Goal: Task Accomplishment & Management: Complete application form

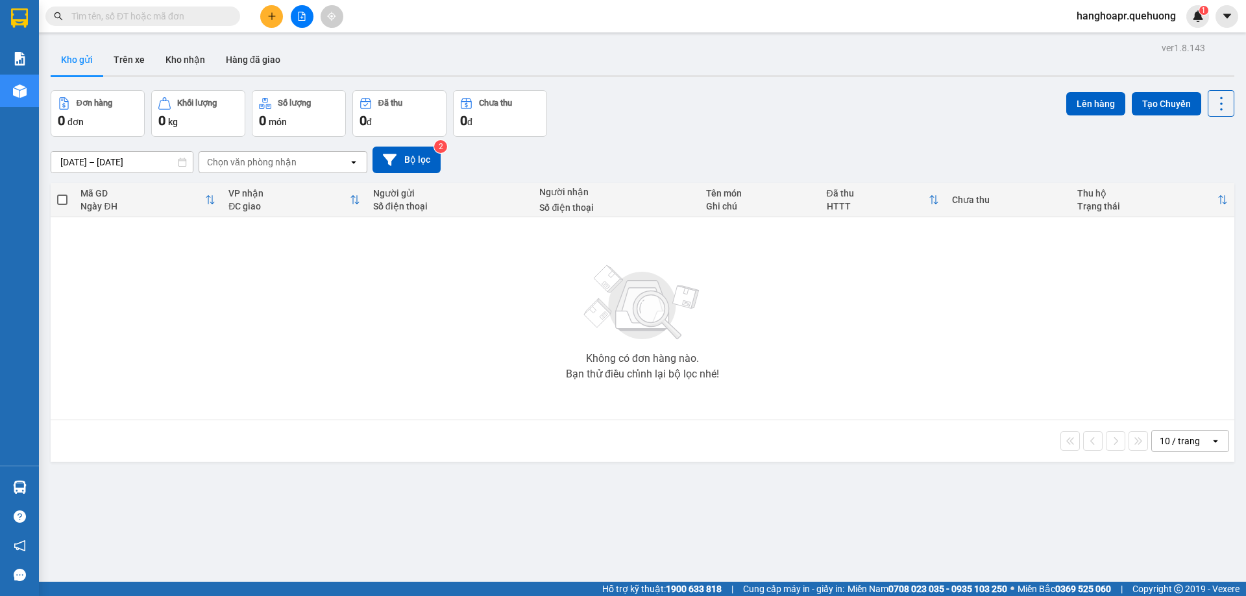
click at [81, 18] on input "text" at bounding box center [147, 16] width 153 height 14
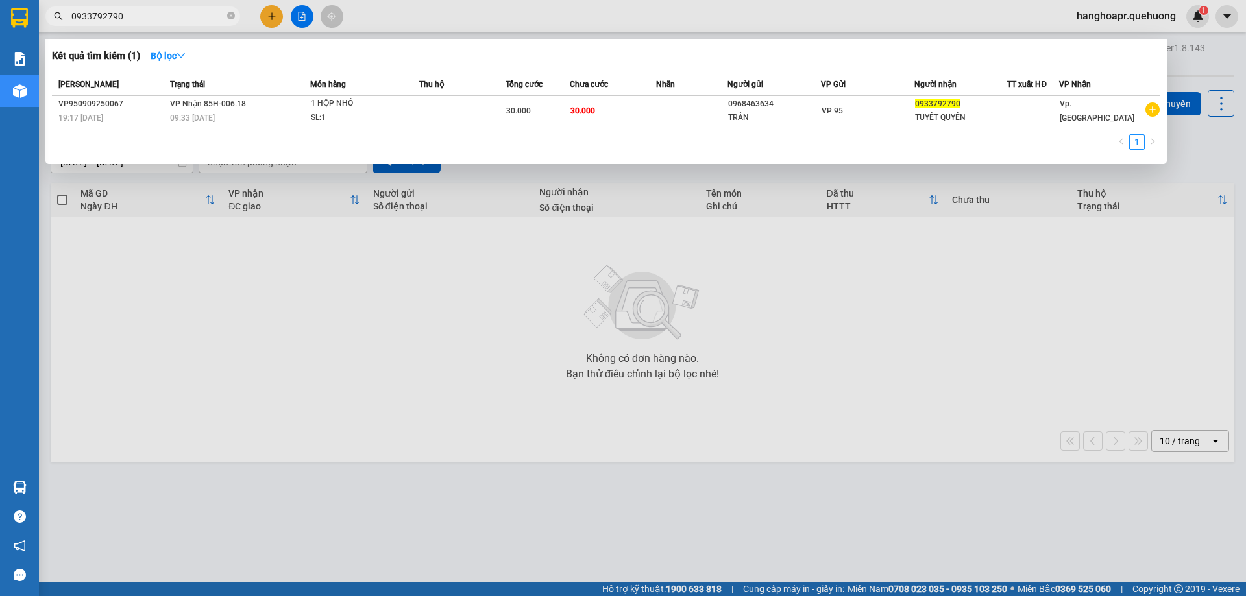
type input "0933792790"
drag, startPoint x: 126, startPoint y: 18, endPoint x: 93, endPoint y: 7, distance: 34.1
click at [67, 16] on span "0933792790" at bounding box center [142, 15] width 195 height 19
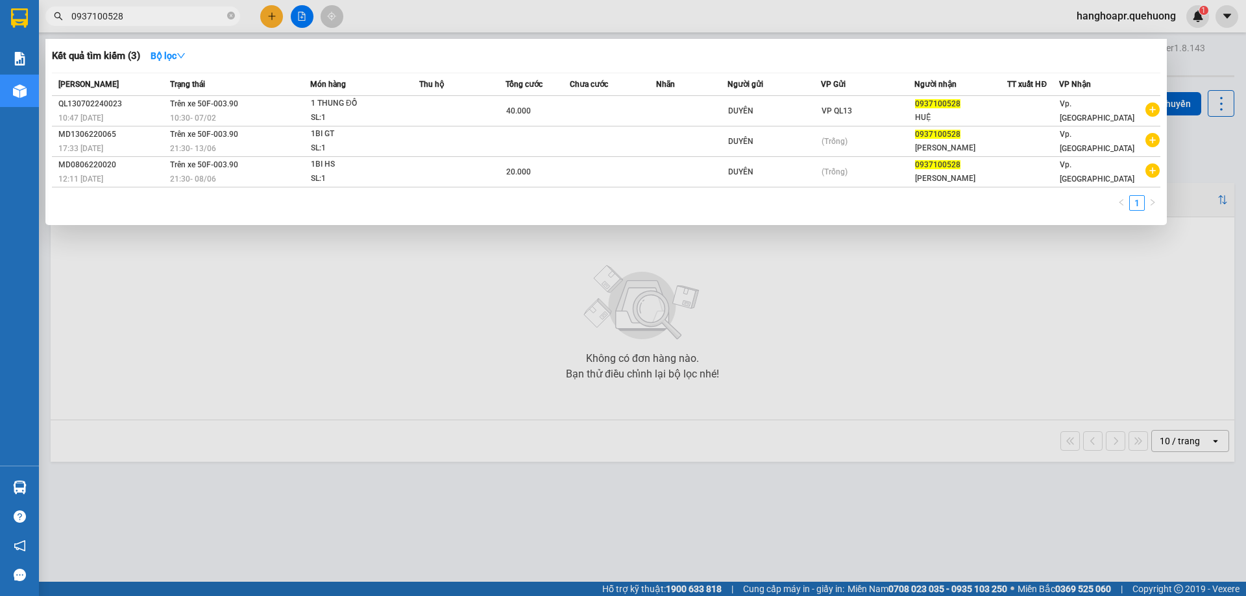
type input "0937100528"
drag, startPoint x: 135, startPoint y: 15, endPoint x: 55, endPoint y: 16, distance: 80.5
click at [55, 16] on div "0937100528" at bounding box center [126, 15] width 253 height 19
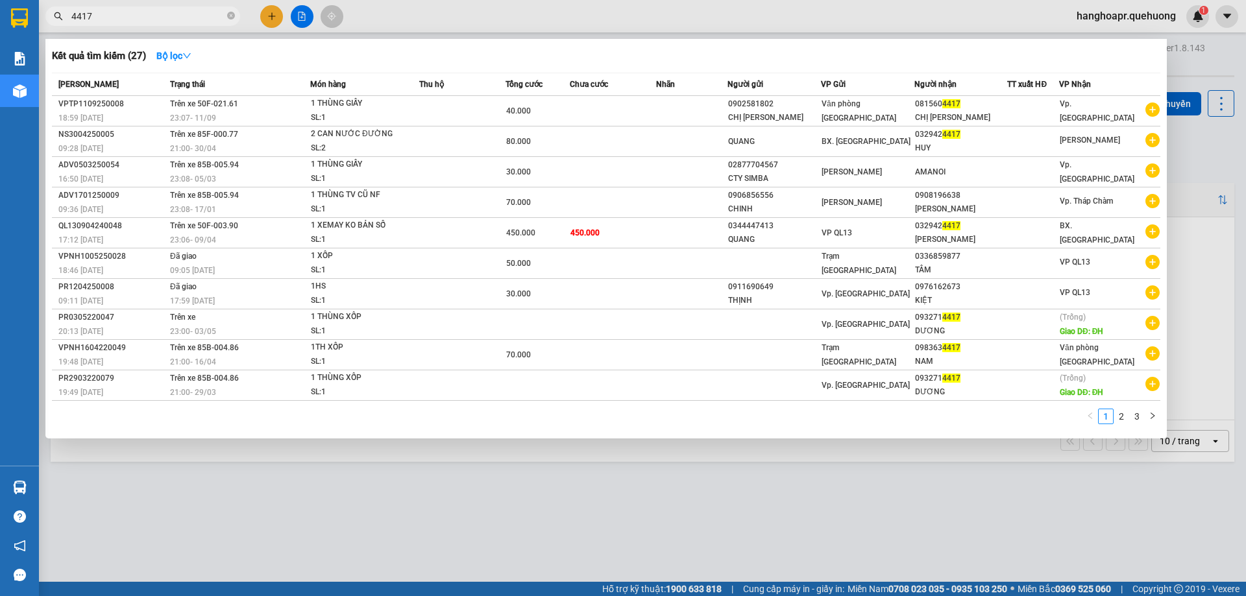
type input "4417"
click at [304, 18] on div at bounding box center [623, 298] width 1246 height 596
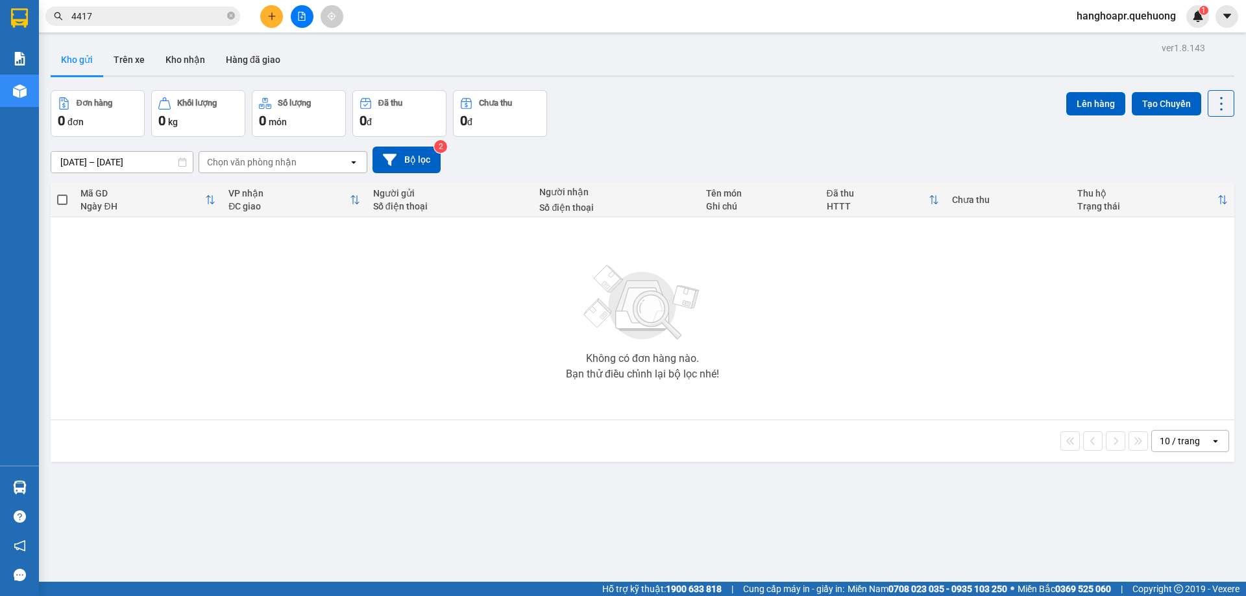
click at [295, 19] on button at bounding box center [302, 16] width 23 height 23
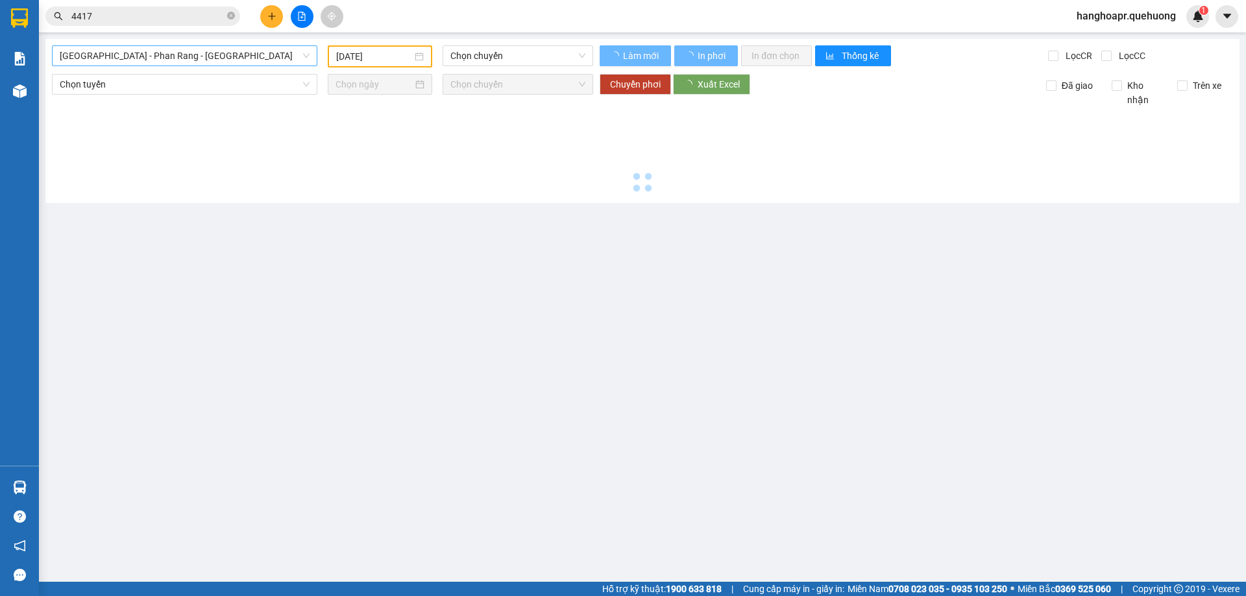
type input "12/09/2025"
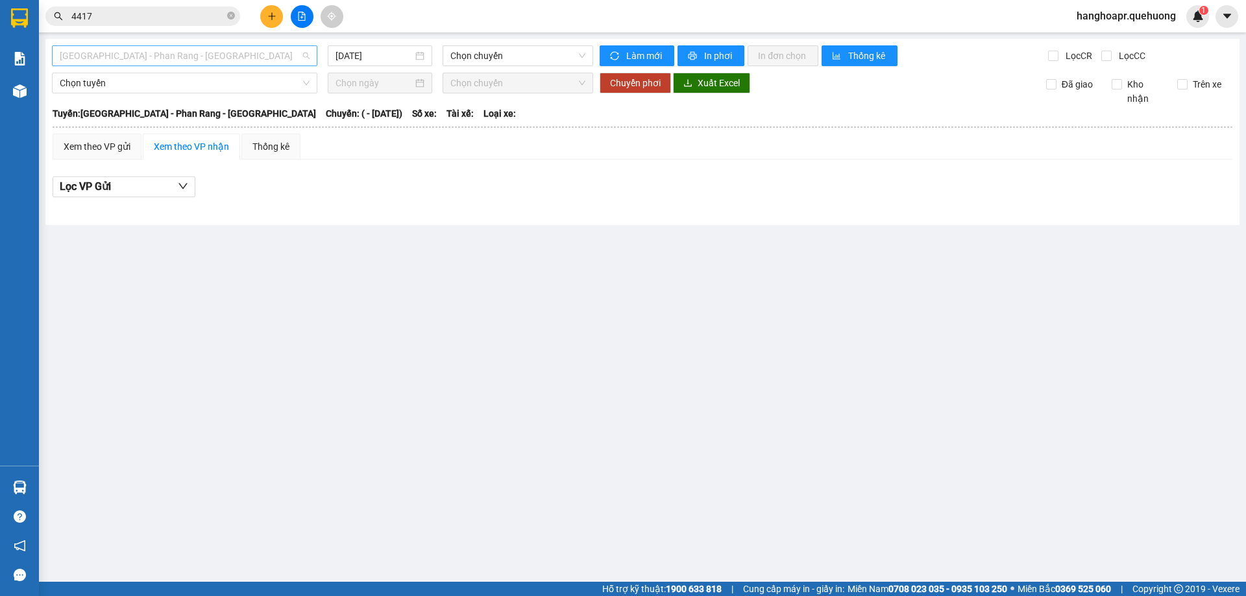
click at [180, 51] on span "Sài Gòn - Phan Rang - Ninh Sơn" at bounding box center [185, 55] width 250 height 19
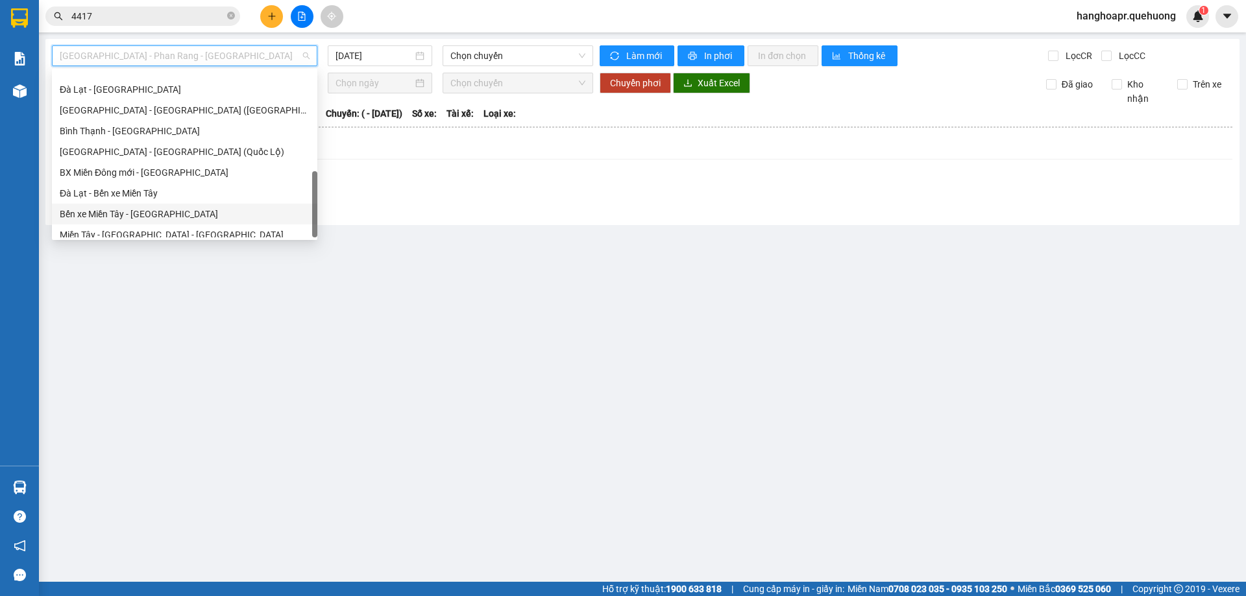
scroll to position [353, 0]
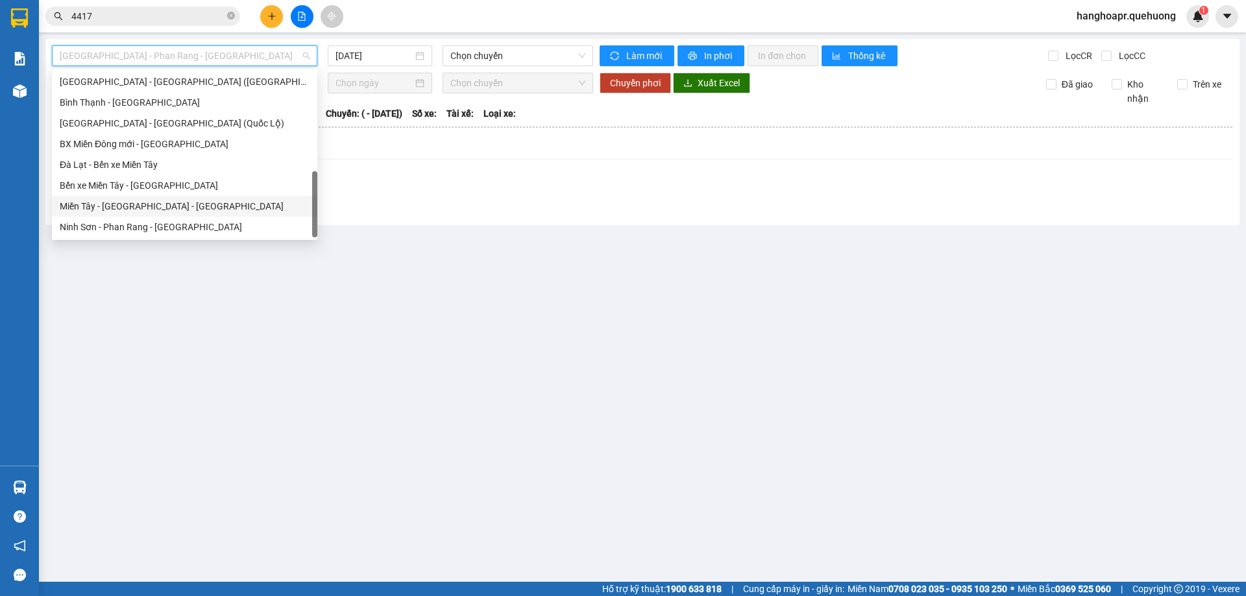
click at [144, 203] on div "Miền Tây - Phan Rang - Ninh Sơn" at bounding box center [185, 206] width 250 height 14
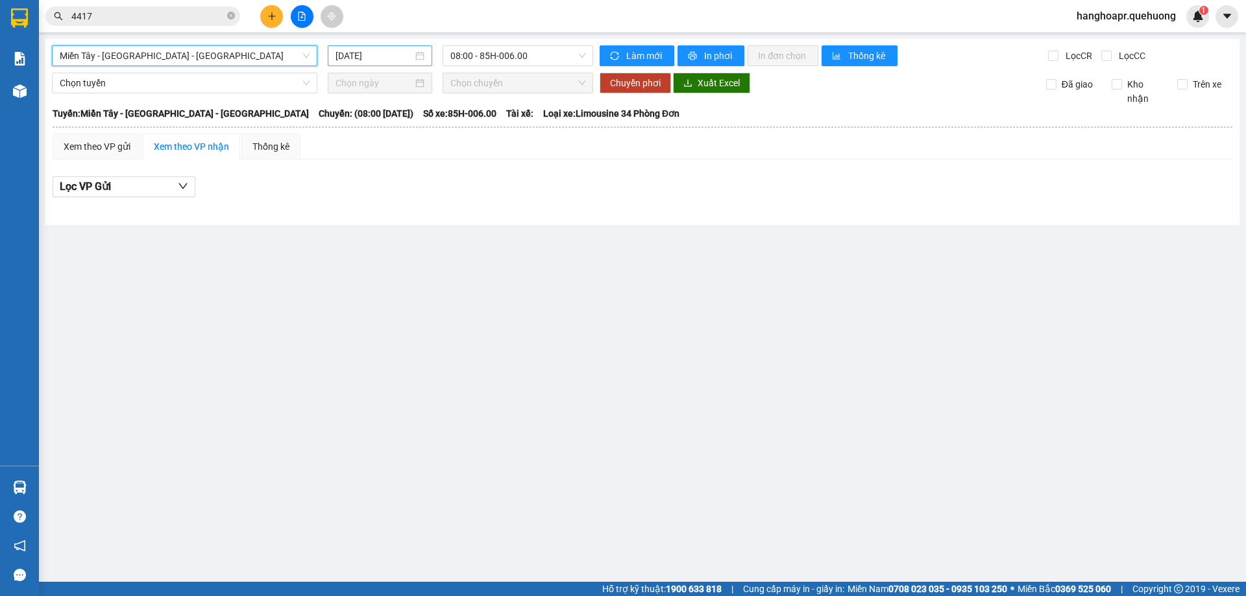
click at [383, 53] on input "12/09/2025" at bounding box center [373, 56] width 77 height 14
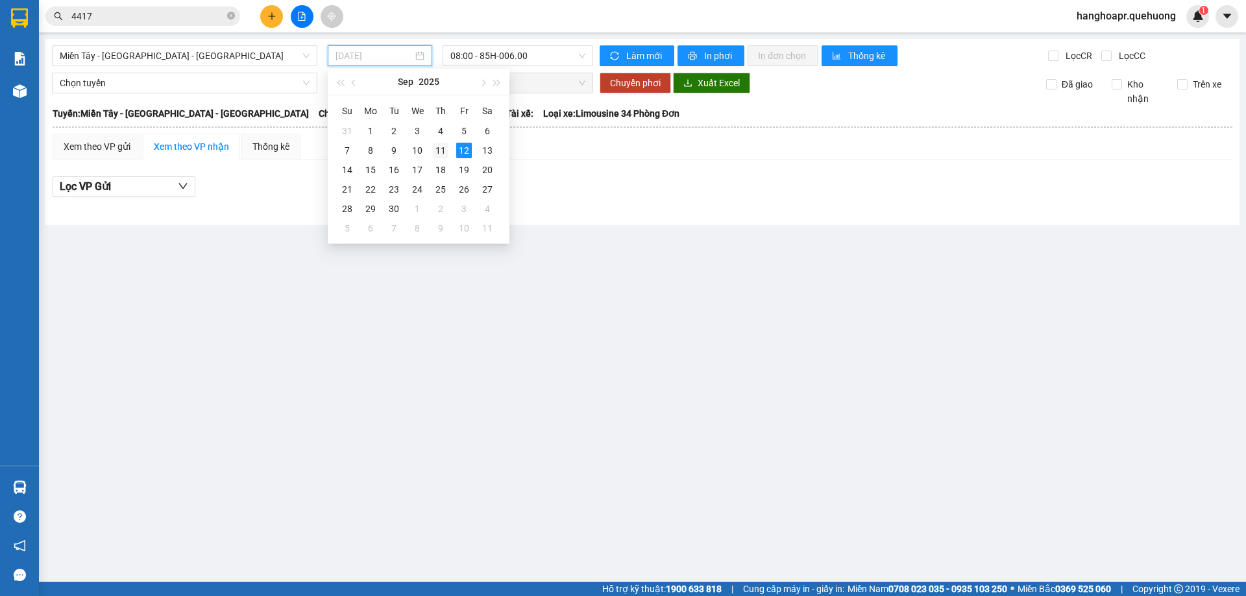
click at [448, 153] on div "11" at bounding box center [441, 151] width 16 height 16
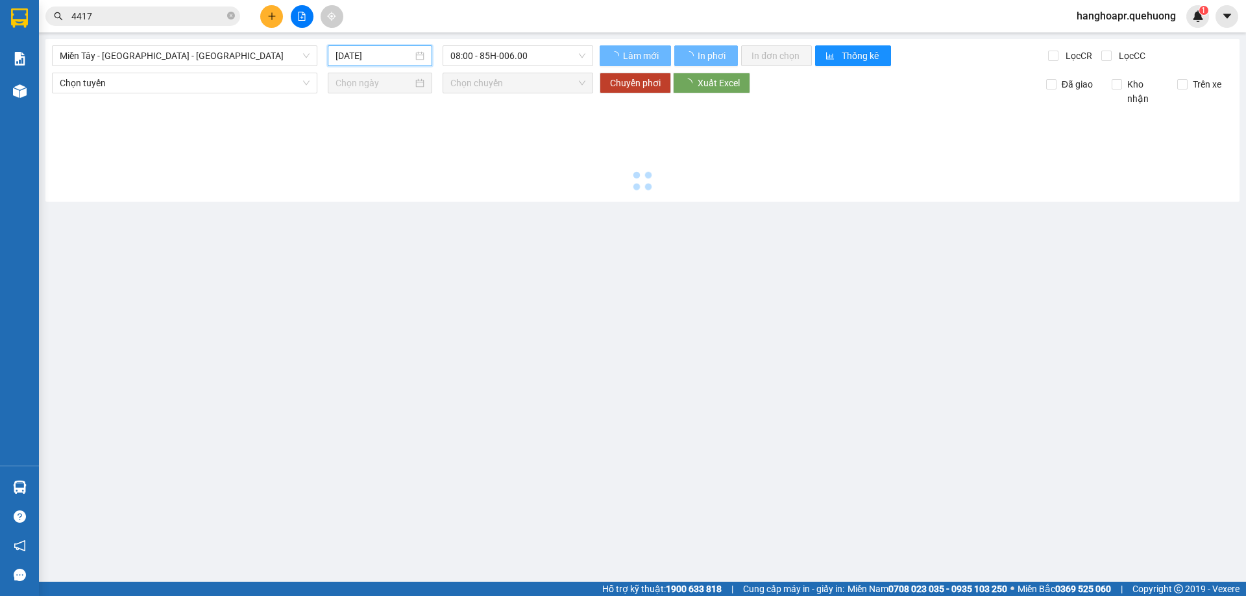
type input "11/09/2025"
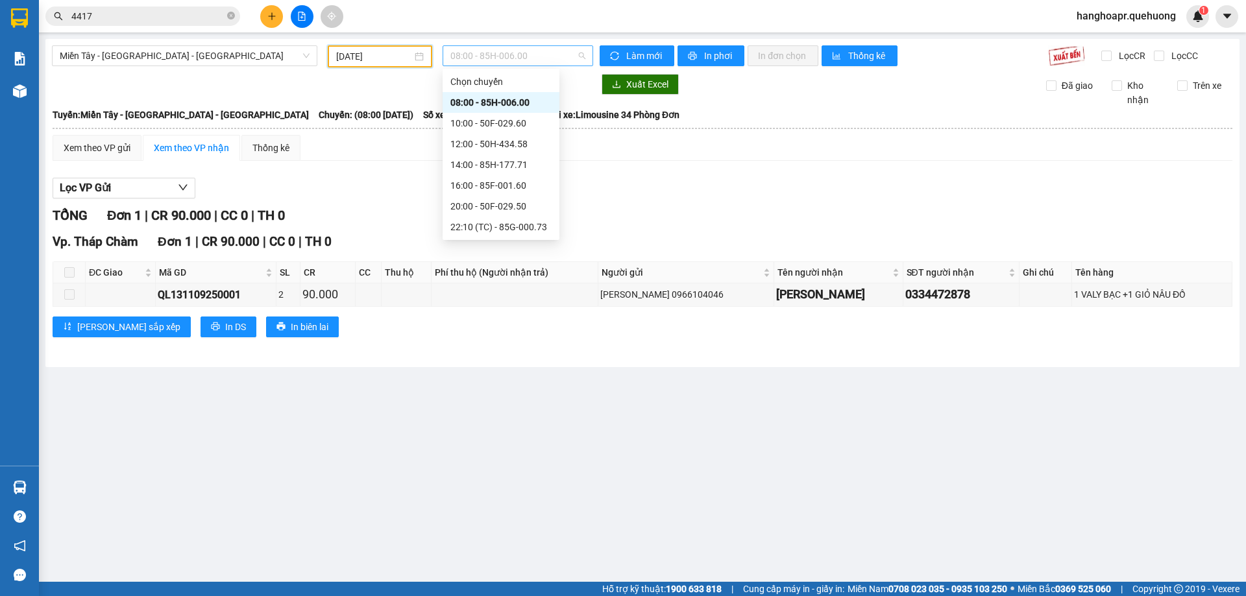
click at [502, 58] on span "08:00 - 85H-006.00" at bounding box center [517, 55] width 135 height 19
click at [515, 183] on div "23:07 - 50F-021.61" at bounding box center [500, 185] width 101 height 14
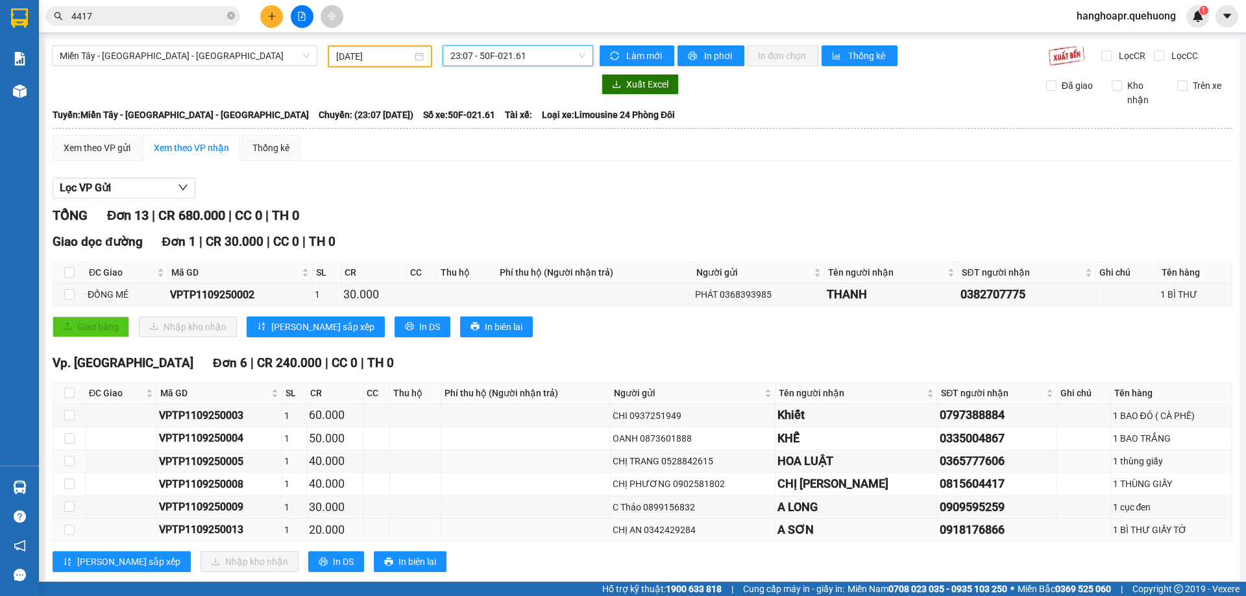
scroll to position [130, 0]
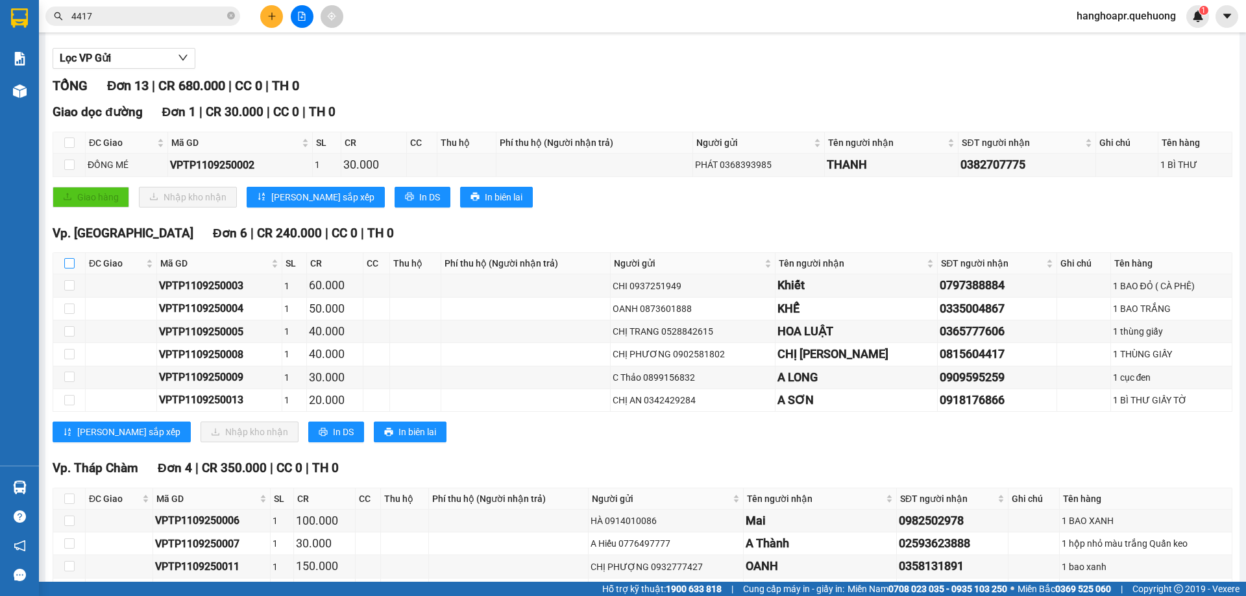
click at [69, 262] on input "checkbox" at bounding box center [69, 263] width 10 height 10
checkbox input "true"
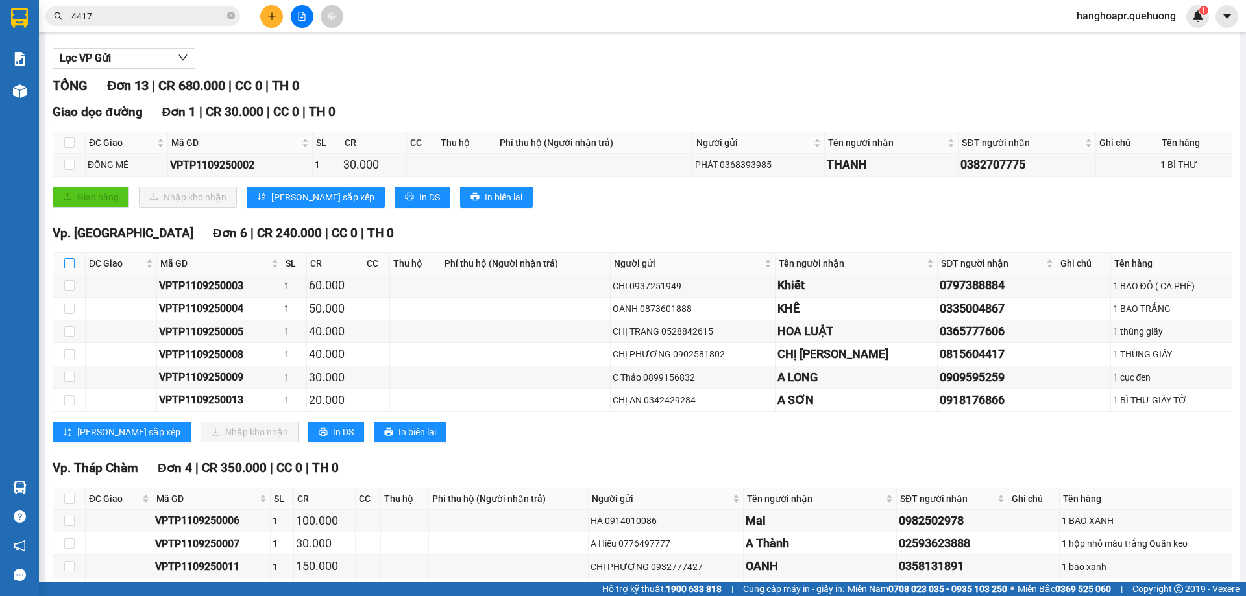
checkbox input "true"
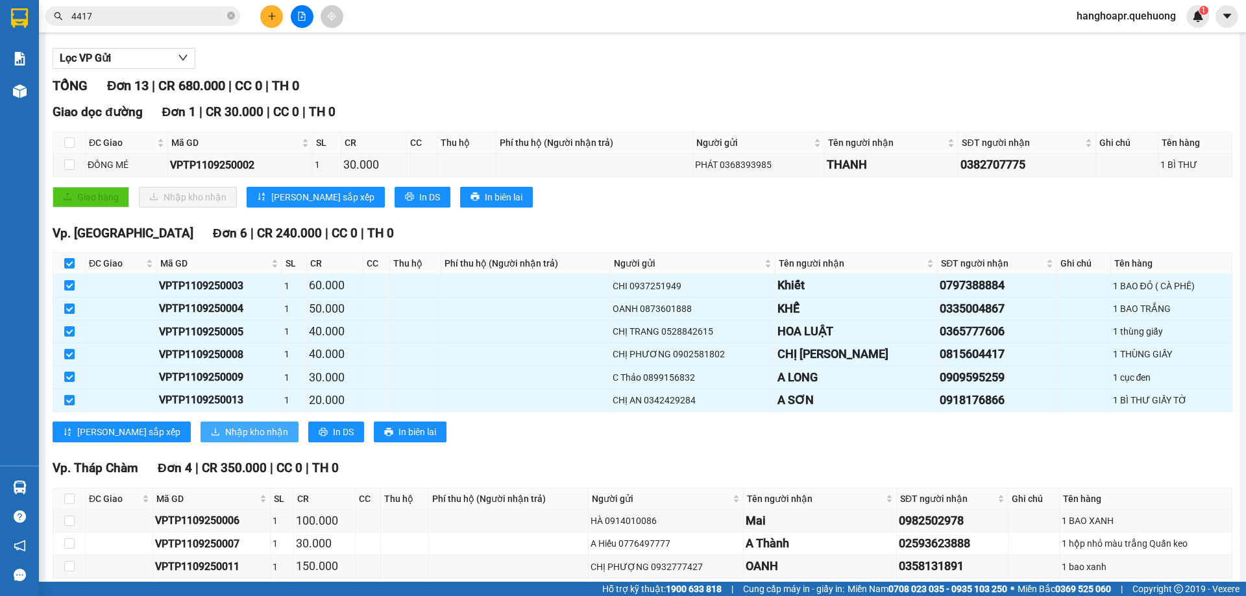
click at [225, 435] on span "Nhập kho nhận" at bounding box center [256, 432] width 63 height 14
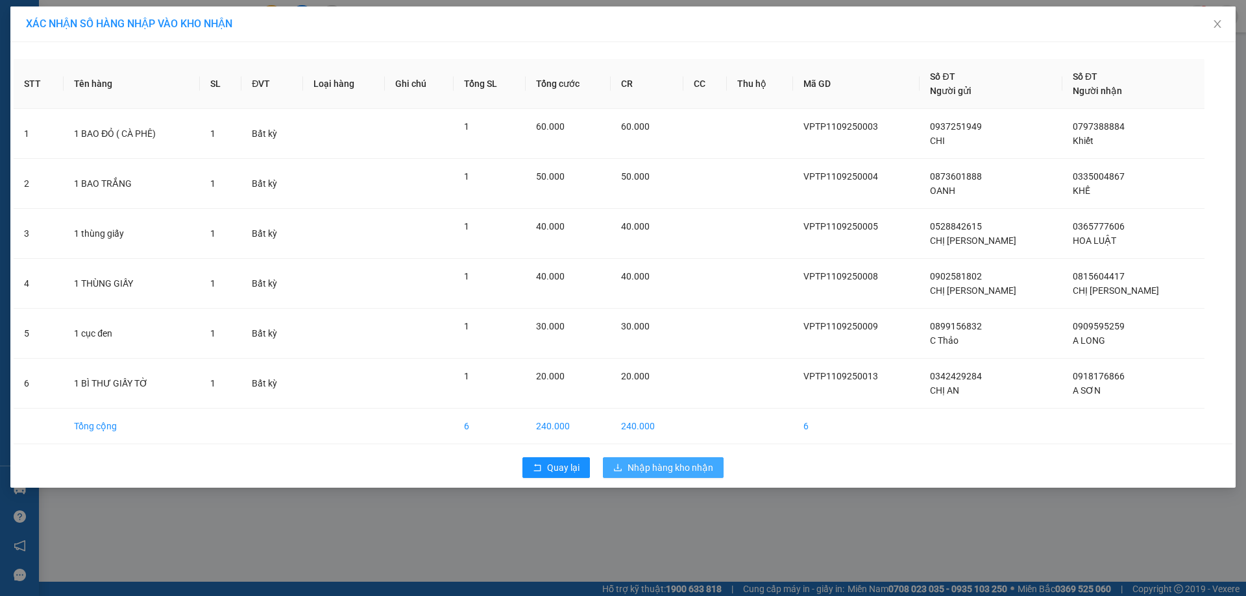
click at [642, 472] on span "Nhập hàng kho nhận" at bounding box center [671, 468] width 86 height 14
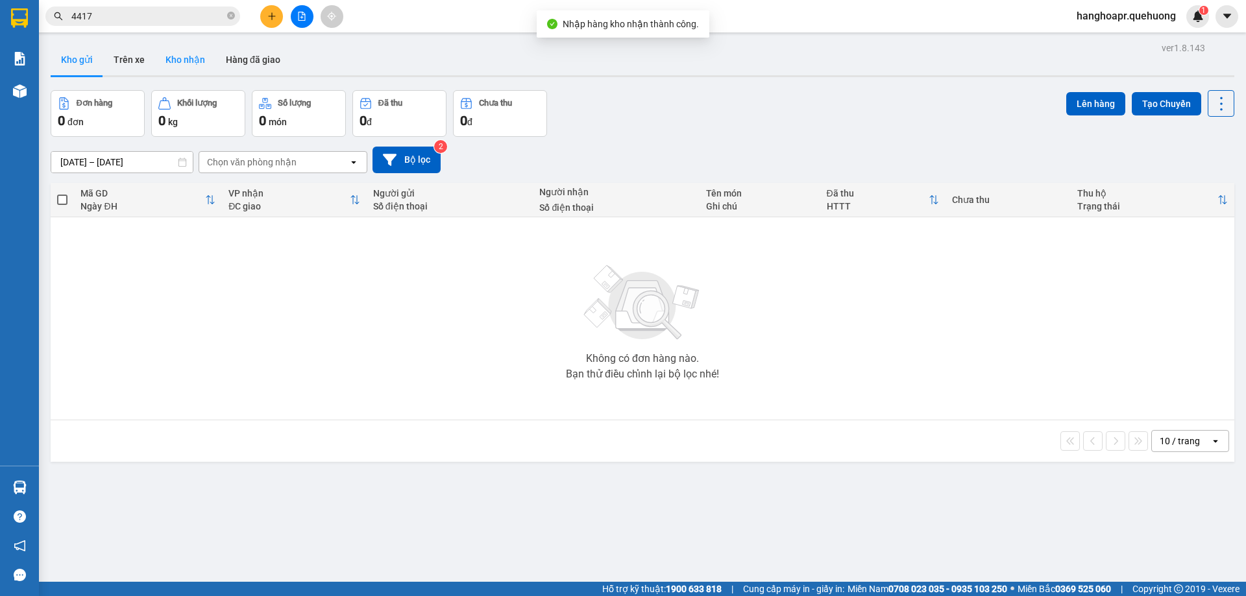
click at [202, 51] on button "Kho nhận" at bounding box center [185, 59] width 60 height 31
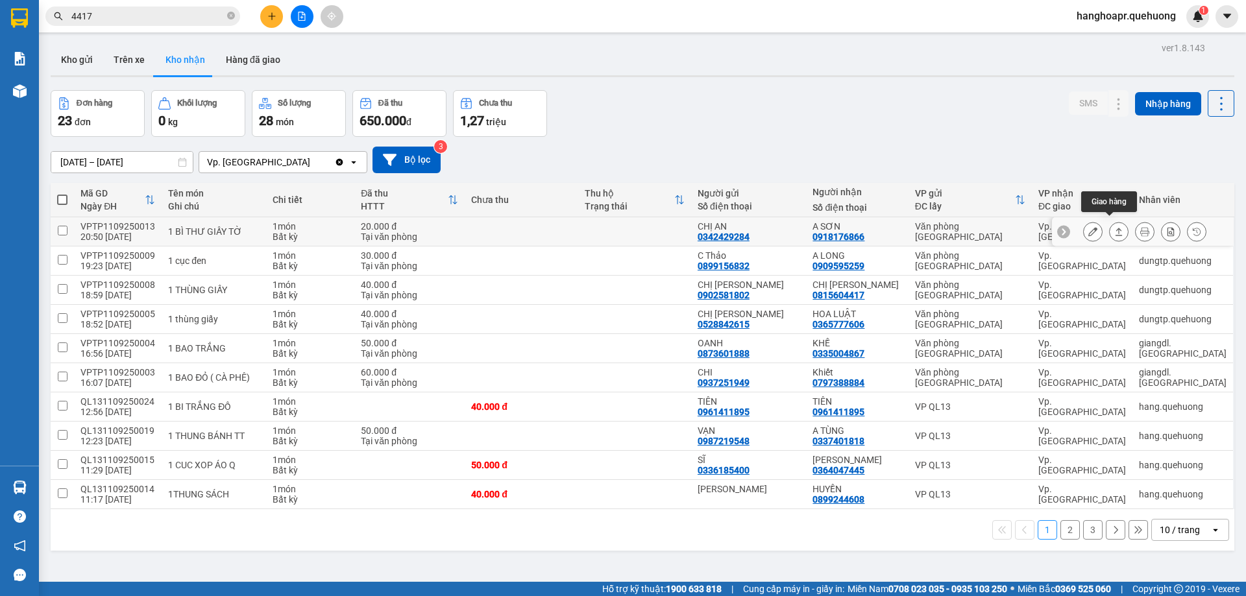
click at [1115, 228] on icon at bounding box center [1118, 232] width 7 height 8
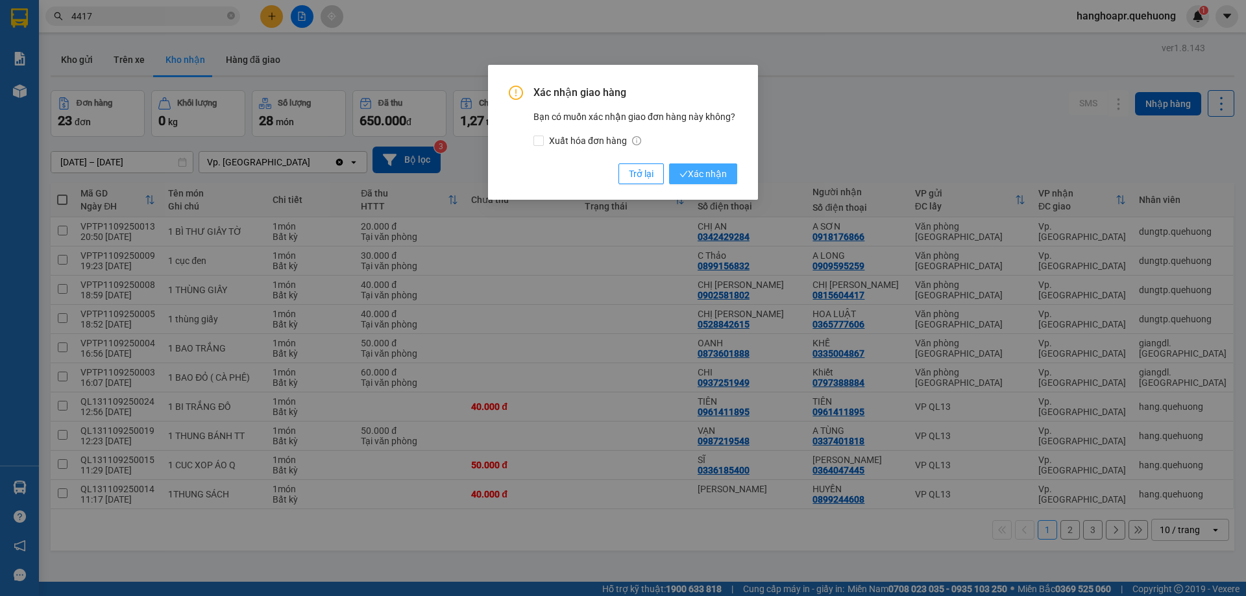
click at [711, 171] on span "Xác nhận" at bounding box center [702, 174] width 47 height 14
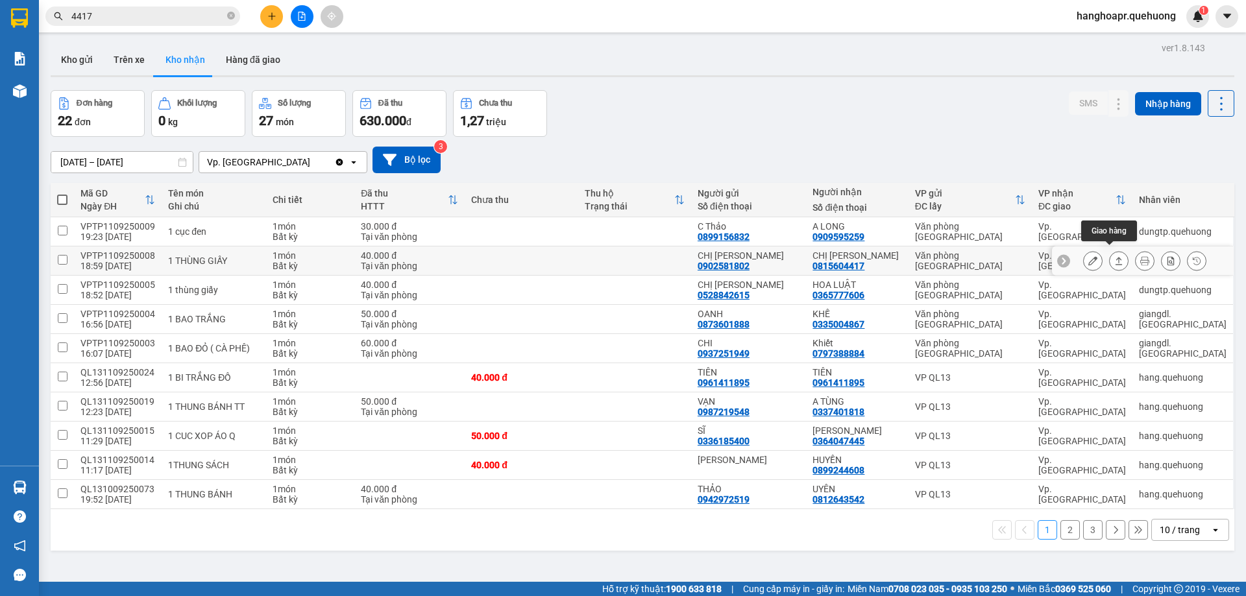
click at [1115, 254] on button at bounding box center [1119, 261] width 18 height 23
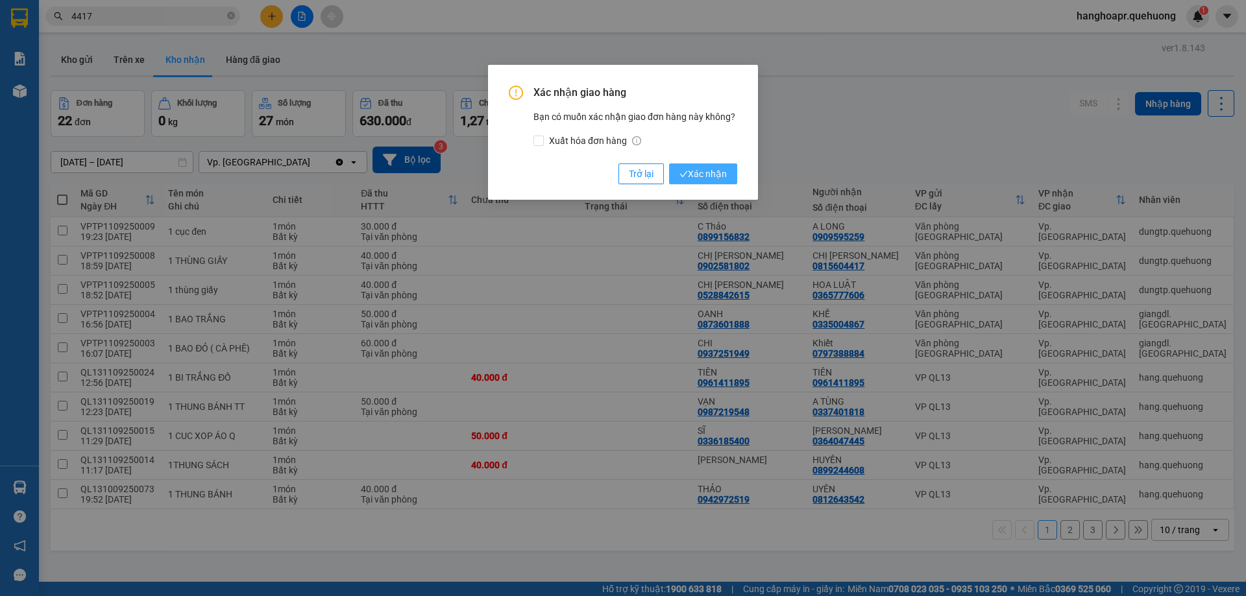
click at [690, 175] on span "Xác nhận" at bounding box center [702, 174] width 47 height 14
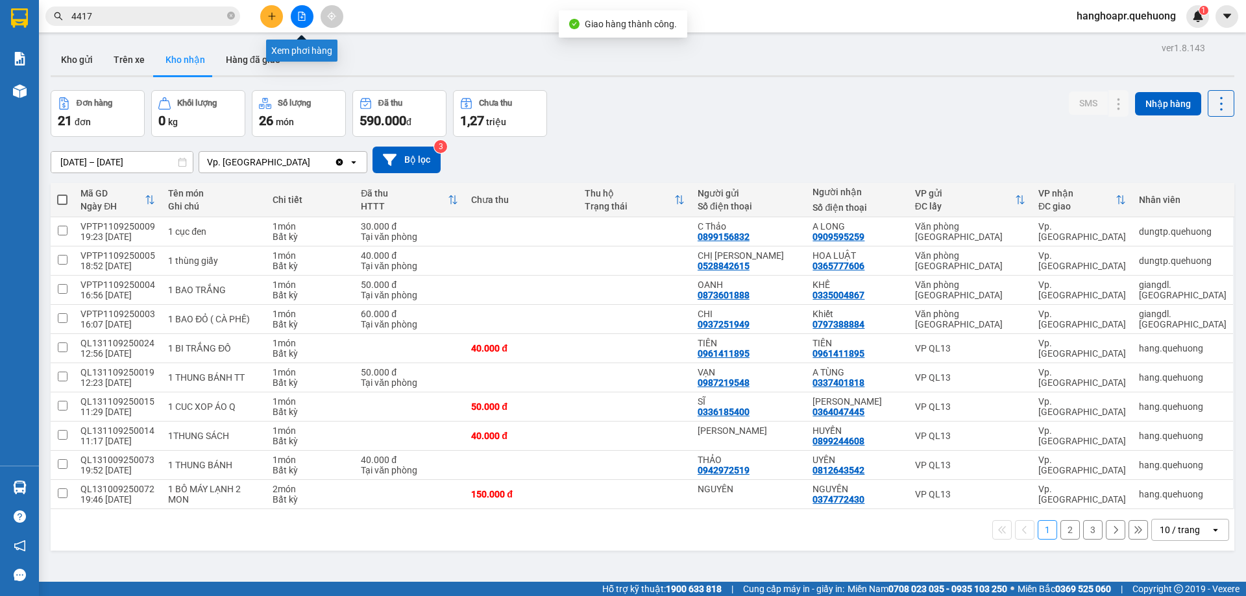
click at [301, 20] on icon "file-add" at bounding box center [302, 16] width 7 height 9
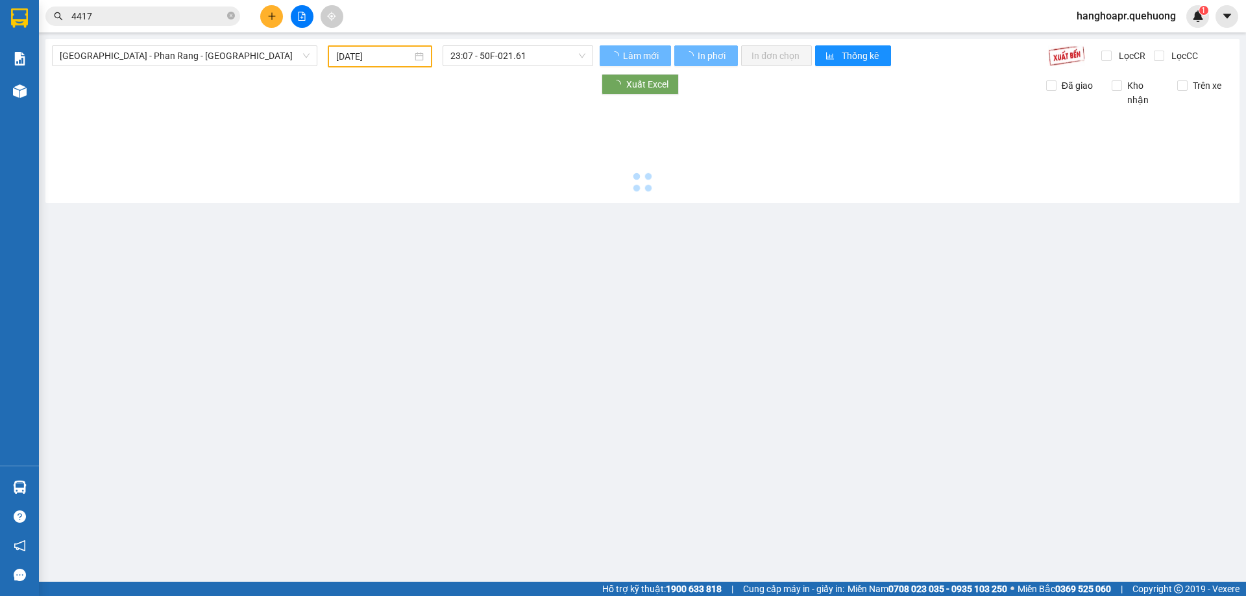
type input "12/09/2025"
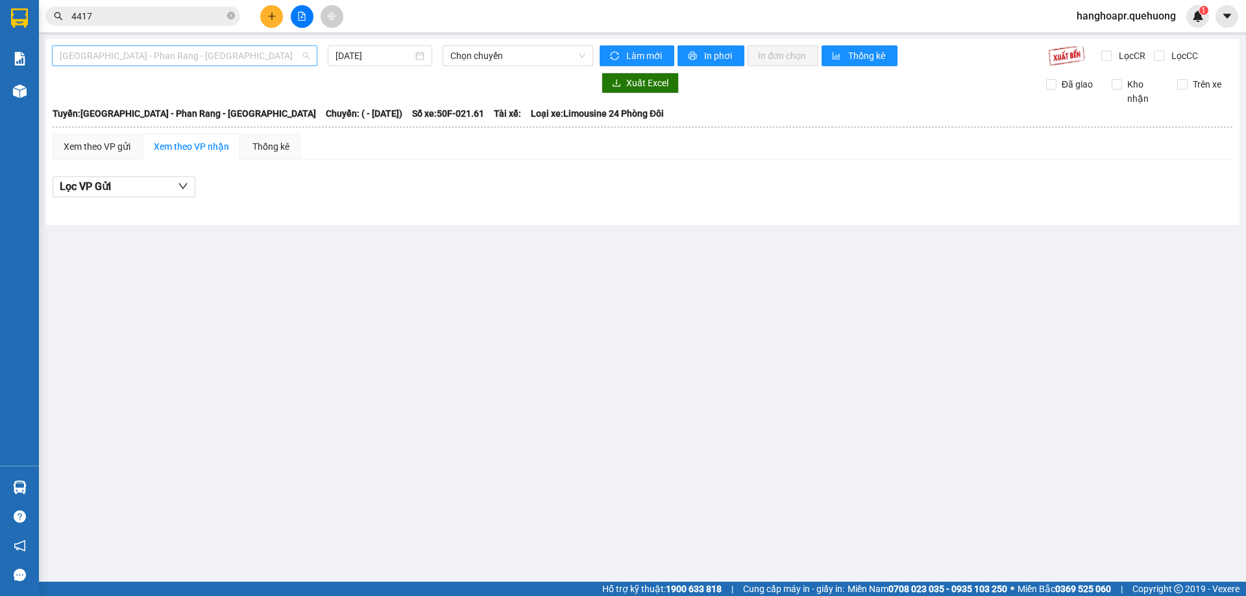
click at [203, 57] on span "Sài Gòn - Phan Rang - Ninh Sơn" at bounding box center [185, 55] width 250 height 19
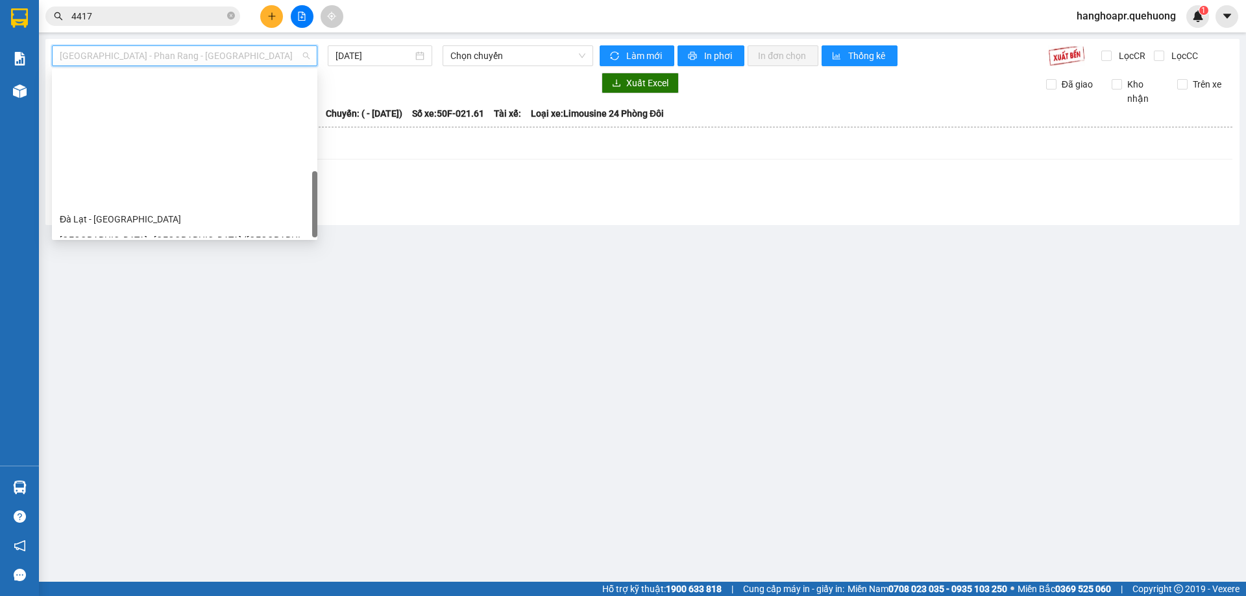
scroll to position [353, 0]
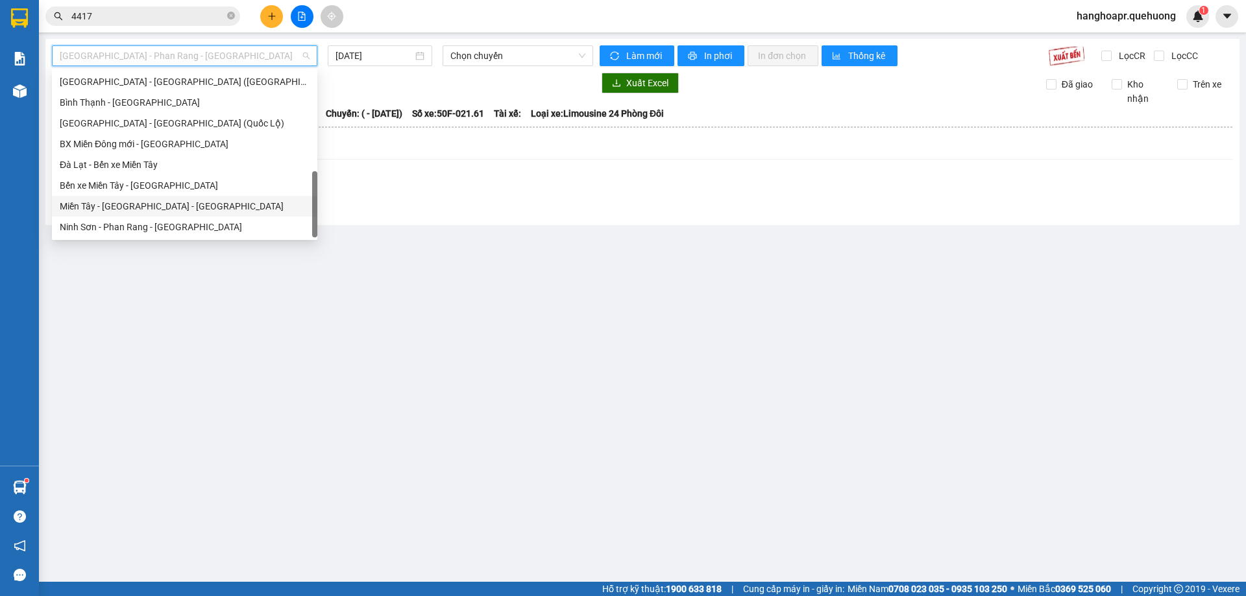
drag, startPoint x: 164, startPoint y: 210, endPoint x: 185, endPoint y: 201, distance: 22.7
click at [164, 210] on div "Miền Tây - Phan Rang - Ninh Sơn" at bounding box center [185, 206] width 250 height 14
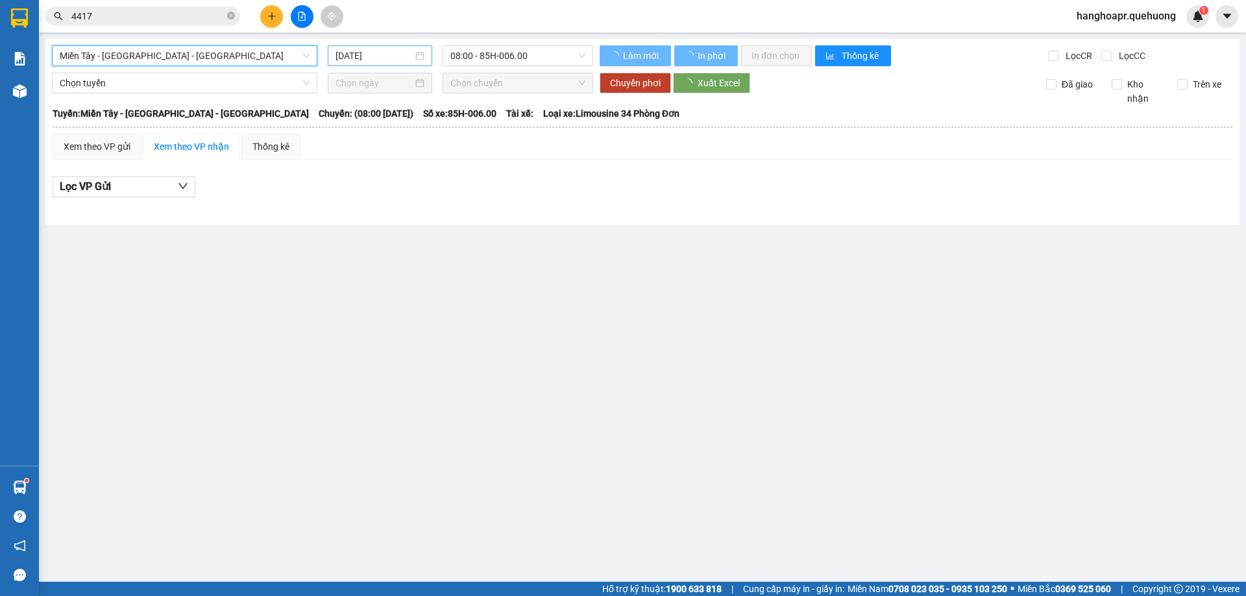
click at [365, 53] on input "12/09/2025" at bounding box center [373, 56] width 77 height 14
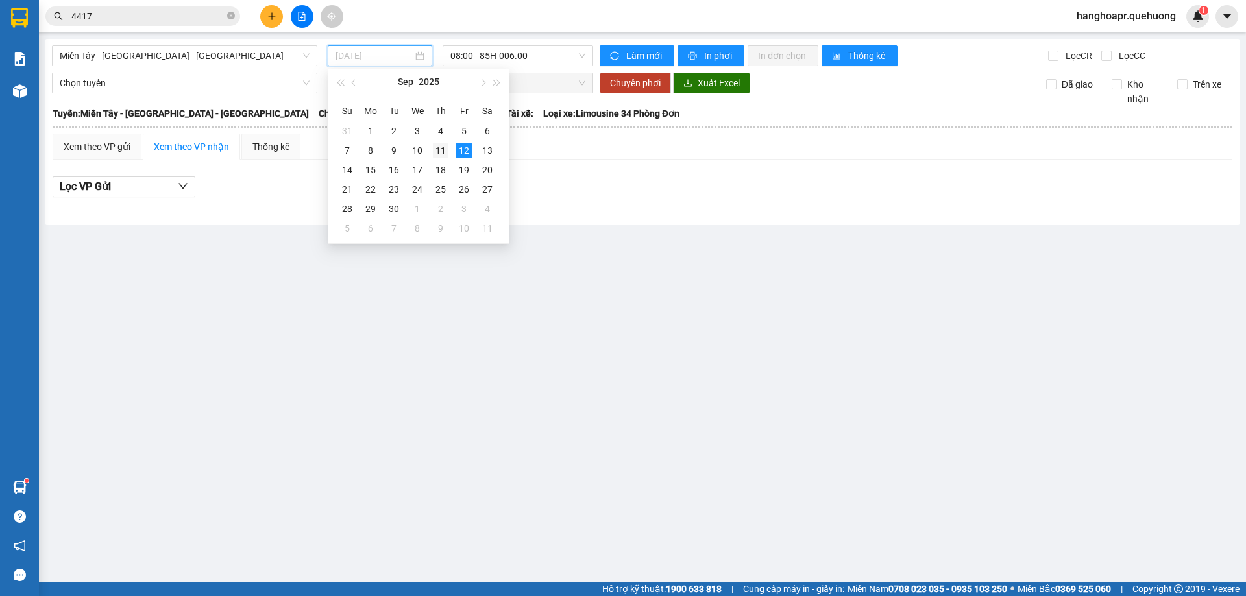
click at [445, 143] on div "11" at bounding box center [441, 151] width 16 height 16
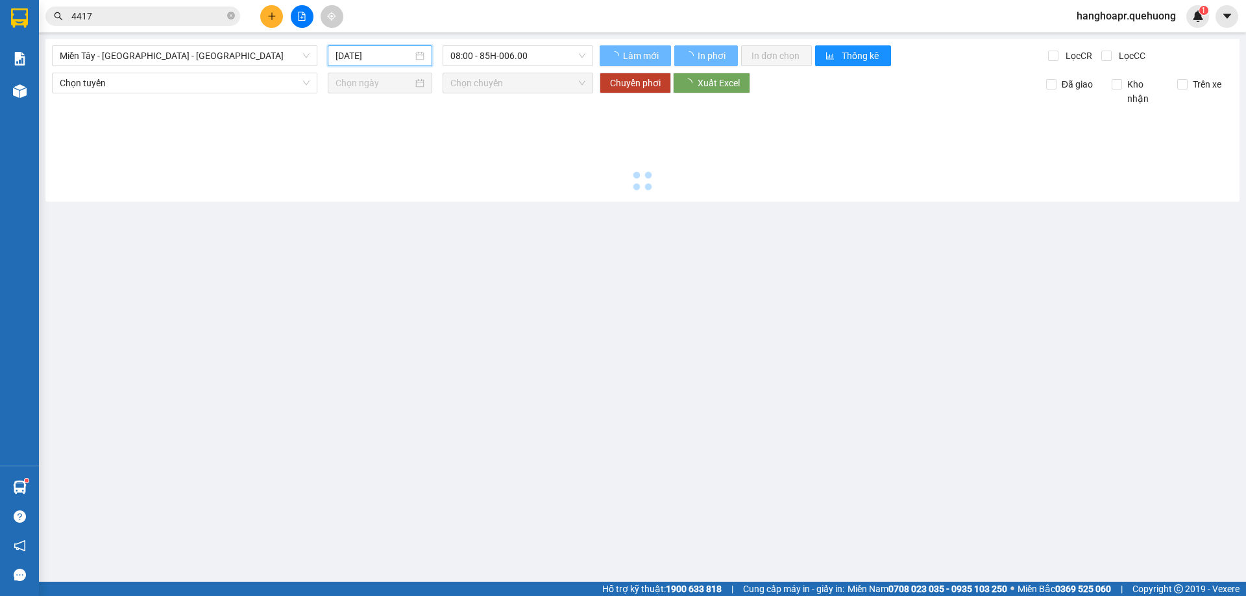
type input "11/09/2025"
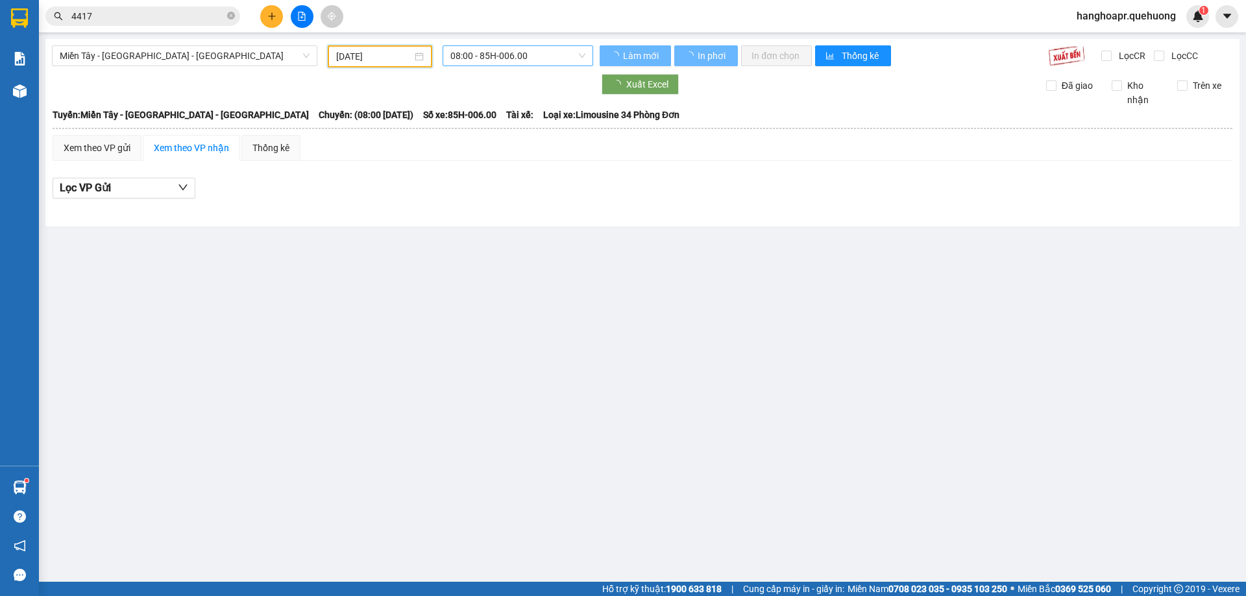
click at [543, 50] on span "08:00 - 85H-006.00" at bounding box center [517, 55] width 135 height 19
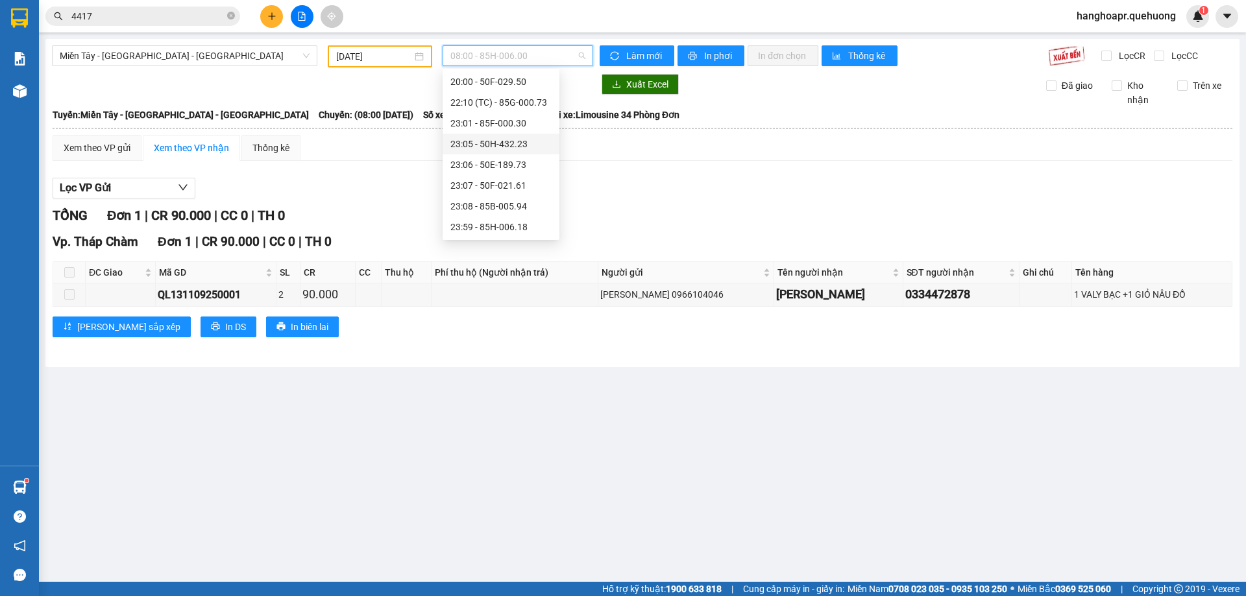
scroll to position [60, 0]
click at [470, 124] on div "16:00 - 85F-001.60" at bounding box center [500, 126] width 101 height 14
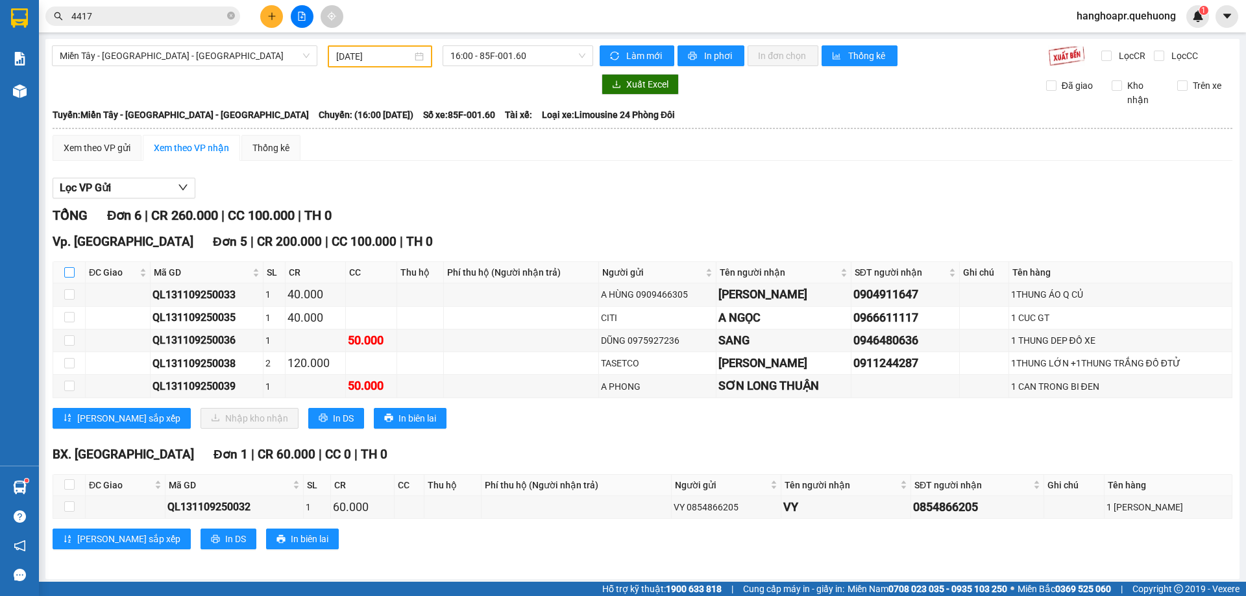
click at [69, 274] on input "checkbox" at bounding box center [69, 272] width 10 height 10
checkbox input "true"
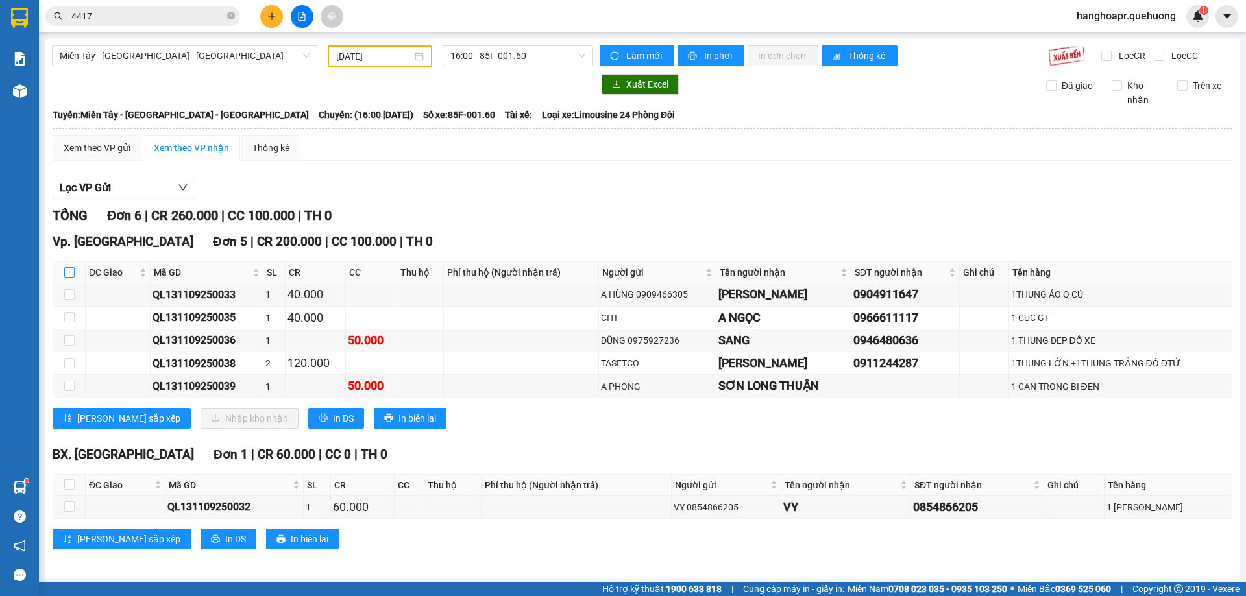
checkbox input "true"
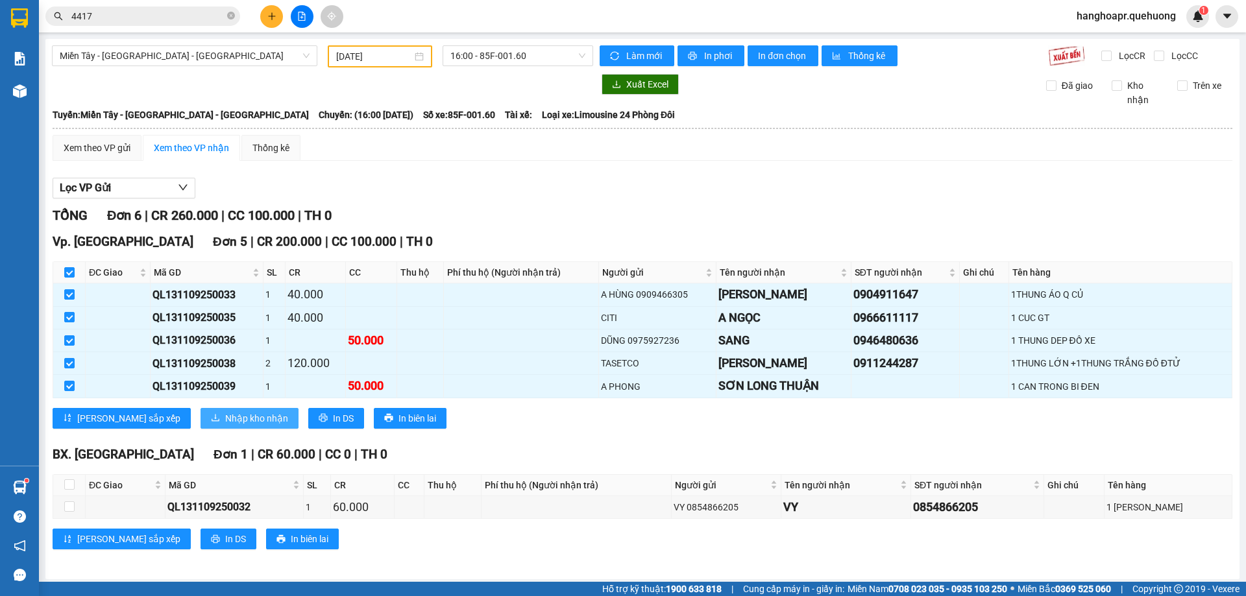
click at [225, 425] on span "Nhập kho nhận" at bounding box center [256, 418] width 63 height 14
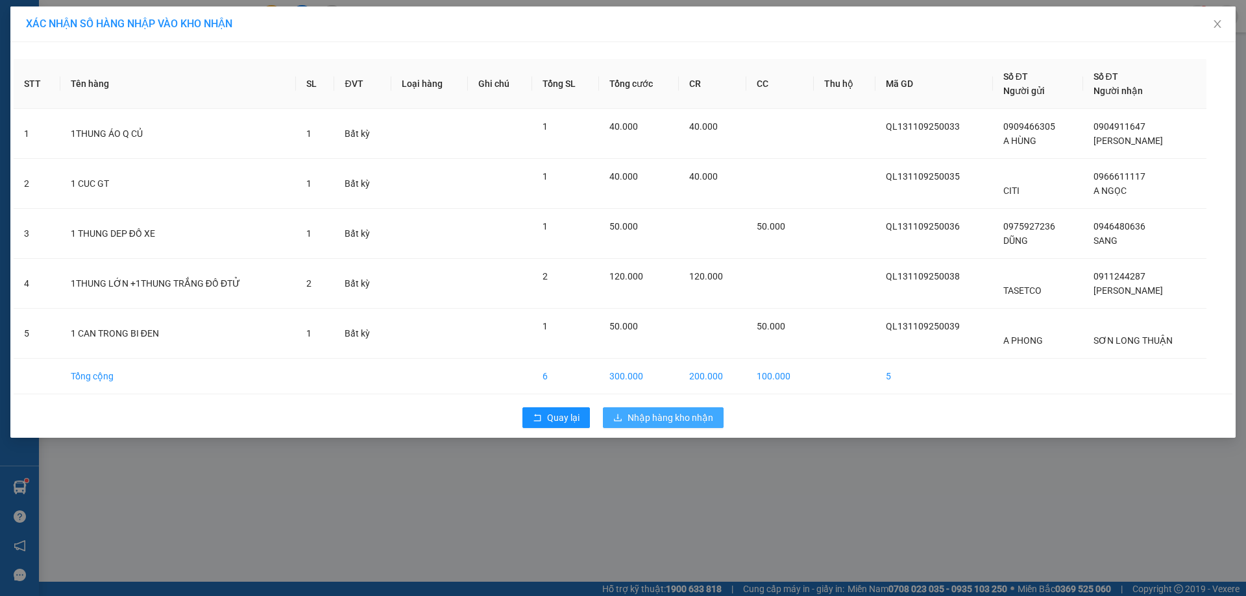
click at [657, 411] on span "Nhập hàng kho nhận" at bounding box center [671, 418] width 86 height 14
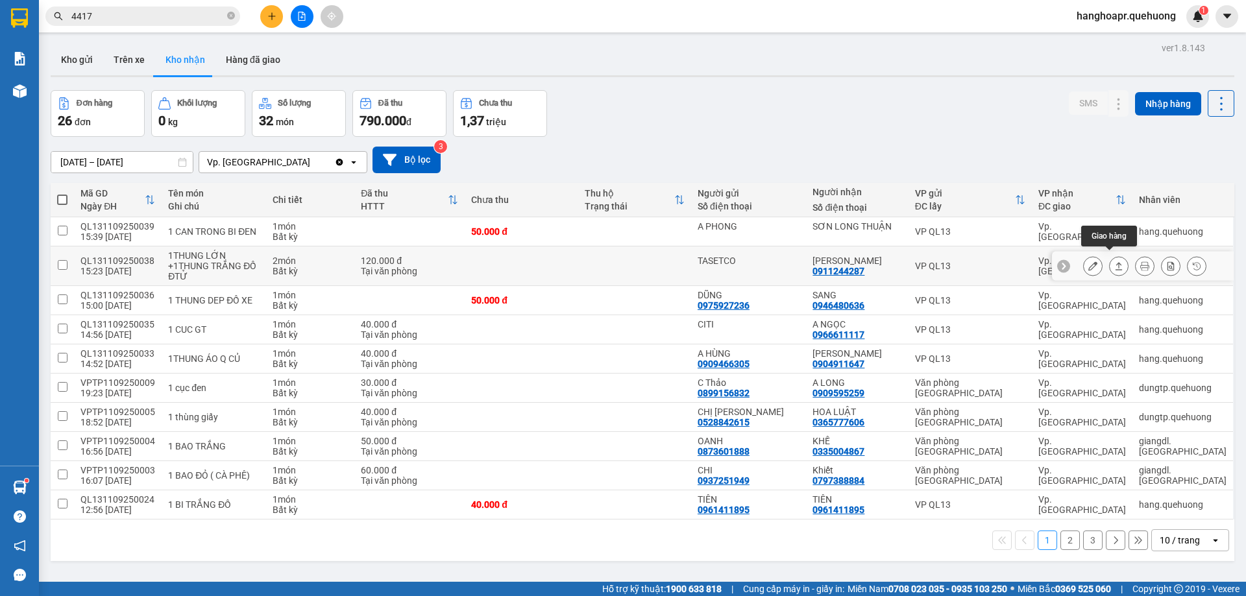
click at [1114, 263] on icon at bounding box center [1118, 266] width 9 height 9
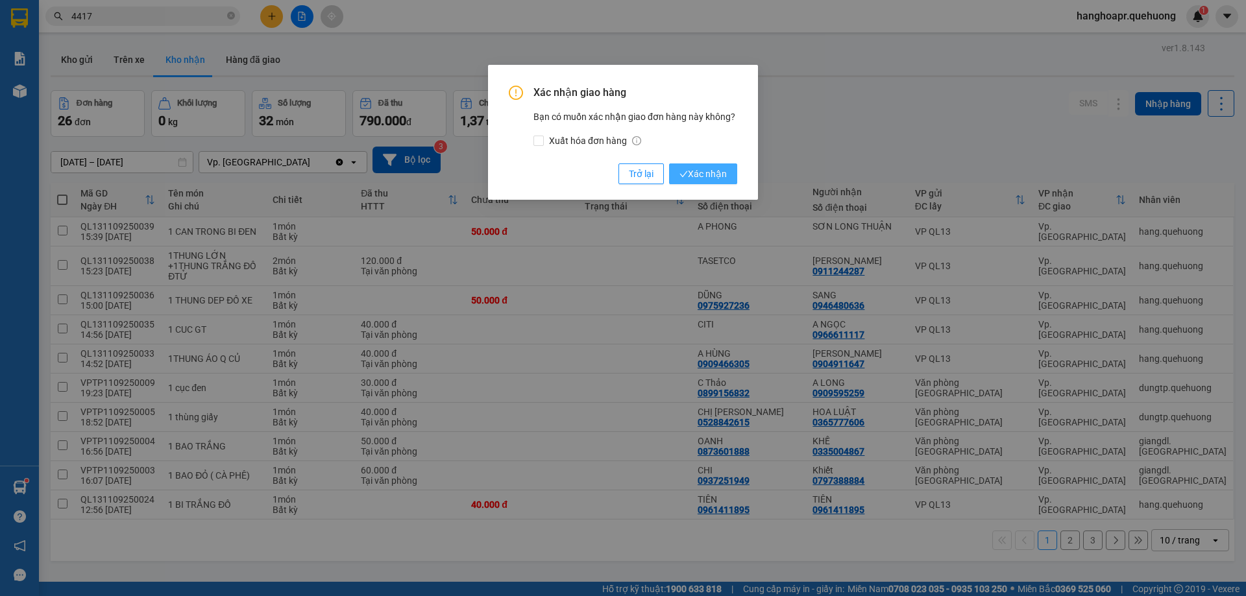
click at [731, 177] on button "Xác nhận" at bounding box center [703, 174] width 68 height 21
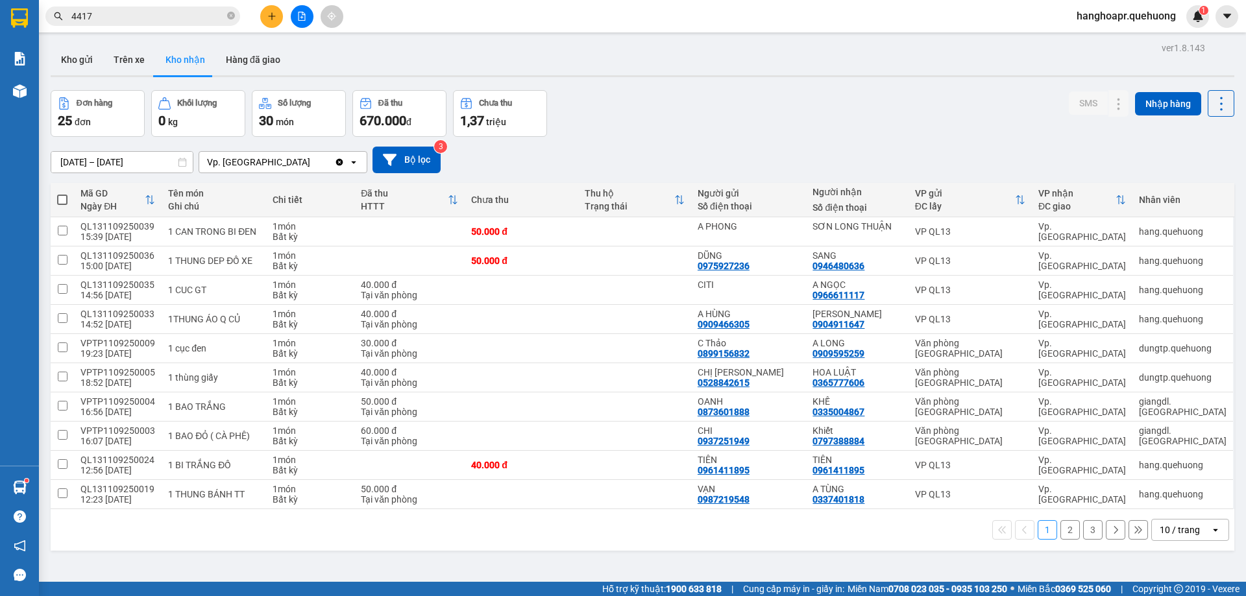
click at [1171, 524] on div "10 / trang" at bounding box center [1180, 530] width 40 height 13
click at [1178, 494] on span "100 / trang" at bounding box center [1175, 495] width 47 height 13
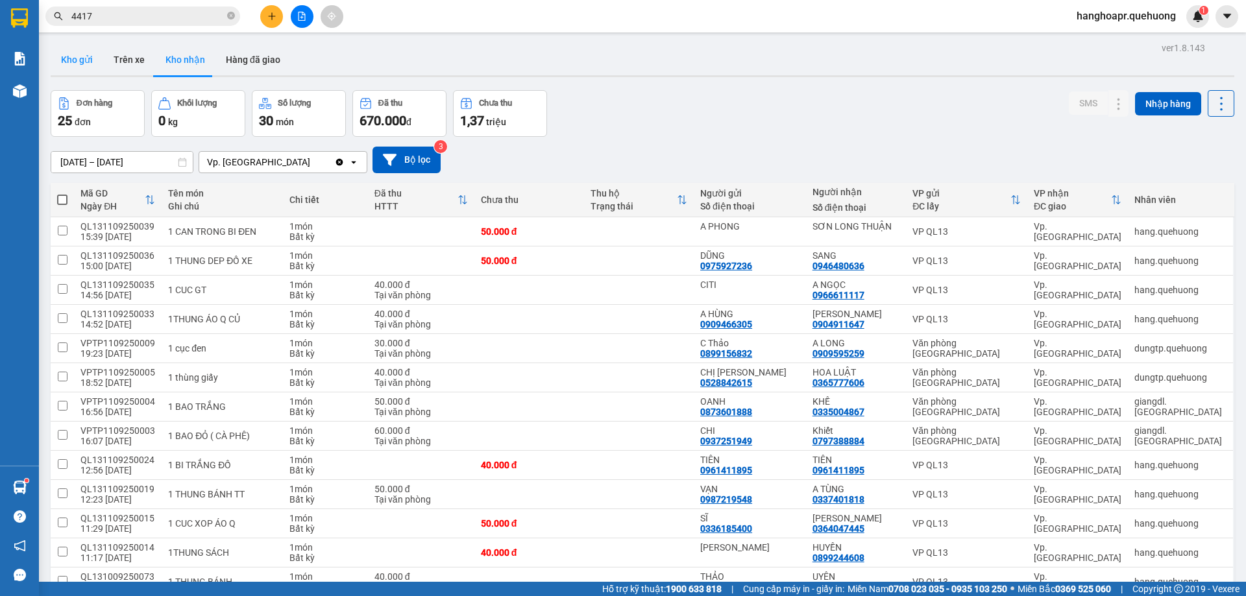
click at [66, 59] on button "Kho gửi" at bounding box center [77, 59] width 53 height 31
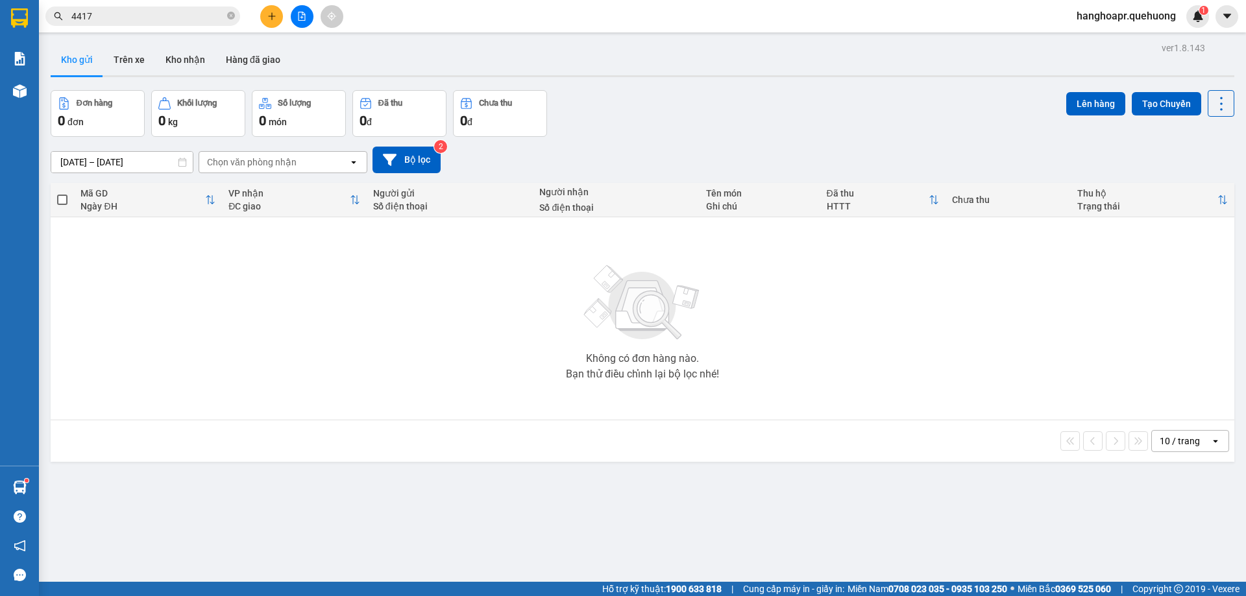
click at [259, 18] on div at bounding box center [301, 16] width 97 height 23
click at [267, 18] on icon "plus" at bounding box center [271, 16] width 9 height 9
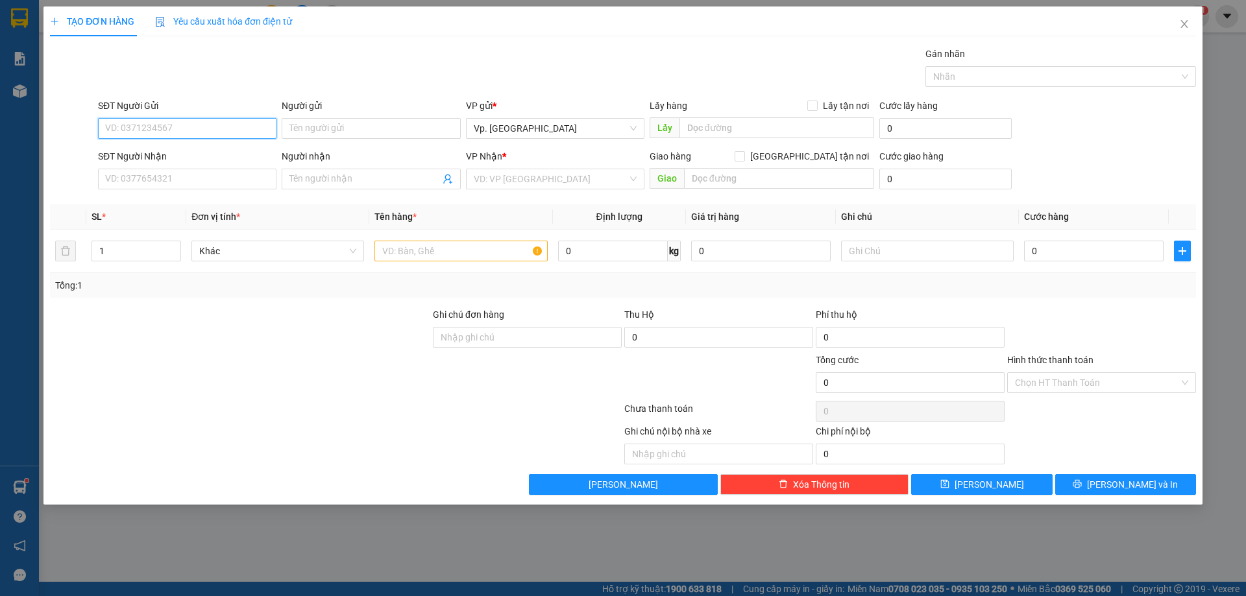
click at [135, 128] on input "SĐT Người Gửi" at bounding box center [187, 128] width 178 height 21
type input "0933142644"
click at [150, 161] on div "0933142644 - TRÚC" at bounding box center [187, 154] width 163 height 14
type input "TRÚC"
type input "0779112232"
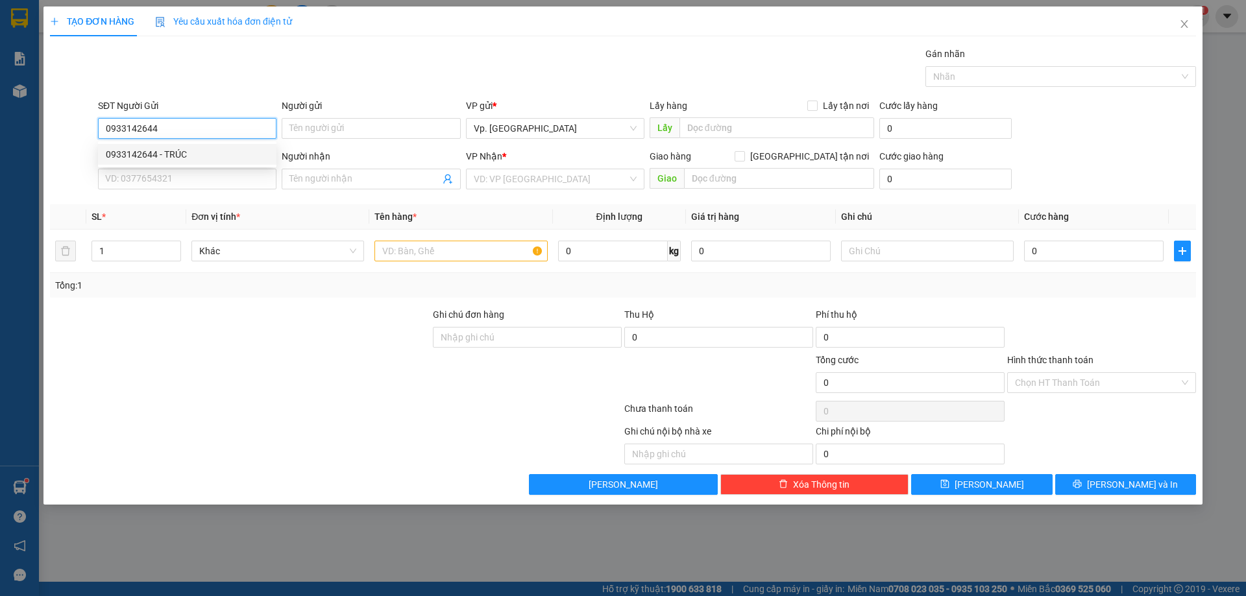
type input "TRINH"
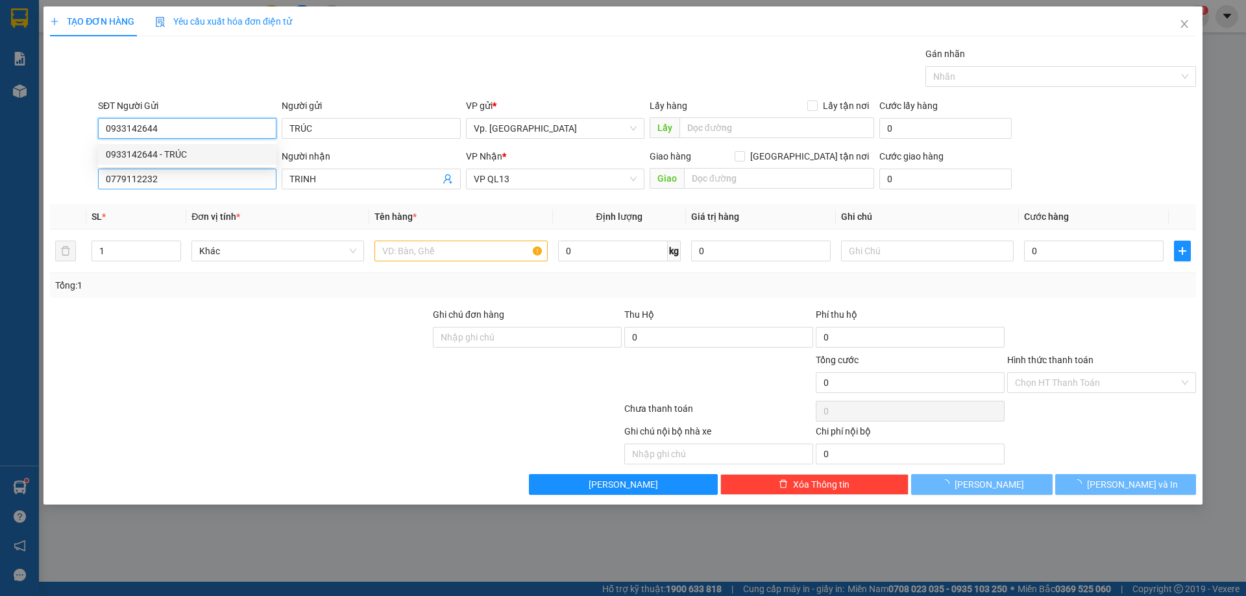
type input "40.000"
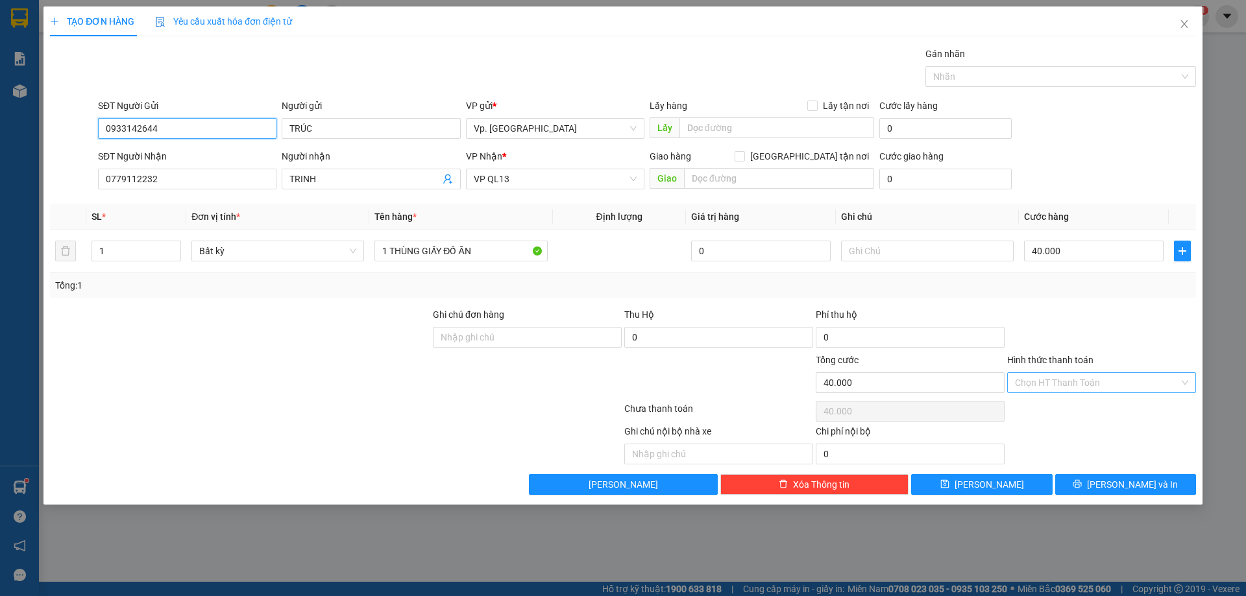
type input "0933142644"
click at [1084, 384] on input "Hình thức thanh toán" at bounding box center [1097, 382] width 164 height 19
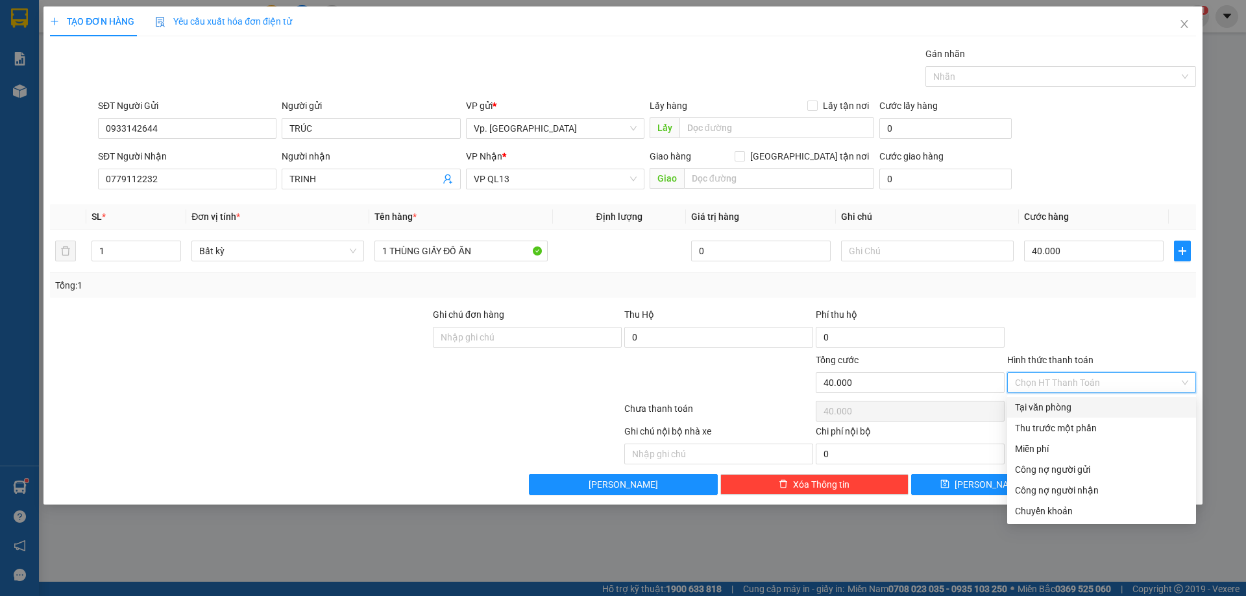
click at [1086, 405] on div "Tại văn phòng" at bounding box center [1101, 407] width 173 height 14
type input "0"
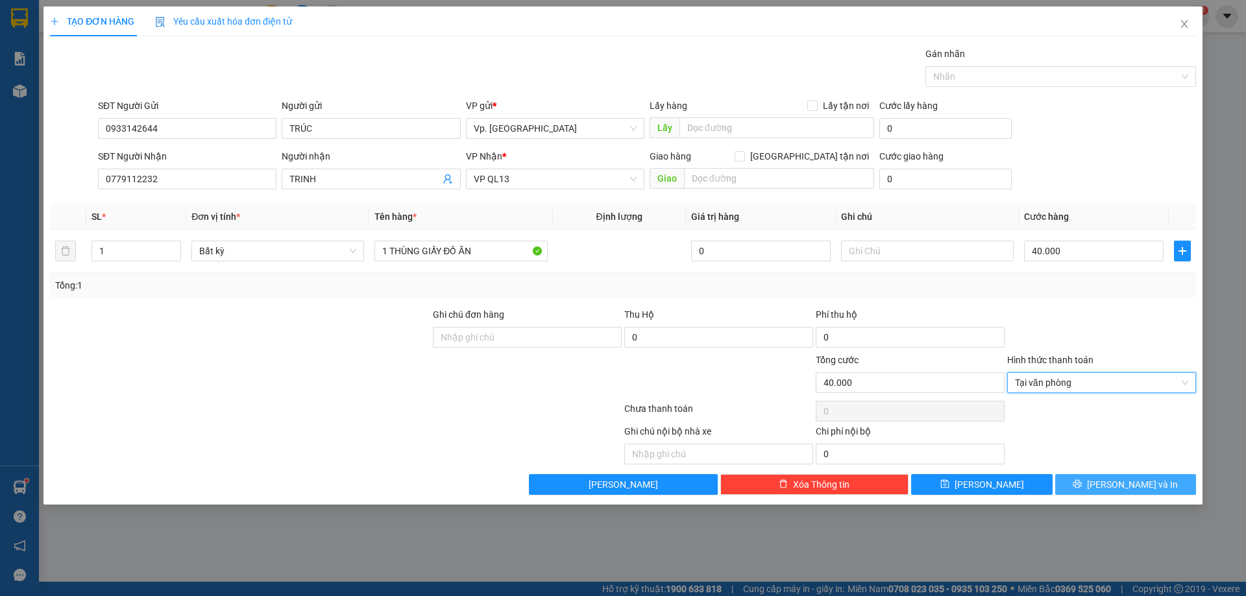
click at [1130, 482] on span "[PERSON_NAME] và In" at bounding box center [1132, 485] width 91 height 14
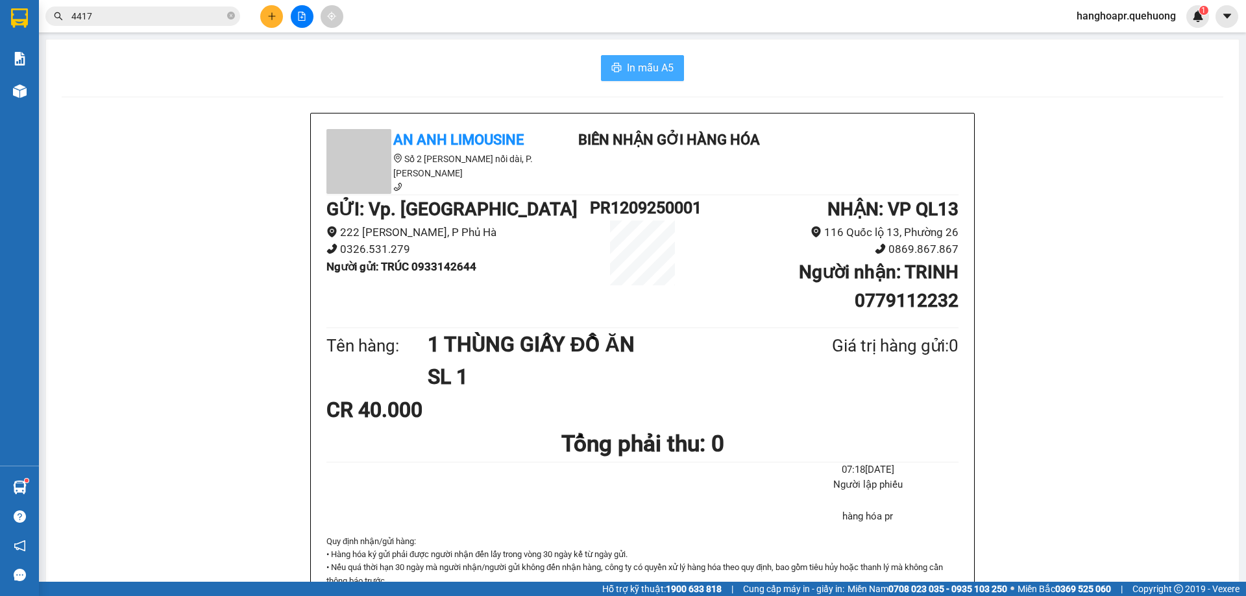
click at [661, 73] on span "In mẫu A5" at bounding box center [650, 68] width 47 height 16
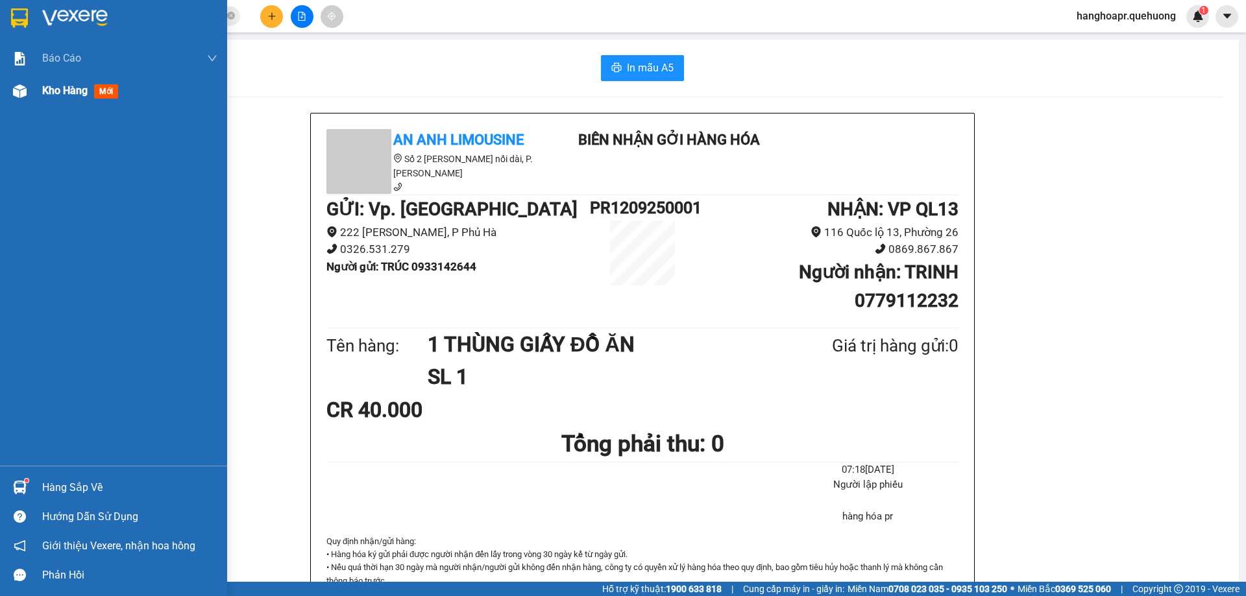
click at [25, 76] on div "Kho hàng mới" at bounding box center [113, 91] width 227 height 32
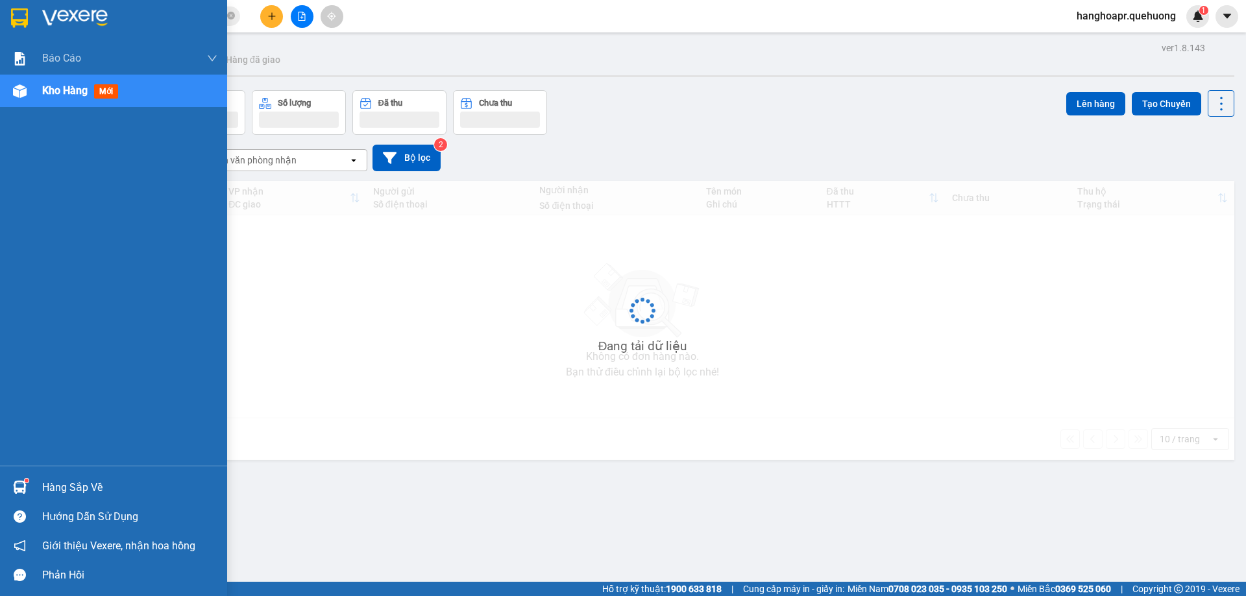
click at [30, 90] on div at bounding box center [19, 91] width 23 height 23
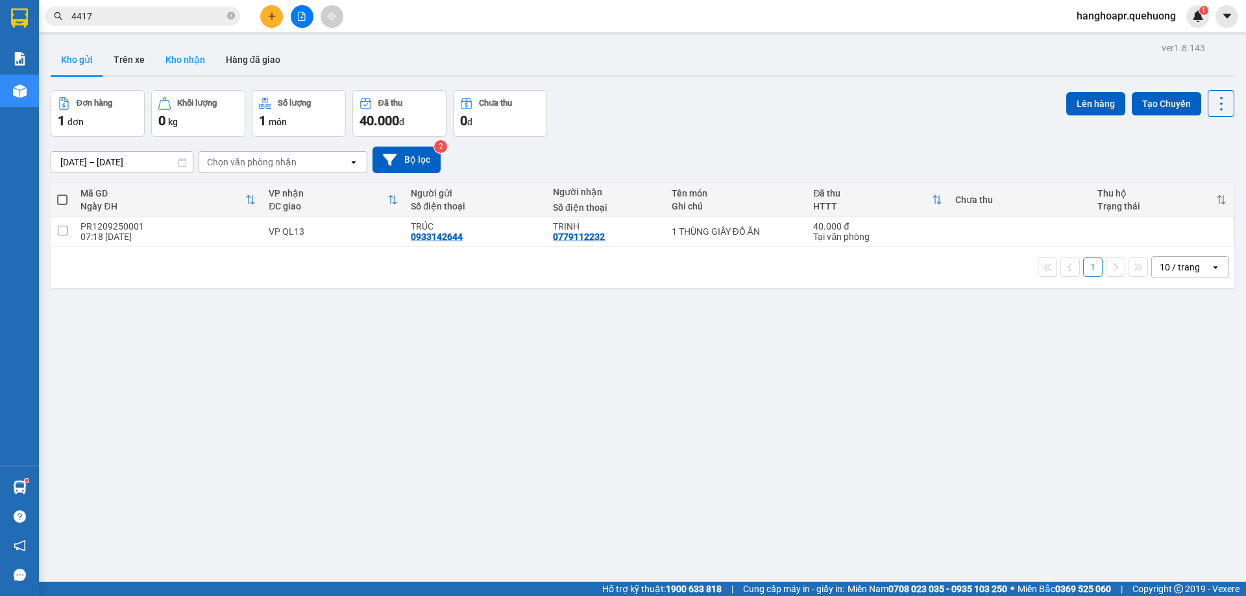
click at [175, 58] on button "Kho nhận" at bounding box center [185, 59] width 60 height 31
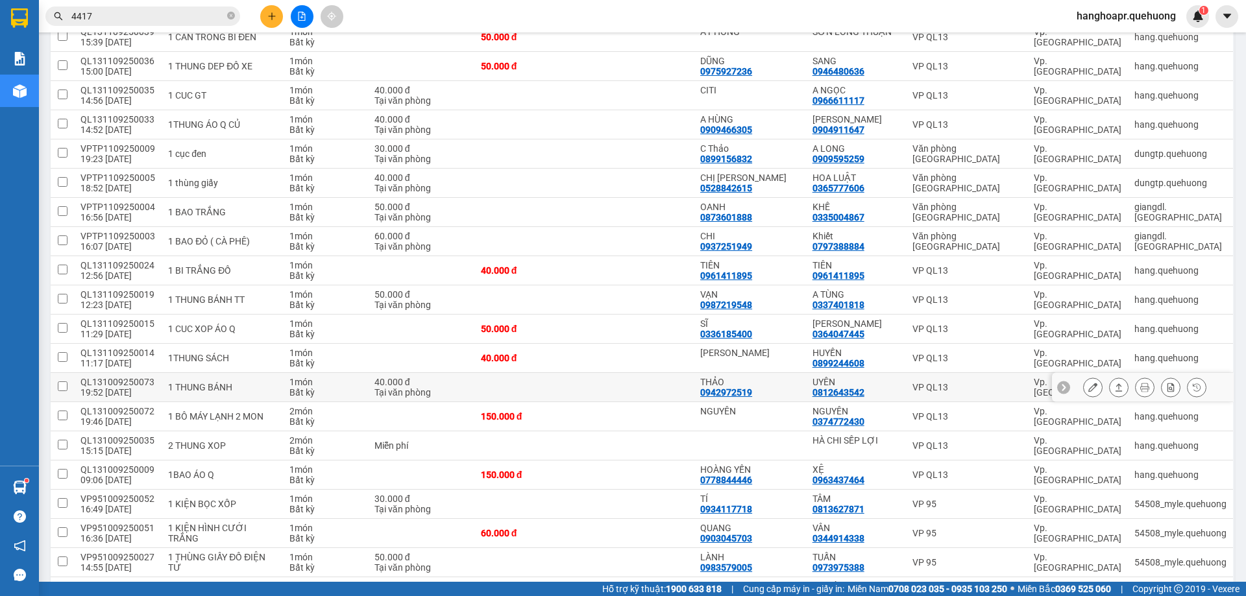
scroll to position [324, 0]
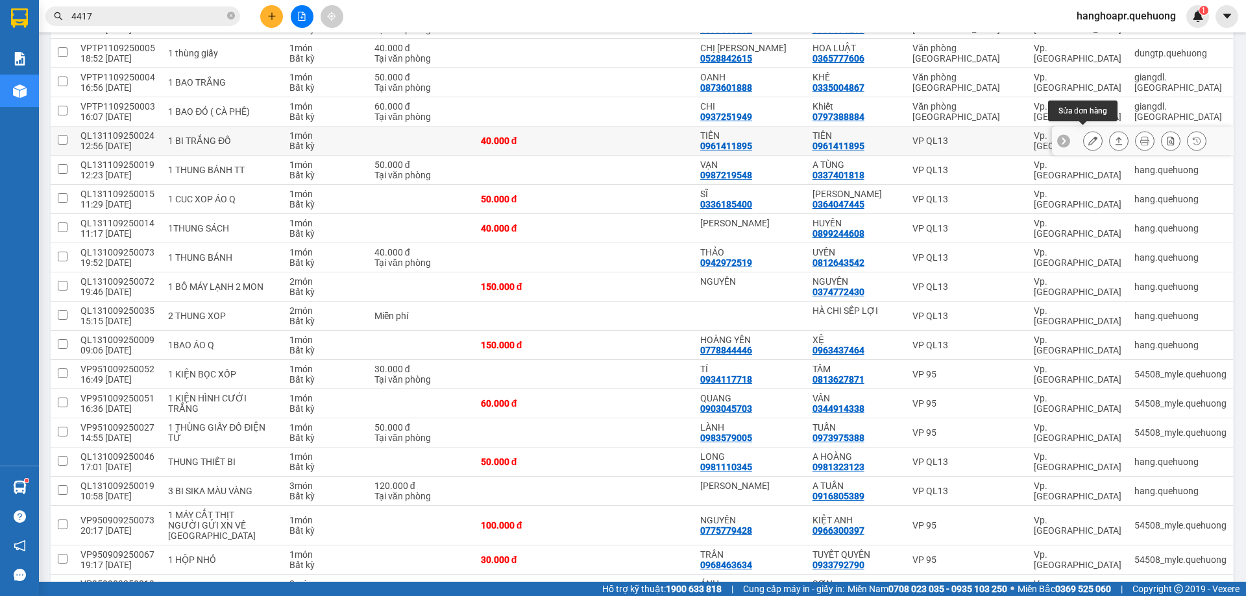
click at [1088, 136] on icon at bounding box center [1092, 140] width 9 height 9
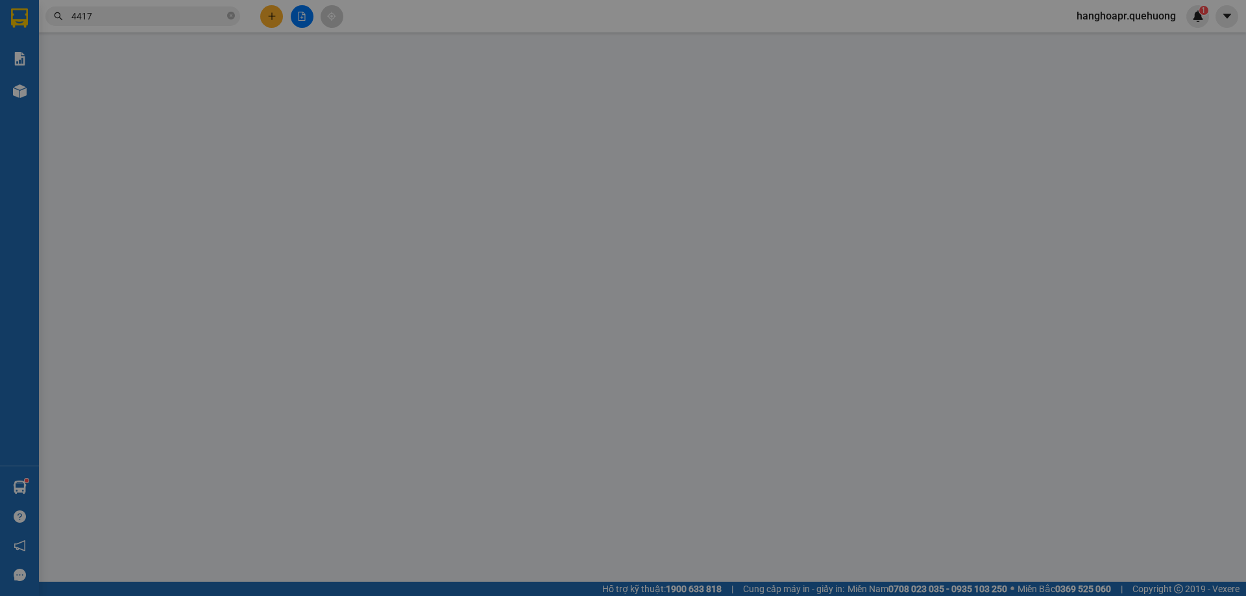
type input "0961411895"
type input "TIÊN"
type input "0961411895"
type input "TIÊN"
type input "40.000"
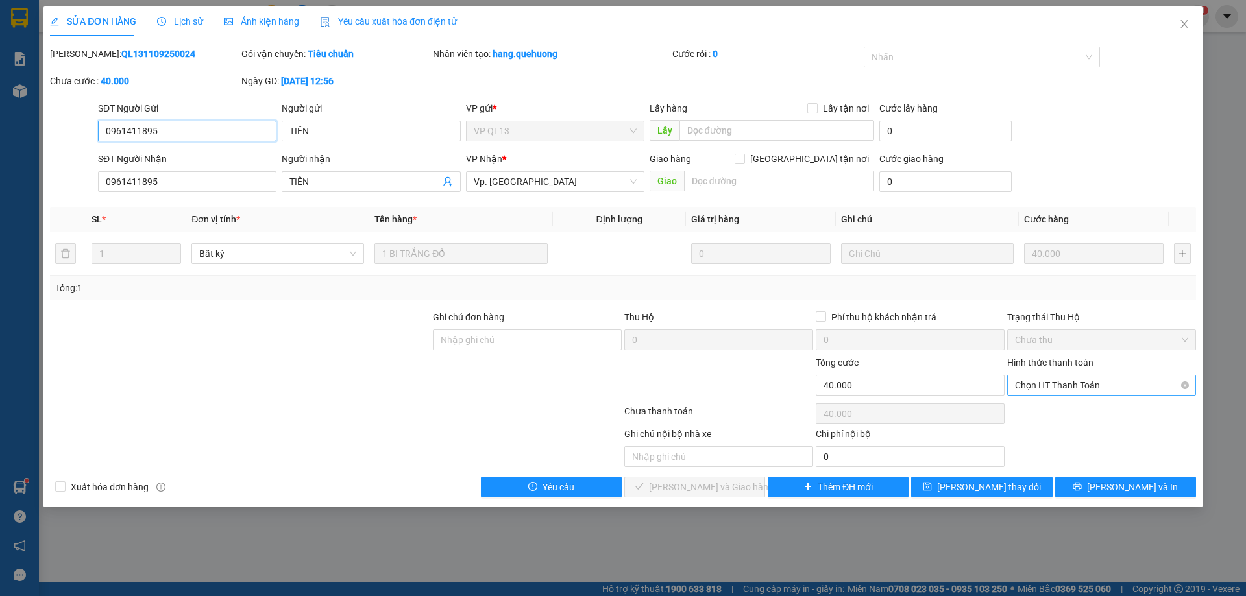
click at [1095, 381] on span "Chọn HT Thanh Toán" at bounding box center [1101, 385] width 173 height 19
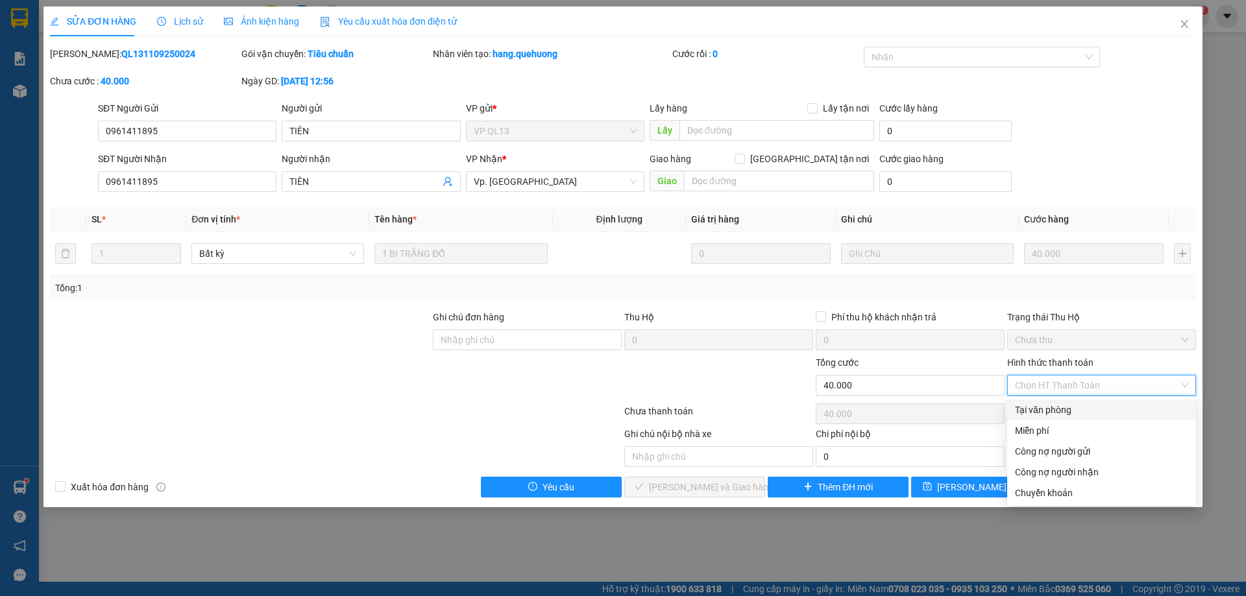
click at [1062, 405] on div "Tại văn phòng" at bounding box center [1101, 410] width 173 height 14
type input "0"
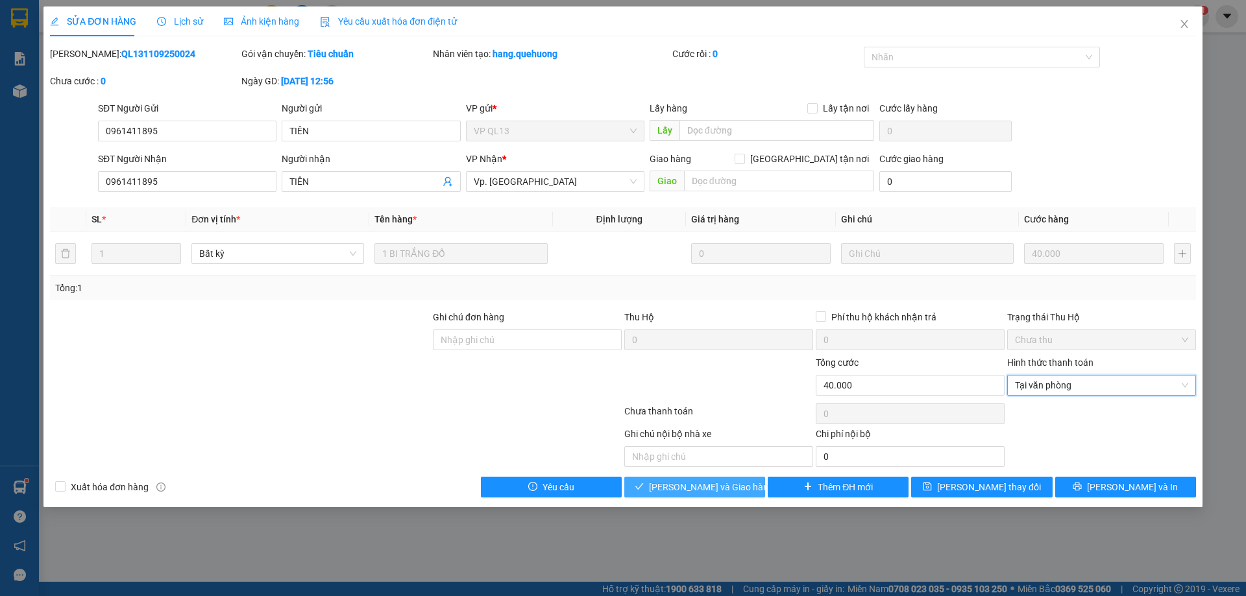
click at [719, 482] on span "Lưu và Giao hàng" at bounding box center [711, 487] width 125 height 14
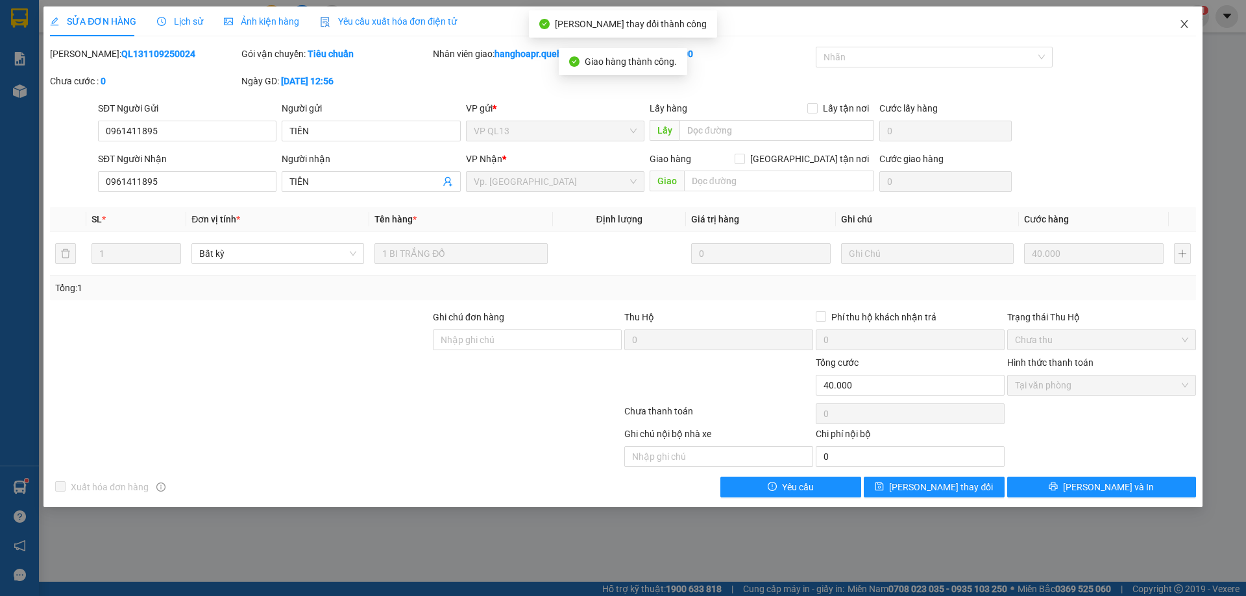
click at [1187, 27] on icon "close" at bounding box center [1184, 24] width 10 height 10
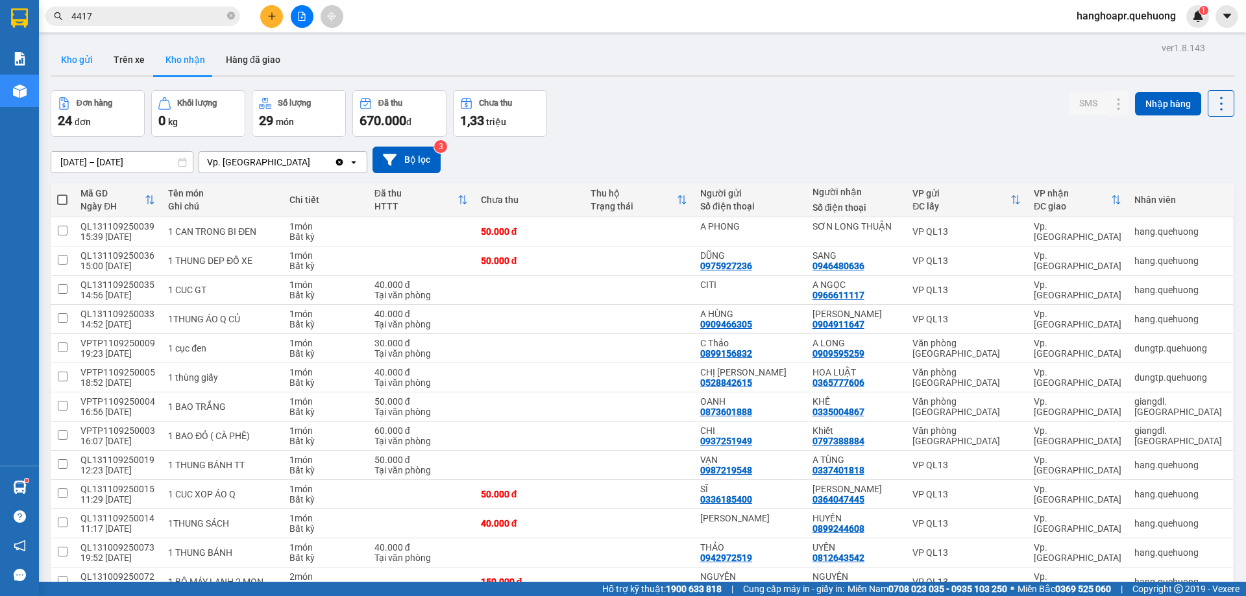
click at [74, 60] on button "Kho gửi" at bounding box center [77, 59] width 53 height 31
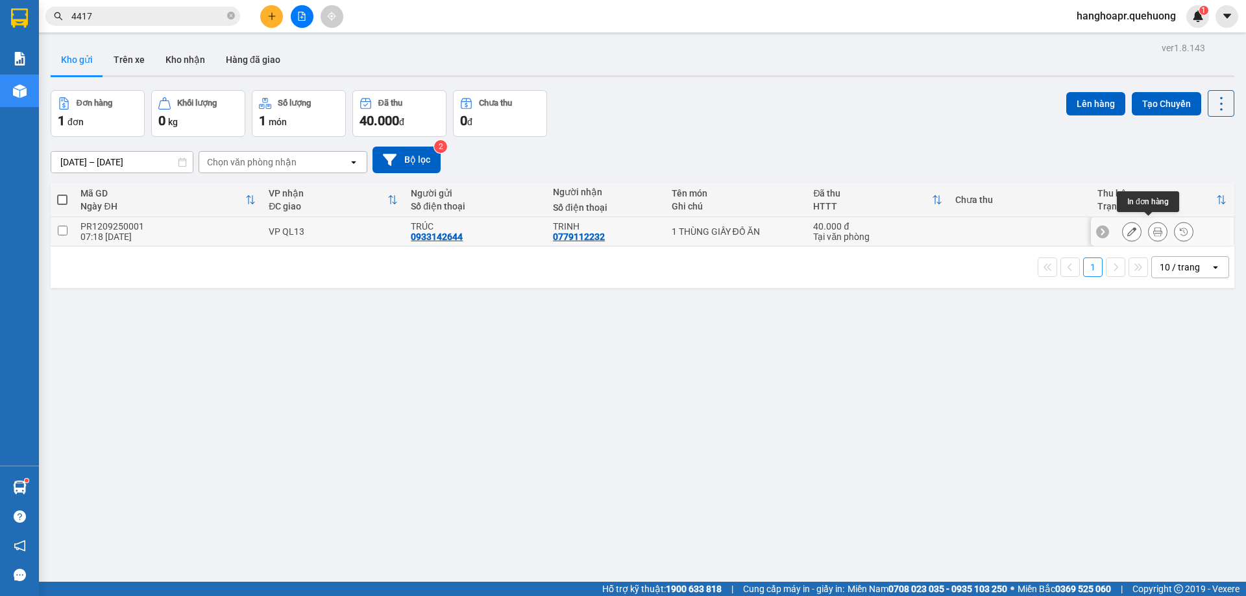
click at [1153, 227] on icon at bounding box center [1157, 231] width 9 height 9
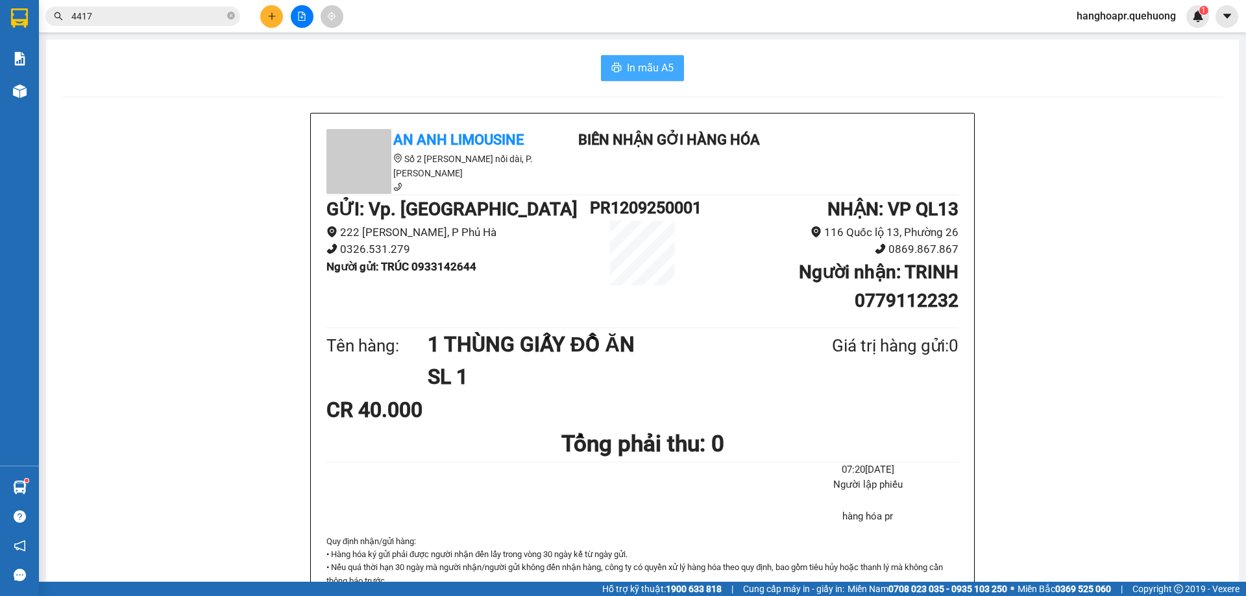
click at [640, 60] on span "In mẫu A5" at bounding box center [650, 68] width 47 height 16
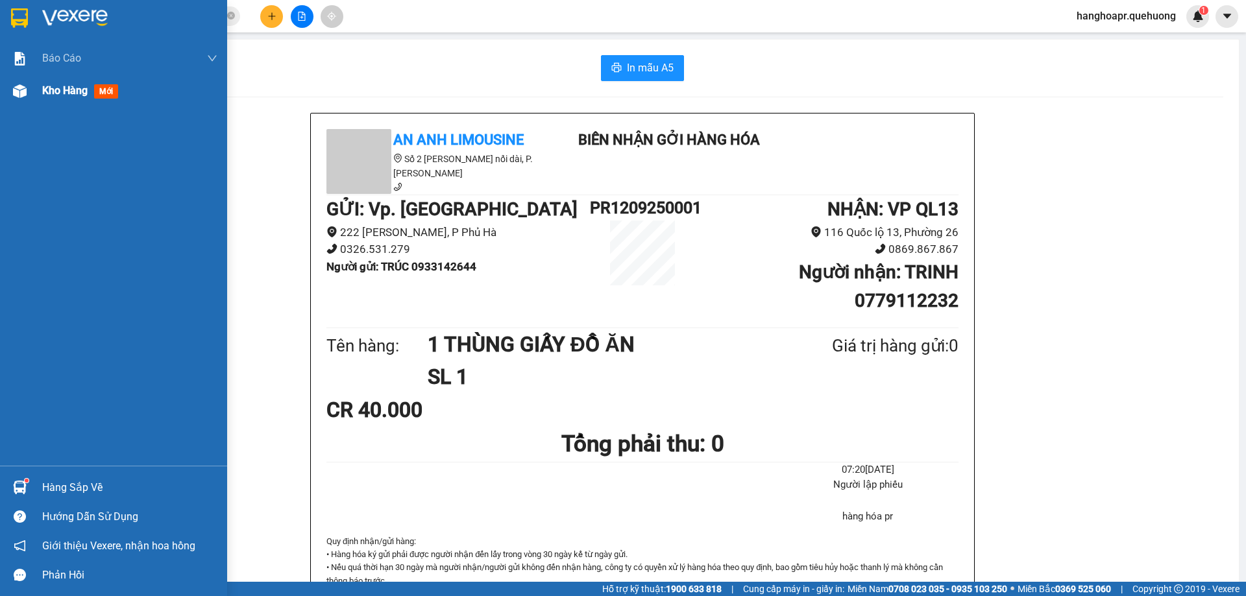
click at [17, 93] on img at bounding box center [20, 91] width 14 height 14
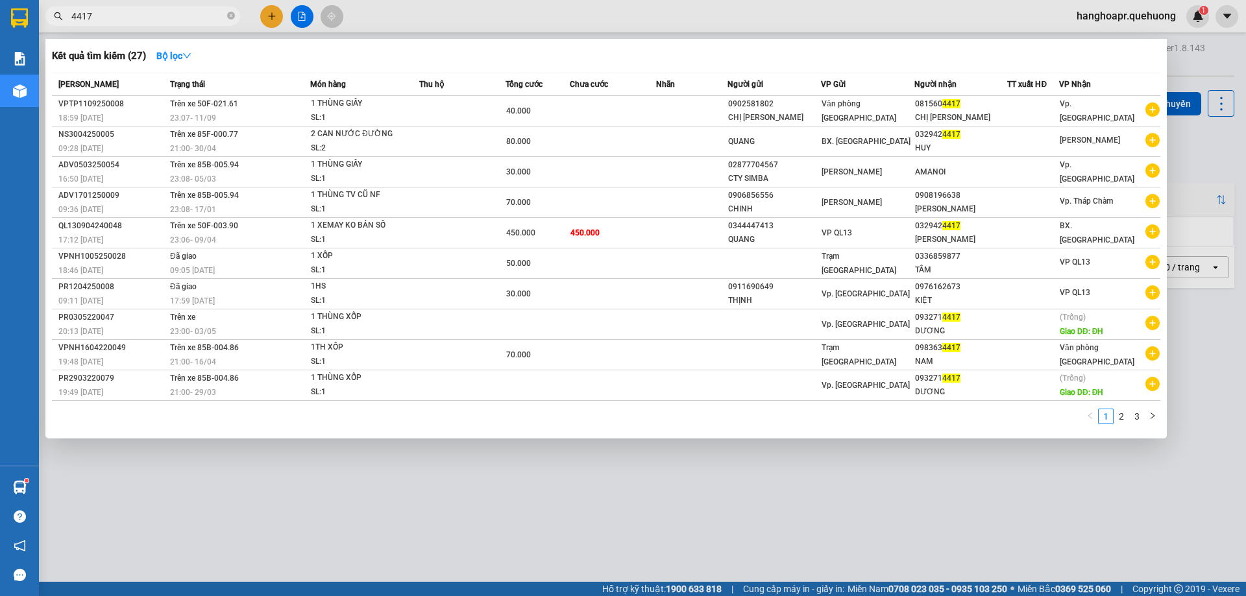
click at [125, 13] on input "4417" at bounding box center [147, 16] width 153 height 14
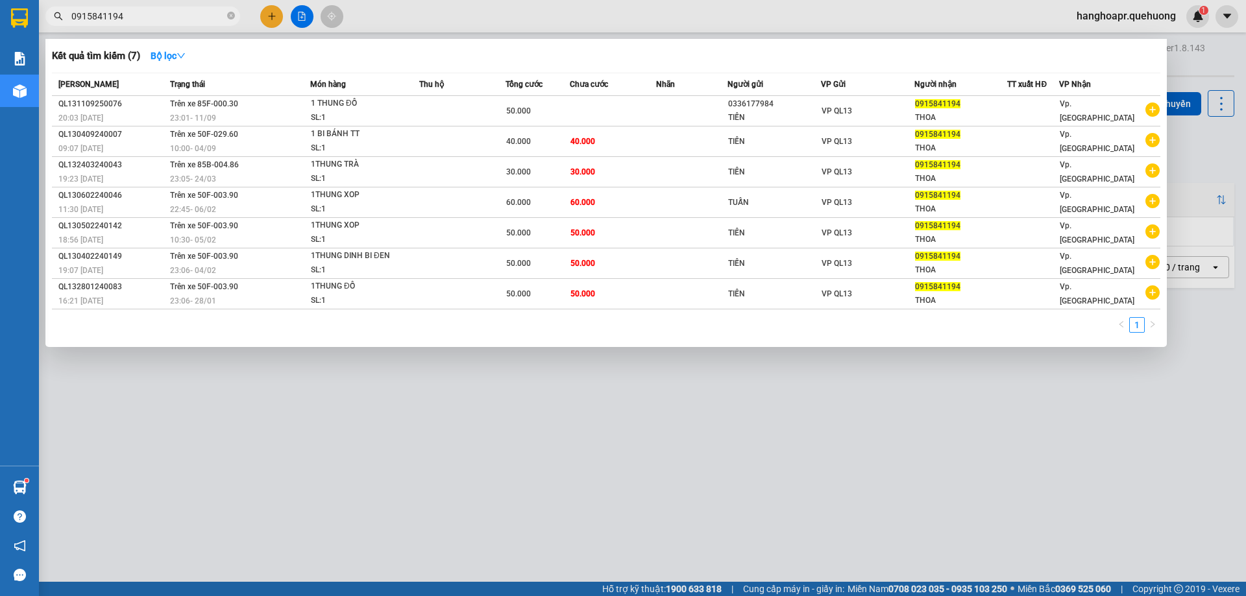
type input "0915841194"
click at [234, 19] on icon "close-circle" at bounding box center [231, 16] width 8 height 8
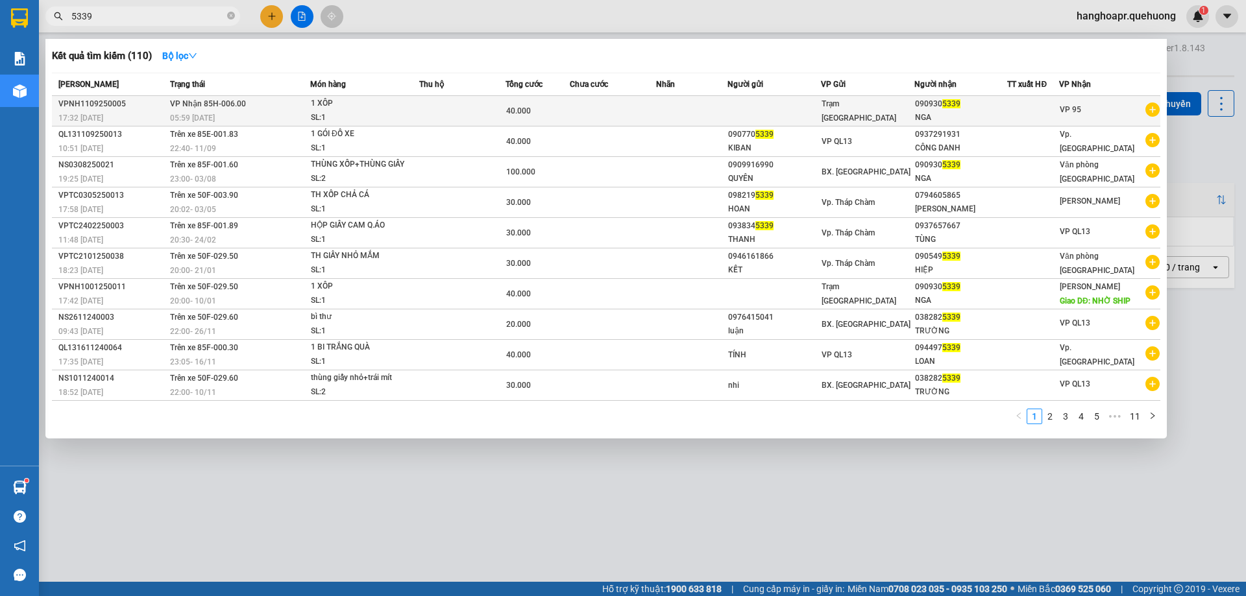
type input "5339"
click at [778, 110] on td at bounding box center [773, 111] width 93 height 30
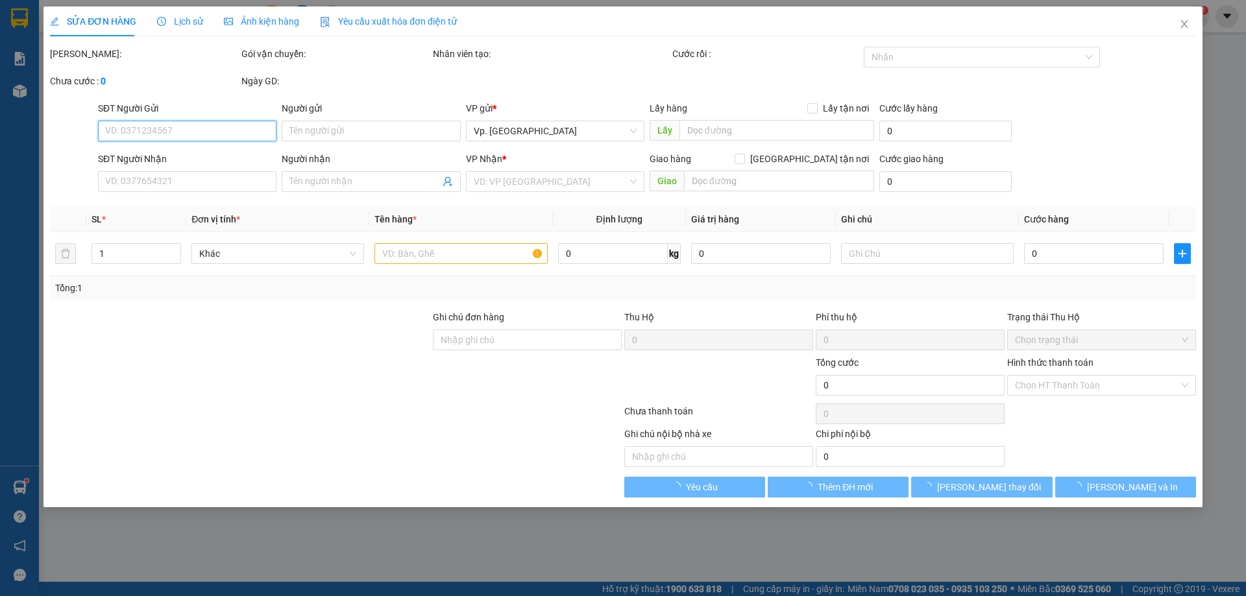
type input "0909305339"
type input "NGA"
type input "40.000"
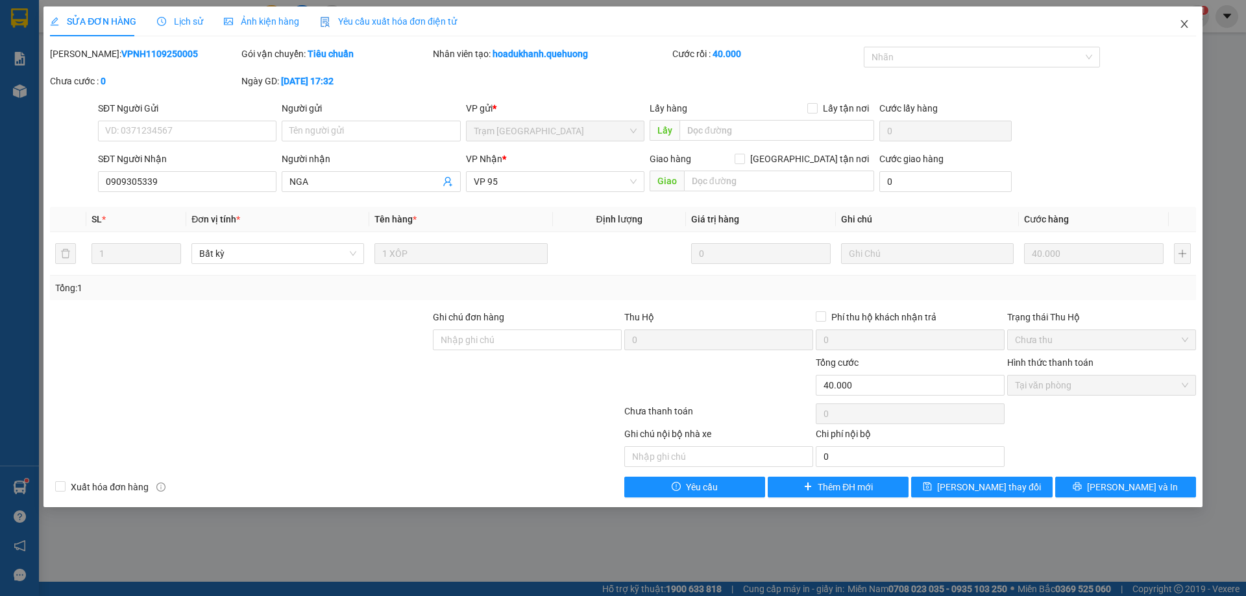
click at [1189, 24] on span "Close" at bounding box center [1184, 24] width 36 height 36
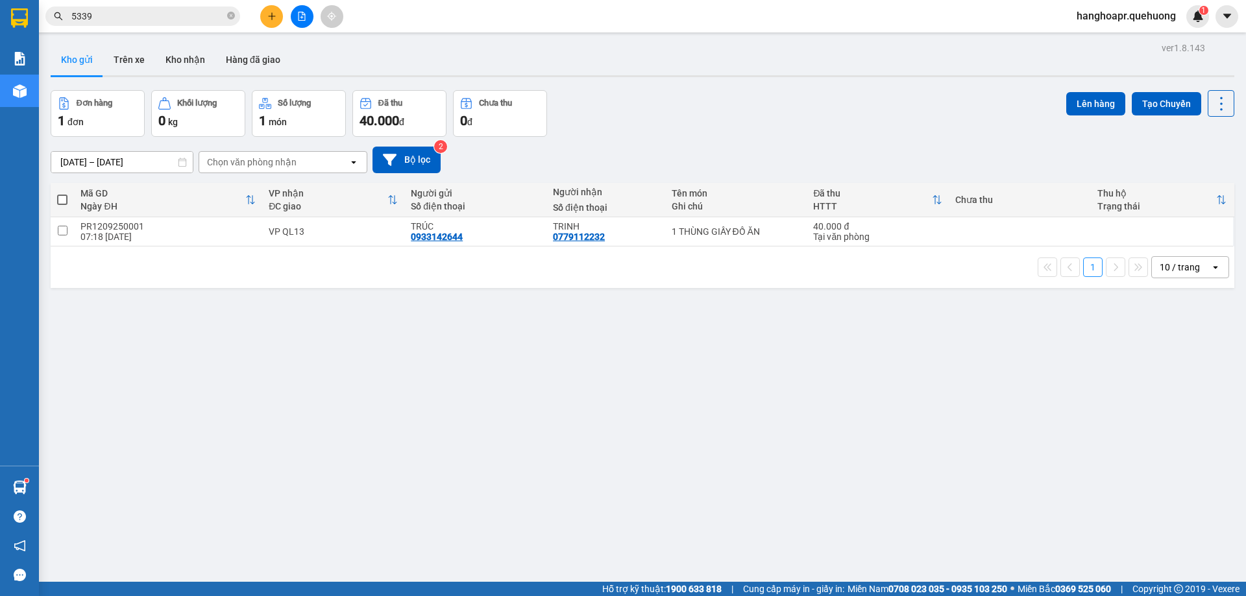
click at [174, 18] on input "5339" at bounding box center [147, 16] width 153 height 14
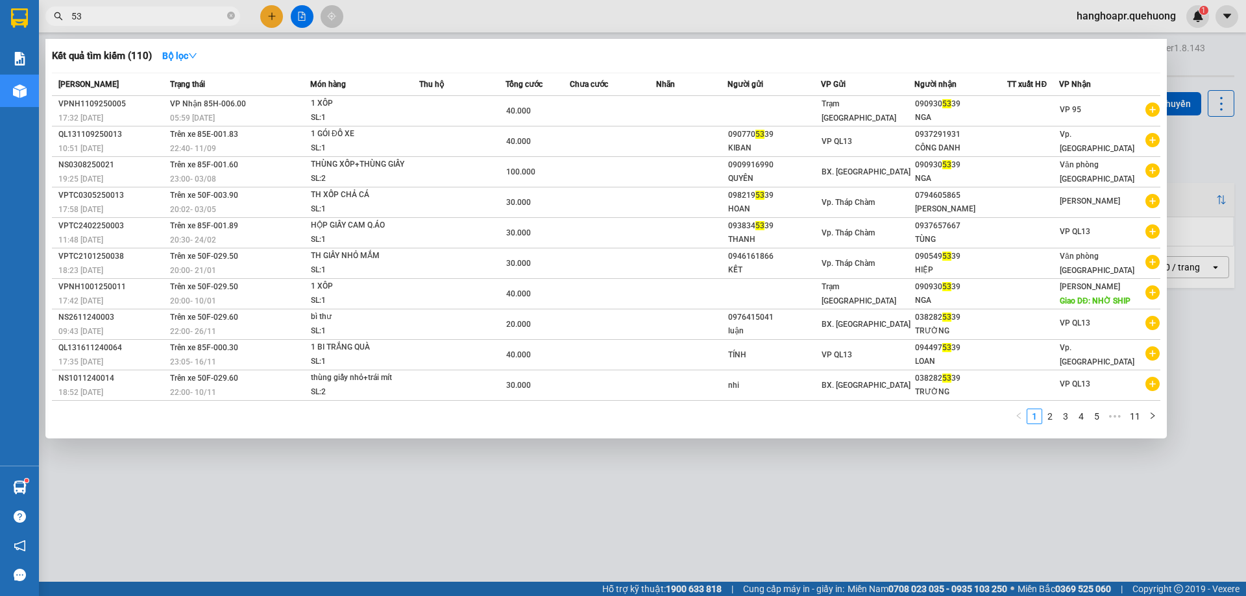
type input "5"
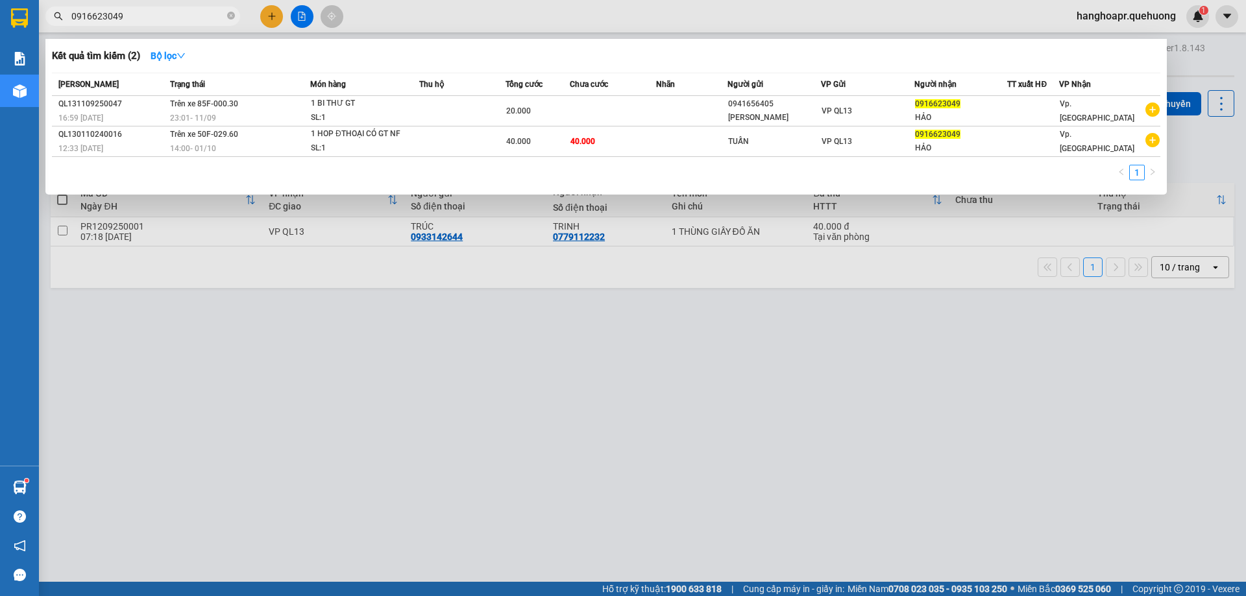
type input "0916623049"
click at [272, 16] on div at bounding box center [623, 298] width 1246 height 596
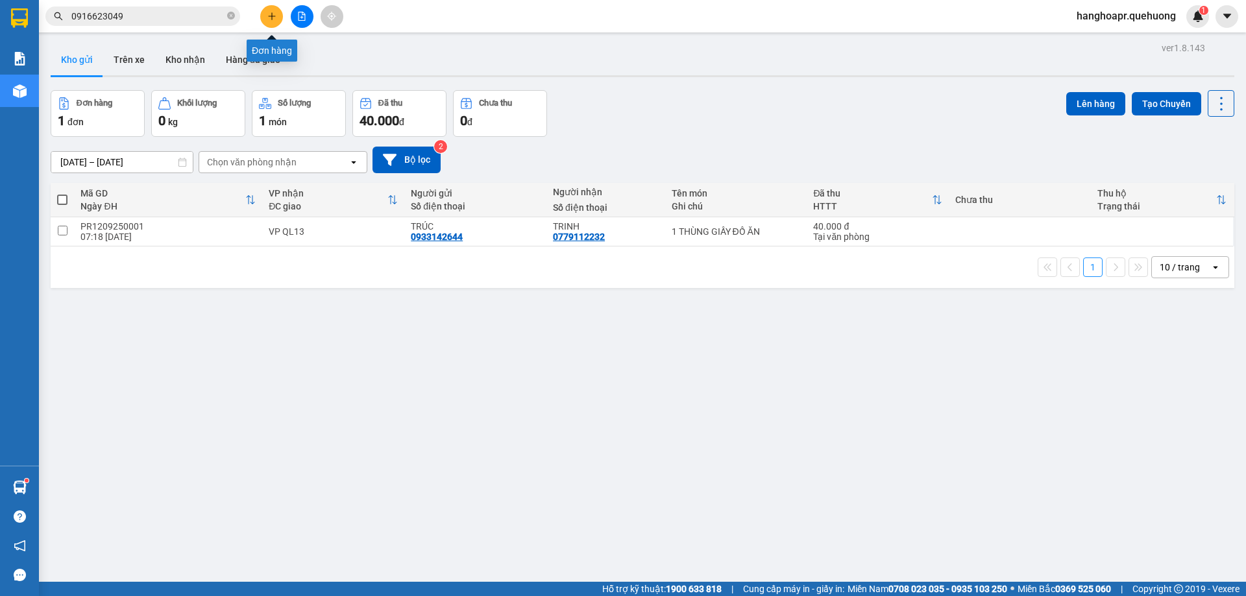
click at [272, 16] on icon "plus" at bounding box center [271, 15] width 1 height 7
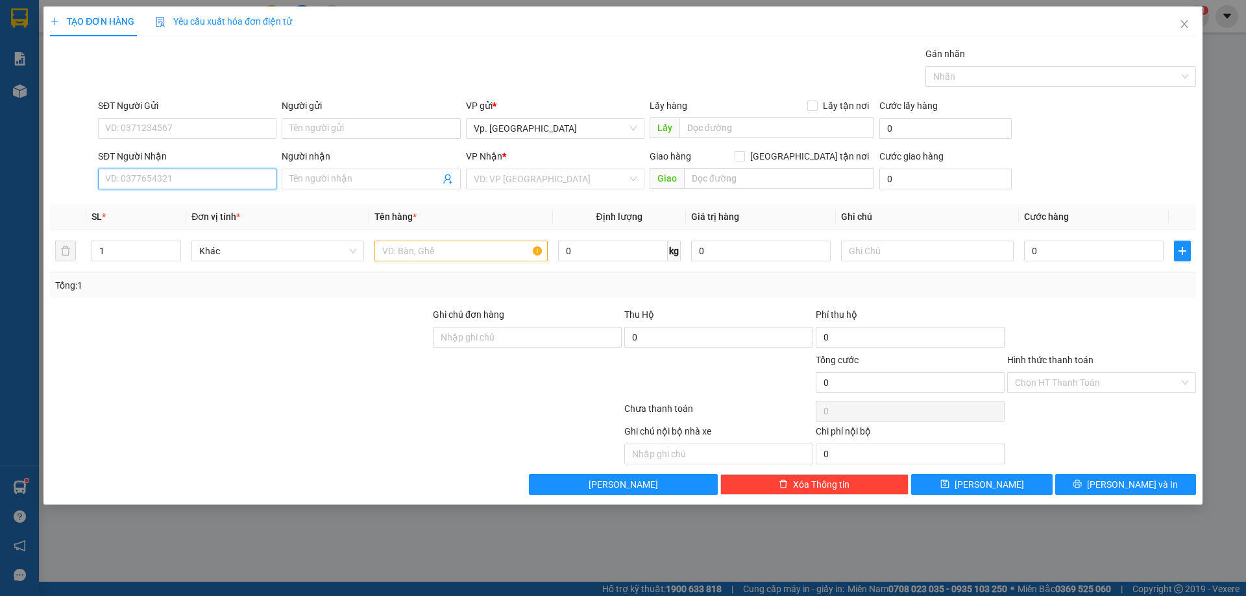
click at [164, 171] on input "SĐT Người Nhận" at bounding box center [187, 179] width 178 height 21
type input "0942972519"
click at [163, 206] on div "0942972519 - THẢO" at bounding box center [187, 204] width 163 height 14
type input "THẢO"
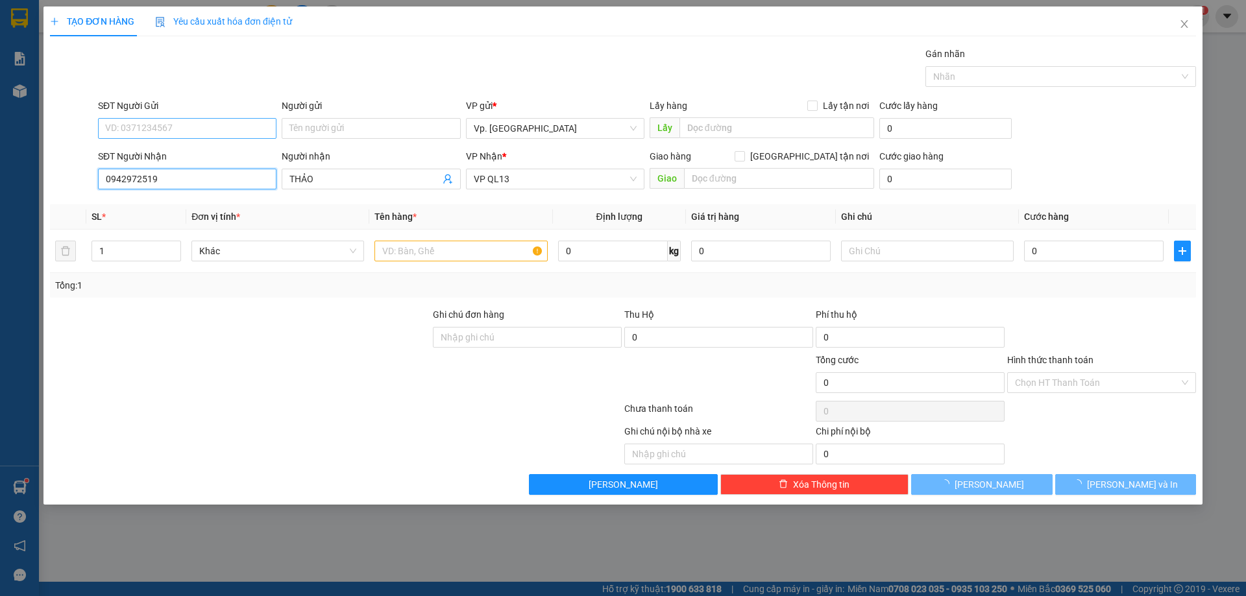
type input "0942972519"
click at [148, 125] on input "SĐT Người Gửi" at bounding box center [187, 128] width 178 height 21
type input "40.000"
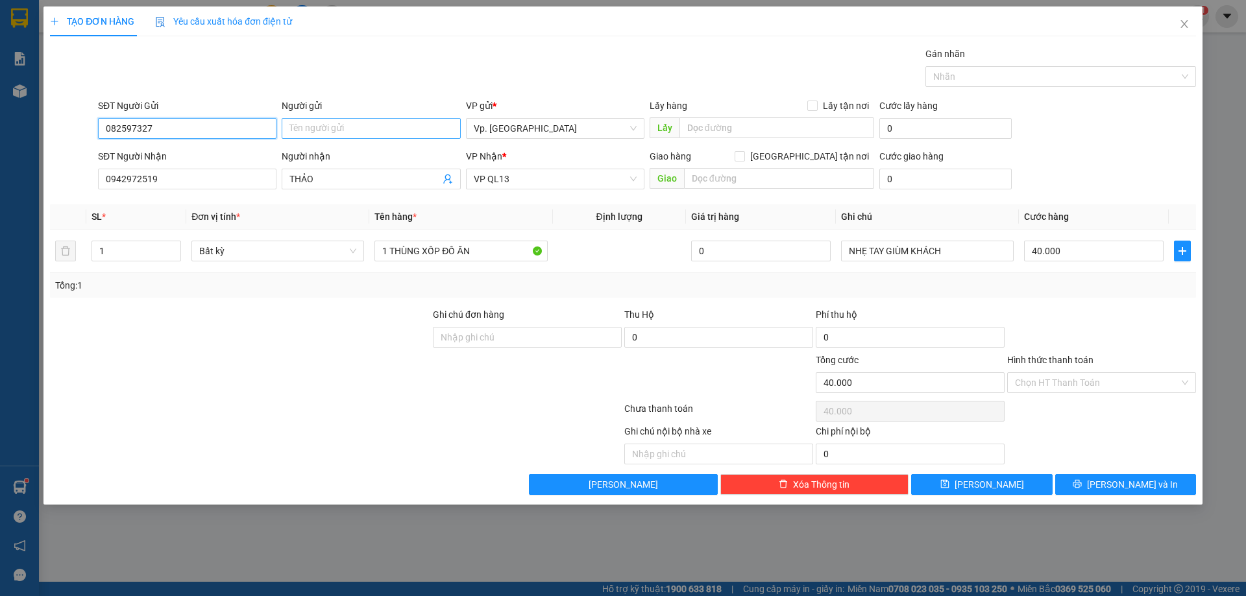
type input "082597327"
click at [367, 125] on input "Người gửi" at bounding box center [371, 128] width 178 height 21
type input "m"
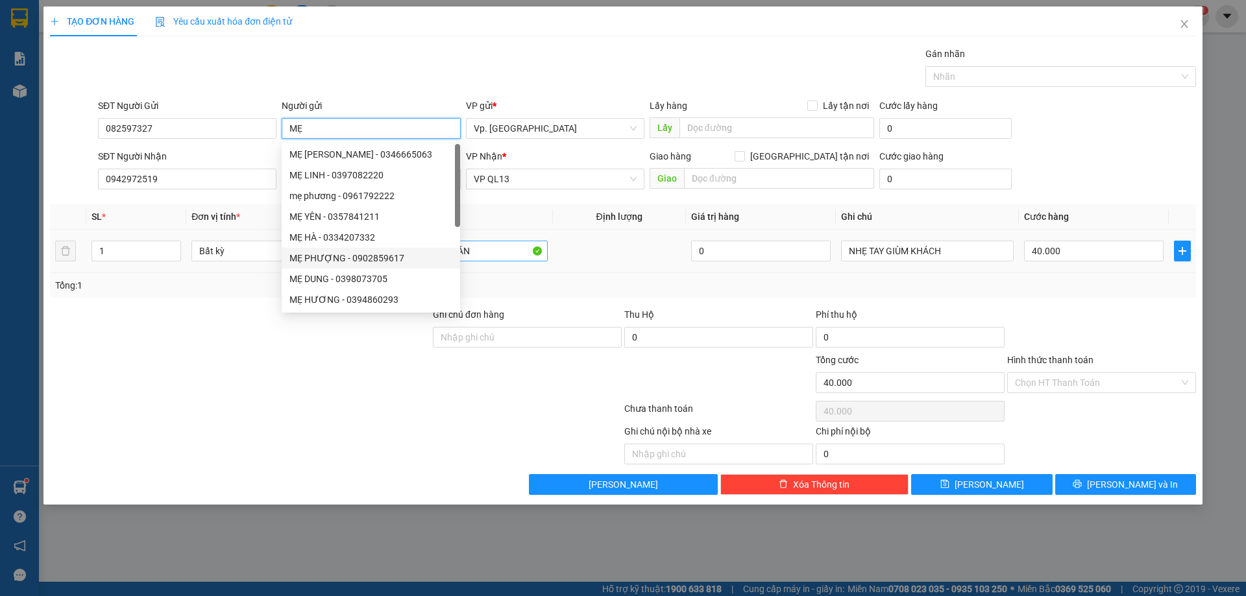
drag, startPoint x: 443, startPoint y: 251, endPoint x: 472, endPoint y: 255, distance: 29.5
click at [462, 254] on body "Kết quả tìm kiếm ( 2 ) Bộ lọc Mã ĐH Trạng thái Món hàng Thu hộ Tổng cước Chưa c…" at bounding box center [623, 298] width 1246 height 596
type input "MẸ"
click at [477, 254] on input "1 THÙNG XỐP ĐỒ ĂN" at bounding box center [460, 251] width 173 height 21
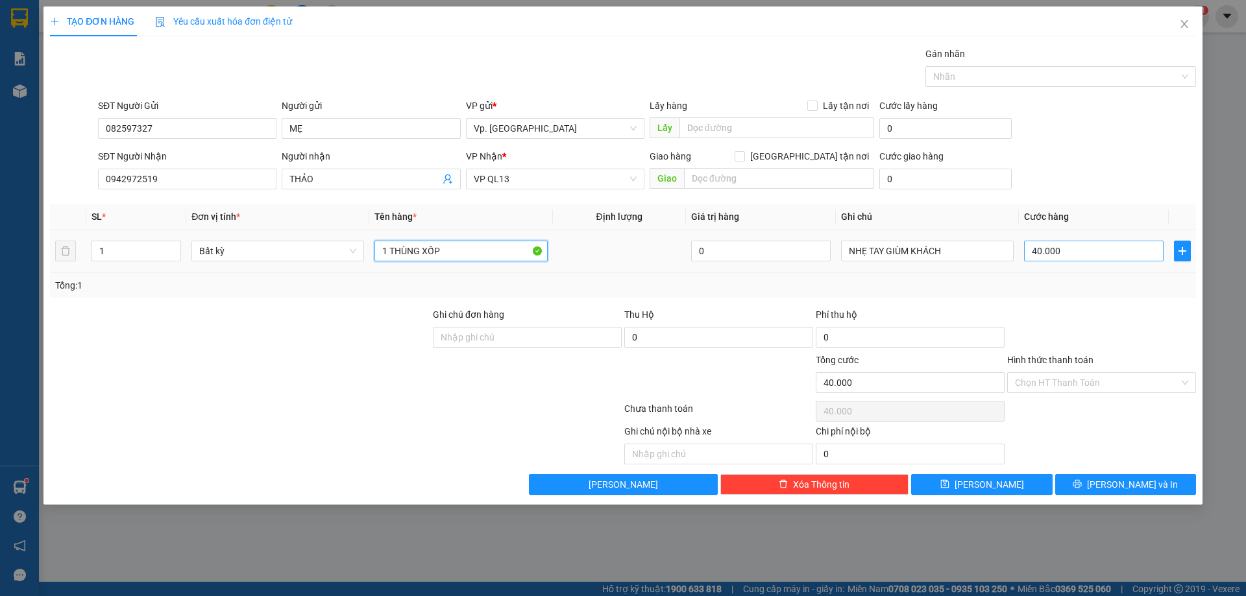
type input "1 THÙNG XỐP"
click at [1099, 255] on input "40.000" at bounding box center [1094, 251] width 140 height 21
type input "5"
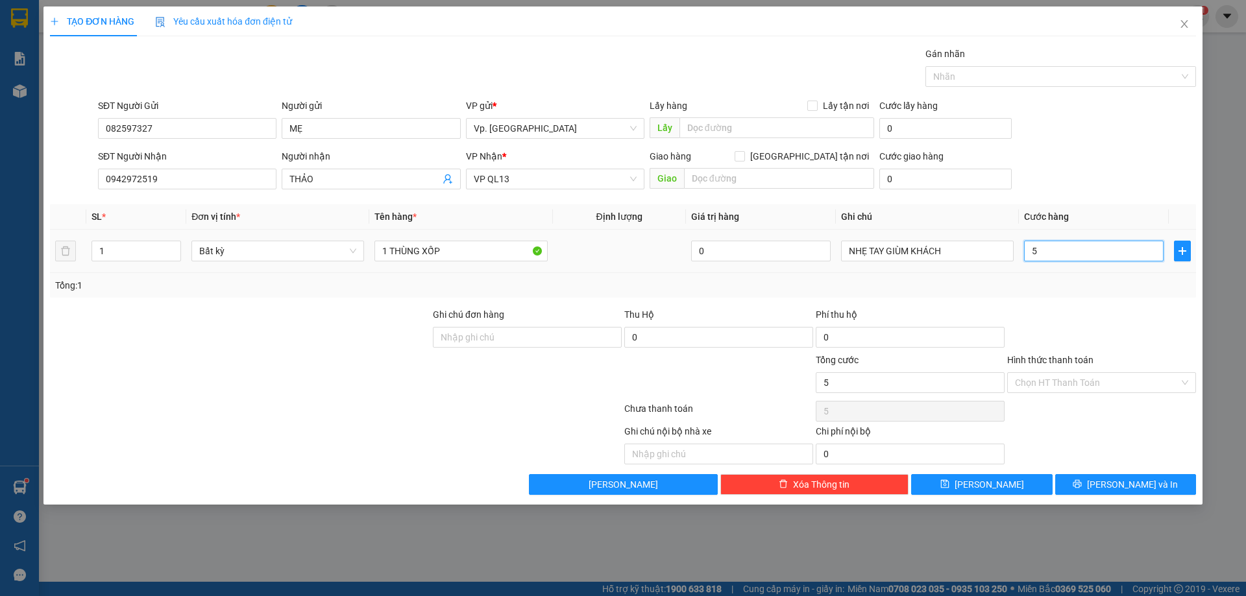
type input "50"
type input "50.000"
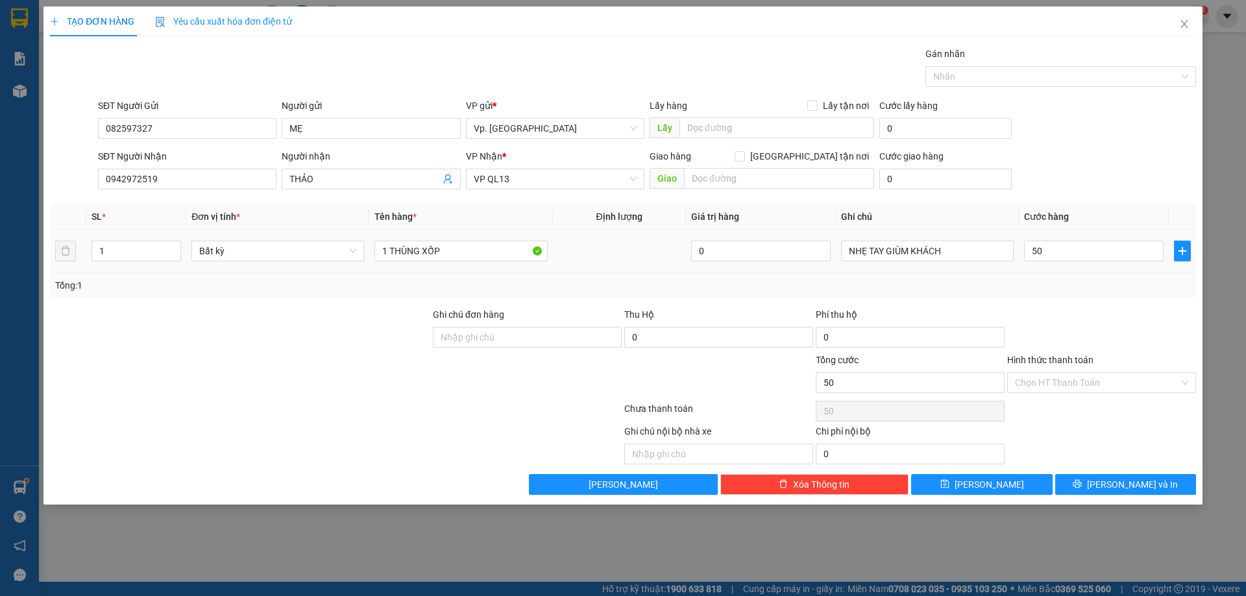
type input "50.000"
drag, startPoint x: 1095, startPoint y: 279, endPoint x: 1086, endPoint y: 320, distance: 41.9
click at [1095, 280] on div "Tổng: 1" at bounding box center [623, 285] width 1136 height 14
click at [1073, 377] on input "Hình thức thanh toán" at bounding box center [1097, 382] width 164 height 19
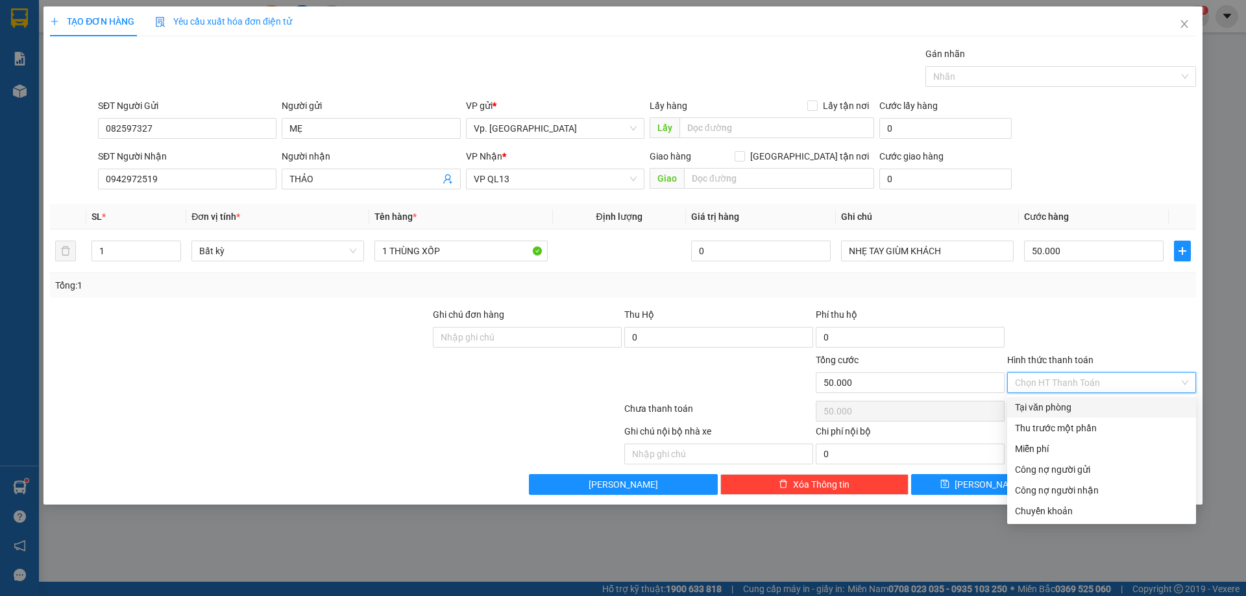
click at [1060, 411] on div "Tại văn phòng" at bounding box center [1101, 407] width 173 height 14
type input "0"
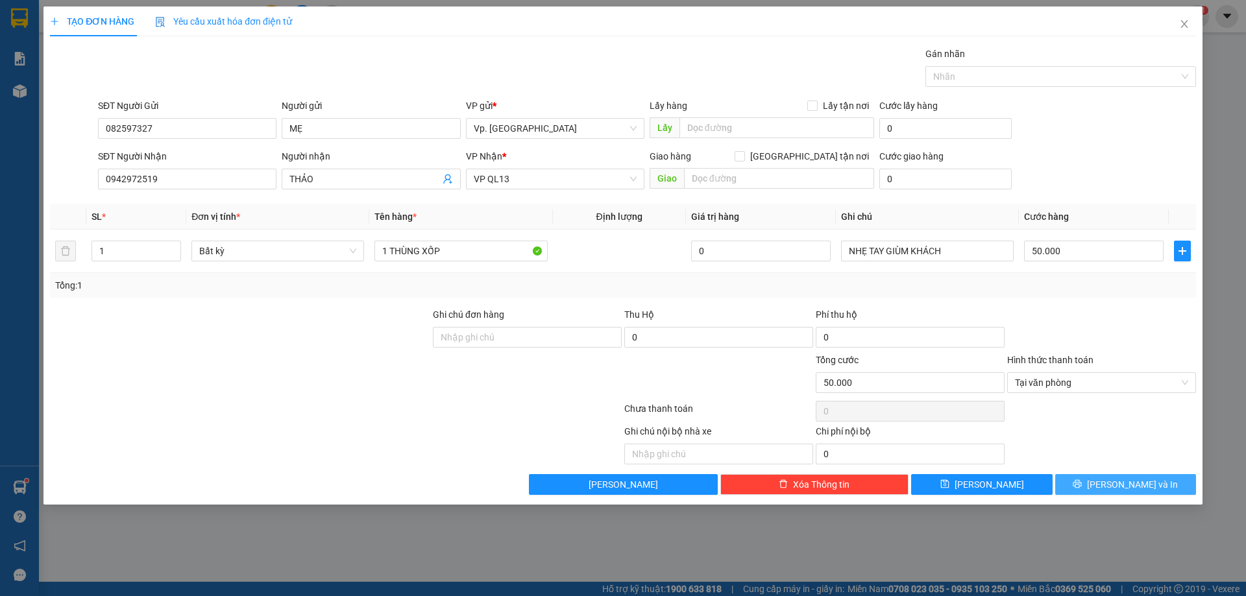
click at [1133, 482] on span "[PERSON_NAME] và In" at bounding box center [1132, 485] width 91 height 14
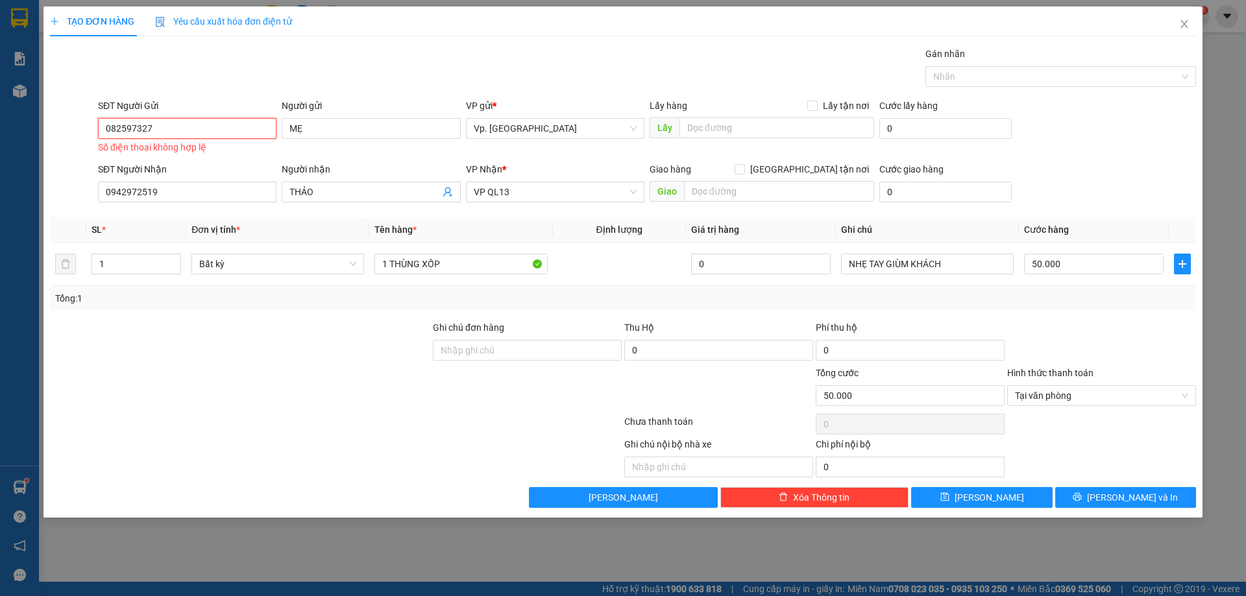
click at [124, 136] on input "082597327" at bounding box center [187, 128] width 178 height 21
click at [135, 136] on input "082597327" at bounding box center [187, 128] width 178 height 21
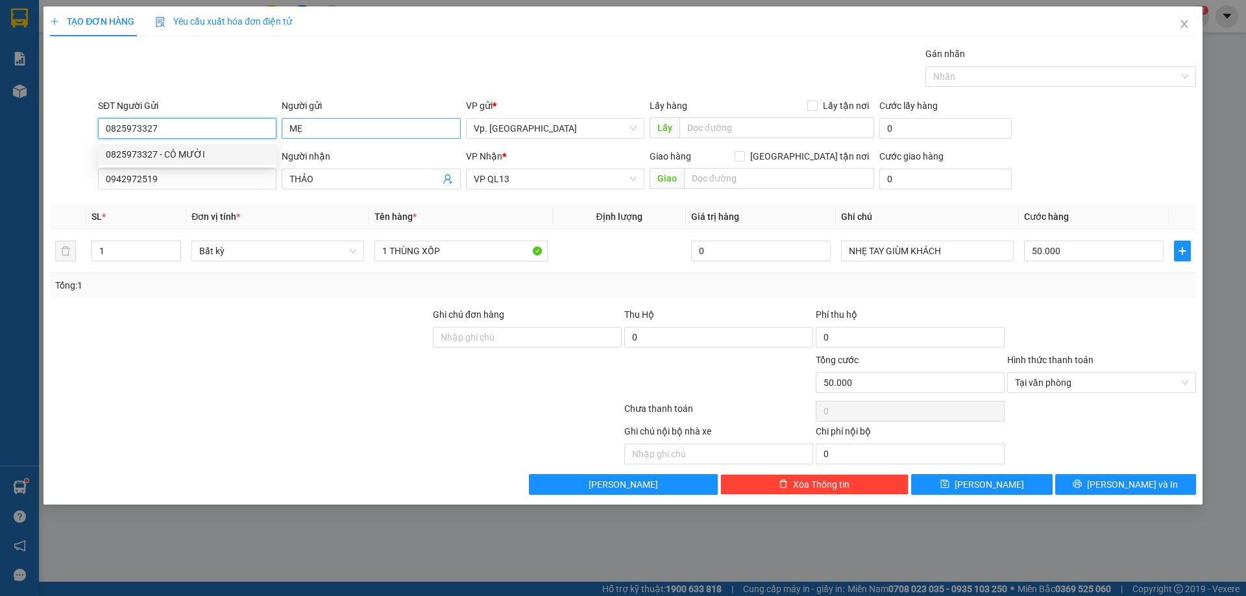
type input "0825973327"
click at [341, 125] on input "MẸ" at bounding box center [371, 128] width 178 height 21
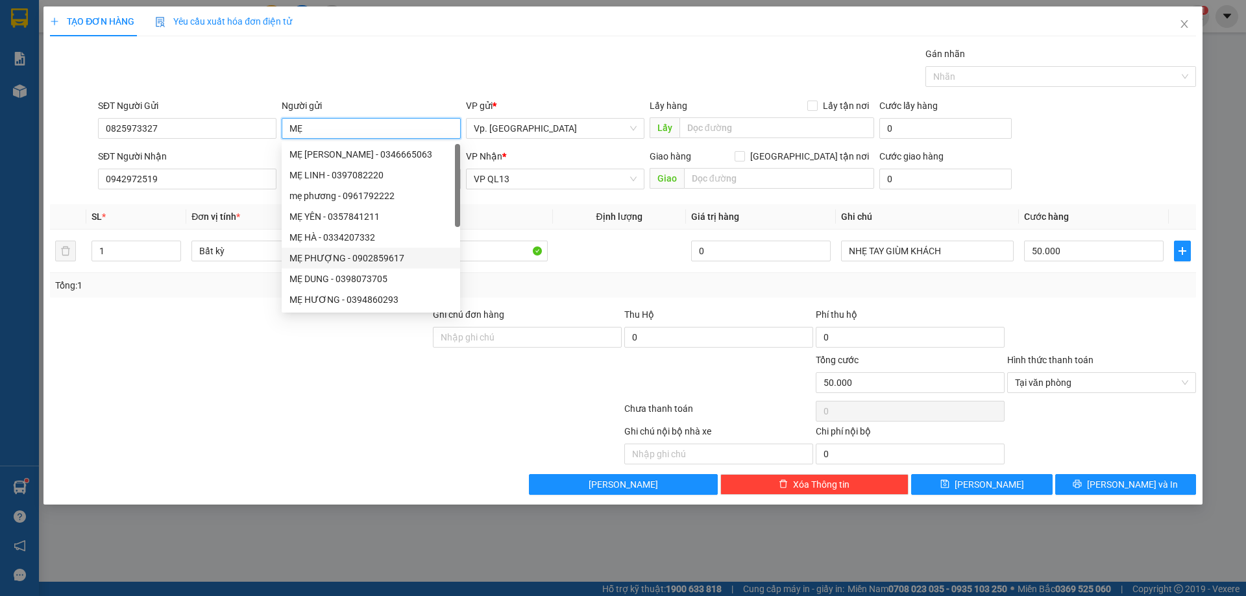
type input "MẸ M"
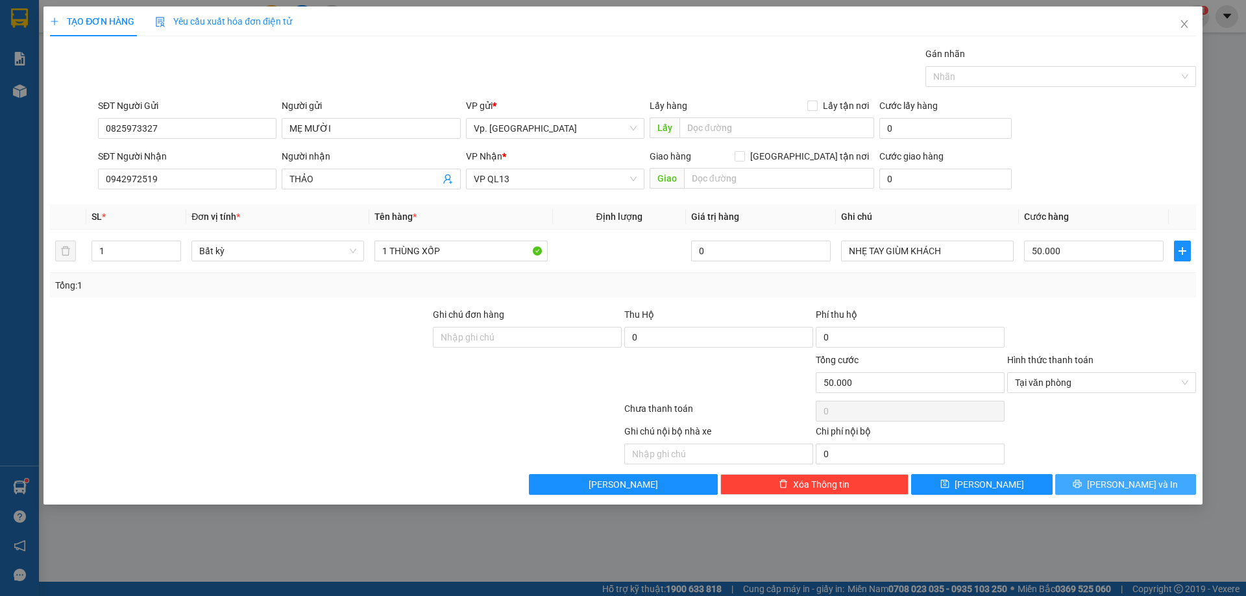
click at [1164, 474] on button "[PERSON_NAME] và In" at bounding box center [1125, 484] width 141 height 21
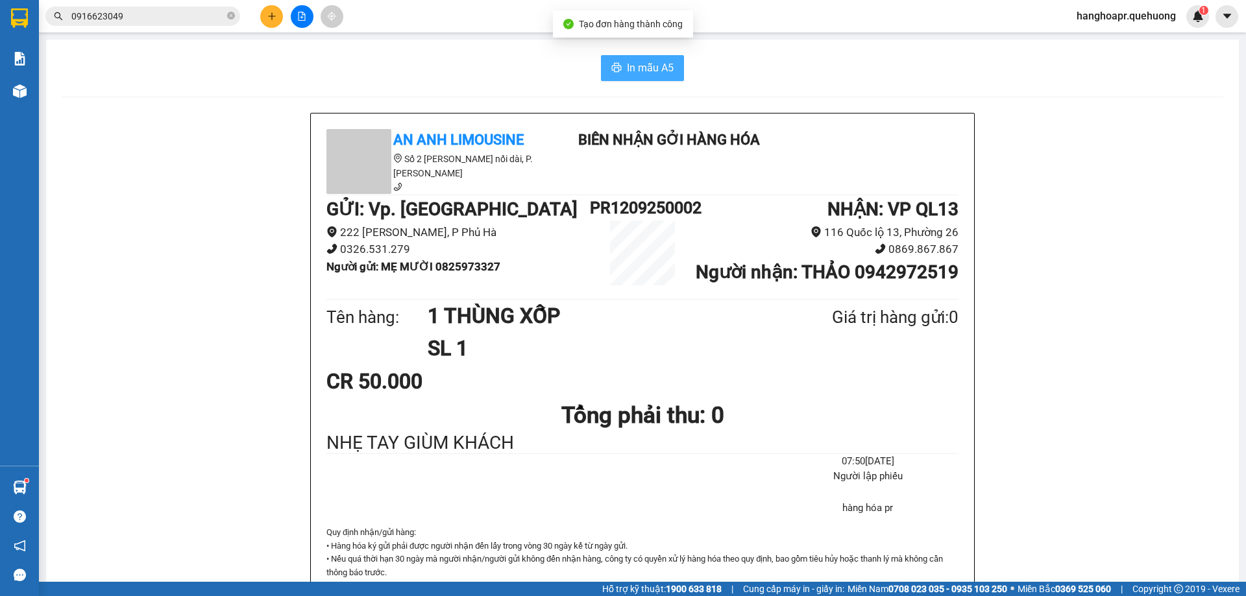
click at [626, 76] on button "In mẫu A5" at bounding box center [642, 68] width 83 height 26
click at [545, 332] on h1 "1 THÙNG XỐP" at bounding box center [598, 316] width 341 height 32
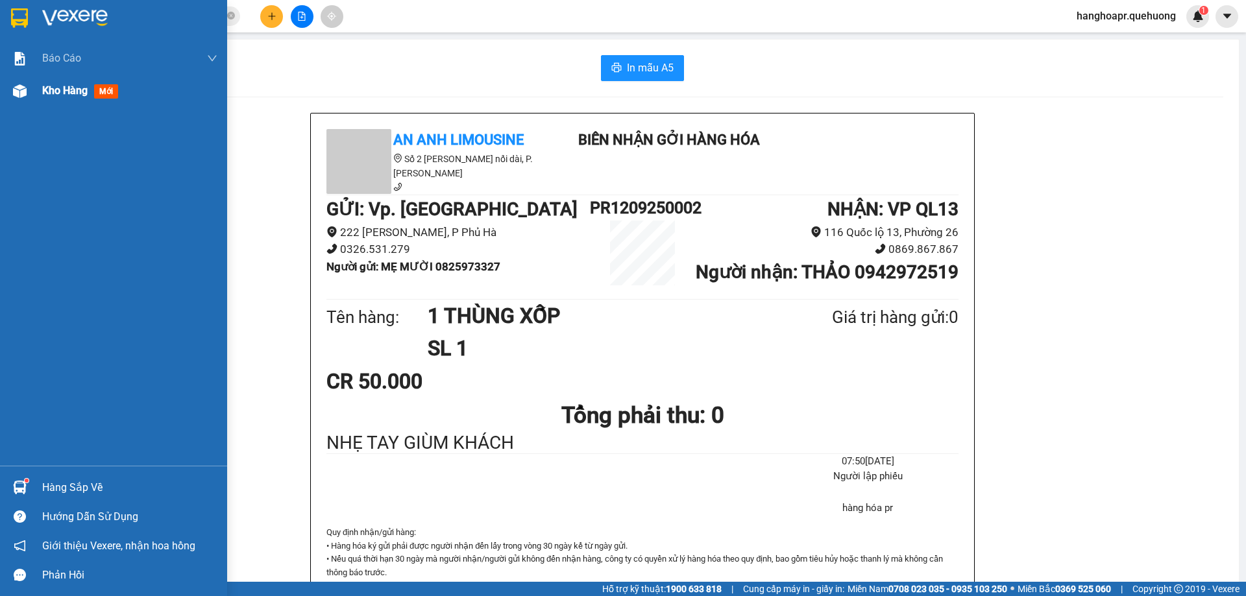
click at [24, 90] on img at bounding box center [20, 91] width 14 height 14
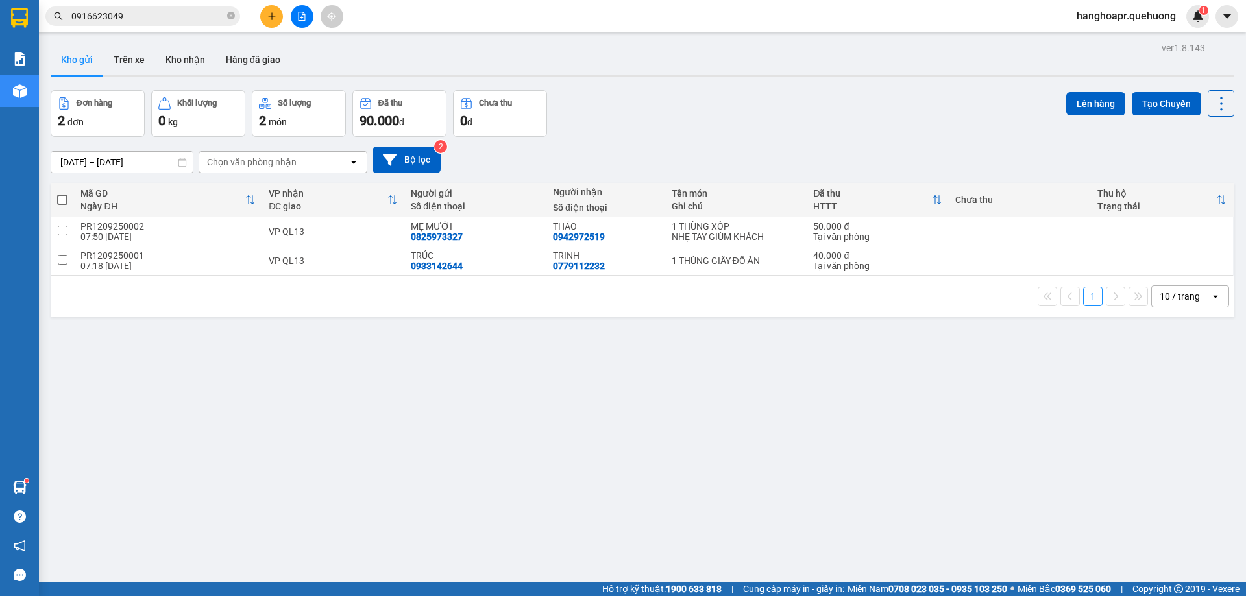
click at [1114, 18] on span "hanghoapr.quehuong" at bounding box center [1126, 16] width 120 height 16
click at [1106, 41] on span "Đăng xuất" at bounding box center [1131, 40] width 93 height 14
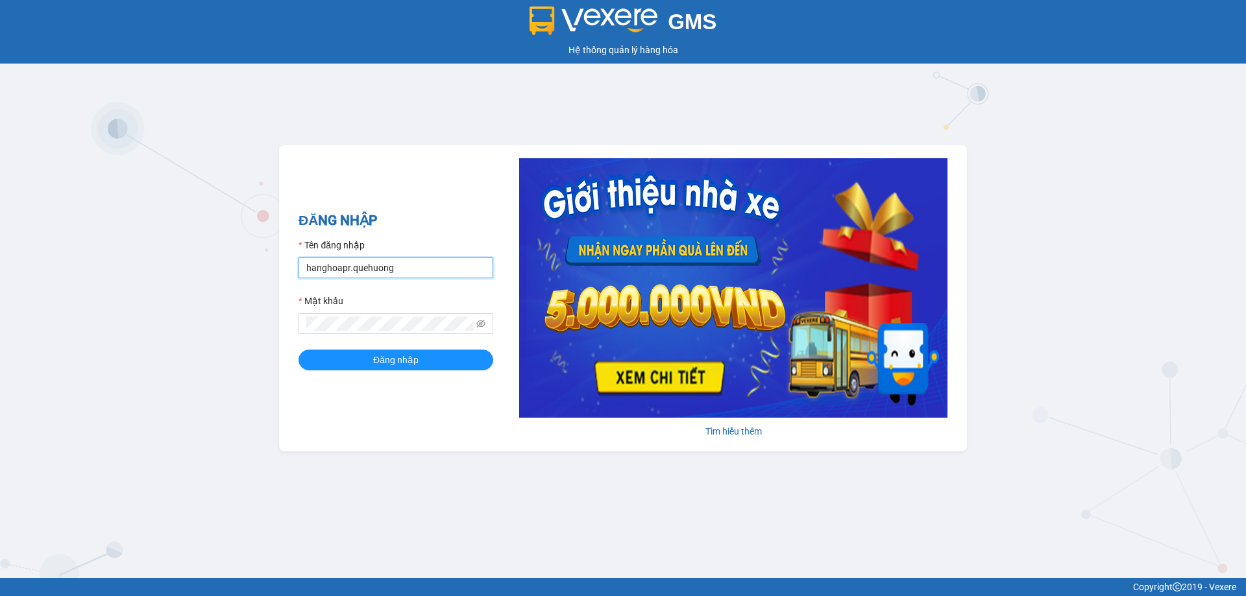
click at [389, 267] on input "hanghoapr.quehuong" at bounding box center [396, 268] width 195 height 21
type input "huyentongdai.quehuong"
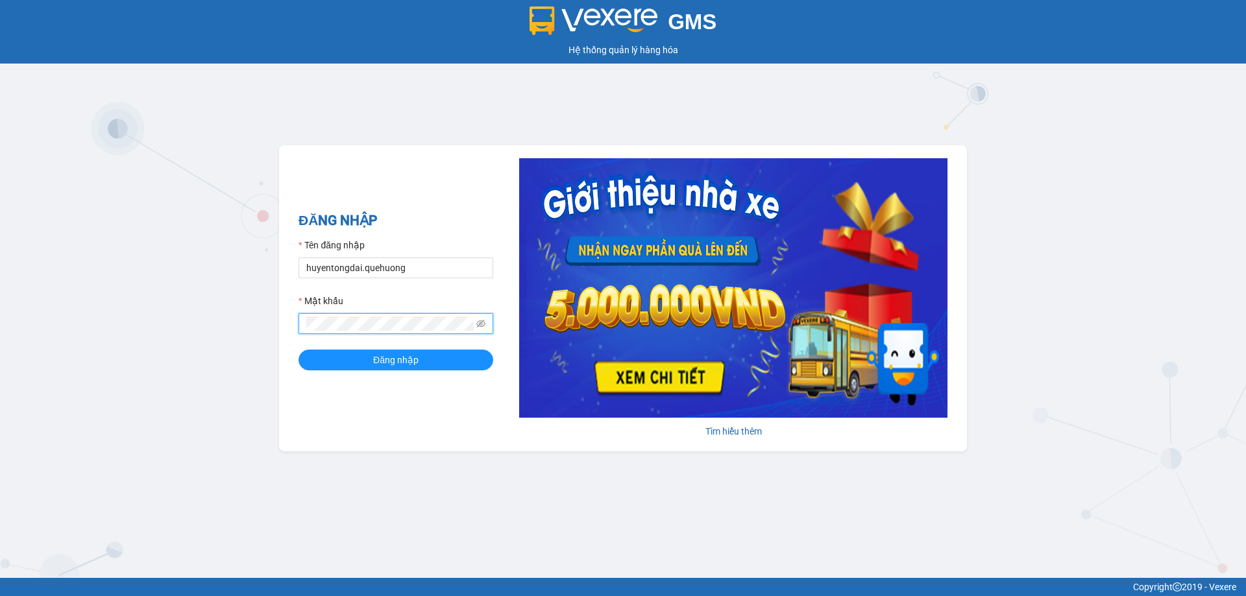
click at [299, 350] on button "Đăng nhập" at bounding box center [396, 360] width 195 height 21
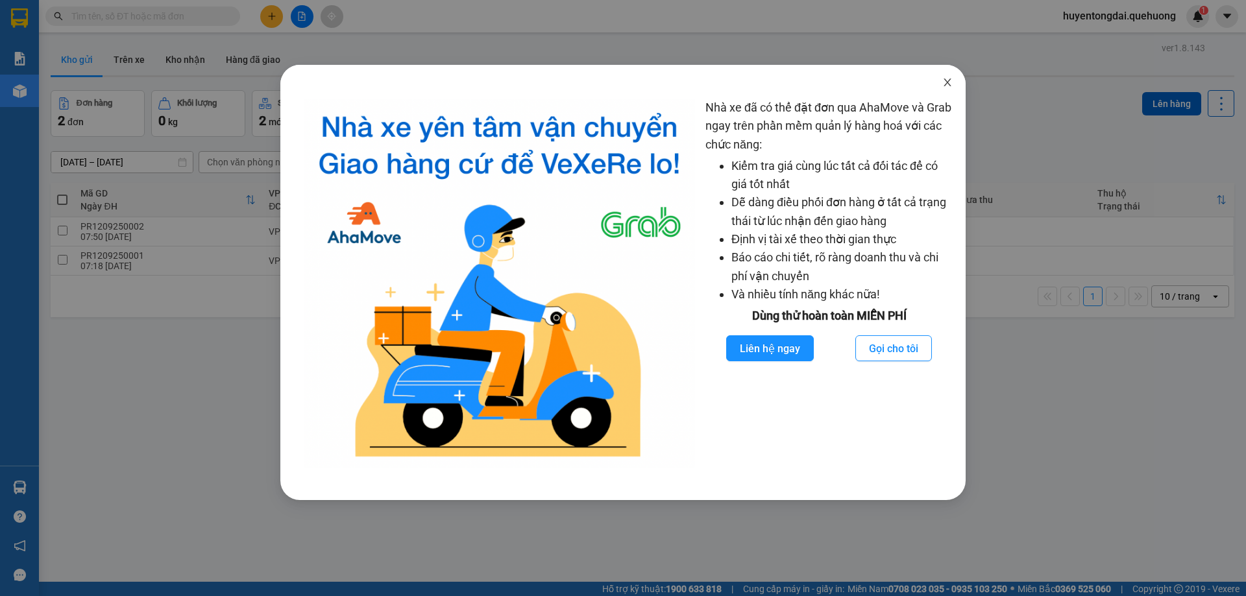
click at [945, 84] on icon "close" at bounding box center [947, 82] width 10 height 10
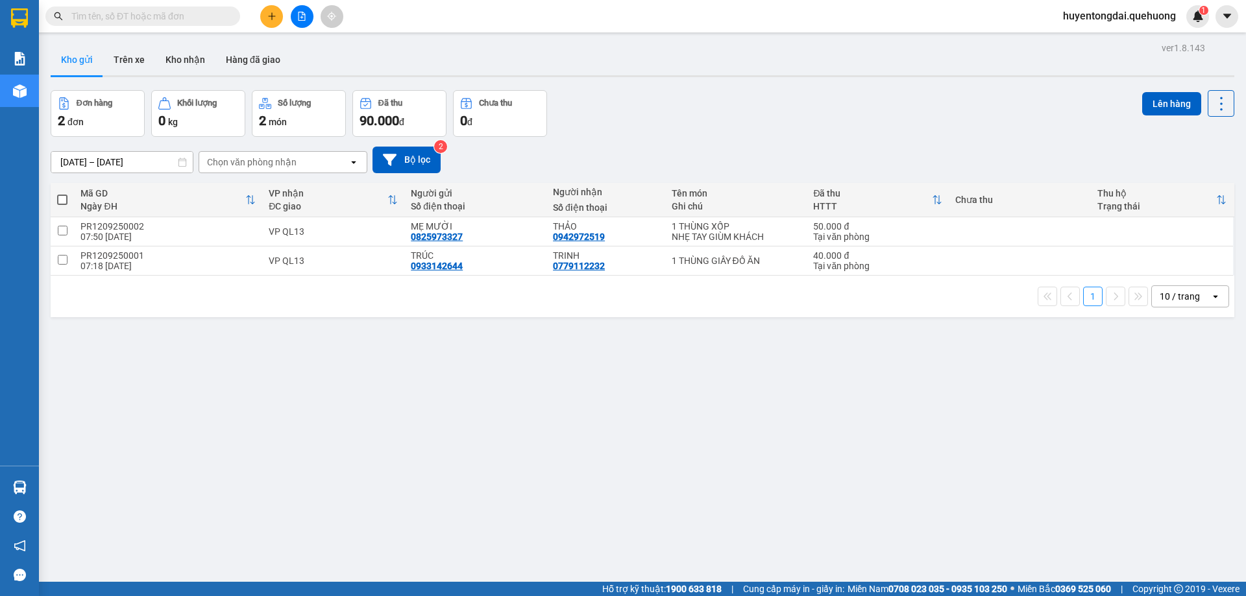
click at [798, 413] on div "ver 1.8.143 Kho gửi Trên xe Kho nhận Hàng đã giao Đơn hàng 2 đơn Khối lượng 0 k…" at bounding box center [642, 337] width 1194 height 596
click at [947, 74] on div "Kho gửi Trên xe Kho nhận Hàng đã giao" at bounding box center [643, 61] width 1184 height 34
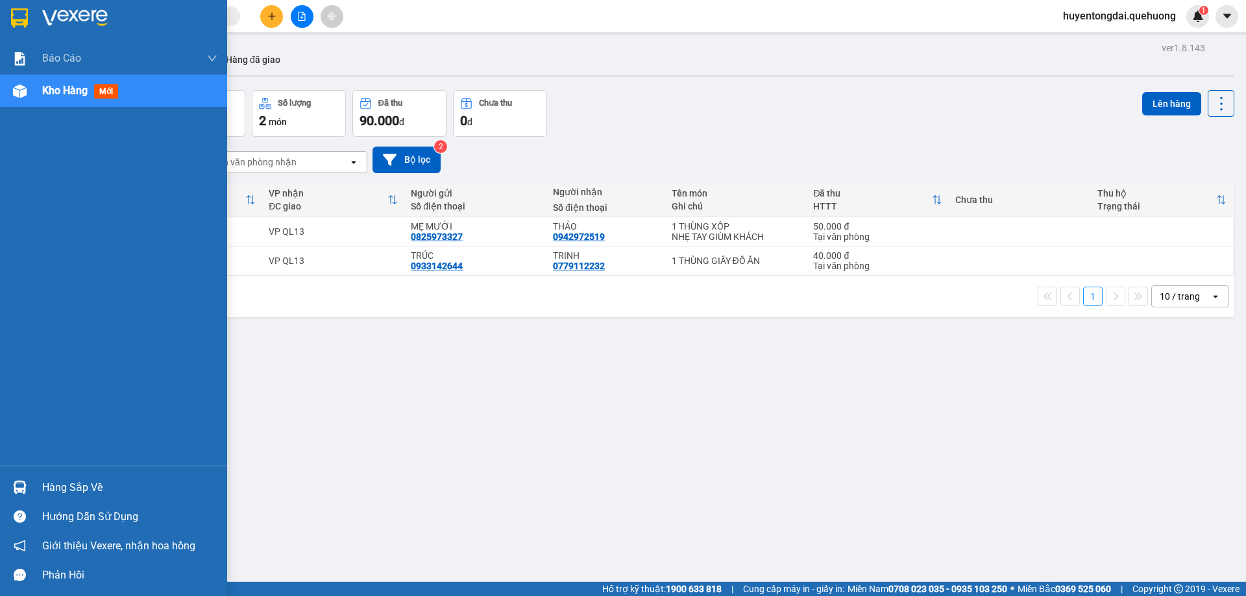
click at [75, 95] on span "Kho hàng" at bounding box center [64, 90] width 45 height 12
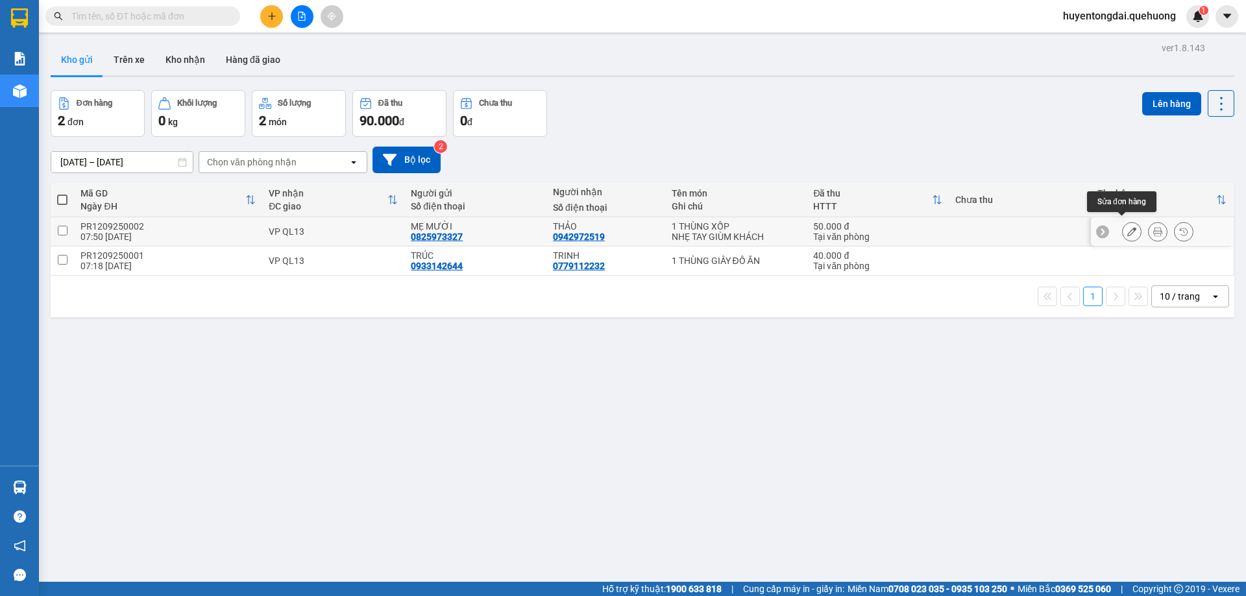
click at [1123, 226] on button at bounding box center [1132, 232] width 18 height 23
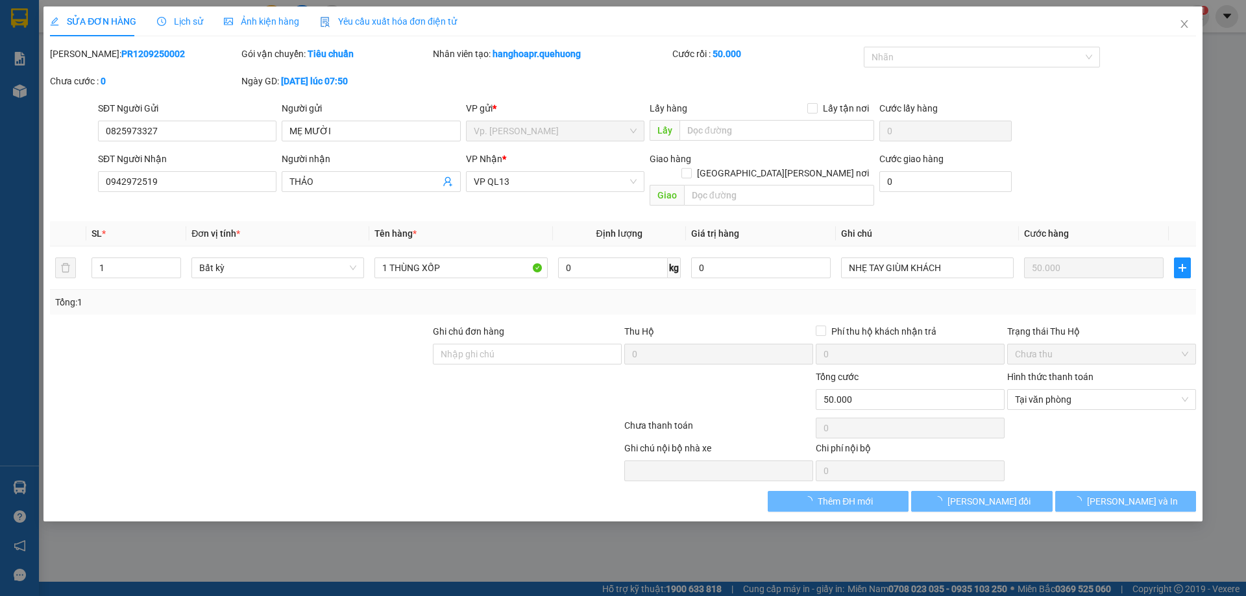
type input "0825973327"
type input "0942972519"
type input "50.000"
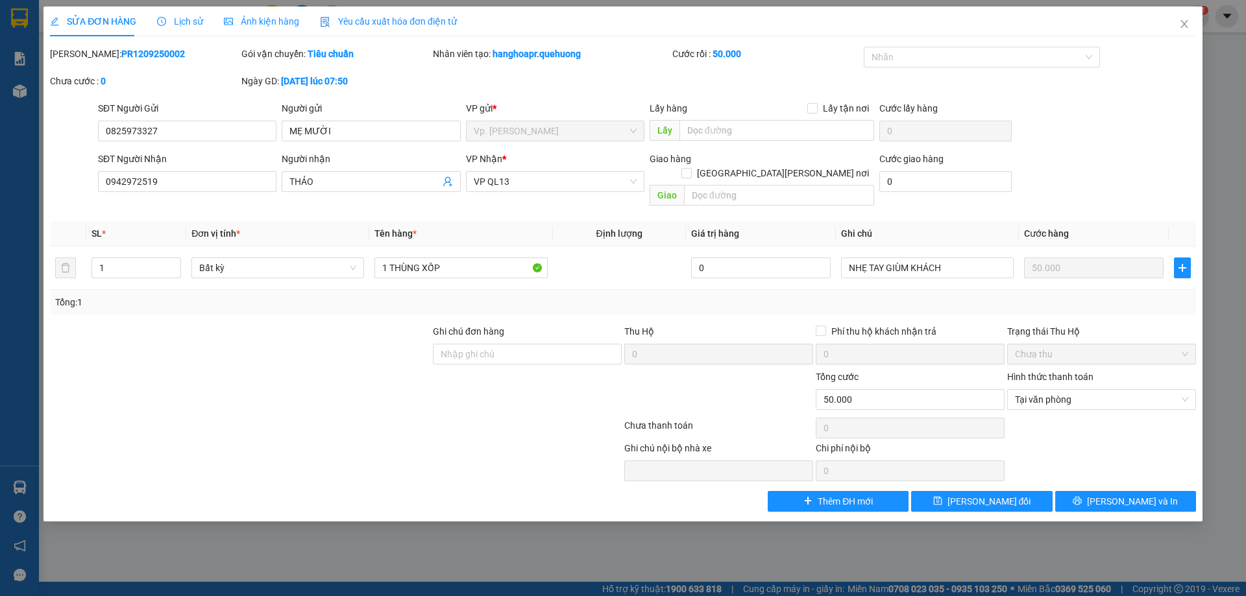
click at [193, 23] on span "Lịch sử" at bounding box center [180, 21] width 46 height 10
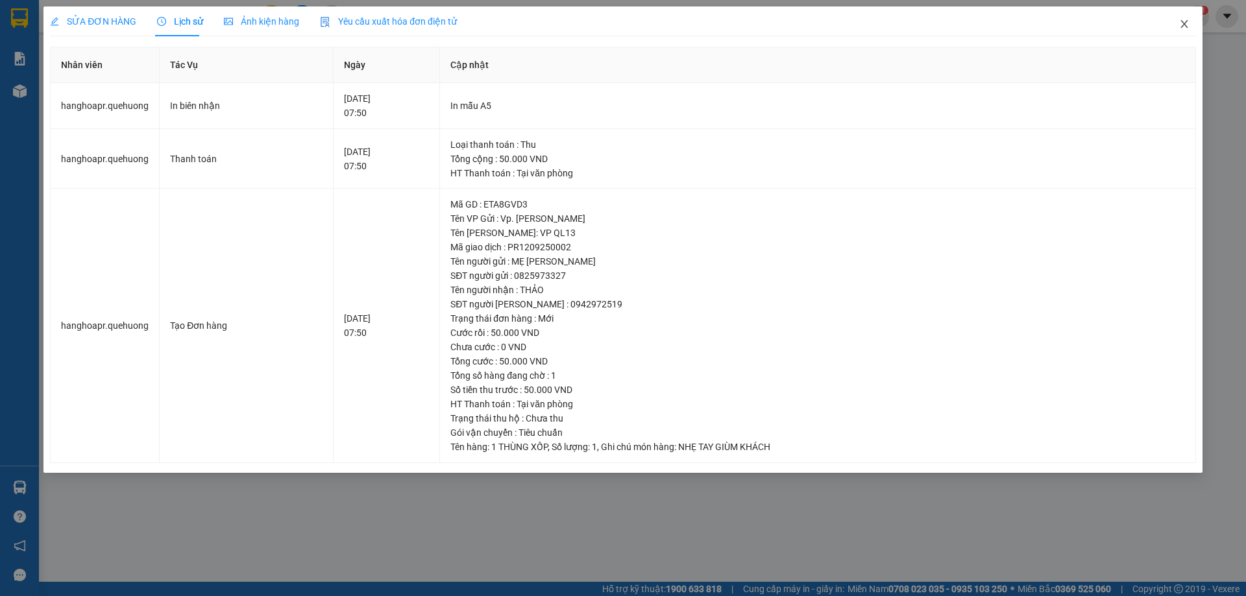
click at [1185, 23] on icon "close" at bounding box center [1183, 24] width 7 height 8
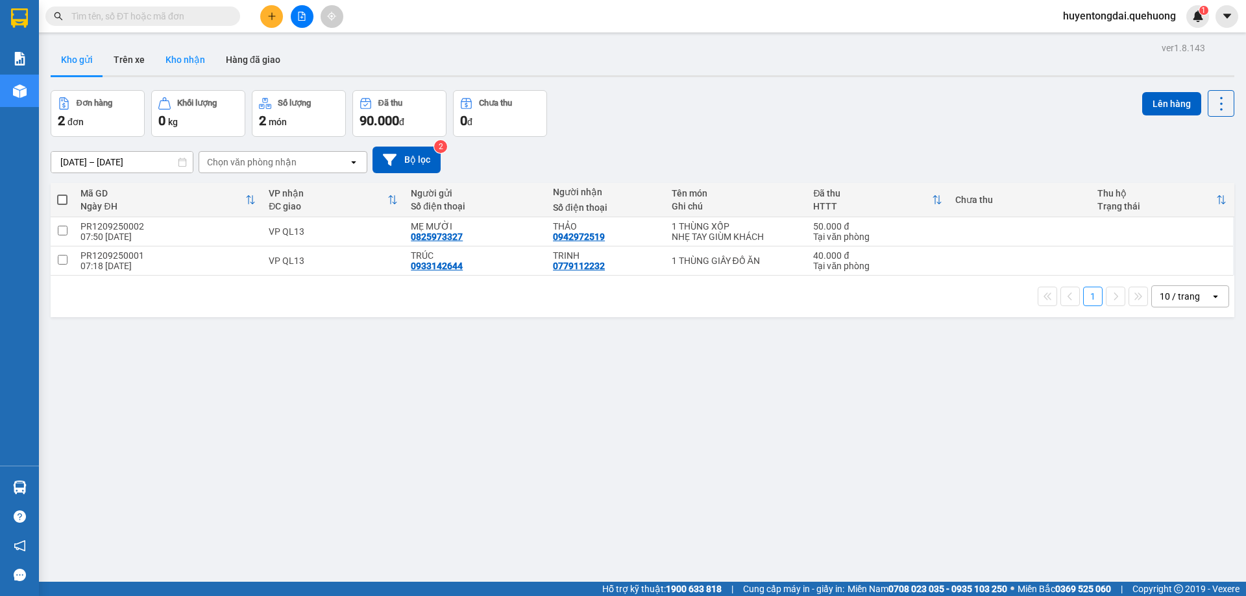
click at [188, 63] on button "Kho nhận" at bounding box center [185, 59] width 60 height 31
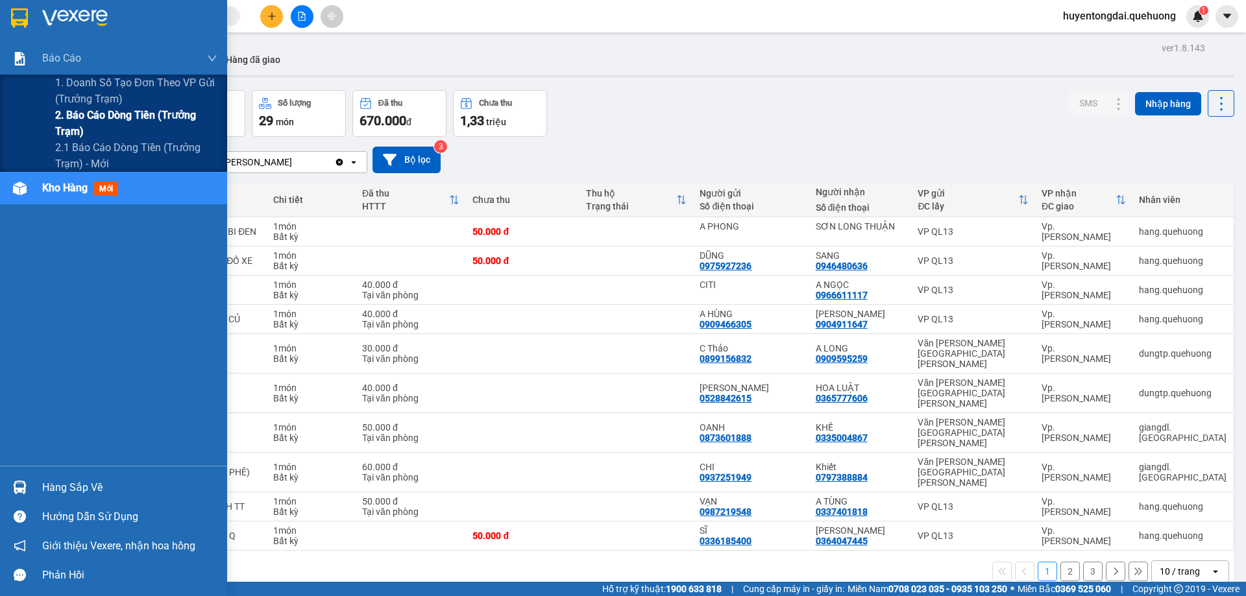
click at [90, 119] on span "2. Báo cáo dòng tiền (trưởng trạm)" at bounding box center [136, 123] width 162 height 32
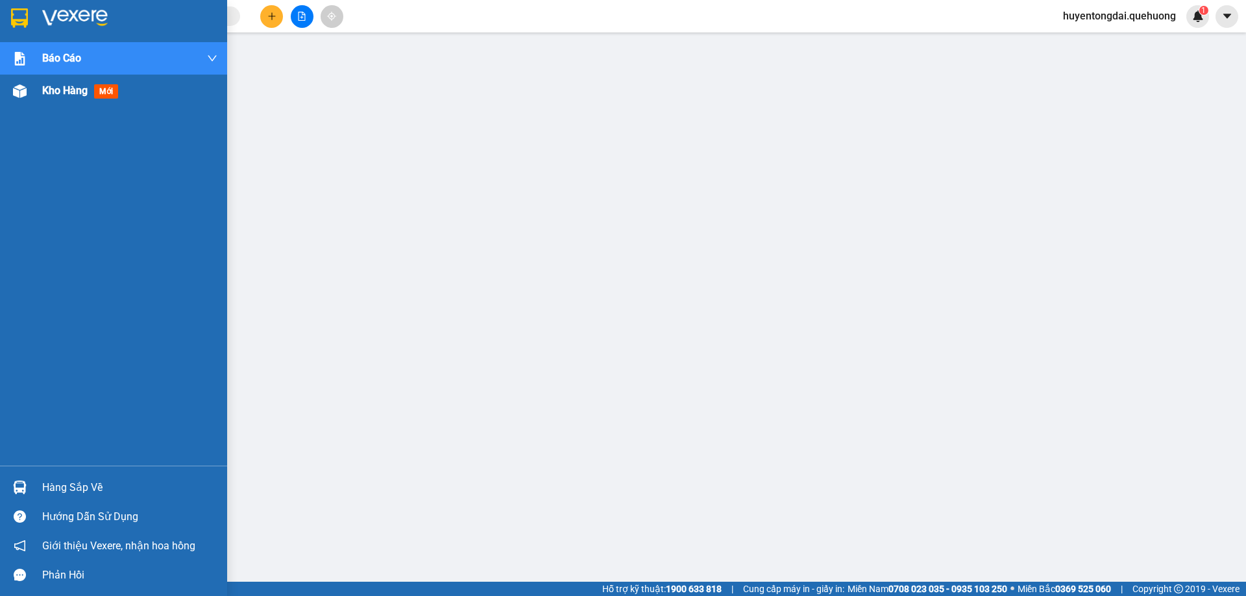
click at [53, 90] on span "Kho hàng" at bounding box center [64, 90] width 45 height 12
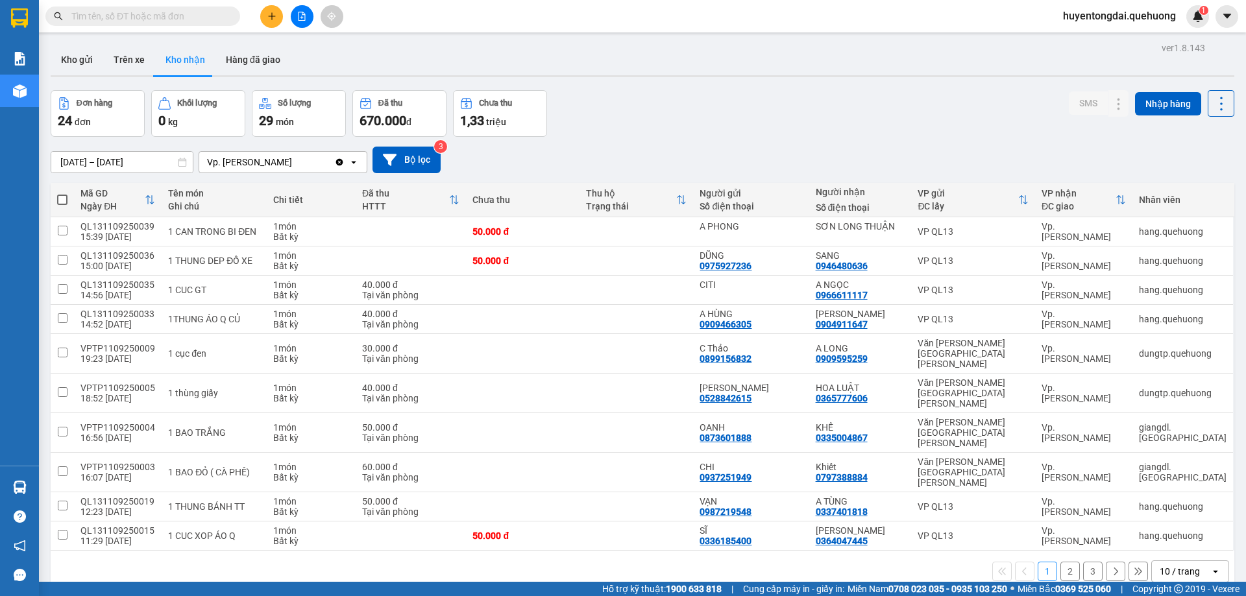
click at [225, 18] on span at bounding box center [142, 15] width 195 height 19
click at [200, 16] on input "text" at bounding box center [147, 16] width 153 height 14
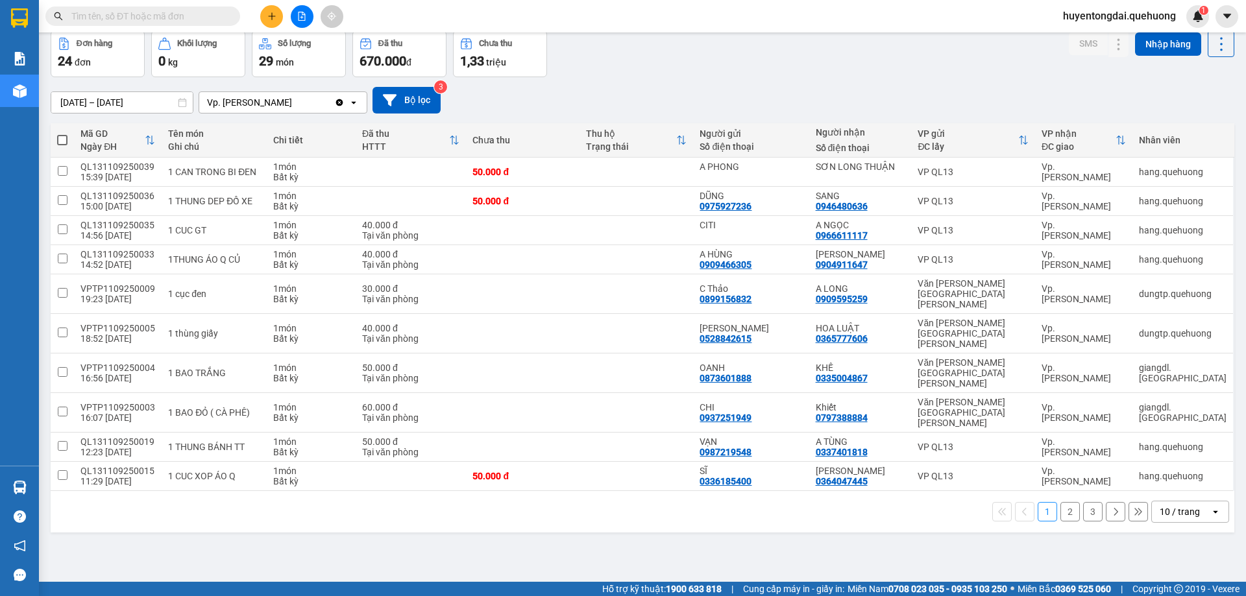
click at [1178, 506] on div "10 / trang" at bounding box center [1180, 512] width 40 height 13
click at [1176, 443] on div "100 / trang" at bounding box center [1180, 435] width 78 height 23
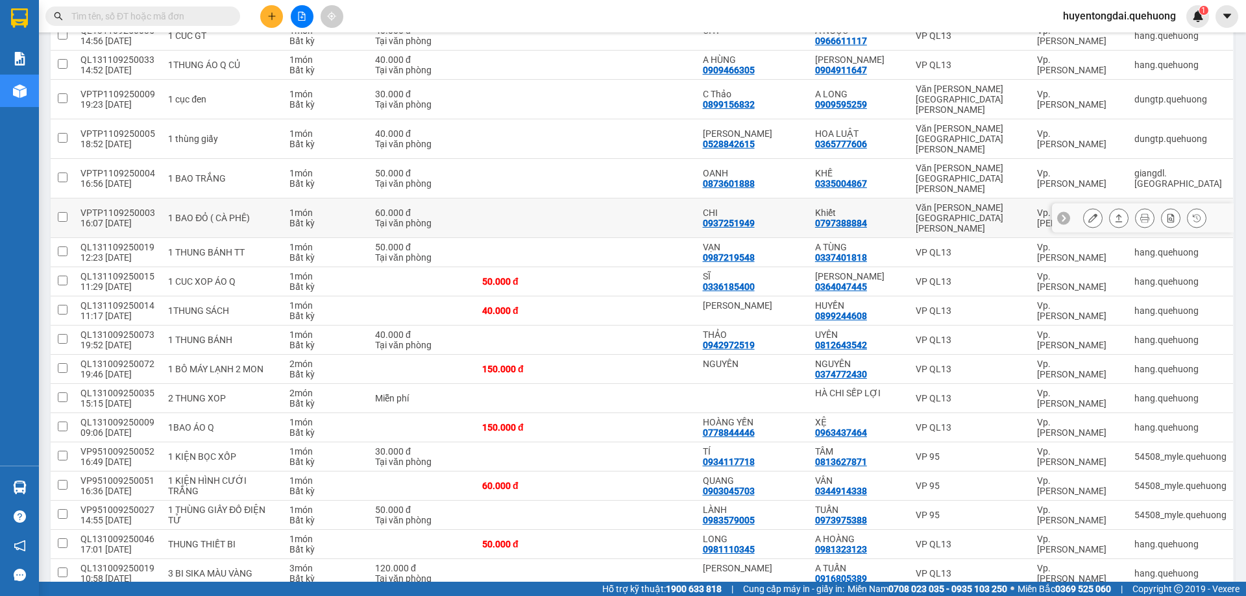
scroll to position [384, 0]
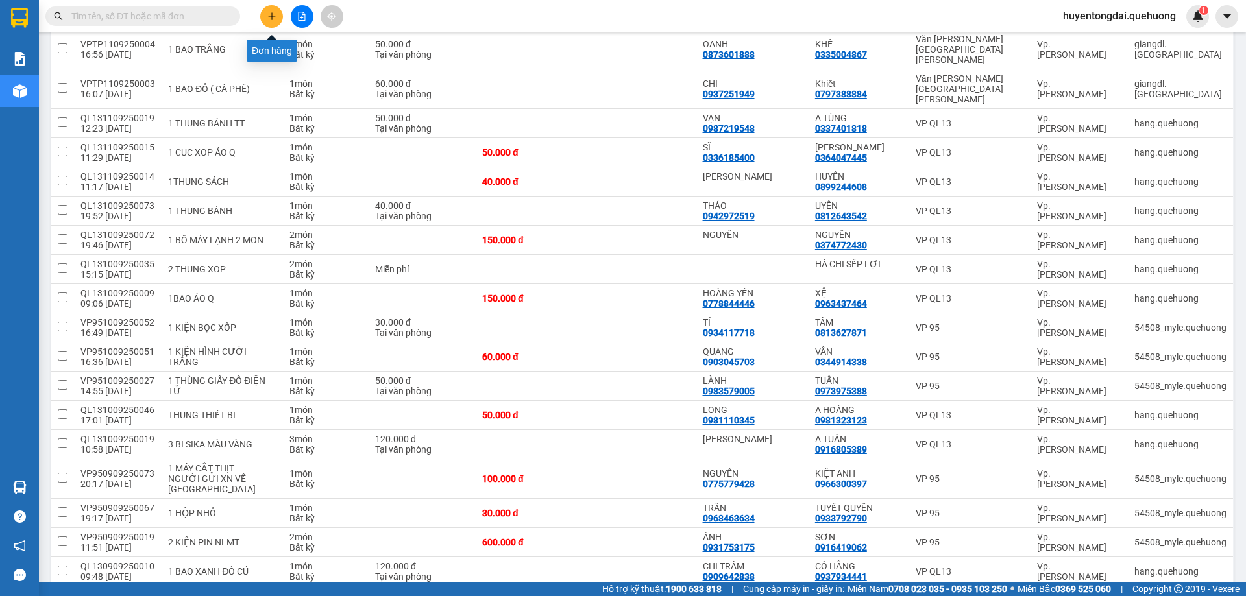
click at [273, 22] on button at bounding box center [271, 16] width 23 height 23
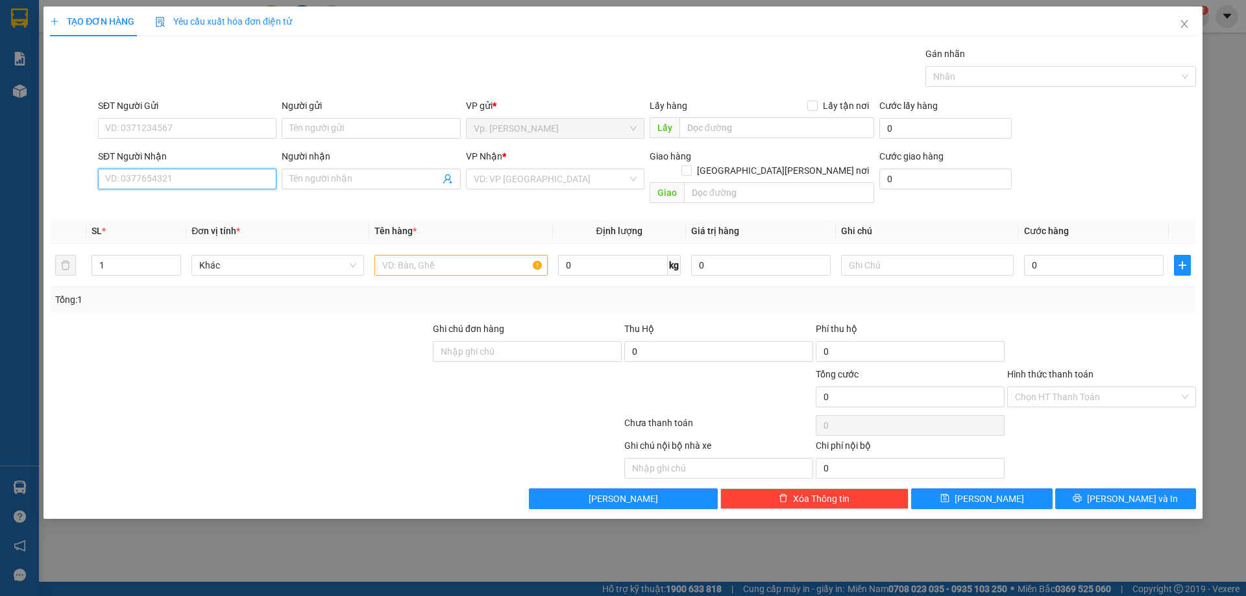
click at [167, 186] on input "SĐT Người Nhận" at bounding box center [187, 179] width 178 height 21
click at [151, 222] on div "0349816786 - HIỀN" at bounding box center [187, 224] width 163 height 14
type input "0349816786"
type input "HIỀN"
type input "40.000"
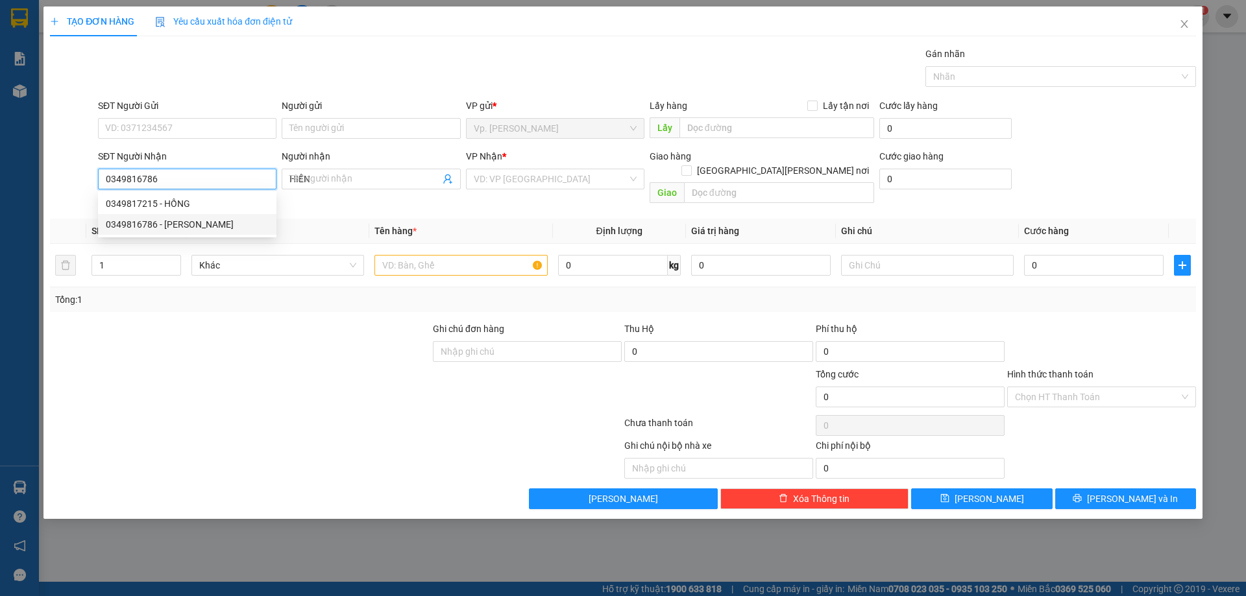
type input "40.000"
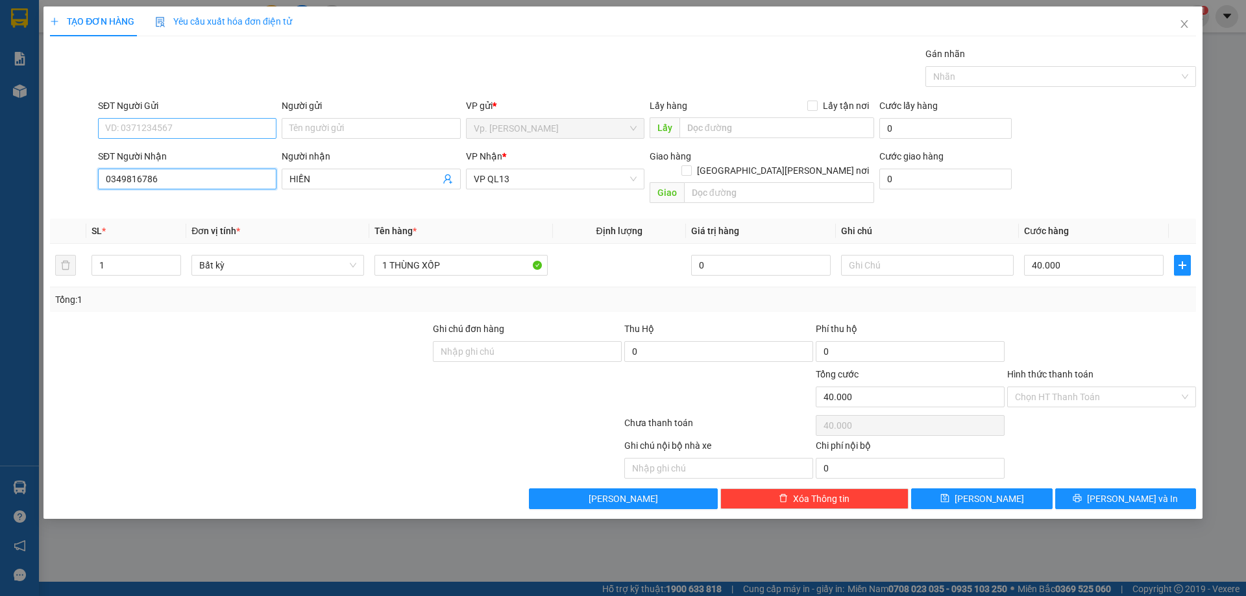
type input "0349816786"
click at [159, 119] on input "SĐT Người Gửi" at bounding box center [187, 128] width 178 height 21
type input "0853684738"
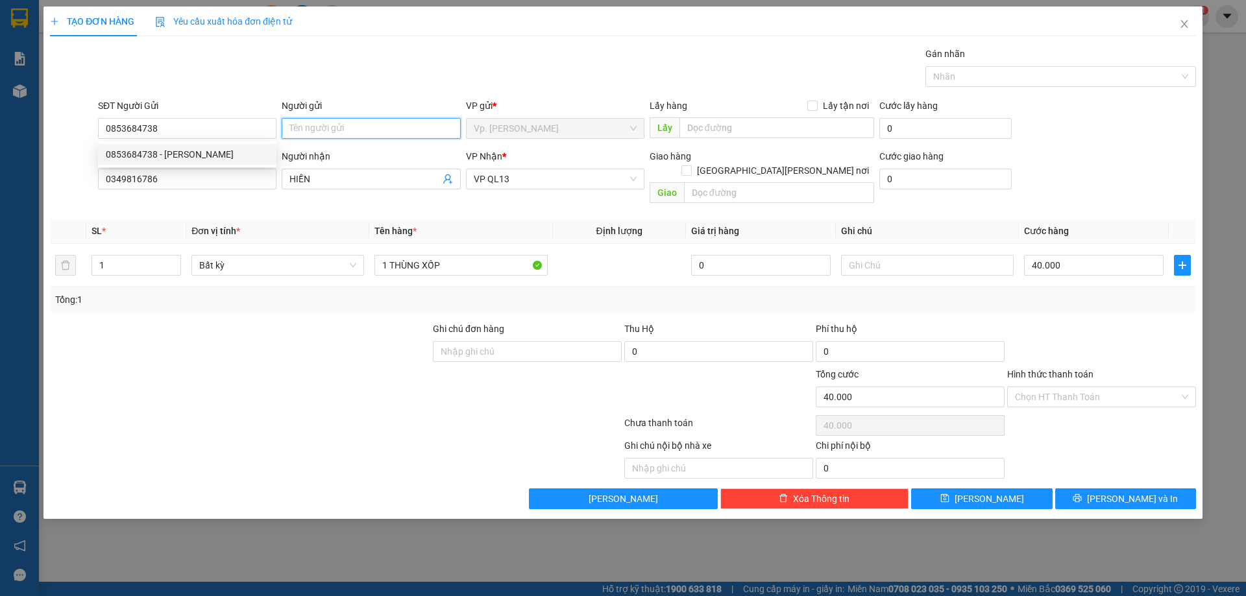
click at [320, 128] on input "Người gửi" at bounding box center [371, 128] width 178 height 21
type input "c"
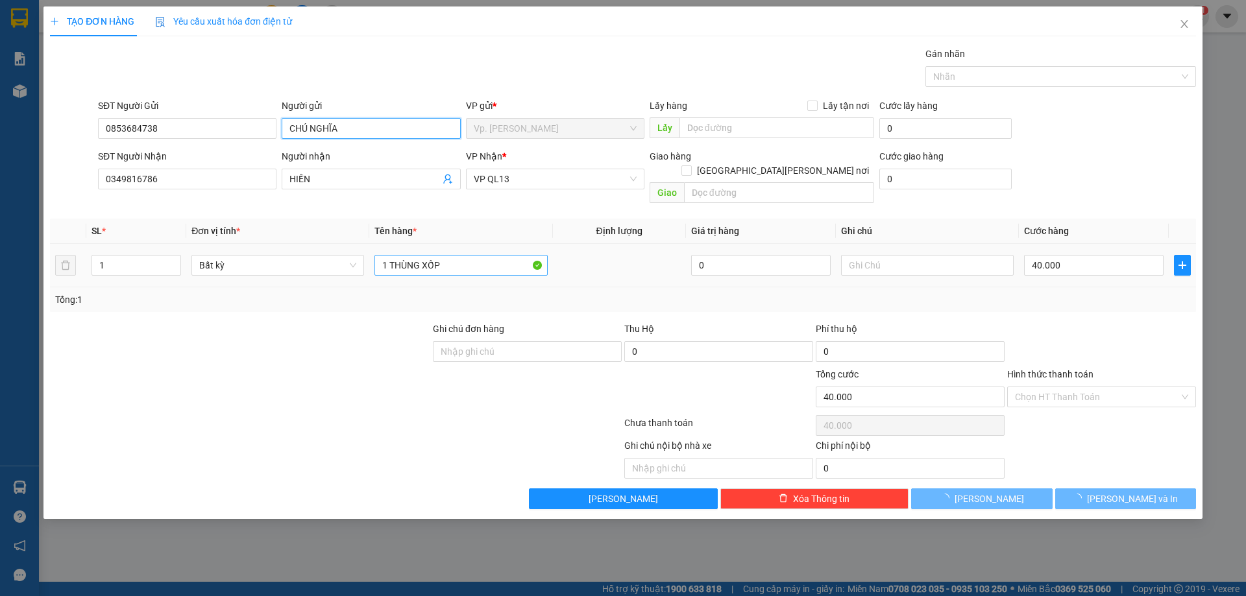
type input "CHÚ NGHĨA"
click at [450, 255] on input "1 THÙNG XỐP" at bounding box center [460, 265] width 173 height 21
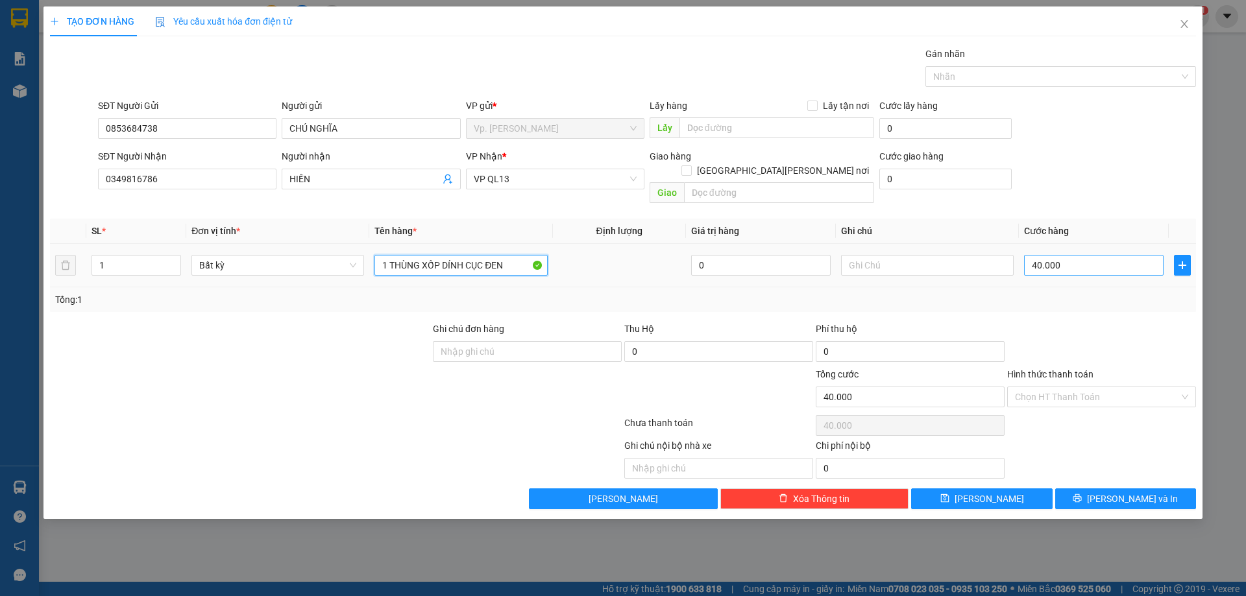
type input "1 THÙNG XỐP DÍNH CỤC ĐEN"
click at [1067, 256] on input "40.000" at bounding box center [1094, 265] width 140 height 21
type input "7"
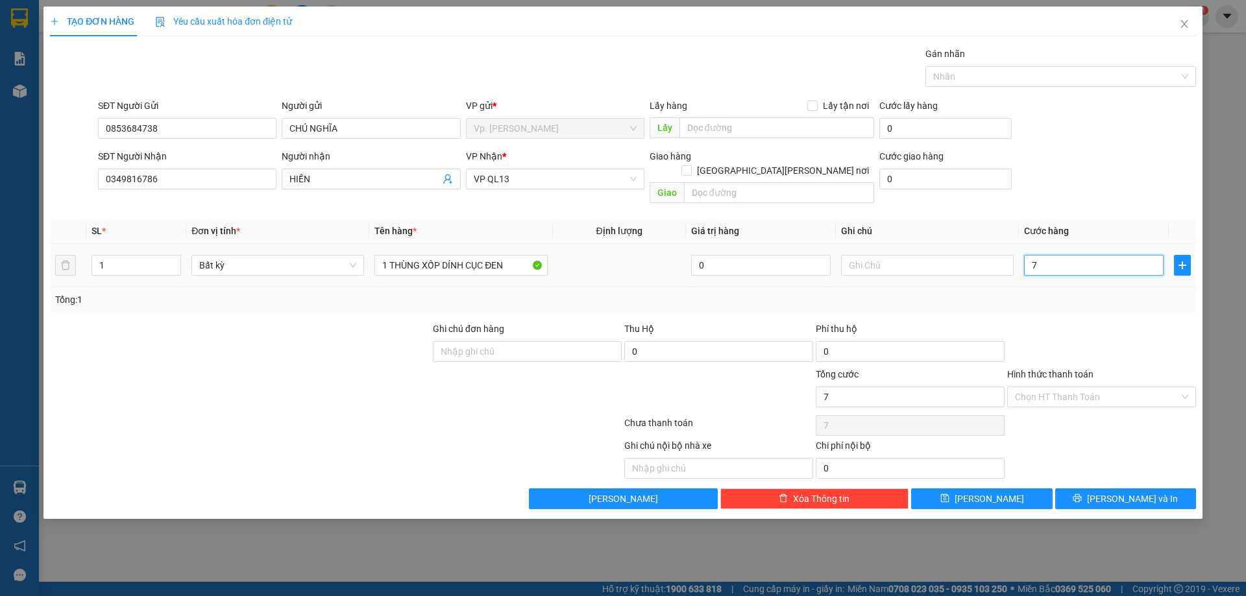
type input "70"
type input "70.000"
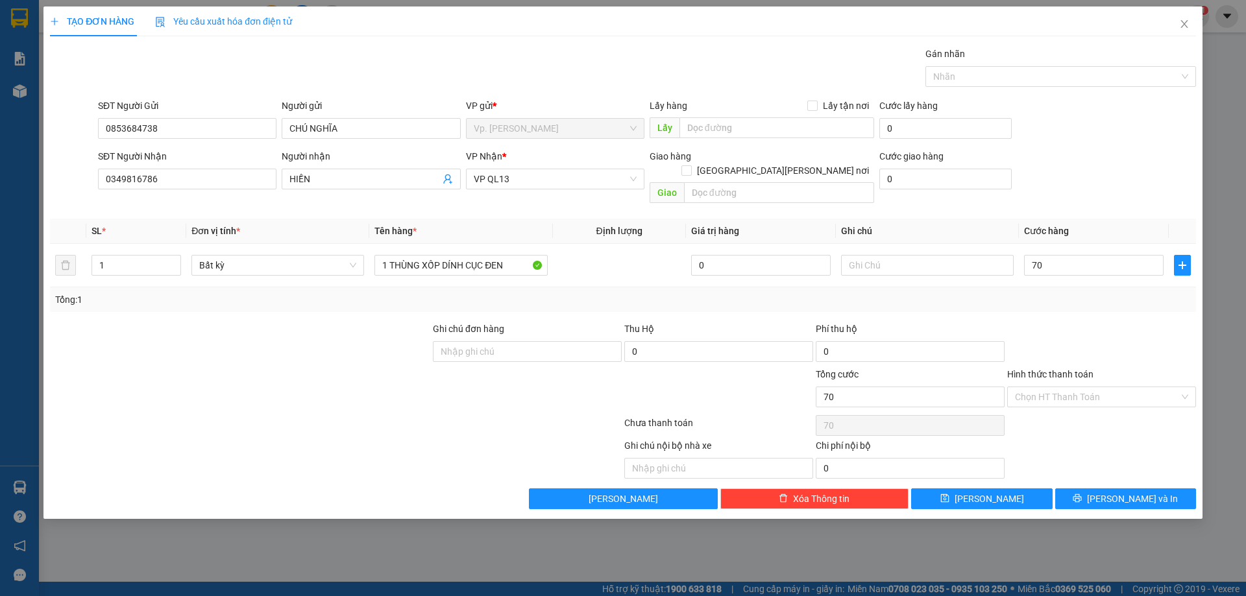
type input "70.000"
click at [1053, 293] on div "Tổng: 1" at bounding box center [623, 299] width 1146 height 25
click at [1065, 387] on input "Hình thức thanh toán" at bounding box center [1097, 396] width 164 height 19
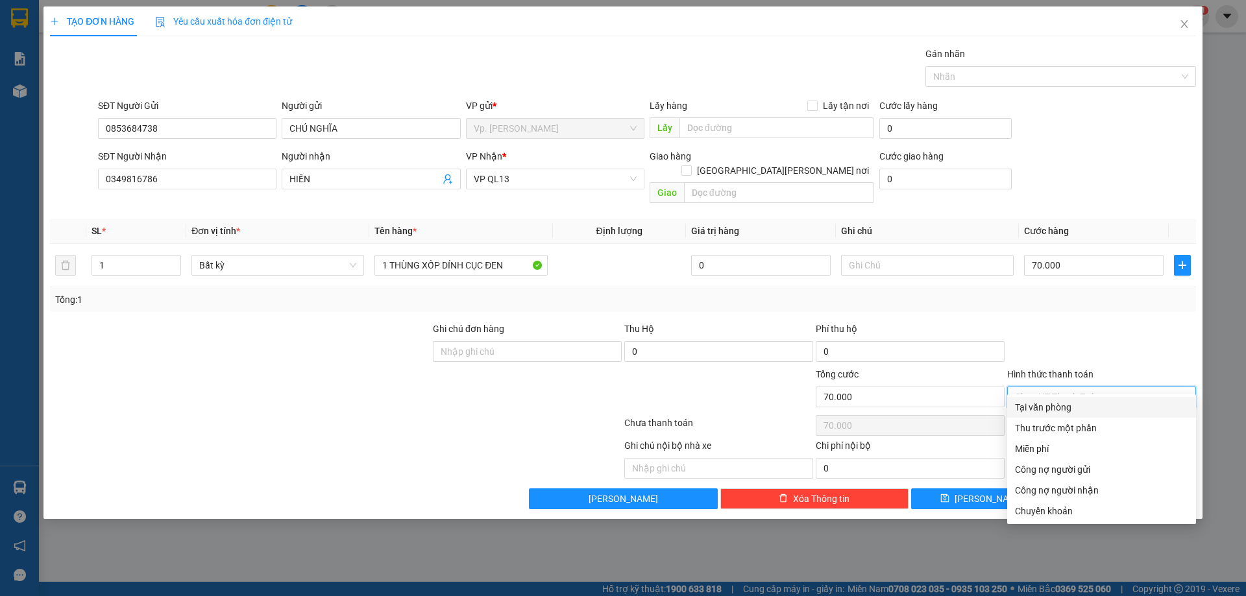
click at [1051, 410] on div "Tại văn phòng" at bounding box center [1101, 407] width 173 height 14
type input "0"
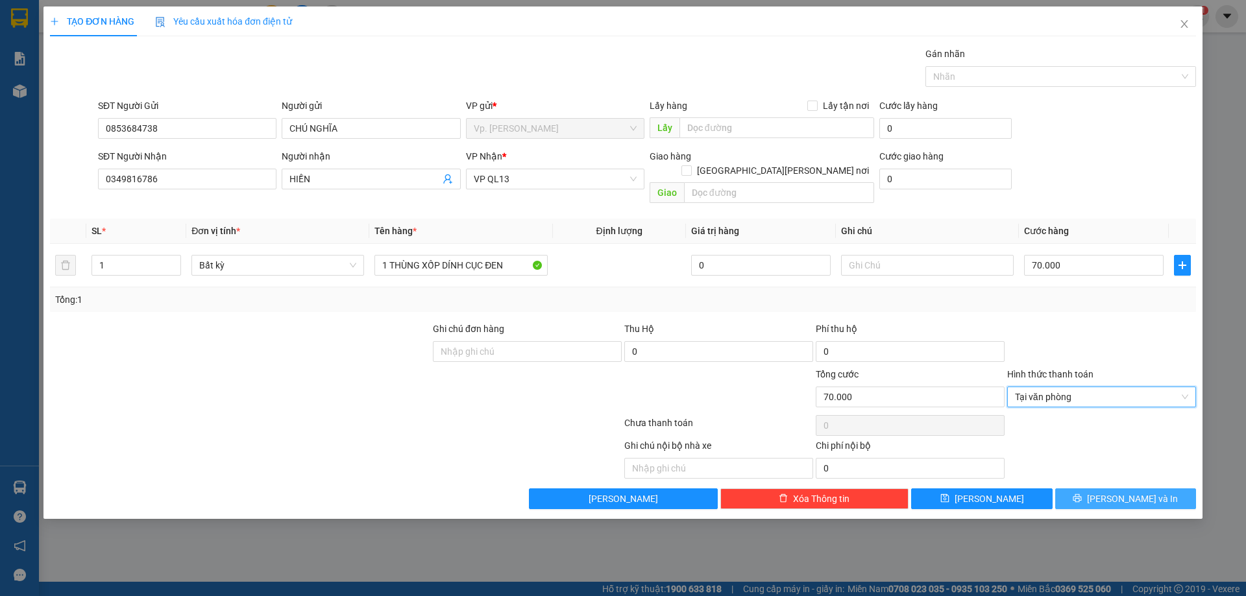
click at [1116, 492] on span "[PERSON_NAME] và In" at bounding box center [1132, 499] width 91 height 14
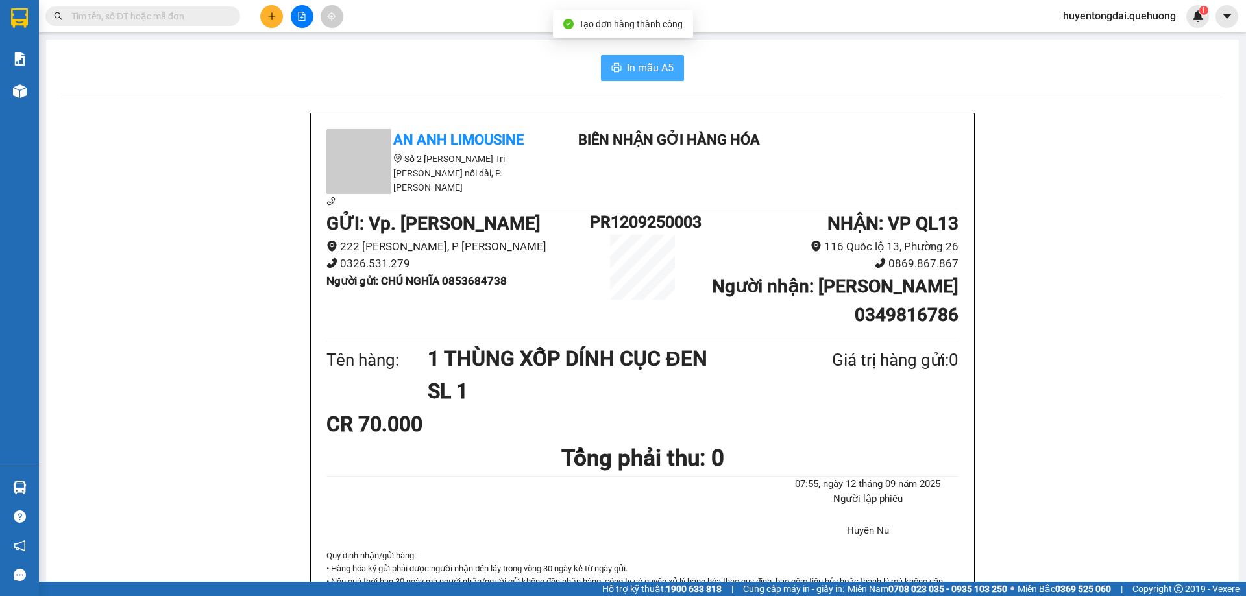
click at [644, 58] on button "In mẫu A5" at bounding box center [642, 68] width 83 height 26
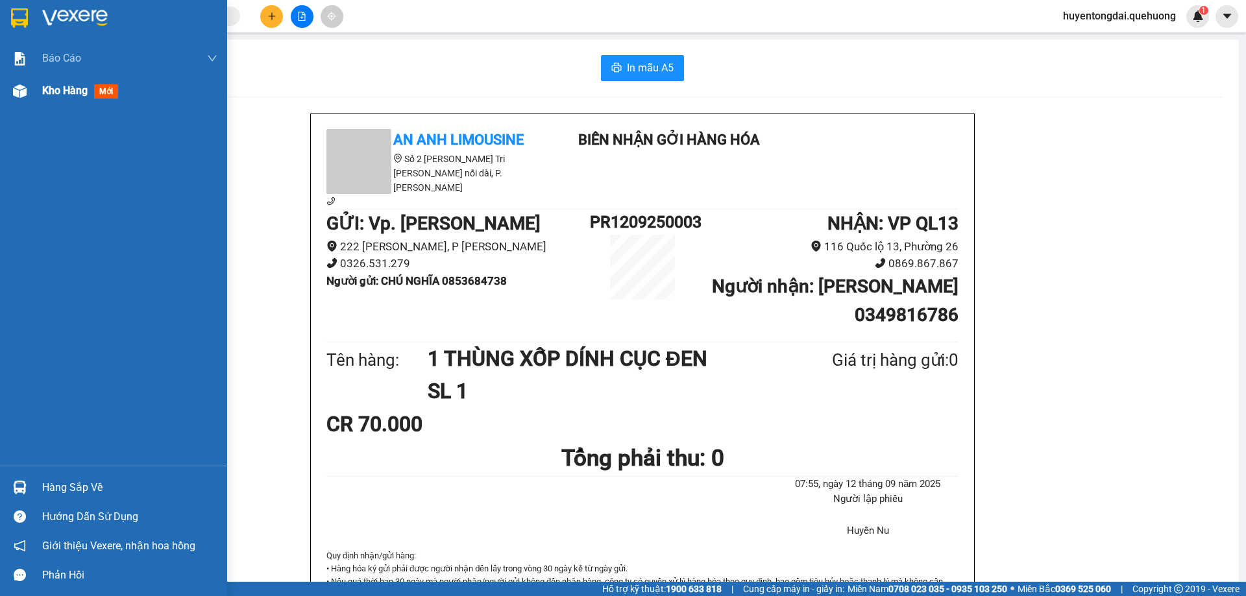
click at [58, 93] on span "Kho hàng" at bounding box center [64, 90] width 45 height 12
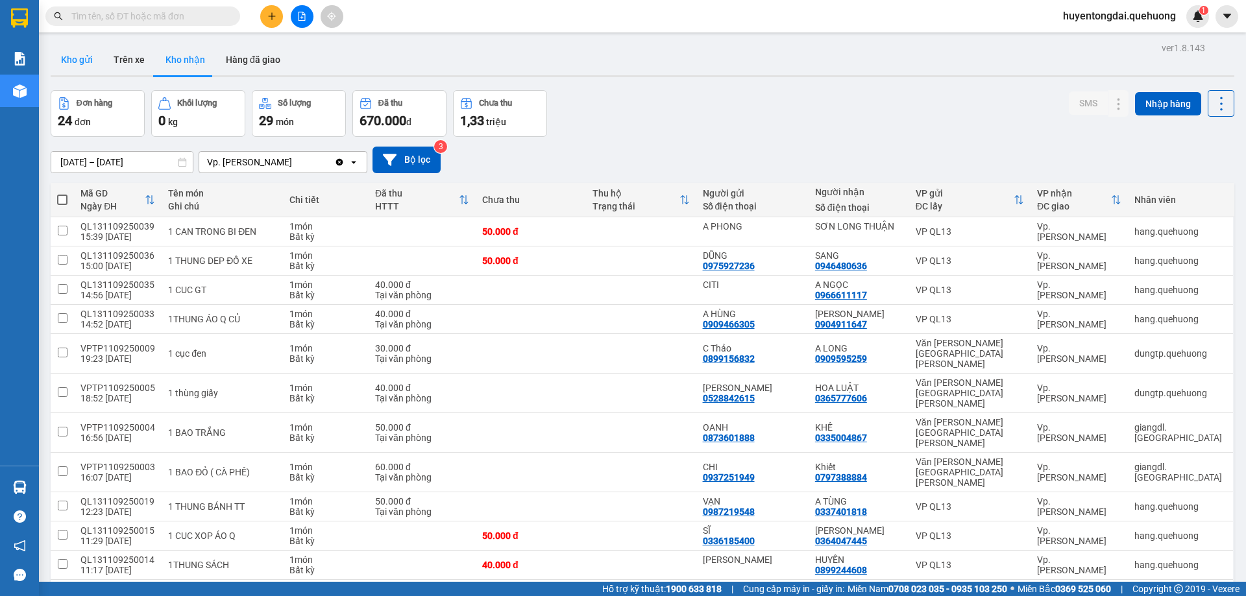
click at [81, 56] on button "Kho gửi" at bounding box center [77, 59] width 53 height 31
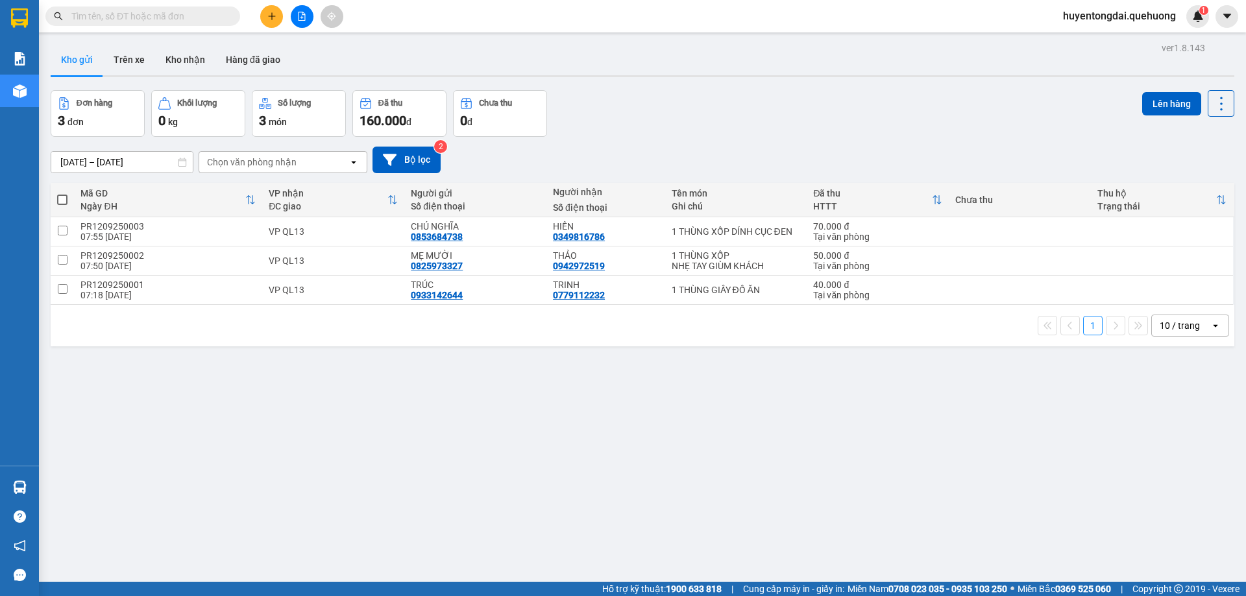
click at [123, 14] on input "text" at bounding box center [147, 16] width 153 height 14
click at [185, 66] on button "Kho nhận" at bounding box center [185, 59] width 60 height 31
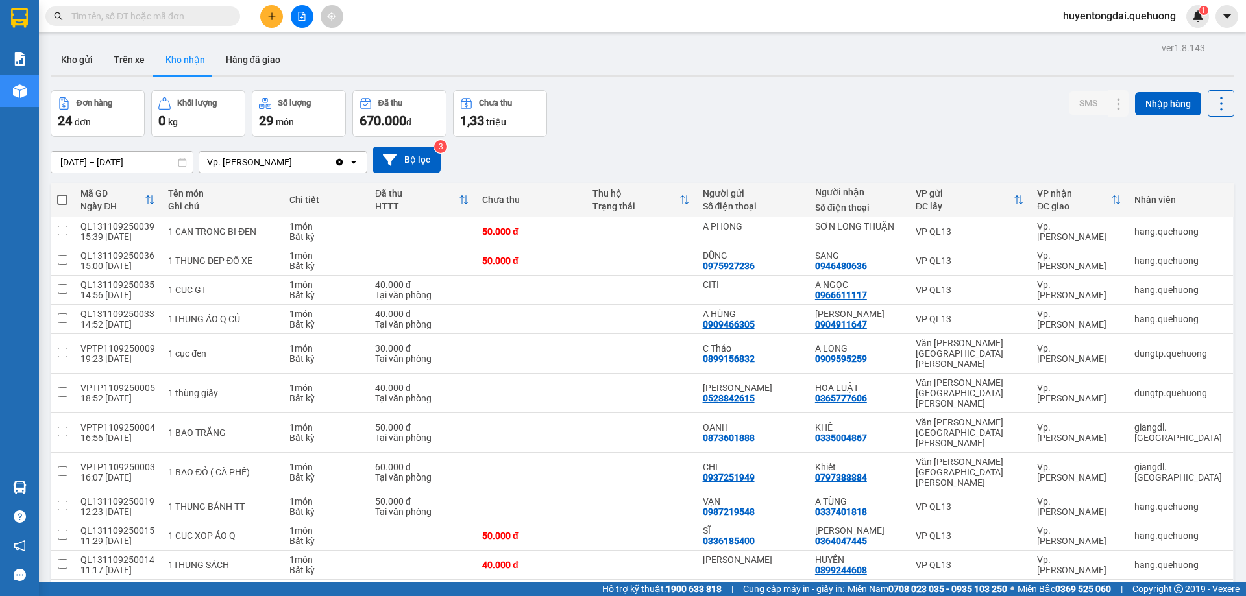
click at [174, 18] on input "text" at bounding box center [147, 16] width 153 height 14
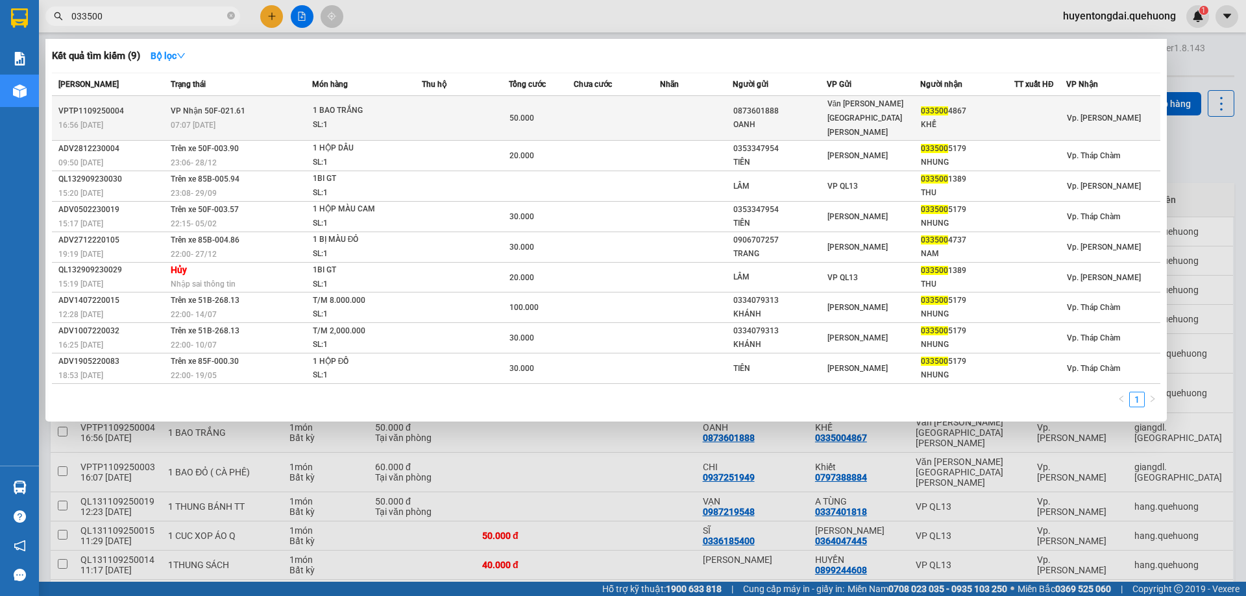
type input "033500"
click at [506, 101] on td at bounding box center [465, 118] width 87 height 45
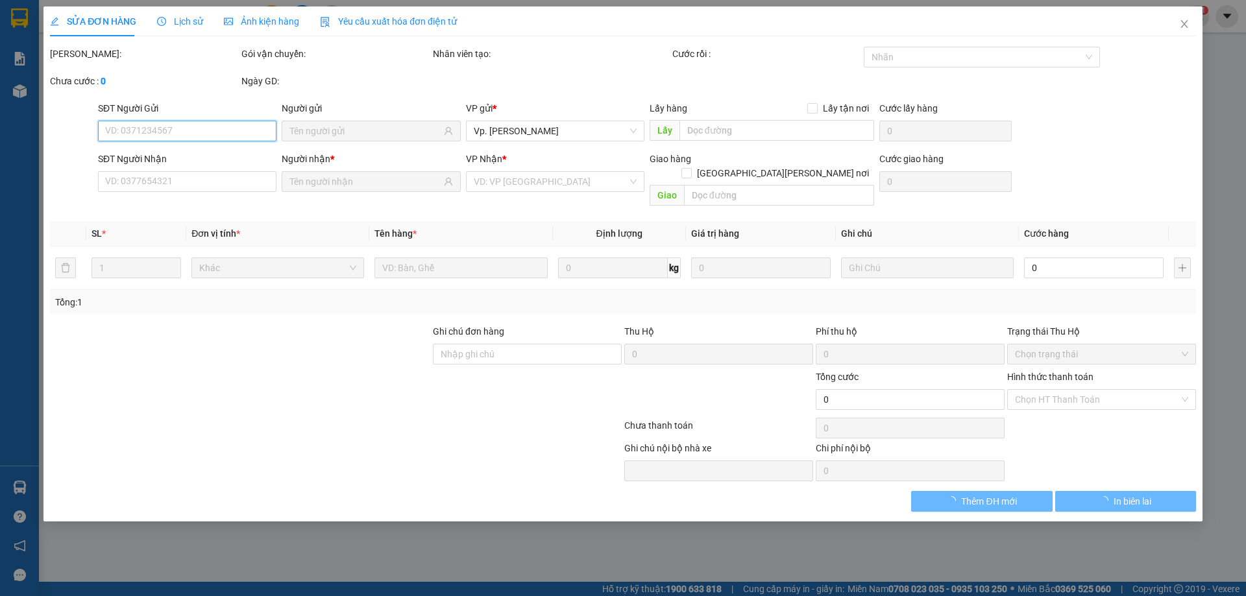
type input "0873601888"
type input "OANH"
type input "0335004867"
type input "KHẾ"
type input "50.000"
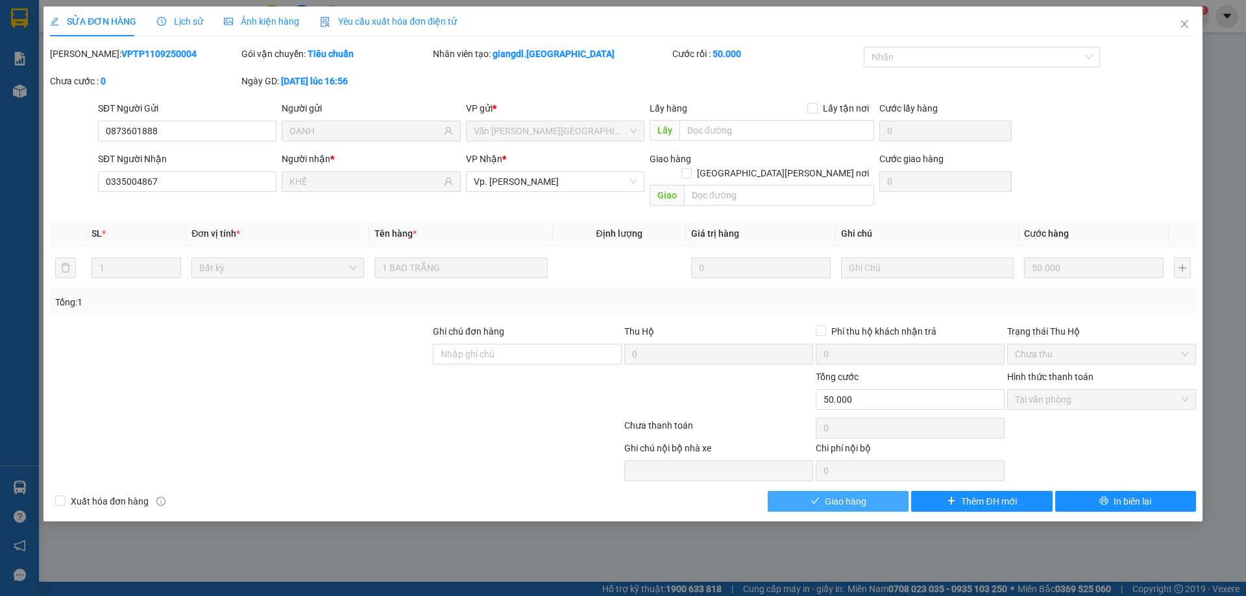
click at [845, 494] on span "Giao hàng" at bounding box center [846, 501] width 42 height 14
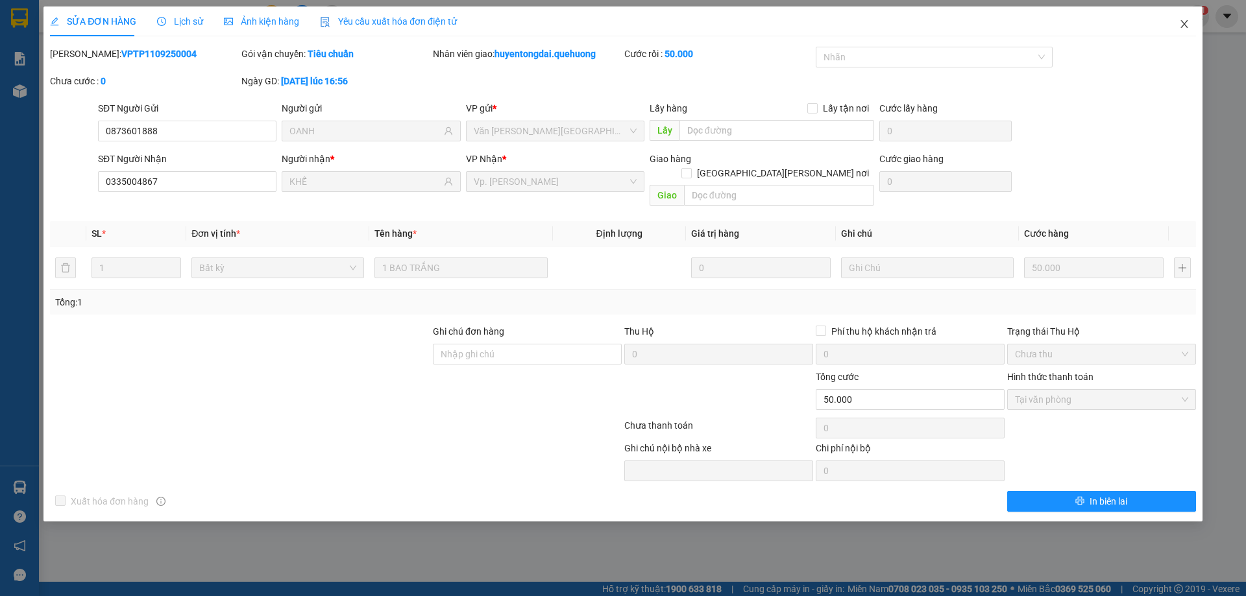
click at [1189, 20] on icon "close" at bounding box center [1184, 24] width 10 height 10
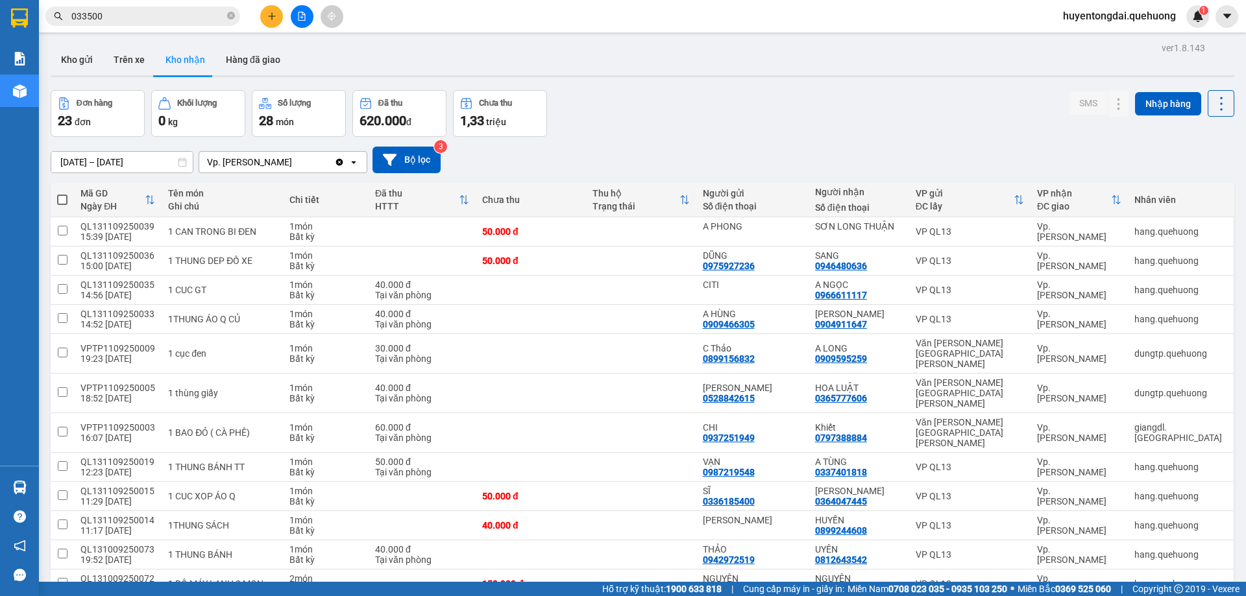
scroll to position [354, 0]
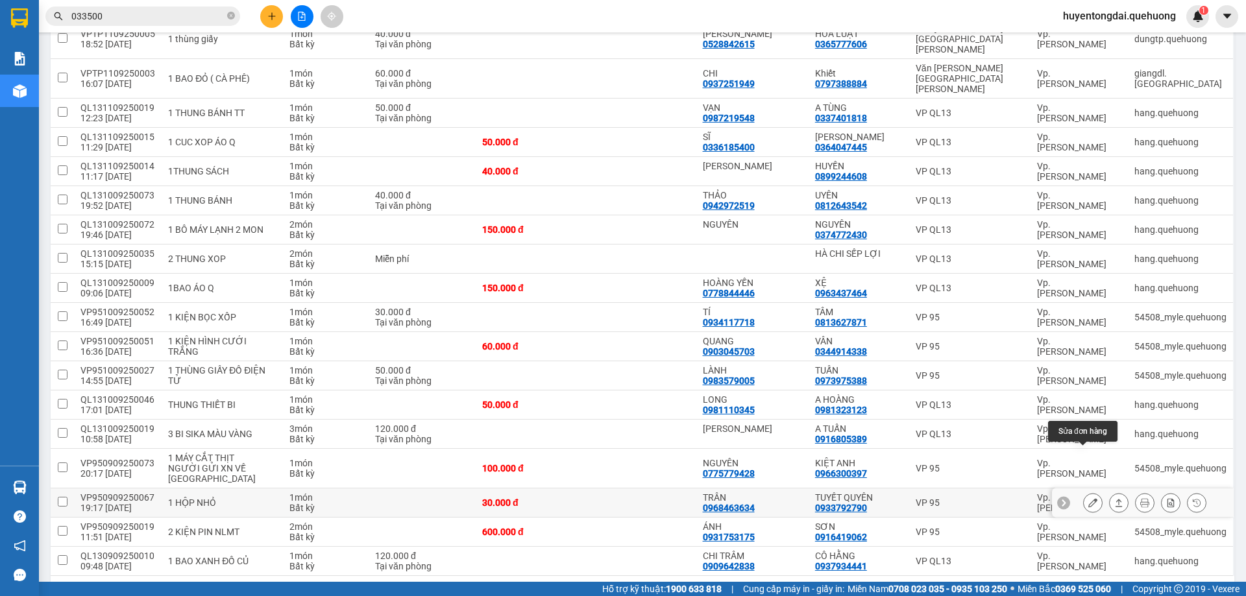
click at [1084, 492] on button at bounding box center [1093, 503] width 18 height 23
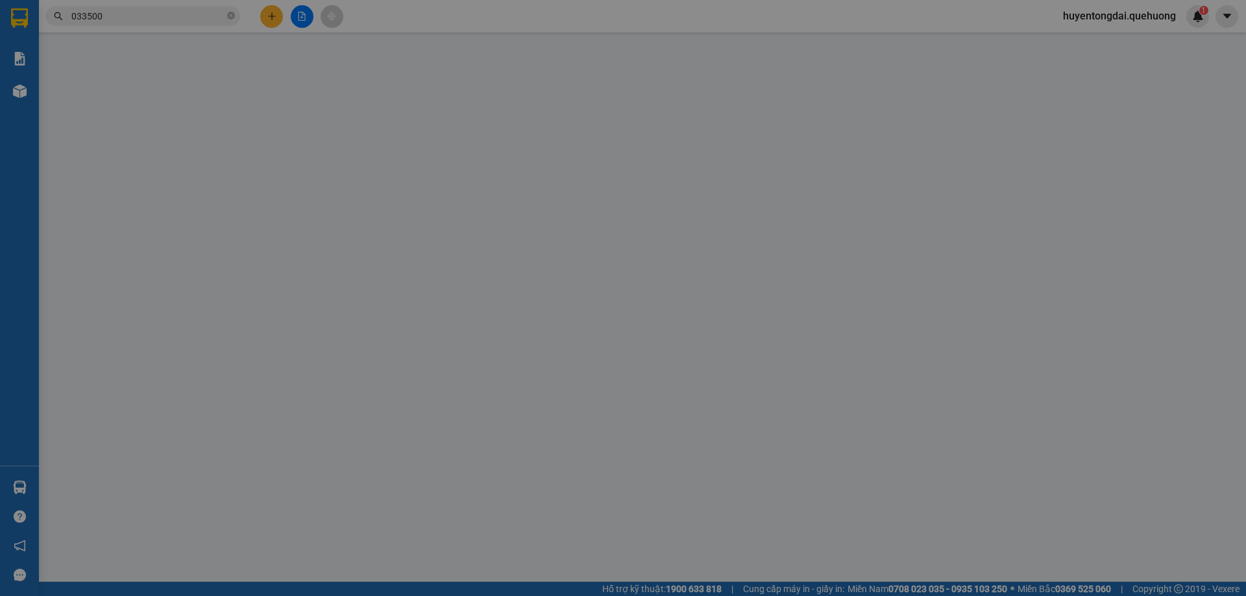
type input "0968463634"
type input "TRÂN"
type input "0933792790"
type input "TUYẾT QUYÊN"
type input "30.000"
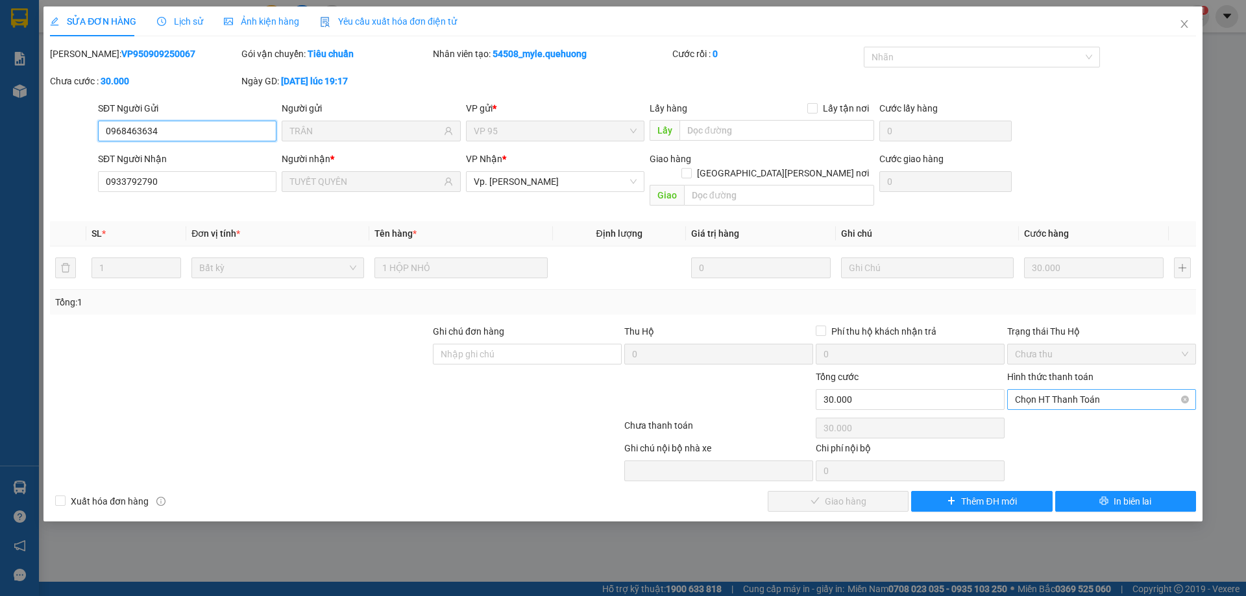
click at [1074, 390] on span "Chọn HT Thanh Toán" at bounding box center [1101, 399] width 173 height 19
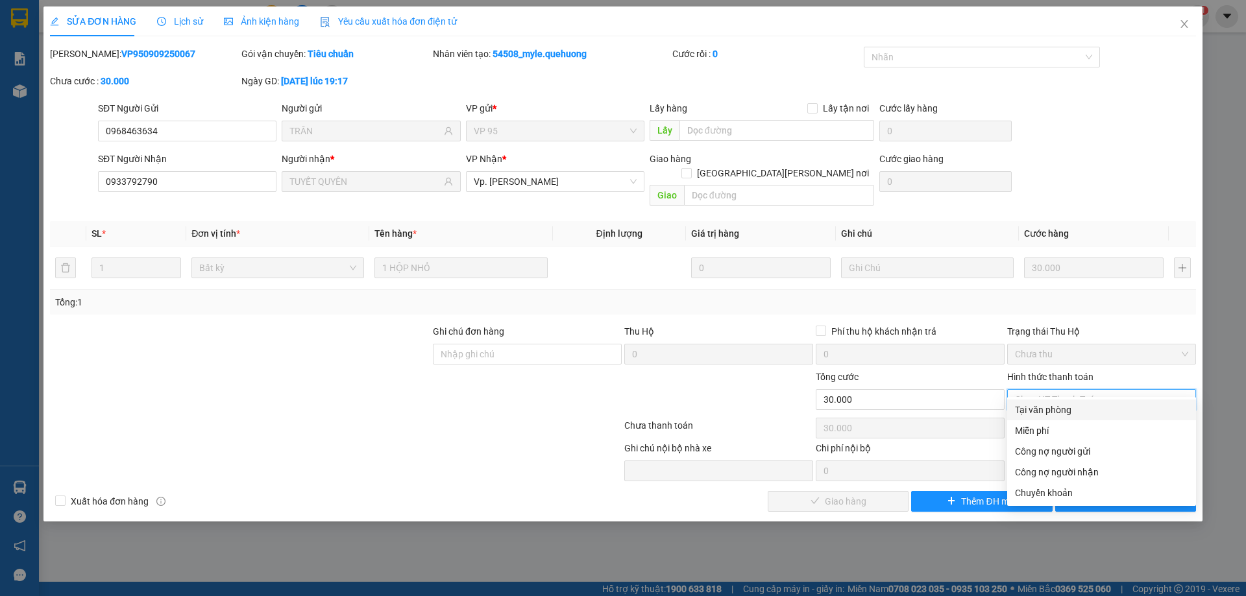
click at [1065, 405] on div "Tại văn phòng" at bounding box center [1101, 410] width 173 height 14
type input "0"
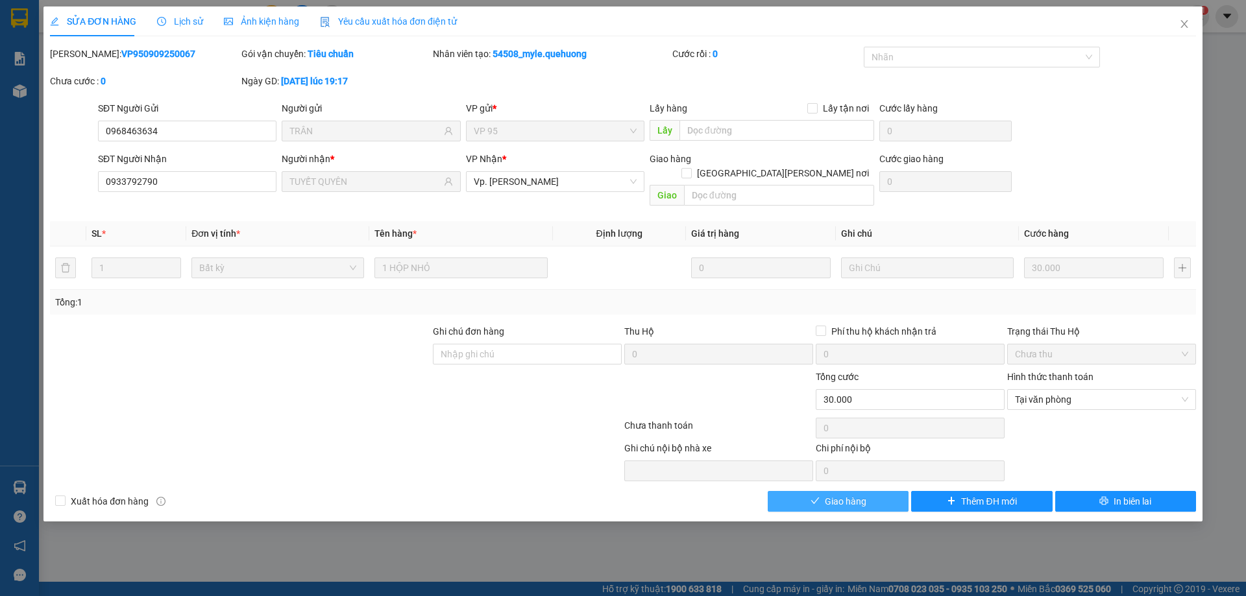
click at [839, 494] on span "Giao hàng" at bounding box center [846, 501] width 42 height 14
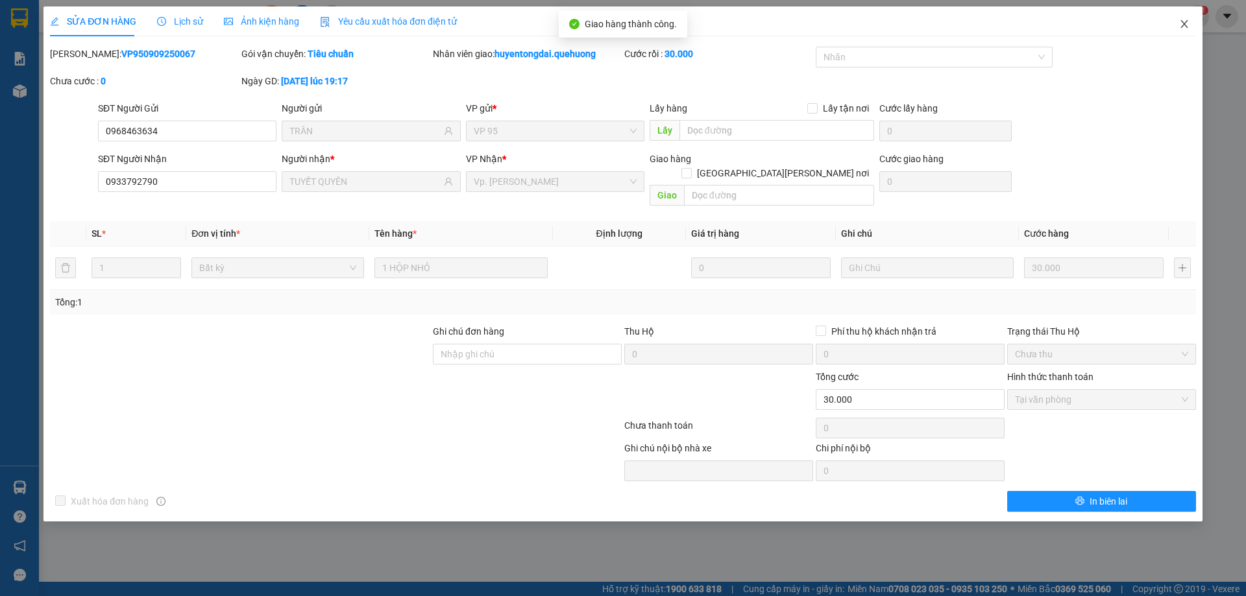
click at [1188, 25] on icon "close" at bounding box center [1184, 24] width 10 height 10
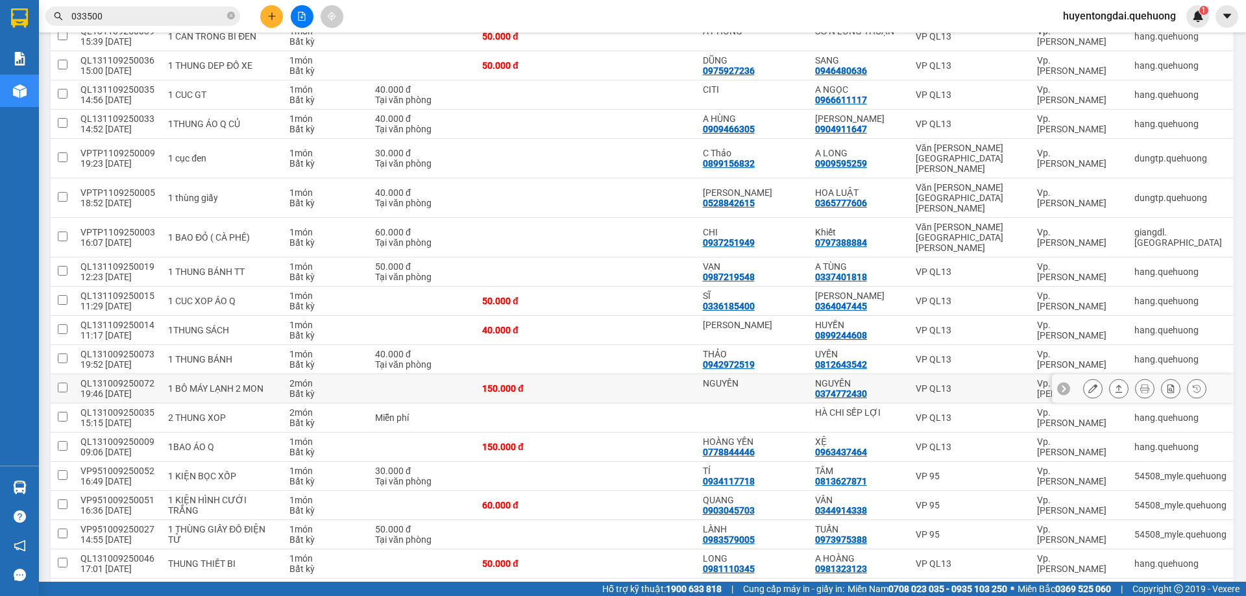
scroll to position [130, 0]
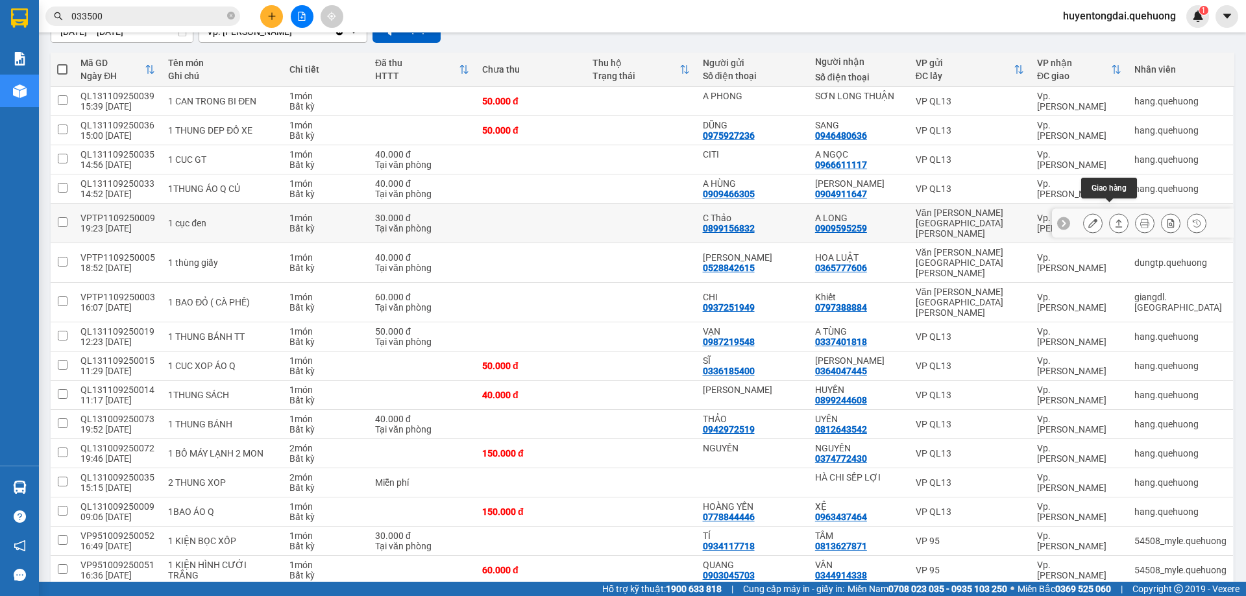
click at [1115, 219] on icon at bounding box center [1118, 223] width 7 height 8
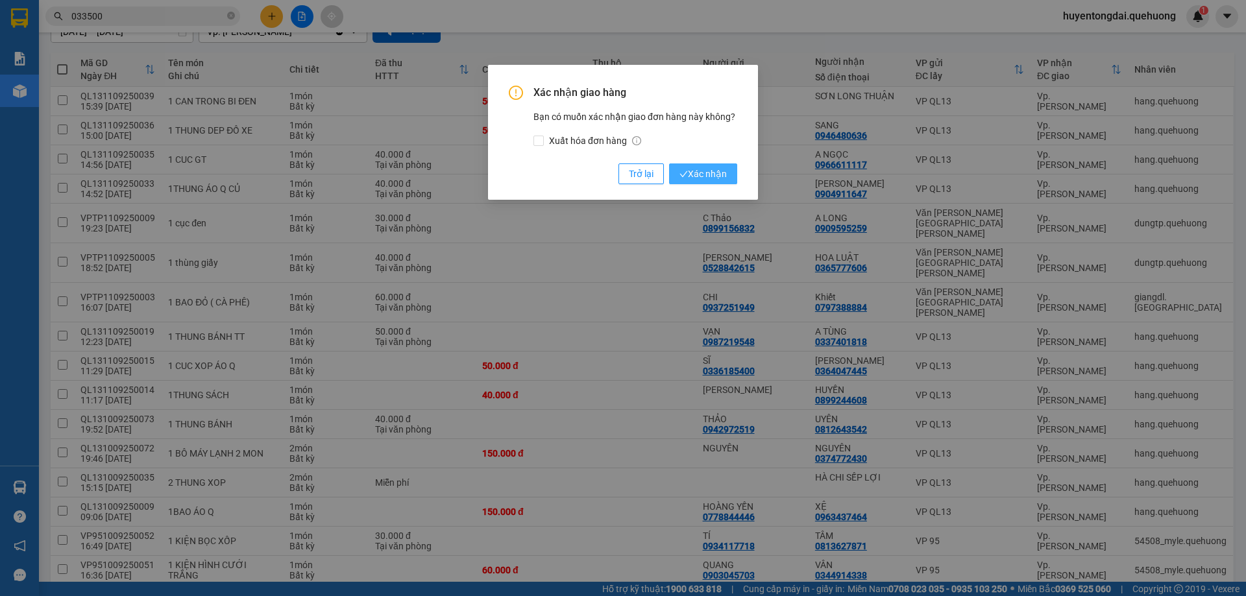
click at [704, 178] on span "Xác nhận" at bounding box center [702, 174] width 47 height 14
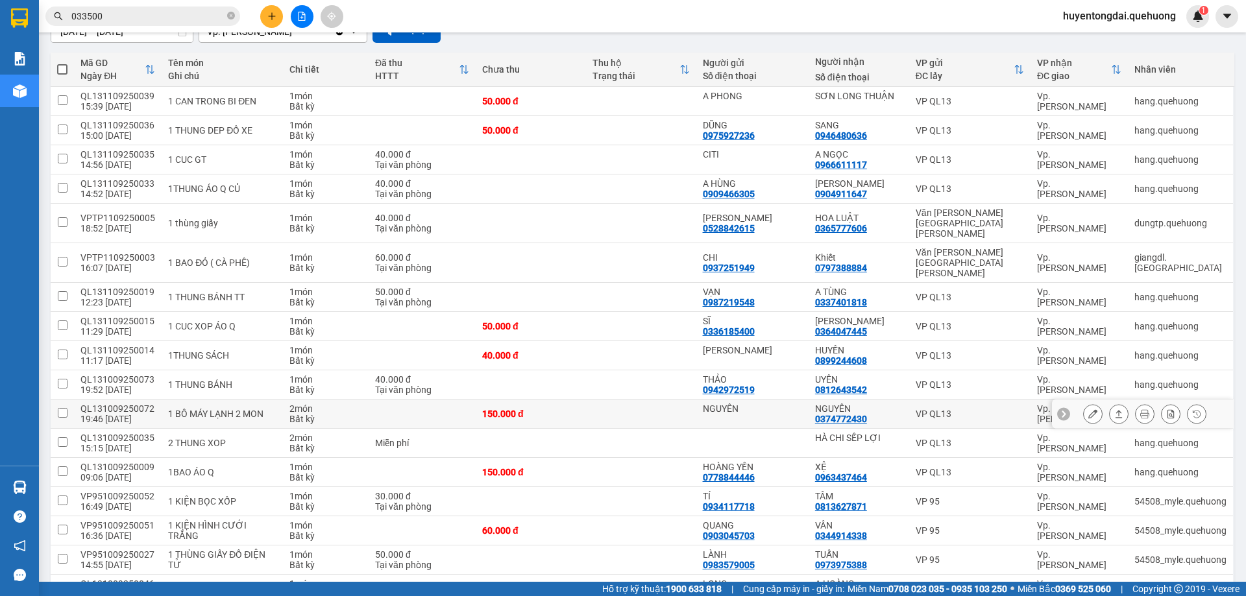
scroll to position [195, 0]
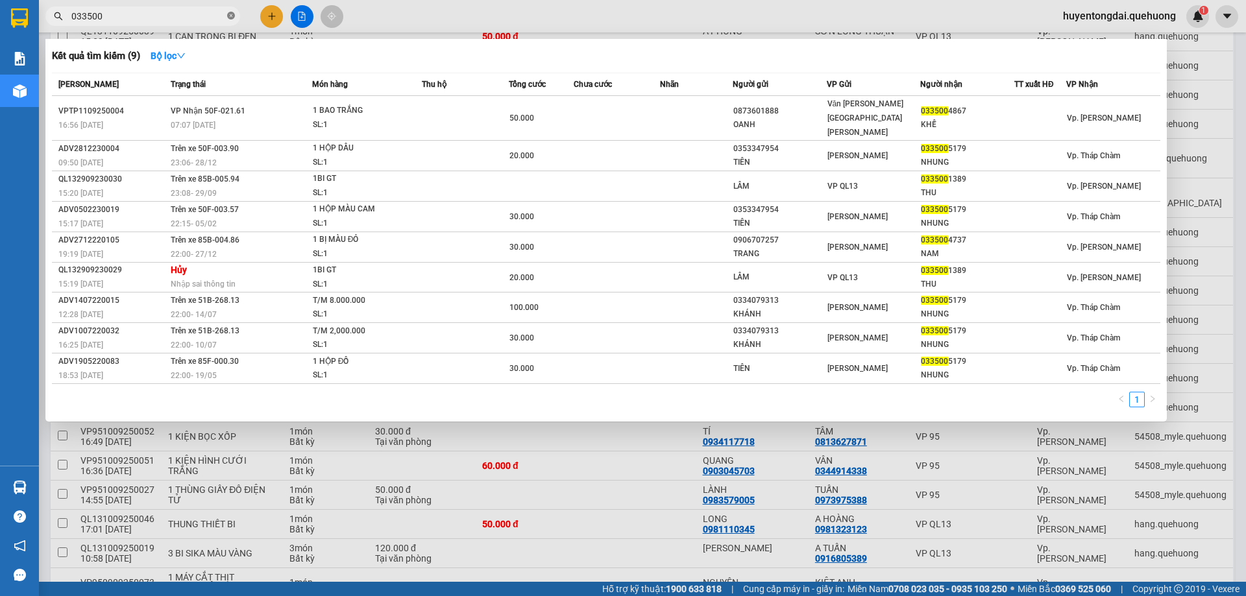
click at [233, 13] on icon "close-circle" at bounding box center [231, 16] width 8 height 8
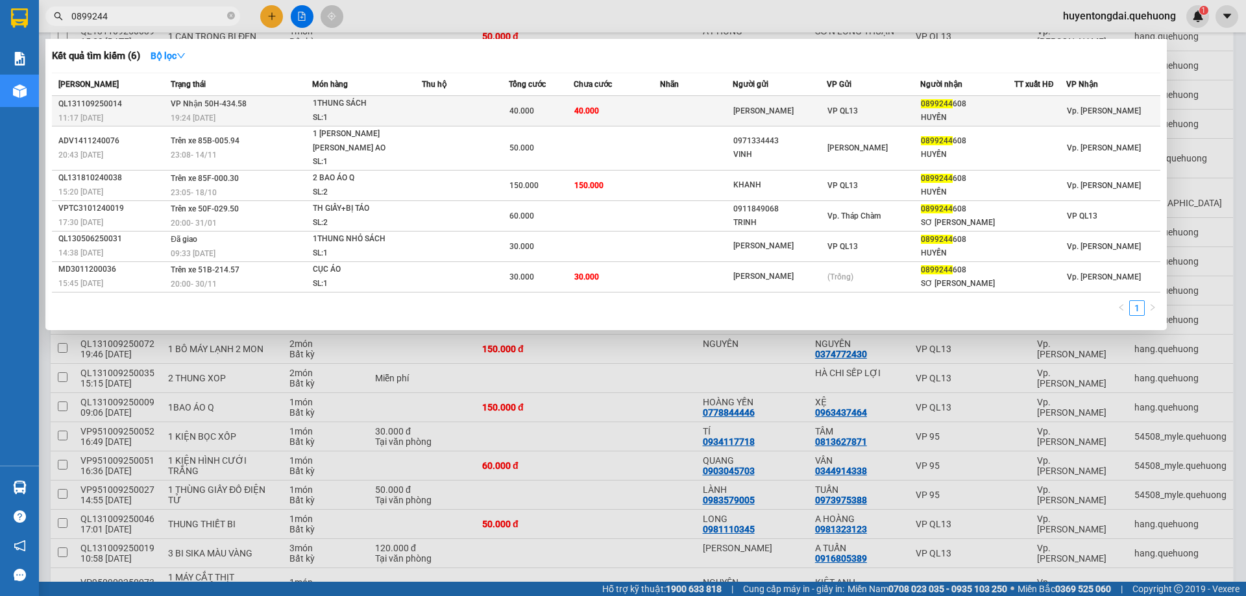
type input "0899244"
click at [544, 119] on td "40.000" at bounding box center [541, 111] width 65 height 30
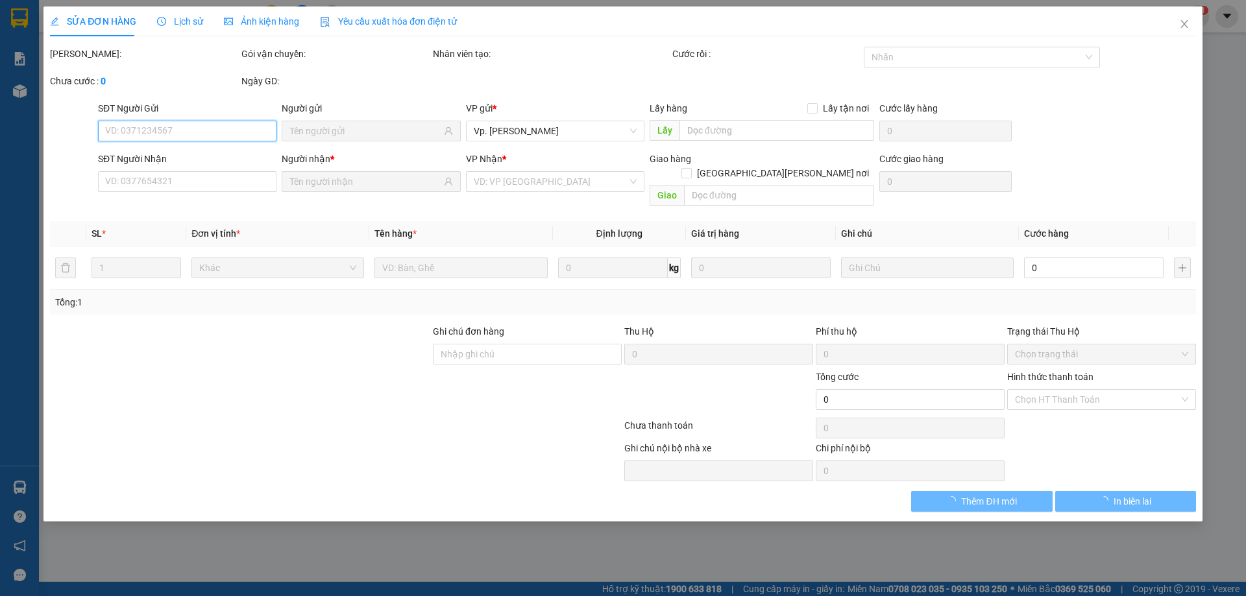
type input "HỒNG ÂN"
type input "0899244608"
type input "HUYỀN"
type input "40.000"
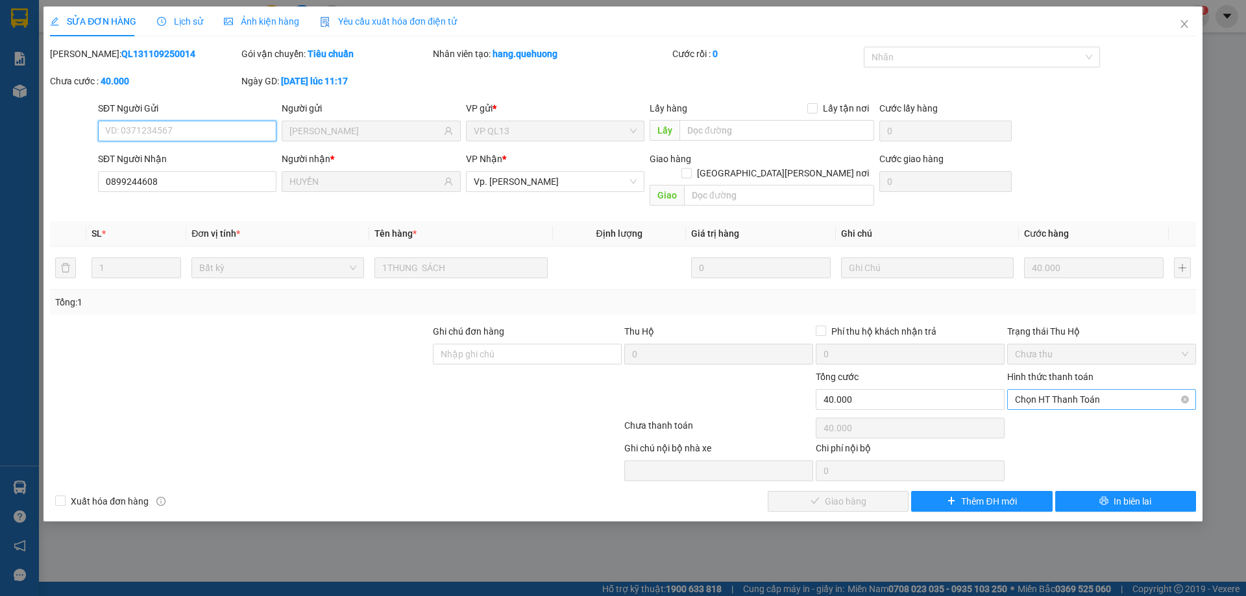
click at [1069, 390] on span "Chọn HT Thanh Toán" at bounding box center [1101, 399] width 173 height 19
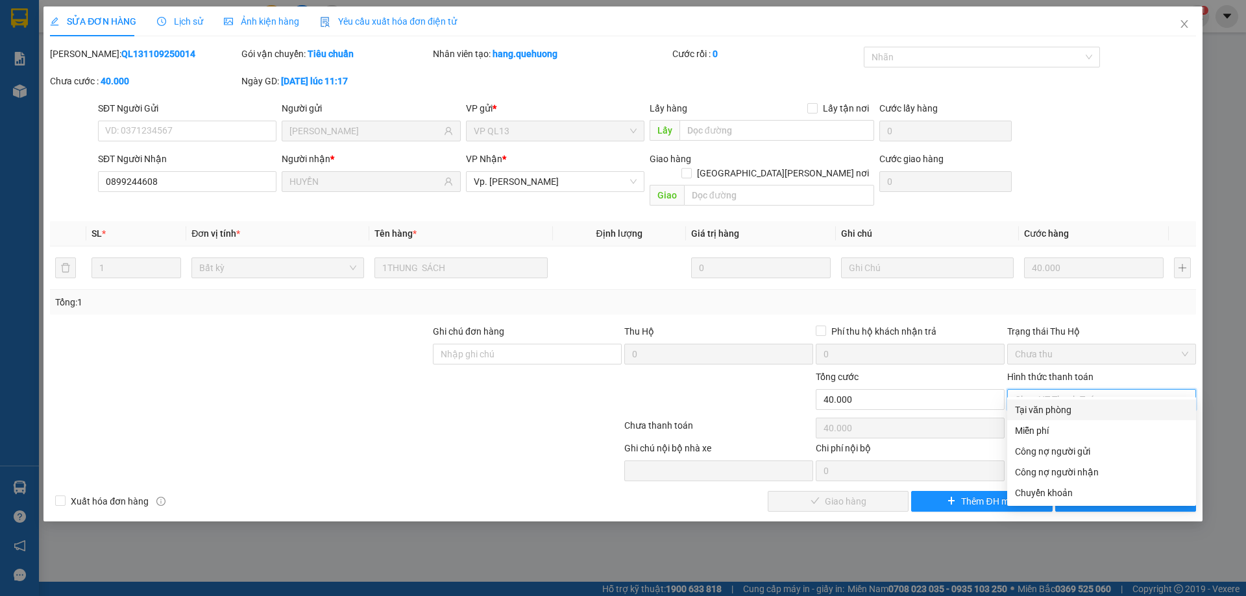
click at [1049, 401] on div "Tại văn phòng" at bounding box center [1101, 410] width 189 height 21
type input "0"
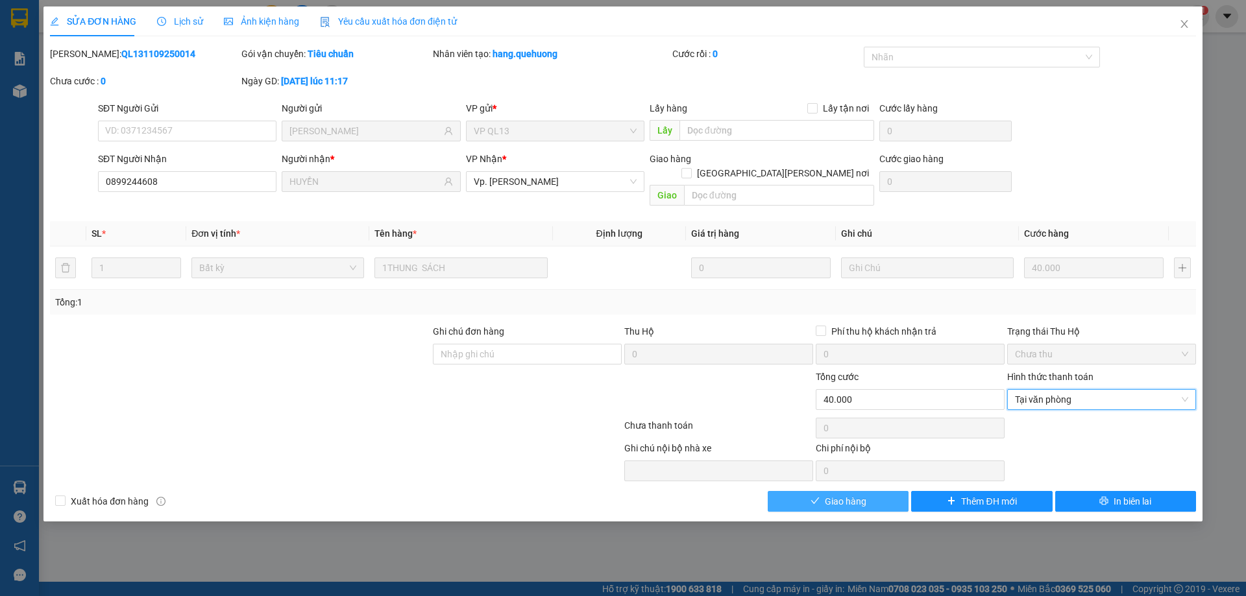
click at [860, 494] on span "Giao hàng" at bounding box center [846, 501] width 42 height 14
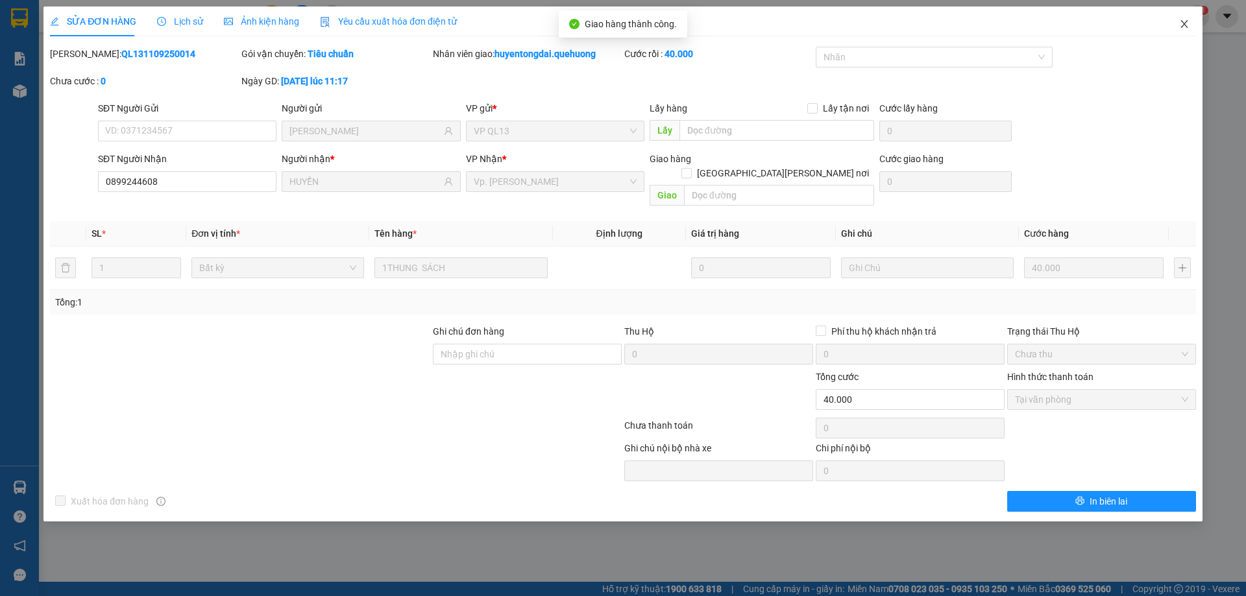
click at [1186, 23] on icon "close" at bounding box center [1183, 24] width 7 height 8
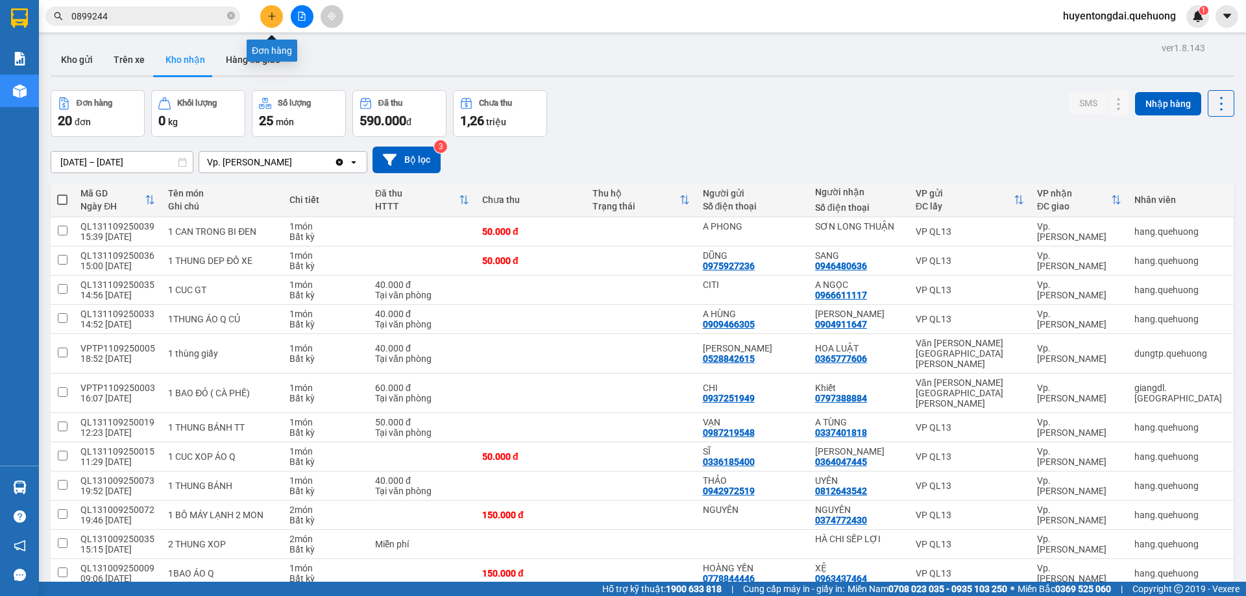
click at [269, 13] on icon "plus" at bounding box center [271, 16] width 9 height 9
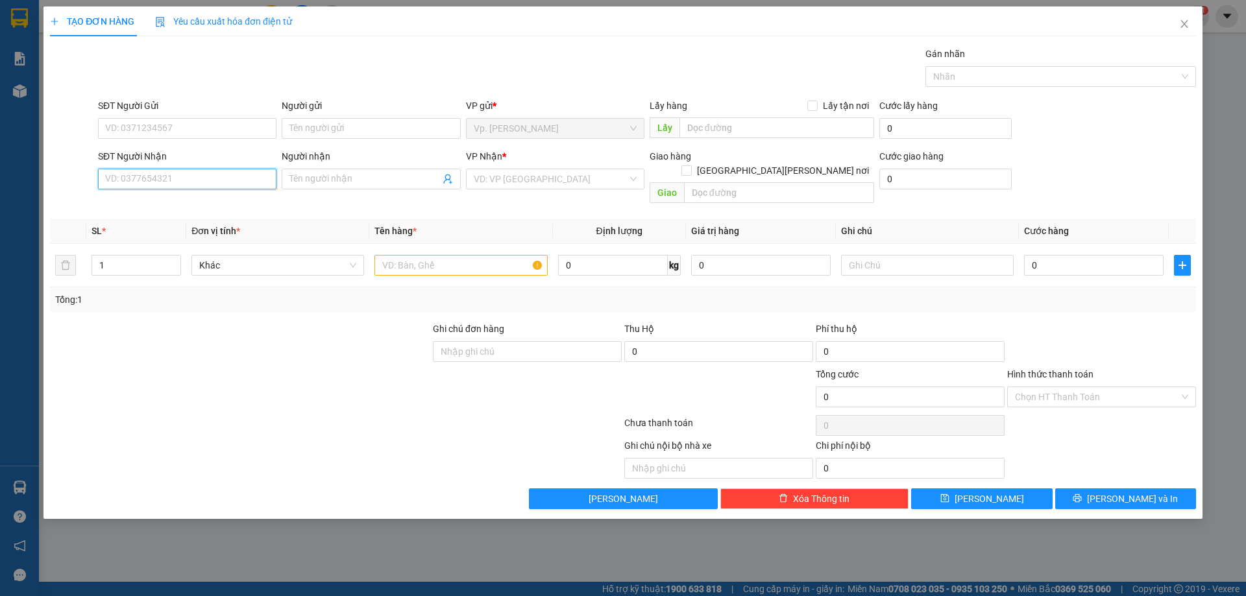
click at [165, 178] on input "SĐT Người Nhận" at bounding box center [187, 179] width 178 height 21
click at [171, 204] on div "0909538118 - TÍNH" at bounding box center [187, 204] width 163 height 14
type input "0909538118"
type input "TÍNH"
type input "ADV"
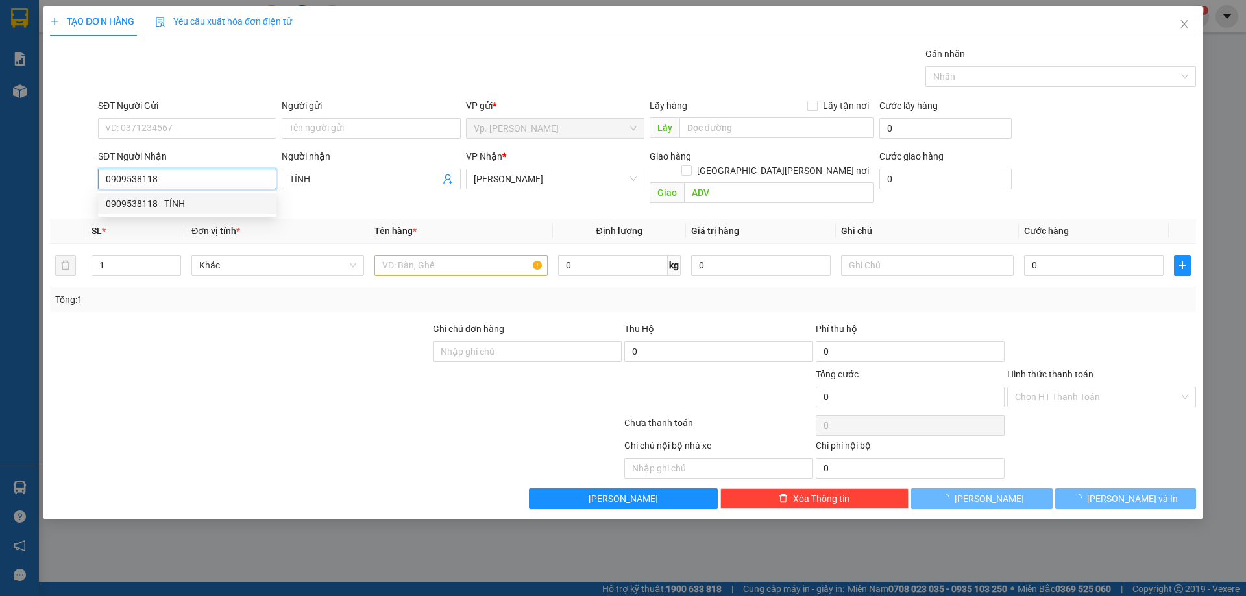
type input "80.000"
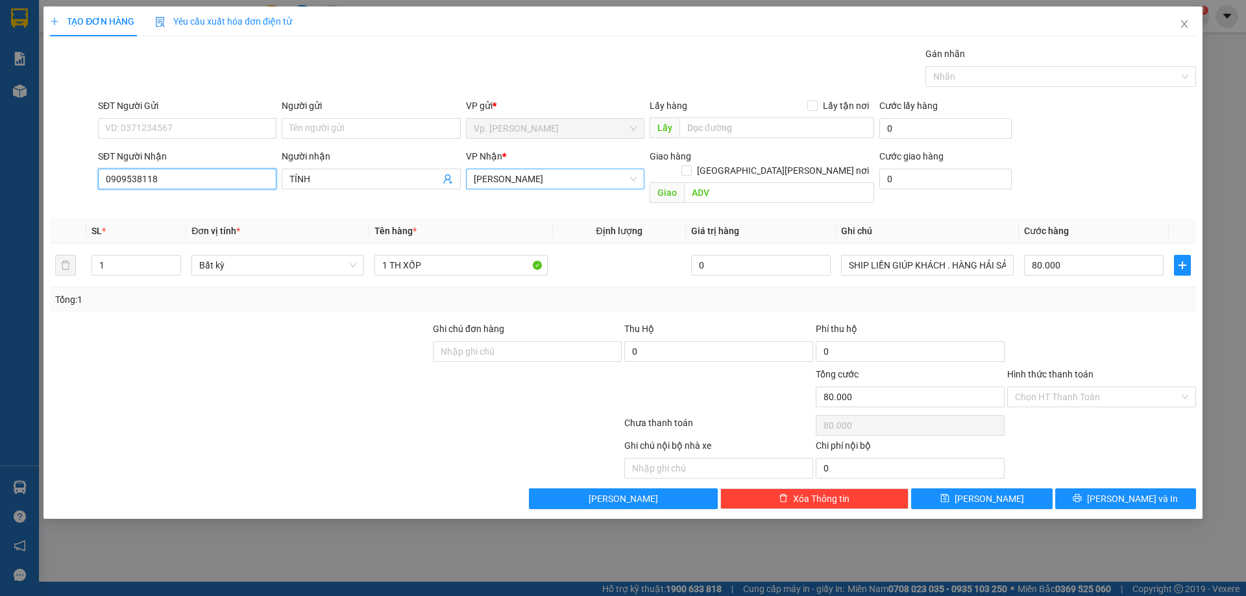
click at [494, 184] on span "[PERSON_NAME]" at bounding box center [555, 178] width 163 height 19
type input "0909538118"
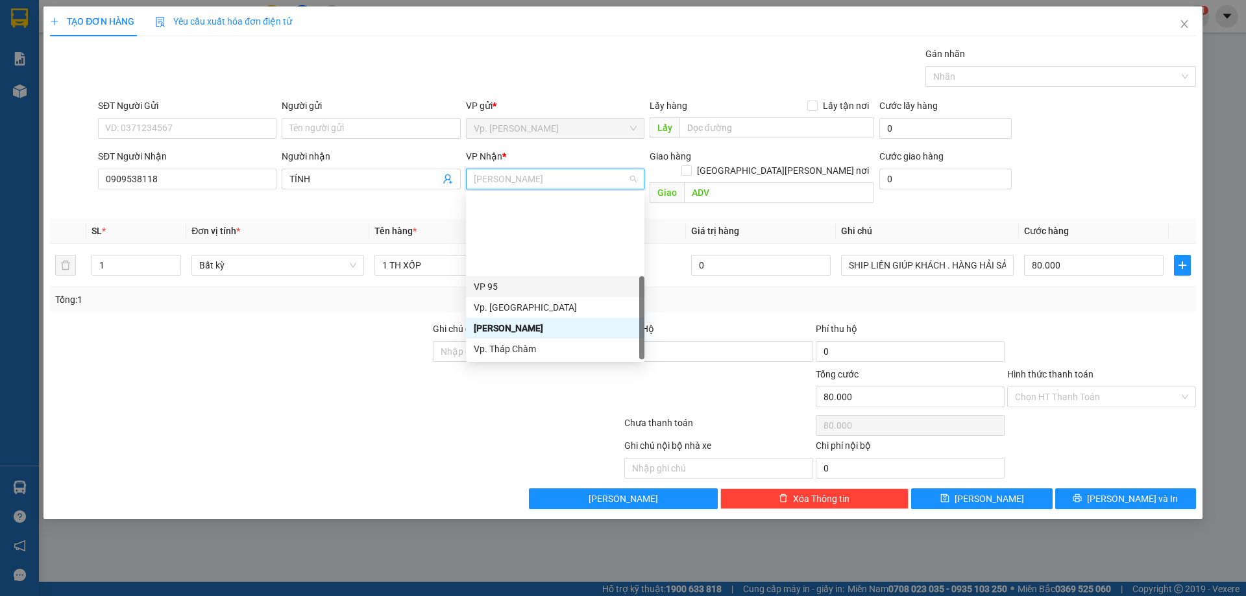
scroll to position [104, 0]
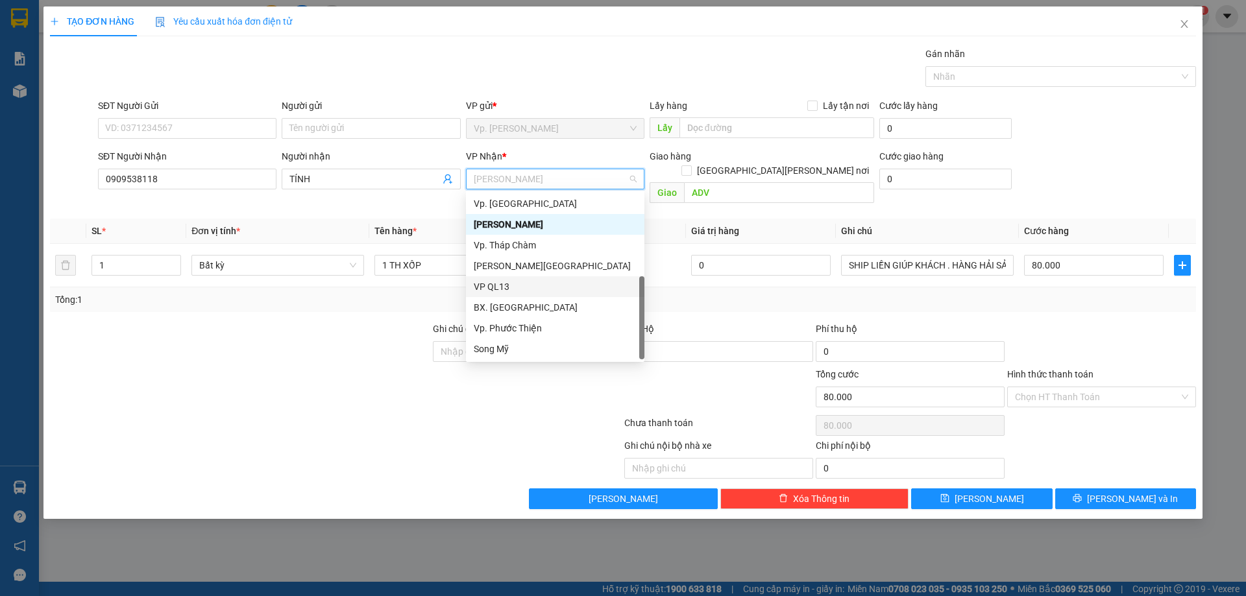
click at [509, 289] on div "VP QL13" at bounding box center [555, 287] width 163 height 14
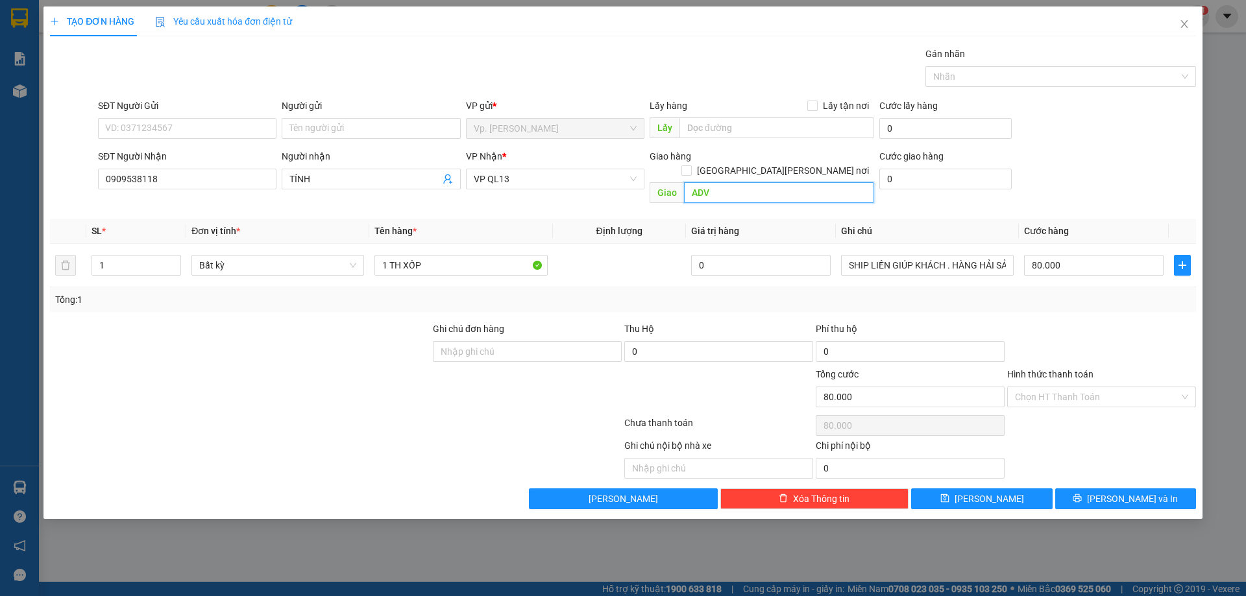
click at [700, 182] on input "ADV" at bounding box center [779, 192] width 190 height 21
click at [188, 128] on input "SĐT Người Gửi" at bounding box center [187, 128] width 178 height 21
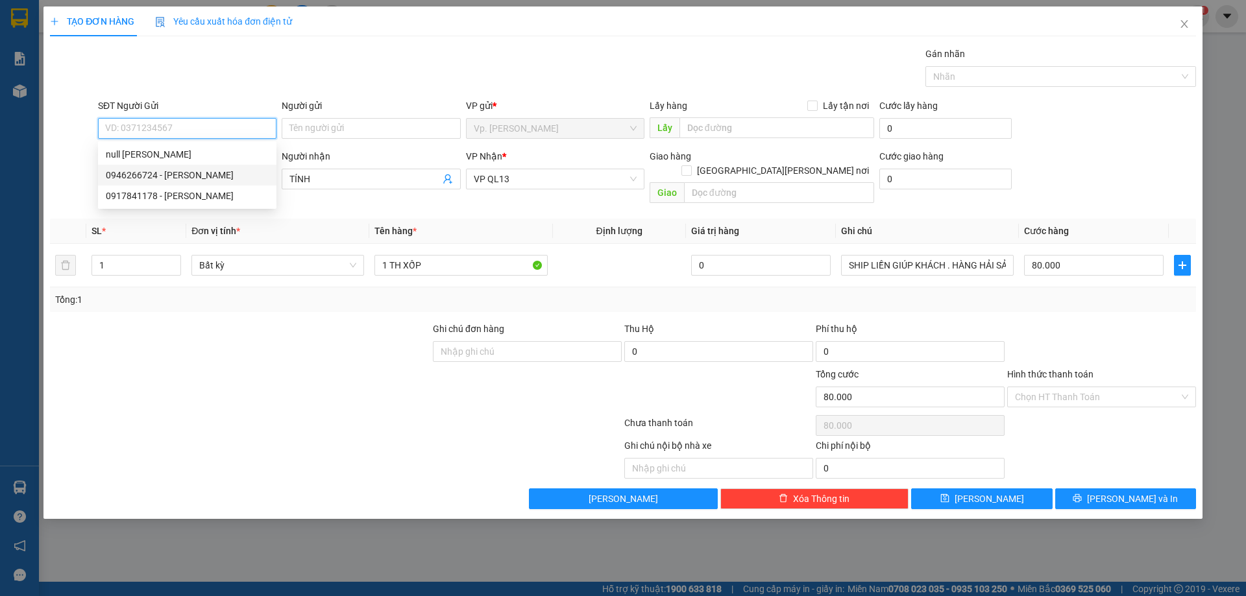
click at [193, 171] on div "0946266724 - NGUYỆT" at bounding box center [187, 175] width 163 height 14
type input "0946266724"
type input "NGUYỆT"
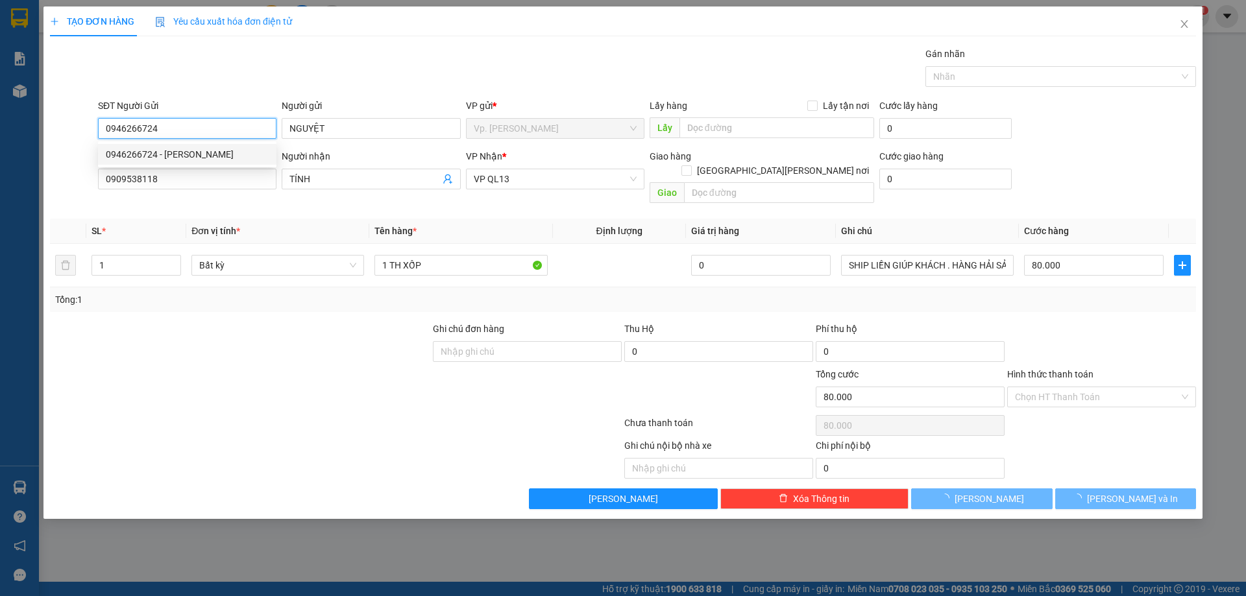
type input "40.000"
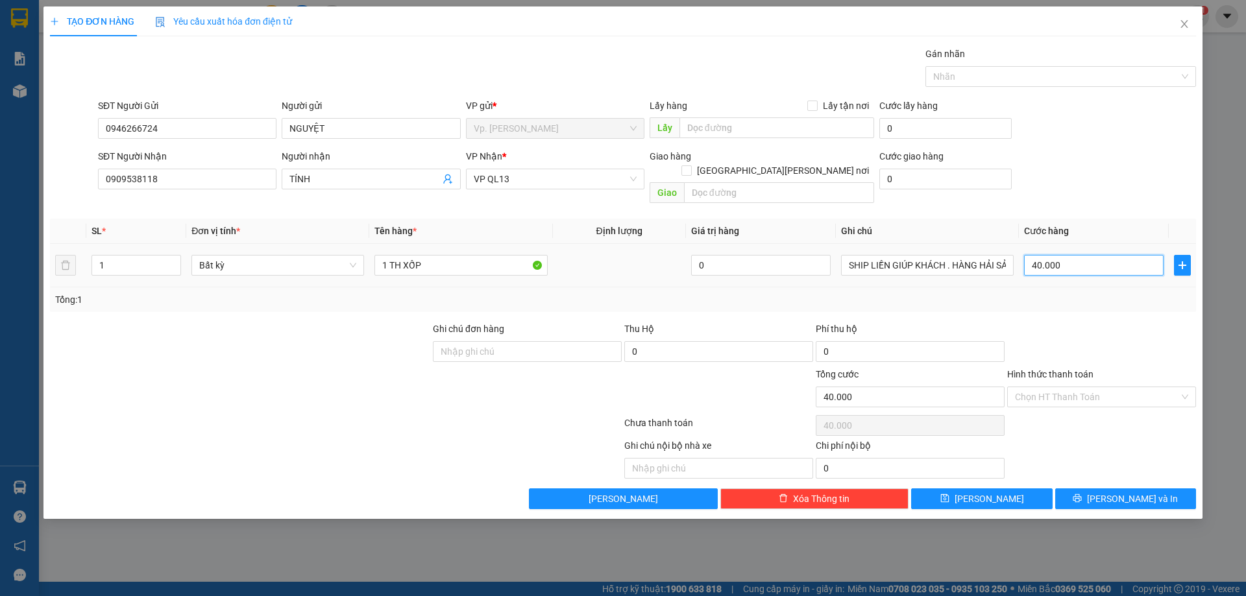
click at [1087, 255] on input "40.000" at bounding box center [1094, 265] width 140 height 21
type input "6"
type input "60"
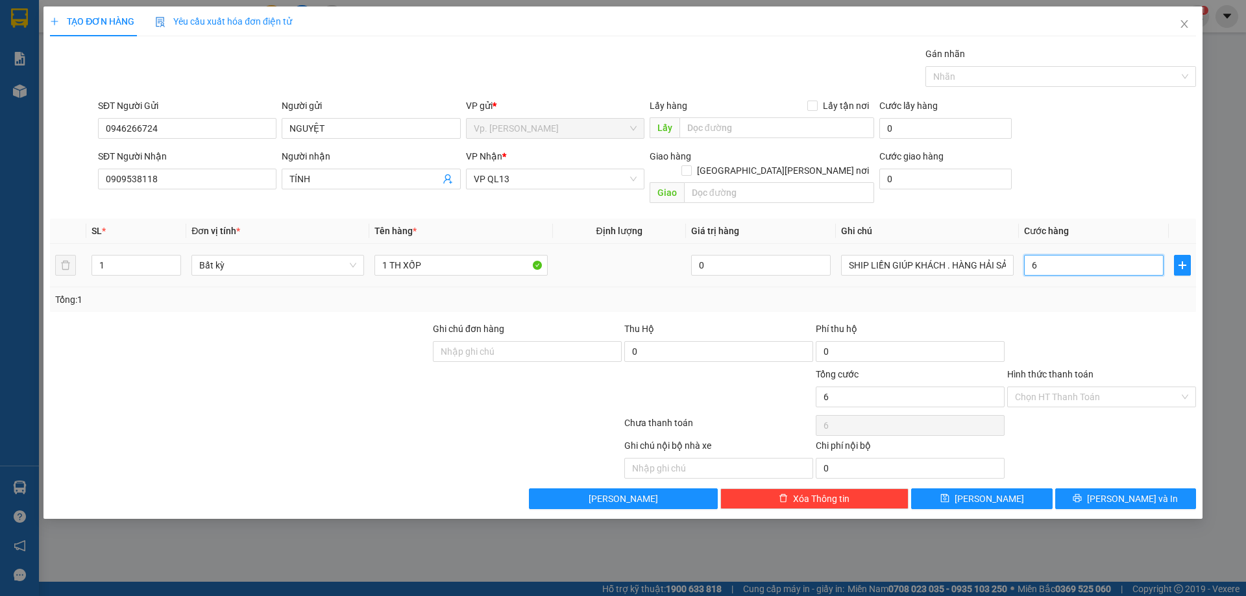
type input "60"
type input "60.000"
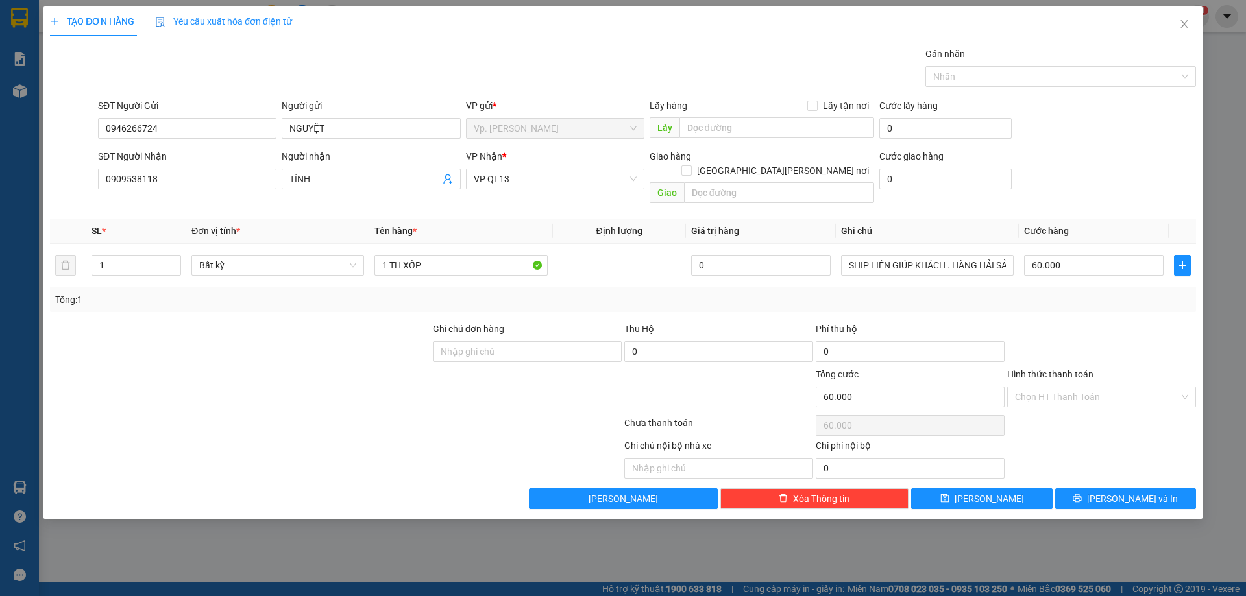
click at [1094, 293] on div "Tổng: 1" at bounding box center [623, 299] width 1146 height 25
click at [1044, 387] on input "Hình thức thanh toán" at bounding box center [1097, 396] width 164 height 19
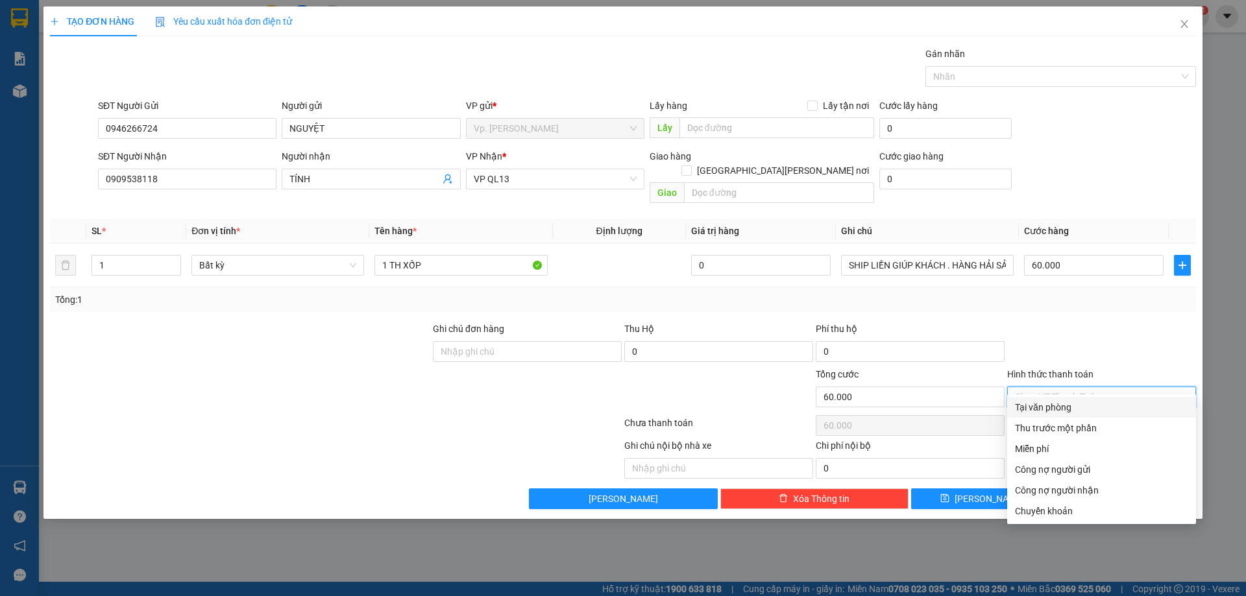
click at [1045, 404] on div "Tại văn phòng" at bounding box center [1101, 407] width 173 height 14
type input "0"
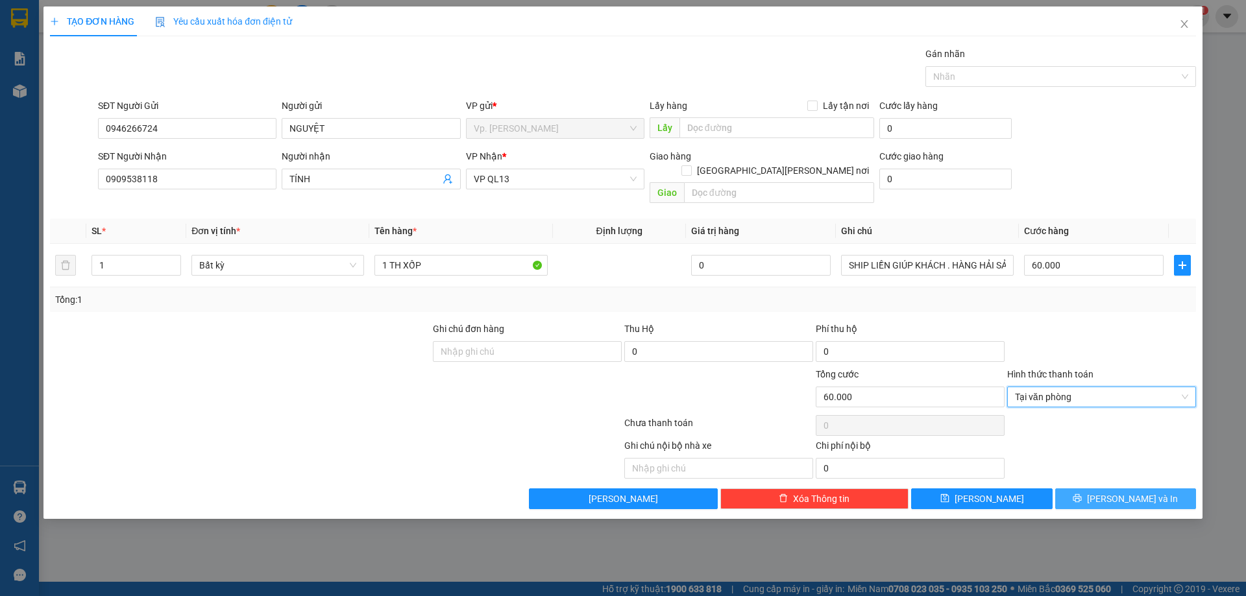
click at [1114, 492] on span "[PERSON_NAME] và In" at bounding box center [1132, 499] width 91 height 14
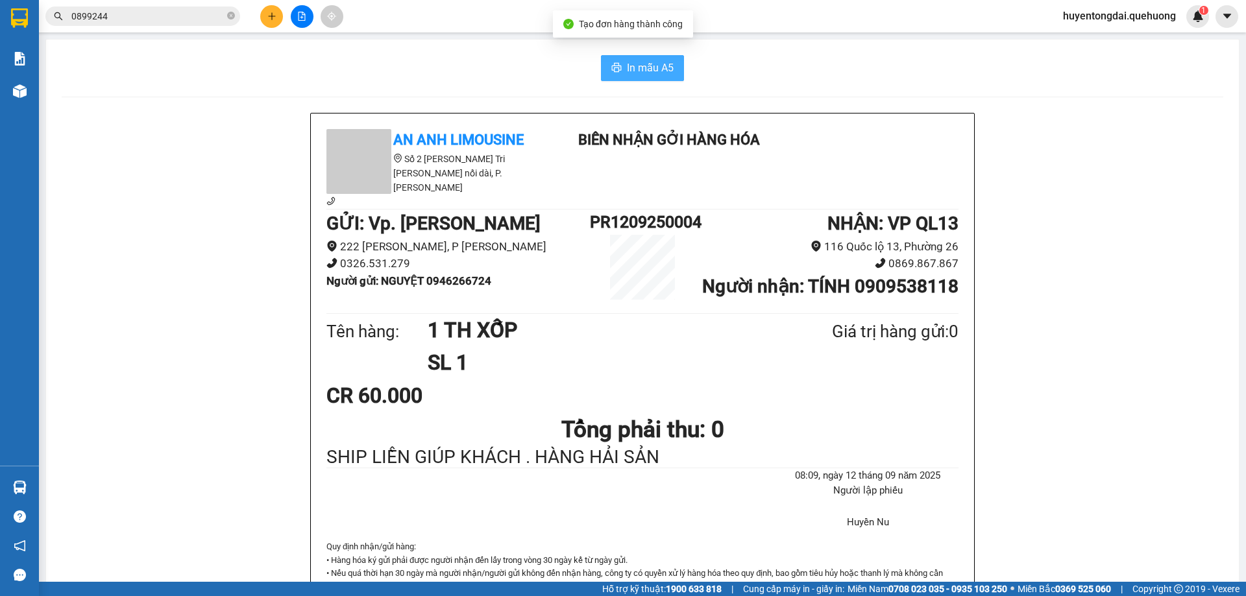
click at [612, 67] on icon "printer" at bounding box center [617, 67] width 10 height 9
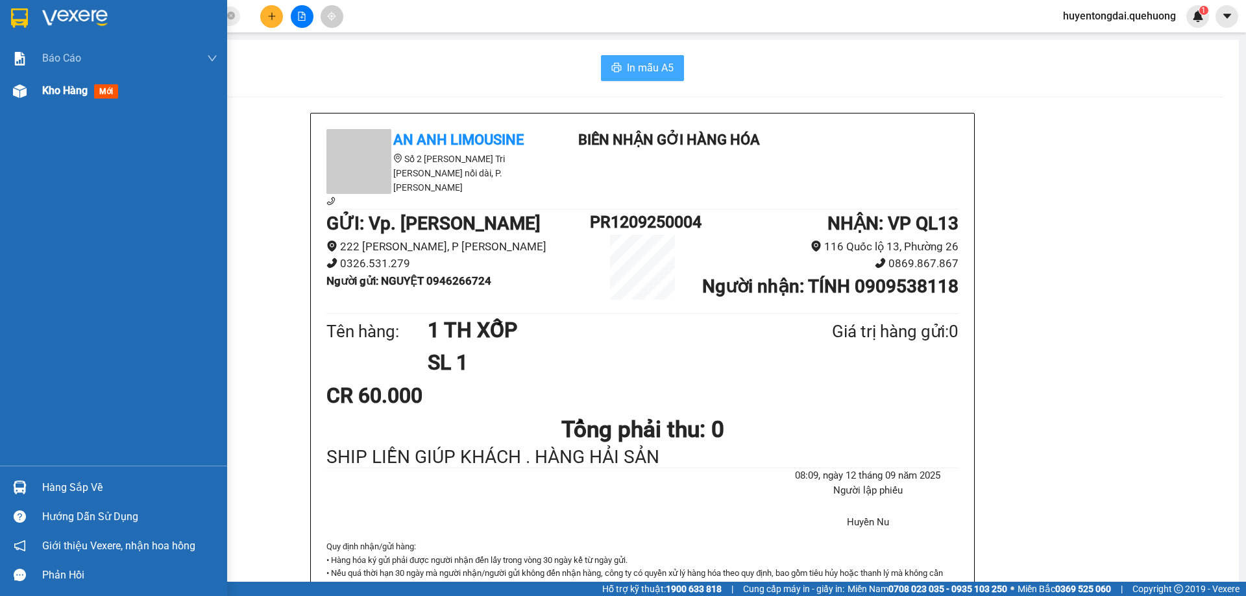
click at [29, 97] on div at bounding box center [19, 91] width 23 height 23
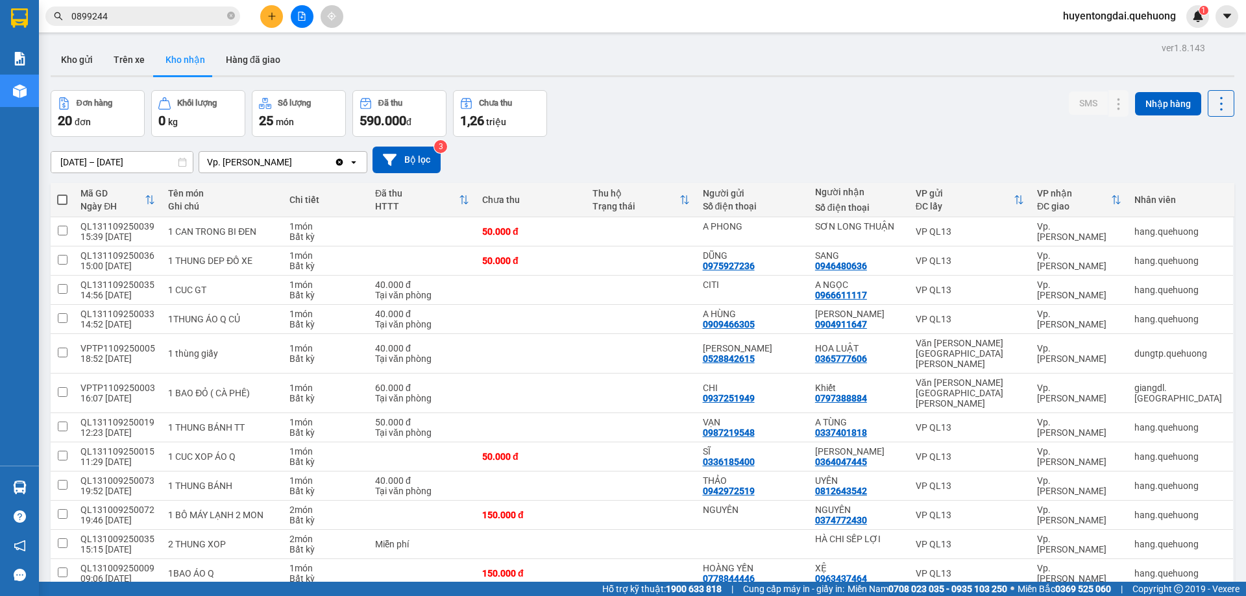
click at [202, 15] on input "0899244" at bounding box center [147, 16] width 153 height 14
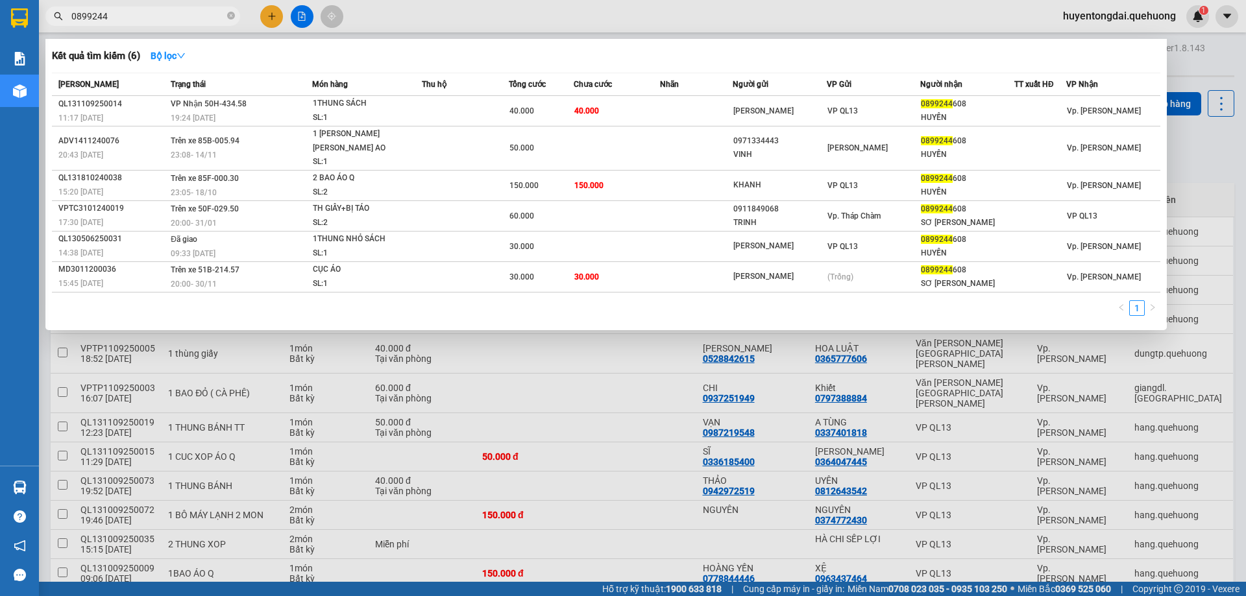
click at [202, 15] on input "0899244" at bounding box center [147, 16] width 153 height 14
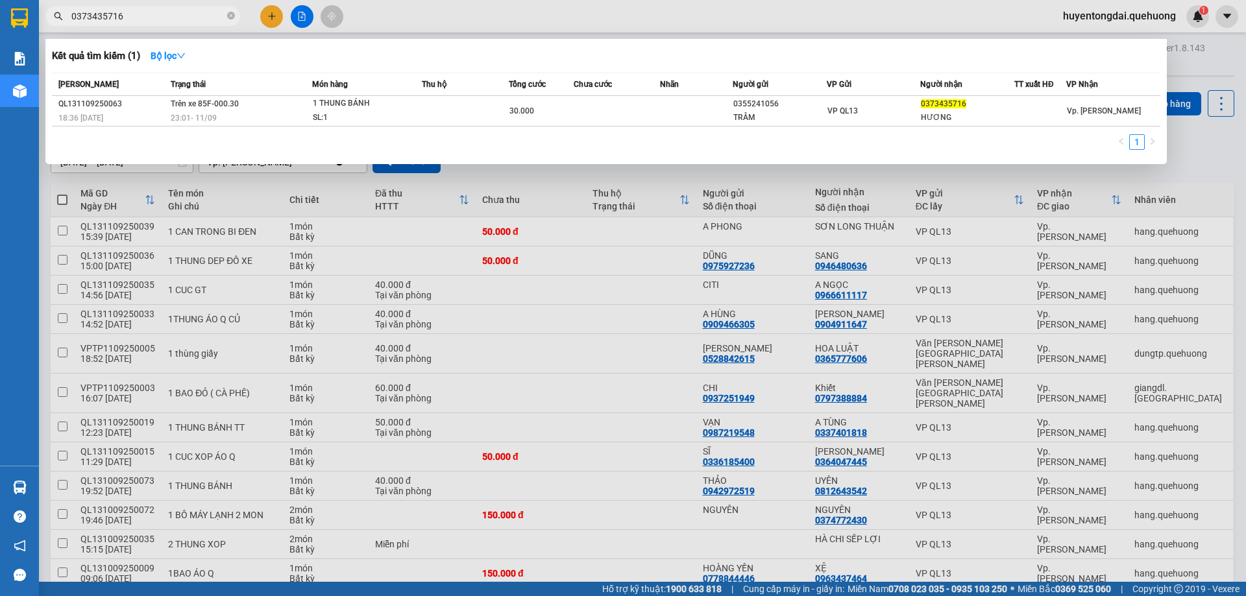
type input "0373435716"
click at [279, 17] on div at bounding box center [623, 298] width 1246 height 596
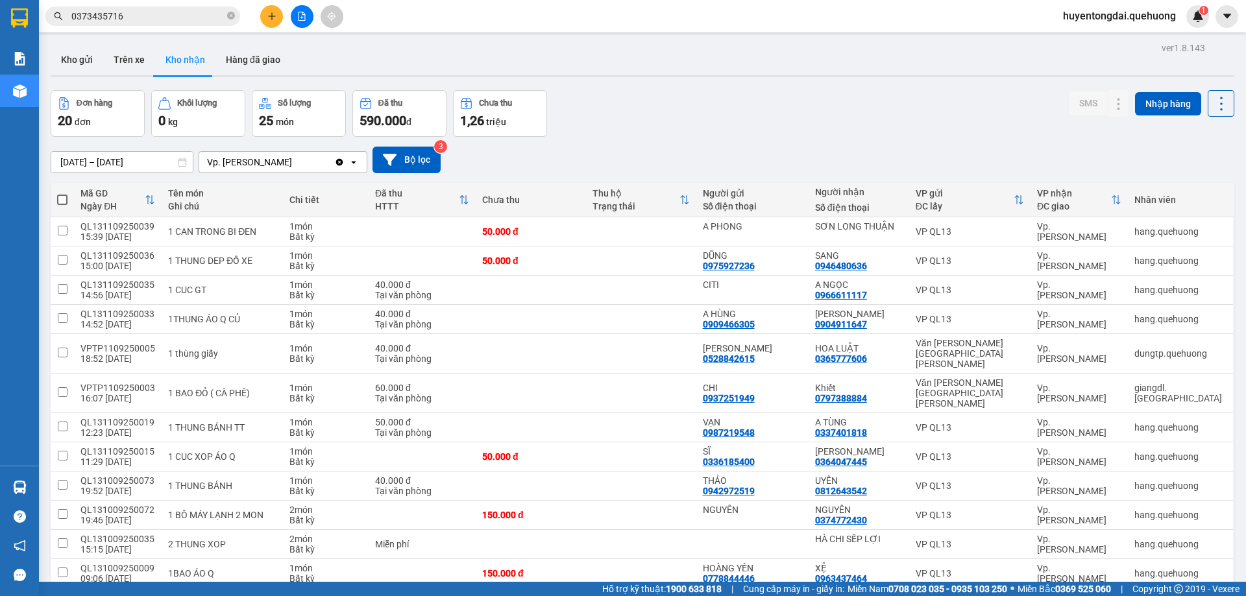
click at [271, 14] on icon "plus" at bounding box center [271, 16] width 9 height 9
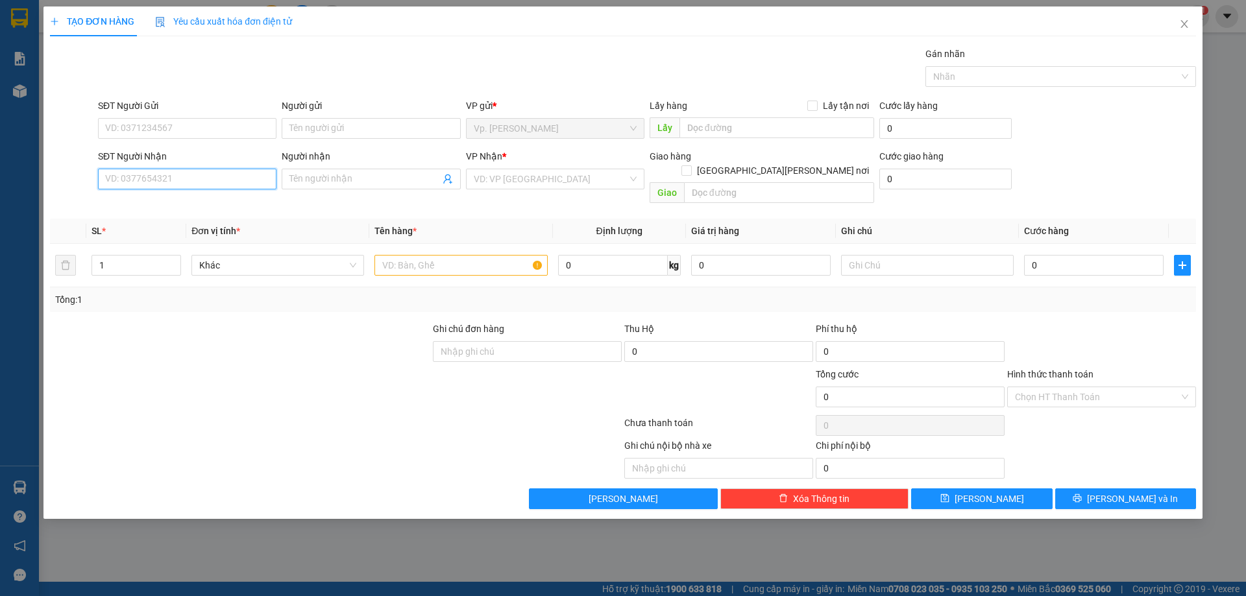
click at [195, 175] on input "SĐT Người Nhận" at bounding box center [187, 179] width 178 height 21
type input "0328864001"
click at [193, 204] on div "0328864001 - NGÂN" at bounding box center [187, 204] width 163 height 14
type input "NGÂN"
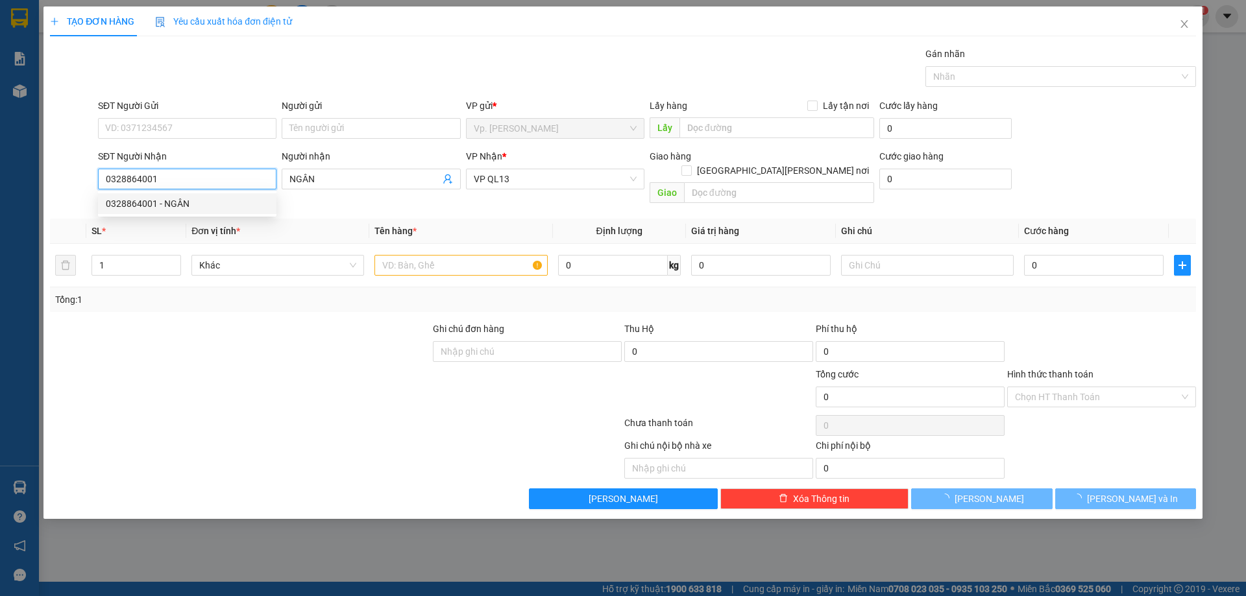
type input "40.000"
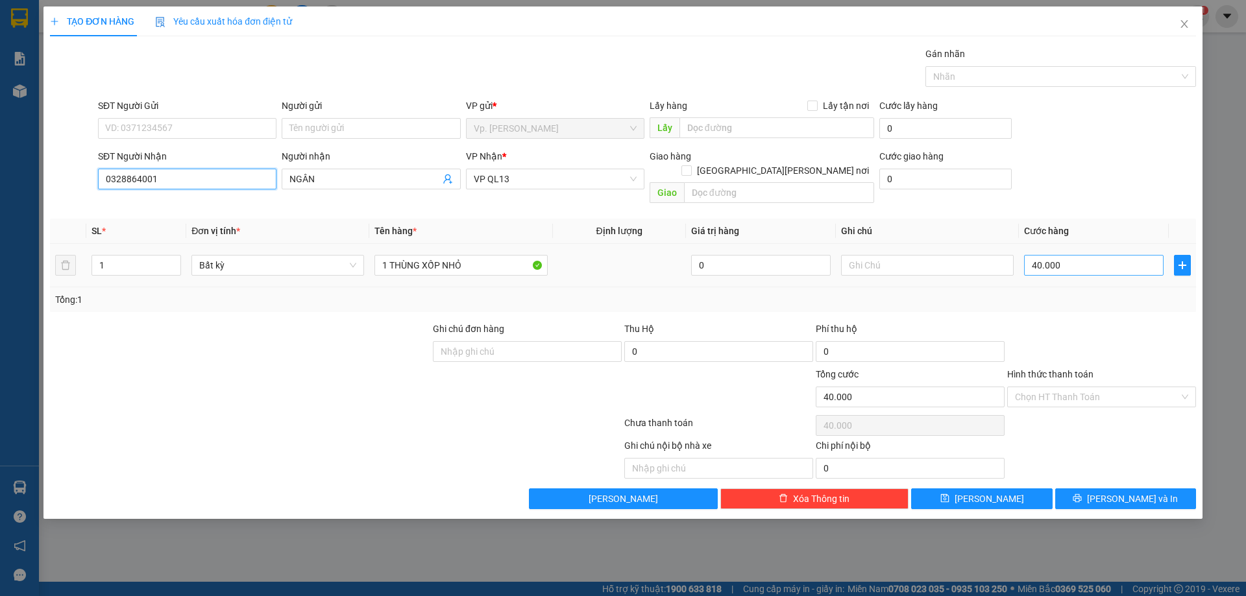
type input "0328864001"
click at [1065, 255] on input "40.000" at bounding box center [1094, 265] width 140 height 21
click at [1092, 292] on div "Tổng: 1" at bounding box center [623, 299] width 1146 height 25
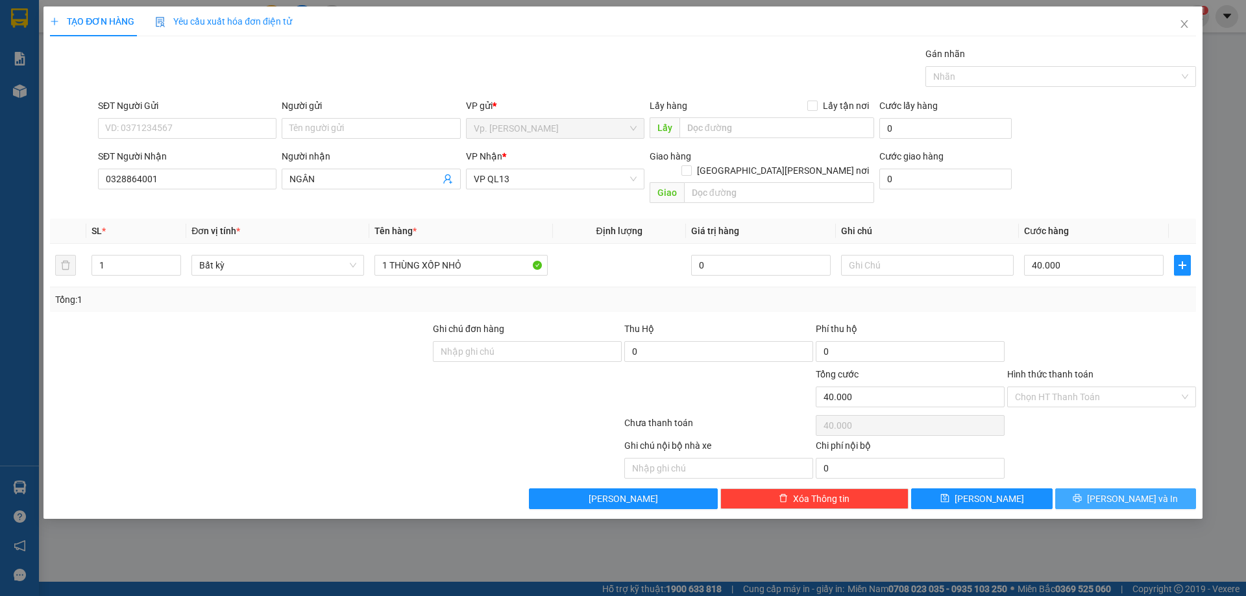
click at [1092, 489] on button "[PERSON_NAME] và In" at bounding box center [1125, 499] width 141 height 21
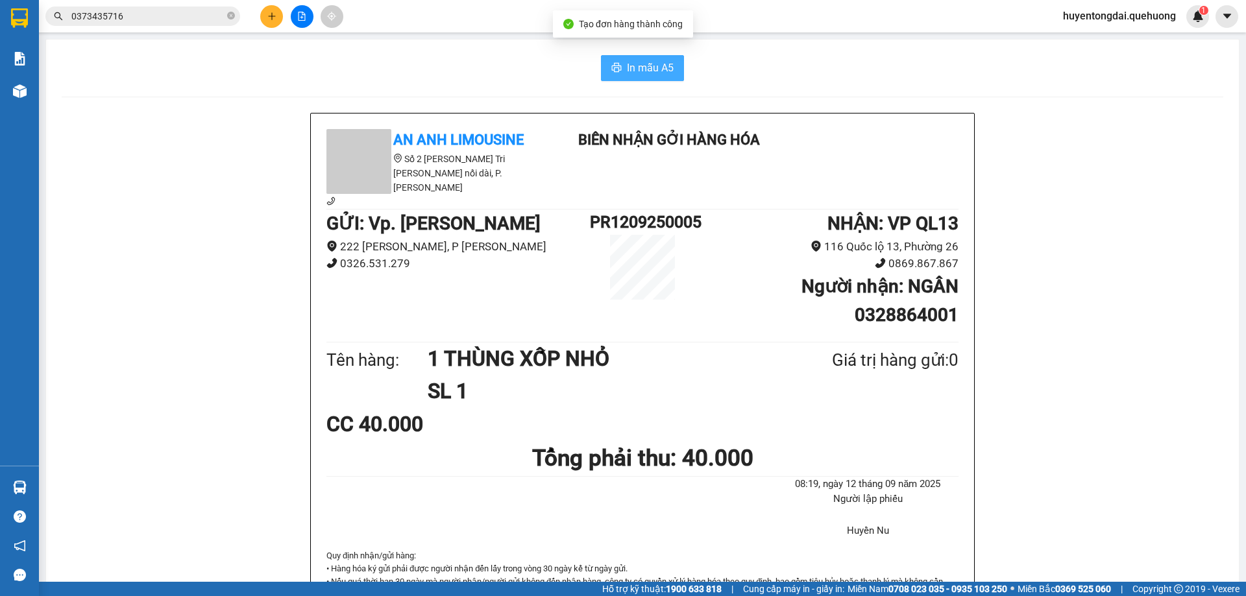
click at [665, 69] on span "In mẫu A5" at bounding box center [650, 68] width 47 height 16
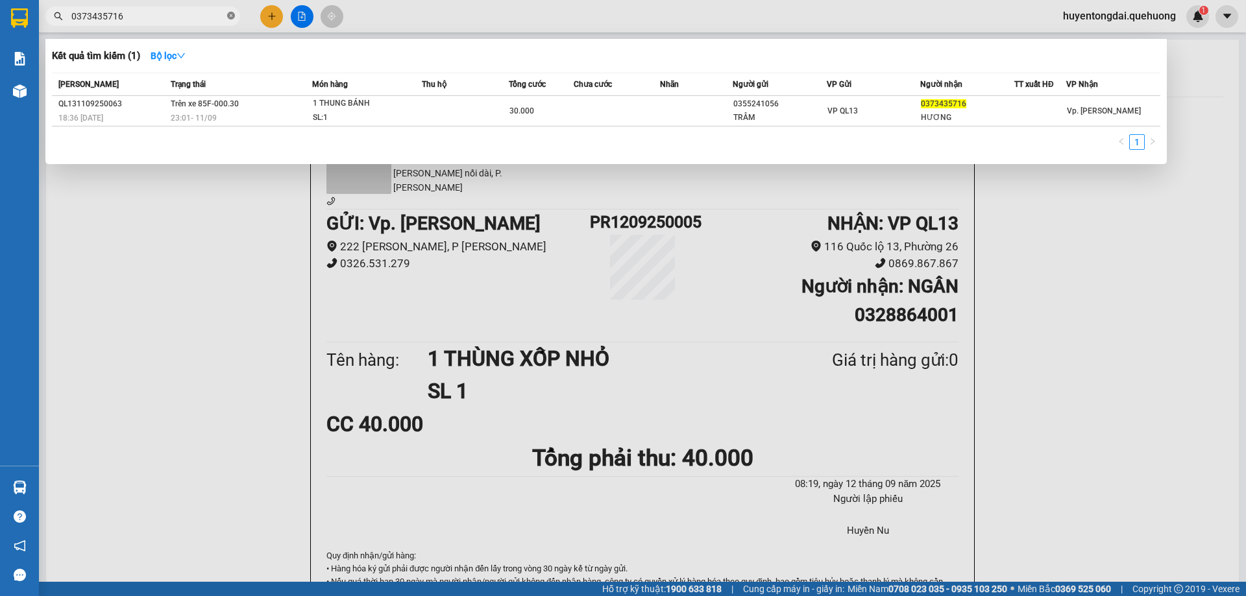
click at [228, 21] on span at bounding box center [231, 16] width 8 height 12
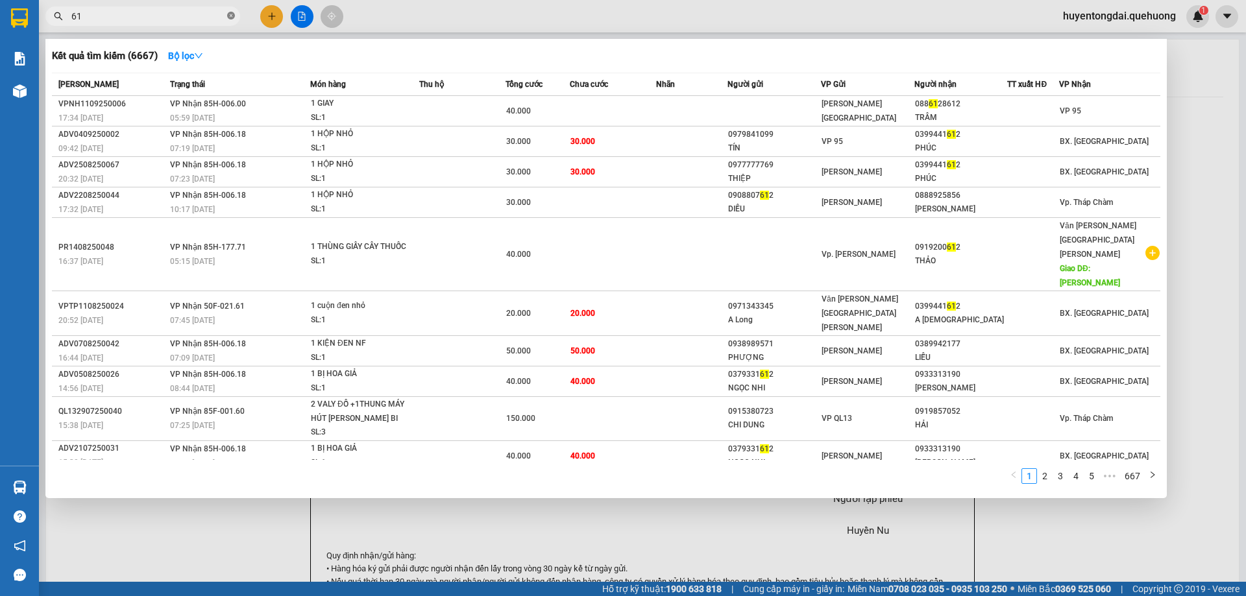
type input "6"
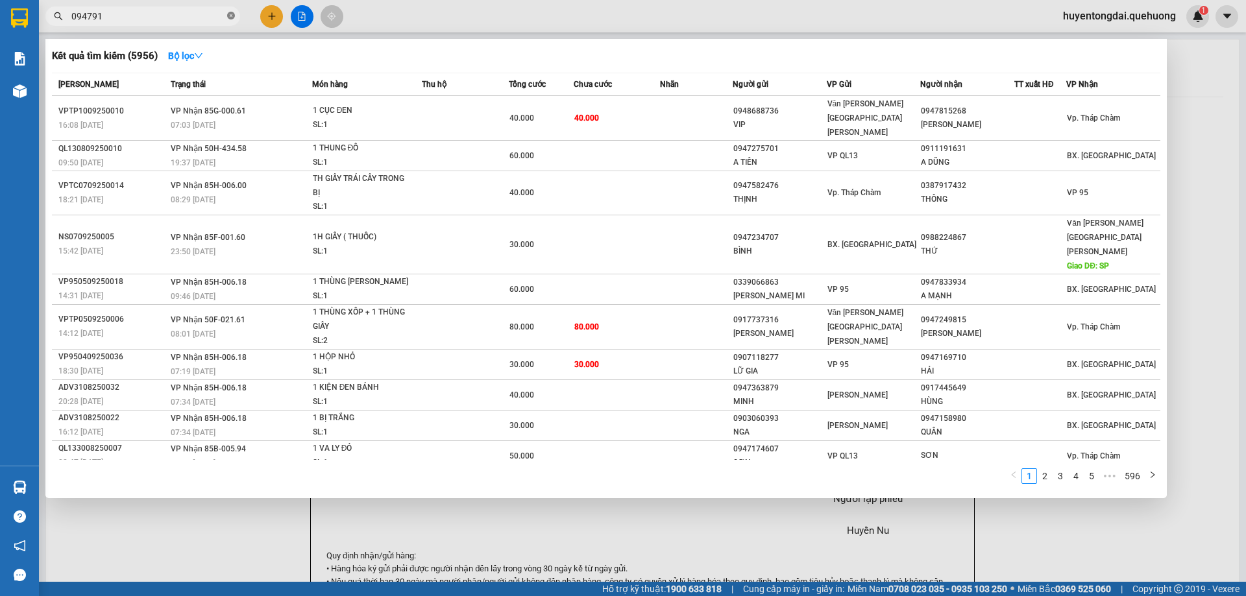
type input "0947912"
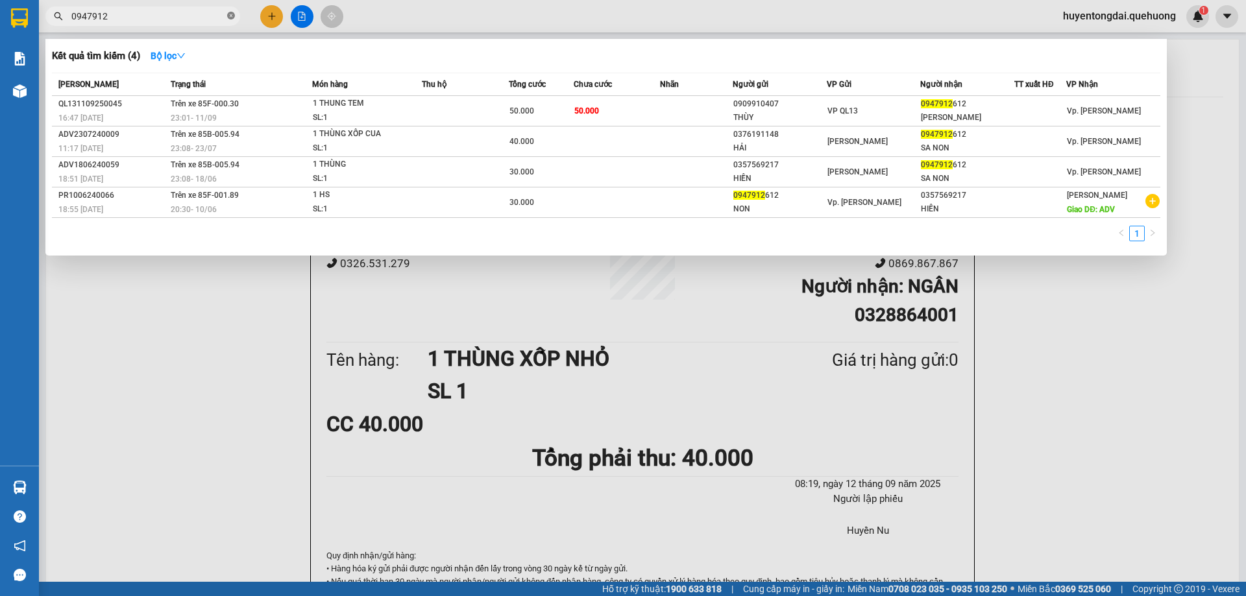
click at [232, 18] on icon "close-circle" at bounding box center [231, 16] width 8 height 8
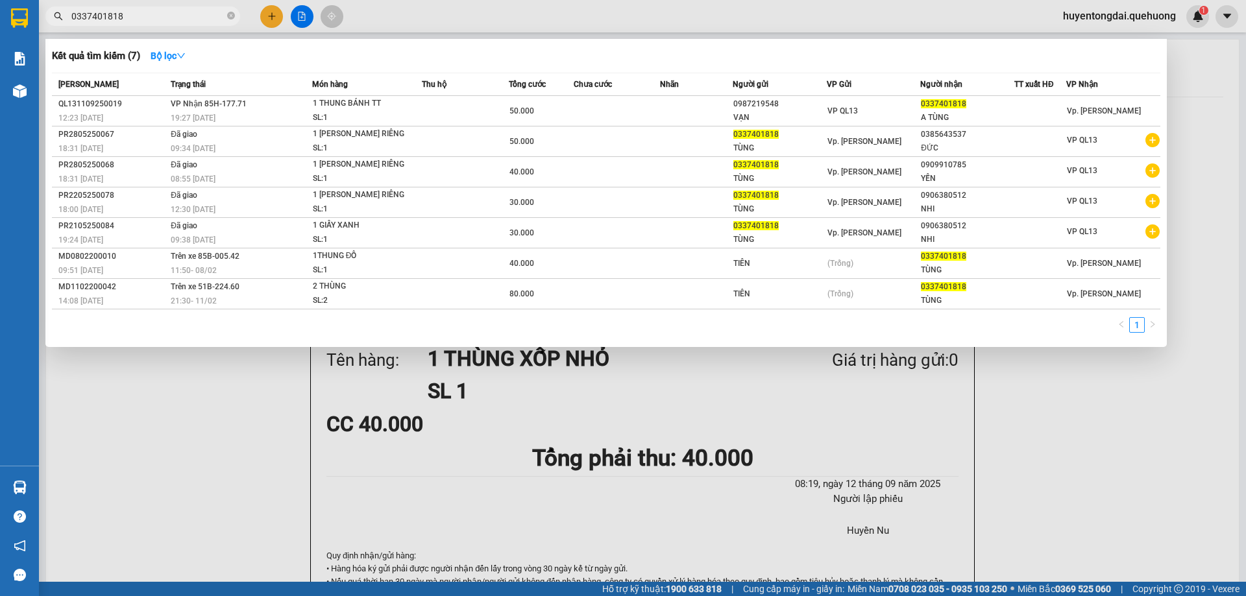
click at [197, 19] on input "0337401818" at bounding box center [147, 16] width 153 height 14
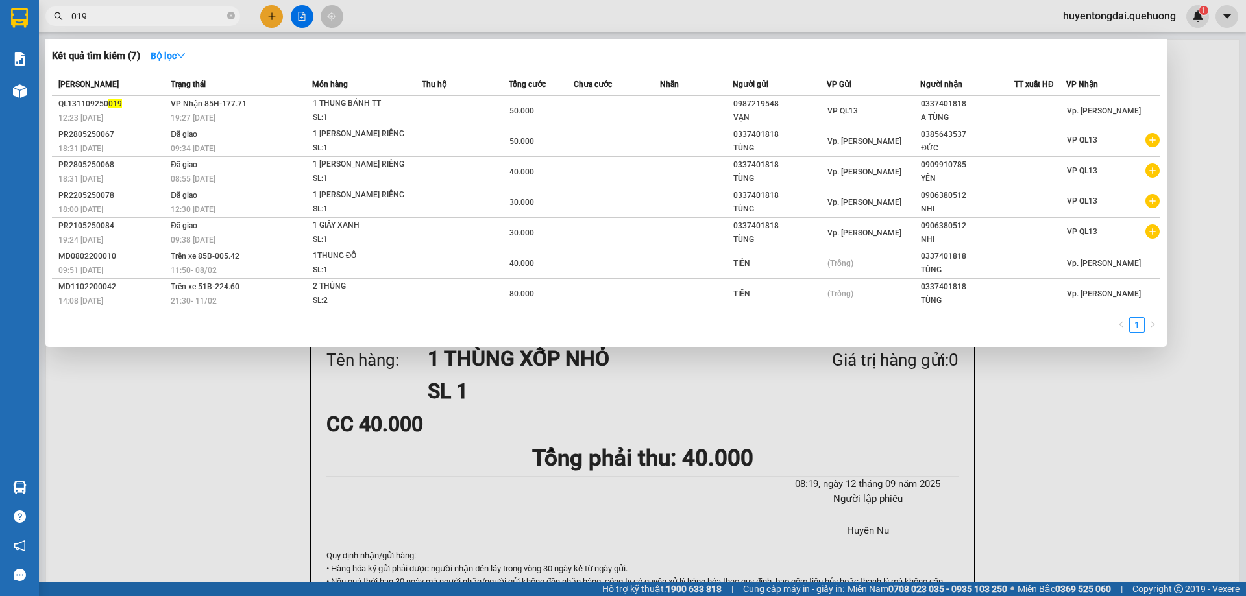
type input "0197"
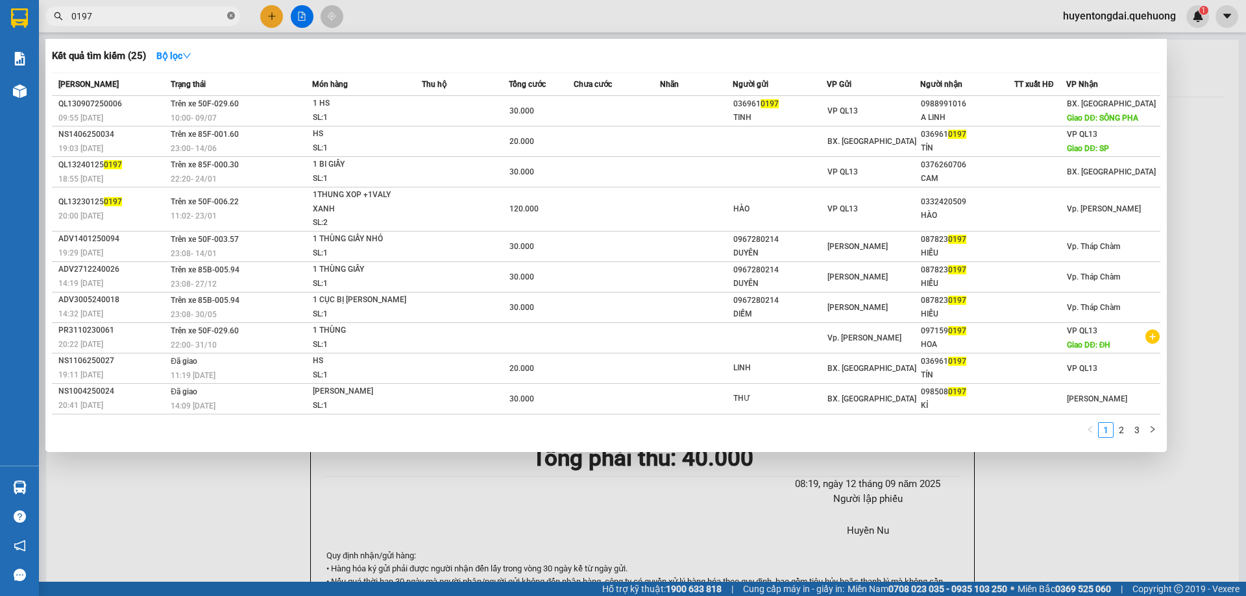
click at [230, 19] on icon "close-circle" at bounding box center [231, 16] width 8 height 8
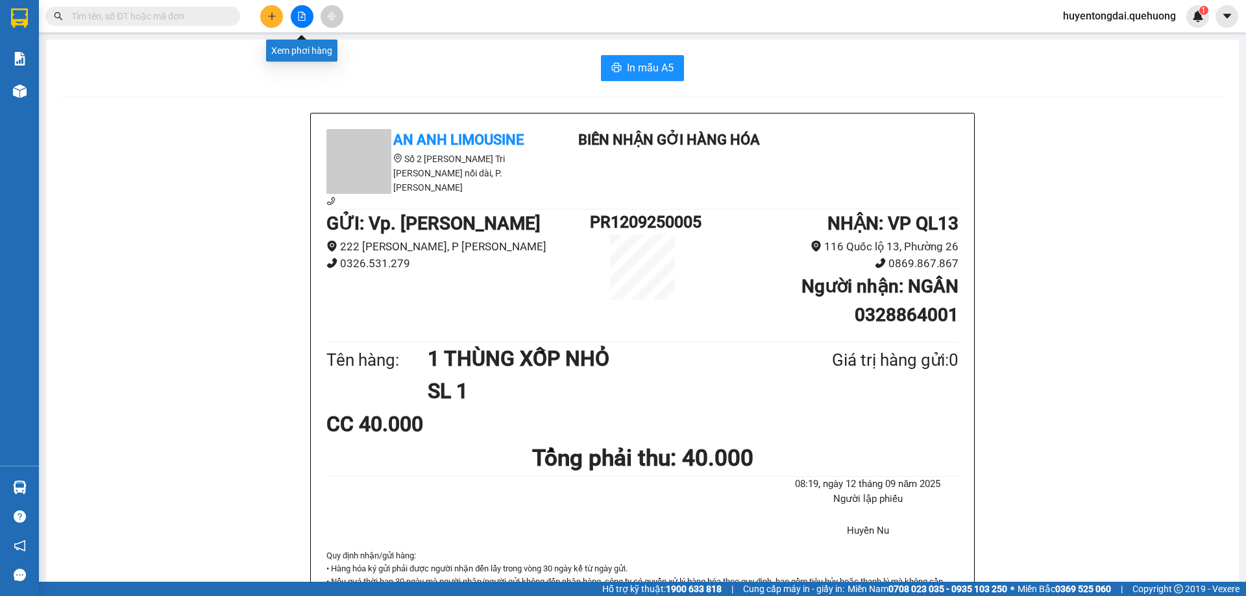
click at [304, 9] on button at bounding box center [302, 16] width 23 height 23
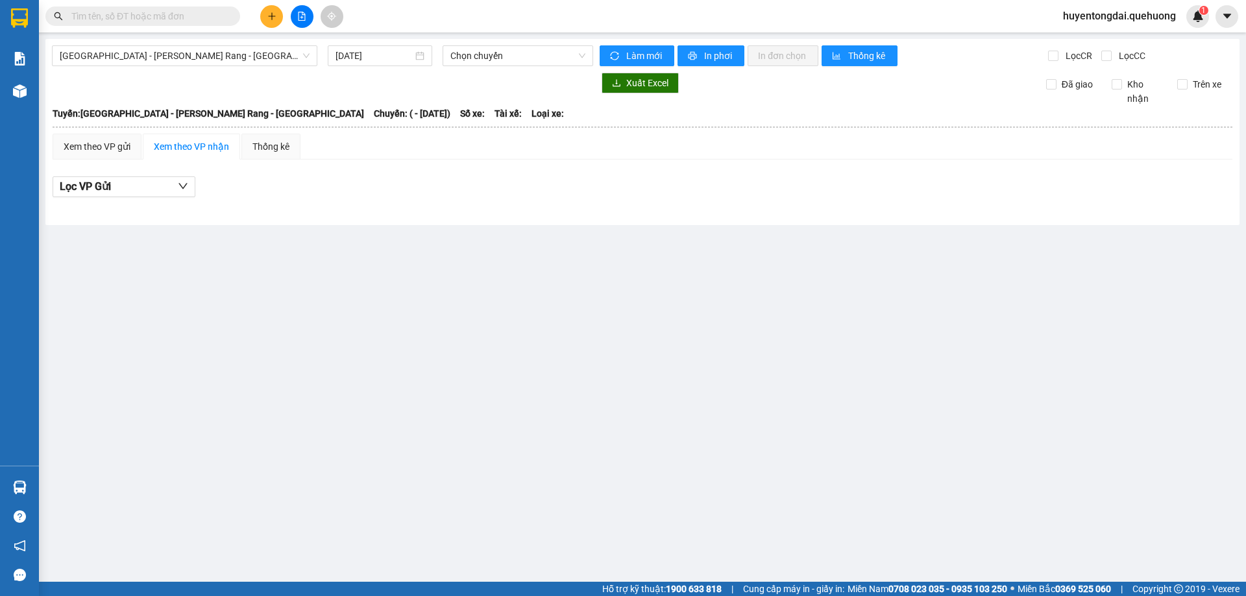
click at [182, 21] on input "text" at bounding box center [147, 16] width 153 height 14
click at [295, 18] on button at bounding box center [302, 16] width 23 height 23
click at [302, 18] on icon "file-add" at bounding box center [302, 16] width 7 height 9
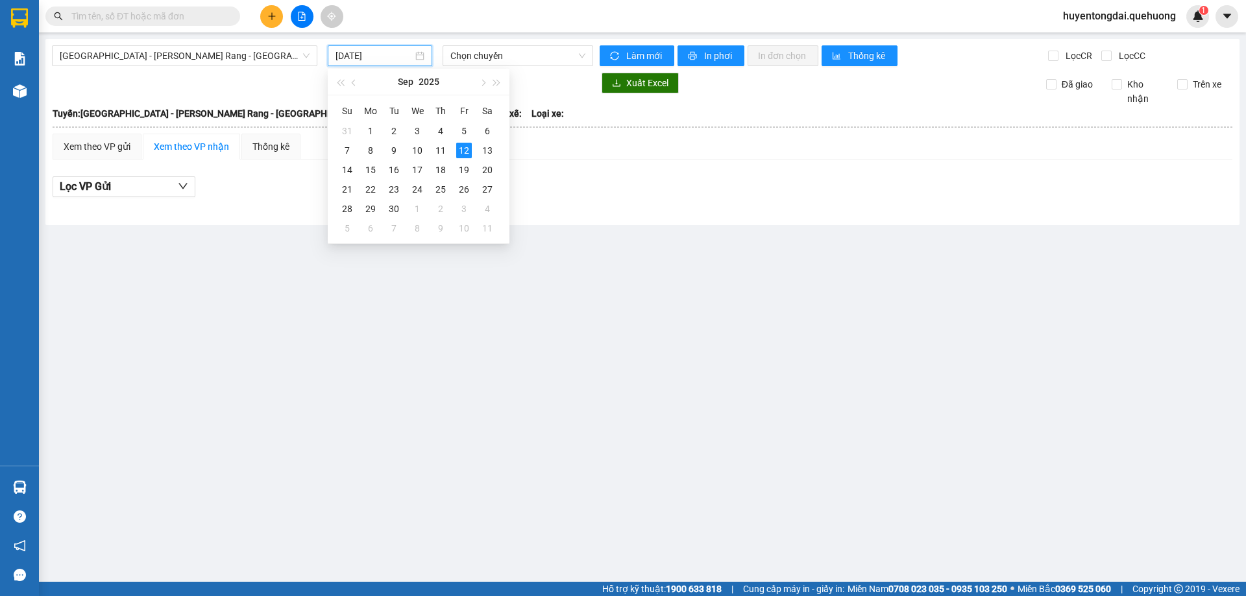
click at [342, 55] on input "12/09/2025" at bounding box center [373, 56] width 77 height 14
click at [440, 149] on div "11" at bounding box center [441, 151] width 16 height 16
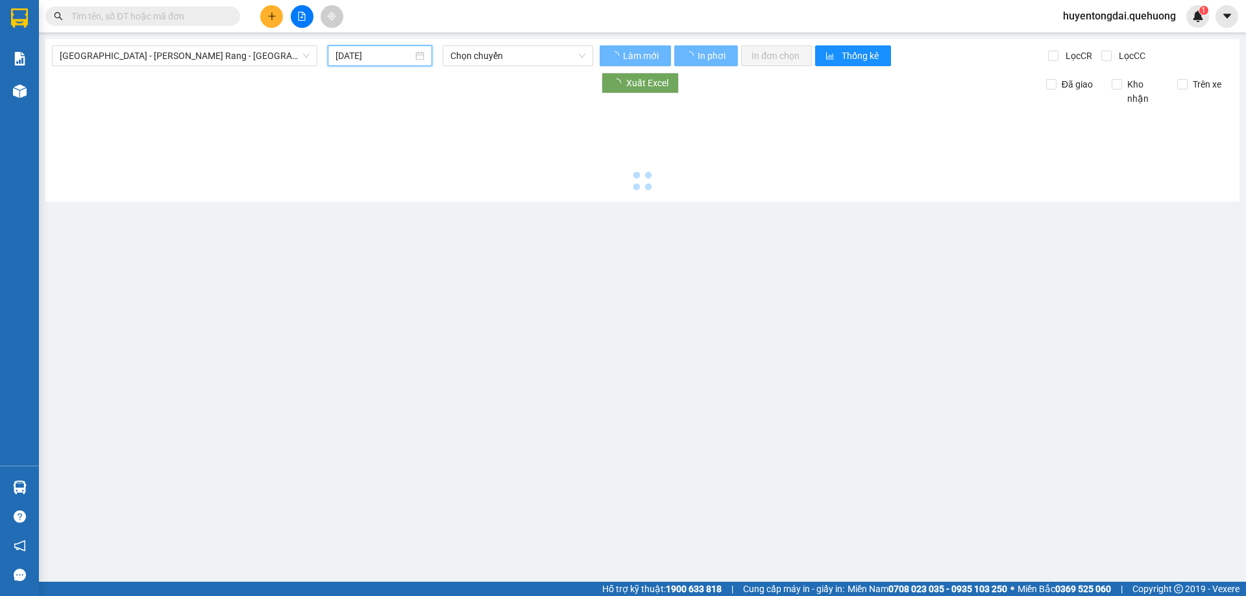
type input "11/09/2025"
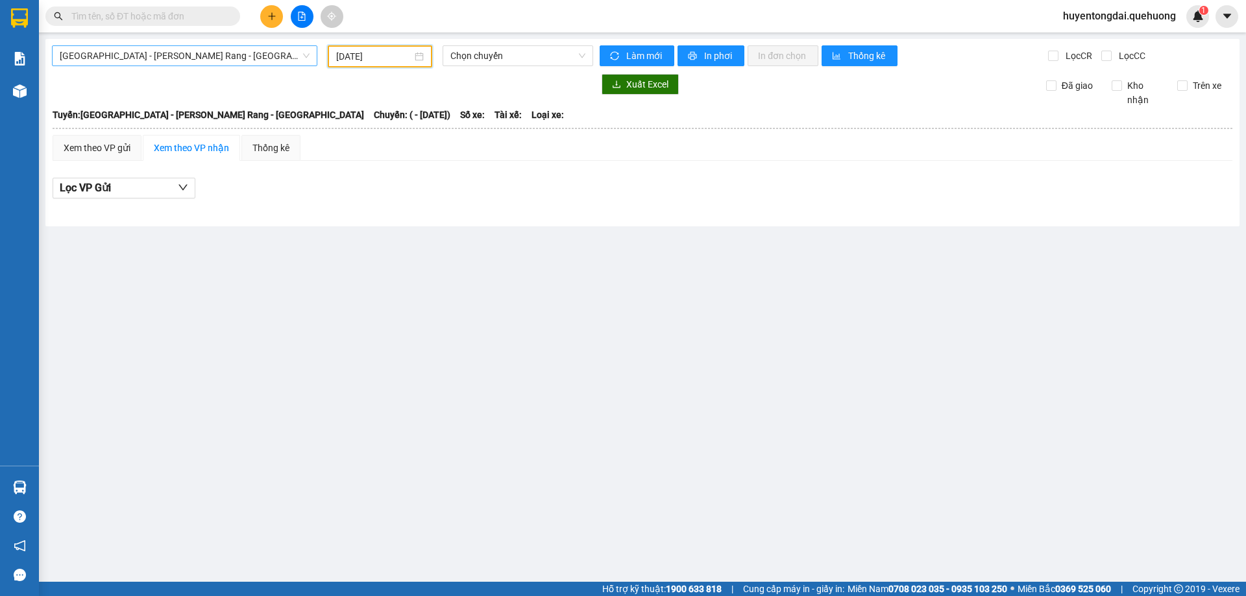
click at [218, 58] on span "Sài Gòn - Phan Rang - Ninh Sơn" at bounding box center [185, 55] width 250 height 19
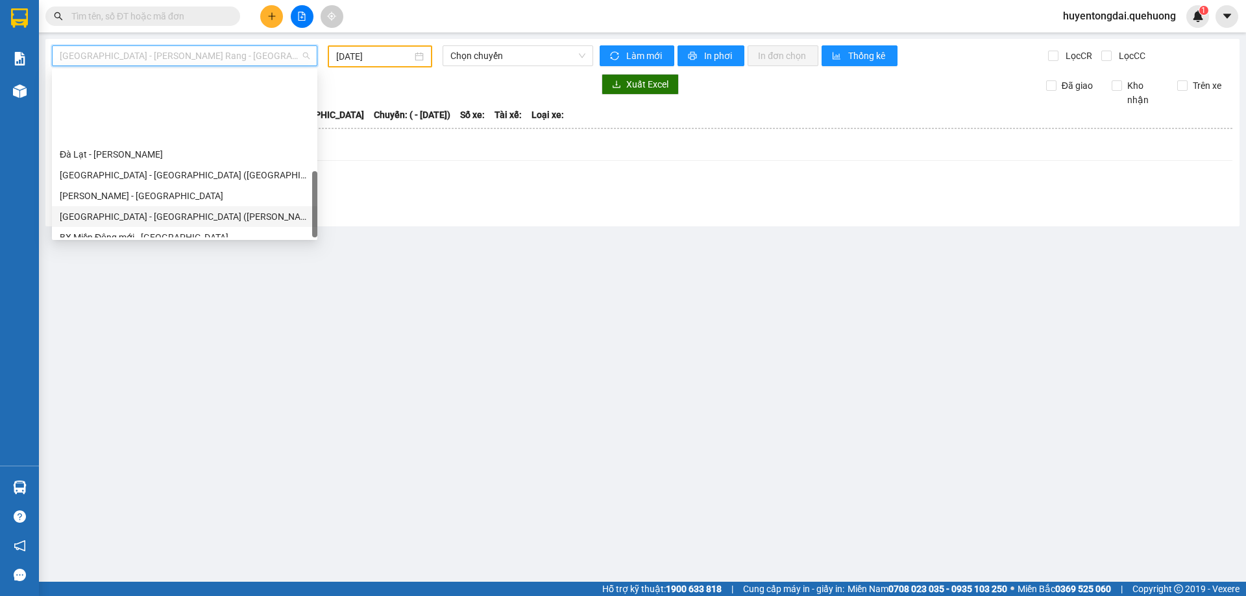
scroll to position [353, 0]
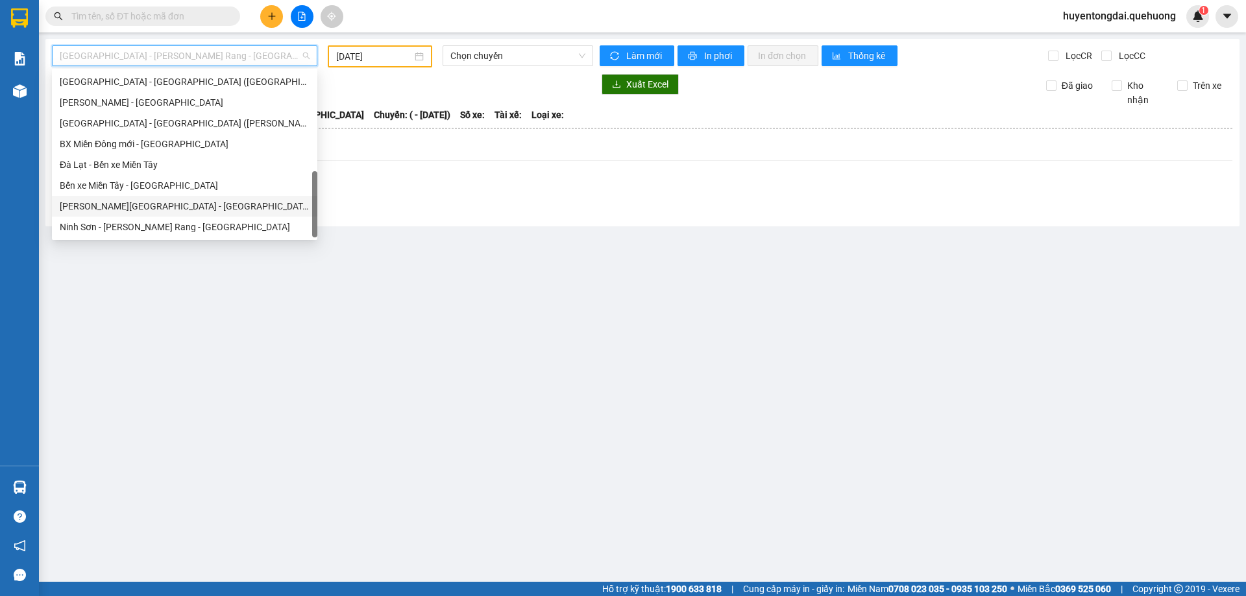
click at [175, 210] on div "Miền Tây - Phan Rang - Ninh Sơn" at bounding box center [185, 206] width 250 height 14
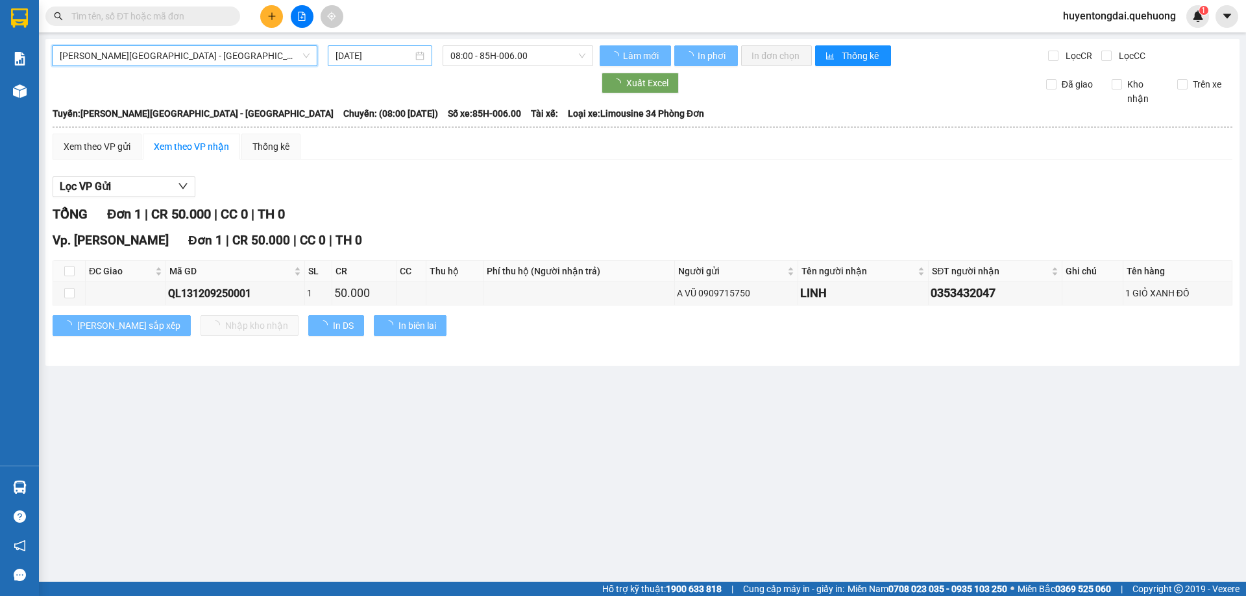
click at [365, 56] on input "12/09/2025" at bounding box center [373, 56] width 77 height 14
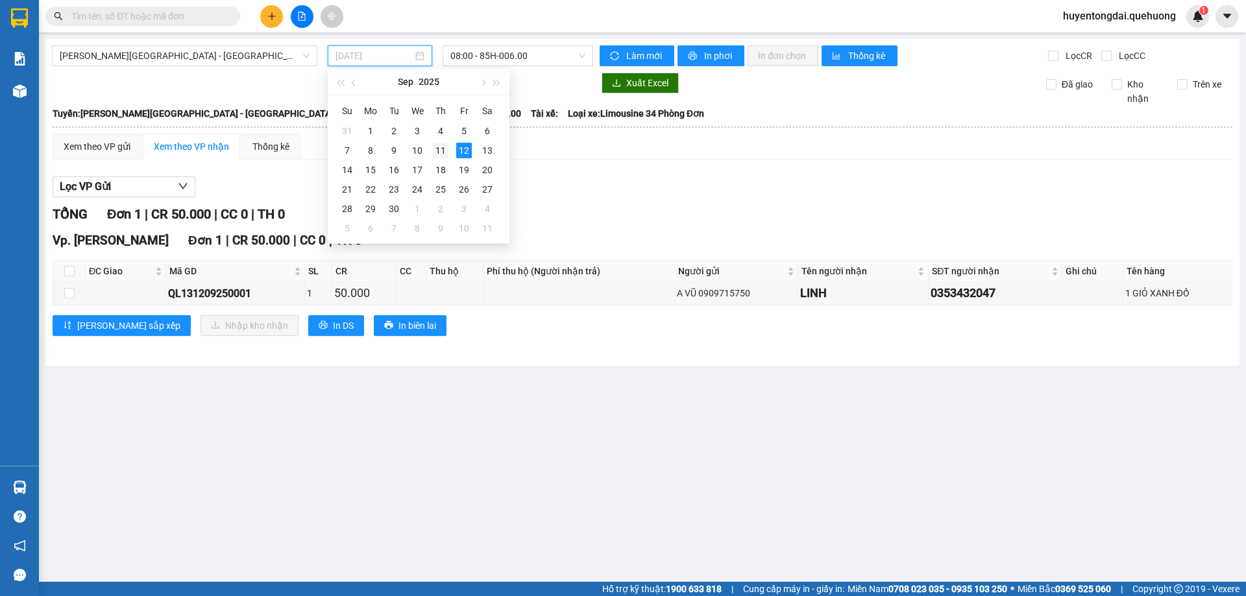
click at [439, 154] on div "11" at bounding box center [441, 151] width 16 height 16
type input "11/09/2025"
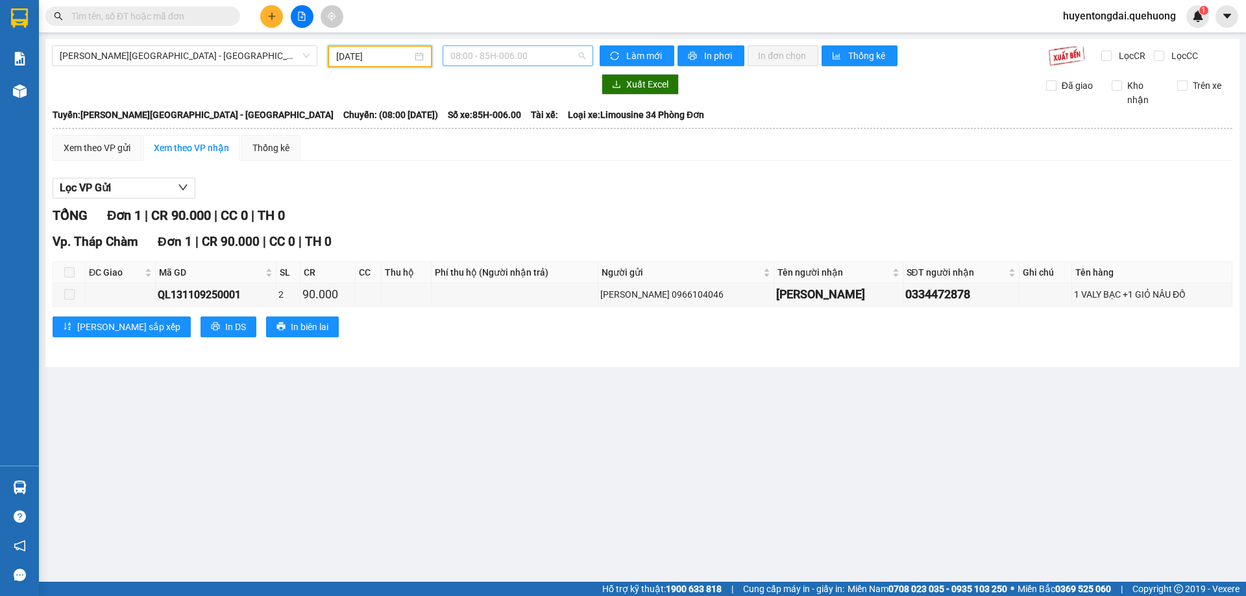
click at [530, 58] on span "08:00 - 85H-006.00" at bounding box center [517, 55] width 135 height 19
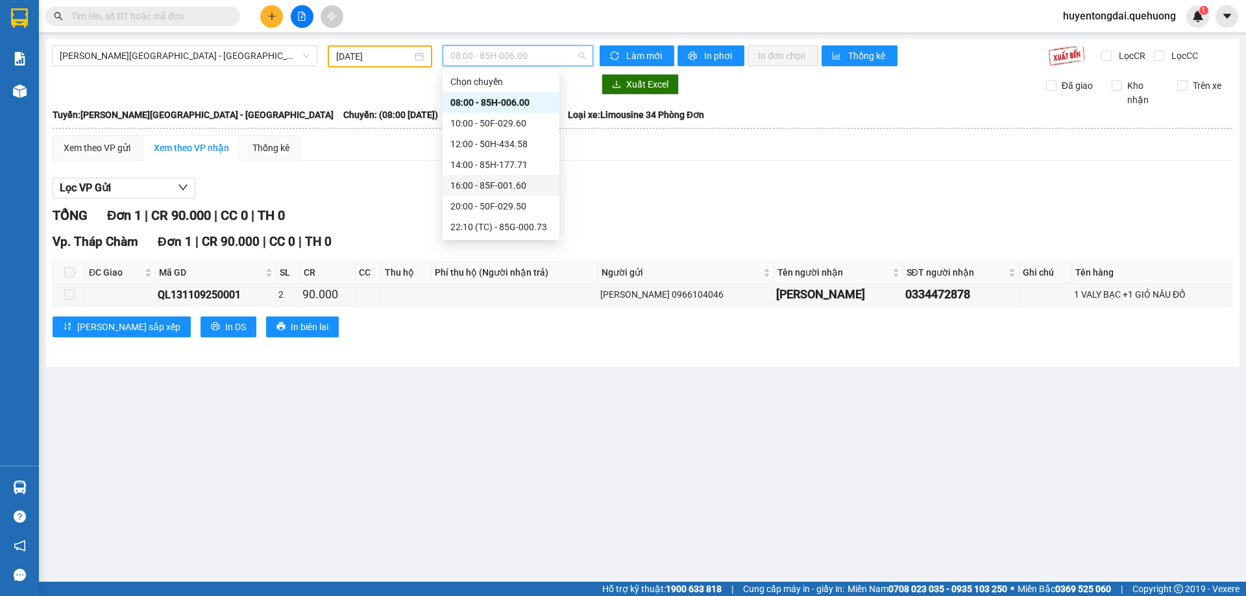
scroll to position [125, 0]
click at [479, 221] on div "23:59 - 85H-006.18" at bounding box center [500, 227] width 101 height 14
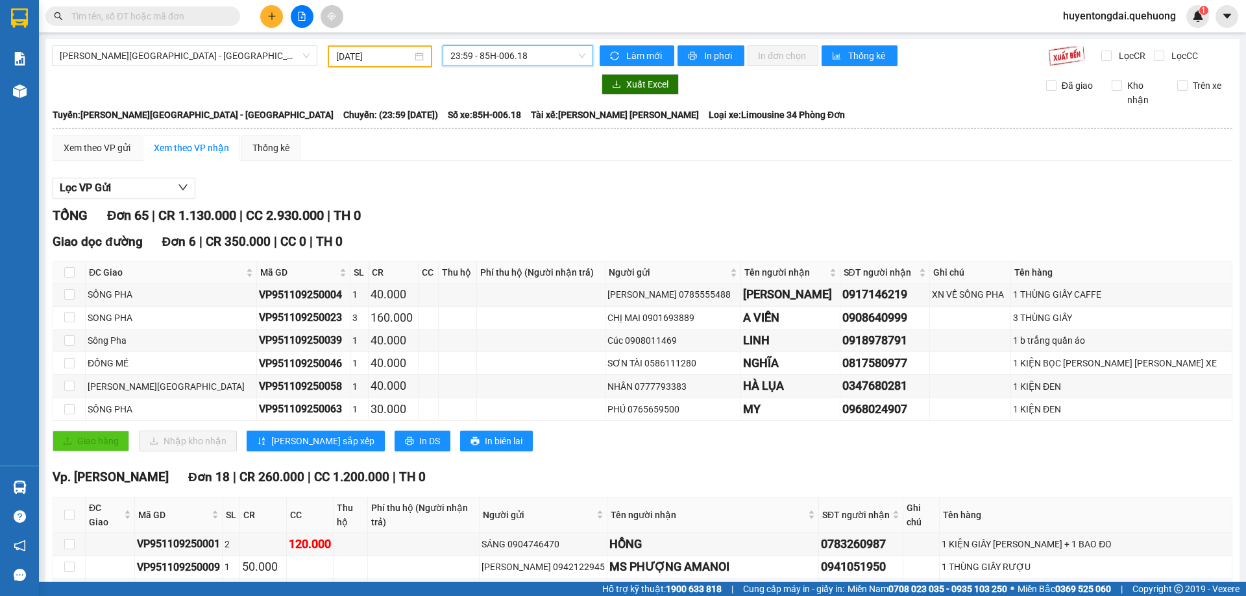
click at [480, 58] on span "23:59 - 85H-006.18" at bounding box center [517, 55] width 135 height 19
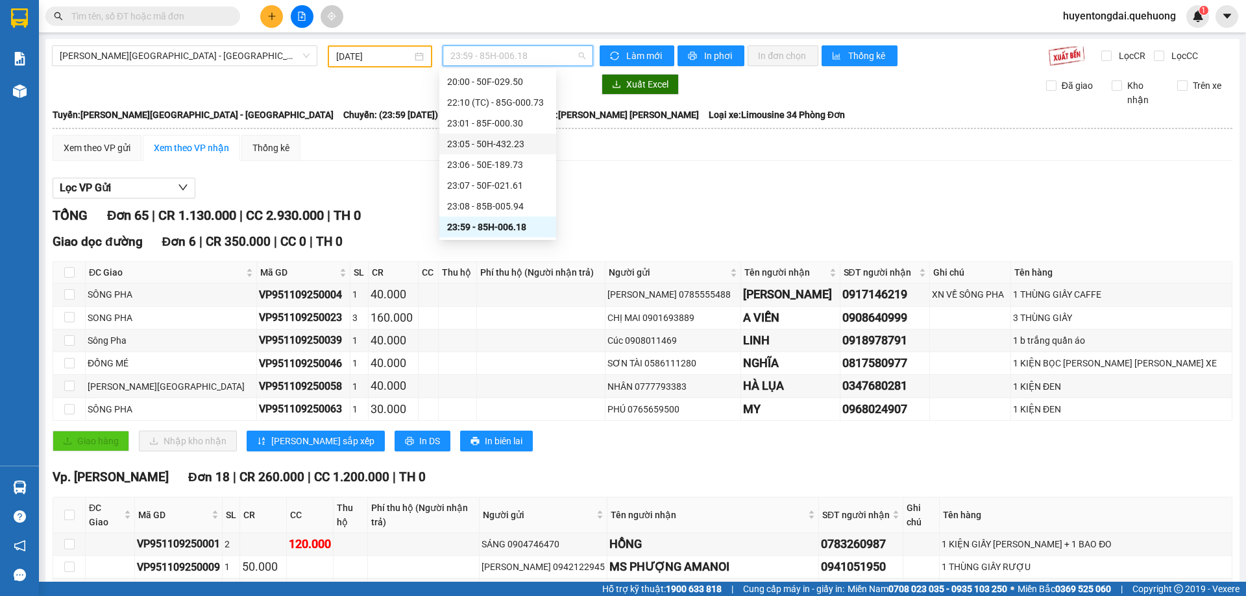
click at [474, 144] on div "23:05 - 50H-432.23" at bounding box center [497, 144] width 101 height 14
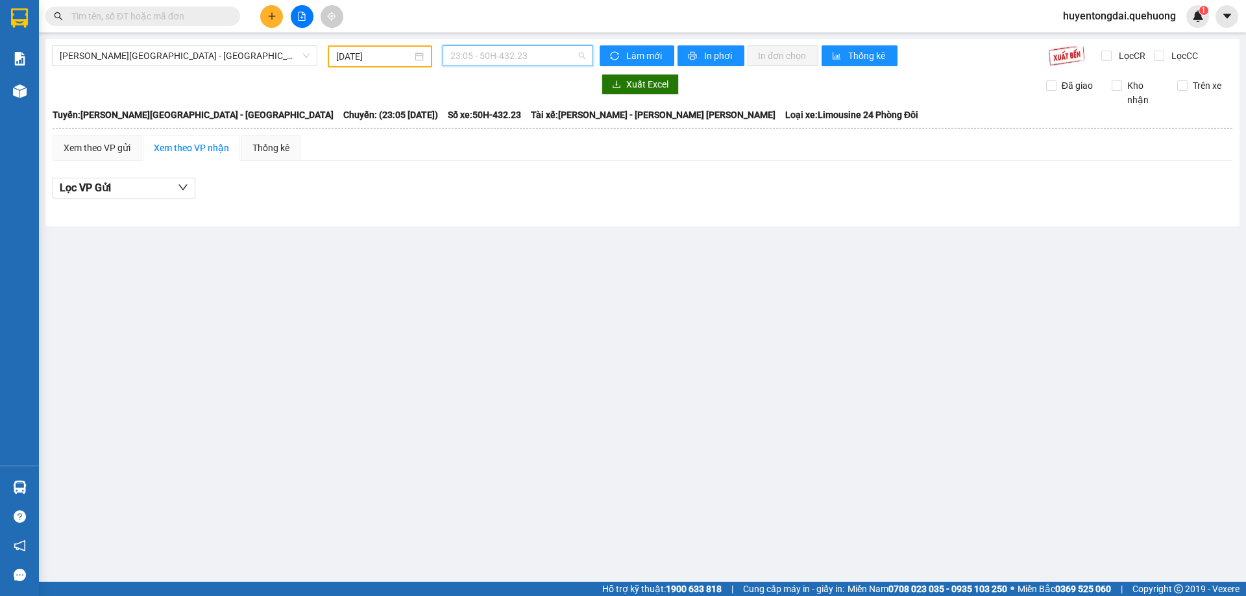
click at [503, 51] on span "23:05 - 50H-432.23" at bounding box center [517, 55] width 135 height 19
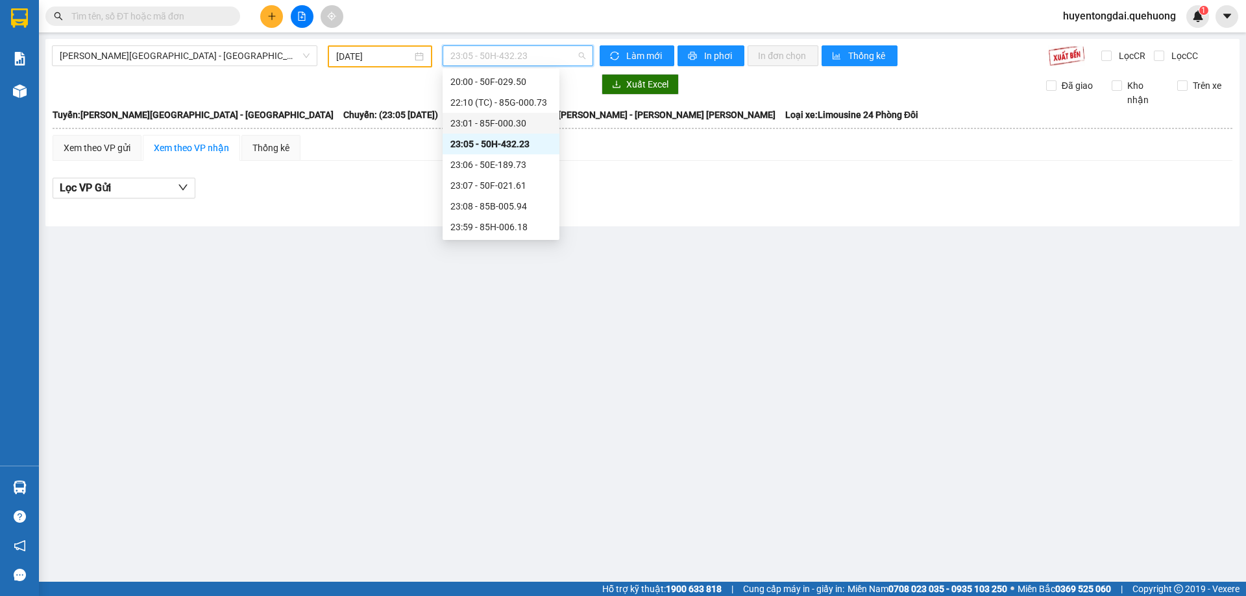
click at [495, 128] on div "23:01 - 85F-000.30" at bounding box center [500, 123] width 101 height 14
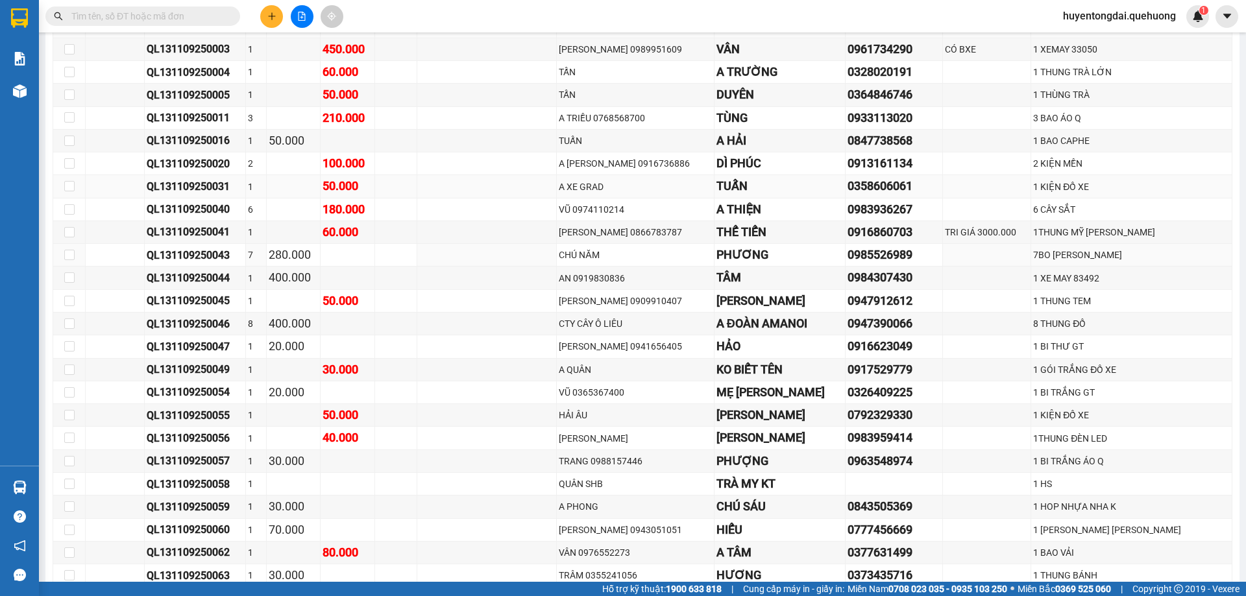
scroll to position [195, 0]
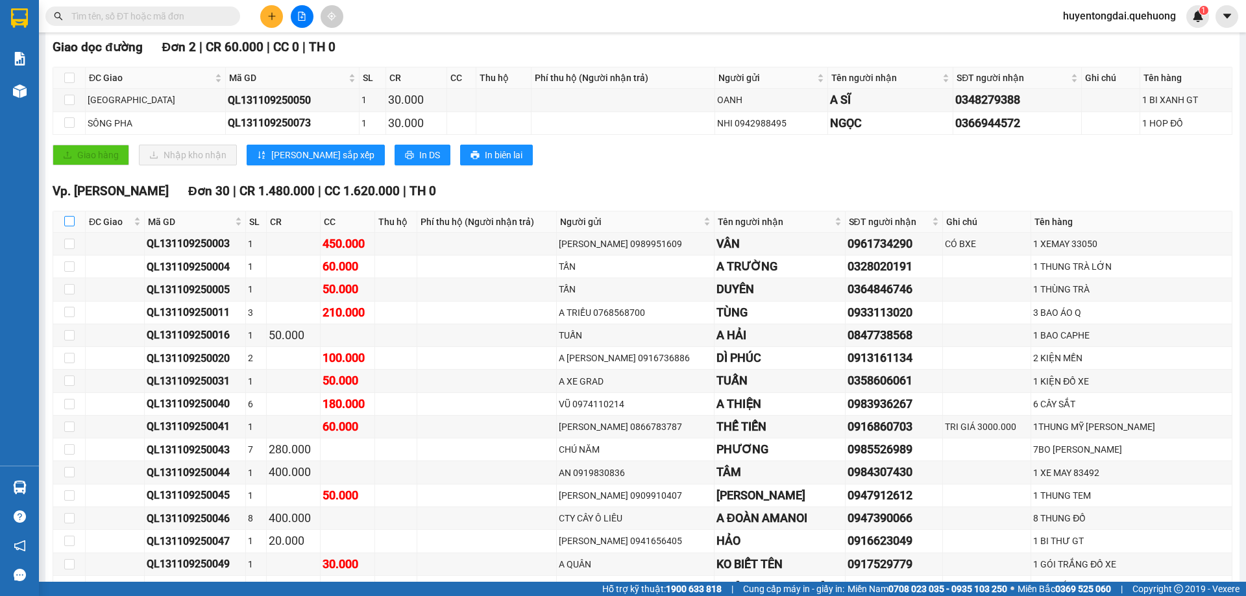
click at [68, 221] on input "checkbox" at bounding box center [69, 221] width 10 height 10
checkbox input "true"
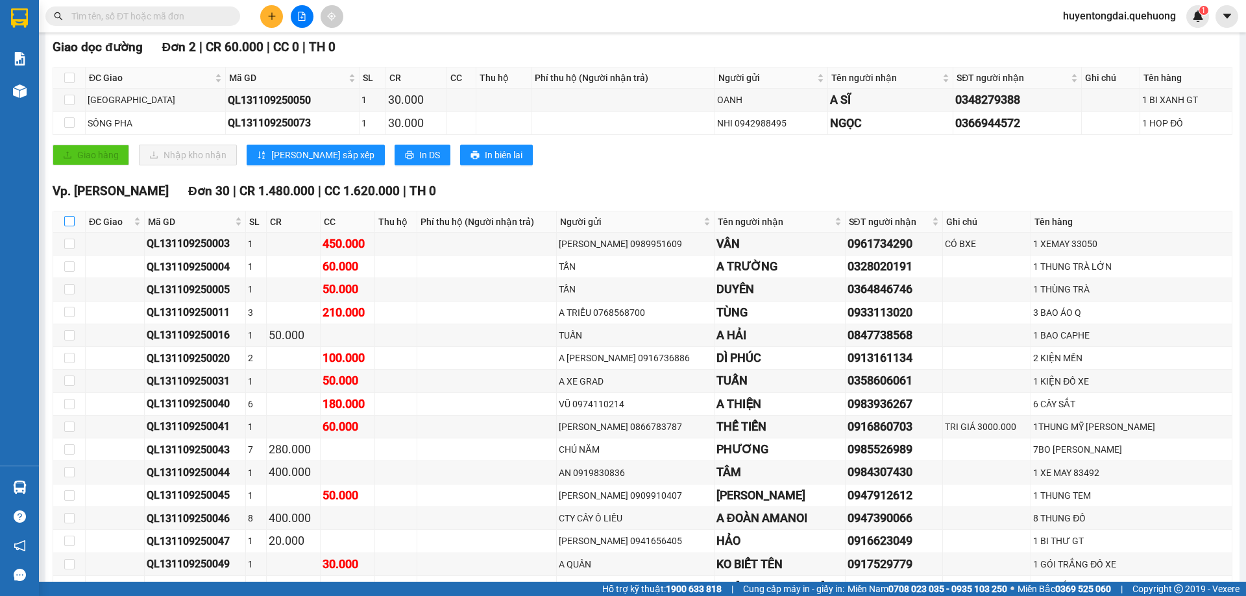
checkbox input "true"
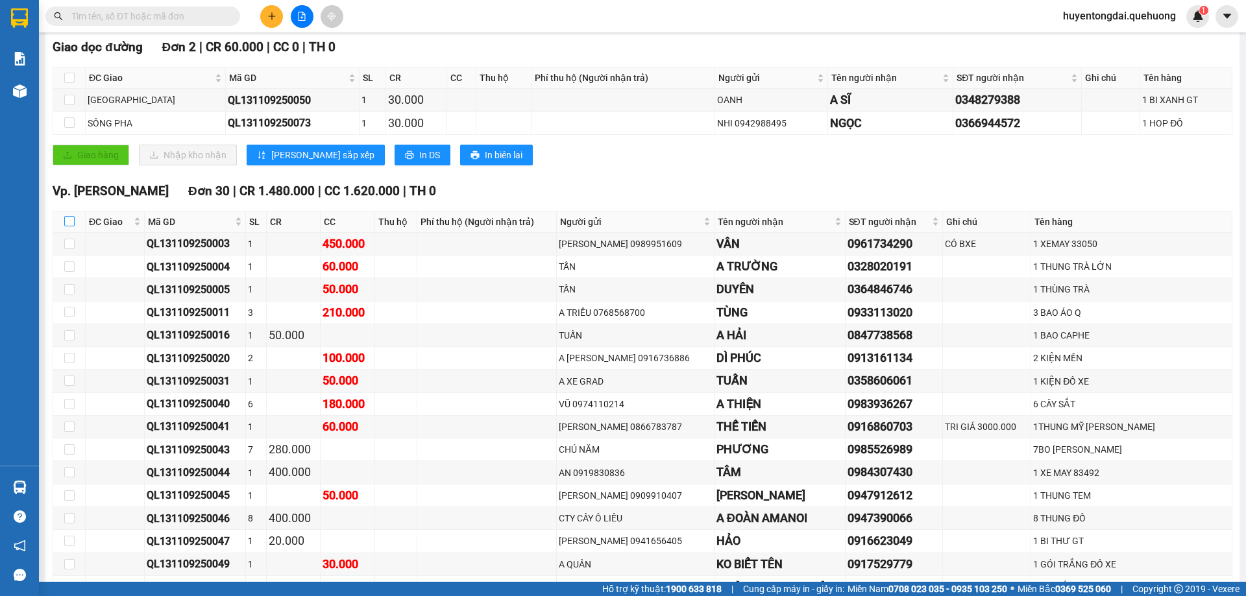
checkbox input "true"
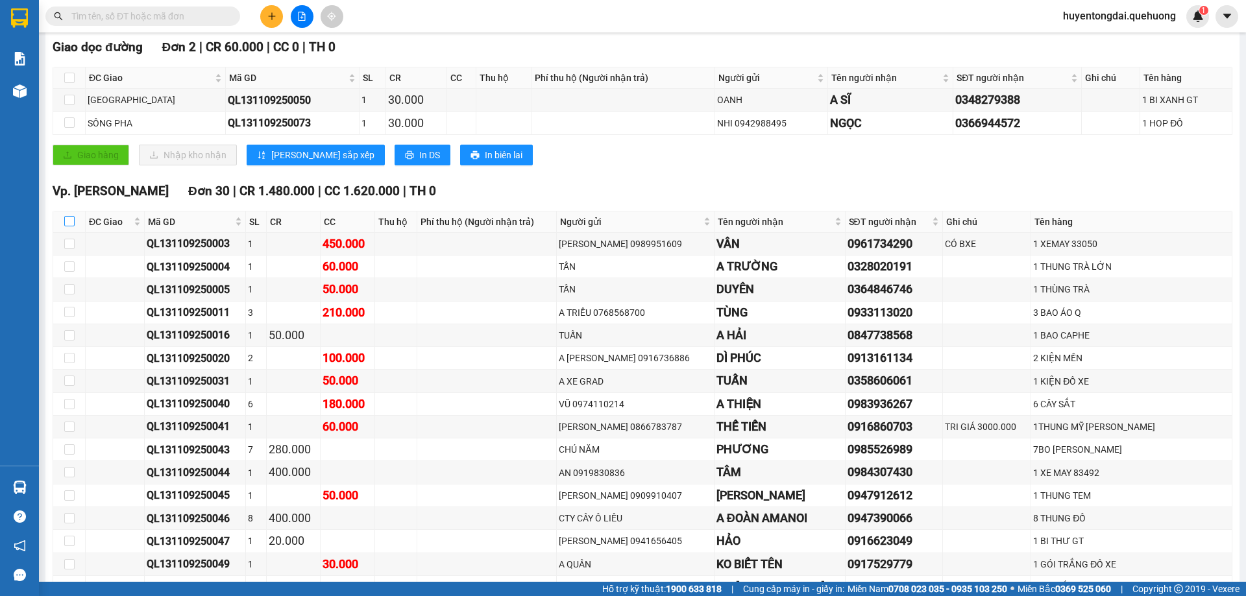
checkbox input "true"
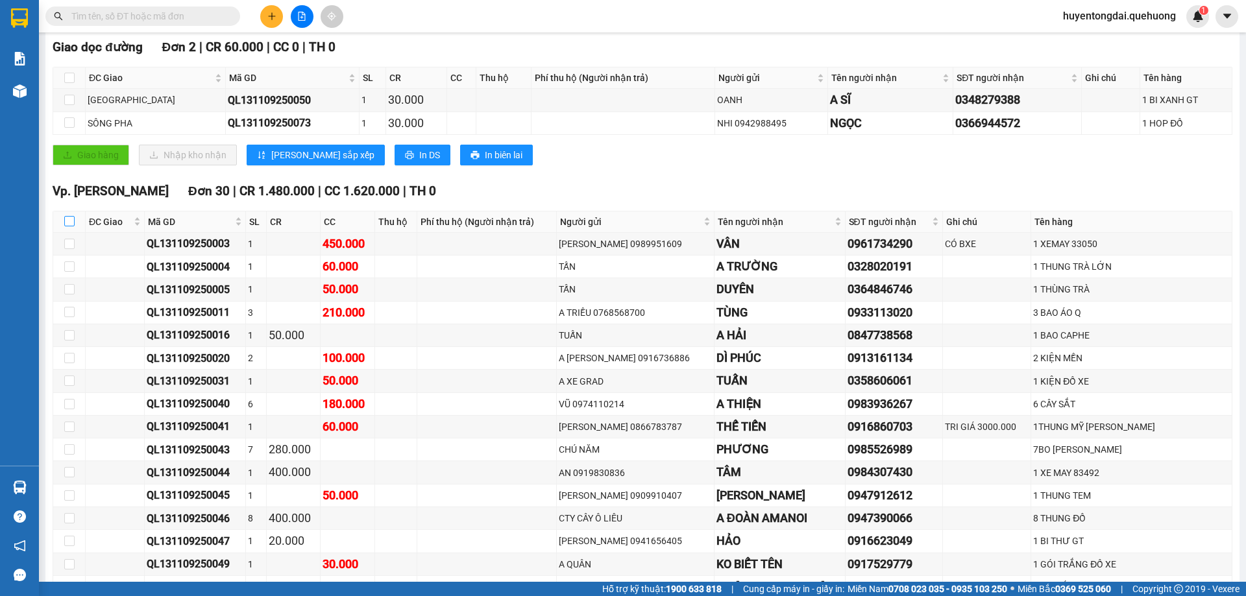
checkbox input "true"
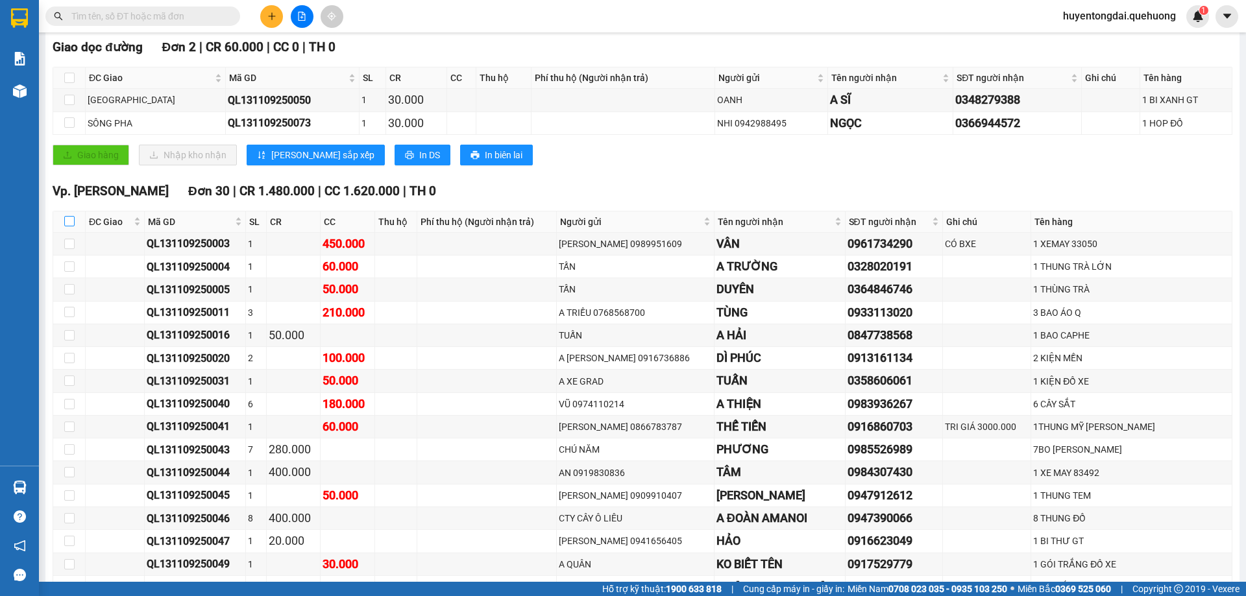
checkbox input "true"
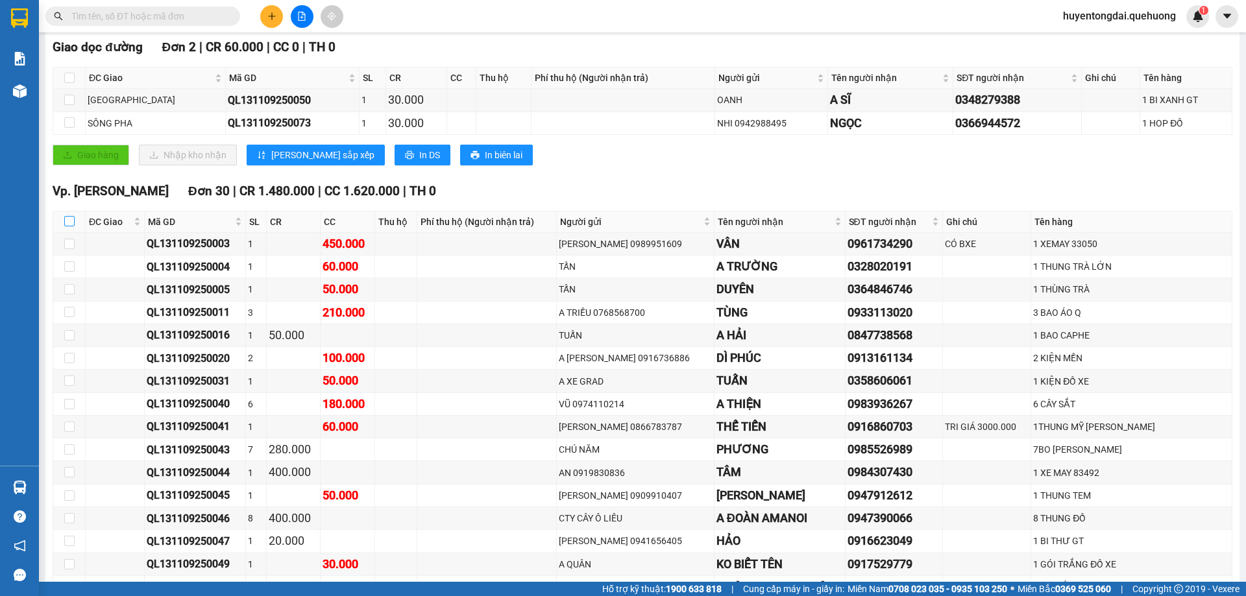
checkbox input "true"
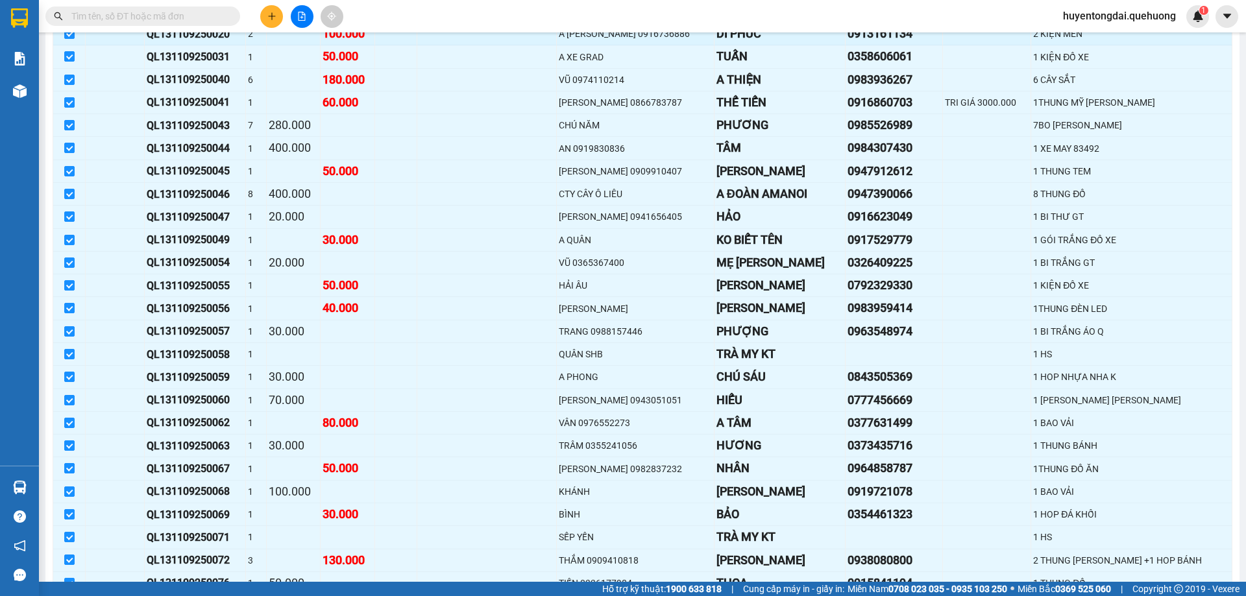
scroll to position [649, 0]
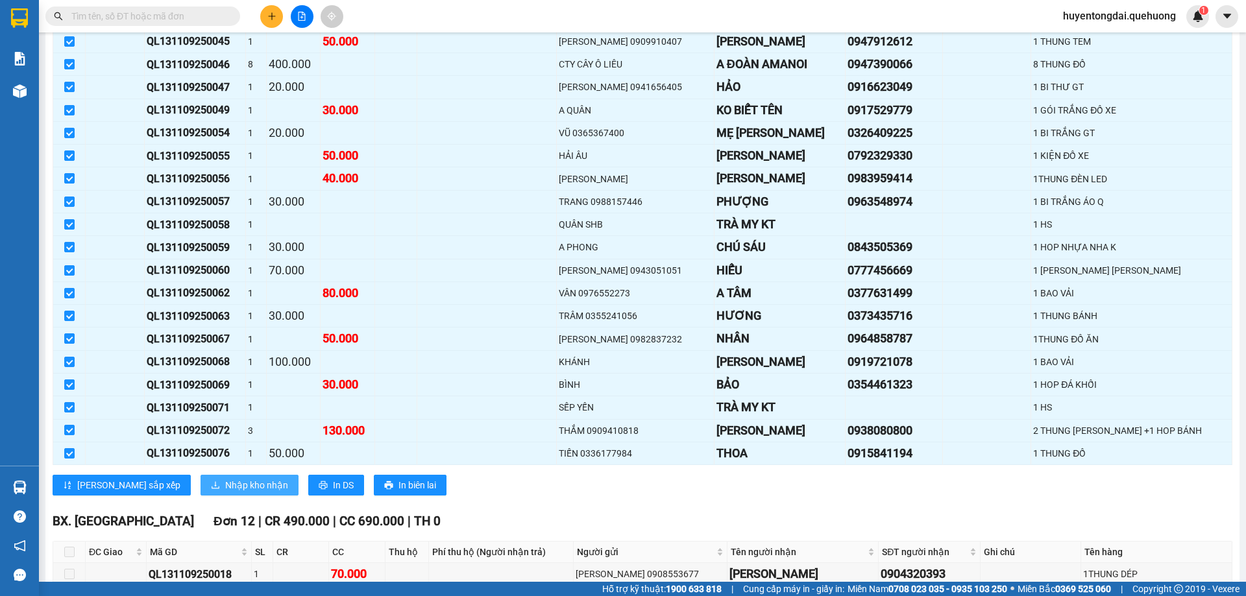
click at [228, 482] on span "Nhập kho nhận" at bounding box center [256, 485] width 63 height 14
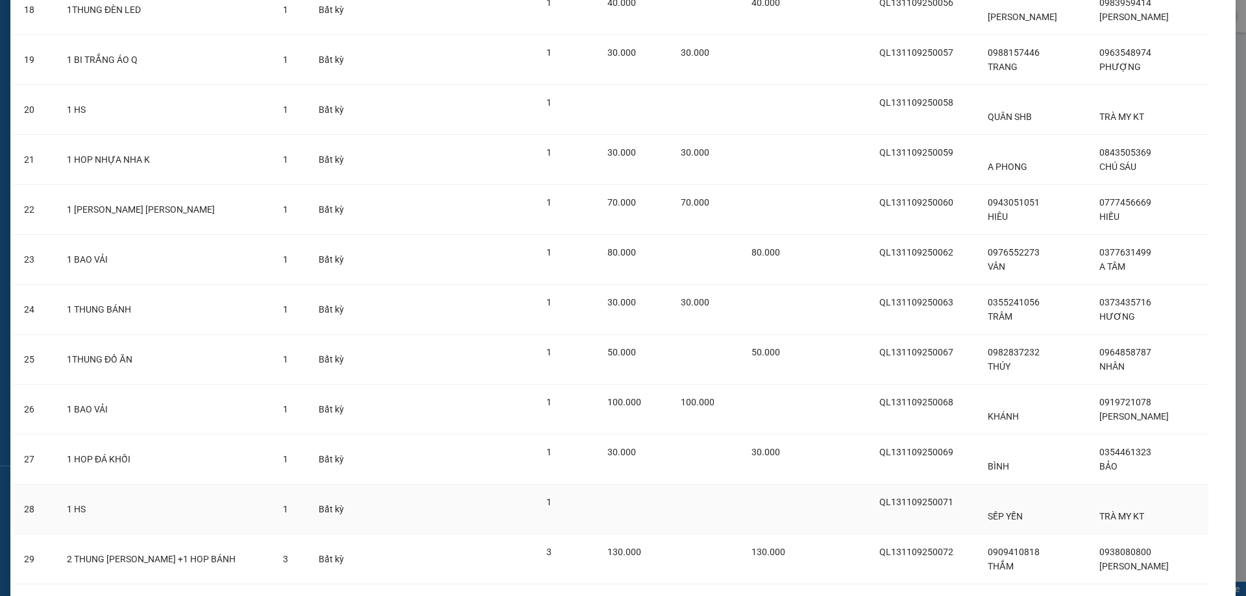
scroll to position [1106, 0]
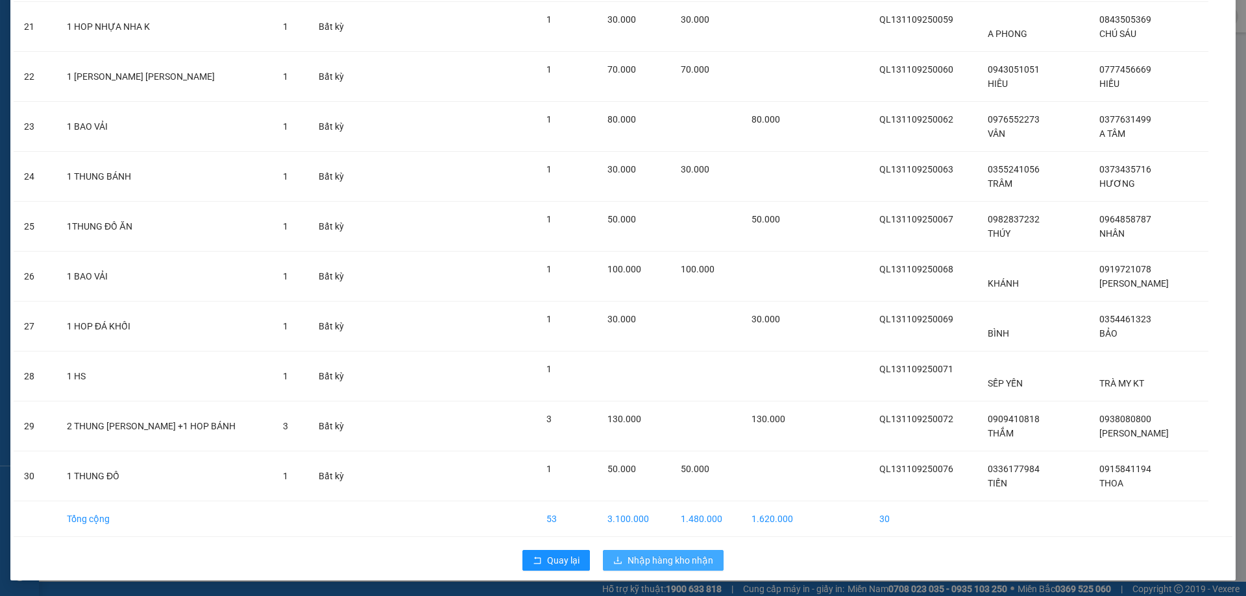
click at [668, 566] on span "Nhập hàng kho nhận" at bounding box center [671, 561] width 86 height 14
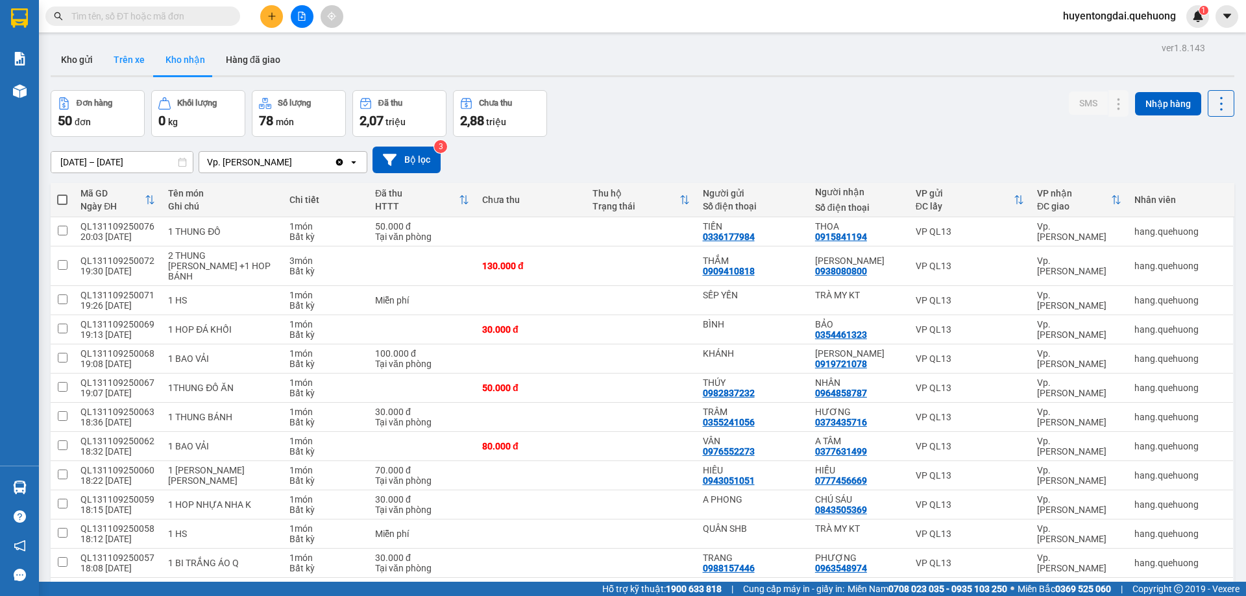
click at [139, 59] on button "Trên xe" at bounding box center [129, 59] width 52 height 31
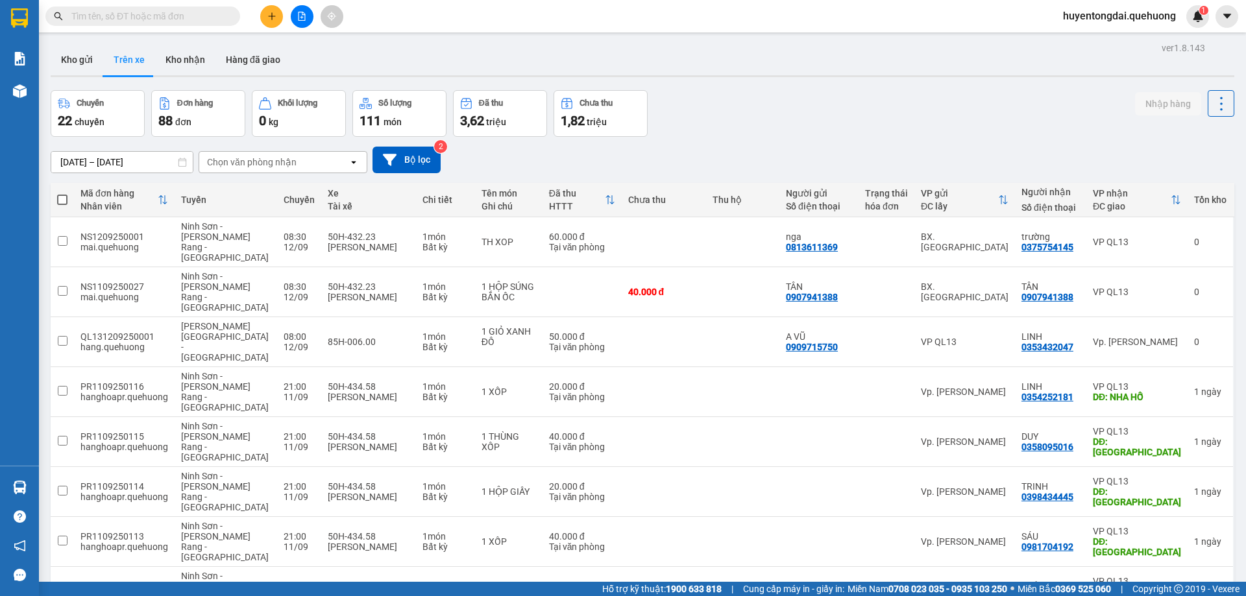
click at [278, 156] on div "Chọn văn phòng nhận" at bounding box center [252, 162] width 90 height 13
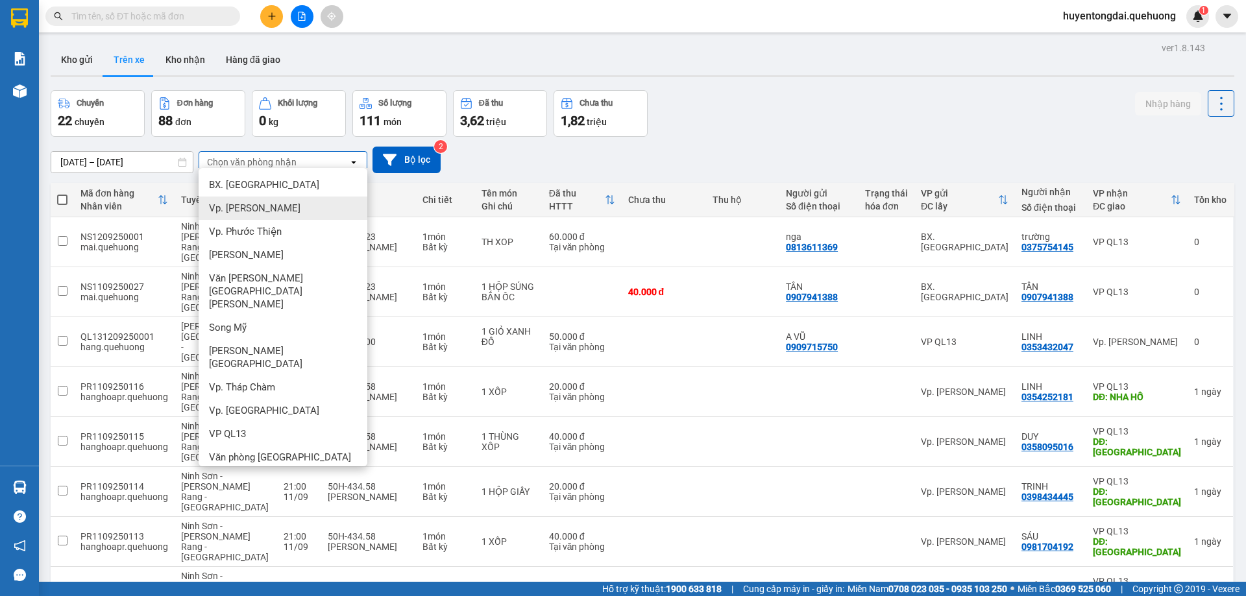
click at [252, 205] on span "Vp. [GEOGRAPHIC_DATA]" at bounding box center [254, 208] width 91 height 13
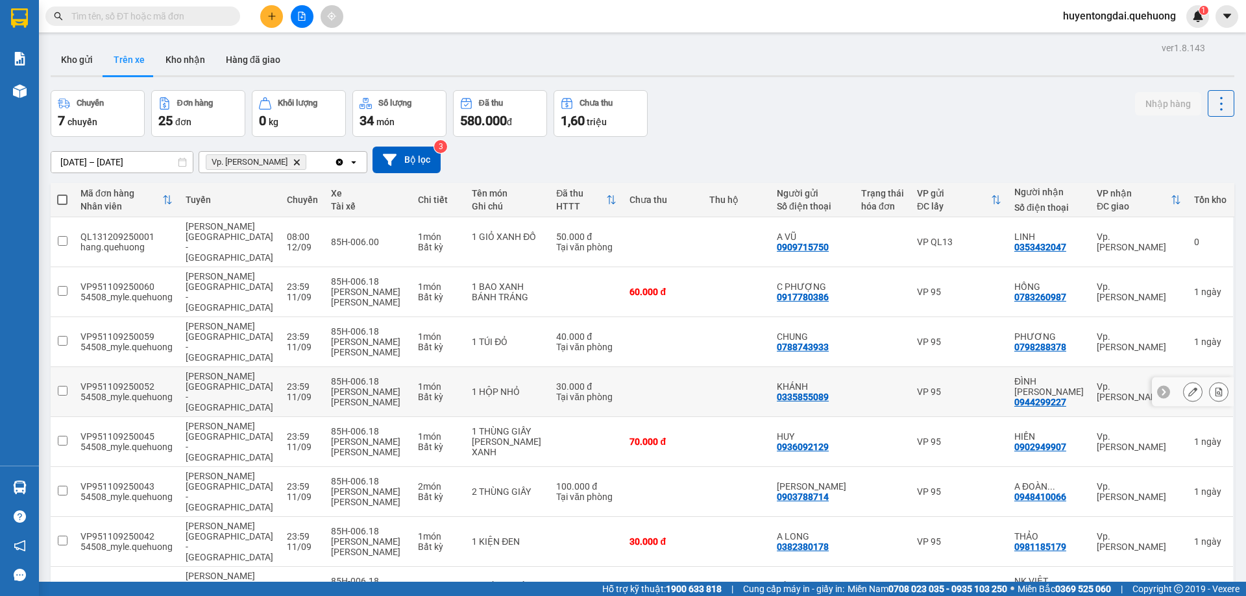
scroll to position [79, 0]
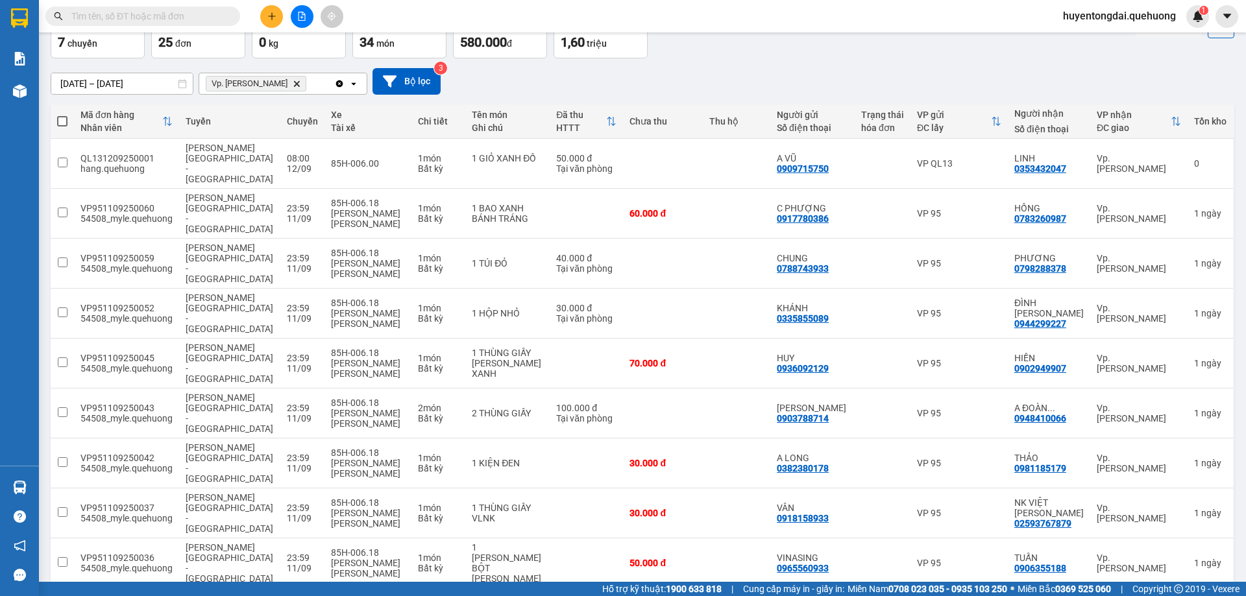
click at [1180, 520] on span "100 / trang" at bounding box center [1175, 521] width 47 height 13
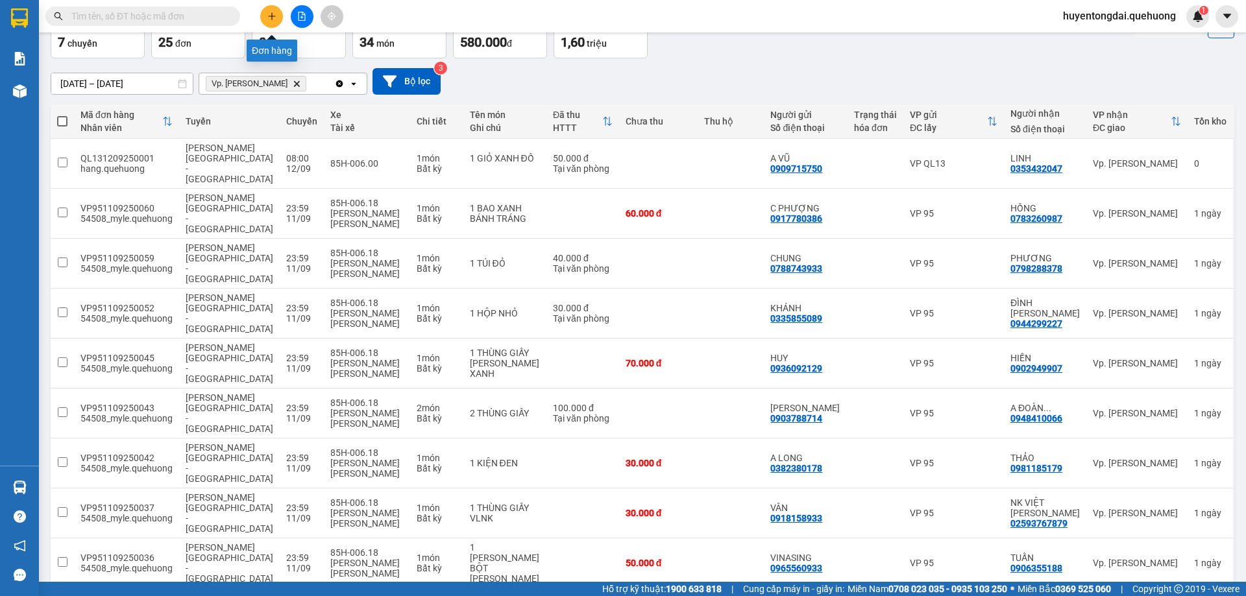
click at [269, 16] on icon "plus" at bounding box center [271, 16] width 9 height 9
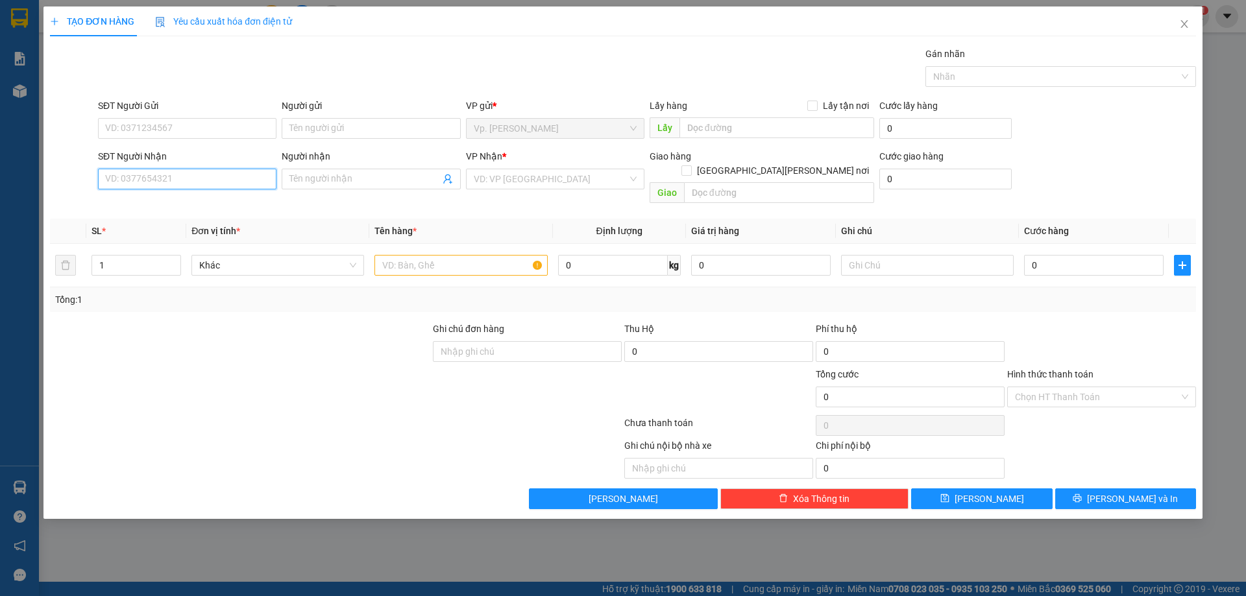
click at [205, 184] on input "SĐT Người Nhận" at bounding box center [187, 179] width 178 height 21
click at [178, 231] on div "0966299464 - ĐÔNG" at bounding box center [187, 224] width 163 height 14
type input "0966299464"
type input "ĐÔNG"
type input "100.000"
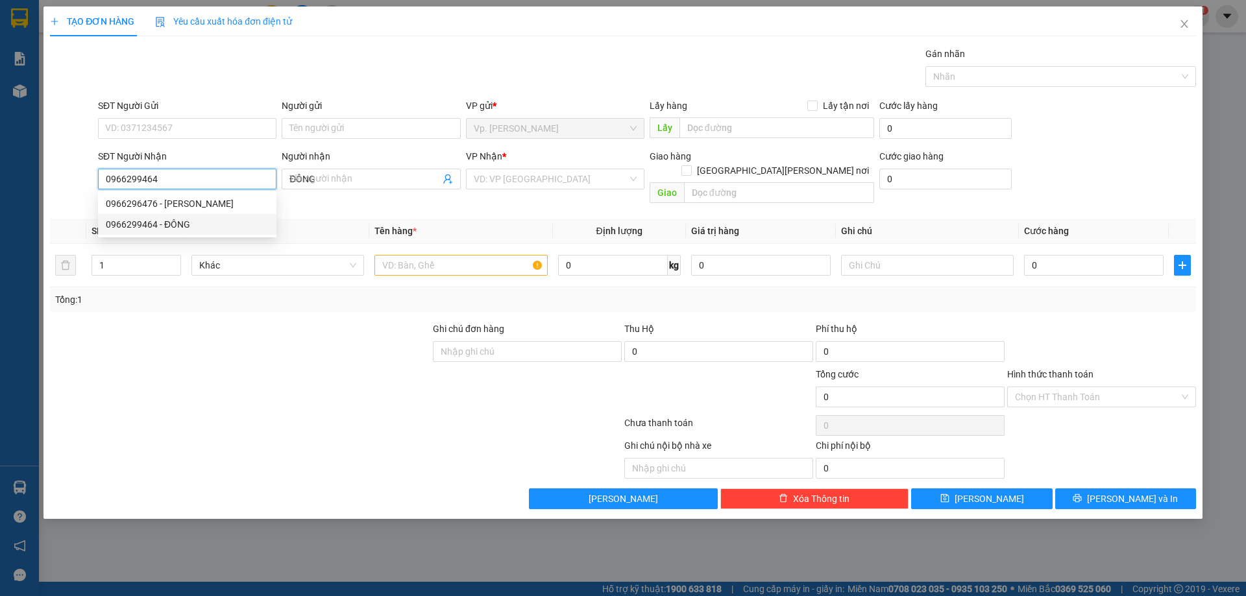
type input "100.000"
type input "0966299464"
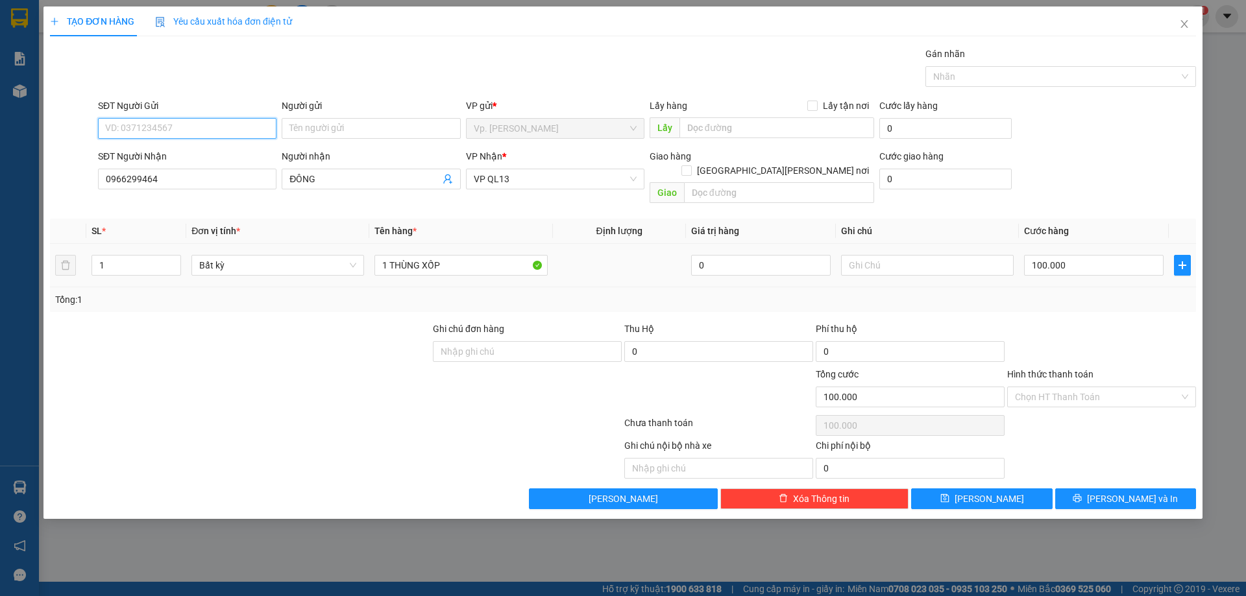
click at [178, 123] on input "SĐT Người Gửi" at bounding box center [187, 128] width 178 height 21
click at [187, 160] on div "0395099533 - CHÚ PHƯƠNG" at bounding box center [187, 154] width 163 height 14
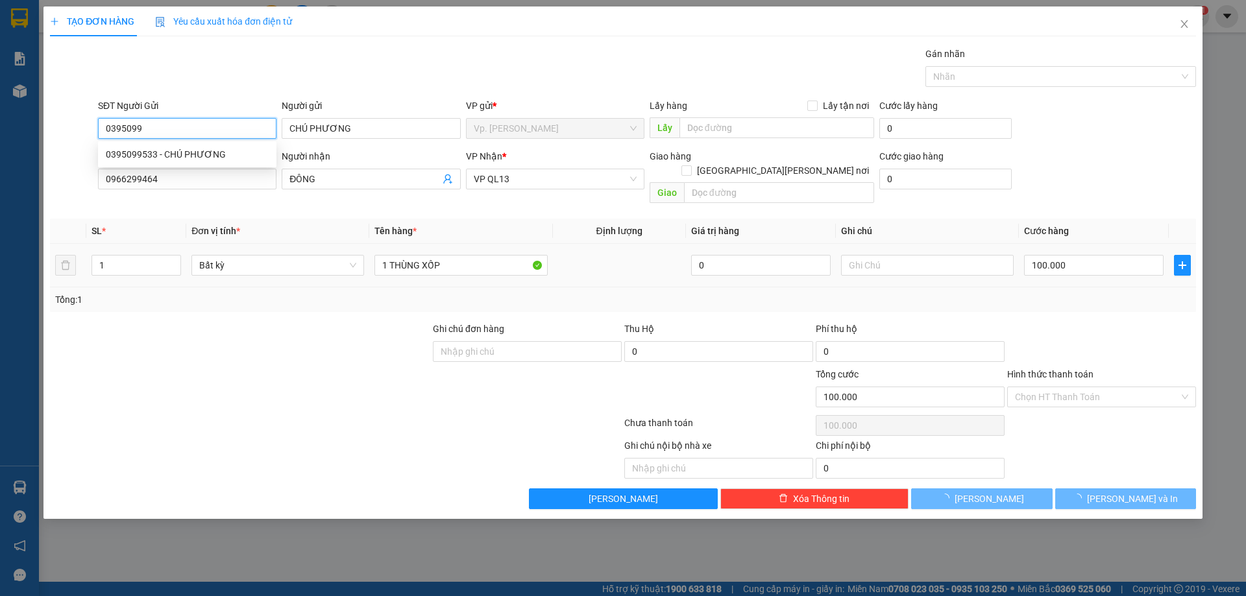
type input "0395099533"
type input "CHÚ PHƯƠNG"
type input "60.000"
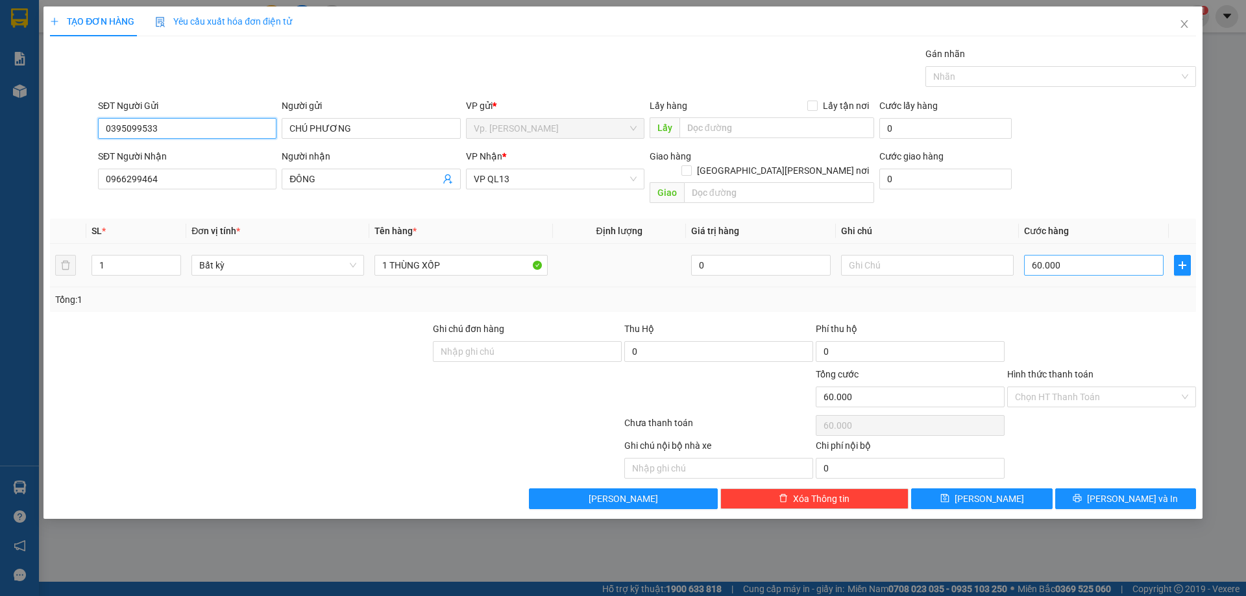
type input "0395099533"
click at [1091, 255] on input "60.000" at bounding box center [1094, 265] width 140 height 21
type input "8"
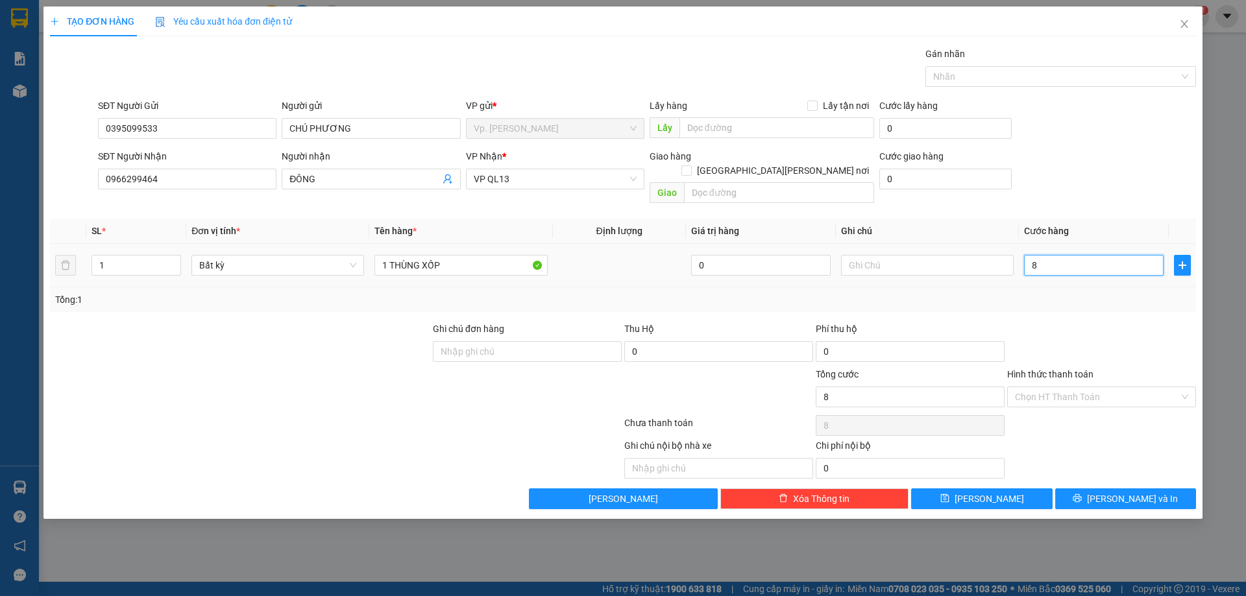
type input "80"
type input "80.000"
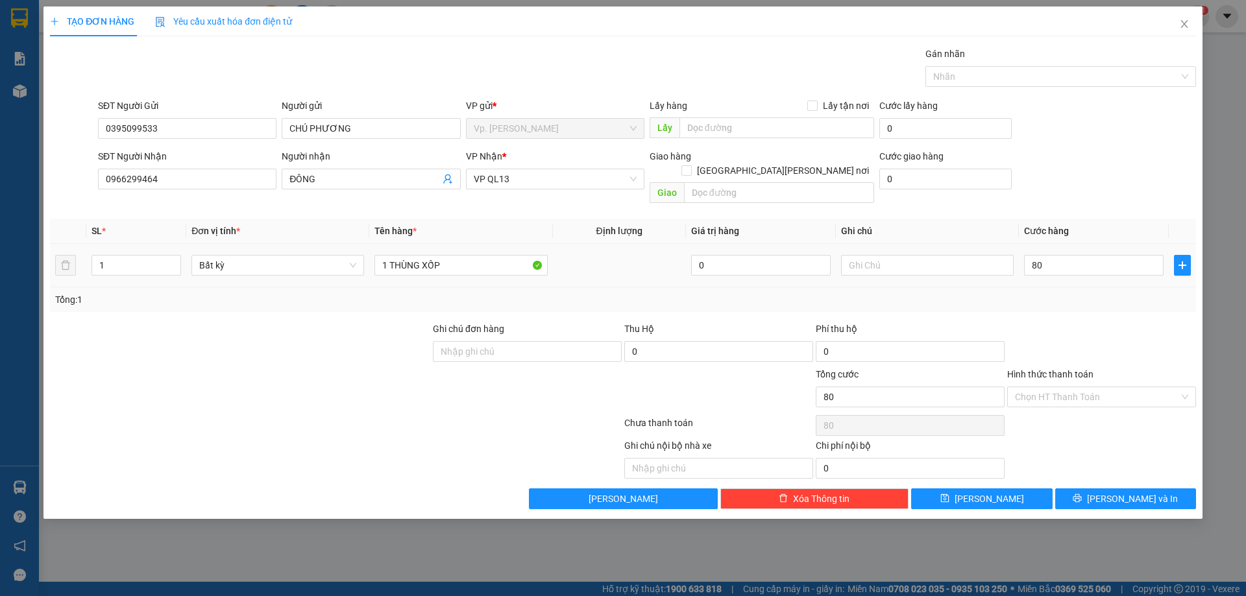
type input "80.000"
click at [1080, 298] on div "Transit Pickup Surcharge Ids Transit Deliver Surcharge Ids Transit Deliver Surc…" at bounding box center [623, 278] width 1146 height 463
click at [1075, 387] on input "Hình thức thanh toán" at bounding box center [1097, 396] width 164 height 19
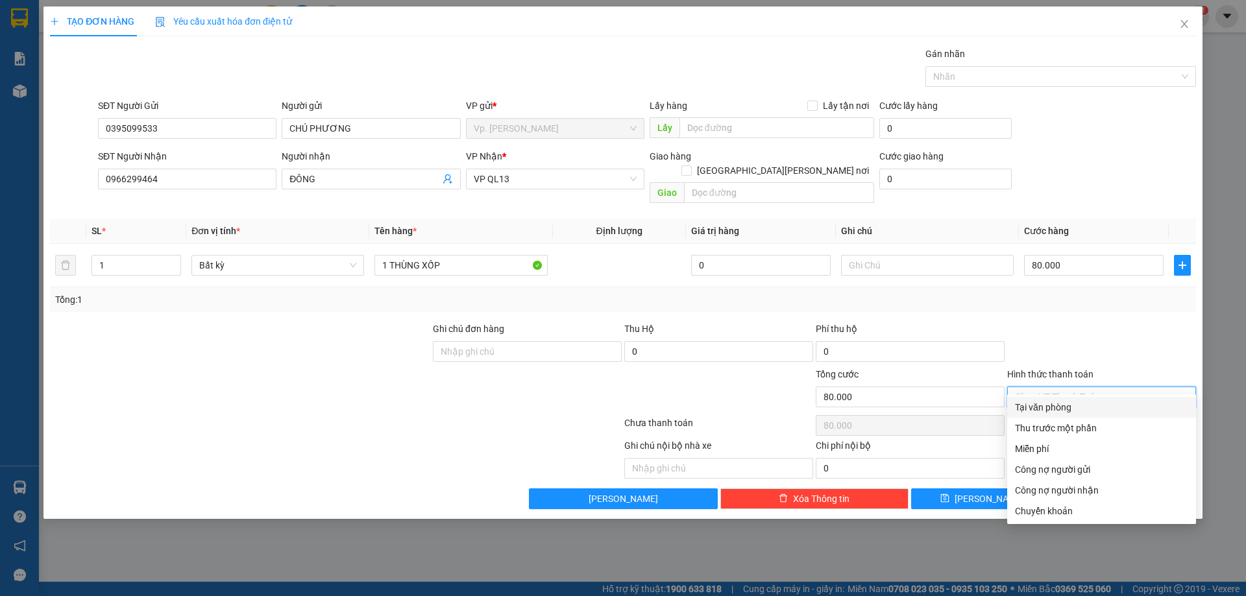
click at [1067, 410] on div "Tại văn phòng" at bounding box center [1101, 407] width 173 height 14
type input "0"
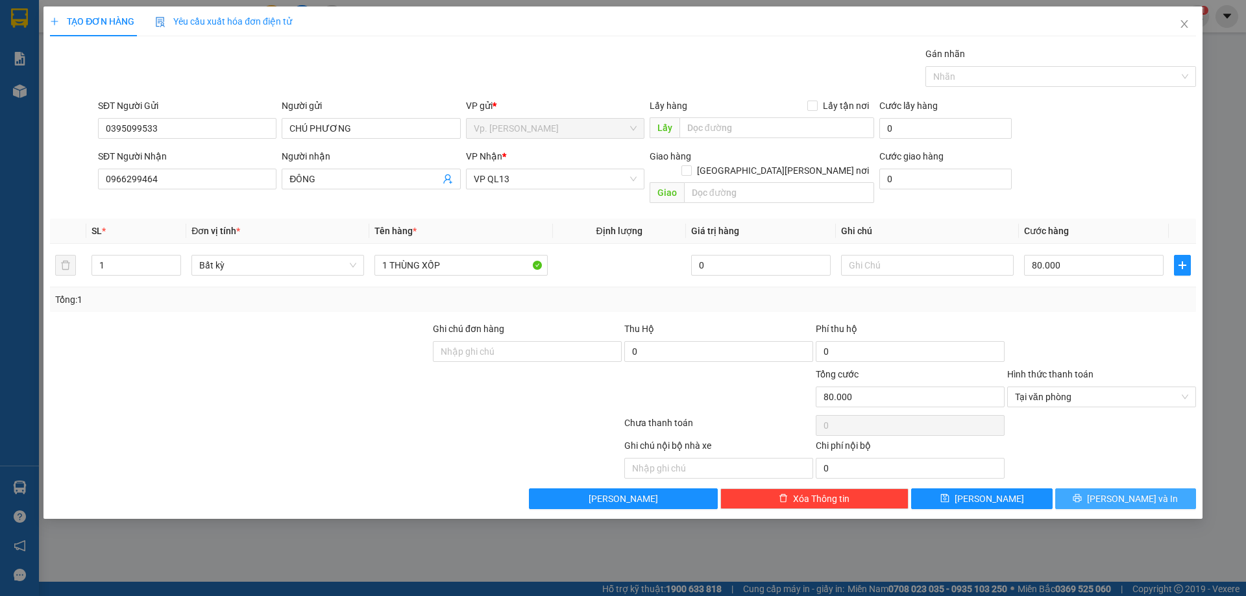
click at [1112, 489] on button "[PERSON_NAME] và In" at bounding box center [1125, 499] width 141 height 21
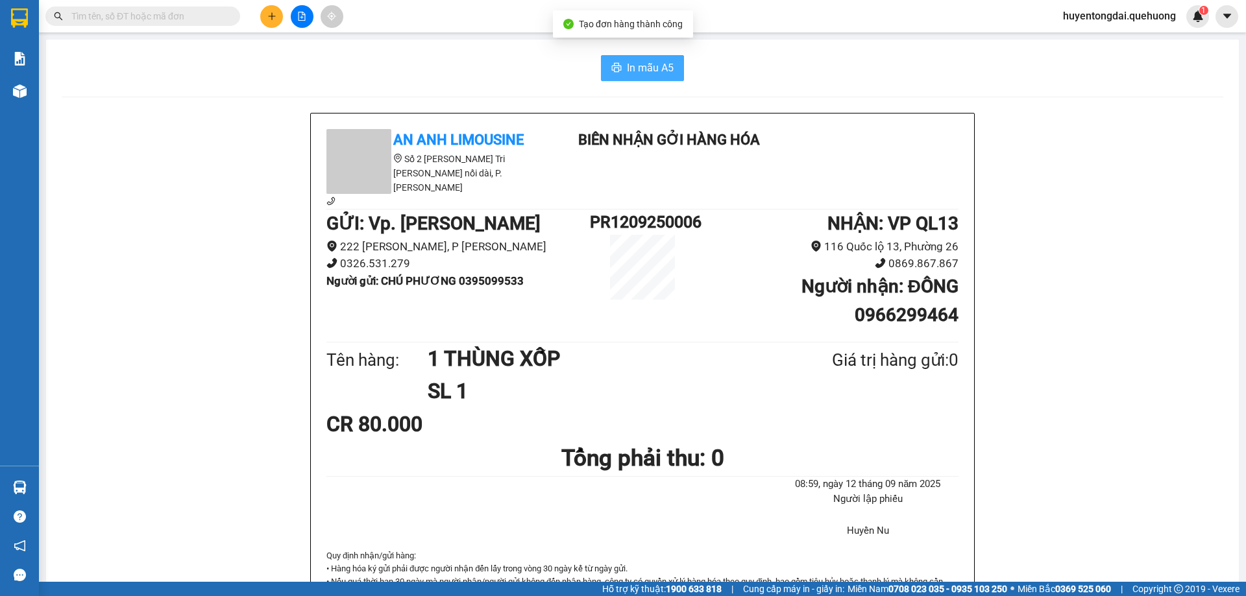
click at [627, 74] on span "In mẫu A5" at bounding box center [650, 68] width 47 height 16
click at [441, 47] on div "In mẫu A5 An Anh Limousine Số 2 Nguyễn Tri Phương nối dài, P. Văn Hải Biên nhận…" at bounding box center [642, 585] width 1193 height 1090
click at [147, 17] on input "text" at bounding box center [147, 16] width 153 height 14
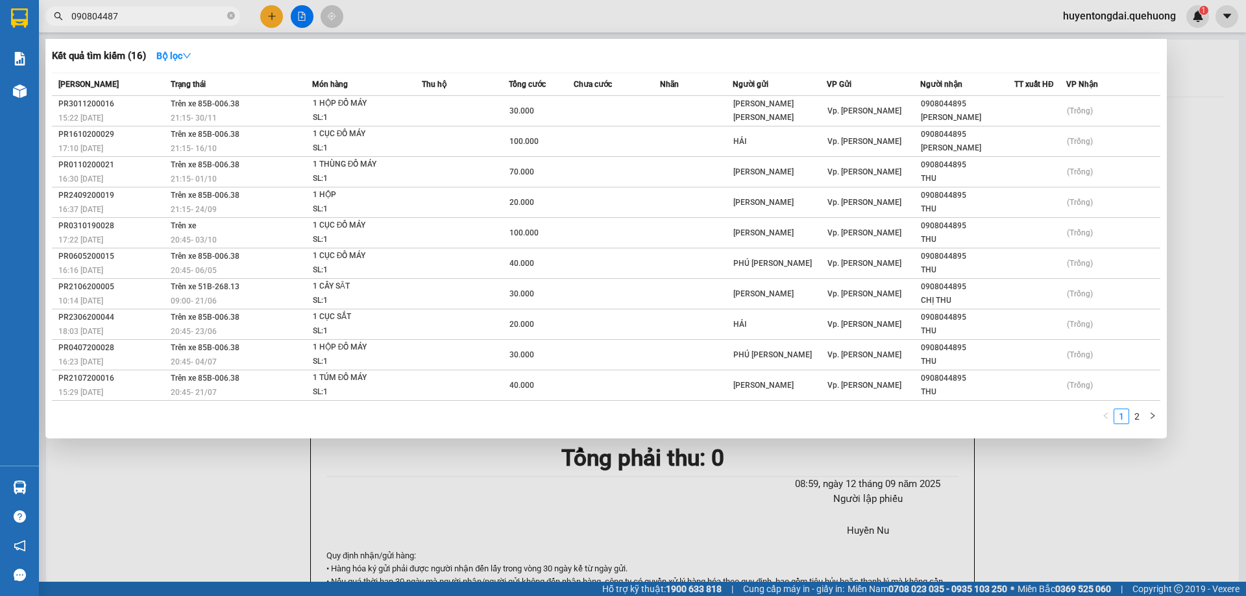
type input "0908044879"
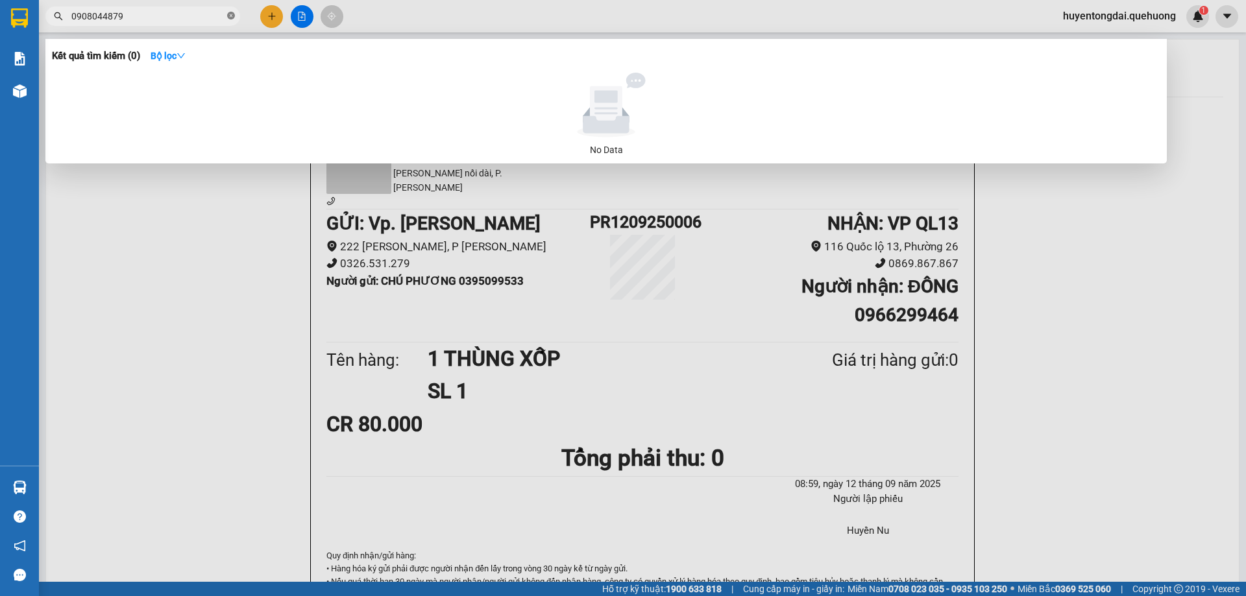
click at [234, 15] on icon "close-circle" at bounding box center [231, 16] width 8 height 8
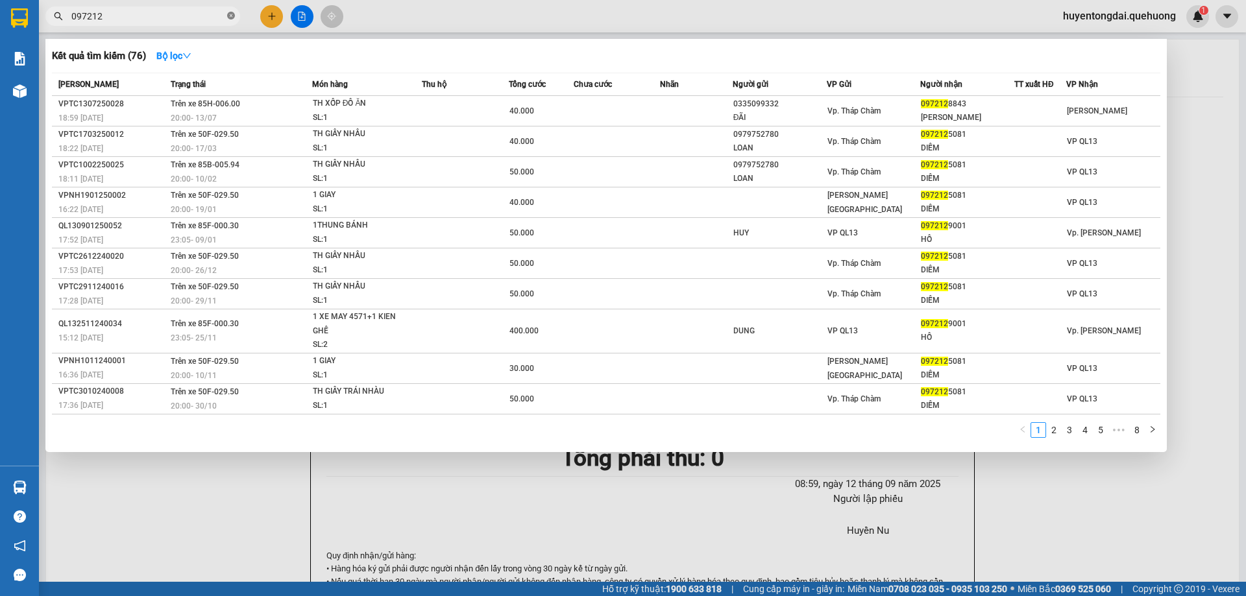
type input "0972125"
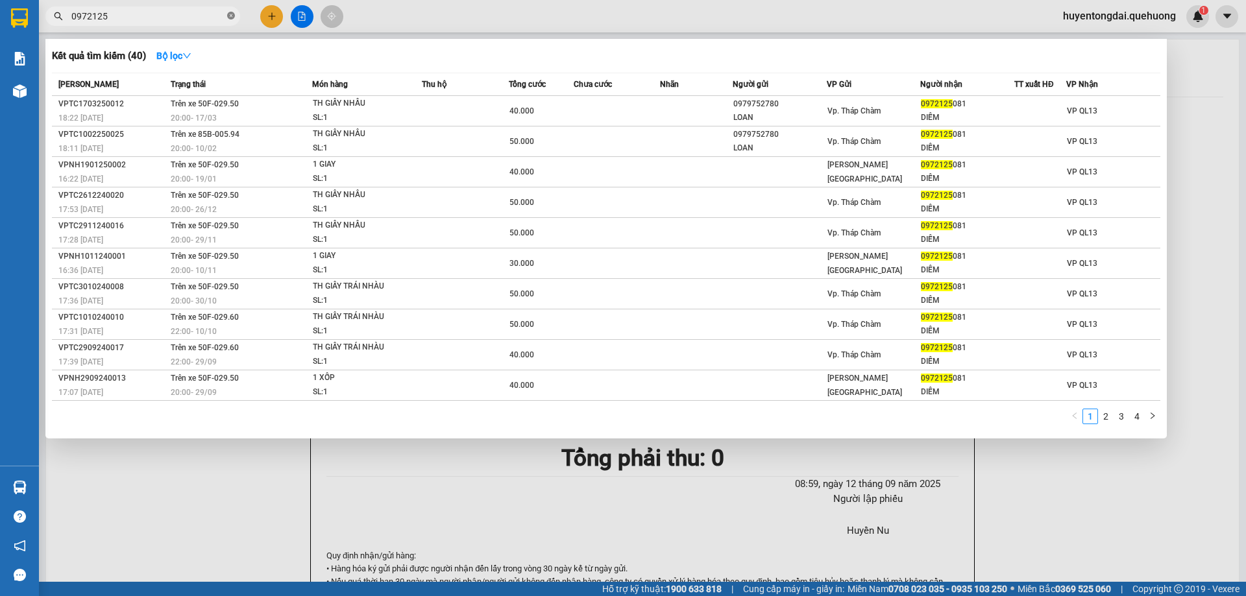
click at [234, 15] on icon "close-circle" at bounding box center [231, 16] width 8 height 8
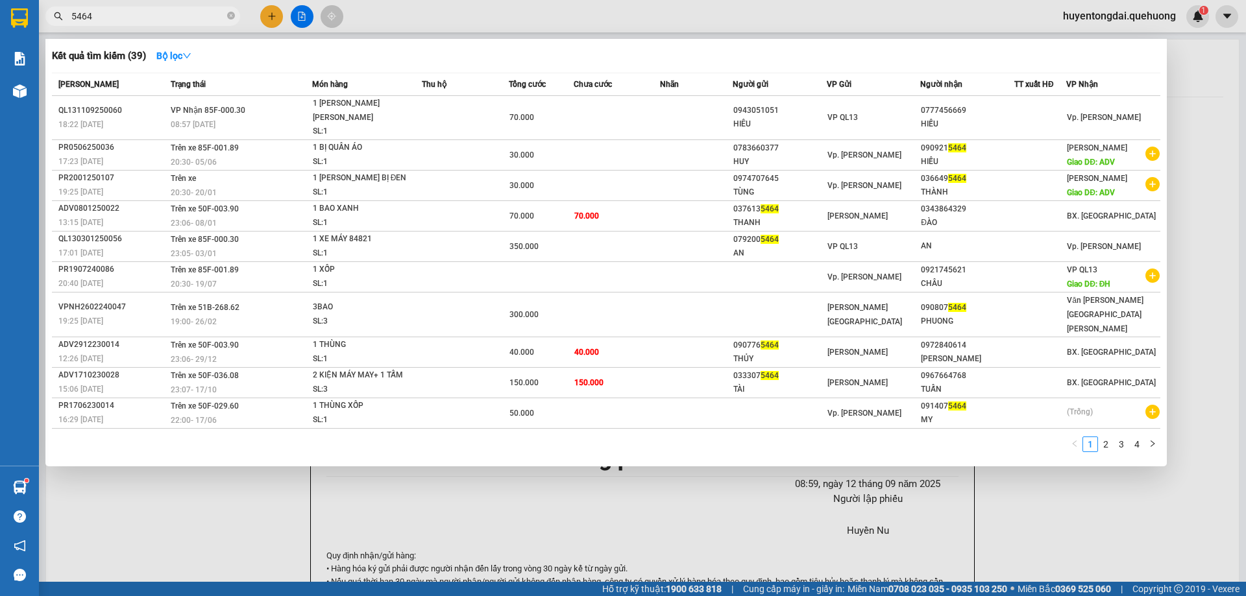
type input "5464"
click at [450, 488] on div at bounding box center [623, 298] width 1246 height 596
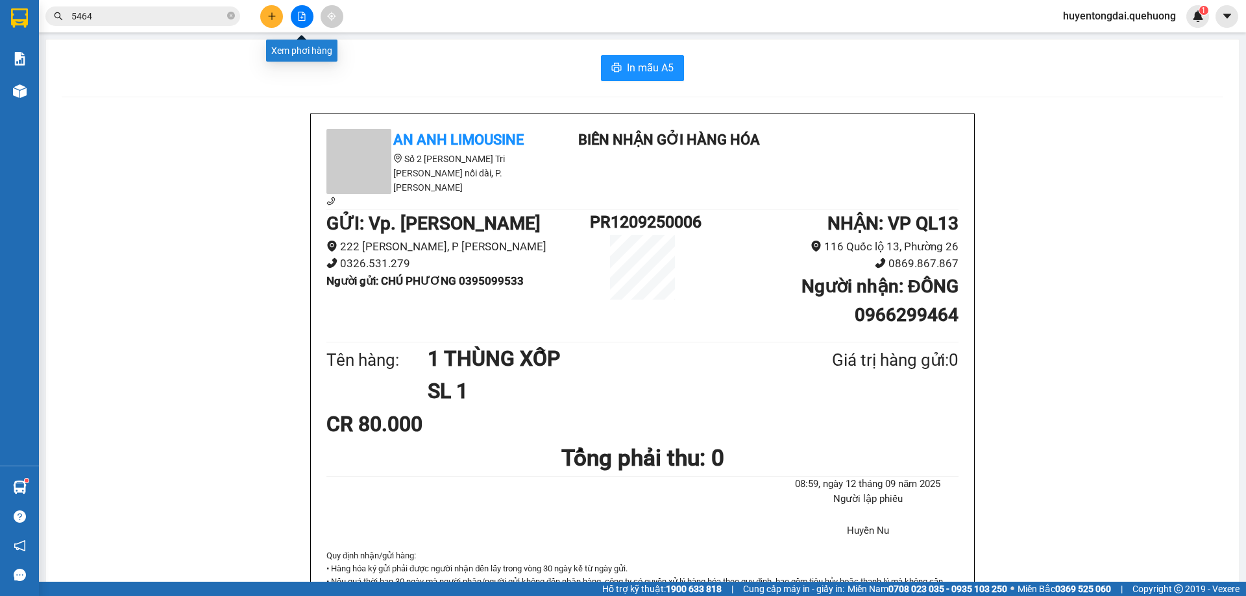
click at [291, 19] on button at bounding box center [302, 16] width 23 height 23
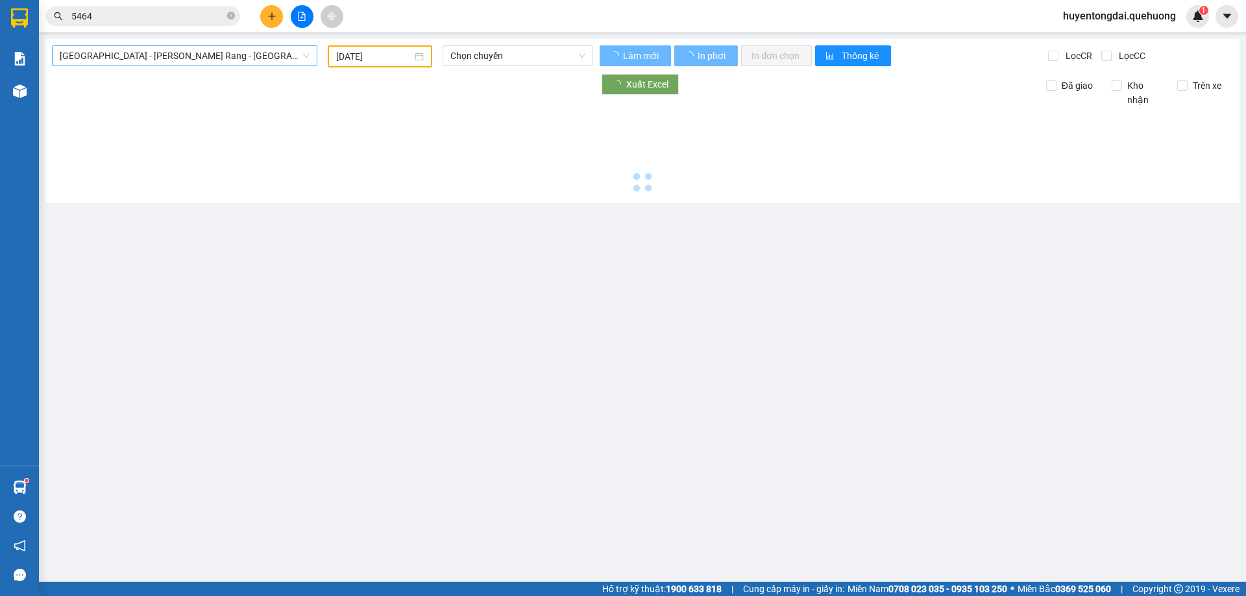
type input "[DATE]"
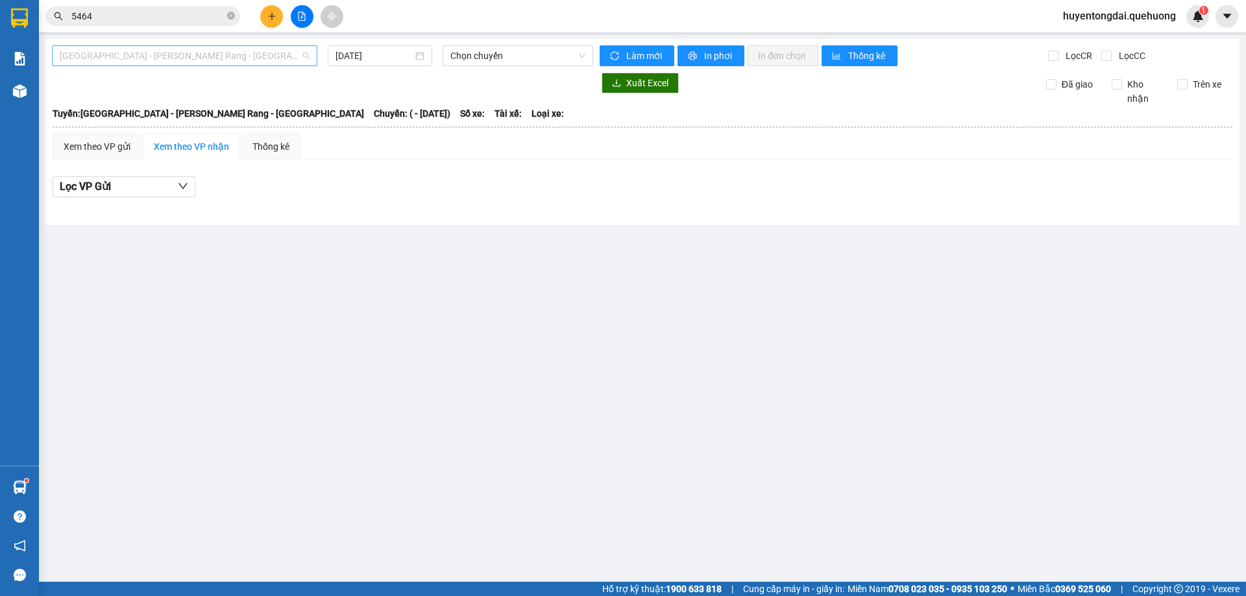
click at [223, 62] on span "[GEOGRAPHIC_DATA] - Phan Rang - [GEOGRAPHIC_DATA]" at bounding box center [185, 55] width 250 height 19
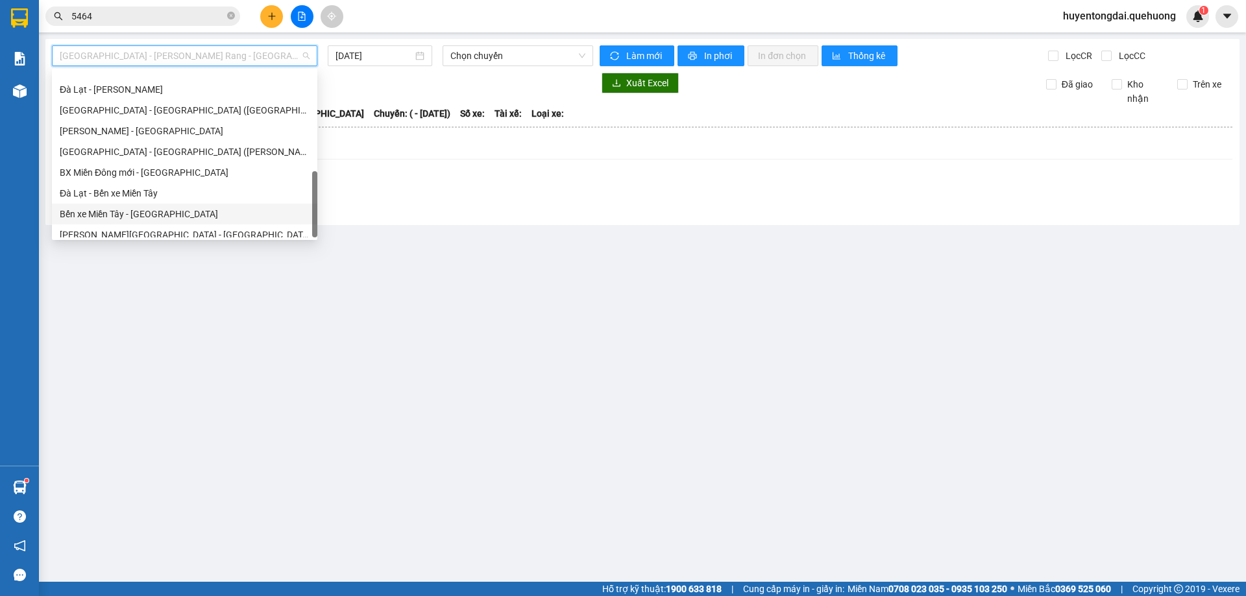
scroll to position [353, 0]
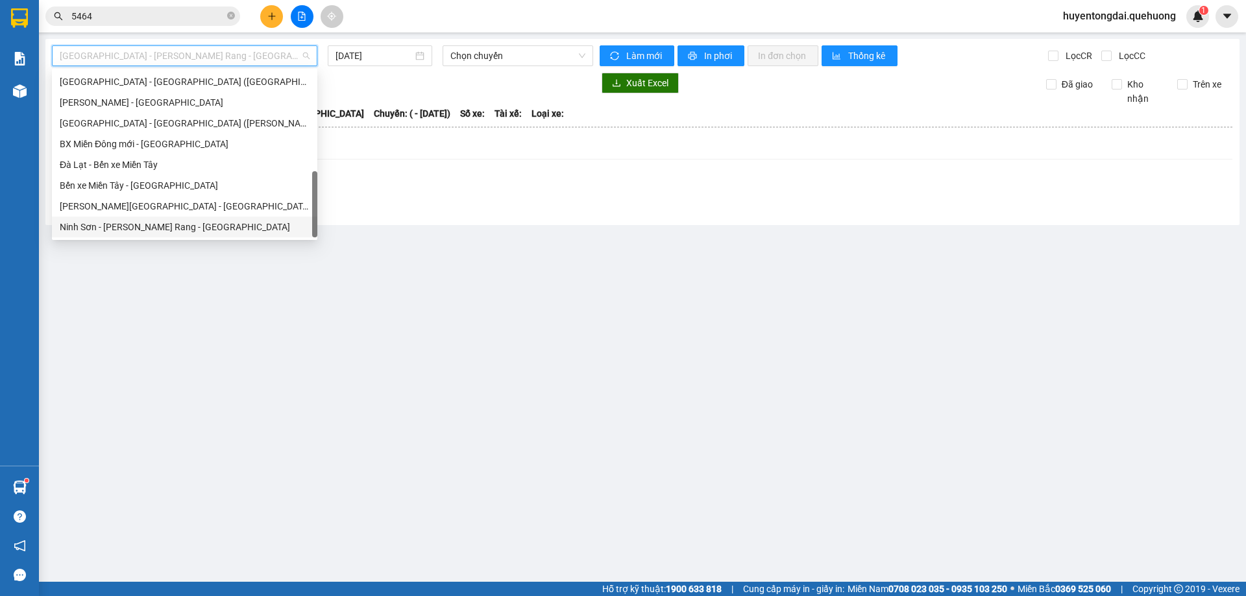
click at [115, 225] on div "Ninh Sơn - Phan Rang - [GEOGRAPHIC_DATA]" at bounding box center [185, 227] width 250 height 14
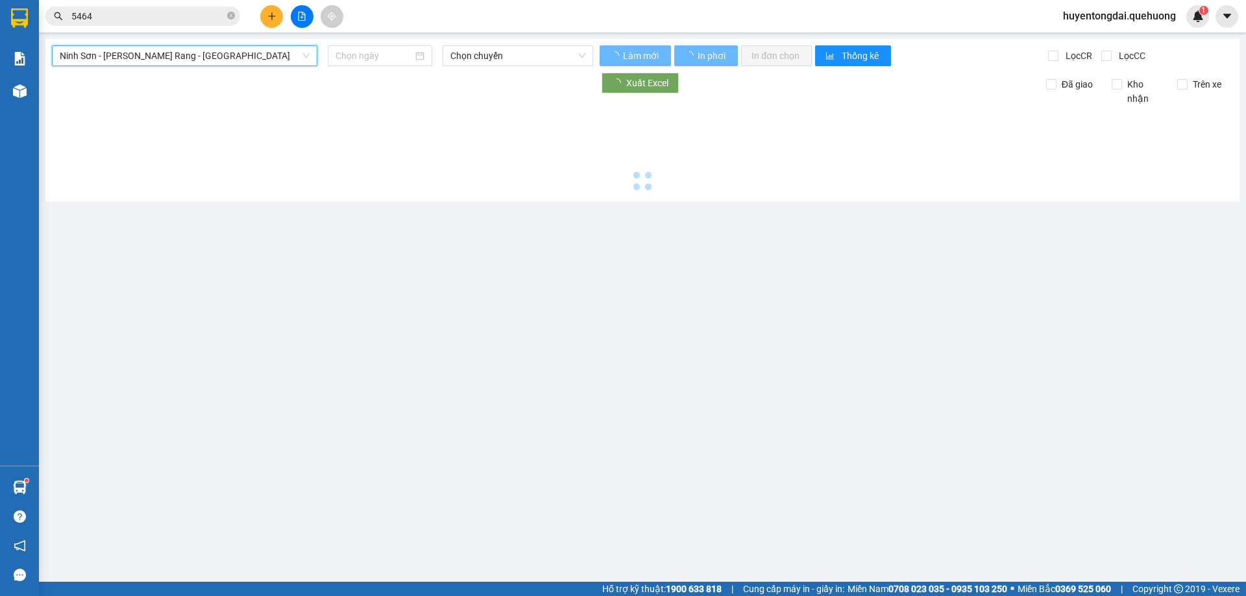
type input "[DATE]"
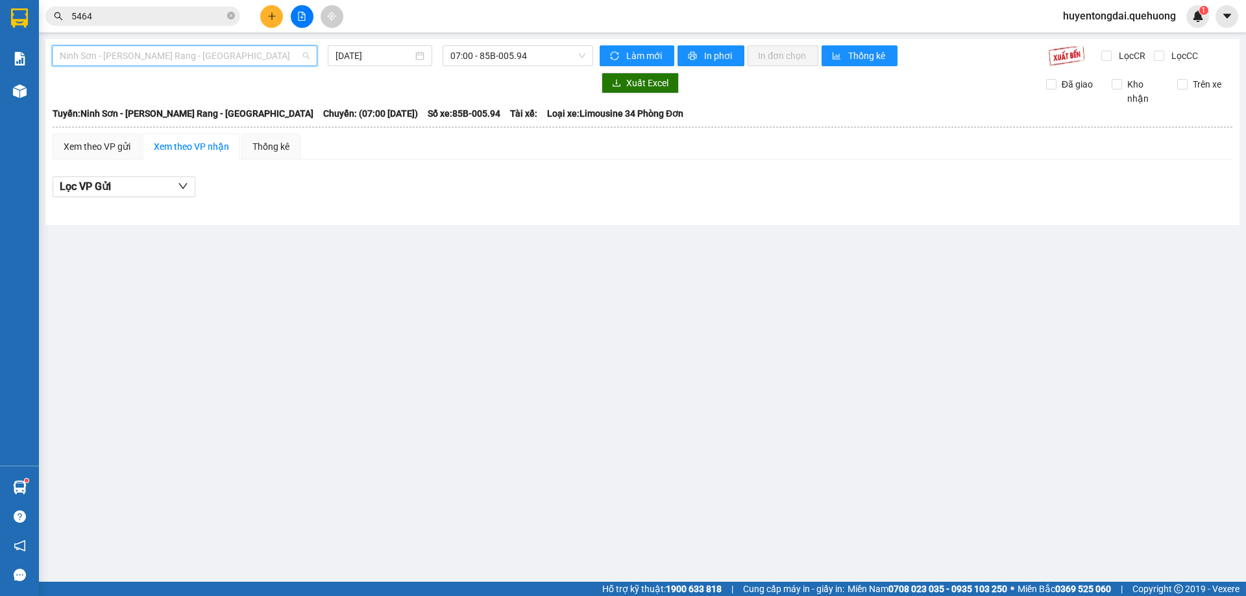
click at [125, 61] on span "Ninh Sơn - Phan Rang - [GEOGRAPHIC_DATA]" at bounding box center [185, 55] width 250 height 19
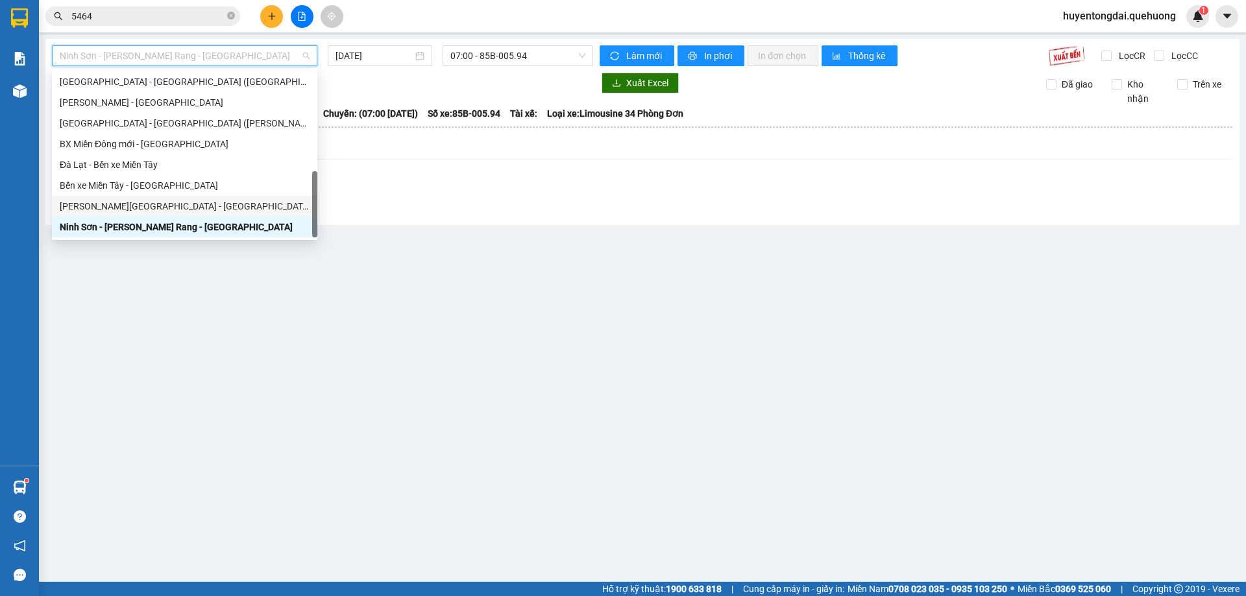
click at [110, 213] on div "Miền Tây - [GEOGRAPHIC_DATA] - [GEOGRAPHIC_DATA]" at bounding box center [185, 206] width 250 height 14
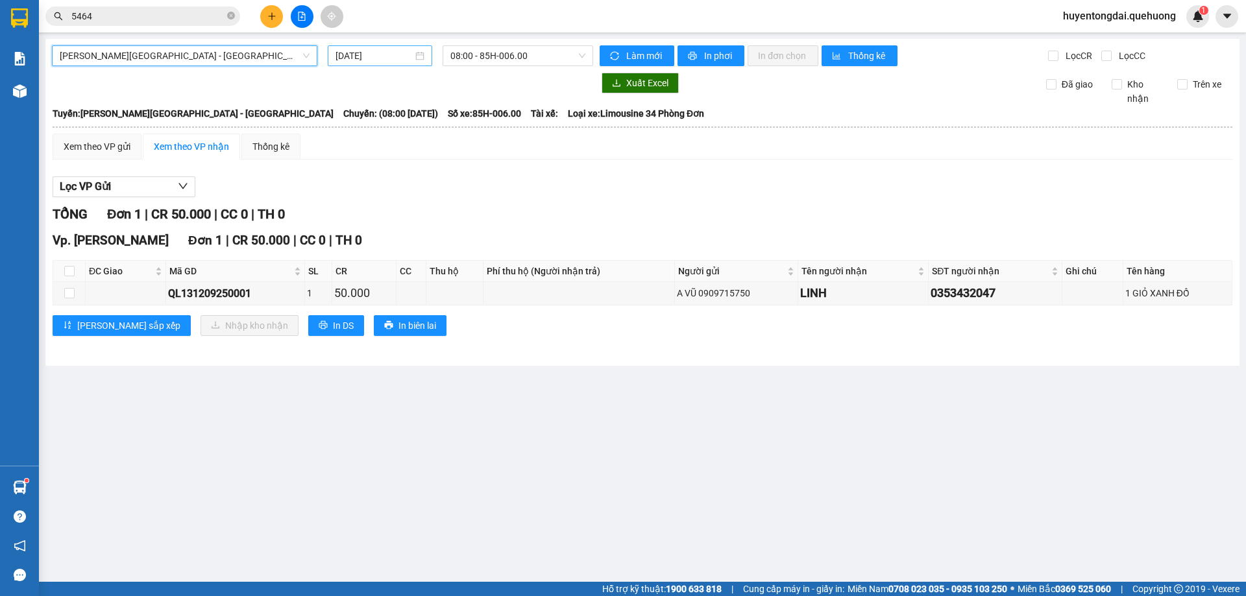
click at [375, 47] on div "[DATE]" at bounding box center [380, 55] width 104 height 21
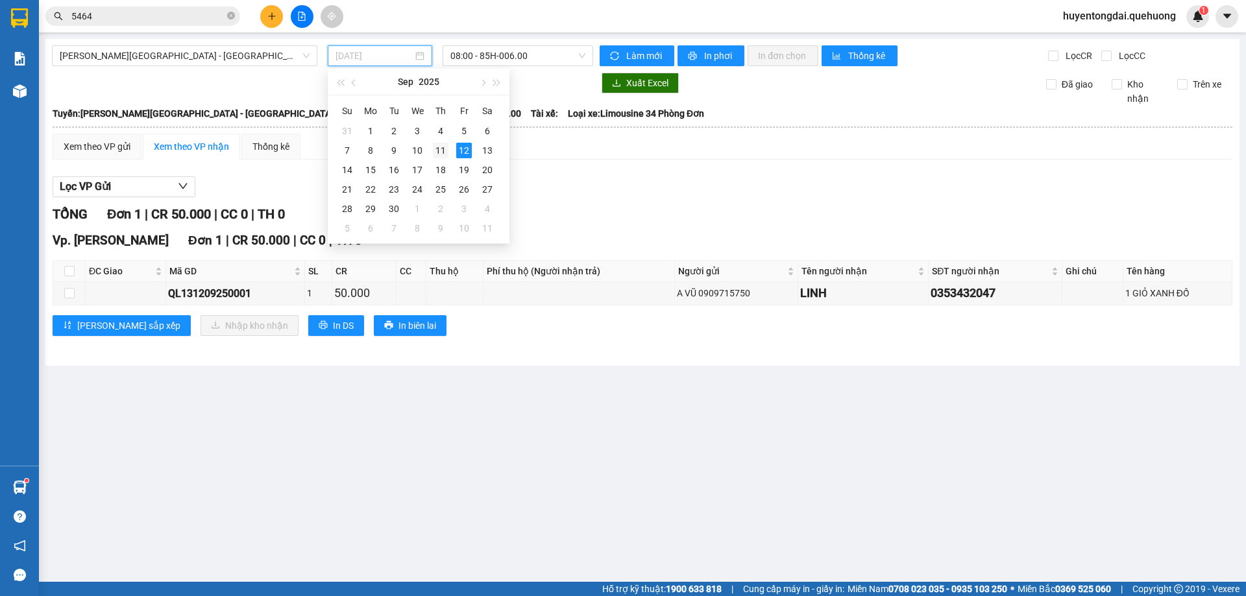
click at [439, 148] on div "11" at bounding box center [441, 151] width 16 height 16
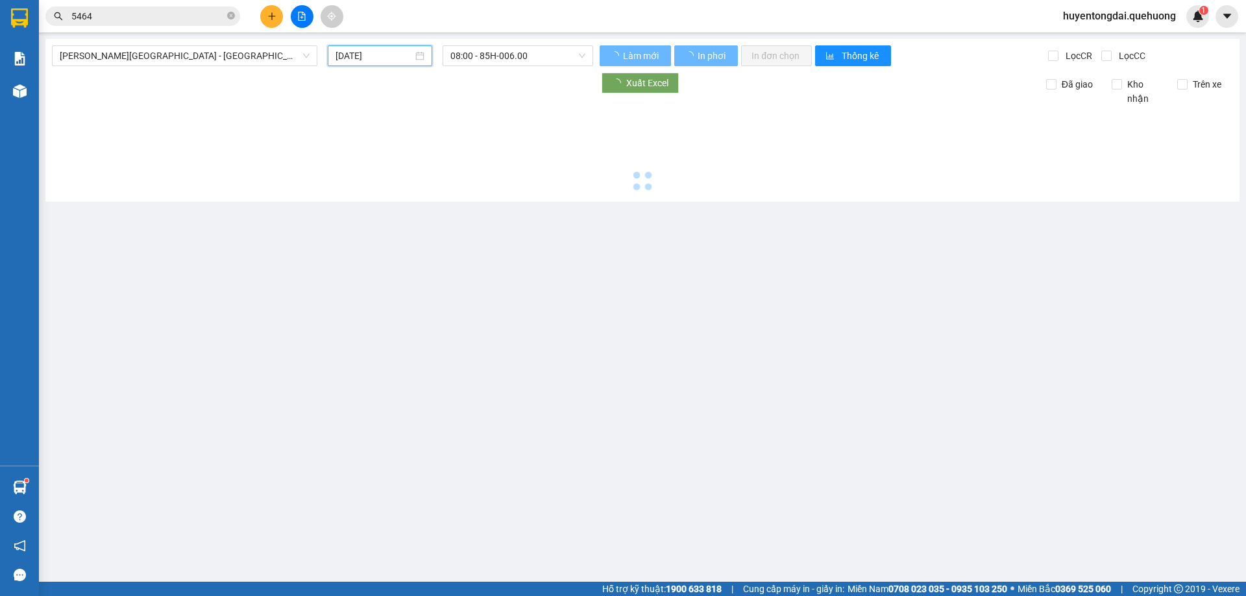
type input "11/09/2025"
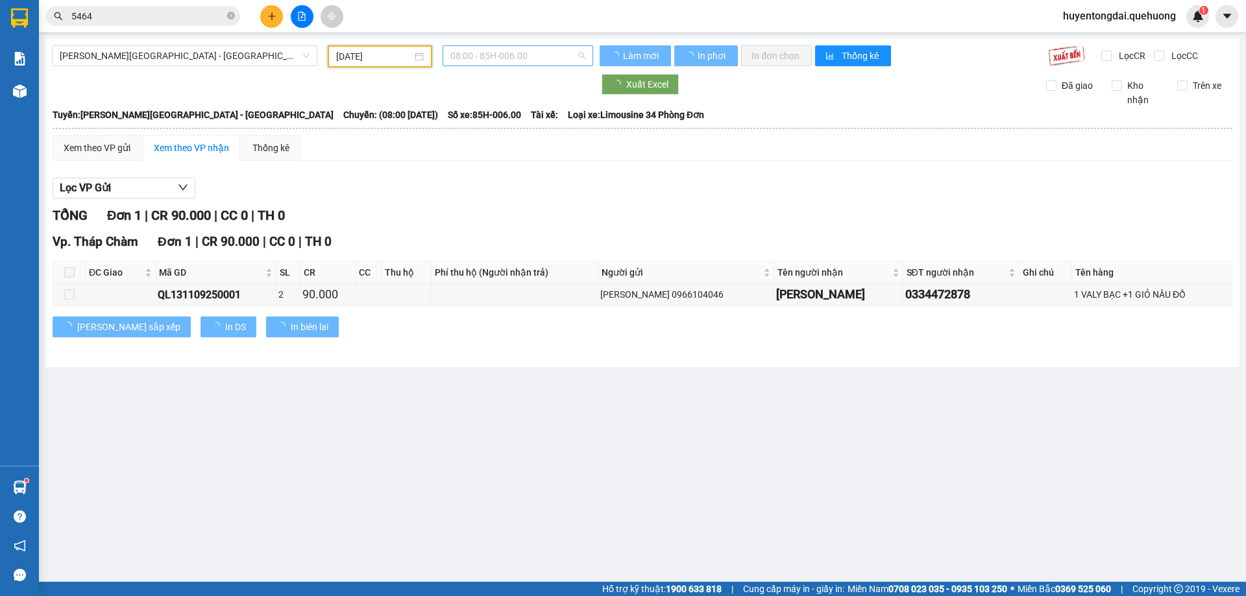
click at [492, 60] on span "08:00 - 85H-006.00" at bounding box center [517, 55] width 135 height 19
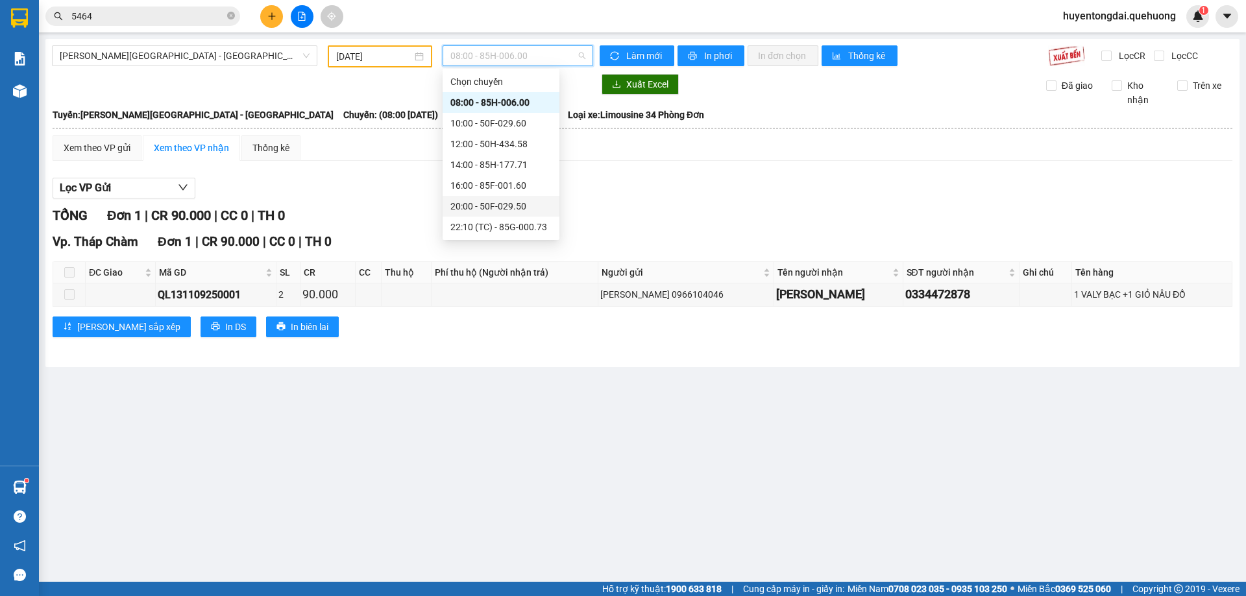
scroll to position [125, 0]
click at [472, 225] on div "23:59 - 85H-006.18" at bounding box center [500, 227] width 101 height 14
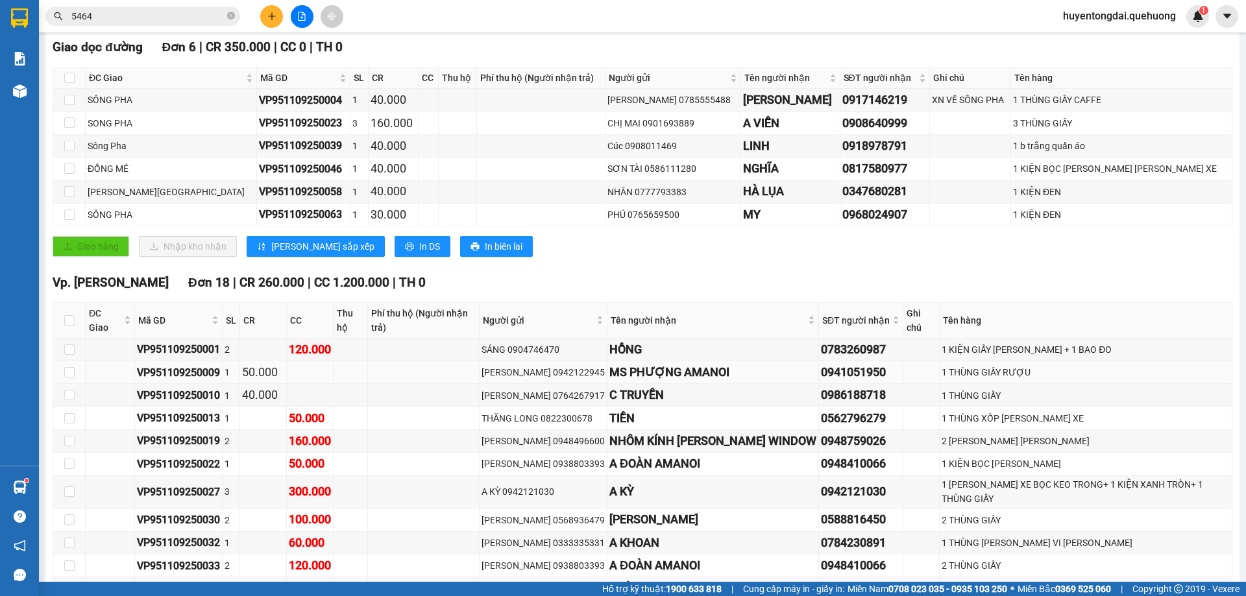
scroll to position [260, 0]
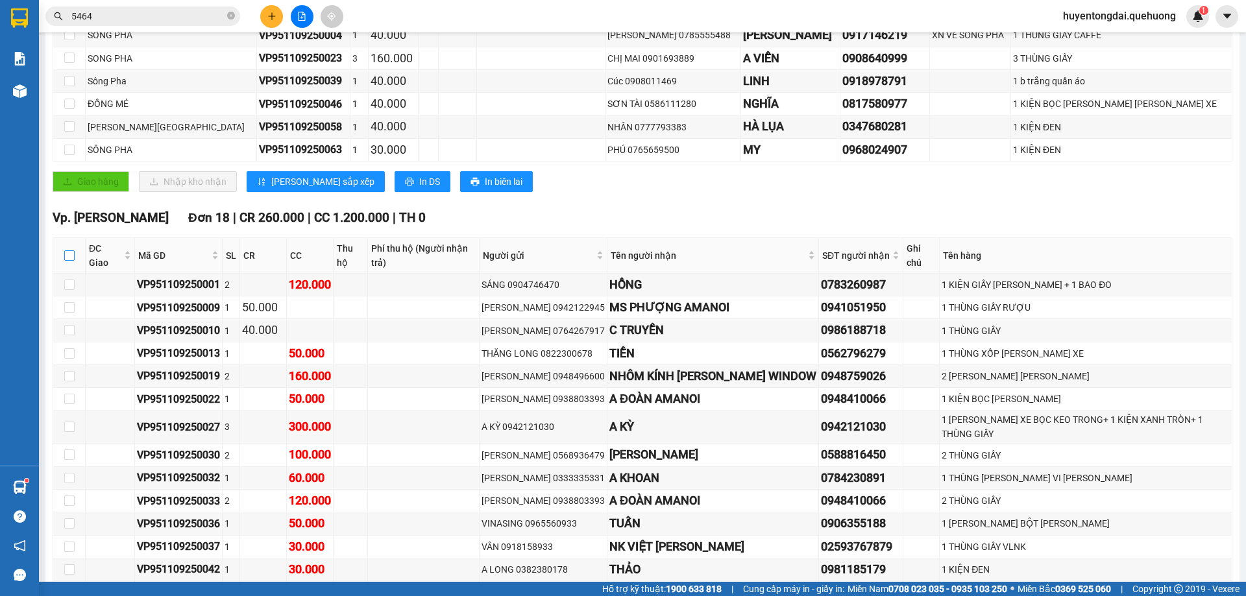
click at [68, 250] on input "checkbox" at bounding box center [69, 255] width 10 height 10
checkbox input "true"
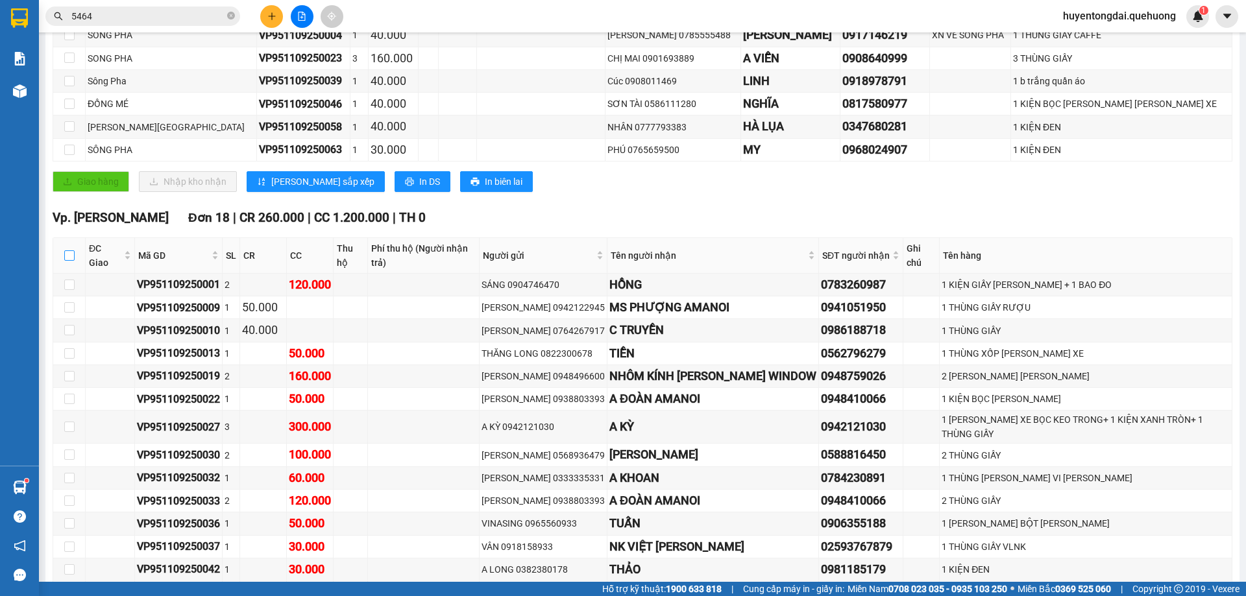
checkbox input "true"
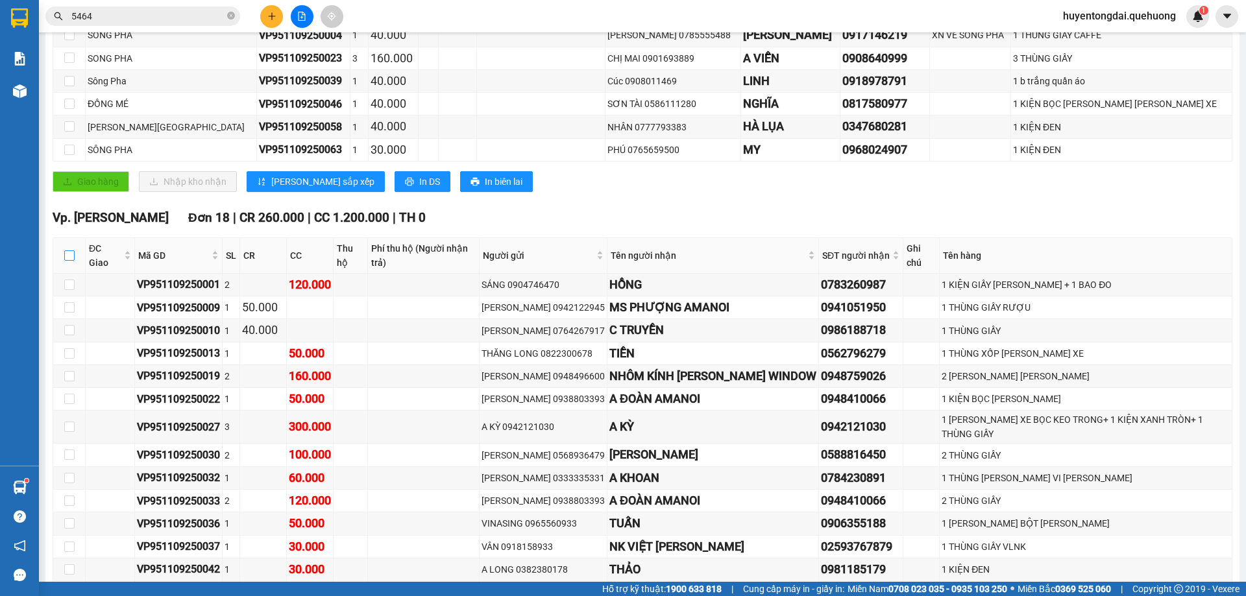
checkbox input "true"
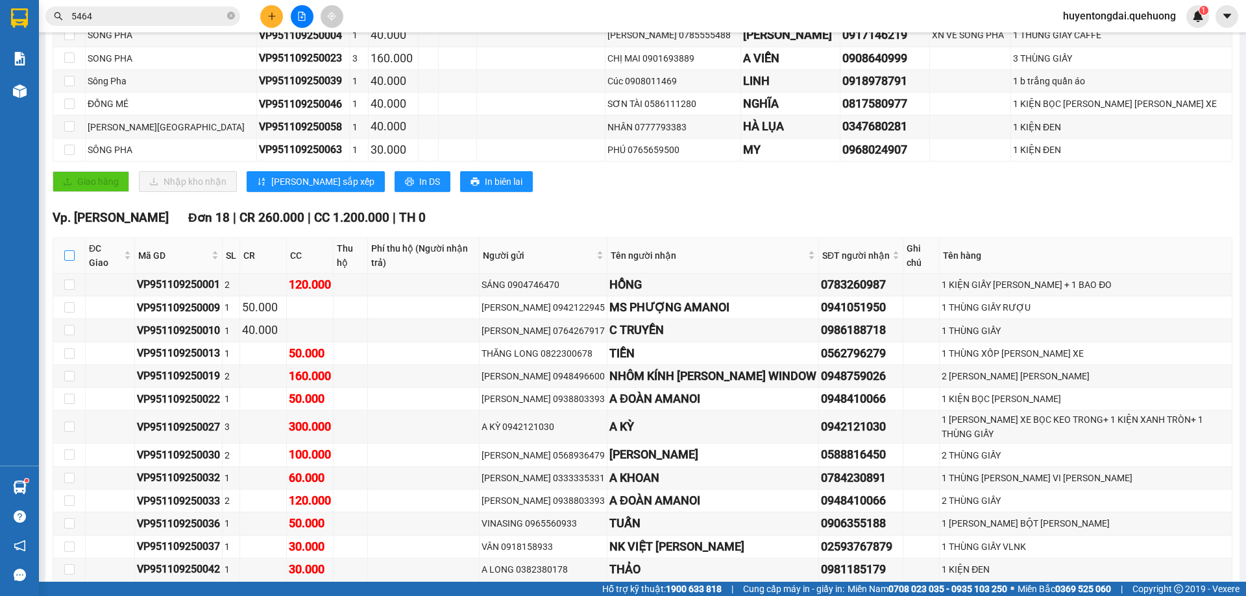
checkbox input "true"
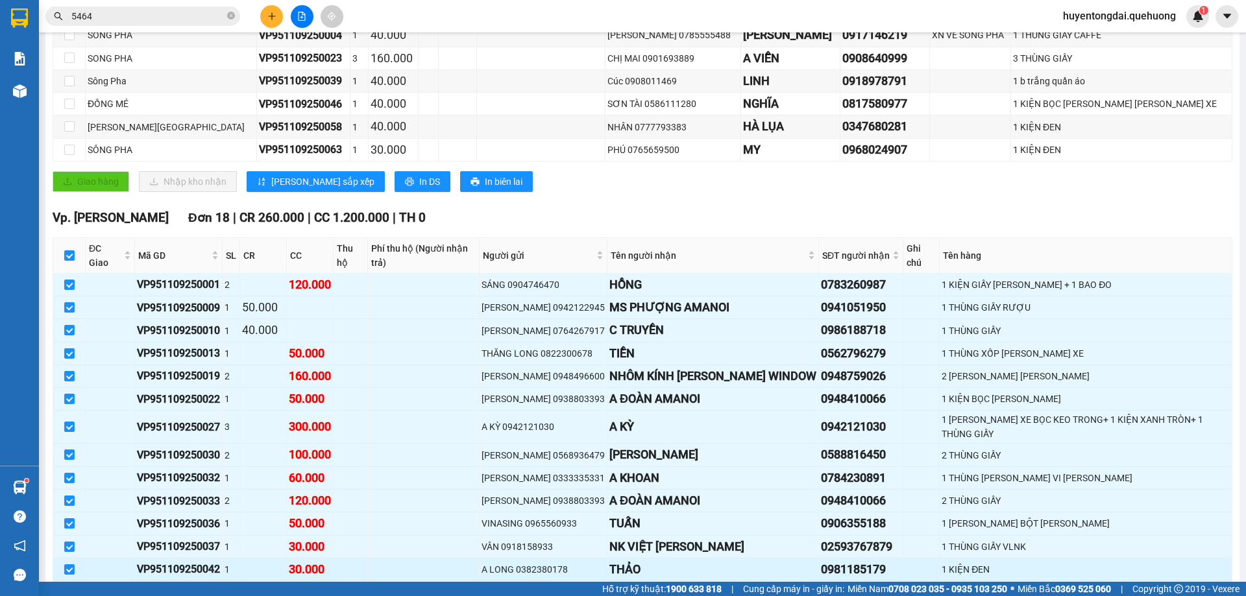
scroll to position [519, 0]
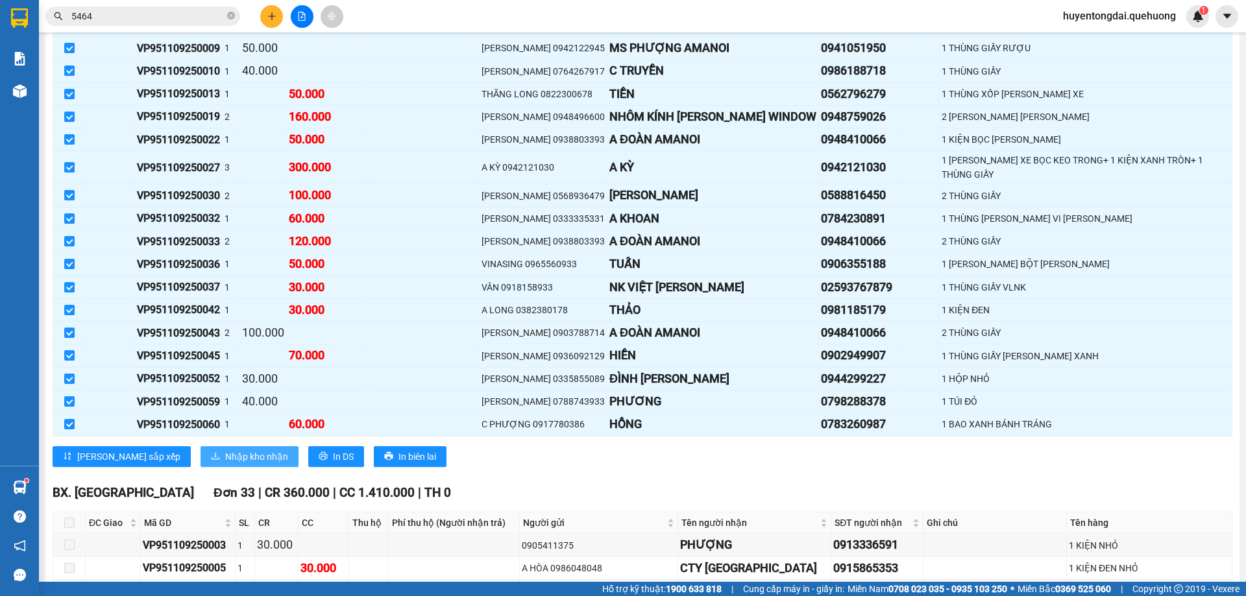
click at [225, 450] on span "Nhập kho nhận" at bounding box center [256, 457] width 63 height 14
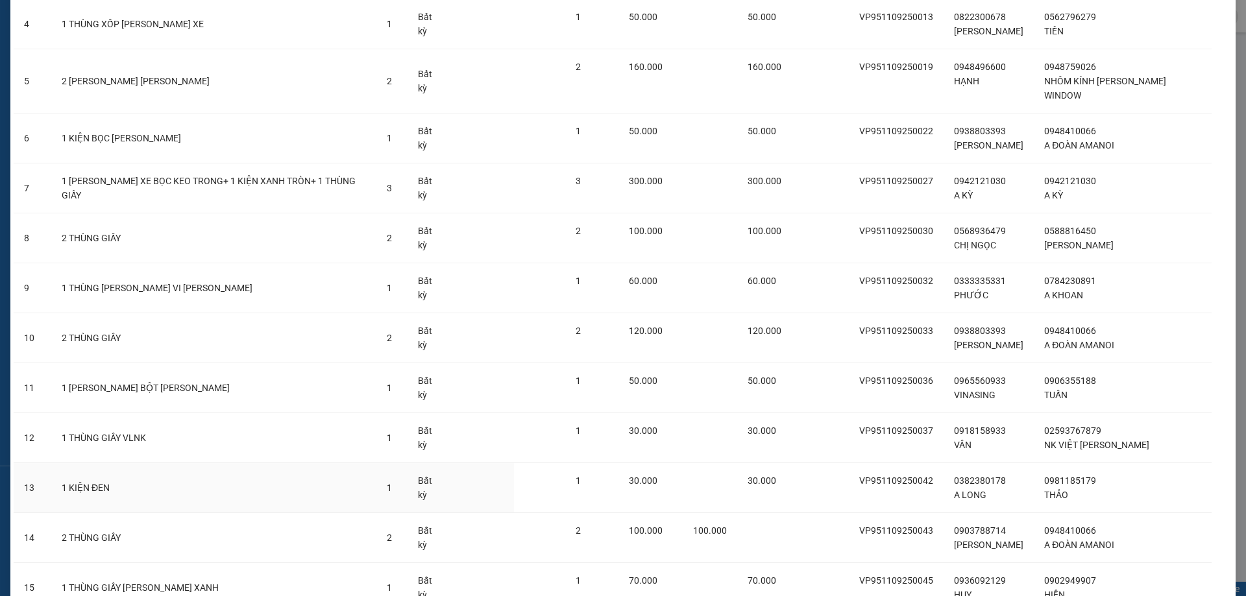
scroll to position [507, 0]
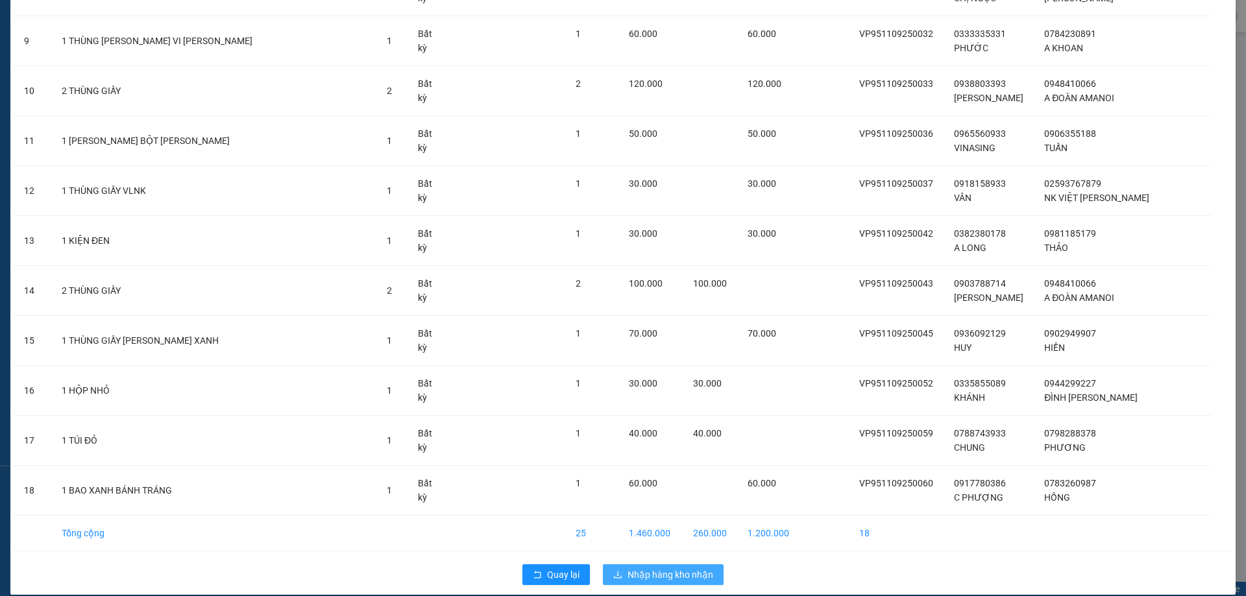
click at [676, 568] on span "Nhập hàng kho nhận" at bounding box center [671, 575] width 86 height 14
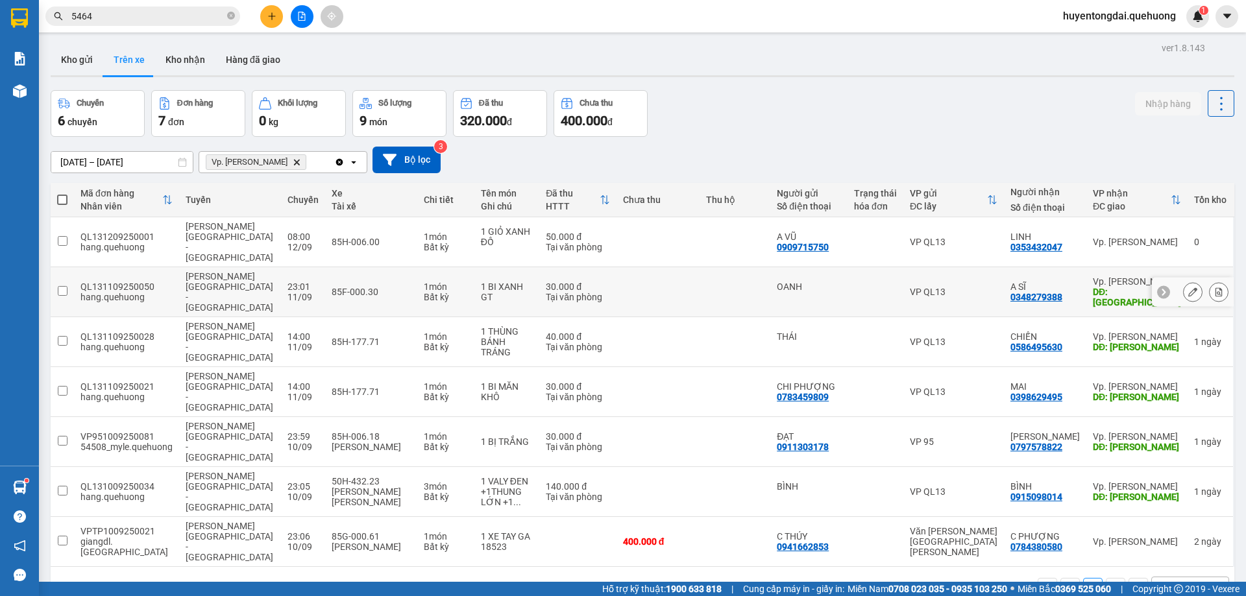
click at [66, 286] on input "checkbox" at bounding box center [63, 291] width 10 height 10
checkbox input "true"
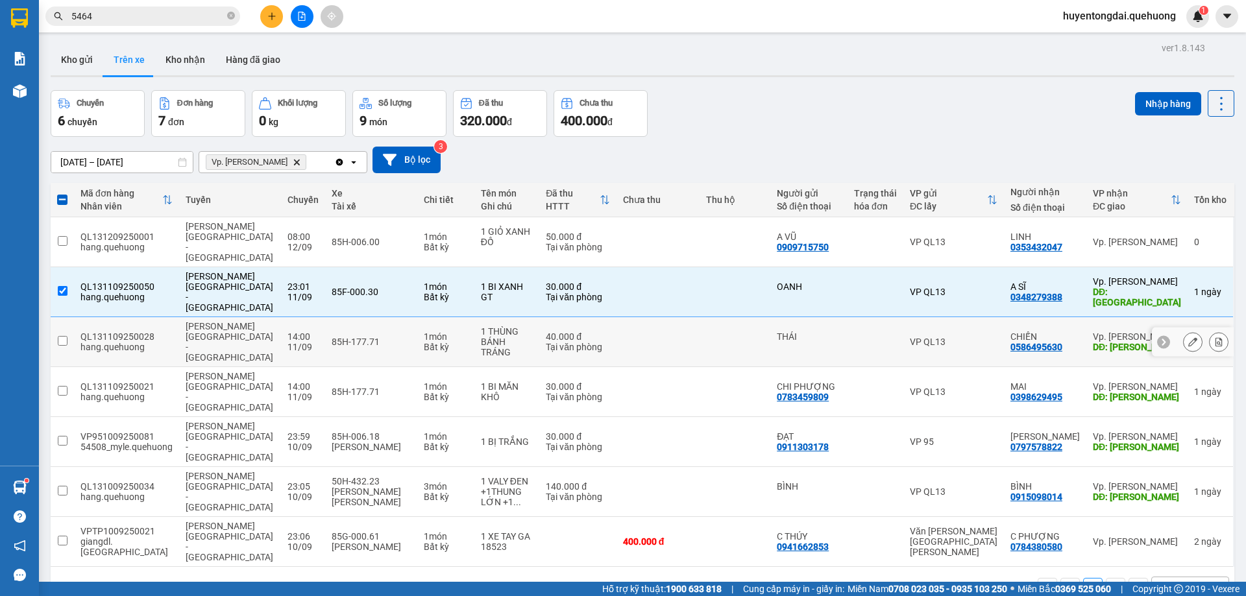
click at [63, 336] on input "checkbox" at bounding box center [63, 341] width 10 height 10
checkbox input "true"
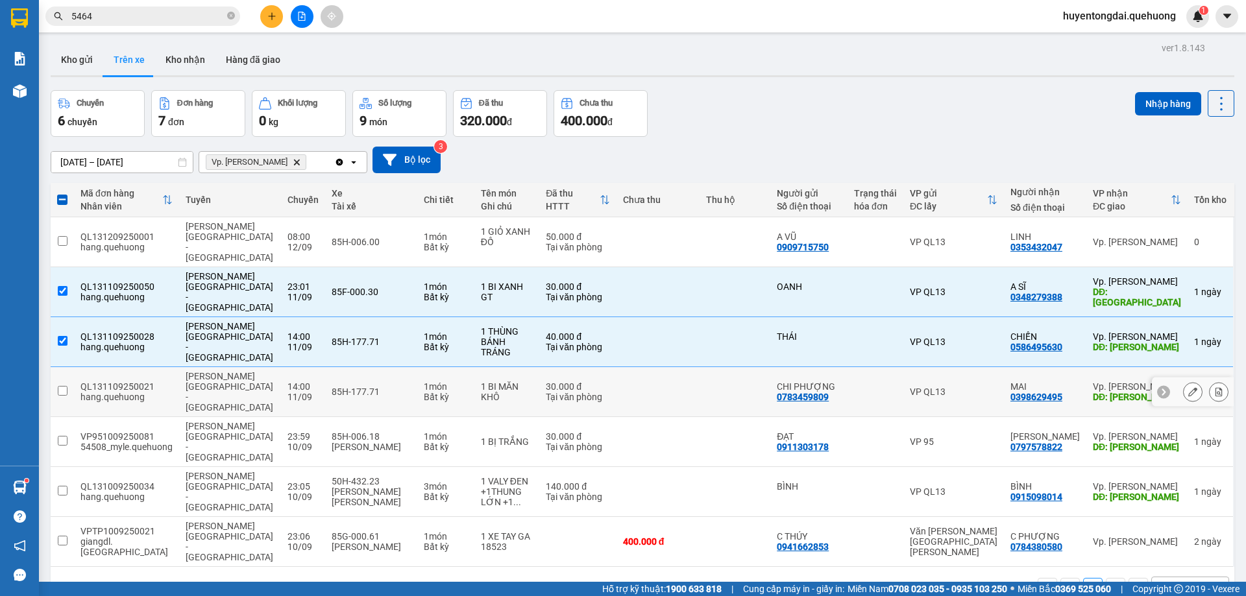
click at [62, 367] on td at bounding box center [62, 392] width 23 height 50
checkbox input "true"
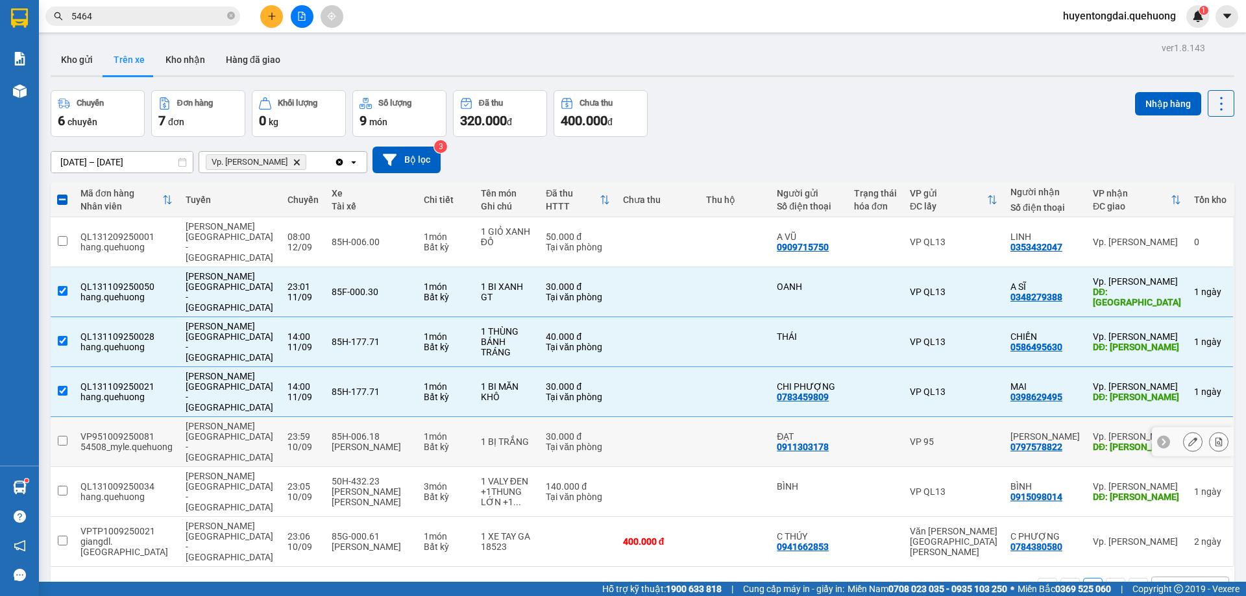
drag, startPoint x: 64, startPoint y: 385, endPoint x: 69, endPoint y: 425, distance: 39.9
click at [64, 436] on input "checkbox" at bounding box center [63, 441] width 10 height 10
checkbox input "true"
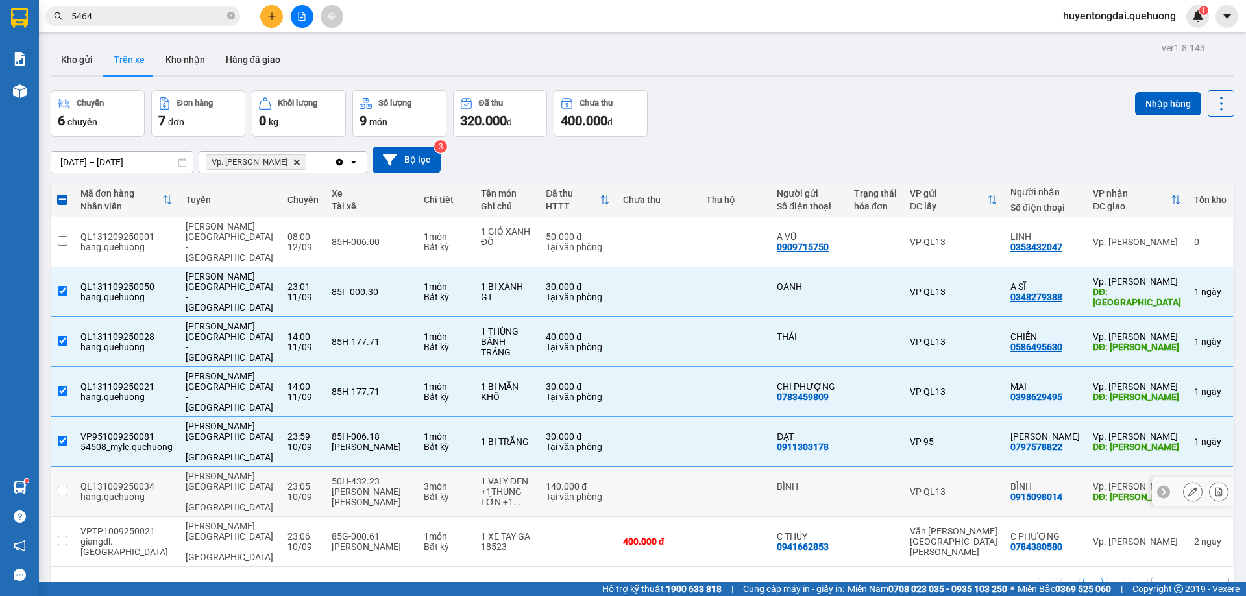
click at [58, 486] on input "checkbox" at bounding box center [63, 491] width 10 height 10
checkbox input "true"
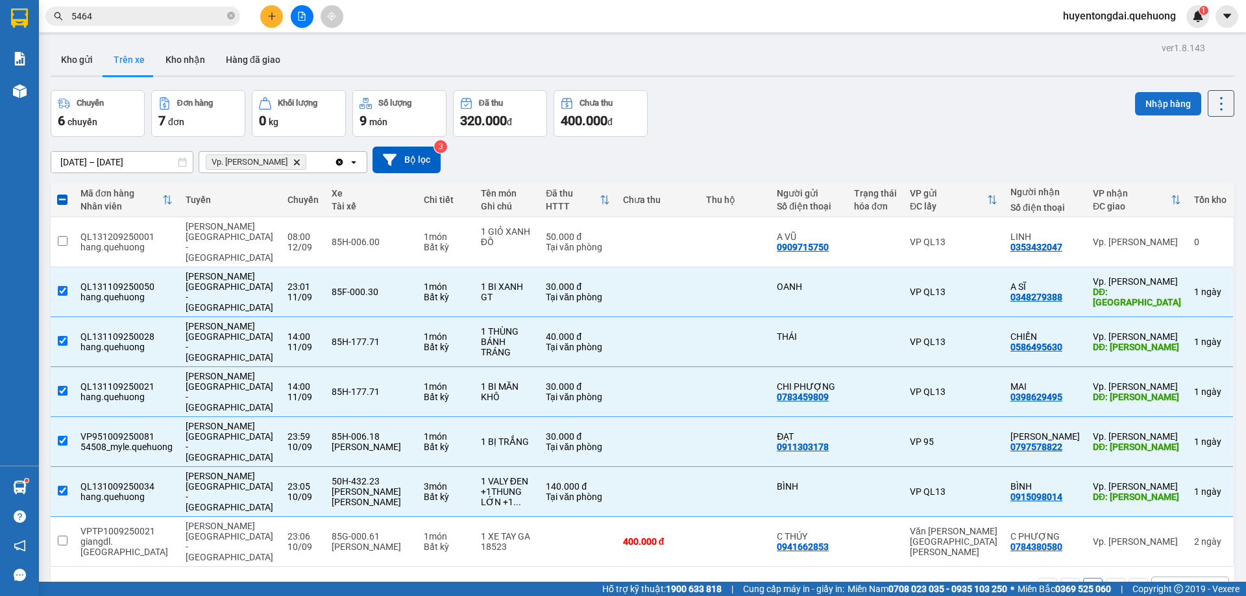
click at [1162, 103] on button "Nhập hàng" at bounding box center [1168, 103] width 66 height 23
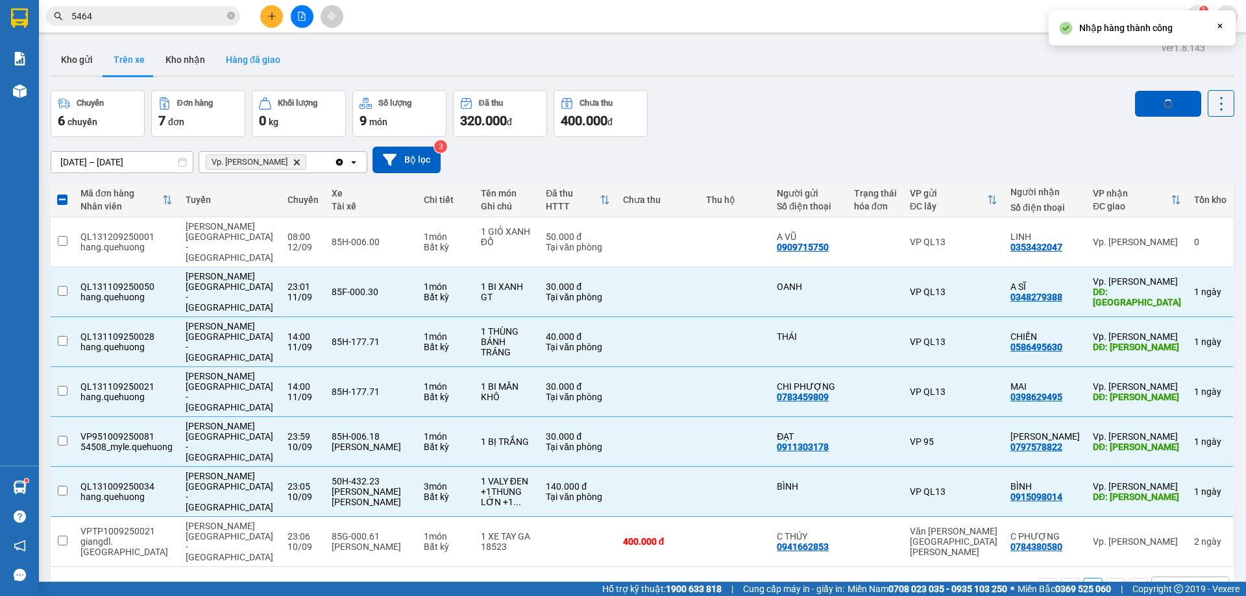
checkbox input "false"
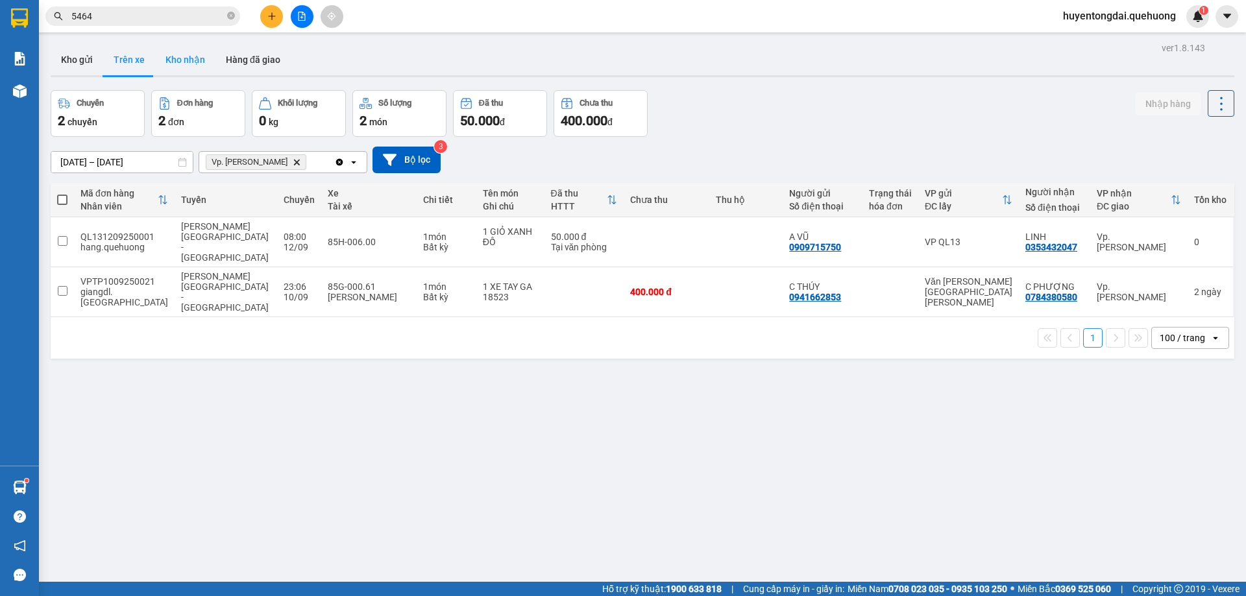
click at [207, 55] on button "Kho nhận" at bounding box center [185, 59] width 60 height 31
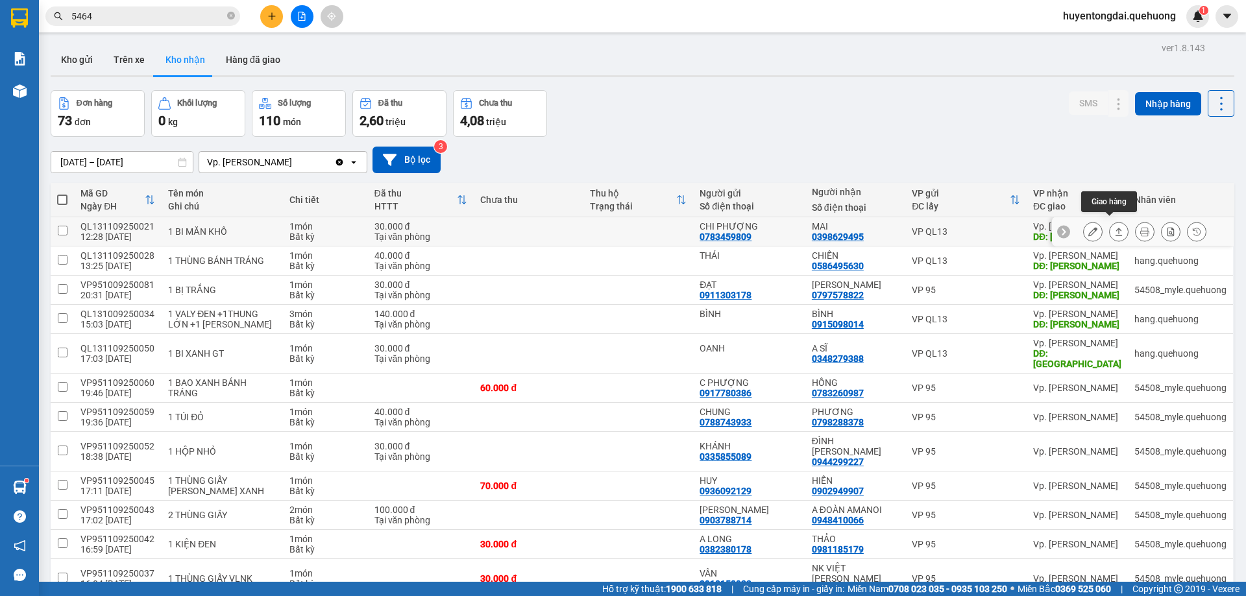
click at [1110, 221] on button at bounding box center [1119, 232] width 18 height 23
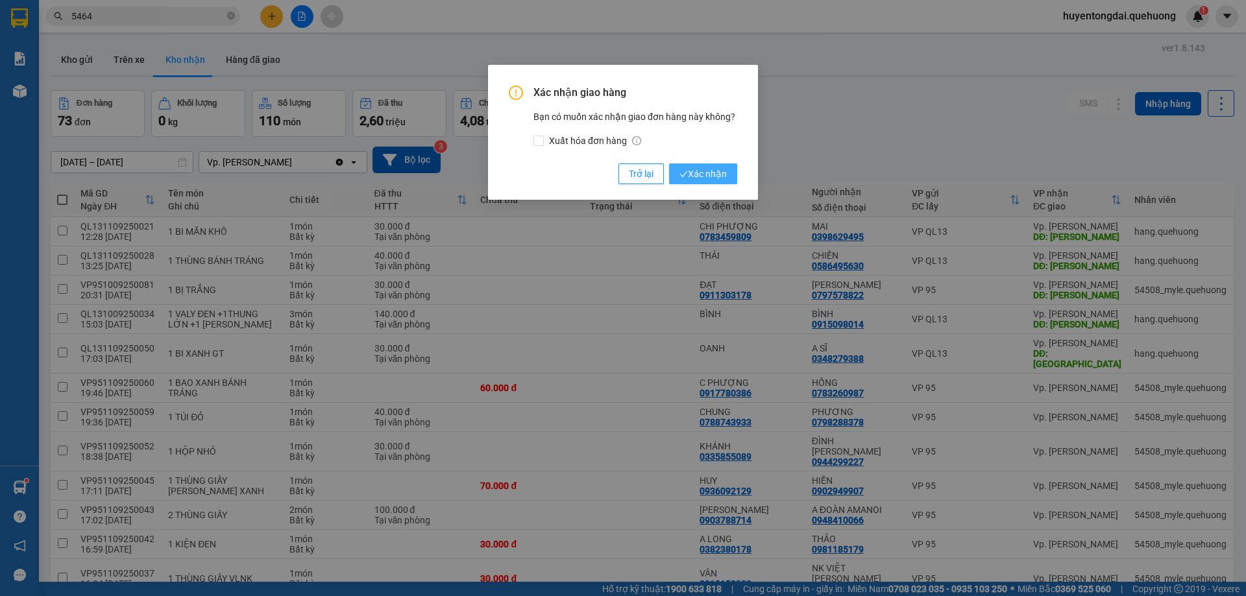
click at [707, 171] on span "Xác nhận" at bounding box center [702, 174] width 47 height 14
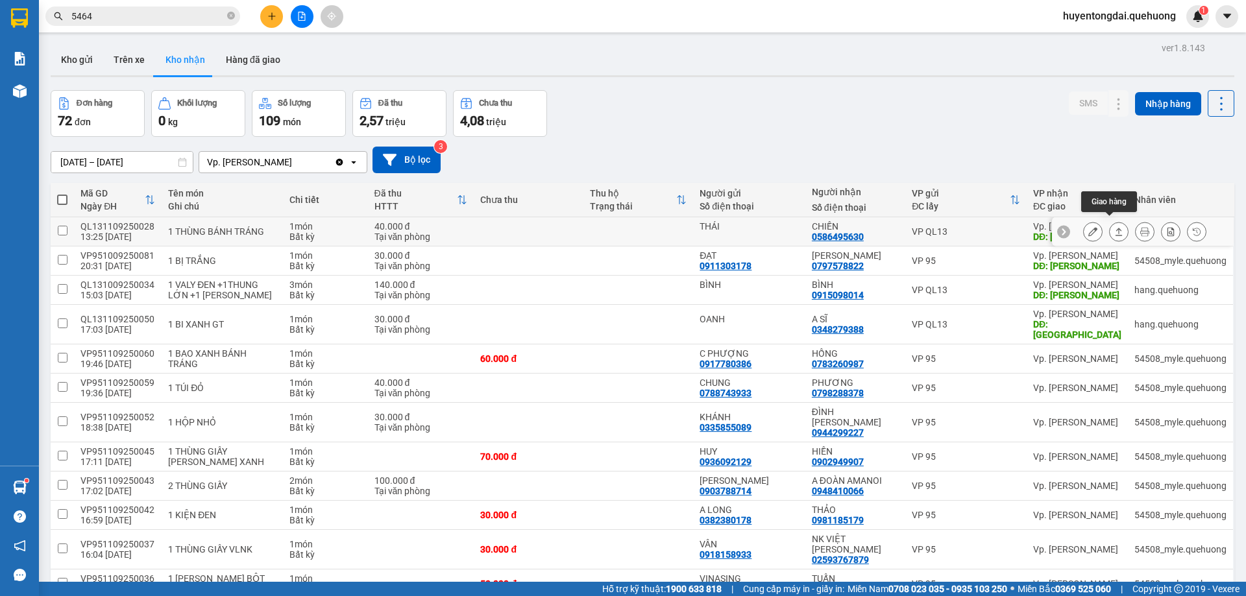
click at [1114, 229] on icon at bounding box center [1118, 231] width 9 height 9
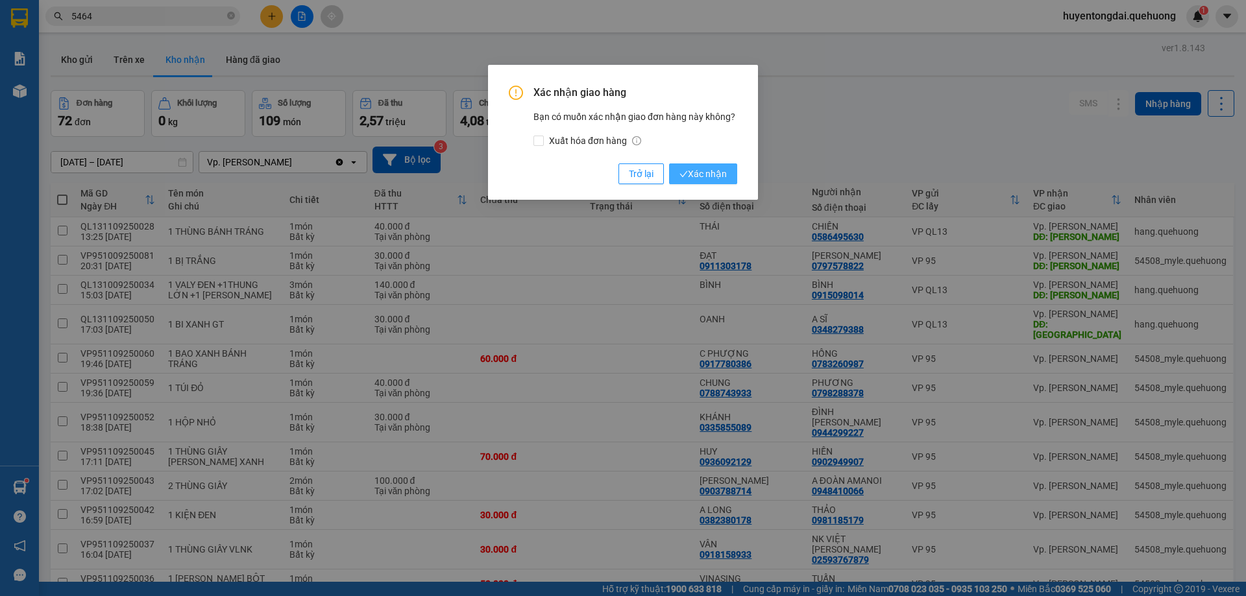
click at [714, 174] on span "Xác nhận" at bounding box center [702, 174] width 47 height 14
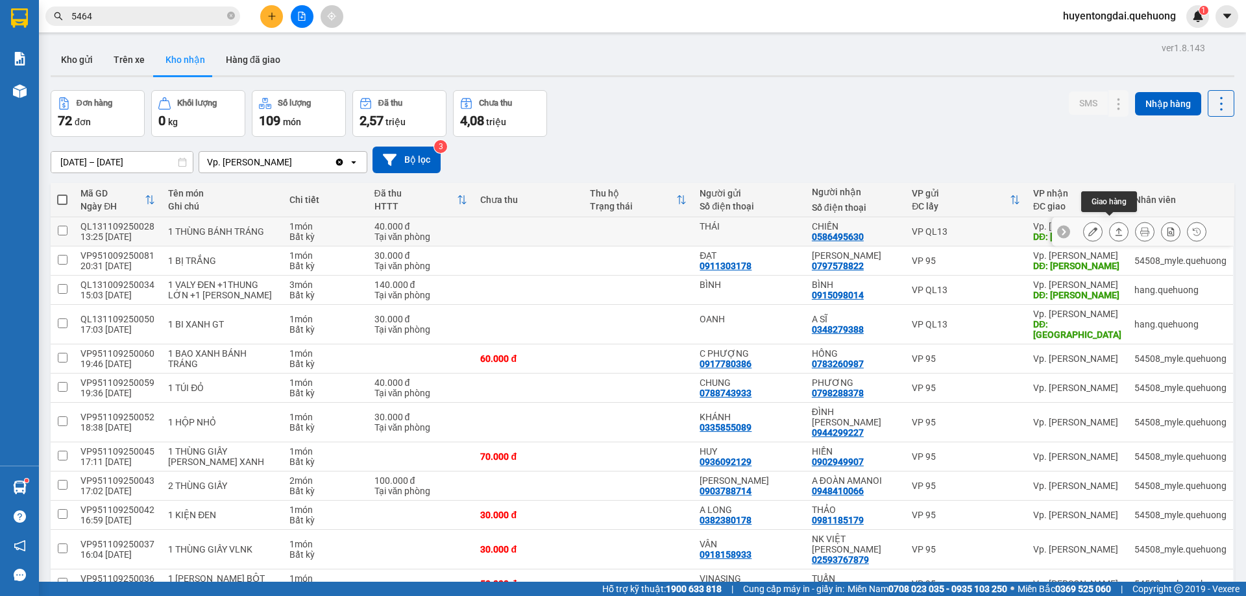
click at [1115, 230] on icon at bounding box center [1118, 232] width 7 height 8
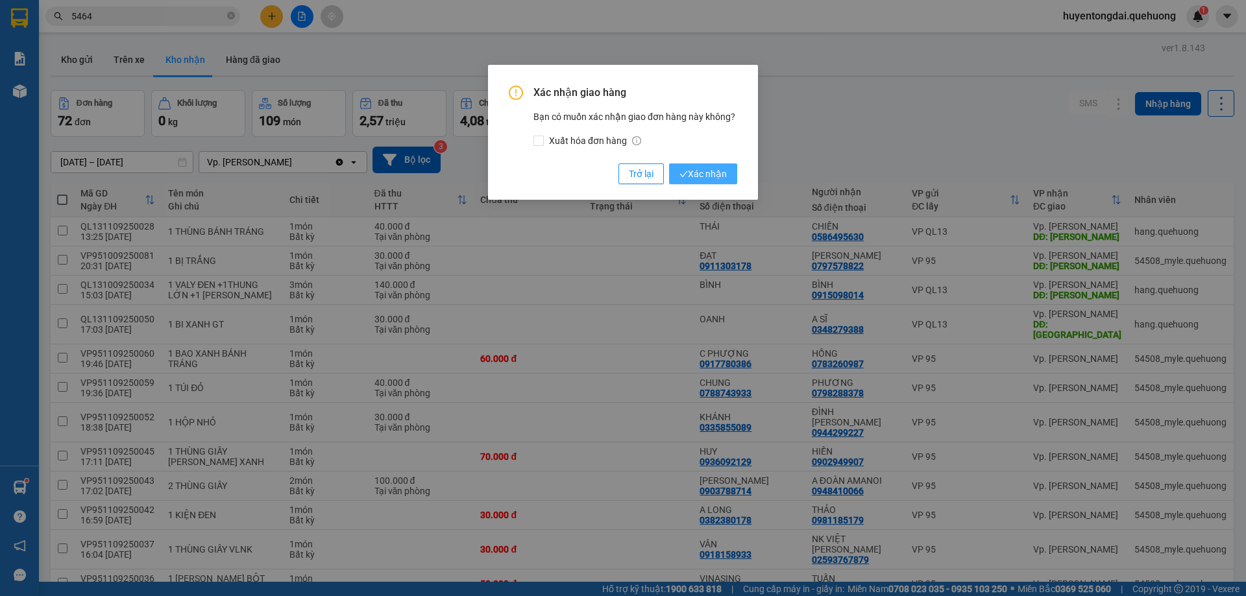
click at [713, 170] on span "Xác nhận" at bounding box center [702, 174] width 47 height 14
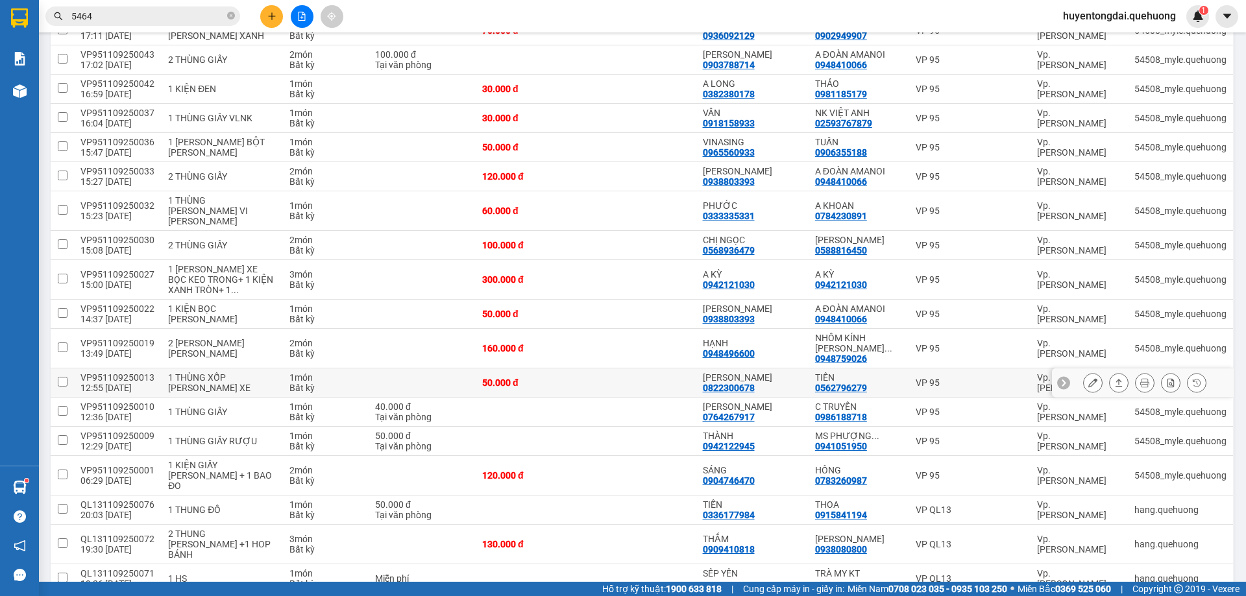
scroll to position [324, 0]
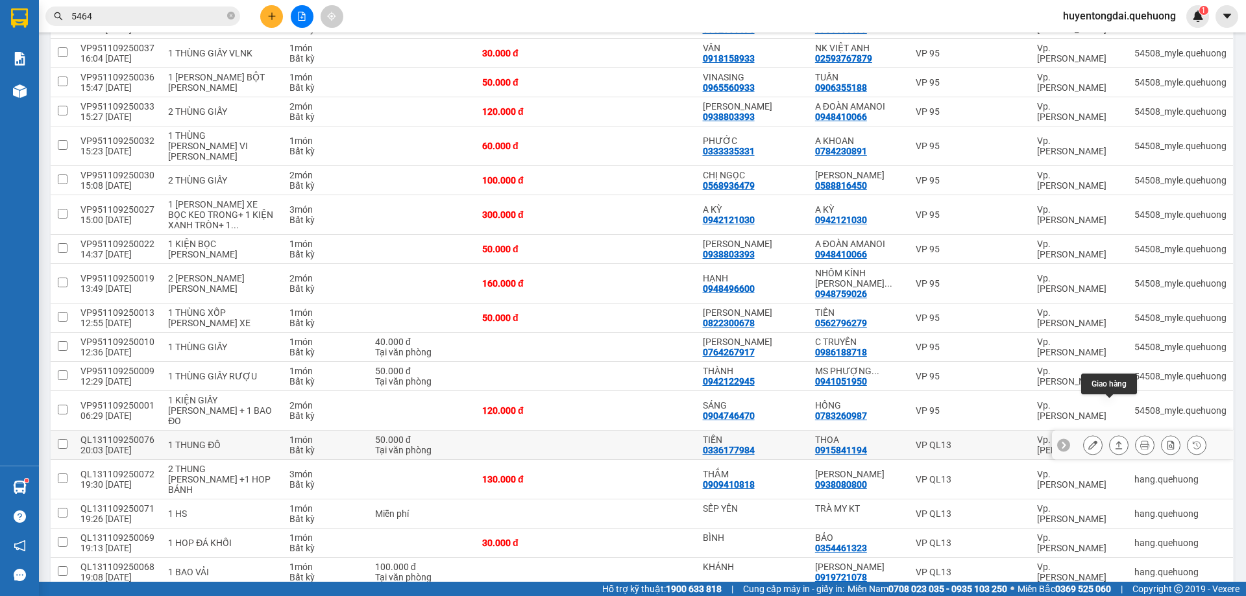
click at [1110, 434] on button at bounding box center [1119, 445] width 18 height 23
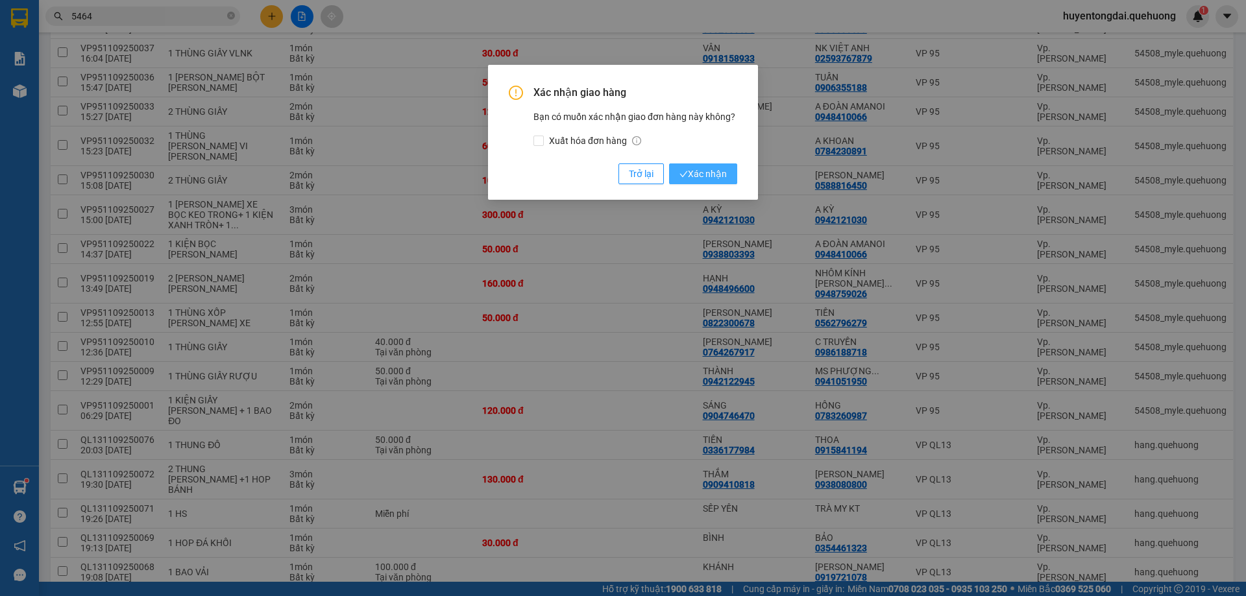
click at [717, 171] on span "Xác nhận" at bounding box center [702, 174] width 47 height 14
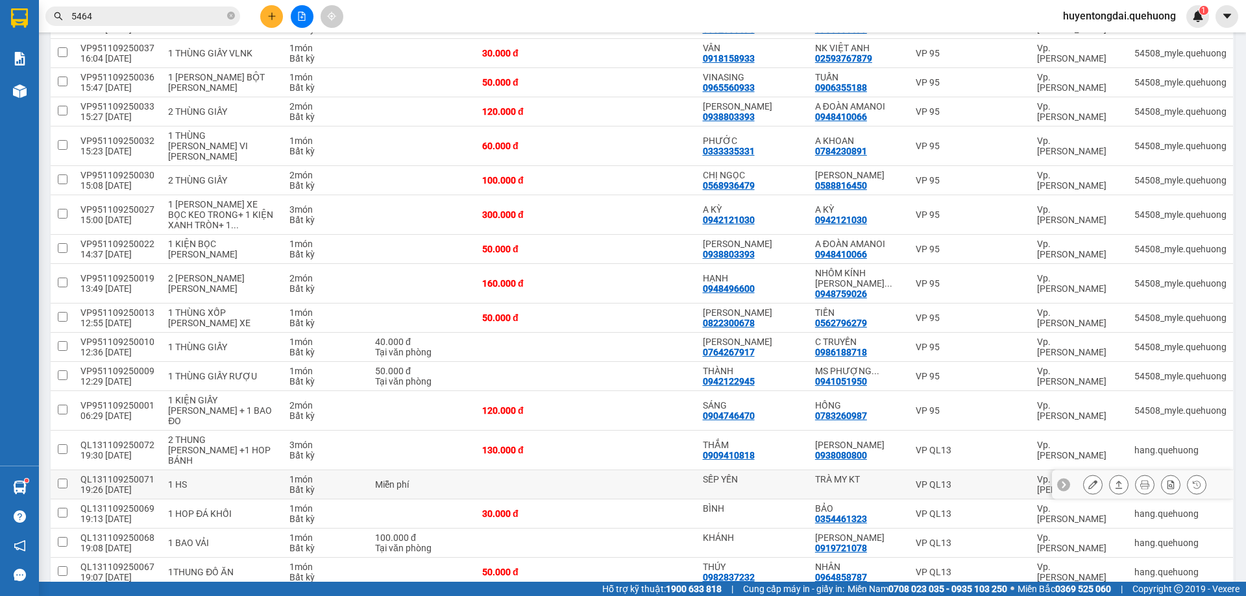
scroll to position [389, 0]
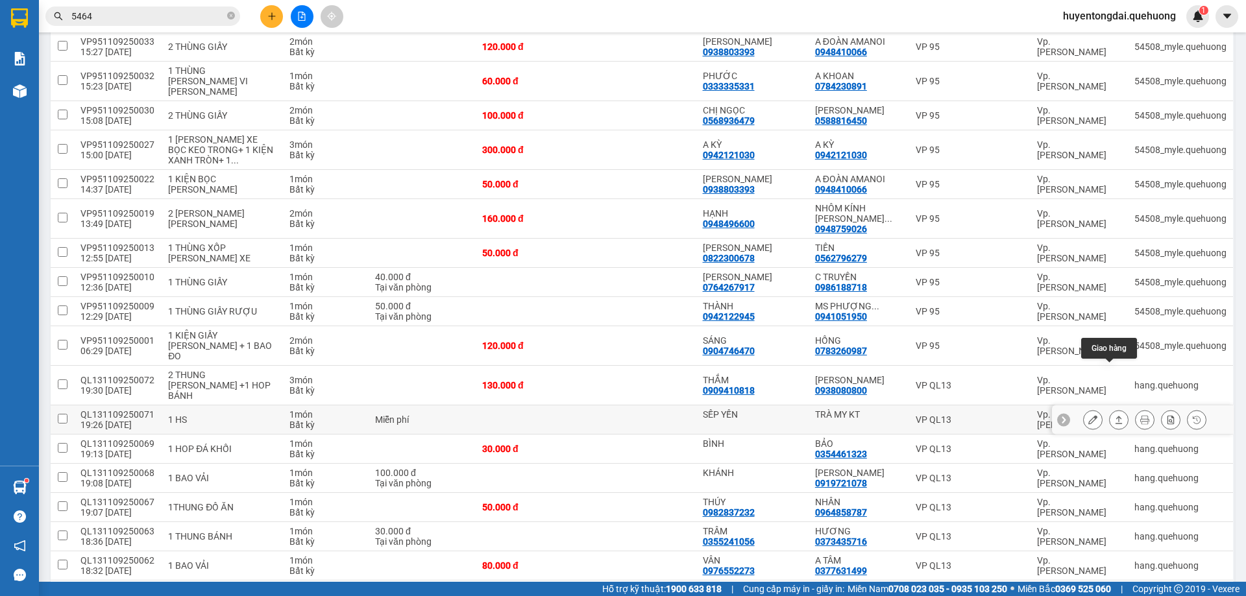
click at [1114, 415] on icon at bounding box center [1118, 419] width 9 height 9
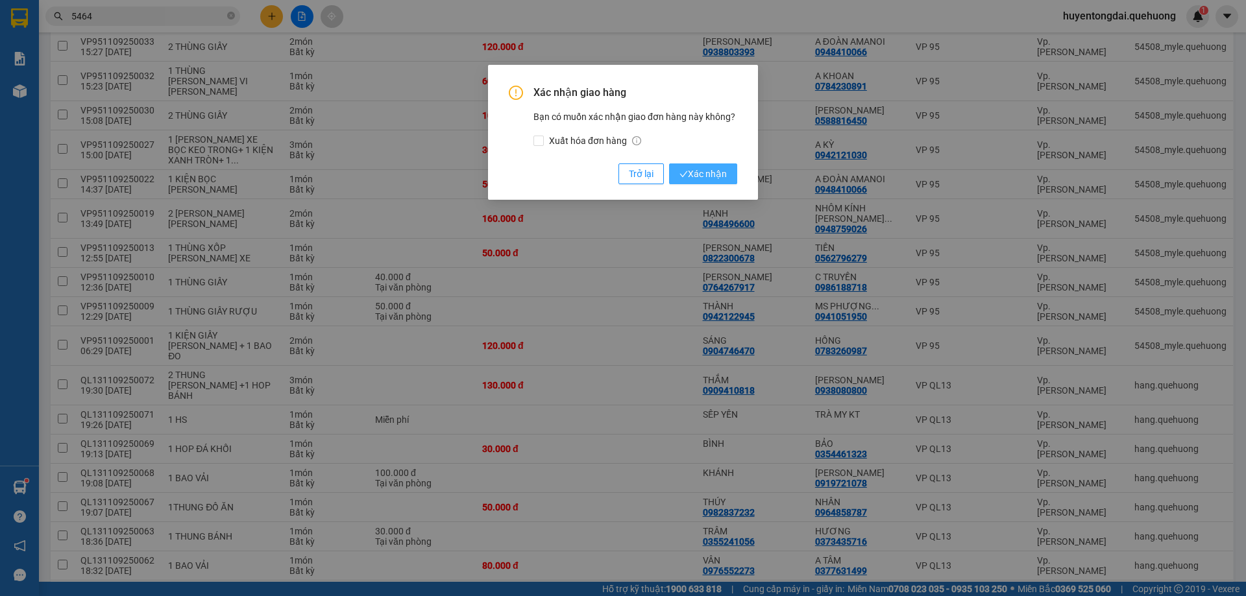
click at [705, 175] on span "Xác nhận" at bounding box center [702, 174] width 47 height 14
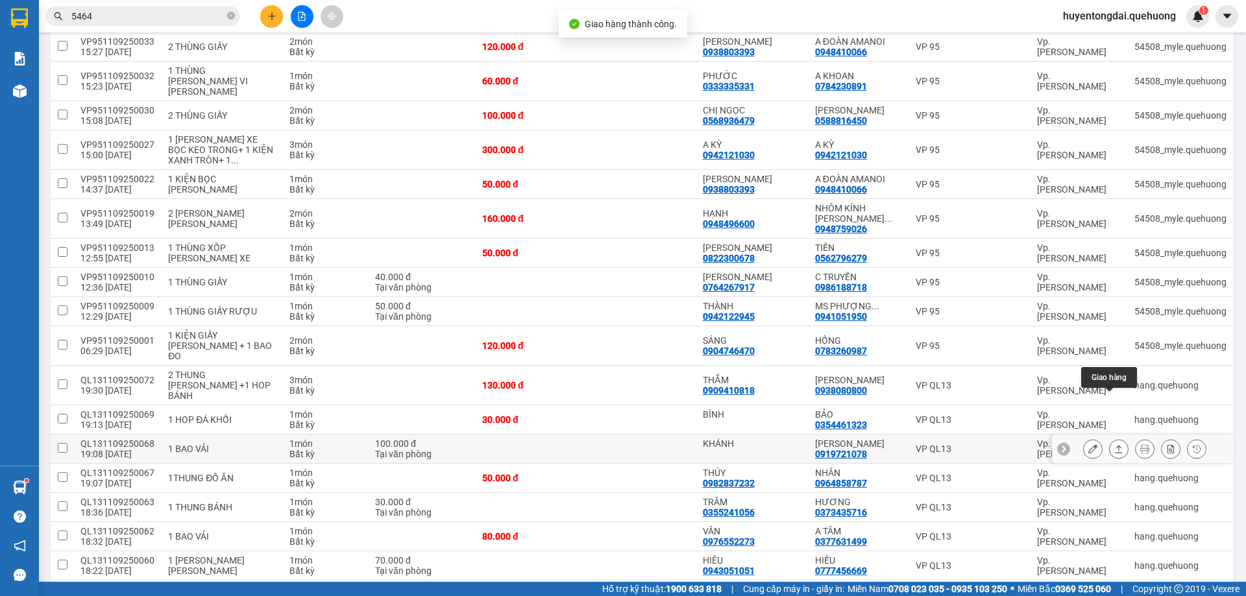
click at [1114, 445] on icon at bounding box center [1118, 449] width 9 height 9
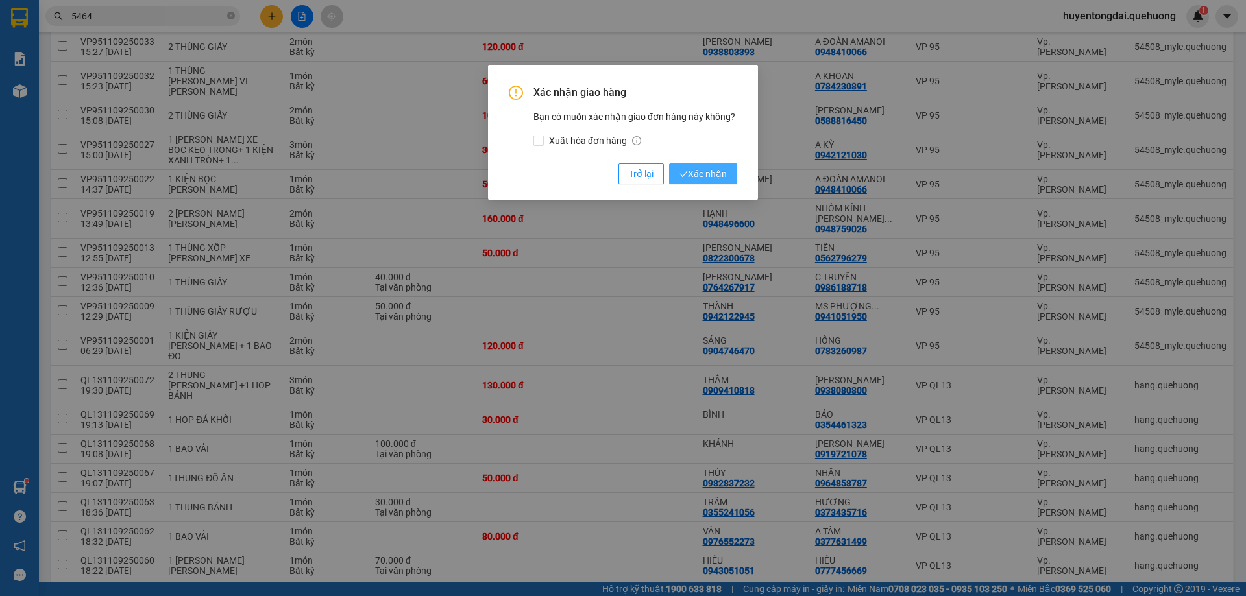
click at [703, 173] on span "Xác nhận" at bounding box center [702, 174] width 47 height 14
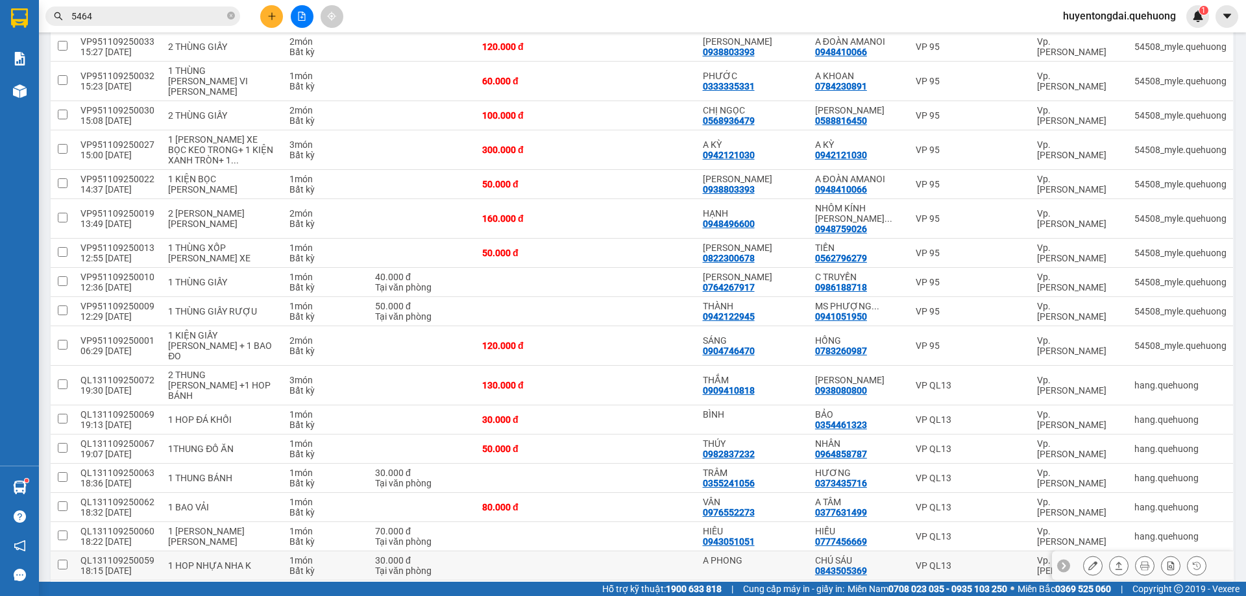
scroll to position [454, 0]
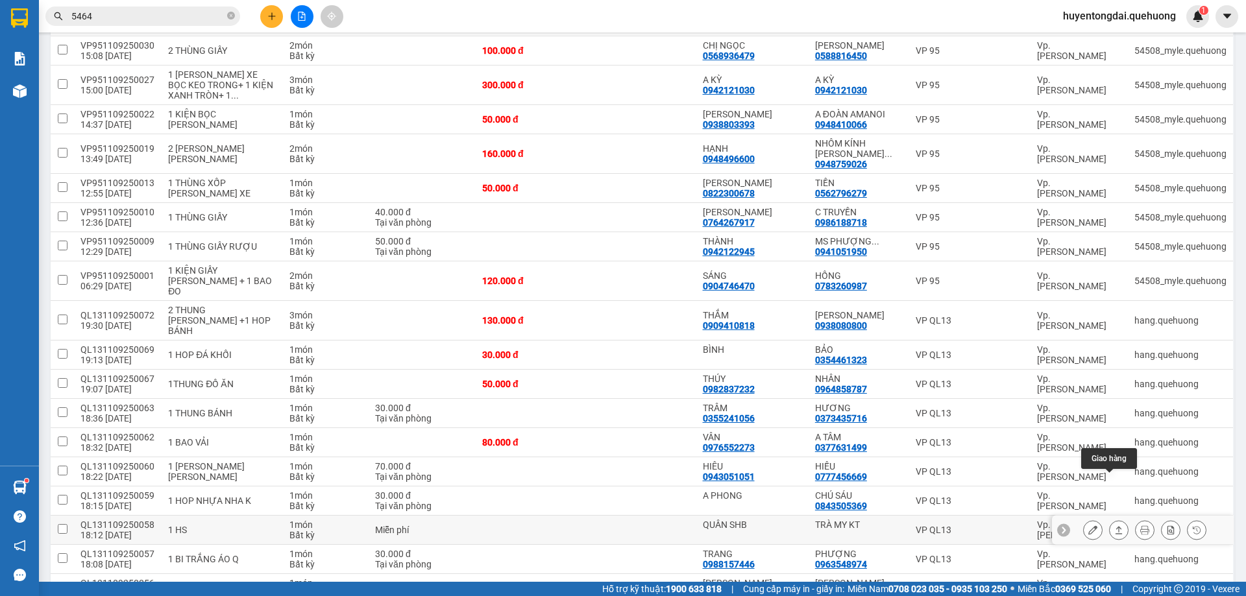
click at [1114, 526] on icon at bounding box center [1118, 530] width 9 height 9
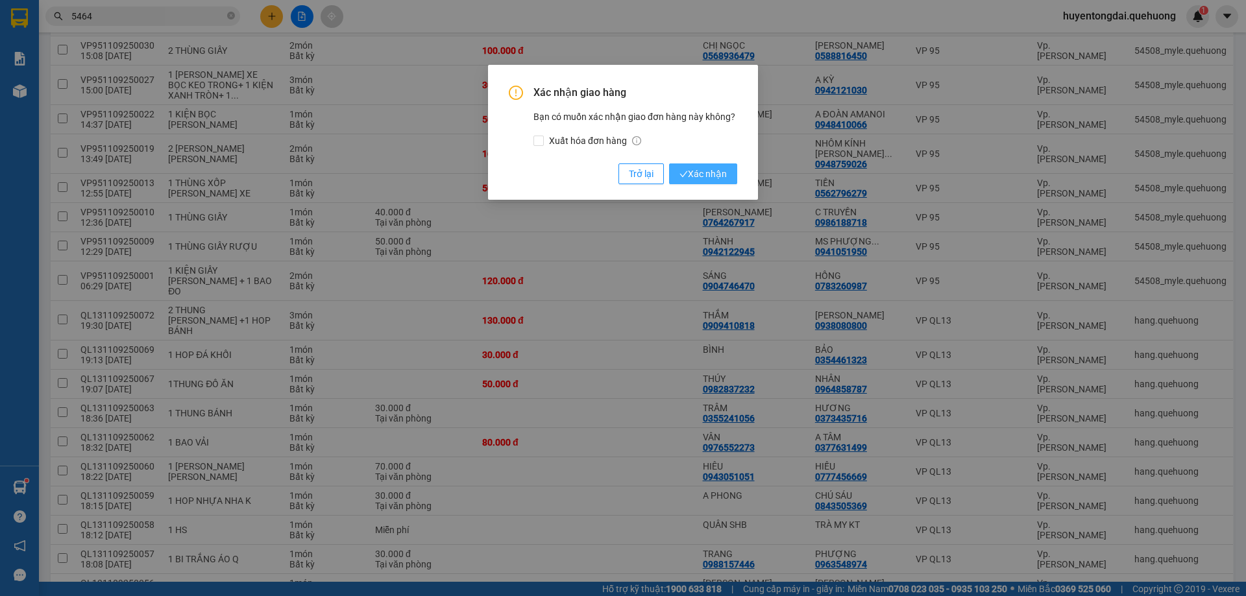
click at [702, 169] on span "Xác nhận" at bounding box center [702, 174] width 47 height 14
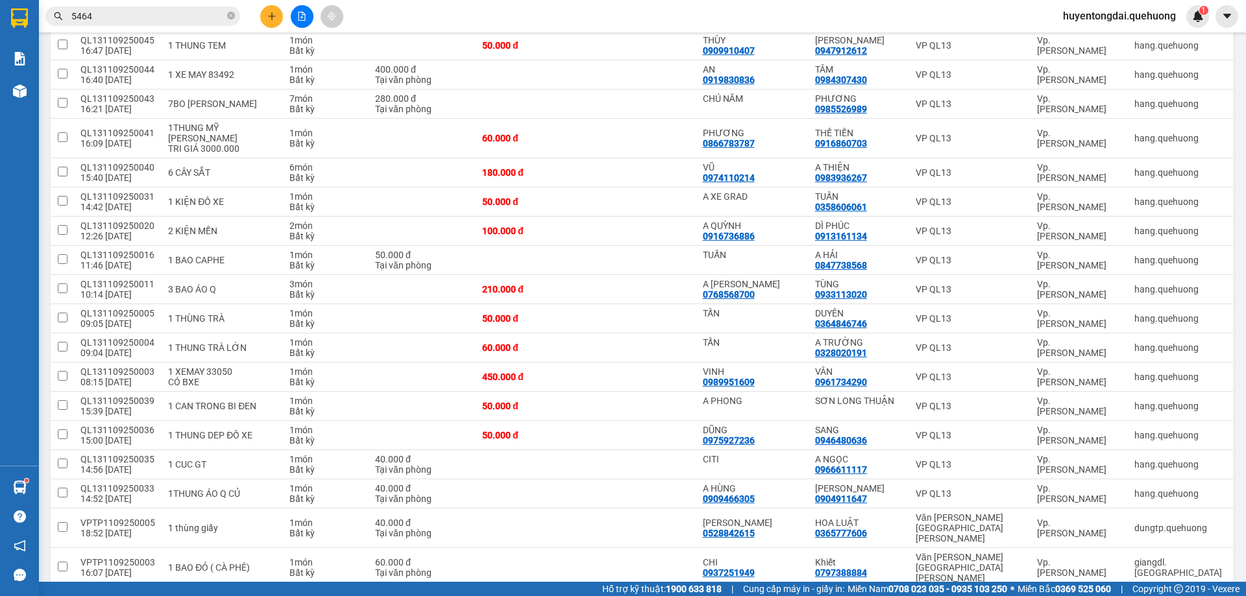
scroll to position [1078, 0]
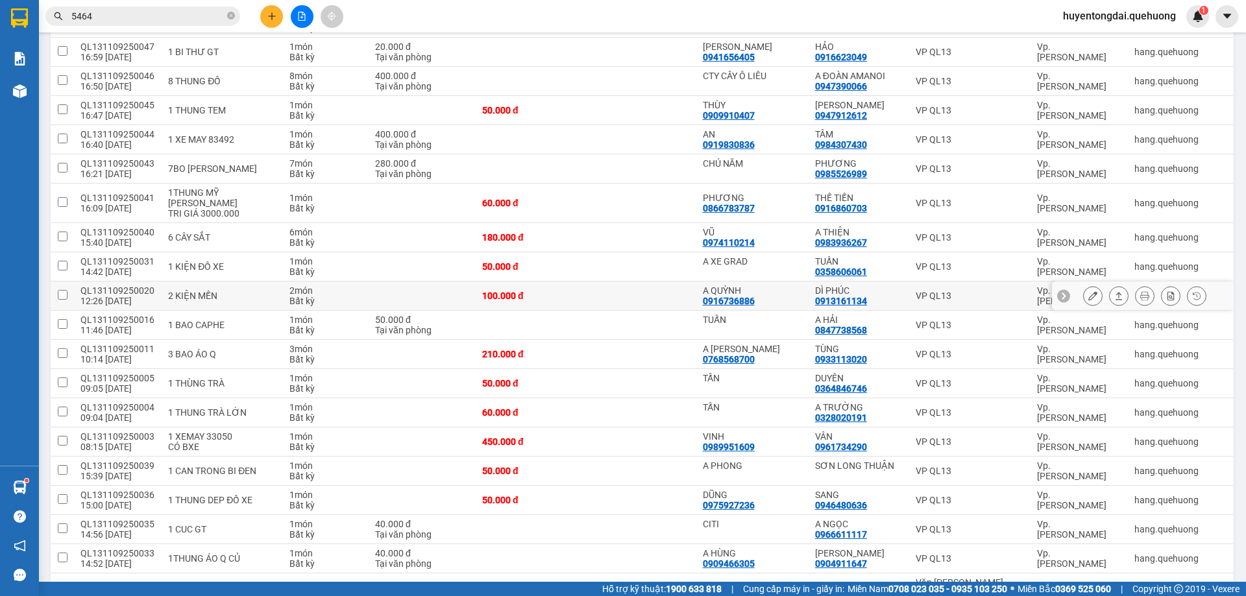
click at [1088, 291] on icon at bounding box center [1092, 295] width 9 height 9
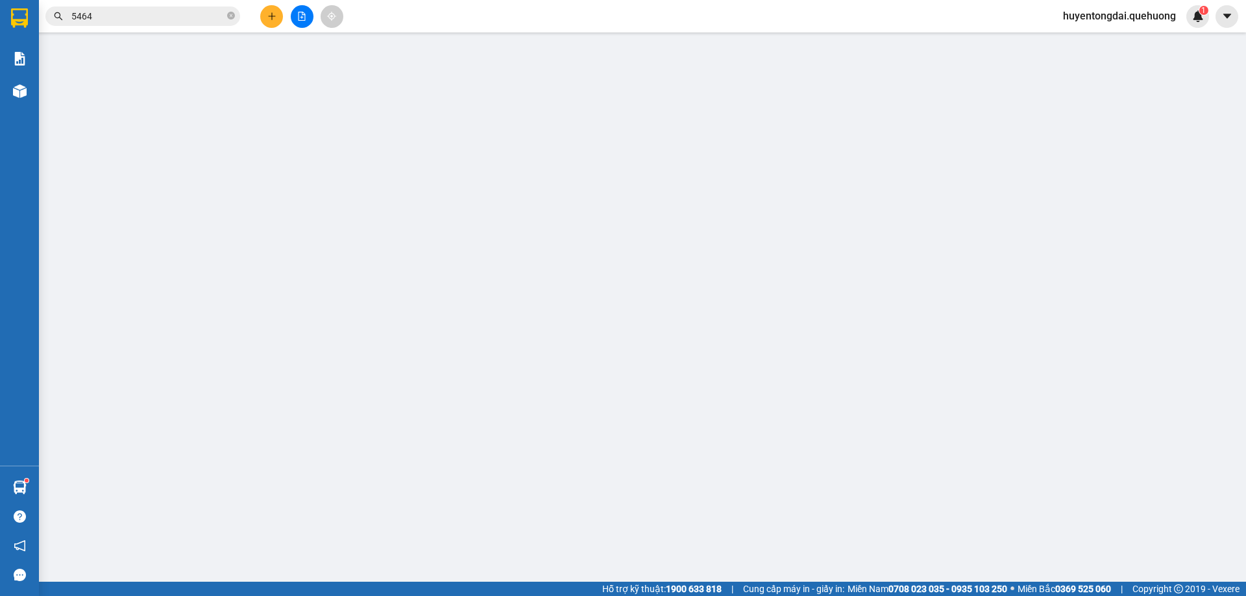
type input "0916736886"
type input "A QUỲNH"
type input "0913161134"
type input "DÌ PHÚC"
type input "100.000"
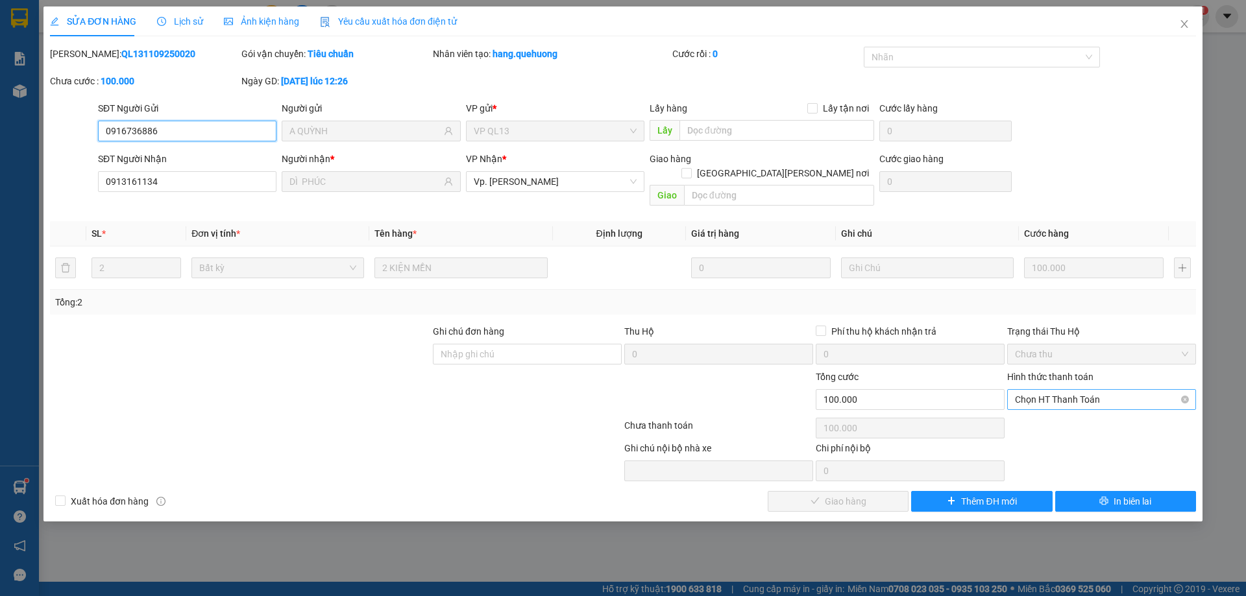
click at [1079, 390] on span "Chọn HT Thanh Toán" at bounding box center [1101, 399] width 173 height 19
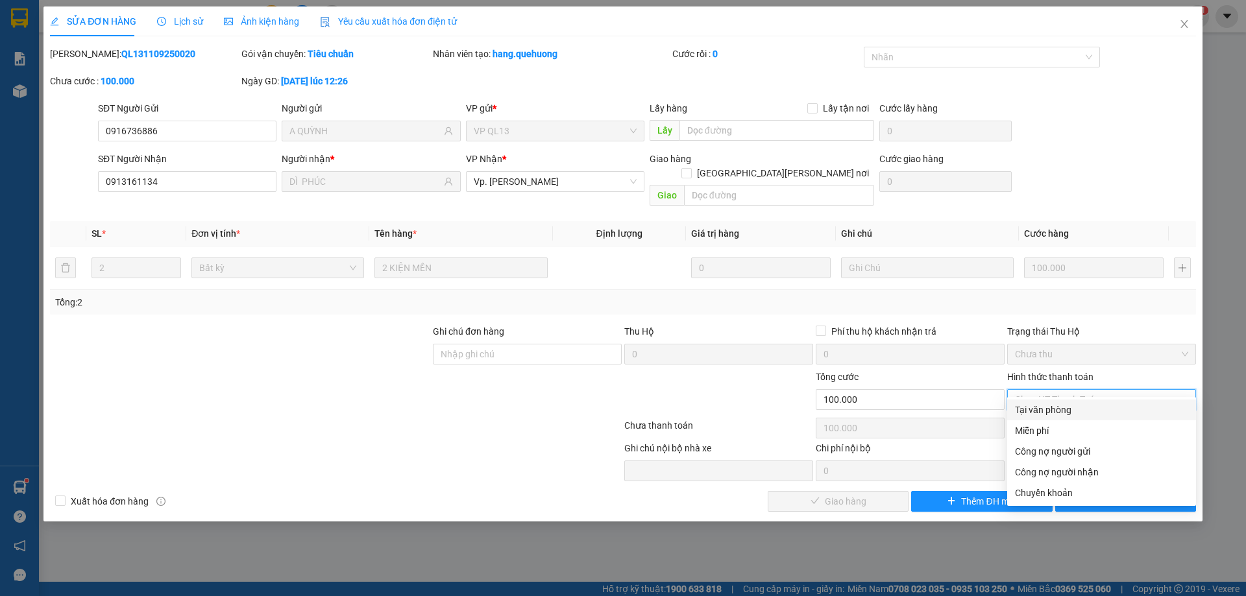
click at [1035, 413] on div "Tại văn phòng" at bounding box center [1101, 410] width 173 height 14
type input "0"
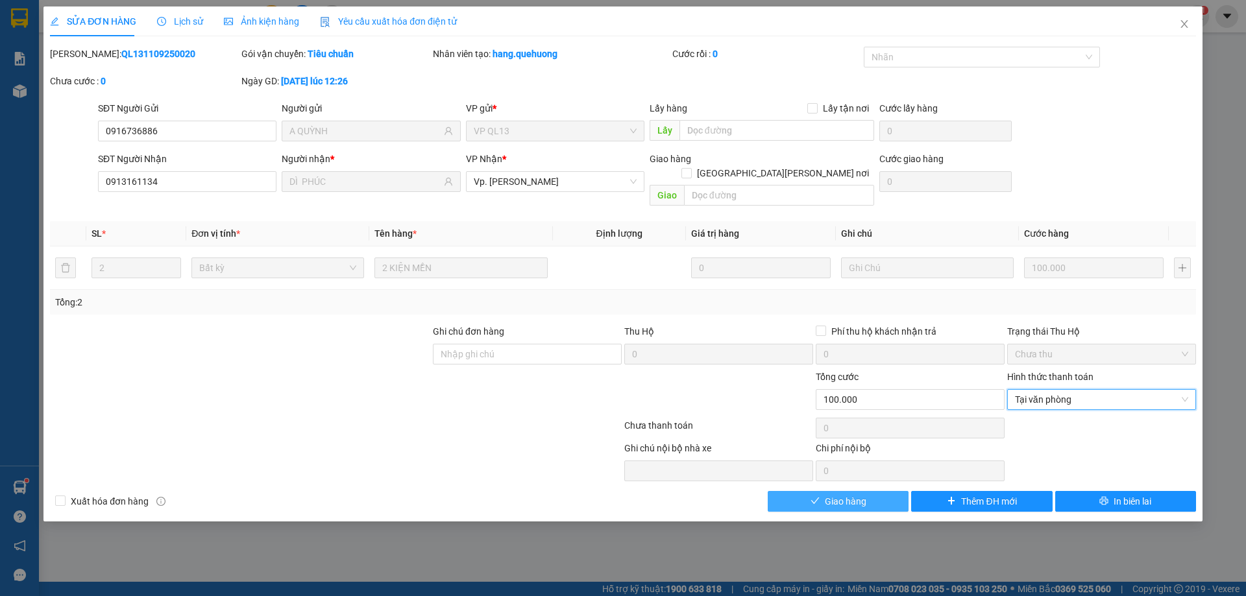
drag, startPoint x: 863, startPoint y: 484, endPoint x: 866, endPoint y: 473, distance: 11.3
click at [866, 473] on div "Total Paid Fee 0 Total UnPaid Fee 100.000 Cash Collection Total Fee Mã ĐH: QL13…" at bounding box center [623, 279] width 1146 height 465
click at [888, 491] on button "Giao hàng" at bounding box center [838, 501] width 141 height 21
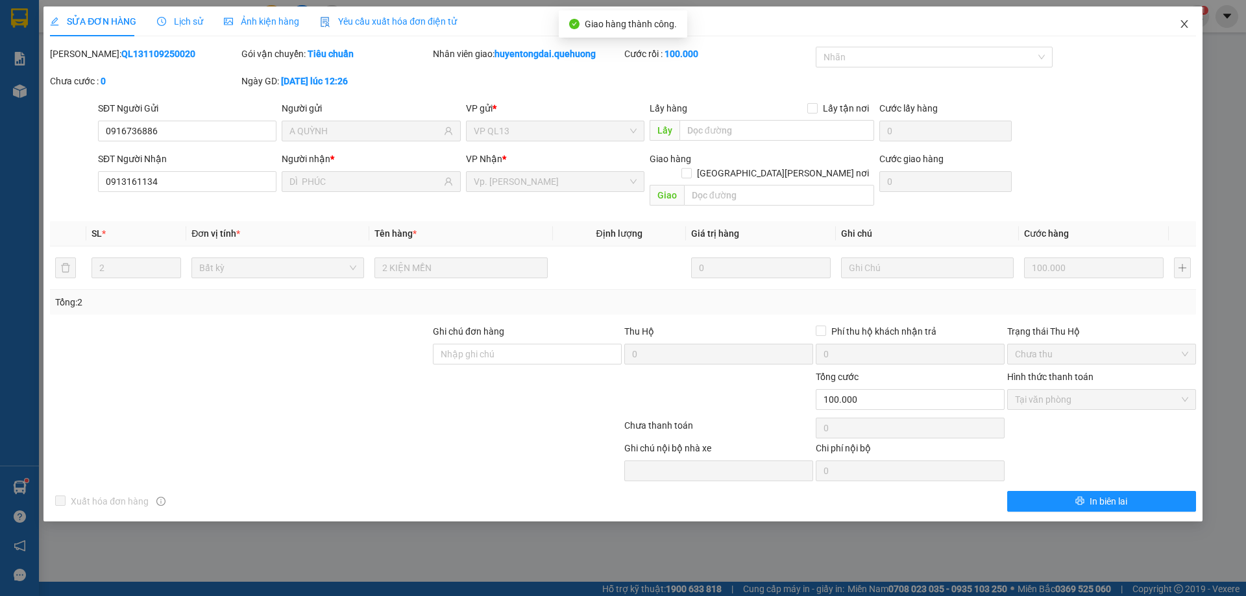
click at [1185, 21] on icon "close" at bounding box center [1184, 24] width 10 height 10
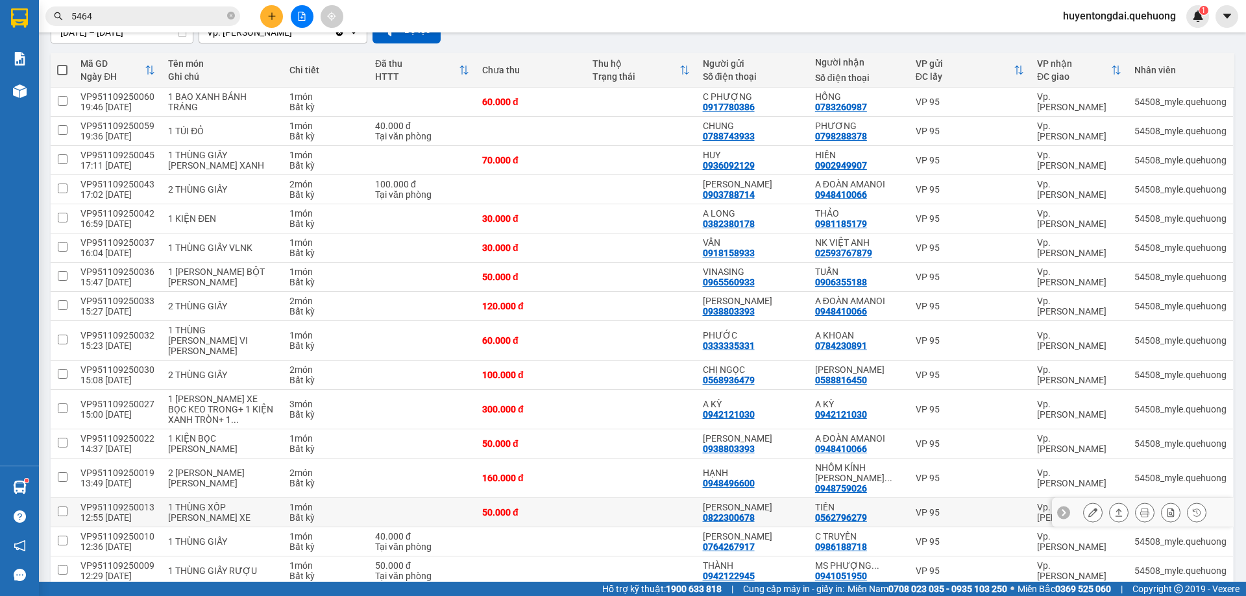
scroll to position [195, 0]
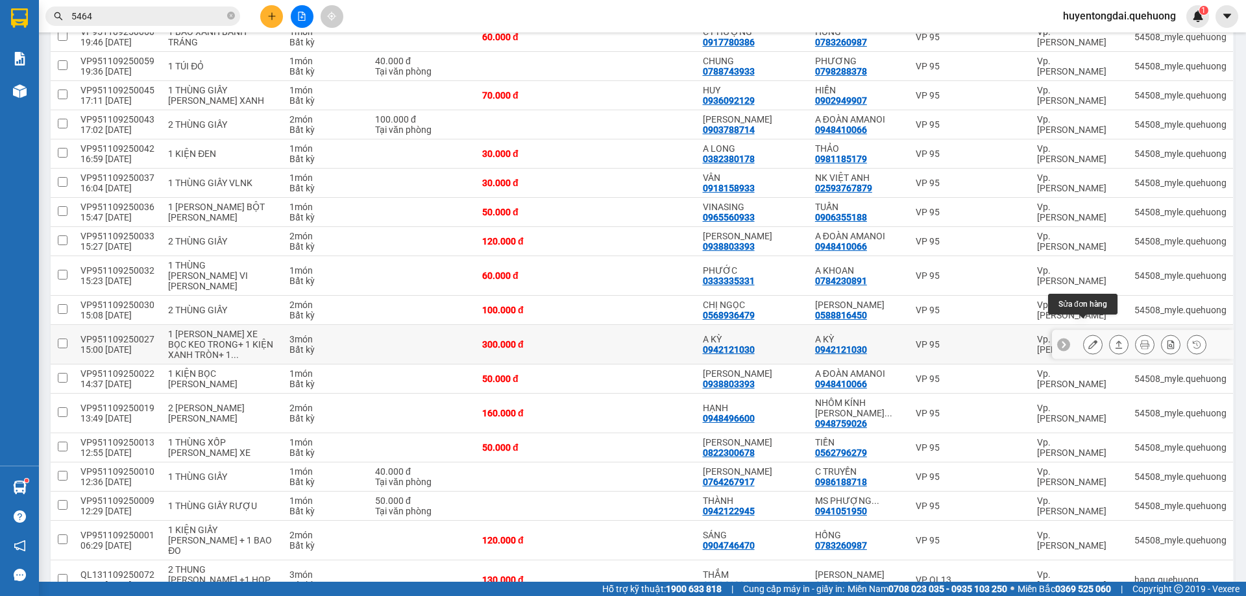
click at [1088, 340] on icon at bounding box center [1092, 344] width 9 height 9
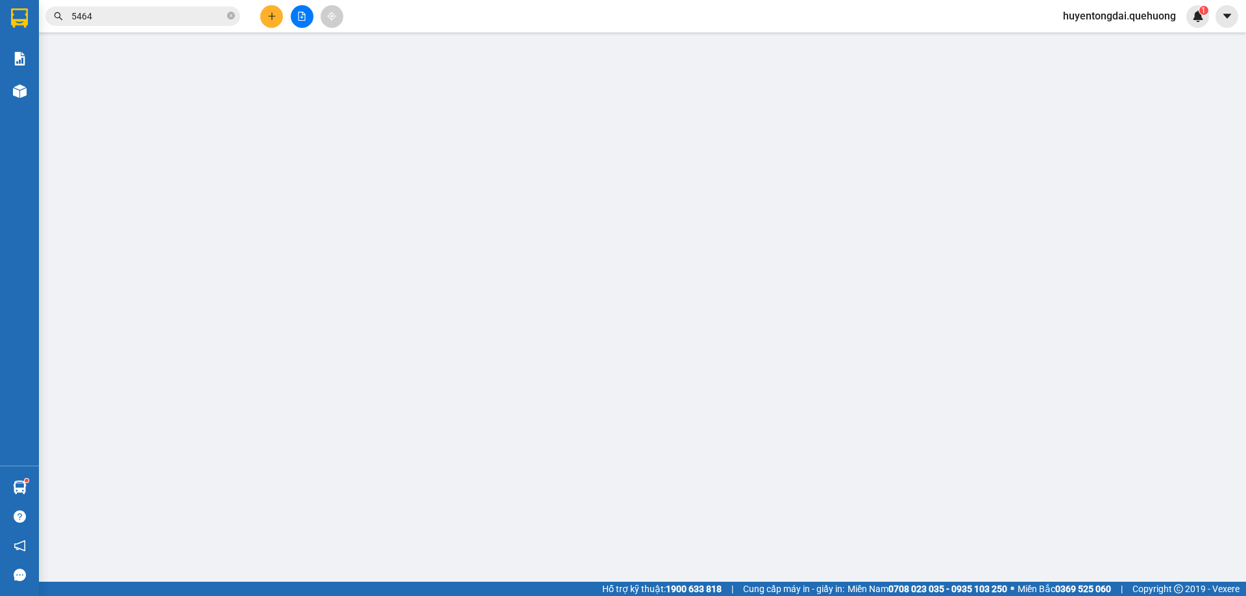
type input "0942121030"
type input "A KỲ"
type input "0942121030"
type input "A KỲ"
type input "300.000"
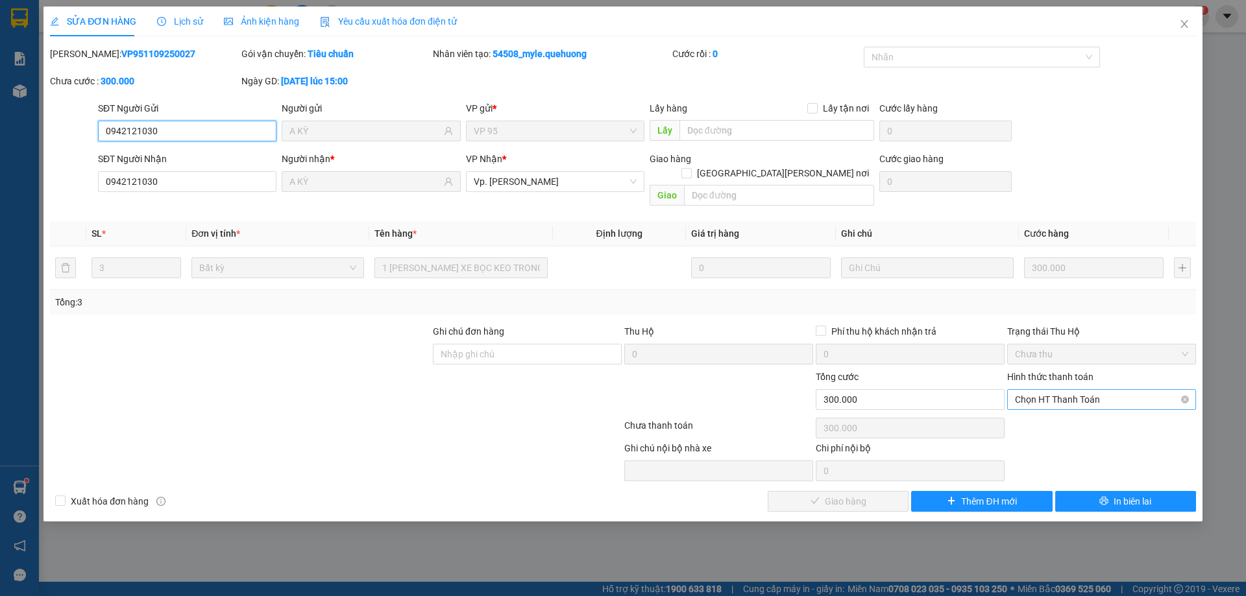
click at [1073, 390] on span "Chọn HT Thanh Toán" at bounding box center [1101, 399] width 173 height 19
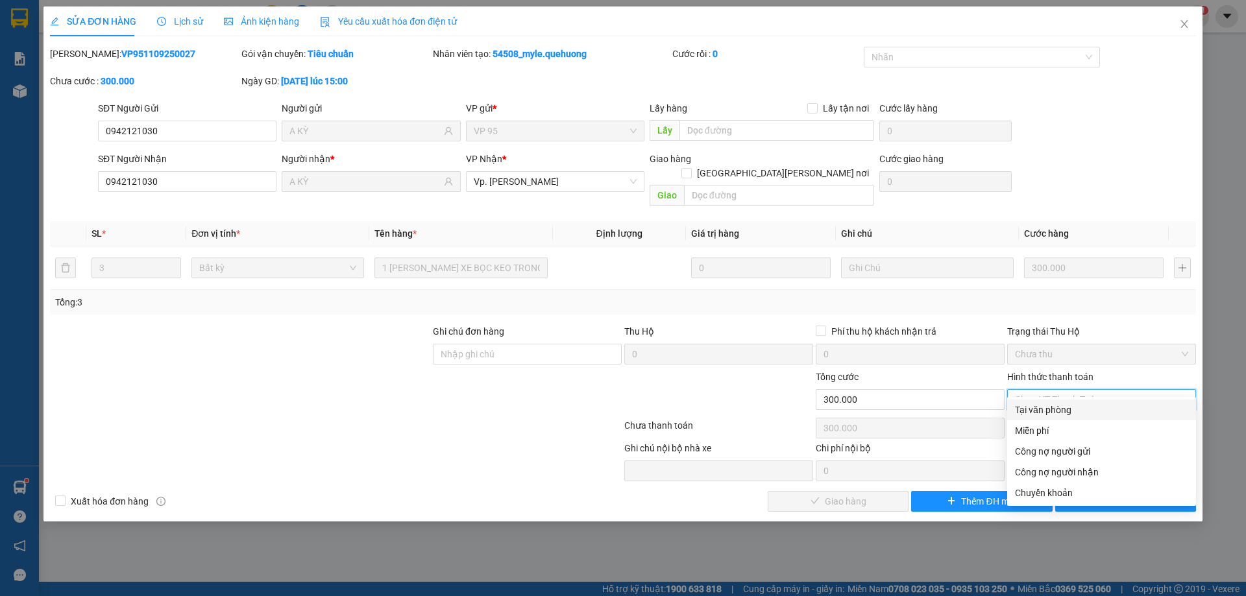
click at [1059, 404] on div "Tại văn phòng" at bounding box center [1101, 410] width 173 height 14
type input "0"
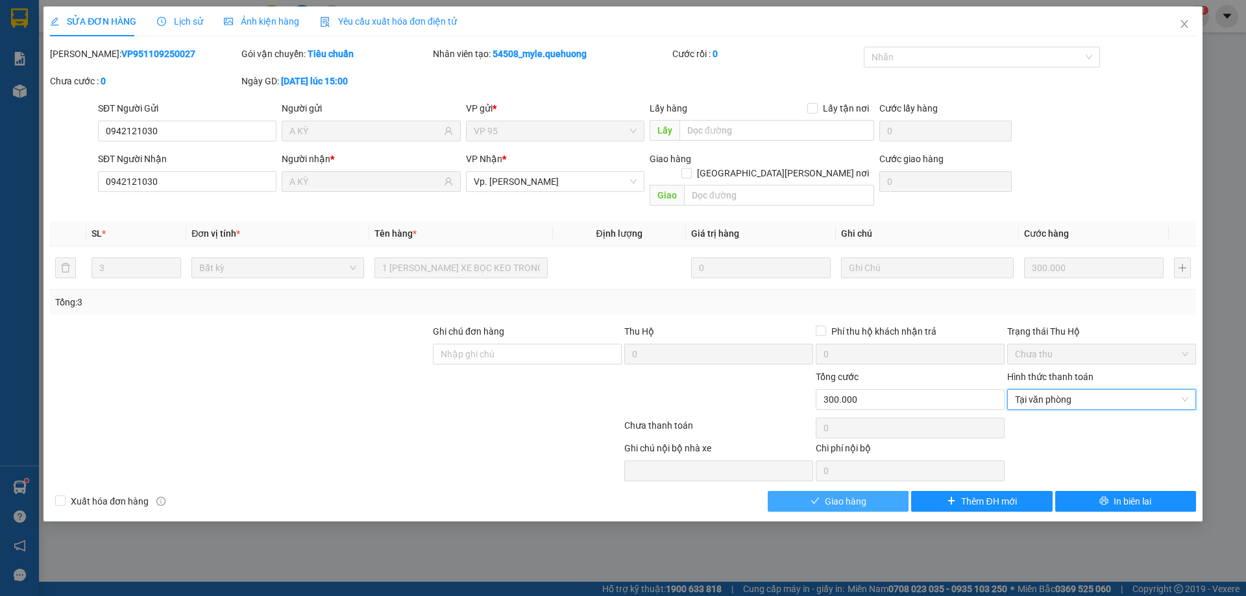
click at [854, 494] on span "Giao hàng" at bounding box center [846, 501] width 42 height 14
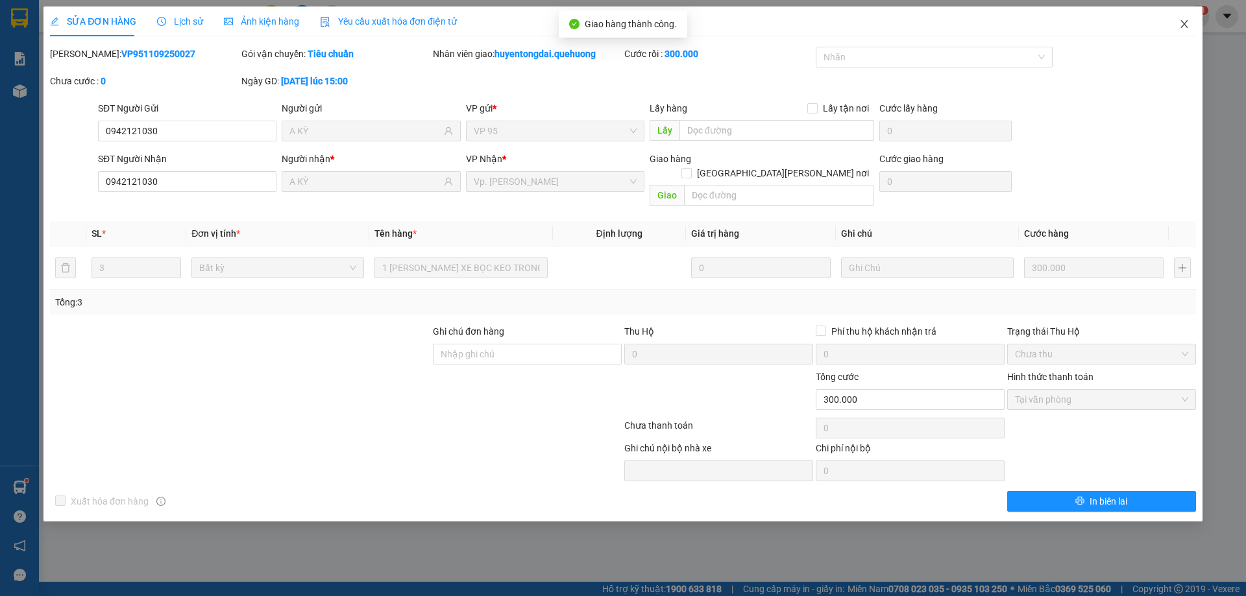
click at [1182, 27] on icon "close" at bounding box center [1183, 24] width 7 height 8
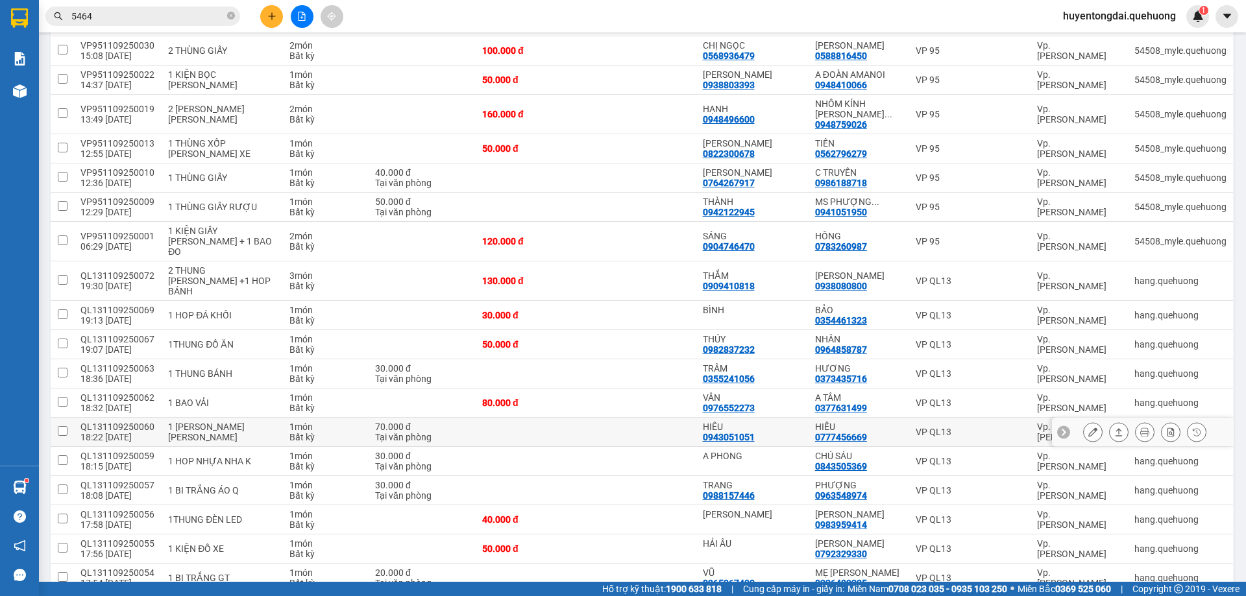
scroll to position [519, 0]
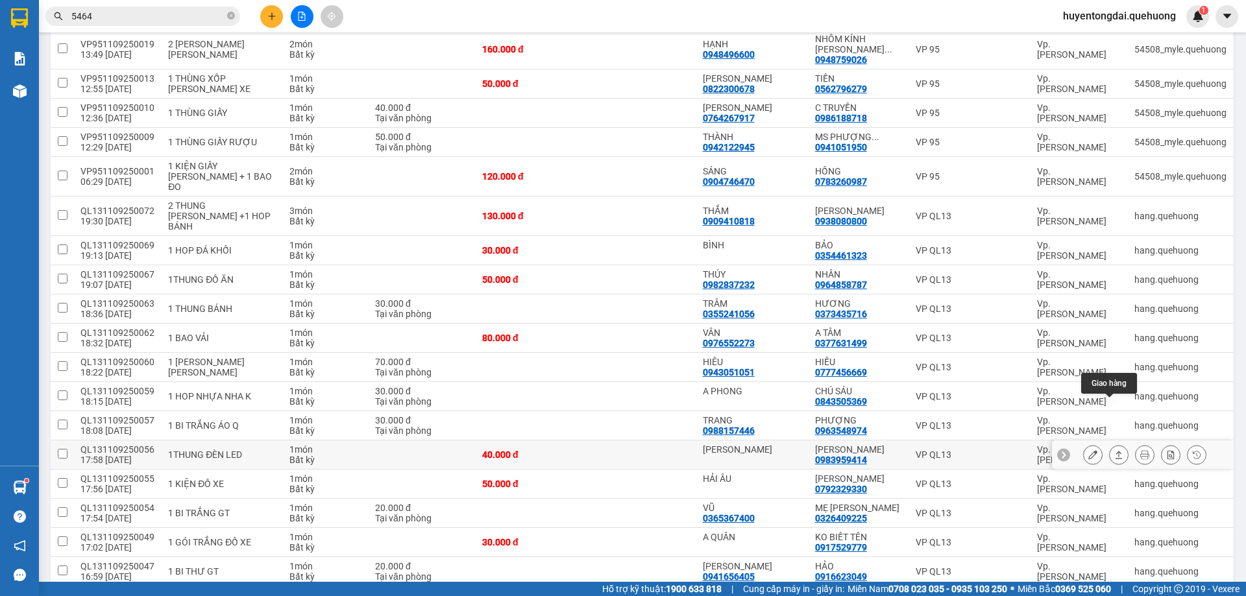
click at [1088, 450] on icon at bounding box center [1092, 454] width 9 height 9
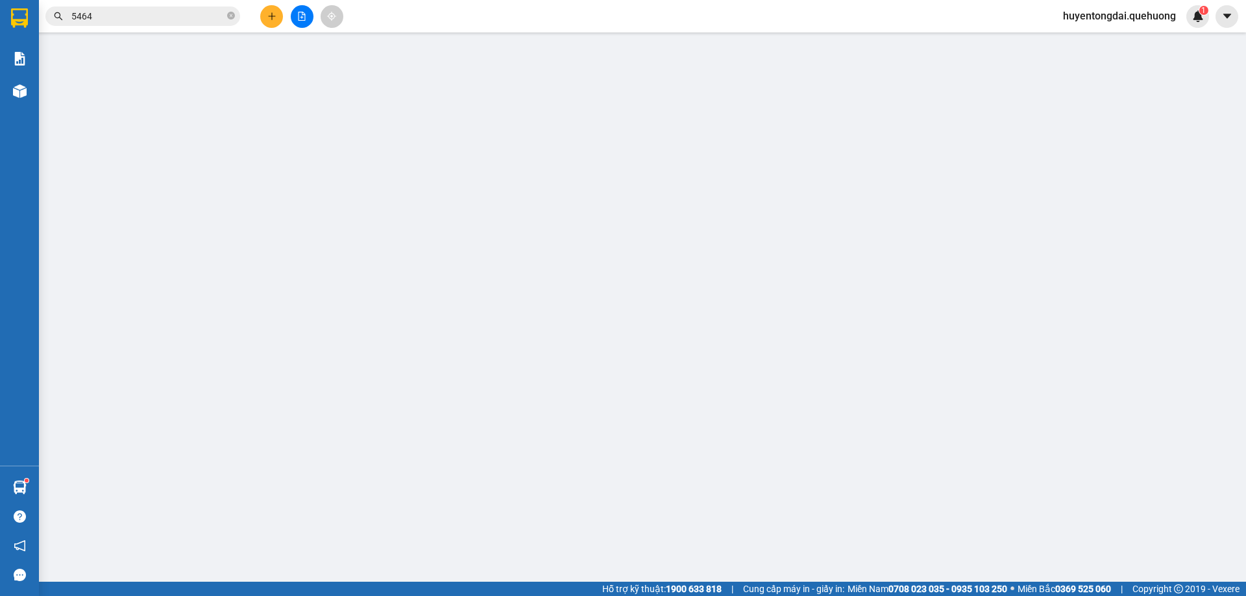
type input "BẢO LONG"
type input "0983959414"
type input "CHA TOÀN"
type input "40.000"
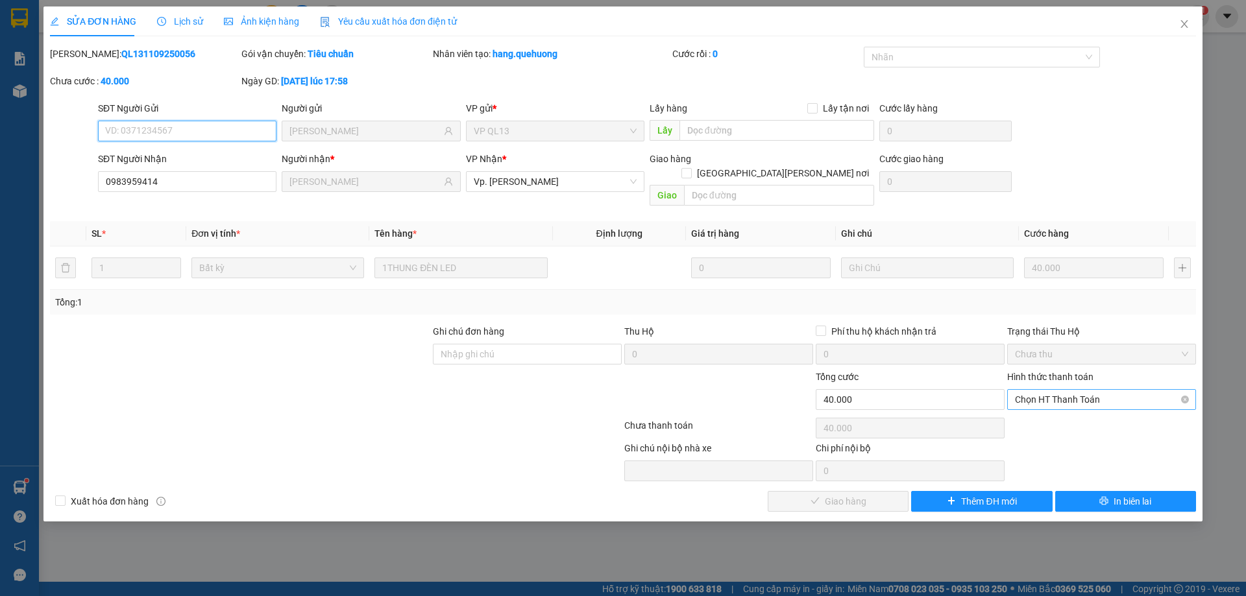
click at [1091, 390] on span "Chọn HT Thanh Toán" at bounding box center [1101, 399] width 173 height 19
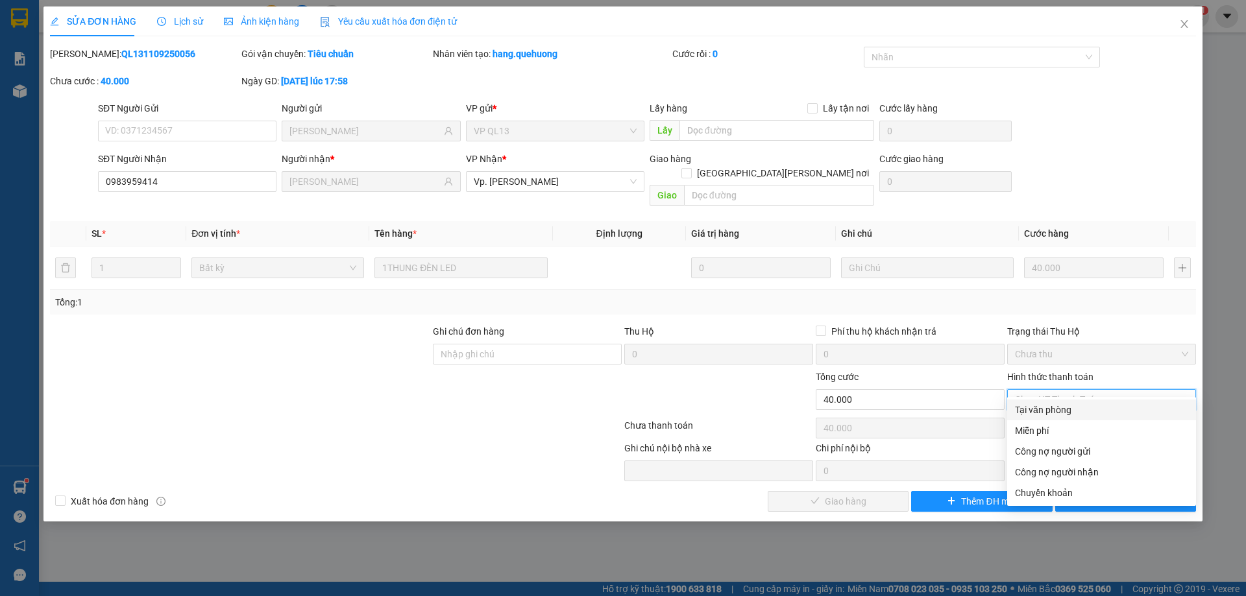
click at [1068, 409] on div "Tại văn phòng" at bounding box center [1101, 410] width 173 height 14
type input "0"
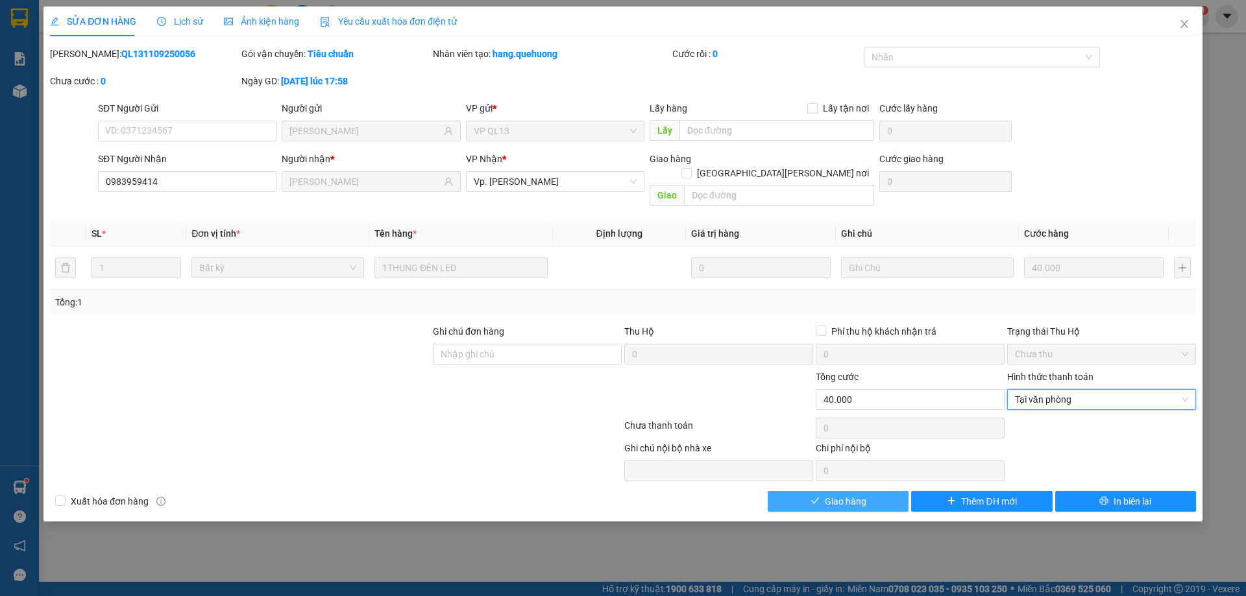
click at [882, 491] on button "Giao hàng" at bounding box center [838, 501] width 141 height 21
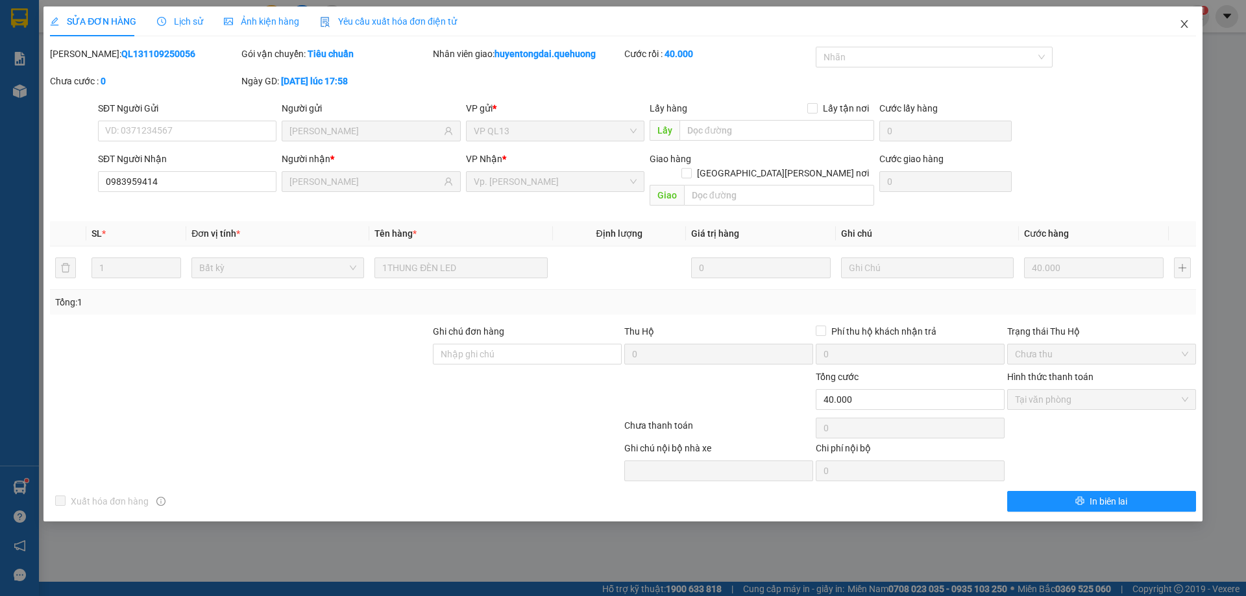
click at [1180, 13] on span "Close" at bounding box center [1184, 24] width 36 height 36
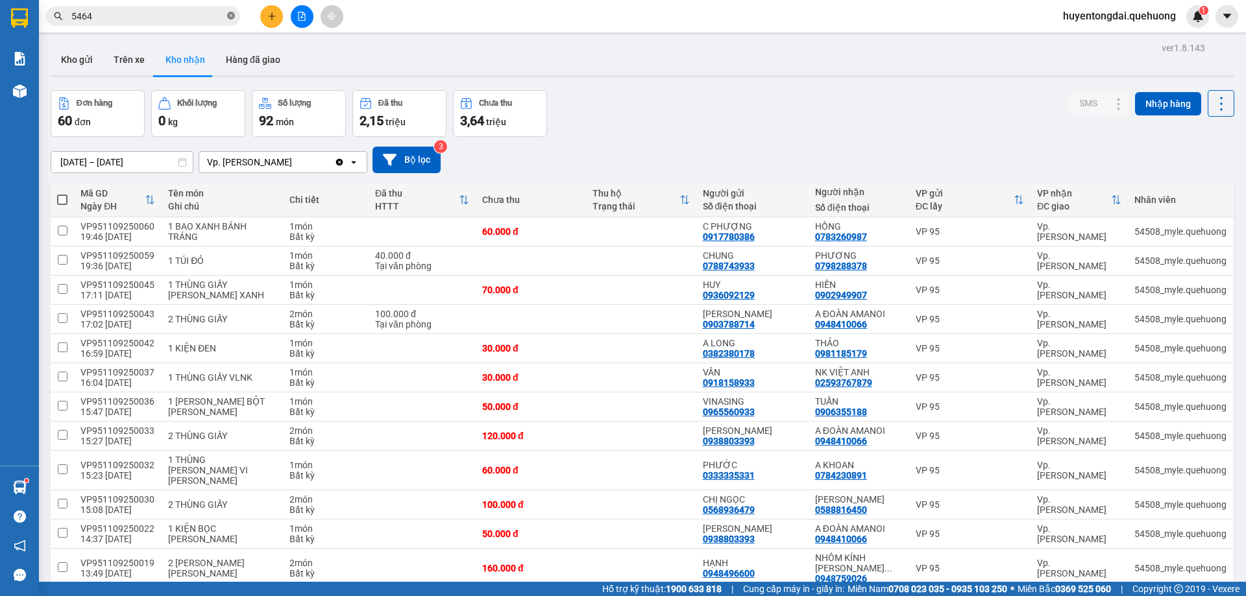
click at [228, 18] on icon "close-circle" at bounding box center [231, 16] width 8 height 8
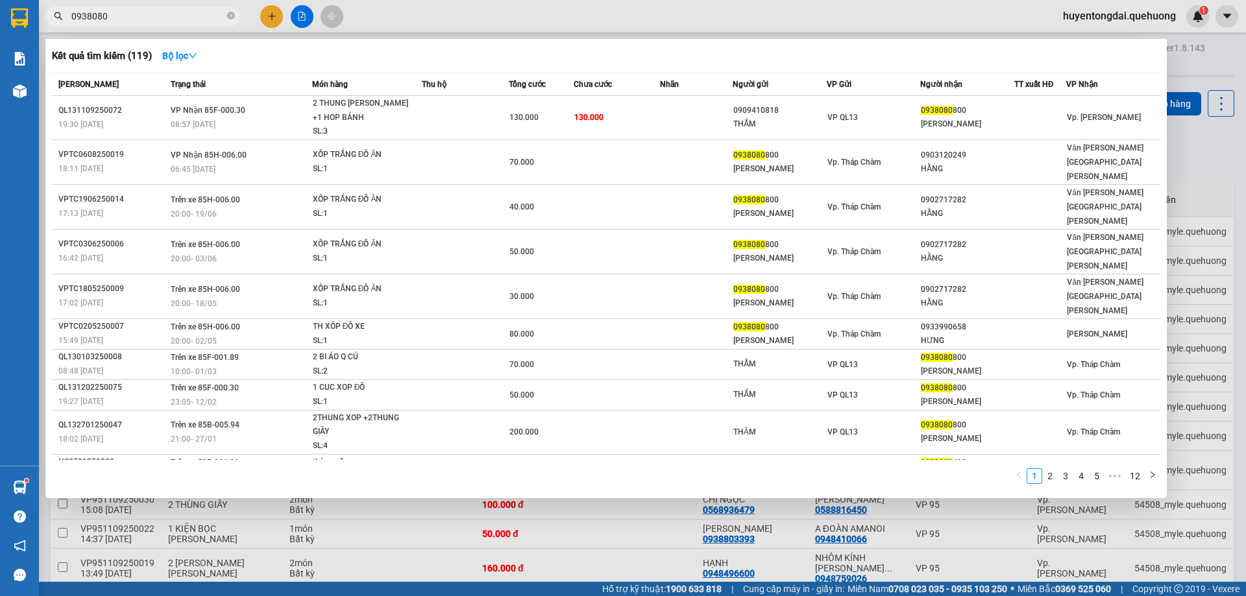
click at [480, 557] on div at bounding box center [623, 298] width 1246 height 596
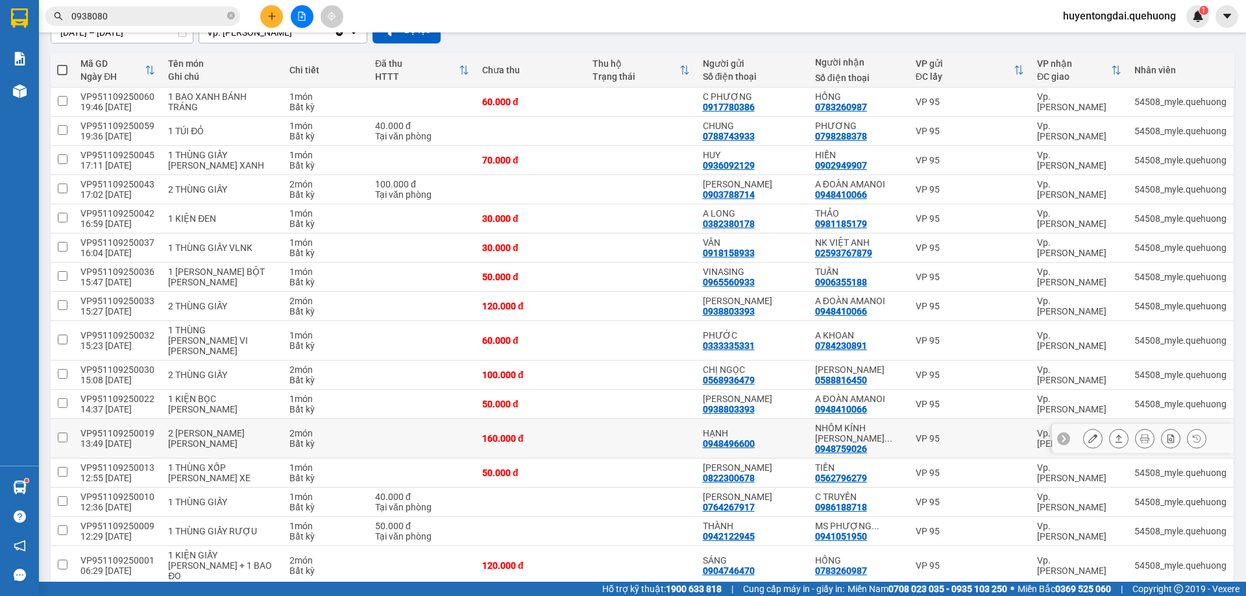
scroll to position [65, 0]
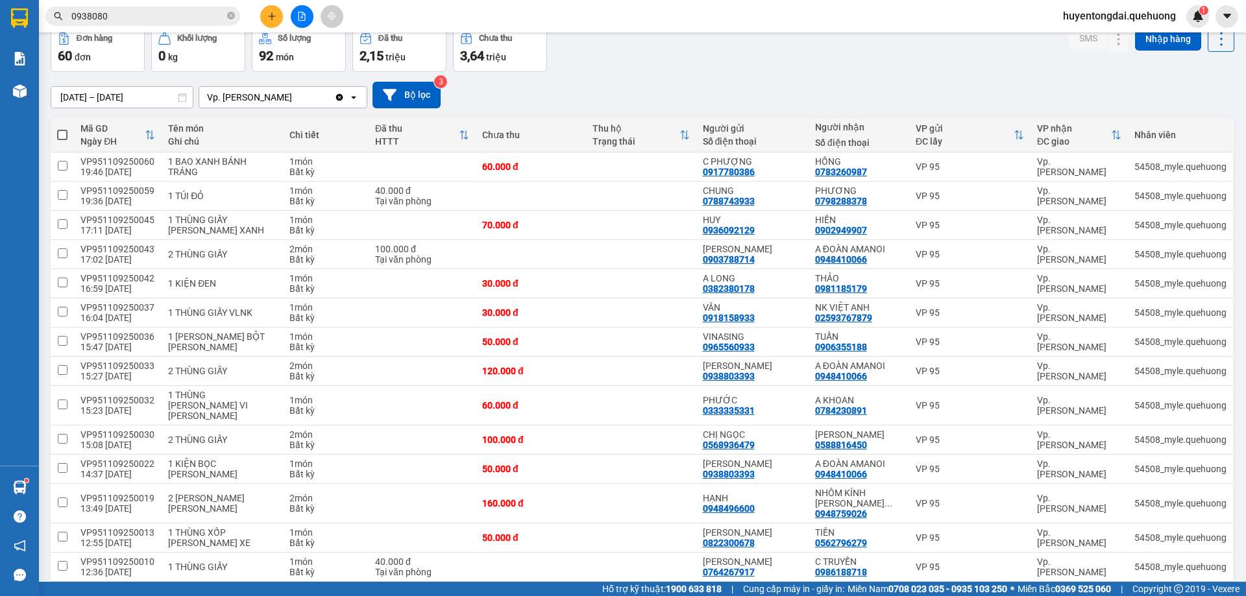
click at [193, 16] on input "0938080" at bounding box center [147, 16] width 153 height 14
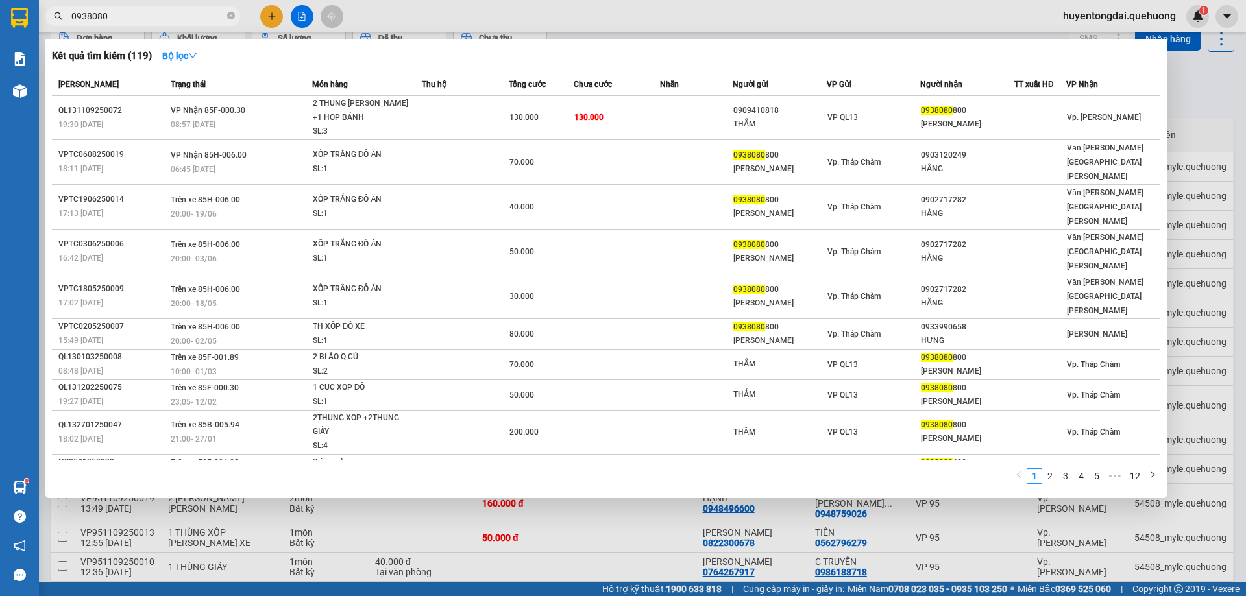
click at [193, 16] on input "0938080" at bounding box center [147, 16] width 153 height 14
type input "0"
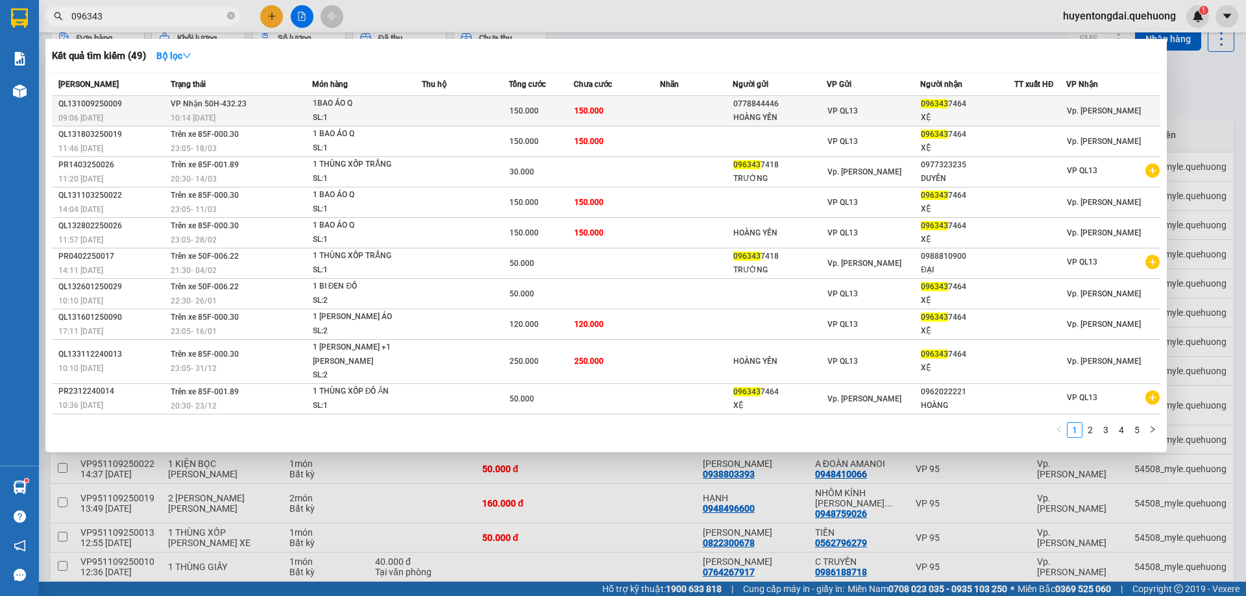
type input "096343"
click at [637, 104] on td "150.000" at bounding box center [617, 111] width 87 height 30
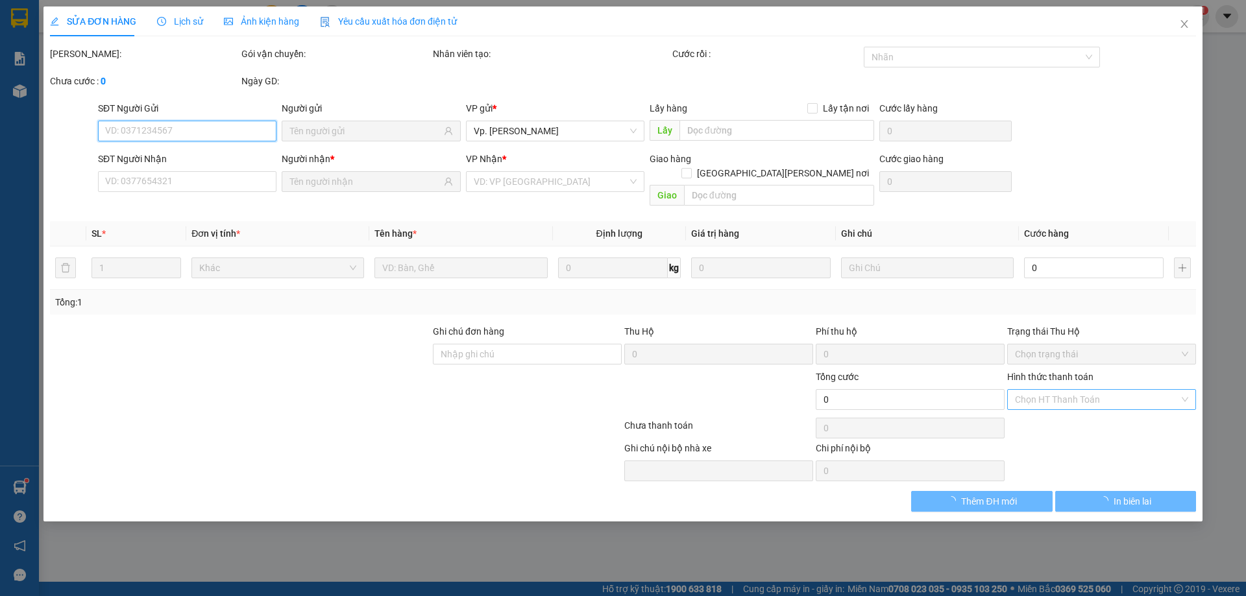
type input "0778844446"
type input "HOÀNG YẾN"
type input "0963437464"
type input "XỆ"
type input "150.000"
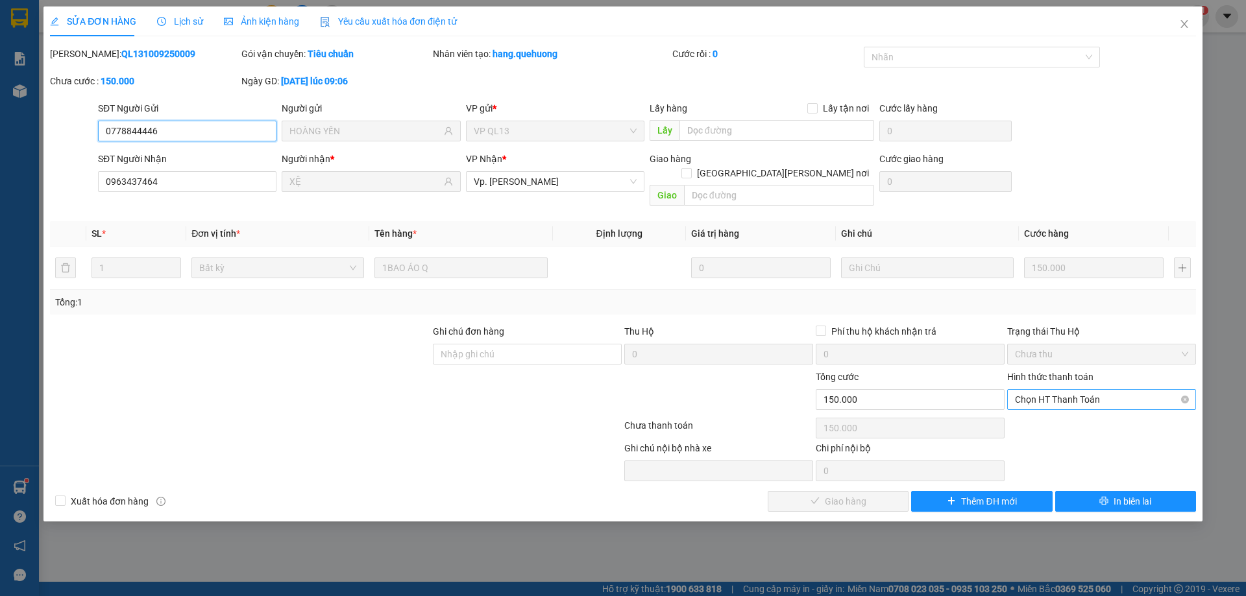
click at [1056, 390] on span "Chọn HT Thanh Toán" at bounding box center [1101, 399] width 173 height 19
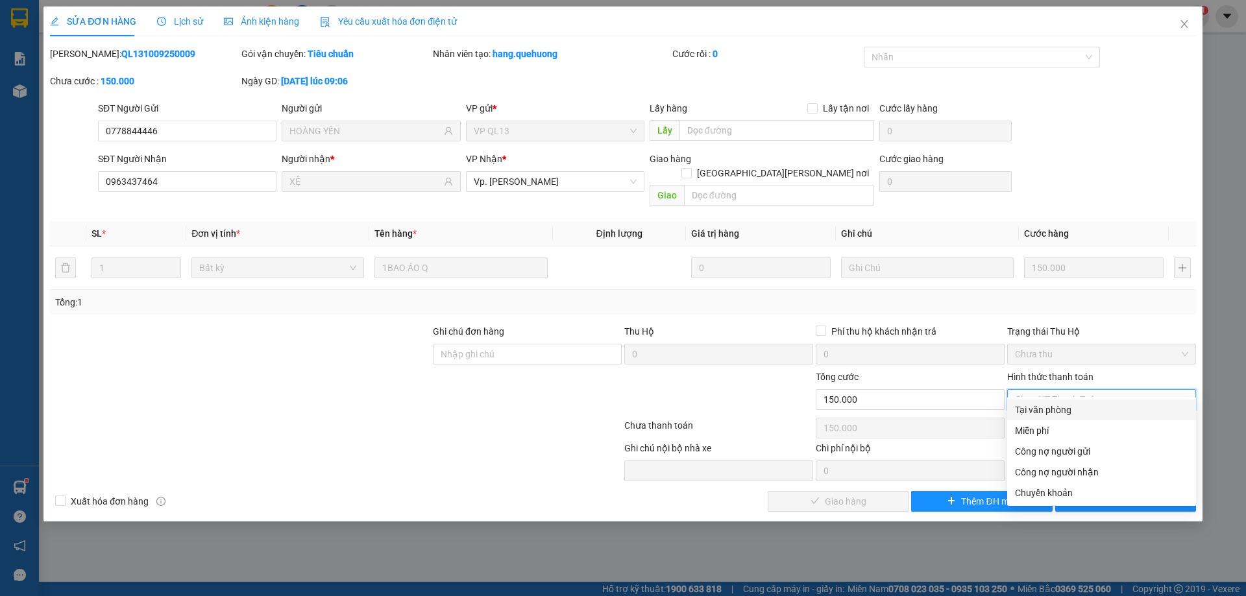
click at [1037, 410] on div "Tại văn phòng" at bounding box center [1101, 410] width 173 height 14
type input "0"
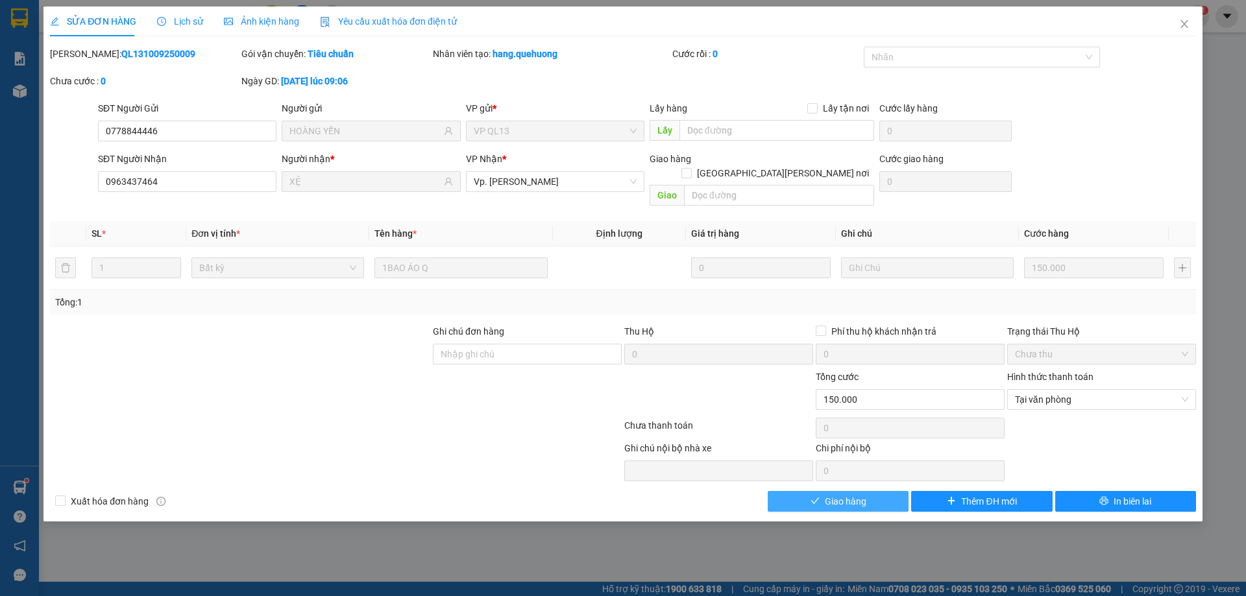
click at [870, 491] on button "Giao hàng" at bounding box center [838, 501] width 141 height 21
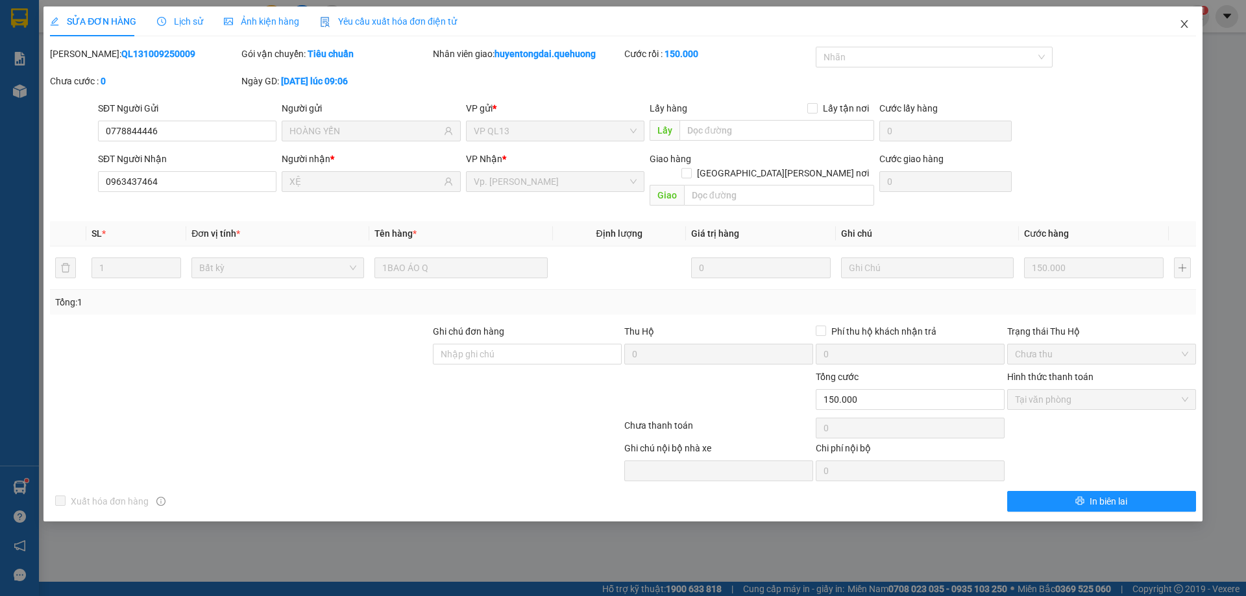
click at [1186, 25] on icon "close" at bounding box center [1184, 24] width 10 height 10
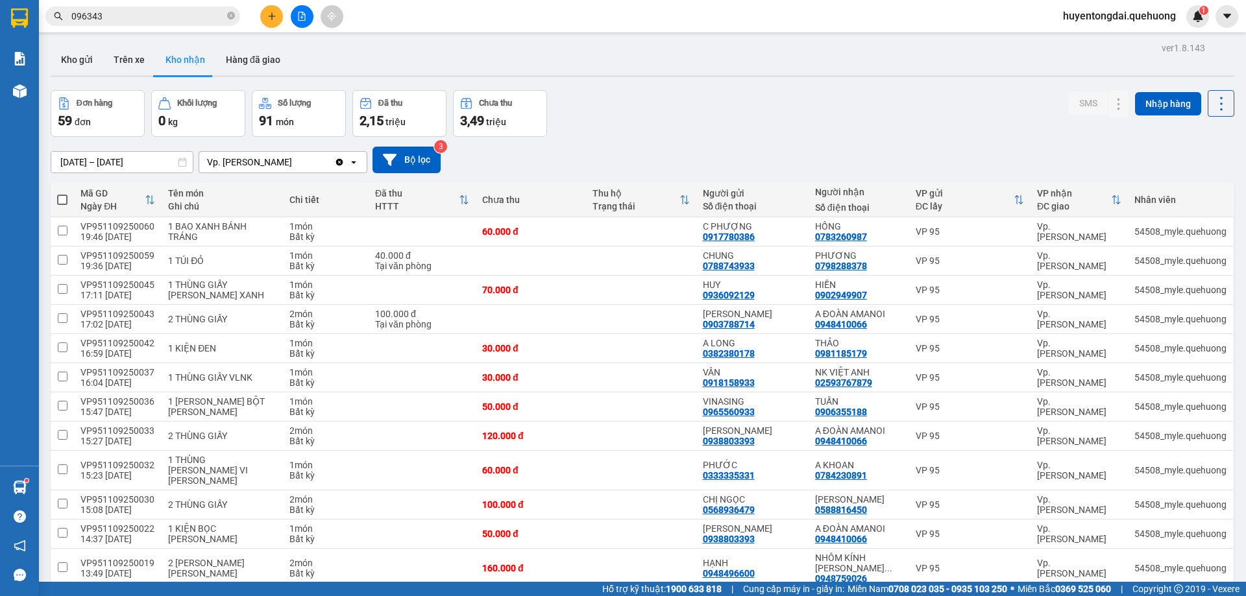
scroll to position [195, 0]
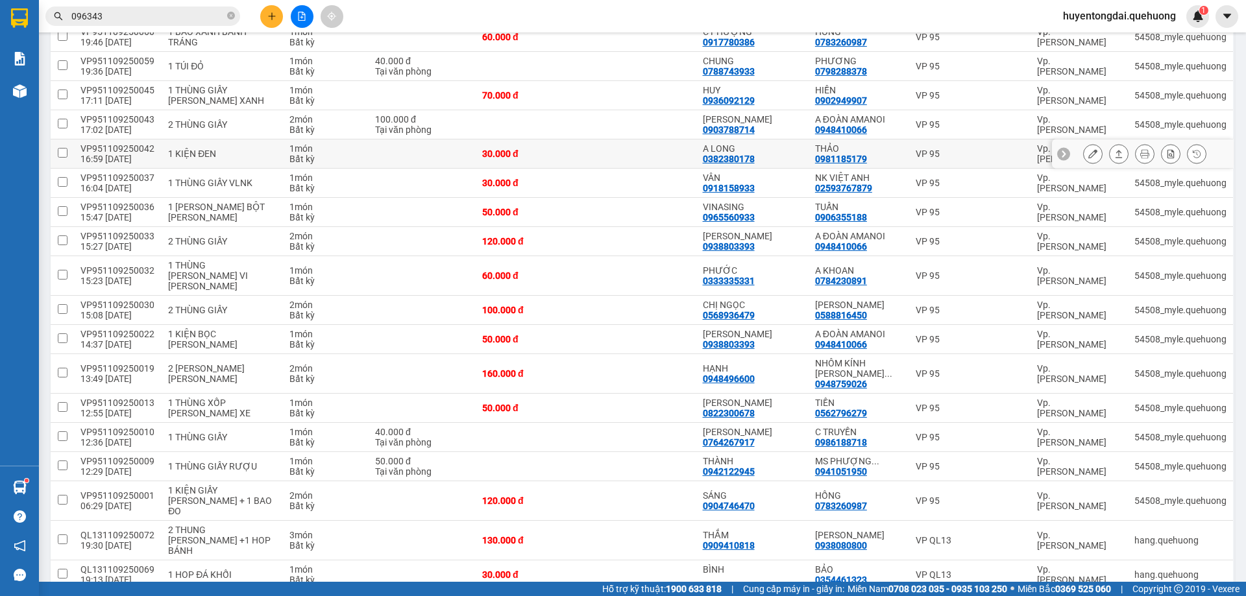
click at [1088, 149] on icon at bounding box center [1092, 153] width 9 height 9
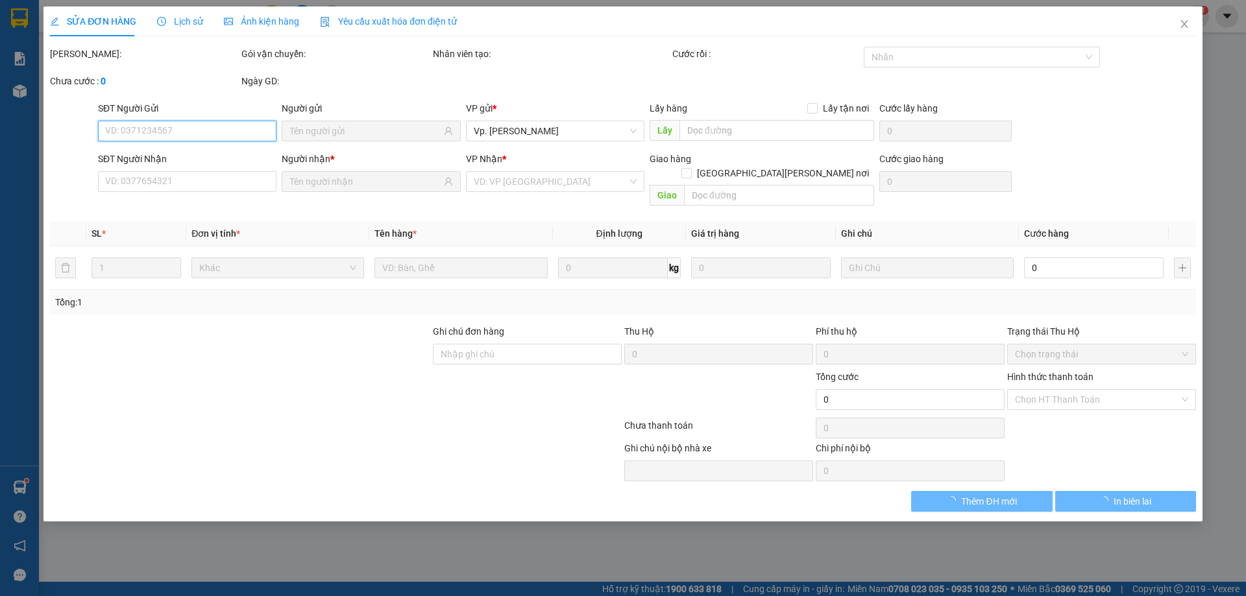
type input "0382380178"
type input "A LONG"
type input "0981185179"
type input "THẢO"
type input "30.000"
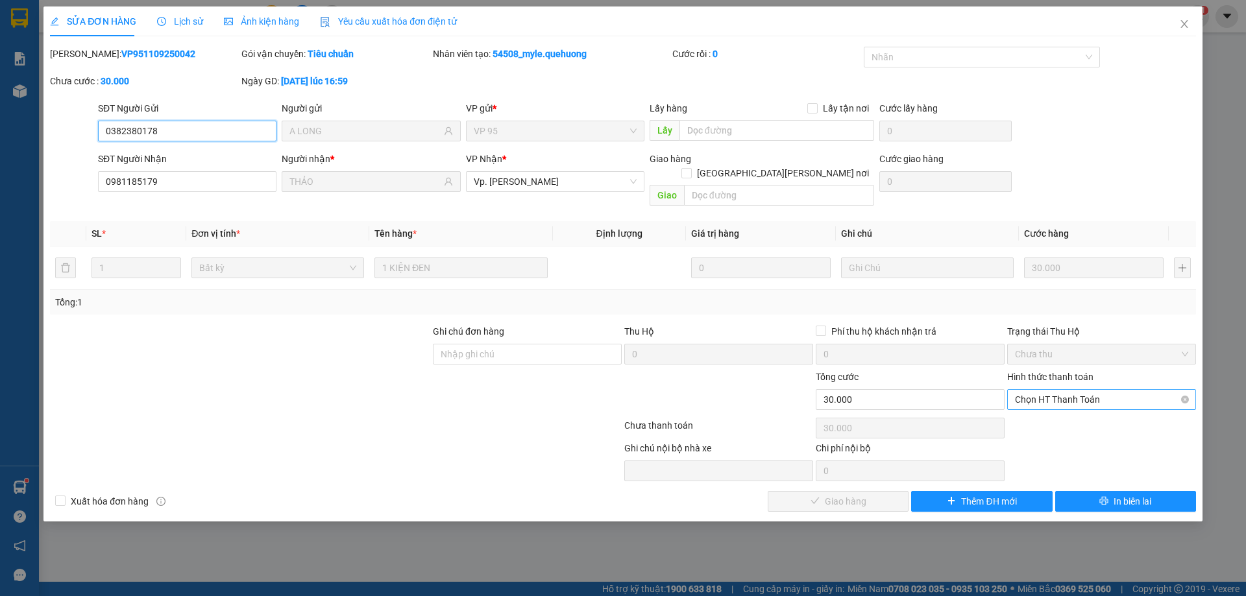
click at [1067, 390] on span "Chọn HT Thanh Toán" at bounding box center [1101, 399] width 173 height 19
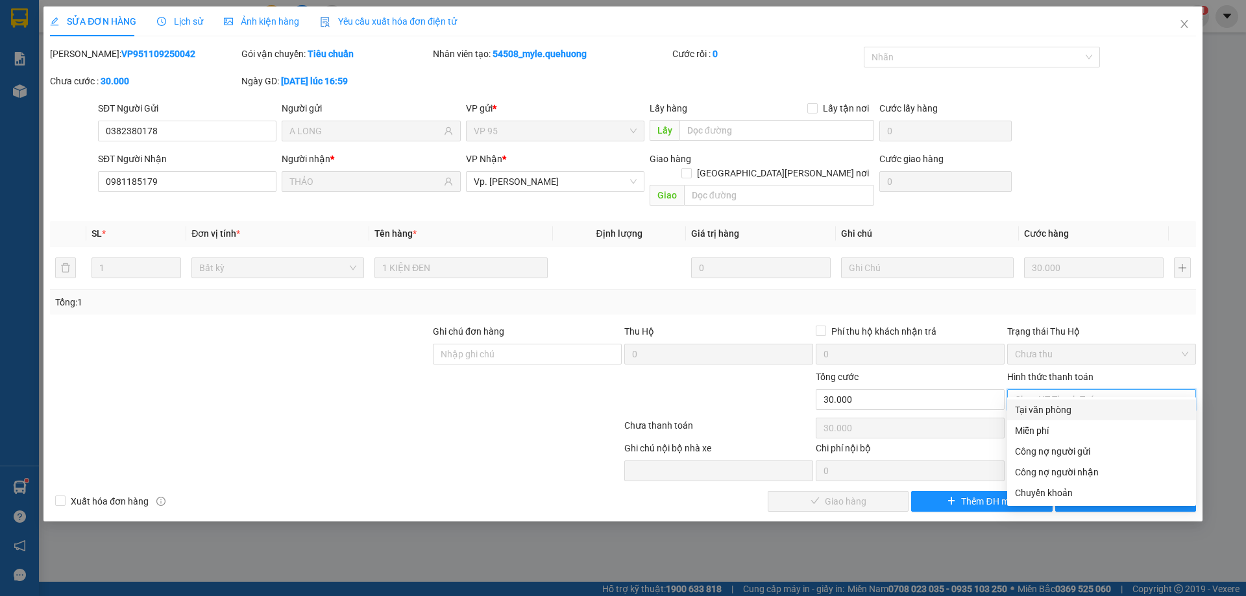
click at [1056, 406] on div "Tại văn phòng" at bounding box center [1101, 410] width 173 height 14
type input "0"
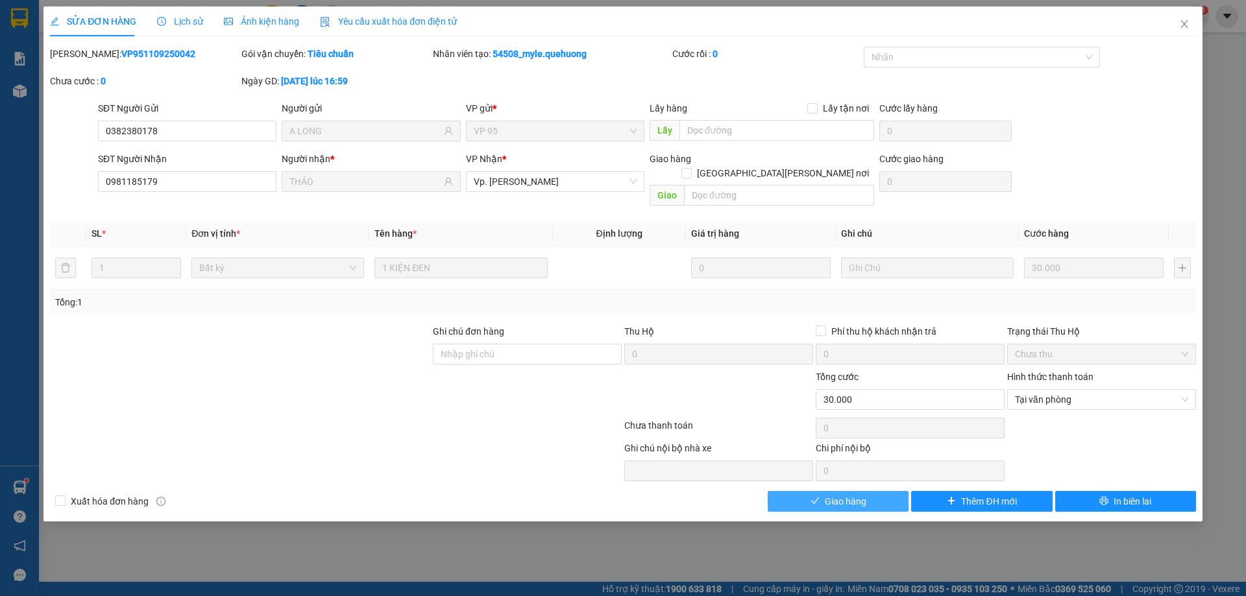
click at [888, 491] on button "Giao hàng" at bounding box center [838, 501] width 141 height 21
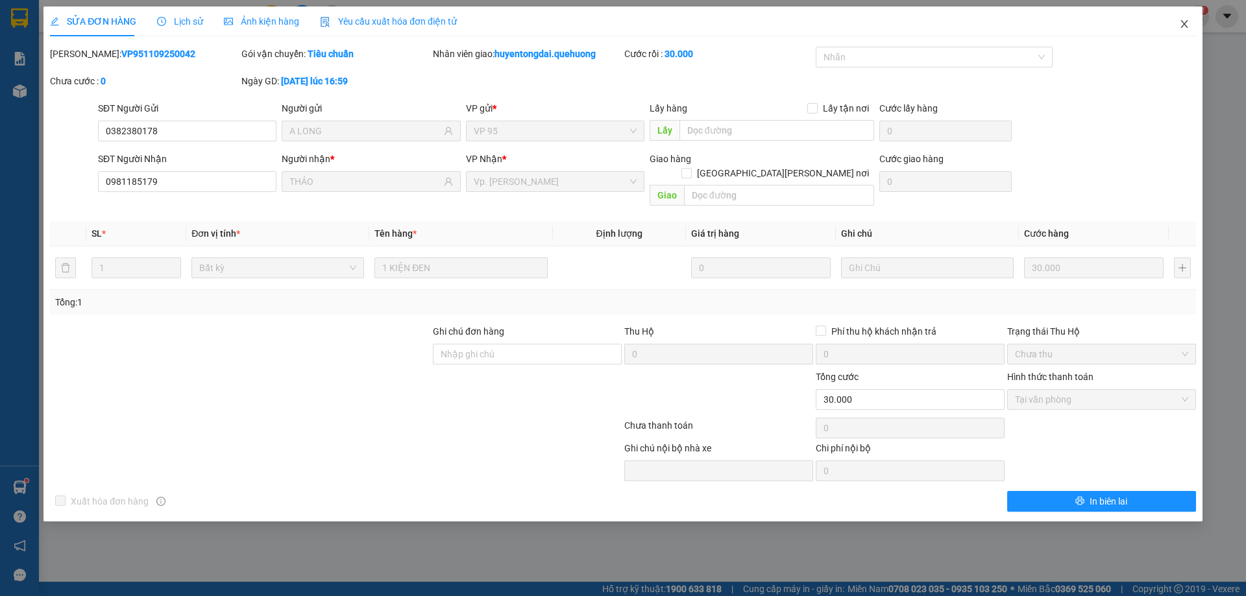
click at [1184, 25] on icon "close" at bounding box center [1184, 24] width 10 height 10
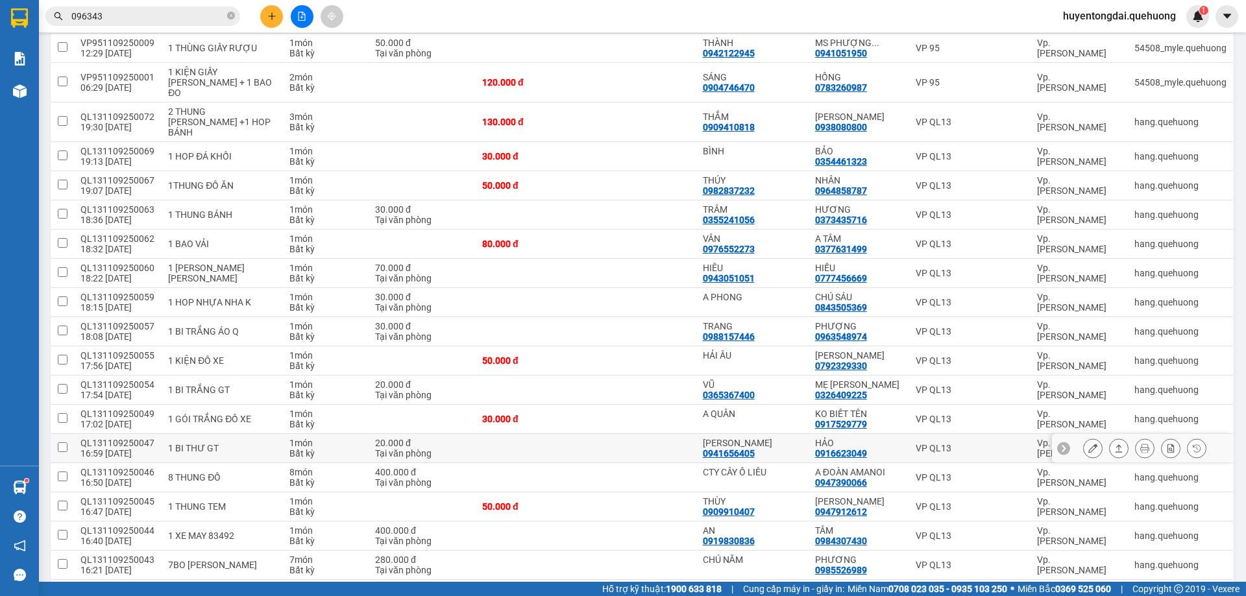
scroll to position [519, 0]
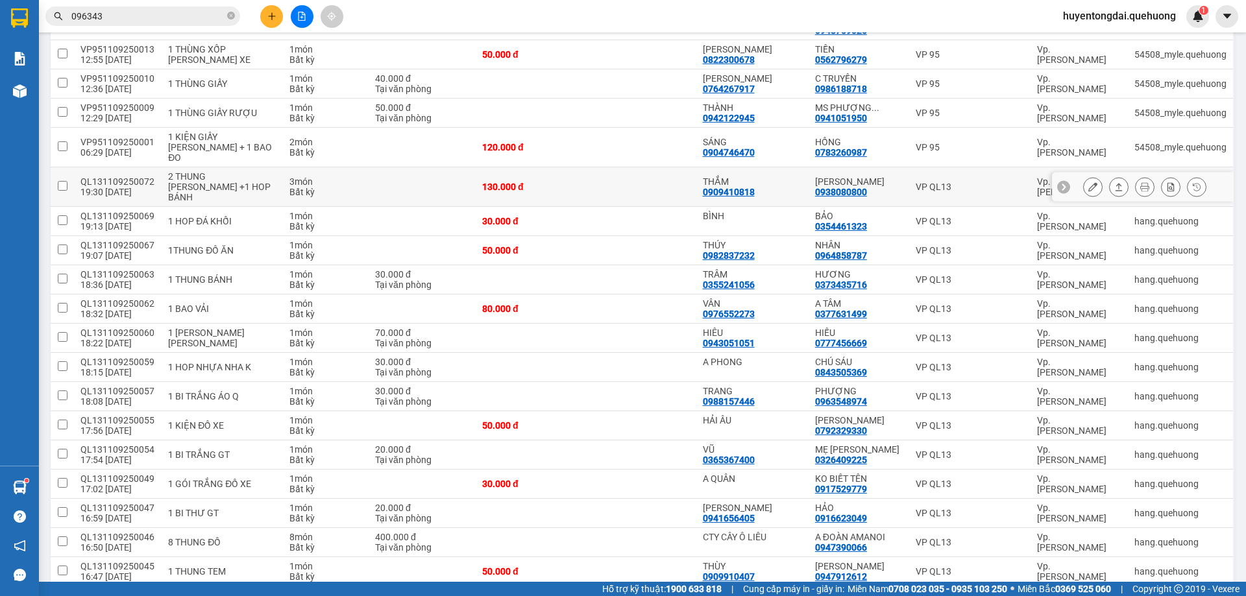
click at [1084, 176] on button at bounding box center [1093, 187] width 18 height 23
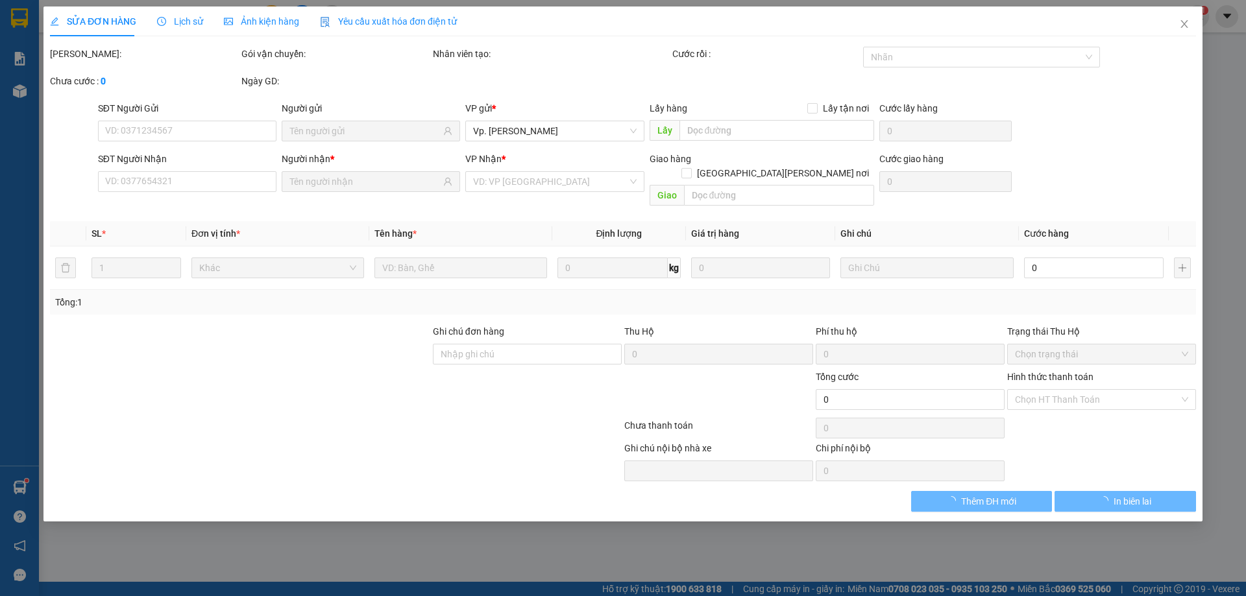
type input "0909410818"
type input "THẮM"
type input "0938080800"
type input "THUÝ BÌNH CHÂU"
type input "130.000"
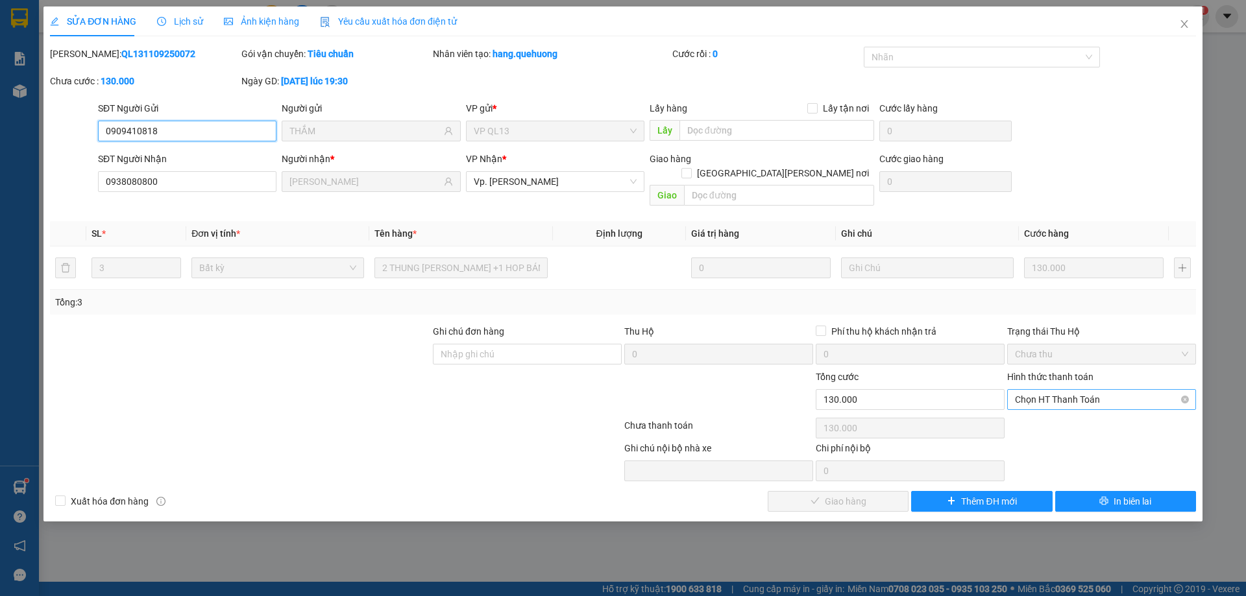
click at [1077, 390] on span "Chọn HT Thanh Toán" at bounding box center [1101, 399] width 173 height 19
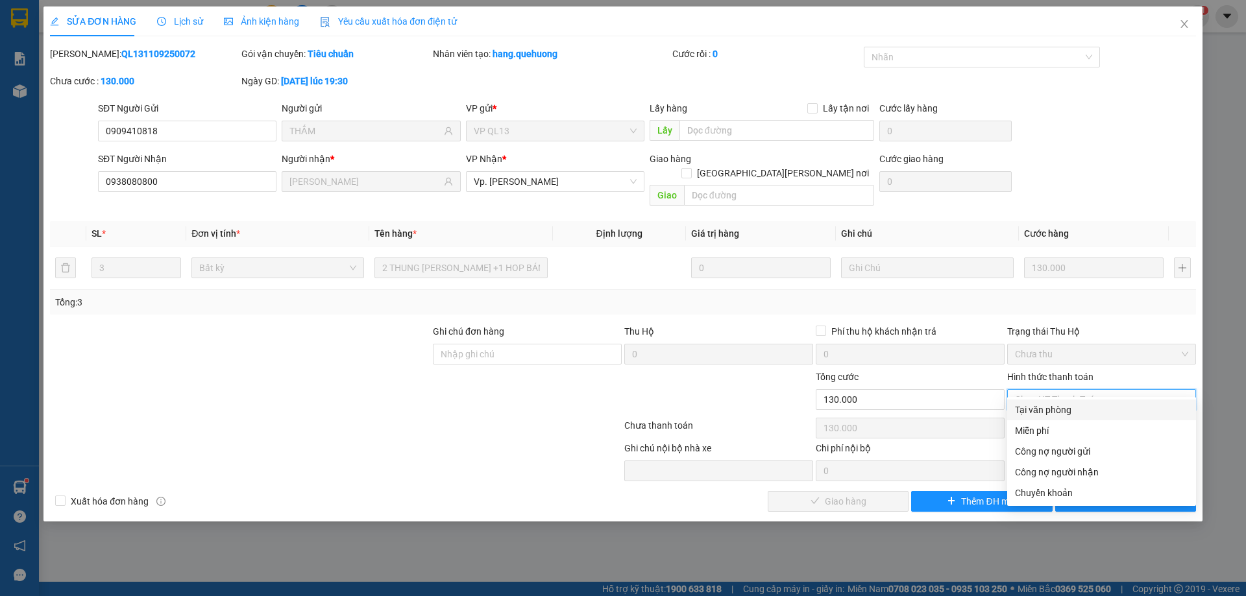
click at [1065, 409] on div "Tại văn phòng" at bounding box center [1101, 410] width 173 height 14
type input "0"
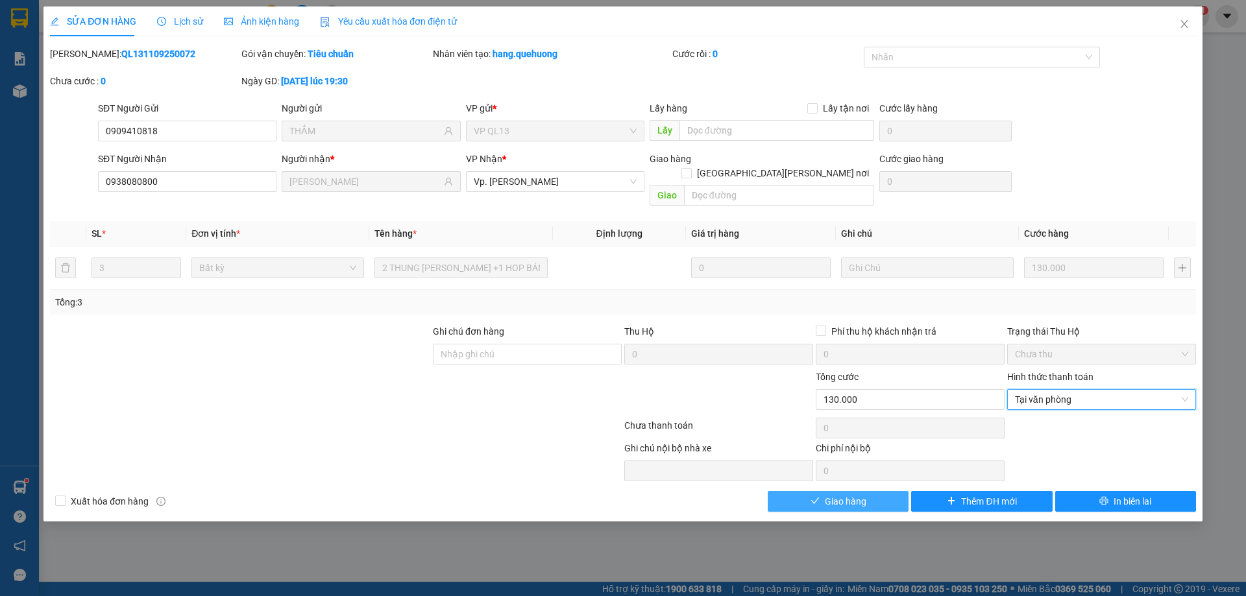
click at [888, 491] on button "Giao hàng" at bounding box center [838, 501] width 141 height 21
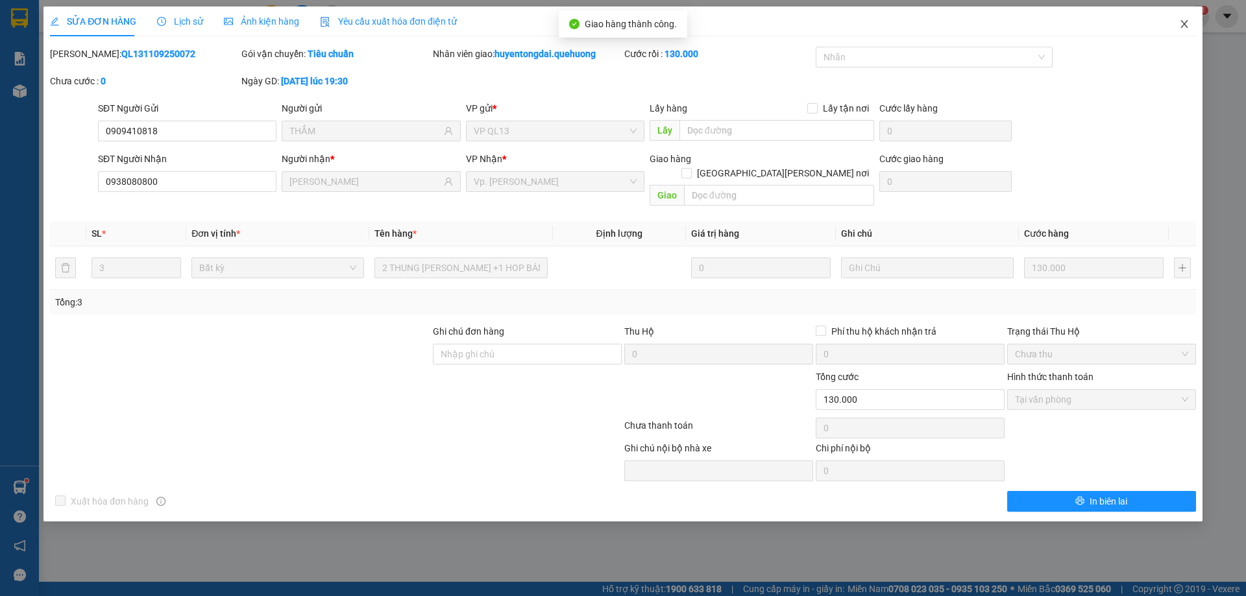
click at [1183, 27] on icon "close" at bounding box center [1184, 24] width 10 height 10
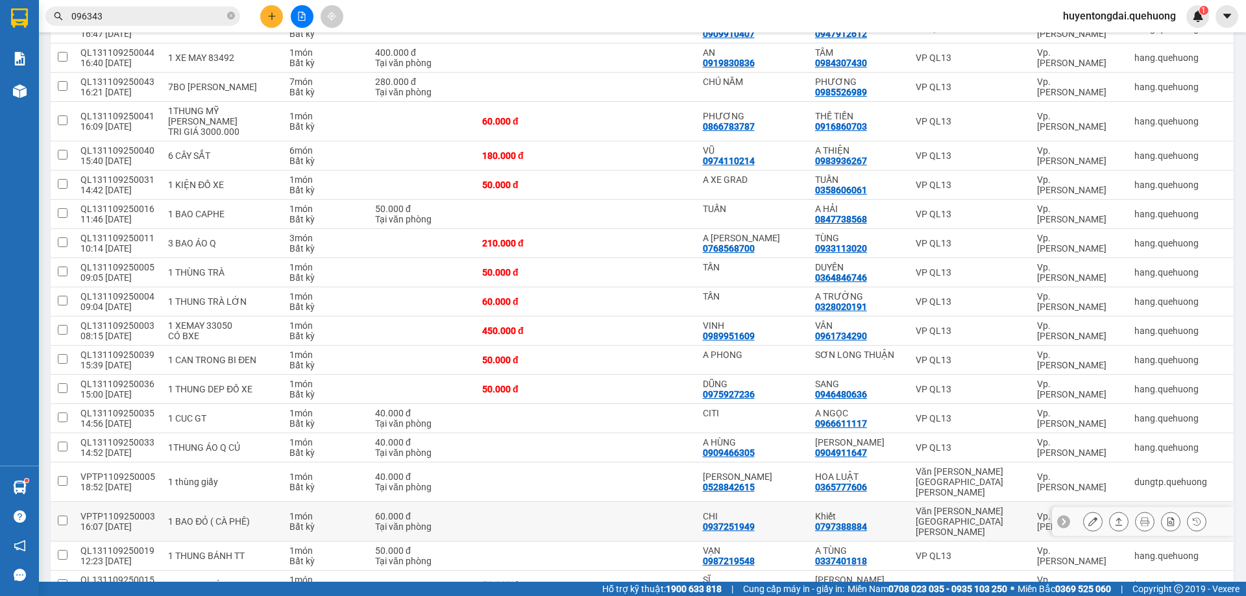
scroll to position [893, 0]
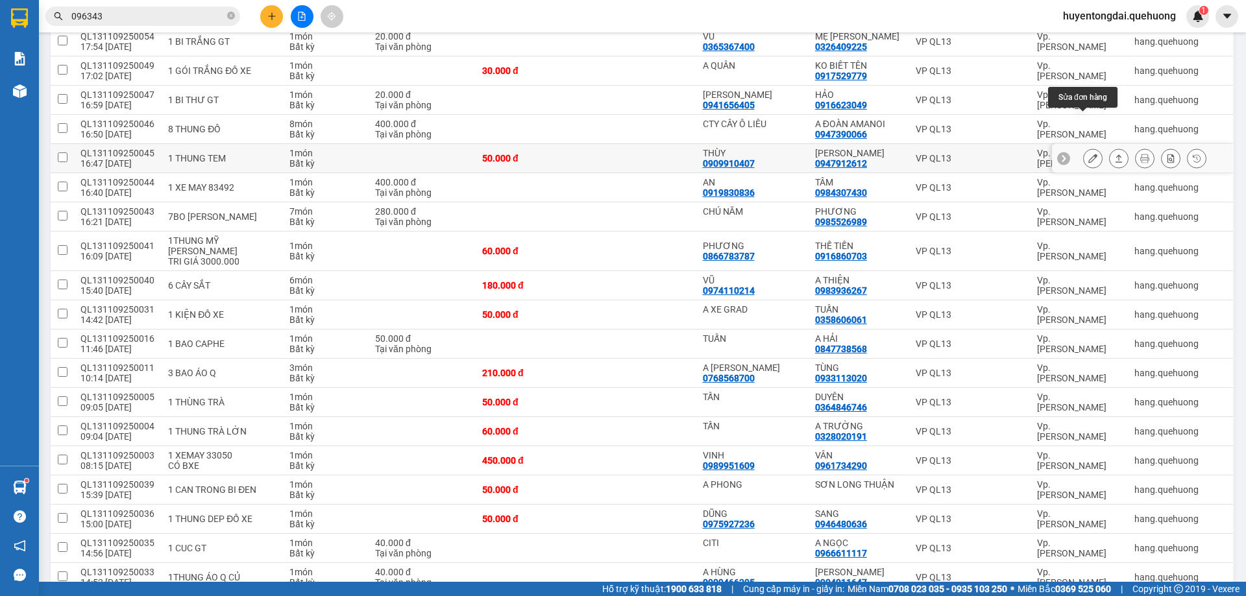
click at [1088, 154] on icon at bounding box center [1092, 158] width 9 height 9
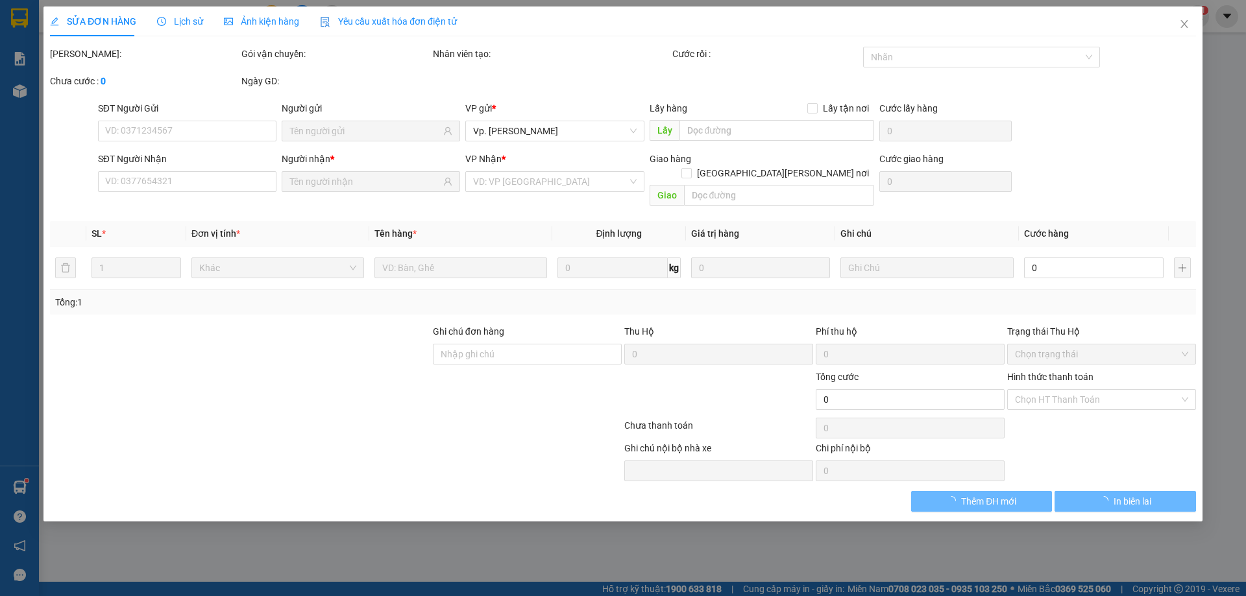
type input "0909910407"
type input "THÙY"
type input "0947912612"
type input "SANON"
type input "50.000"
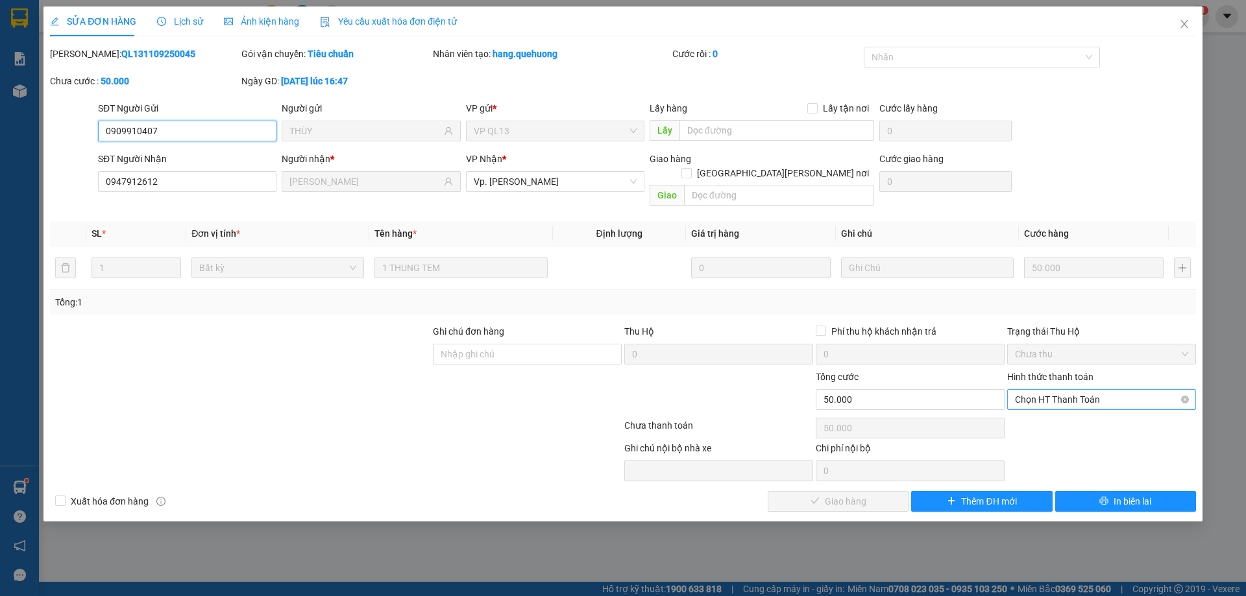
click at [1073, 390] on span "Chọn HT Thanh Toán" at bounding box center [1101, 399] width 173 height 19
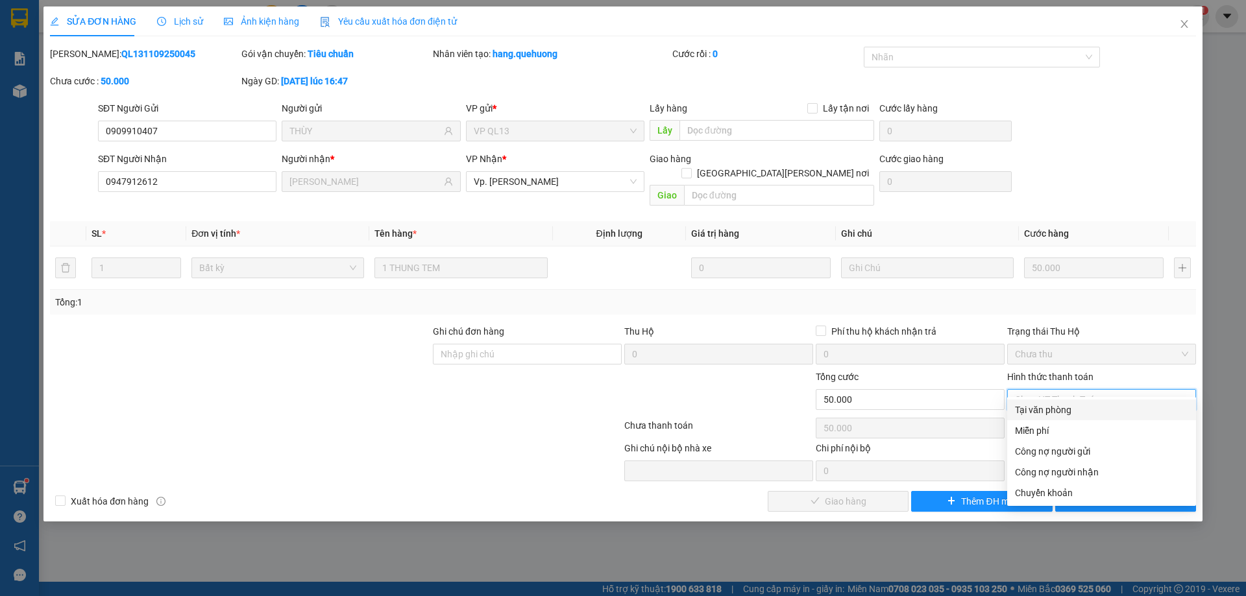
click at [1066, 409] on div "Tại văn phòng" at bounding box center [1101, 410] width 173 height 14
type input "0"
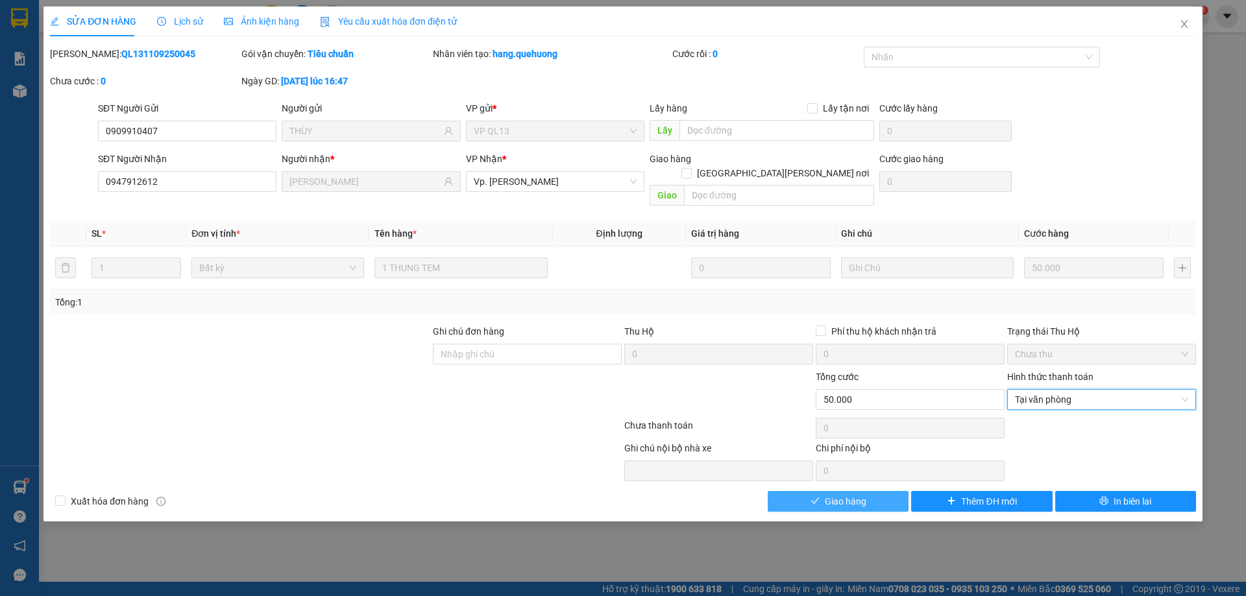
click at [841, 494] on button "Giao hàng" at bounding box center [838, 501] width 141 height 21
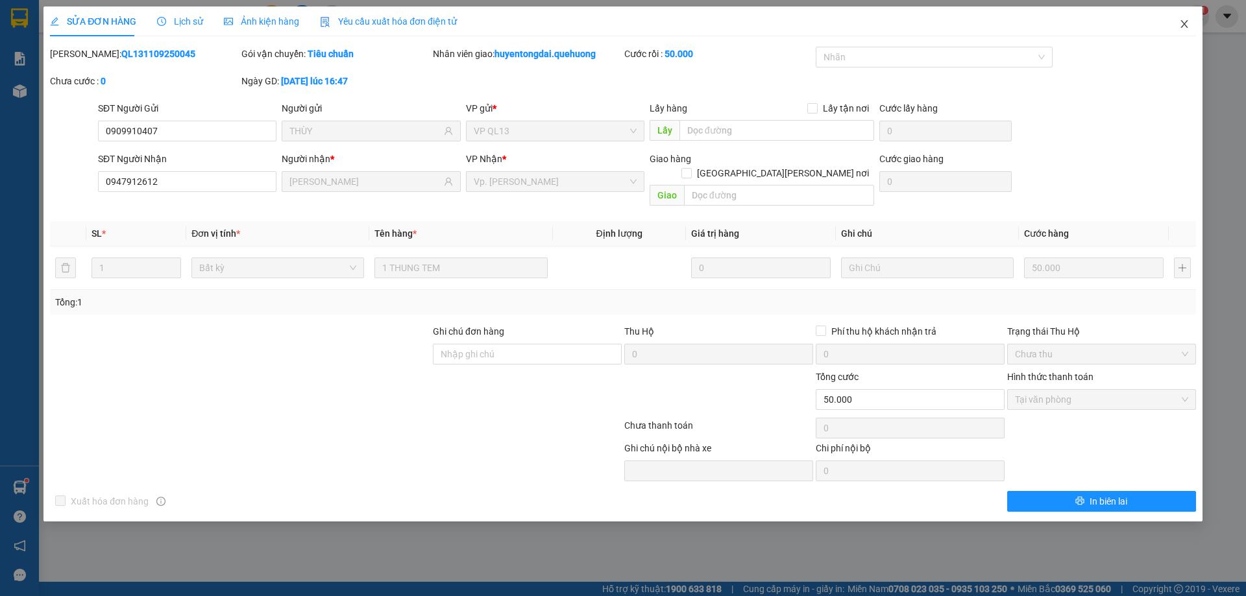
click at [1188, 25] on icon "close" at bounding box center [1184, 24] width 10 height 10
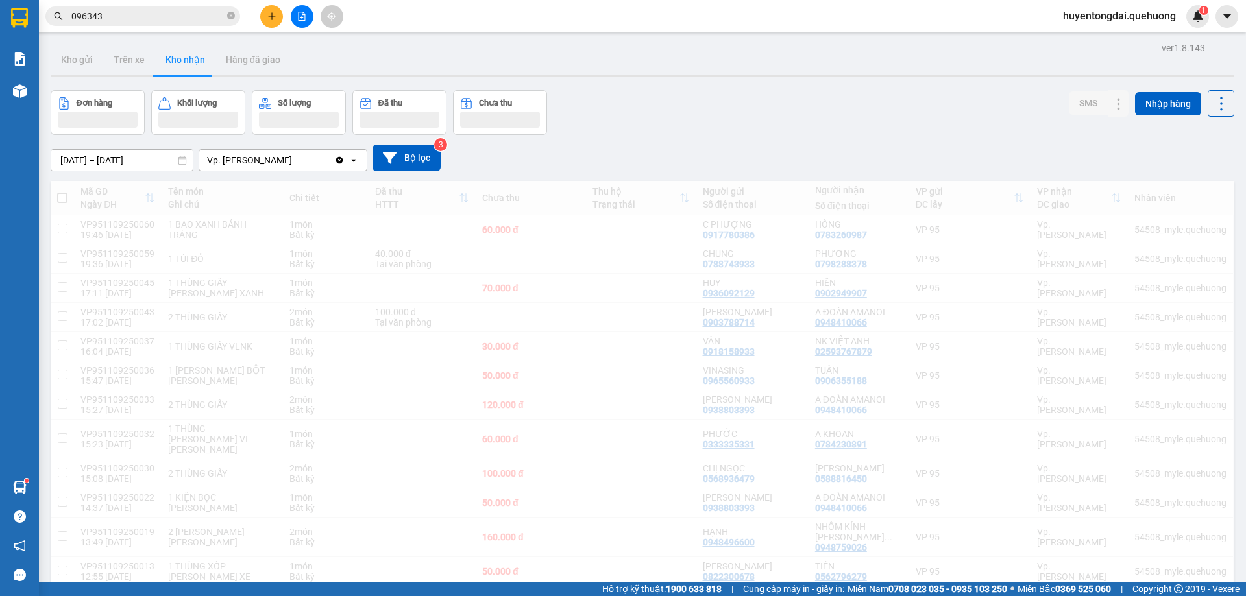
click at [266, 20] on button at bounding box center [271, 16] width 23 height 23
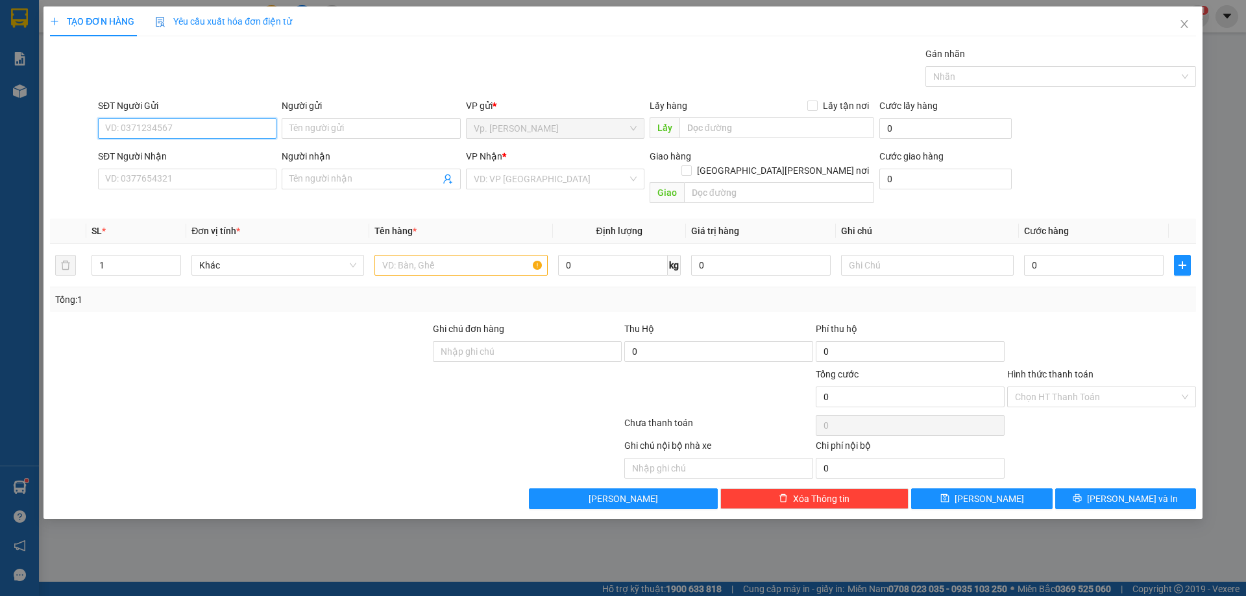
click at [173, 130] on input "SĐT Người Gửi" at bounding box center [187, 128] width 178 height 21
click at [173, 182] on input "SĐT Người Nhận" at bounding box center [187, 179] width 178 height 21
type input "0908040014"
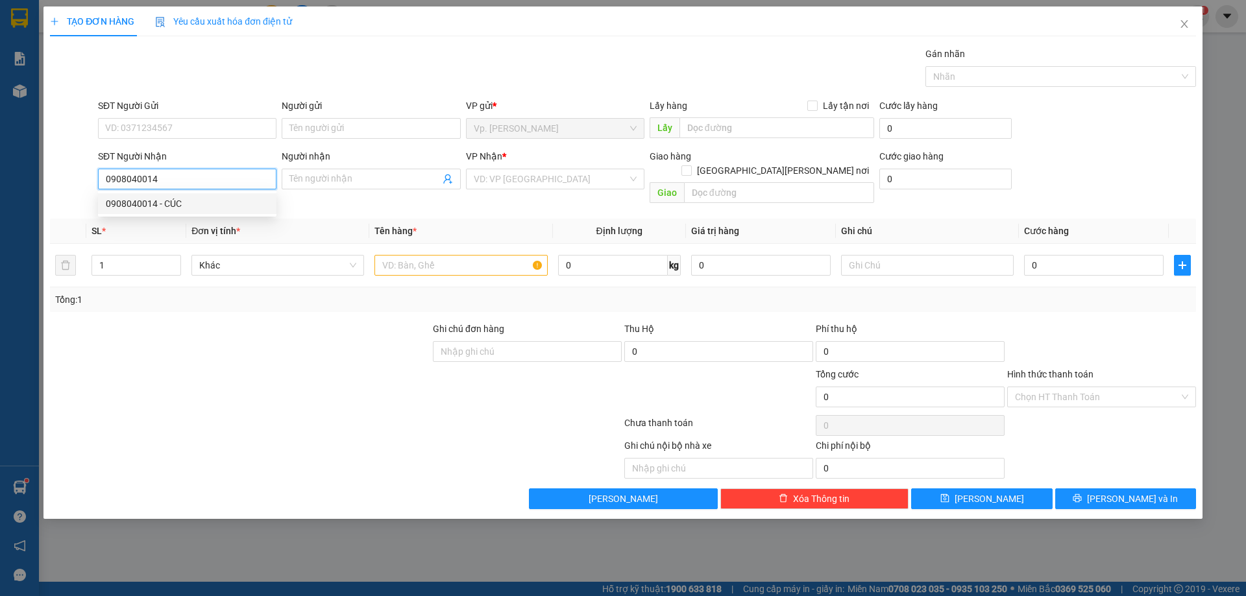
click at [155, 204] on div "0908040014 - CÚC" at bounding box center [187, 204] width 163 height 14
type input "CÚC"
type input "40.000"
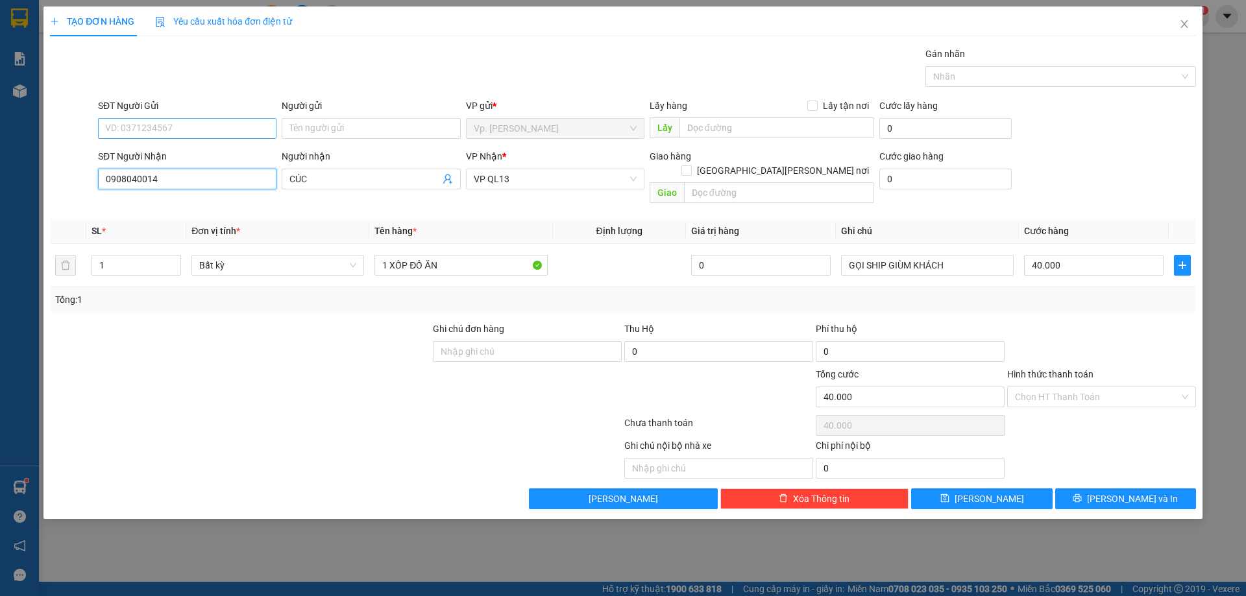
type input "0908040014"
click at [158, 123] on input "SĐT Người Gửi" at bounding box center [187, 128] width 178 height 21
click at [165, 149] on div "0918280330 - CHÚ TOẠI" at bounding box center [187, 154] width 163 height 14
type input "0918280330"
type input "CHÚ TOẠI"
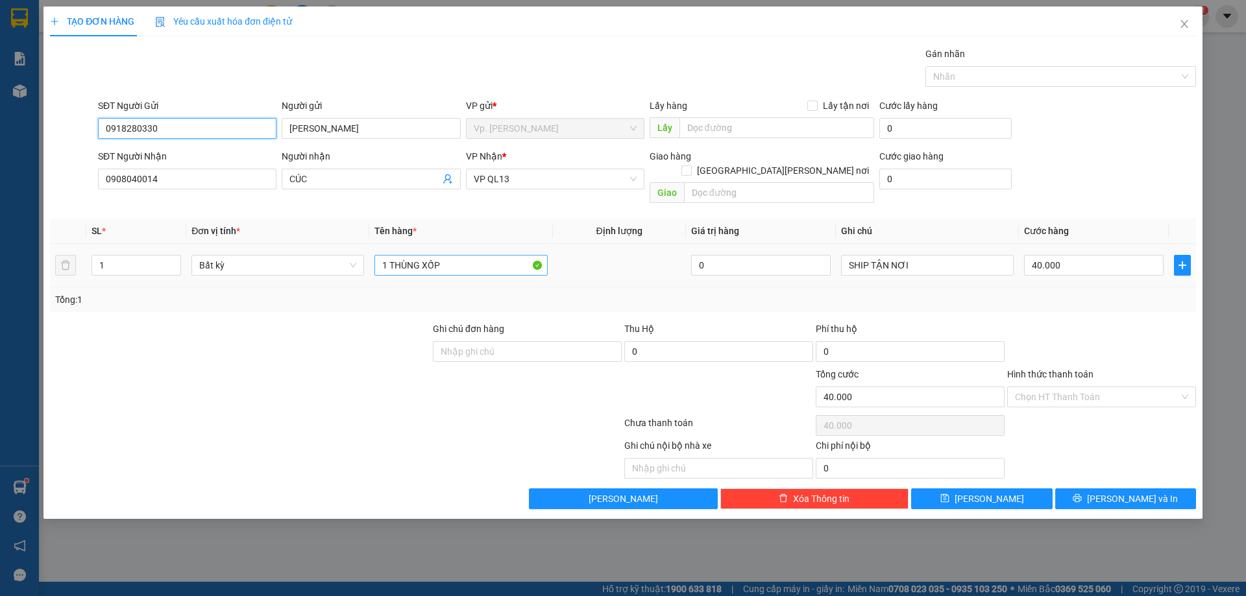
type input "0918280330"
drag, startPoint x: 423, startPoint y: 254, endPoint x: 493, endPoint y: 264, distance: 70.8
click at [485, 262] on div "1 THÙNG XỐP" at bounding box center [460, 265] width 173 height 26
type input "1 THÙNG GIẤY"
click at [1095, 255] on input "40.000" at bounding box center [1094, 265] width 140 height 21
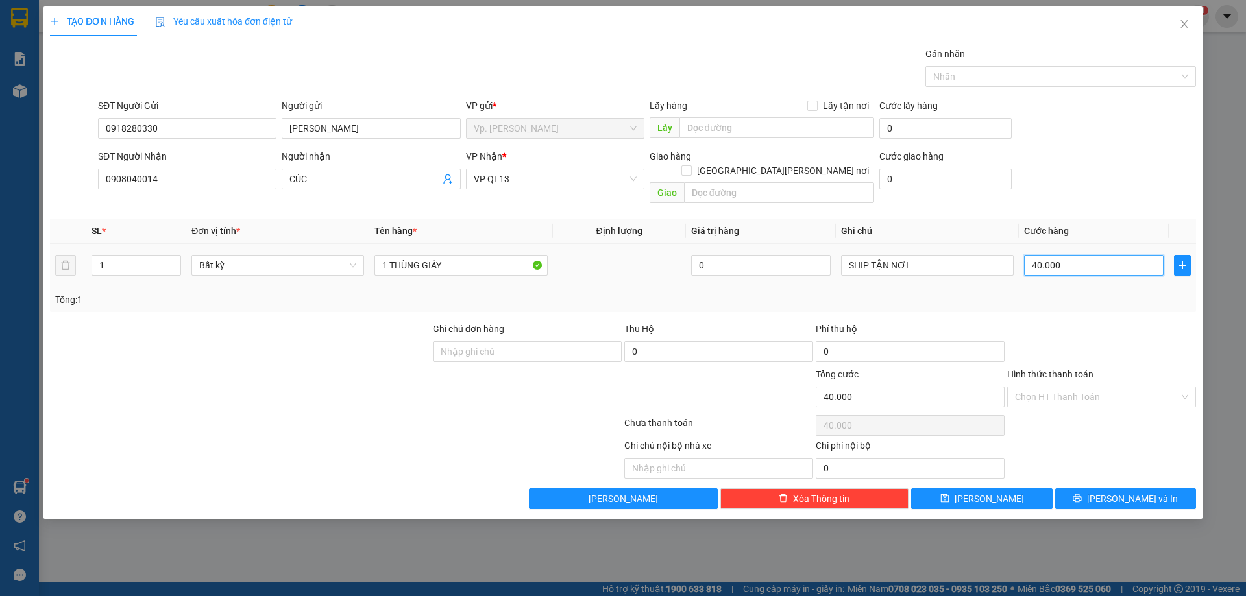
type input "6"
type input "60"
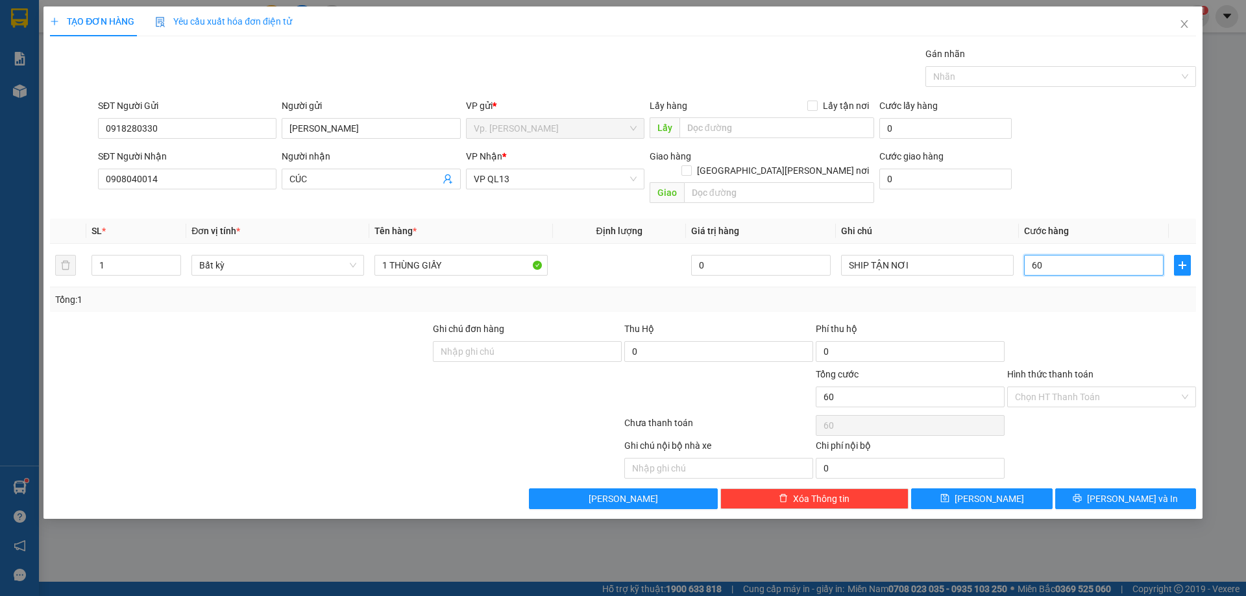
type input "60"
type input "60.000"
click at [1063, 322] on div at bounding box center [1101, 344] width 191 height 45
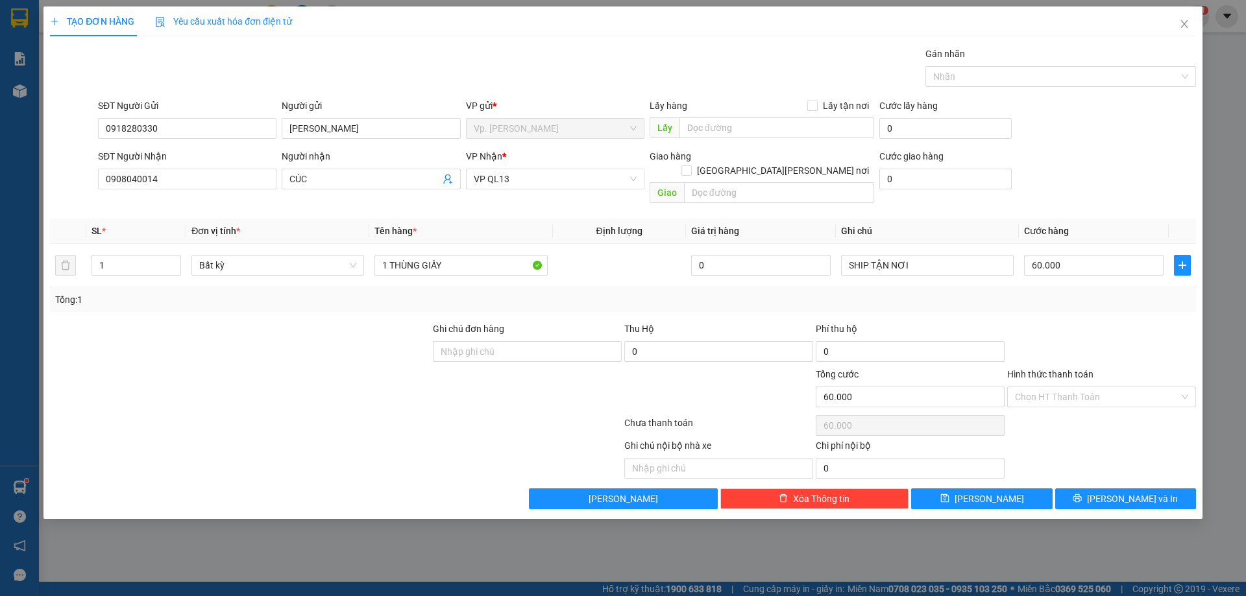
click at [1029, 322] on div at bounding box center [1101, 344] width 191 height 45
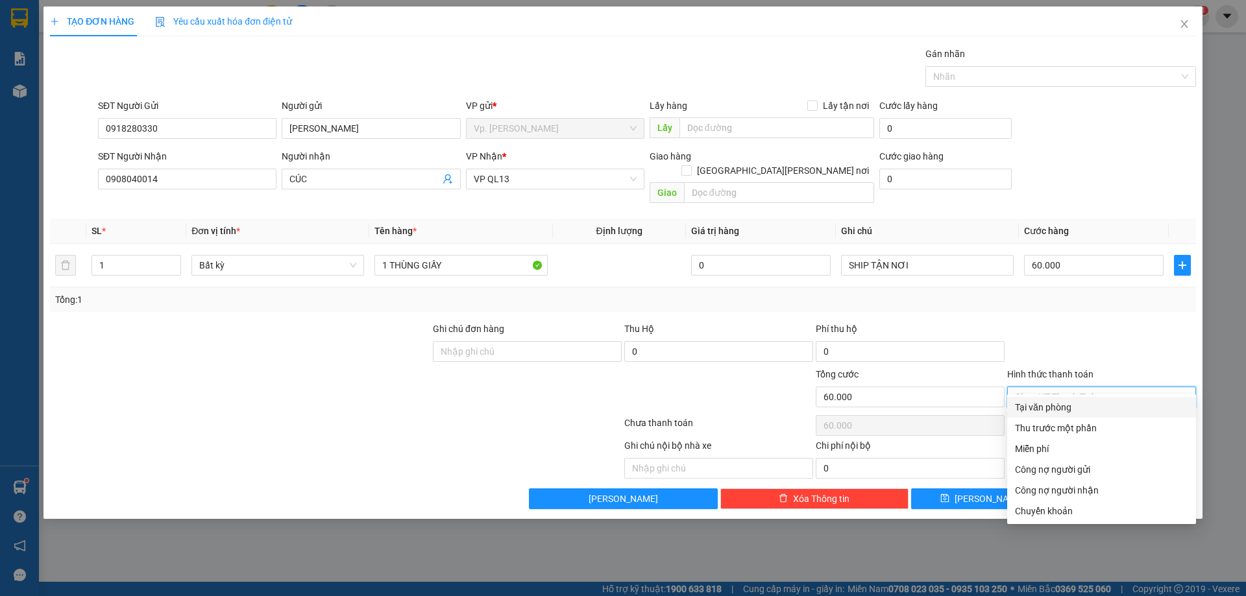
click at [1082, 387] on input "Hình thức thanh toán" at bounding box center [1097, 396] width 164 height 19
click at [1067, 406] on div "Tại văn phòng" at bounding box center [1101, 407] width 173 height 14
type input "0"
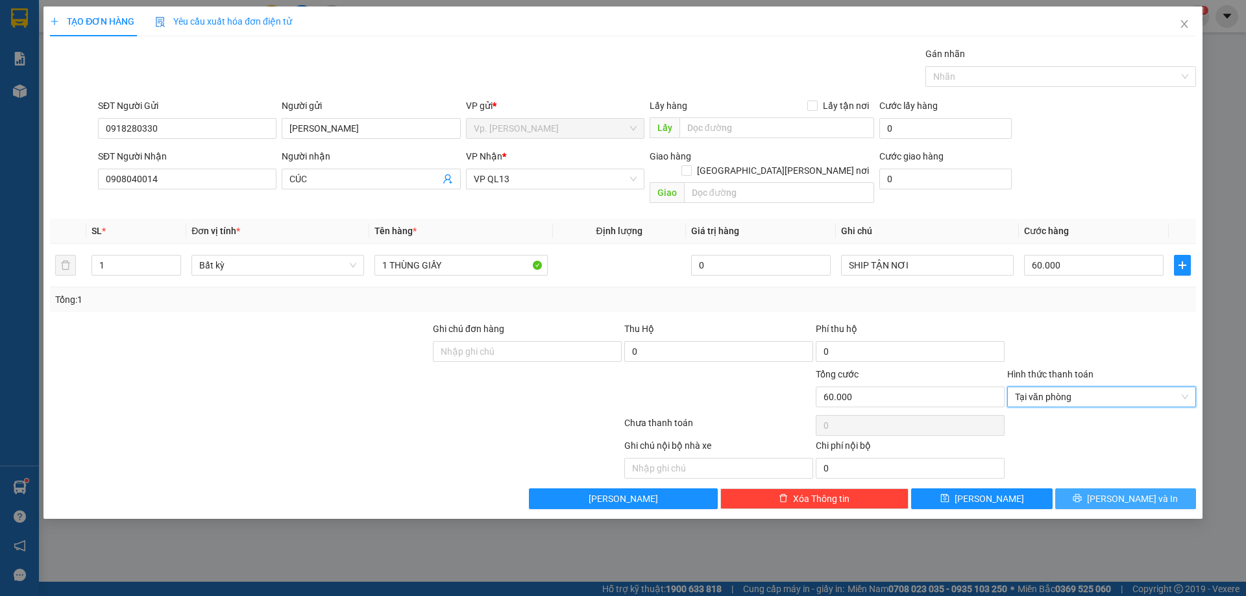
click at [1128, 492] on span "Lưu và In" at bounding box center [1132, 499] width 91 height 14
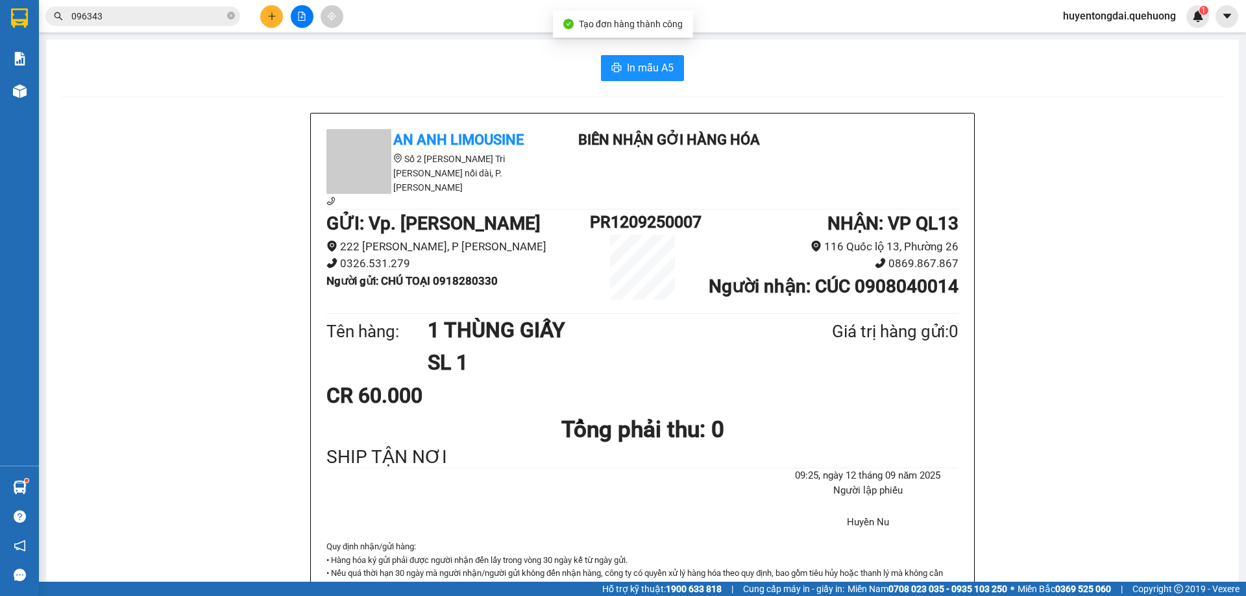
click at [687, 84] on div "In mẫu A5 An Anh Limousine Số 2 Nguyễn Tri Phương nối dài, P. Văn Hải Biên nhận…" at bounding box center [642, 591] width 1193 height 1103
click at [645, 63] on span "In mẫu A5" at bounding box center [650, 68] width 47 height 16
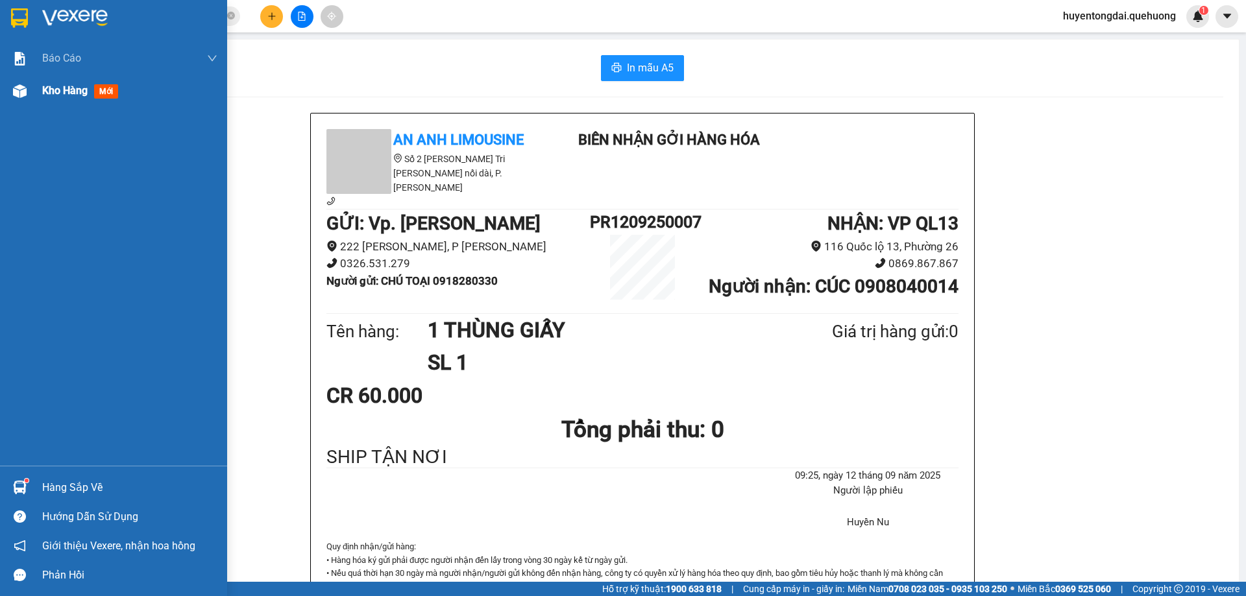
click at [24, 91] on img at bounding box center [20, 91] width 14 height 14
click at [29, 91] on div at bounding box center [19, 91] width 23 height 23
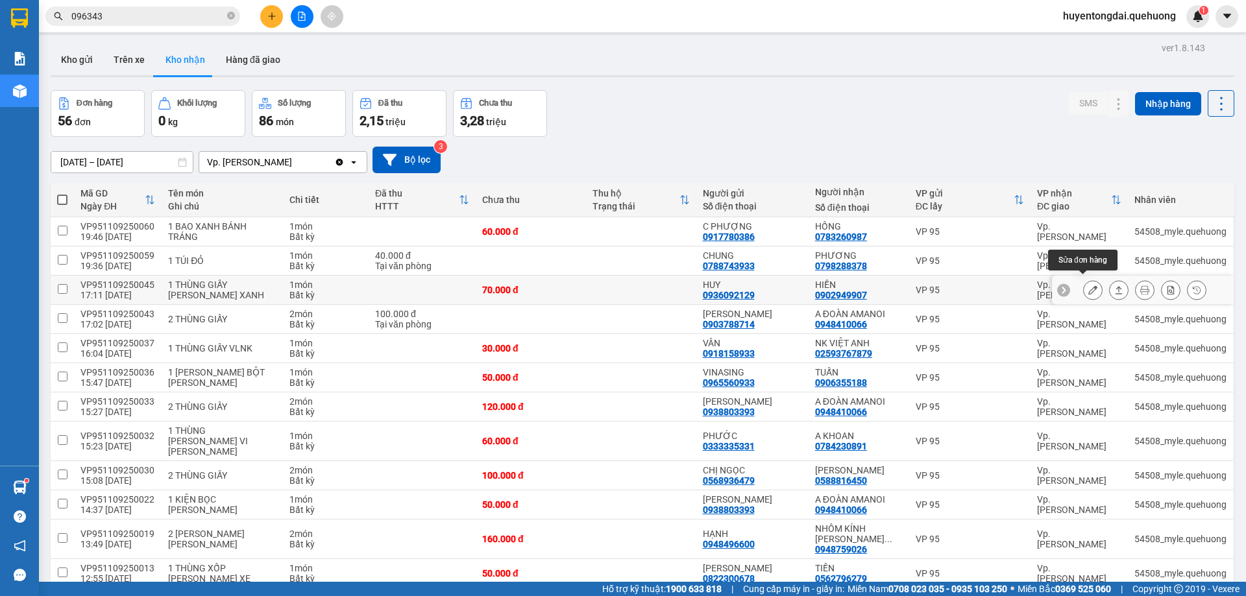
click at [1088, 286] on icon at bounding box center [1092, 290] width 9 height 9
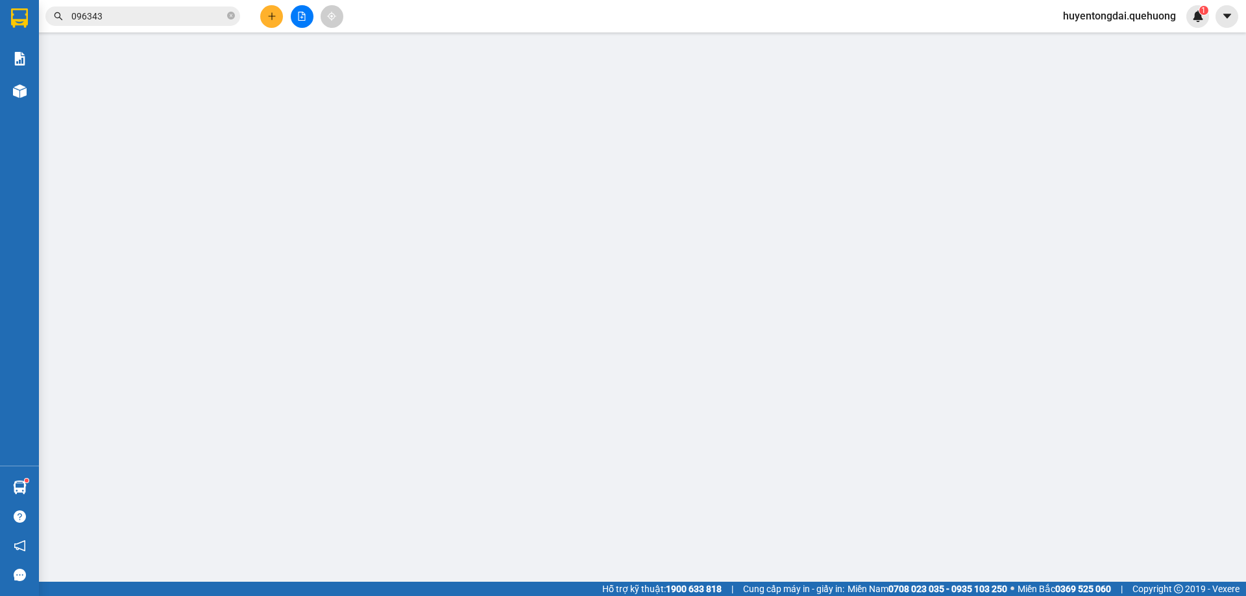
type input "0936092129"
type input "[PERSON_NAME]"
type input "0902949907"
type input "HIỀN"
type input "70.000"
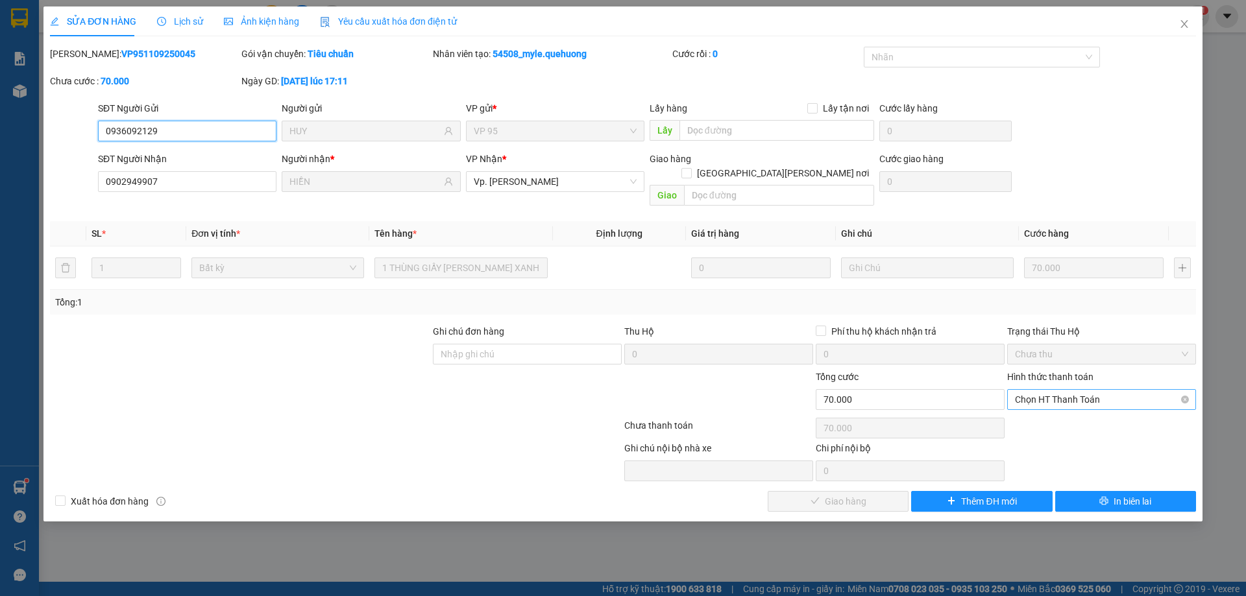
click at [1049, 390] on span "Chọn HT Thanh Toán" at bounding box center [1101, 399] width 173 height 19
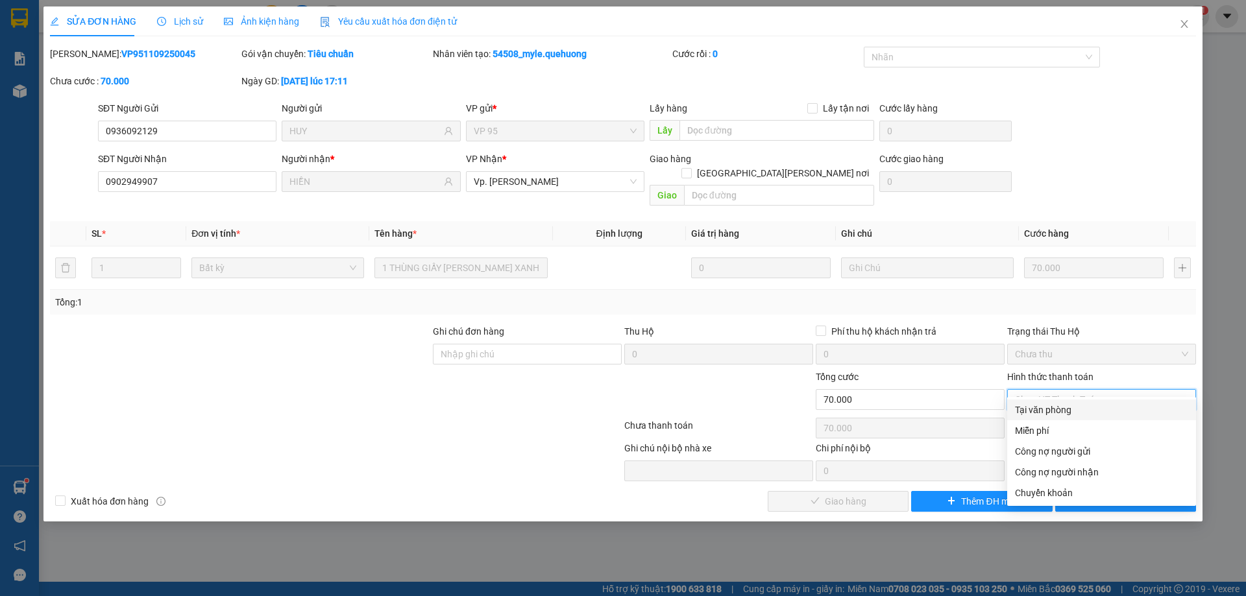
click at [1042, 400] on div "Tại văn phòng" at bounding box center [1101, 410] width 189 height 21
type input "0"
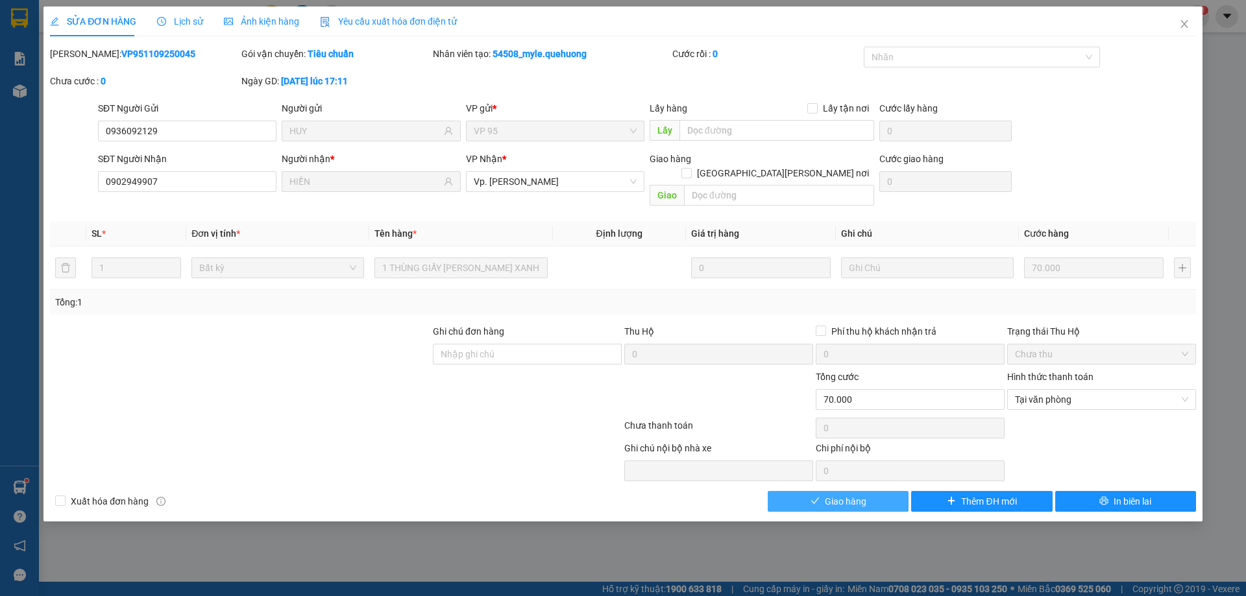
click at [863, 494] on span "Giao hàng" at bounding box center [846, 501] width 42 height 14
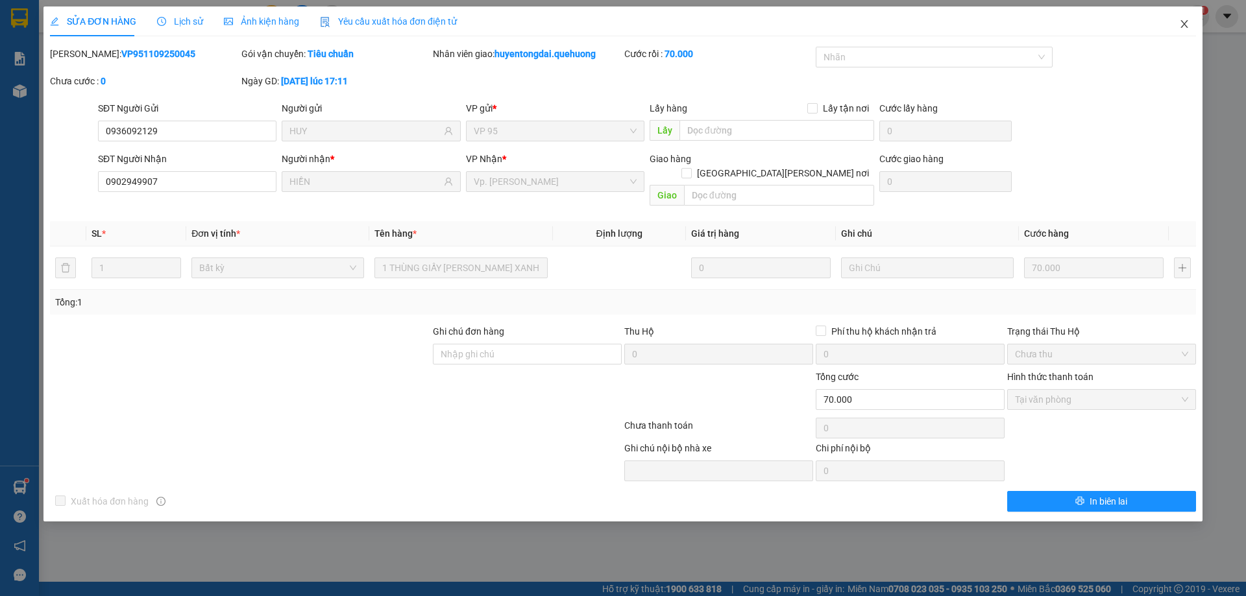
click at [1188, 19] on icon "close" at bounding box center [1184, 24] width 10 height 10
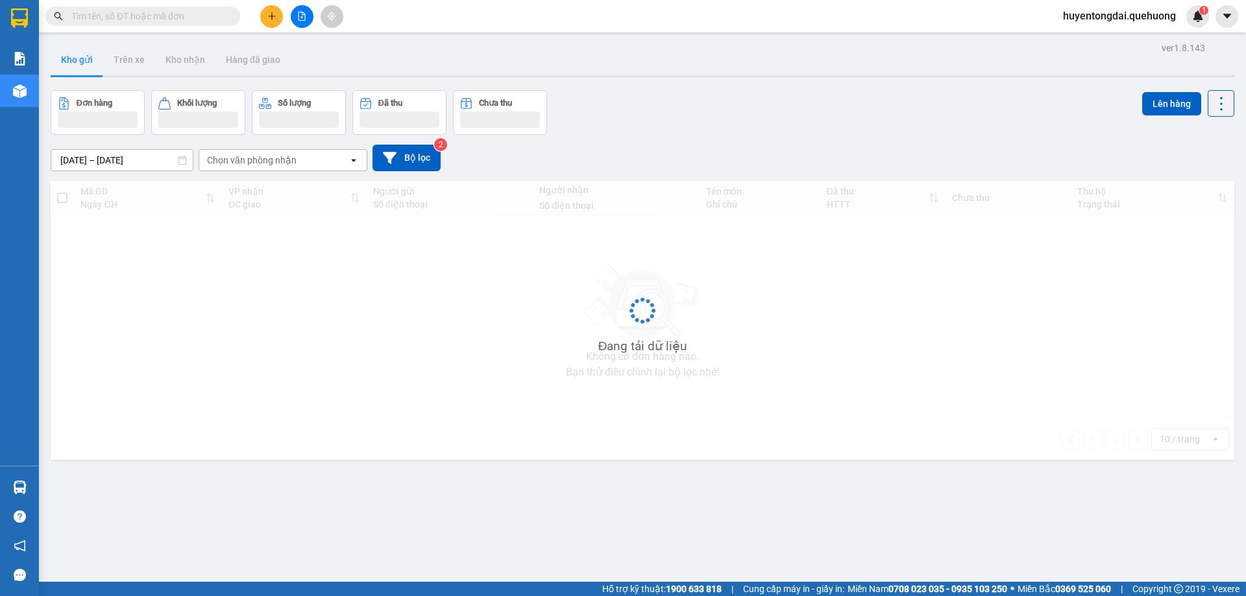
click at [190, 13] on input "text" at bounding box center [147, 16] width 153 height 14
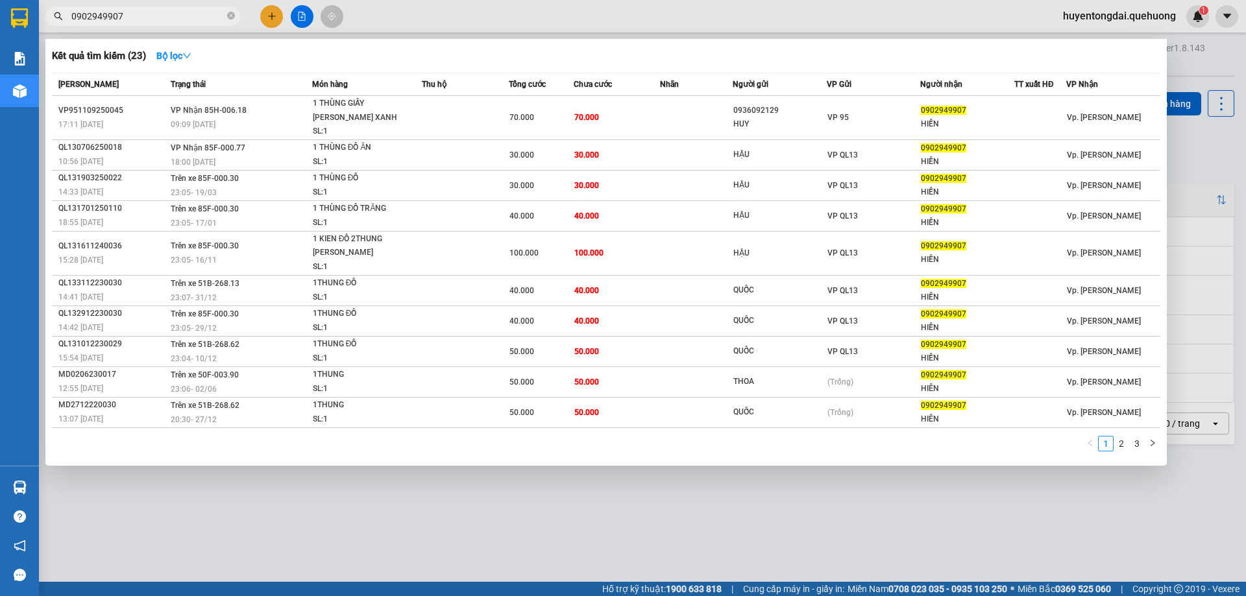
type input "0902949907"
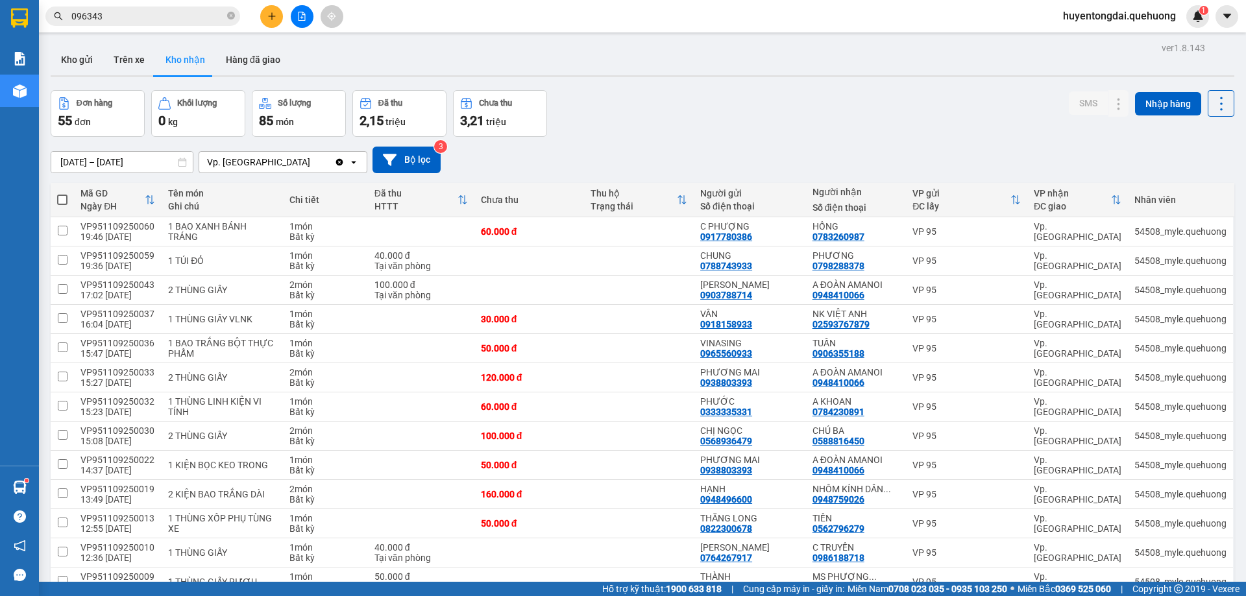
click at [272, 13] on icon "plus" at bounding box center [271, 15] width 1 height 7
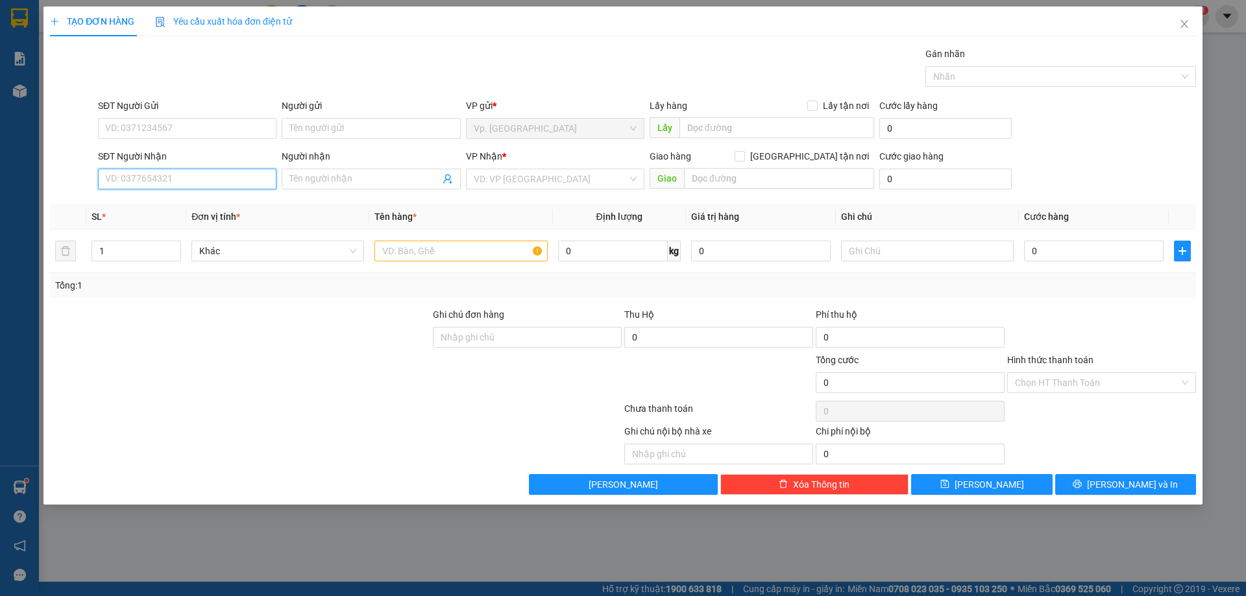
click at [218, 179] on input "SĐT Người Nhận" at bounding box center [187, 179] width 178 height 21
click at [171, 216] on div "0916556067 0916556067 - THỊNH" at bounding box center [187, 204] width 178 height 26
click at [172, 206] on th "SL *" at bounding box center [136, 216] width 100 height 25
click at [167, 177] on input "6067" at bounding box center [187, 179] width 178 height 21
click at [164, 205] on div "0916556067 - THỊNH" at bounding box center [187, 204] width 163 height 14
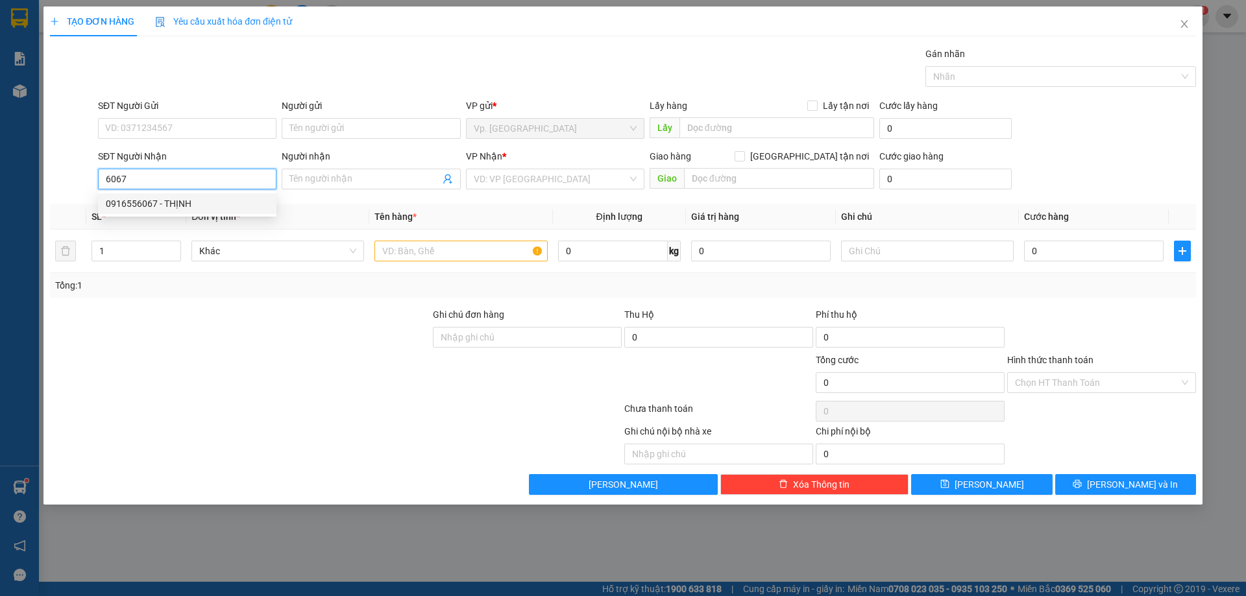
type input "0916556067"
type input "THỊNH"
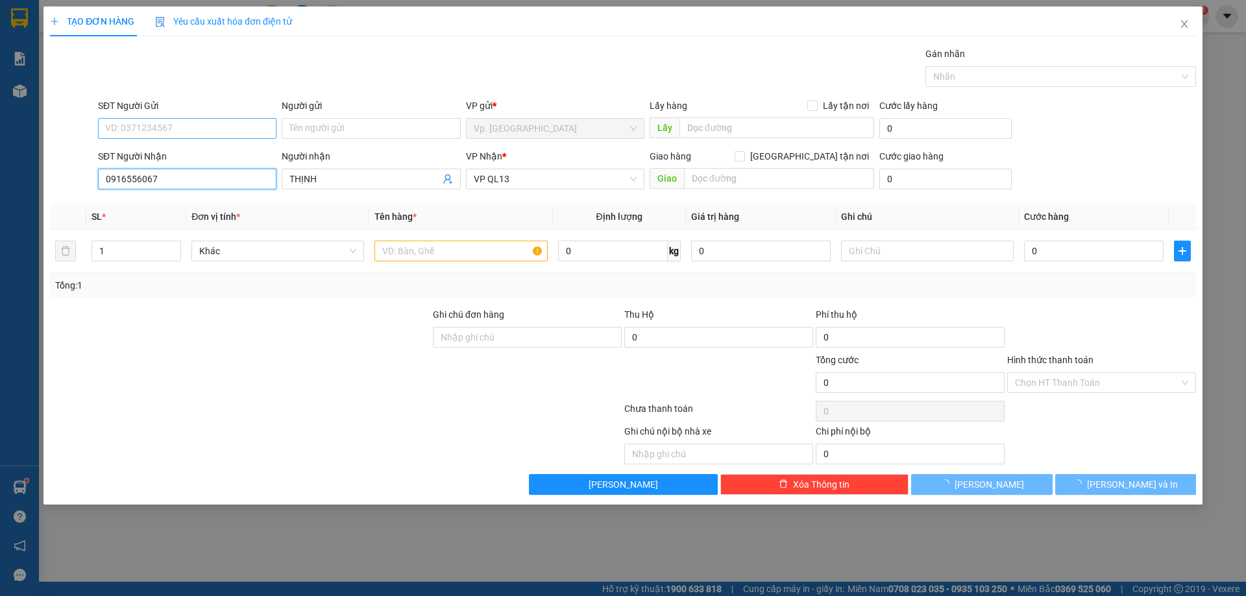
type input "80.000"
click at [164, 131] on input "SĐT Người Gửi" at bounding box center [187, 128] width 178 height 21
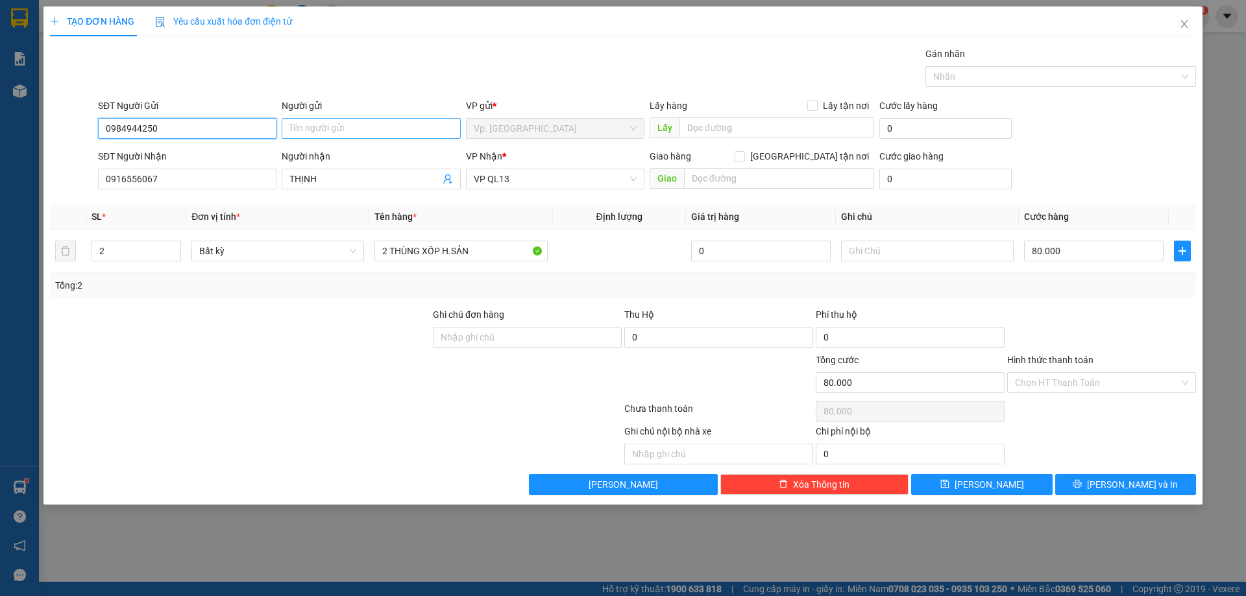
type input "0984944250"
click at [327, 130] on input "Người gửi" at bounding box center [371, 128] width 178 height 21
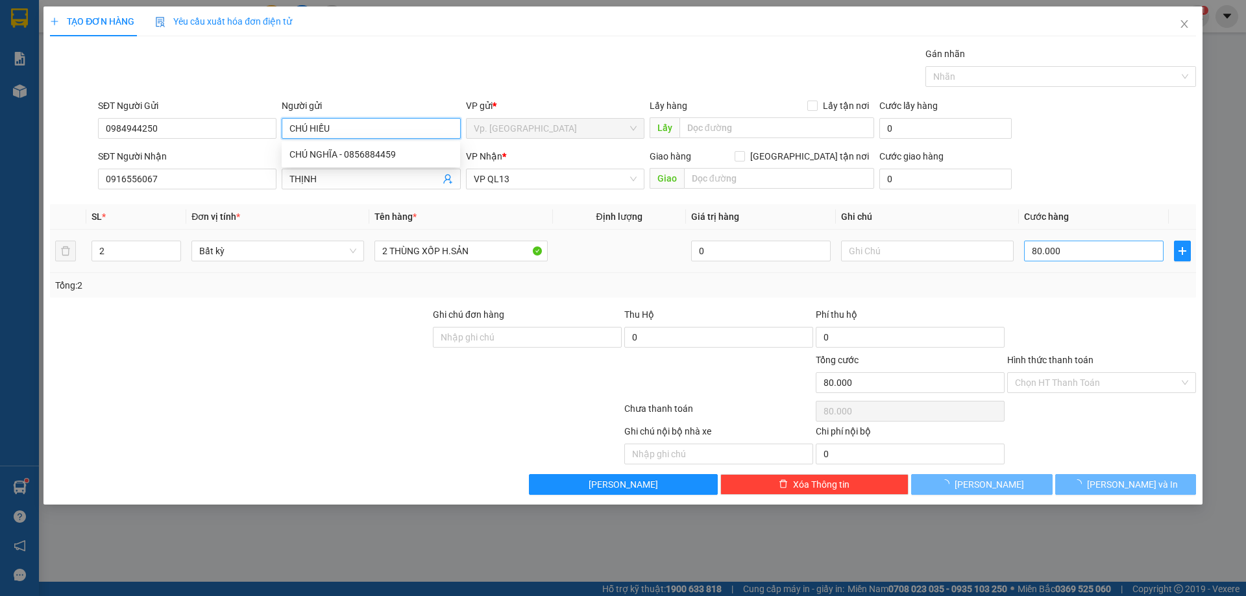
type input "CHÚ HIẾU"
click at [1056, 245] on input "80.000" at bounding box center [1094, 251] width 140 height 21
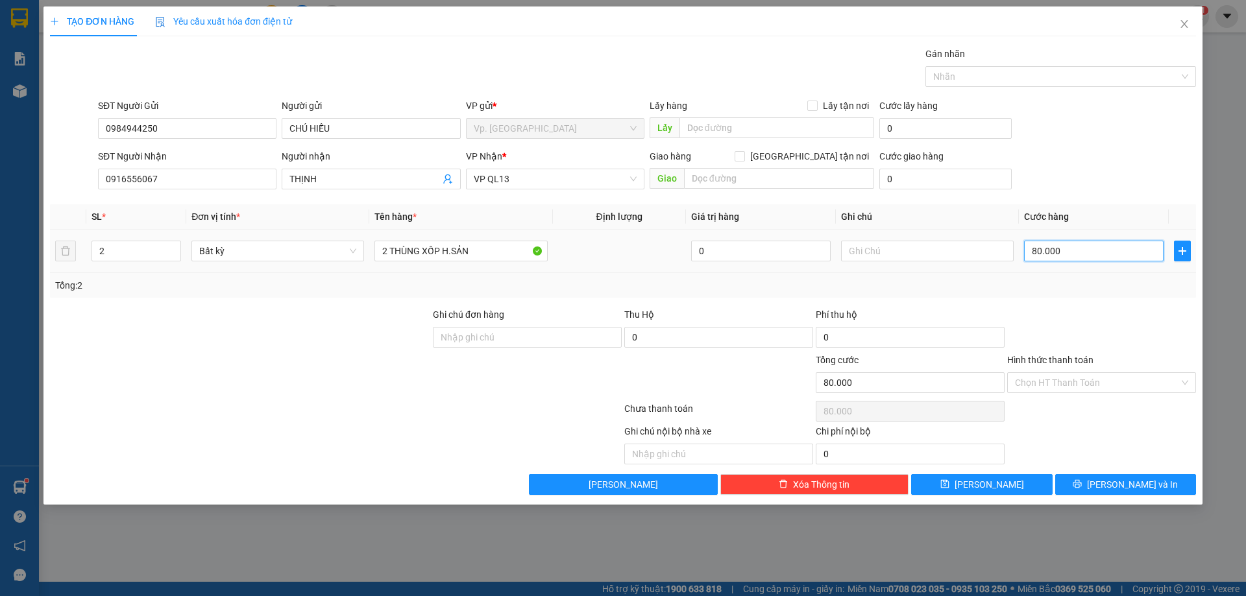
type input "6"
type input "60"
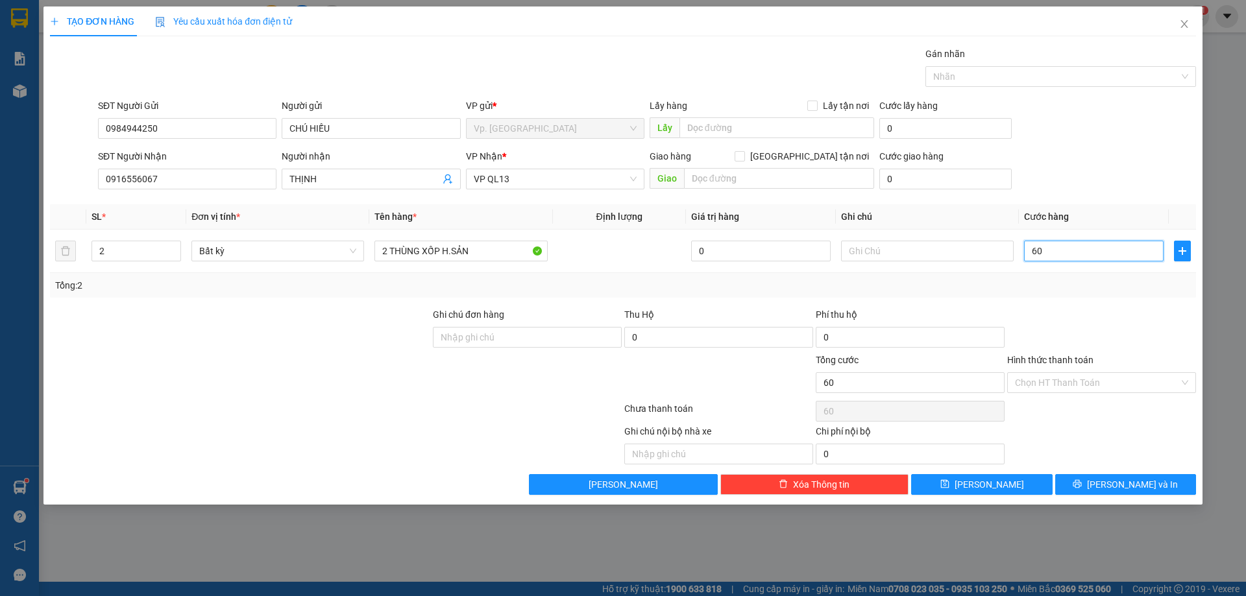
type input "60"
type input "60.000"
click at [1075, 301] on div "Transit Pickup Surcharge Ids Transit Deliver Surcharge Ids Transit Deliver Surc…" at bounding box center [623, 271] width 1146 height 448
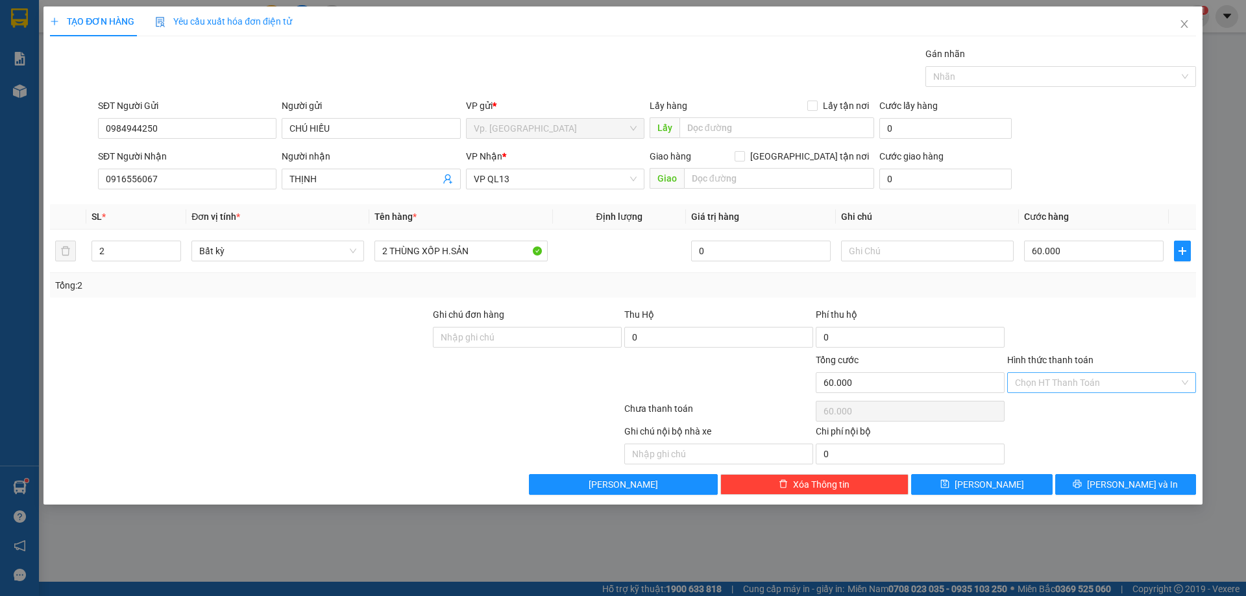
click at [1078, 378] on input "Hình thức thanh toán" at bounding box center [1097, 382] width 164 height 19
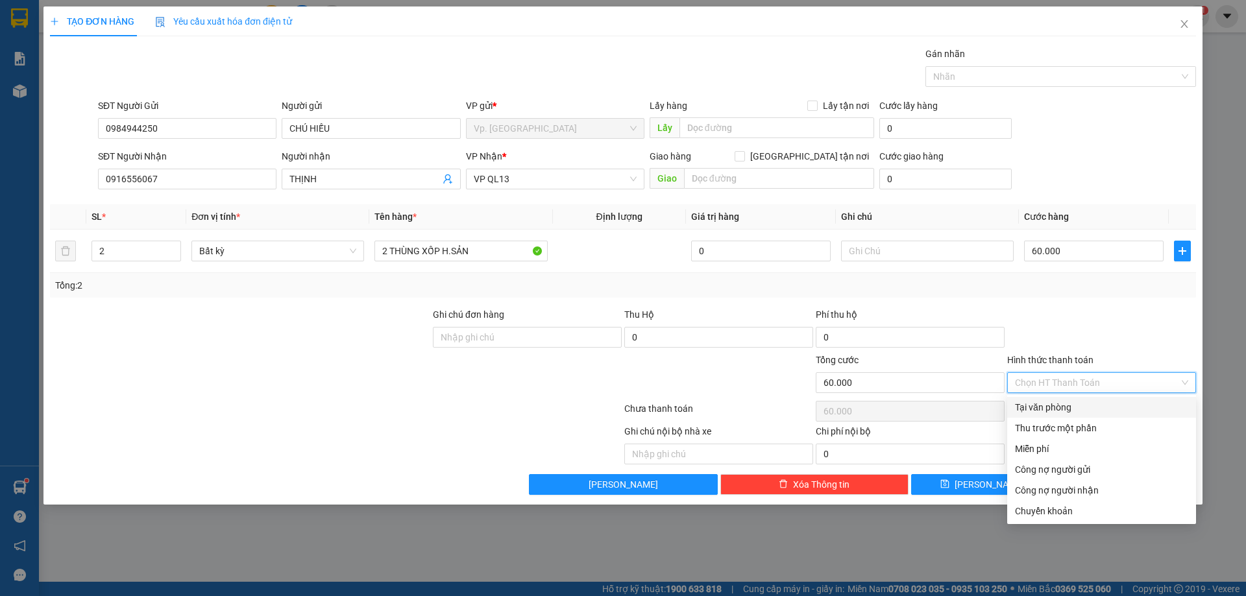
click at [1071, 413] on div "Tại văn phòng" at bounding box center [1101, 407] width 173 height 14
type input "0"
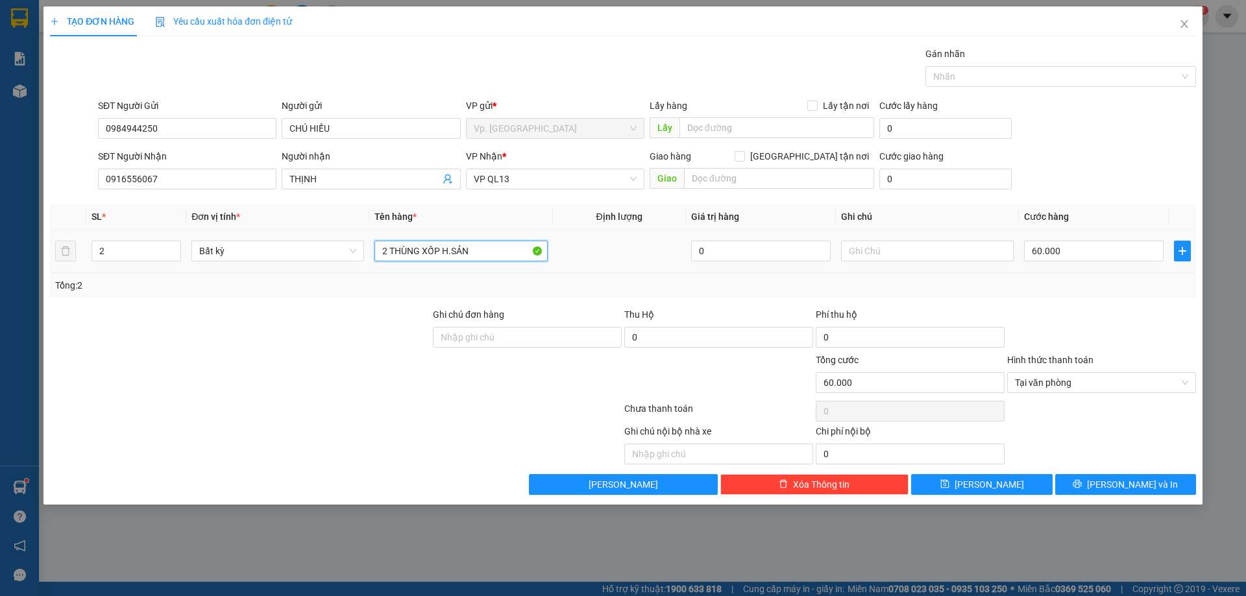
drag, startPoint x: 387, startPoint y: 255, endPoint x: 363, endPoint y: 262, distance: 25.0
click at [363, 262] on tr "2 Bất kỳ 2 THÙNG XỐP H.SẢN 0 60.000" at bounding box center [623, 251] width 1146 height 43
type input "1 THÙNG XỐP H.SẢN"
drag, startPoint x: 121, startPoint y: 244, endPoint x: 29, endPoint y: 256, distance: 92.9
click at [29, 256] on div "TẠO ĐƠN HÀNG Yêu cầu xuất hóa đơn điện tử Transit Pickup Surcharge Ids Transit …" at bounding box center [623, 298] width 1246 height 596
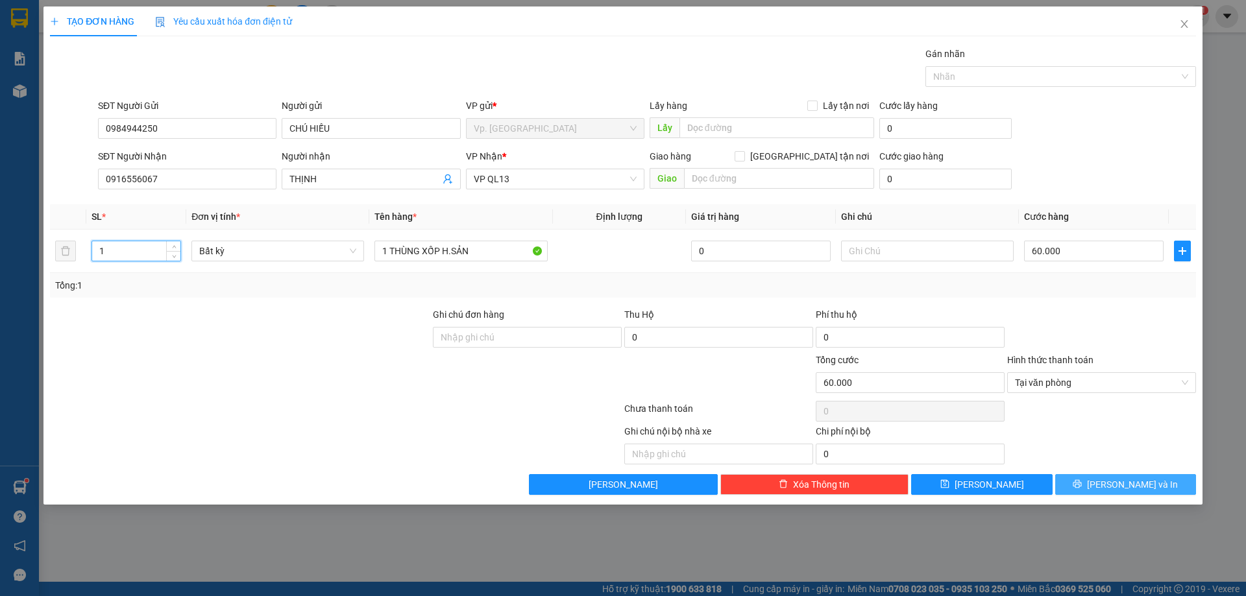
type input "1"
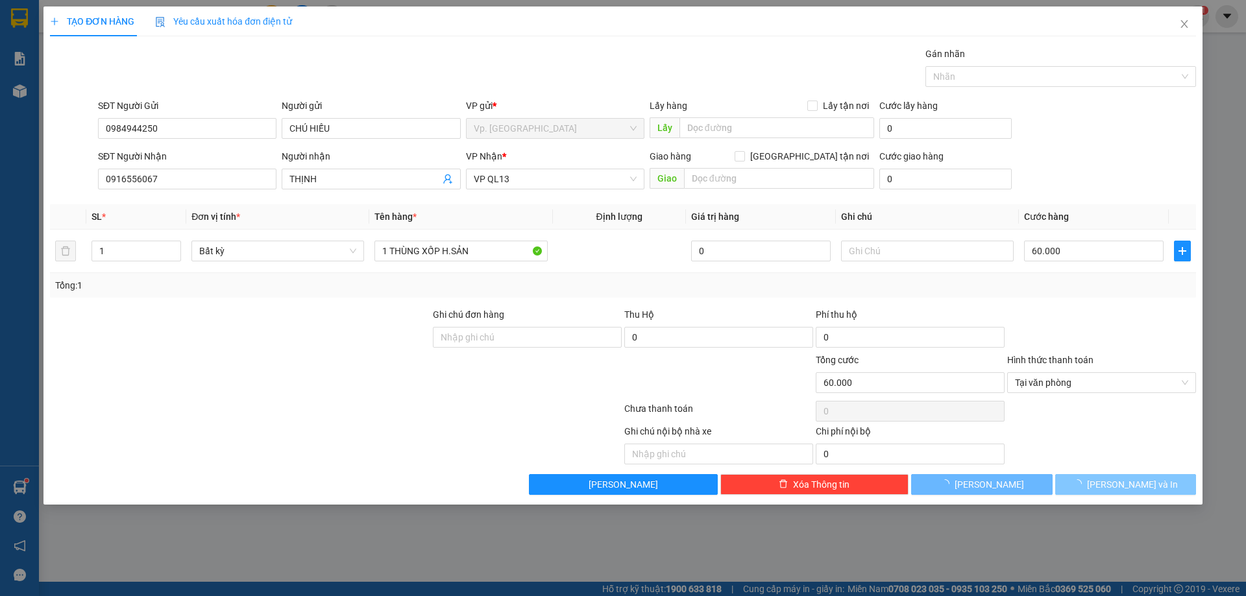
click at [1098, 474] on button "[PERSON_NAME] và In" at bounding box center [1125, 484] width 141 height 21
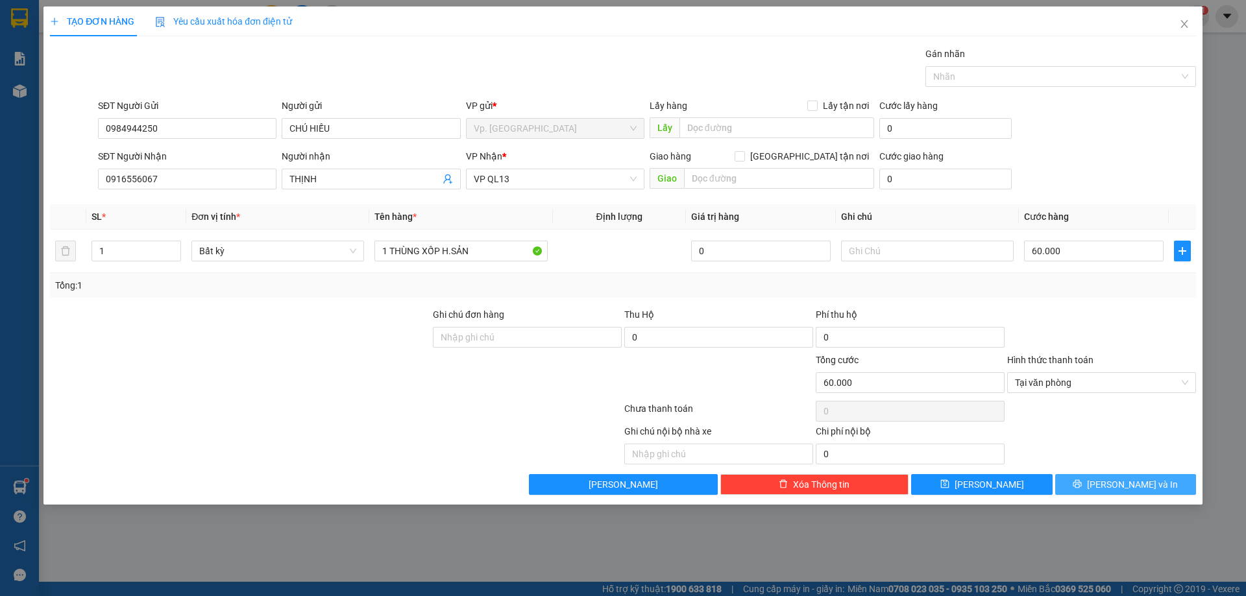
type input "0"
click at [1073, 255] on input "0" at bounding box center [1094, 251] width 140 height 21
type input "6"
type input "60"
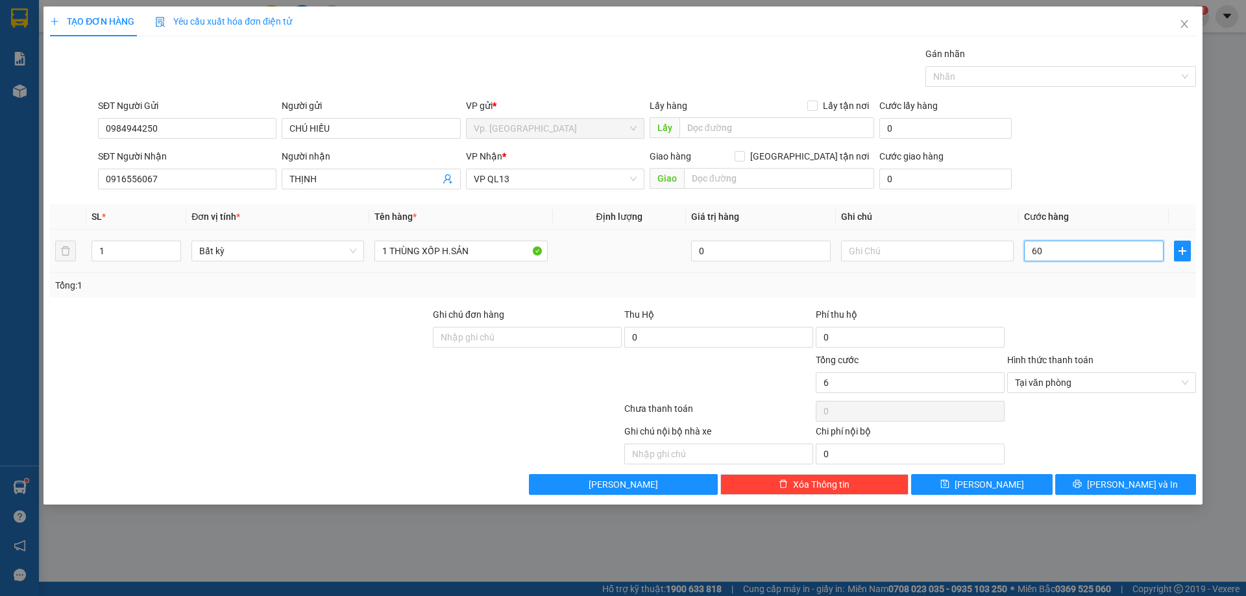
type input "60"
type input "60.000"
click at [1043, 317] on div at bounding box center [1101, 330] width 191 height 45
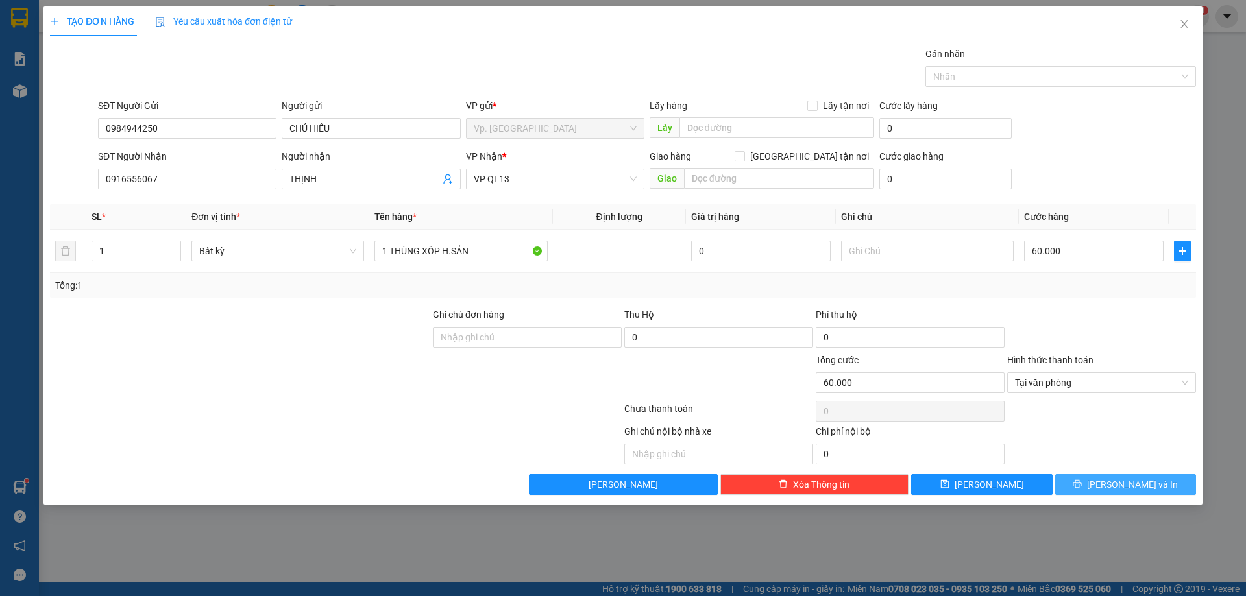
click at [1109, 491] on button "[PERSON_NAME] và In" at bounding box center [1125, 484] width 141 height 21
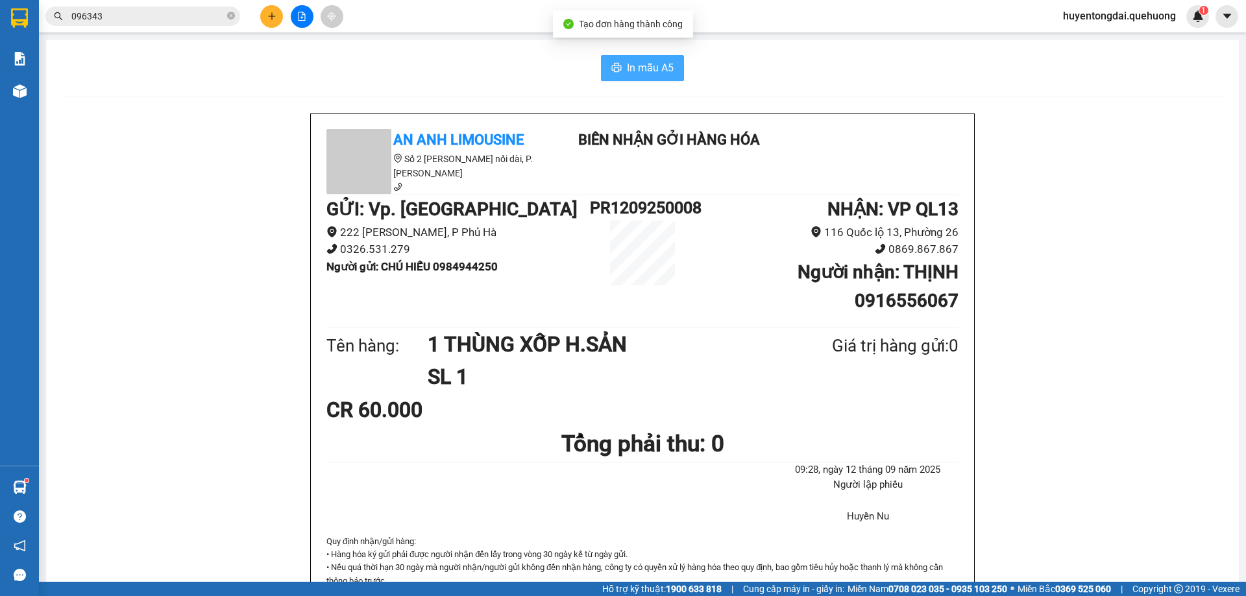
click at [645, 62] on span "In mẫu A5" at bounding box center [650, 68] width 47 height 16
click at [424, 75] on div "In mẫu A5" at bounding box center [643, 68] width 1162 height 26
click at [263, 16] on button at bounding box center [271, 16] width 23 height 23
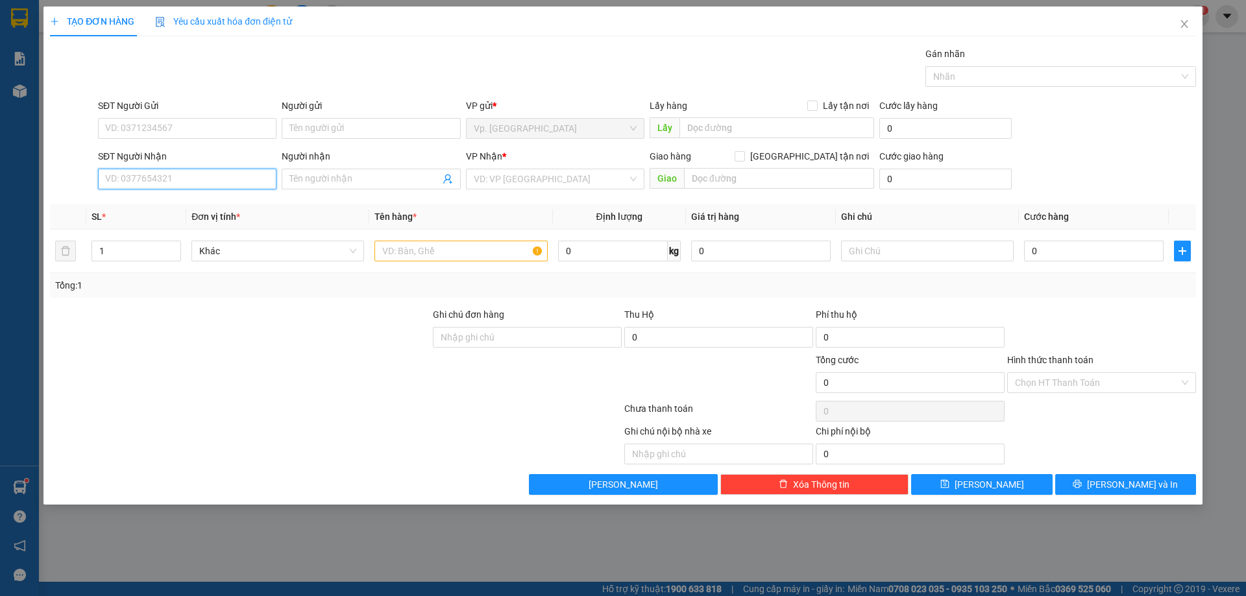
click at [183, 176] on input "SĐT Người Nhận" at bounding box center [187, 179] width 178 height 21
click at [180, 213] on div "0916556067 - THỊNH" at bounding box center [187, 203] width 178 height 21
type input "0916556067"
type input "THỊNH"
type input "60.000"
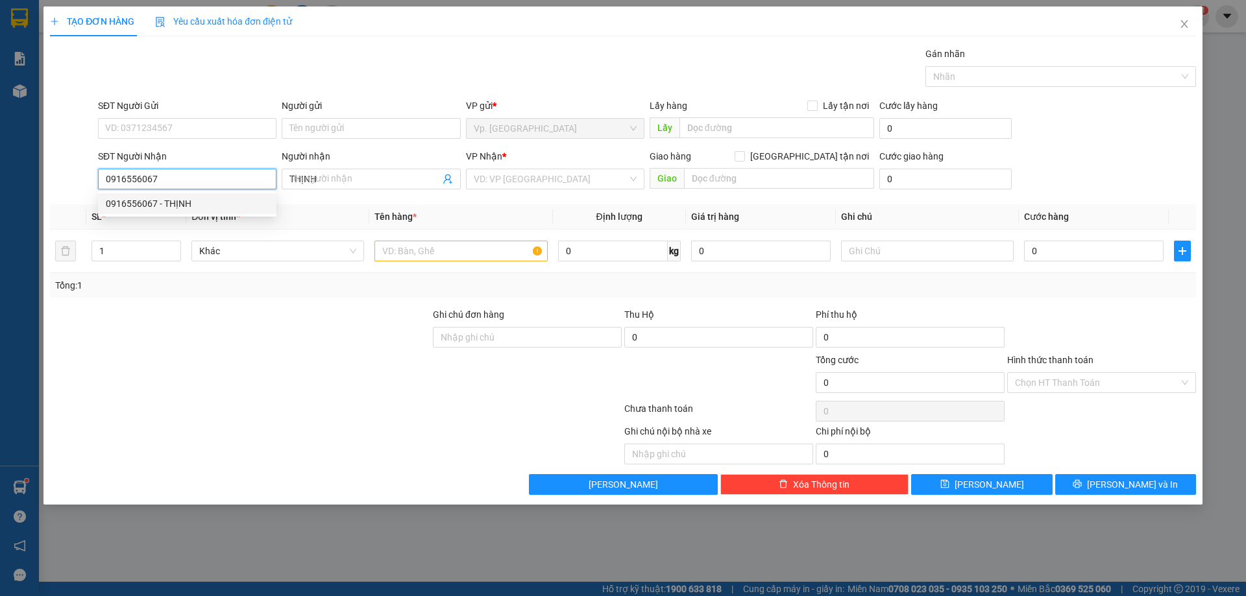
type input "60.000"
type input "0916556067"
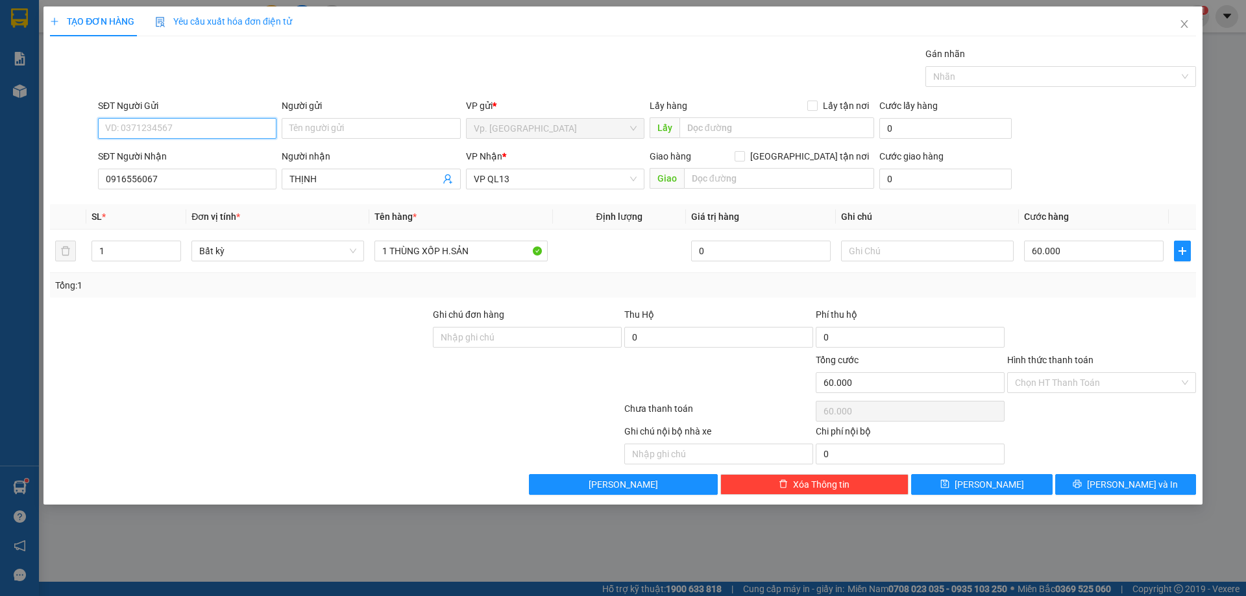
click at [186, 127] on input "SĐT Người Gửi" at bounding box center [187, 128] width 178 height 21
type input "0835566350"
click at [352, 127] on input "Người gửi" at bounding box center [371, 128] width 178 height 21
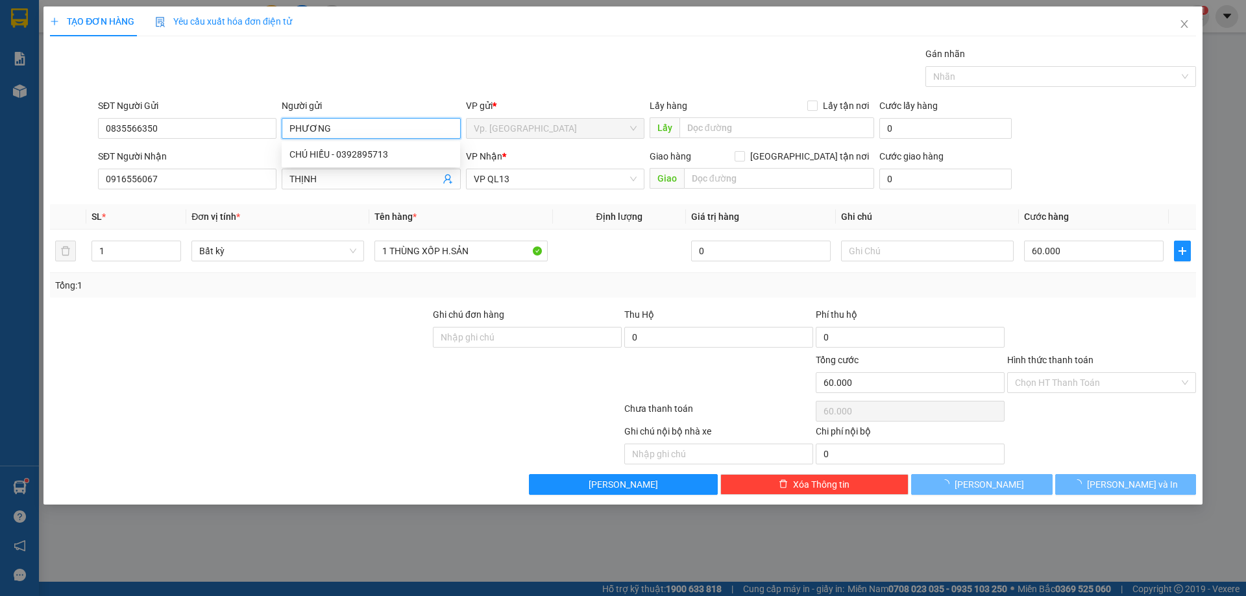
type input "PHƯƠNG"
click at [360, 73] on div "Gói vận chuyển * Tiêu chuẩn Gán nhãn Nhãn" at bounding box center [646, 69] width 1103 height 45
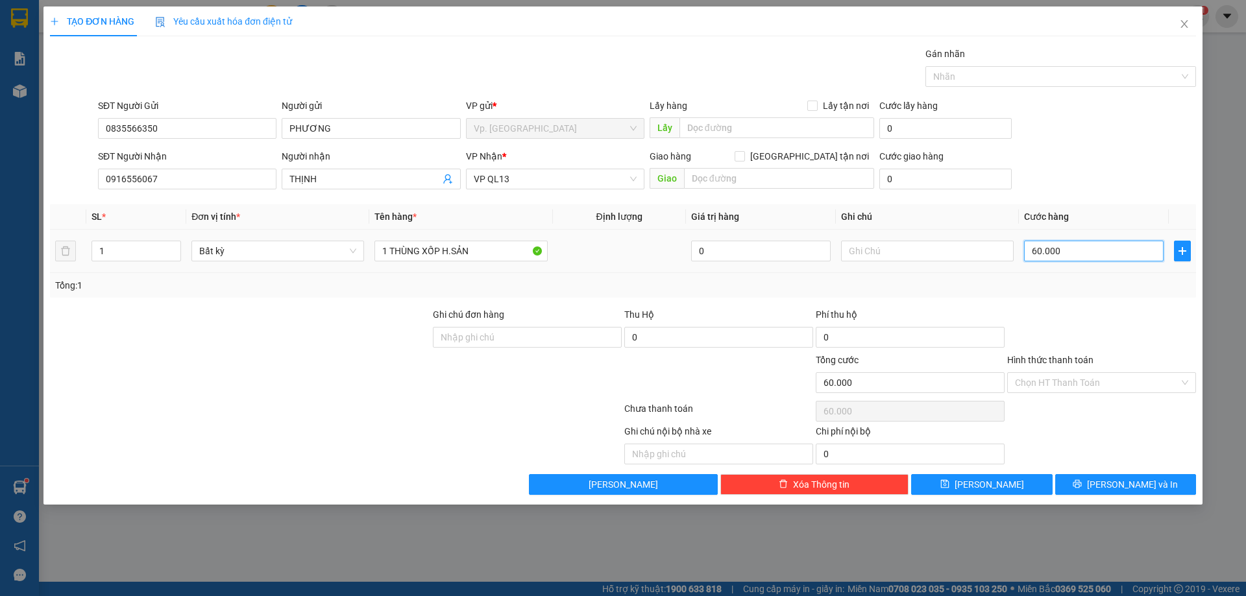
click at [1059, 249] on input "60.000" at bounding box center [1094, 251] width 140 height 21
type input "7"
type input "70"
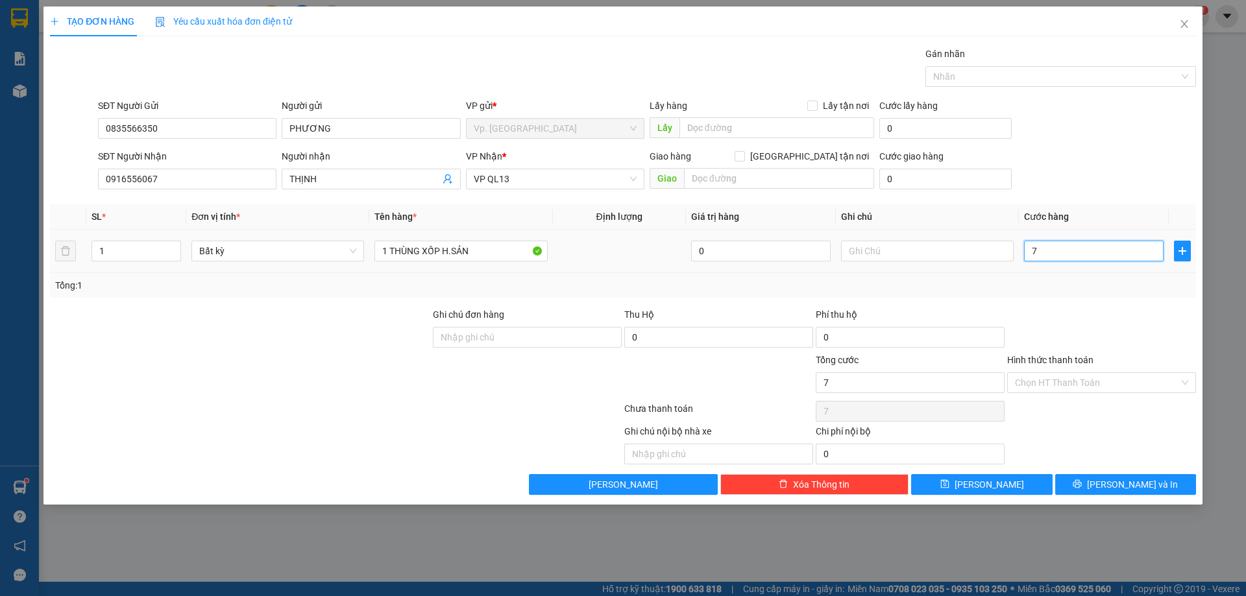
type input "70"
type input "70.000"
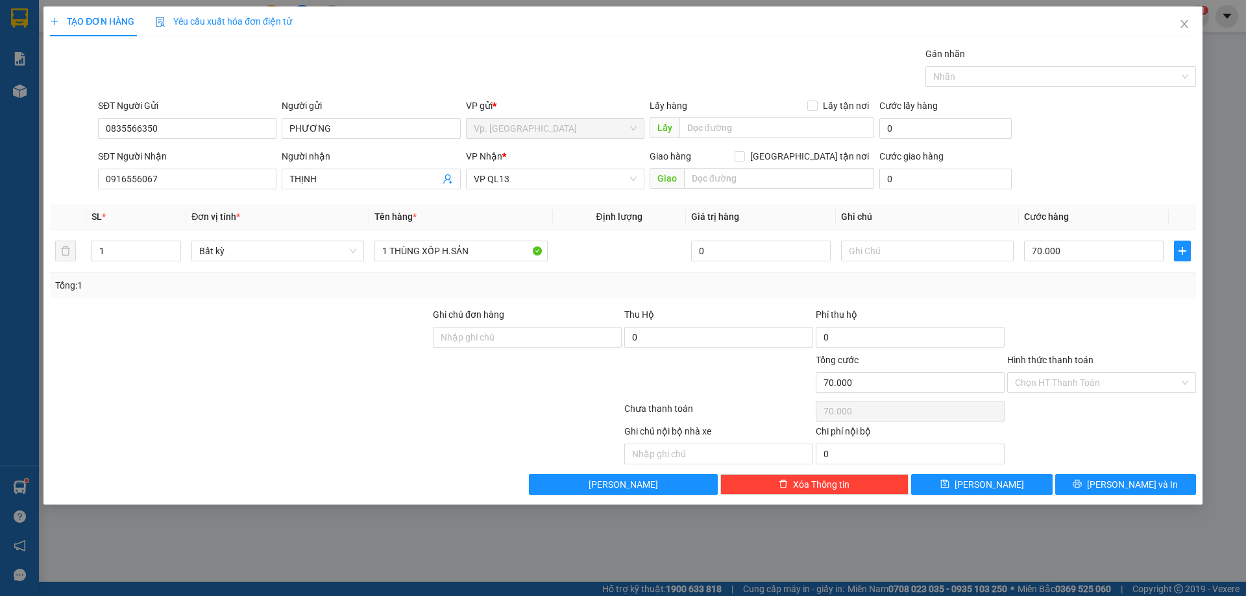
click at [1069, 286] on div "Tổng: 1" at bounding box center [623, 285] width 1136 height 14
click at [1065, 382] on input "Hình thức thanh toán" at bounding box center [1097, 382] width 164 height 19
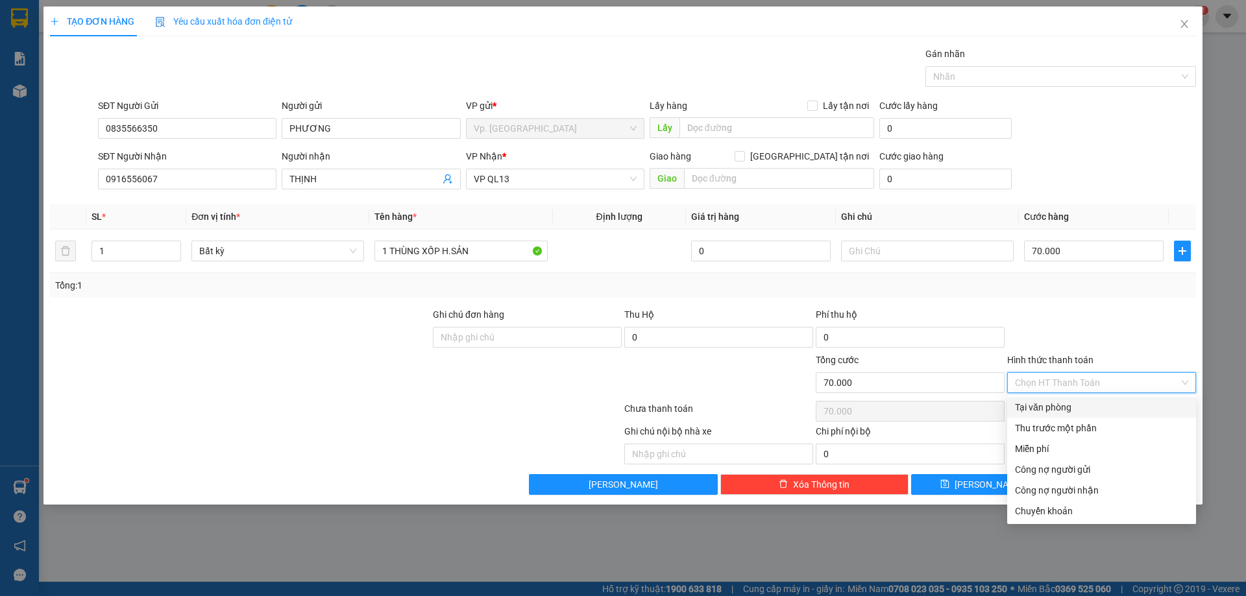
click at [1045, 407] on div "Tại văn phòng" at bounding box center [1101, 407] width 173 height 14
type input "0"
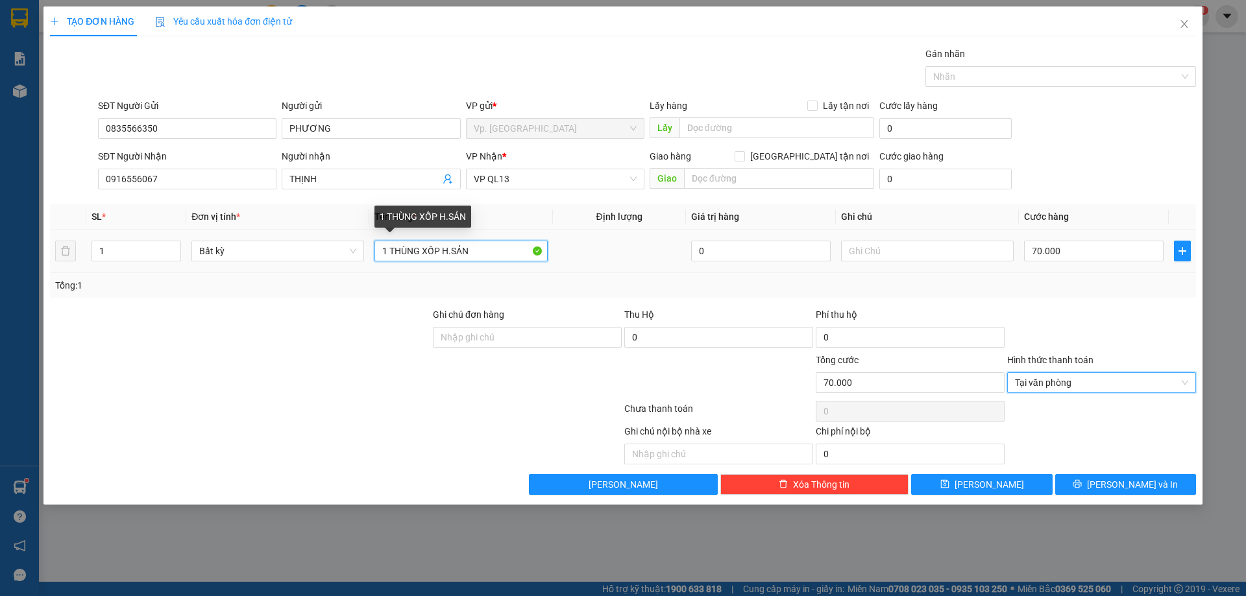
click at [474, 251] on input "1 THÙNG XỐP H.SẢN" at bounding box center [460, 251] width 173 height 21
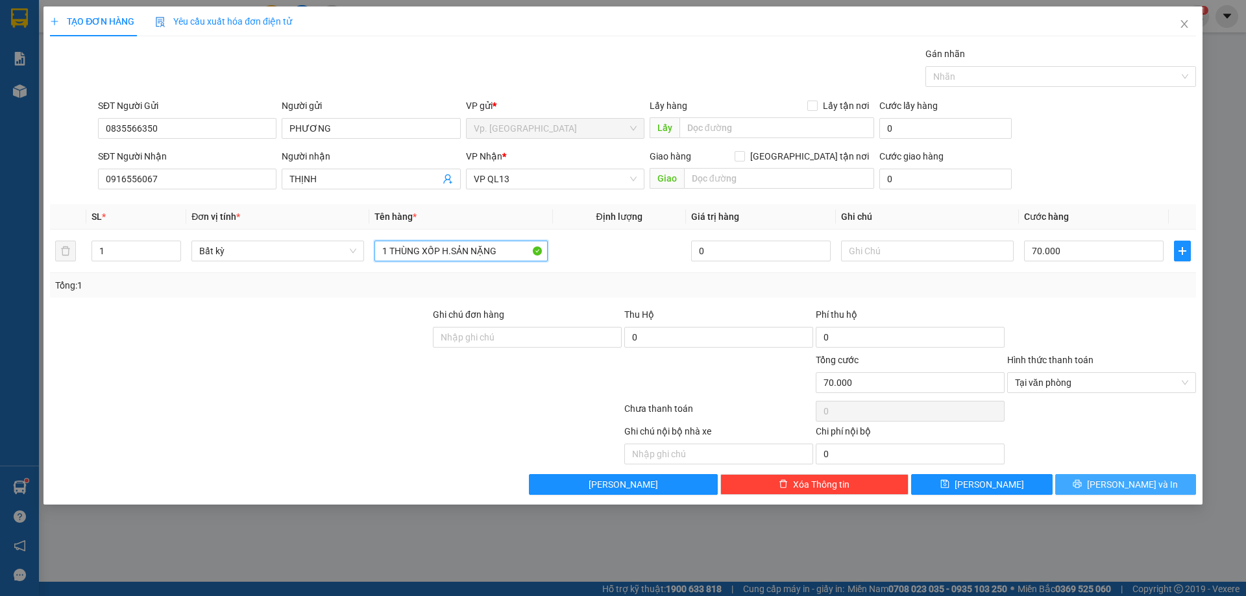
type input "1 THÙNG XỐP H.SẢN NẶNG"
click at [1122, 482] on span "[PERSON_NAME] và In" at bounding box center [1132, 485] width 91 height 14
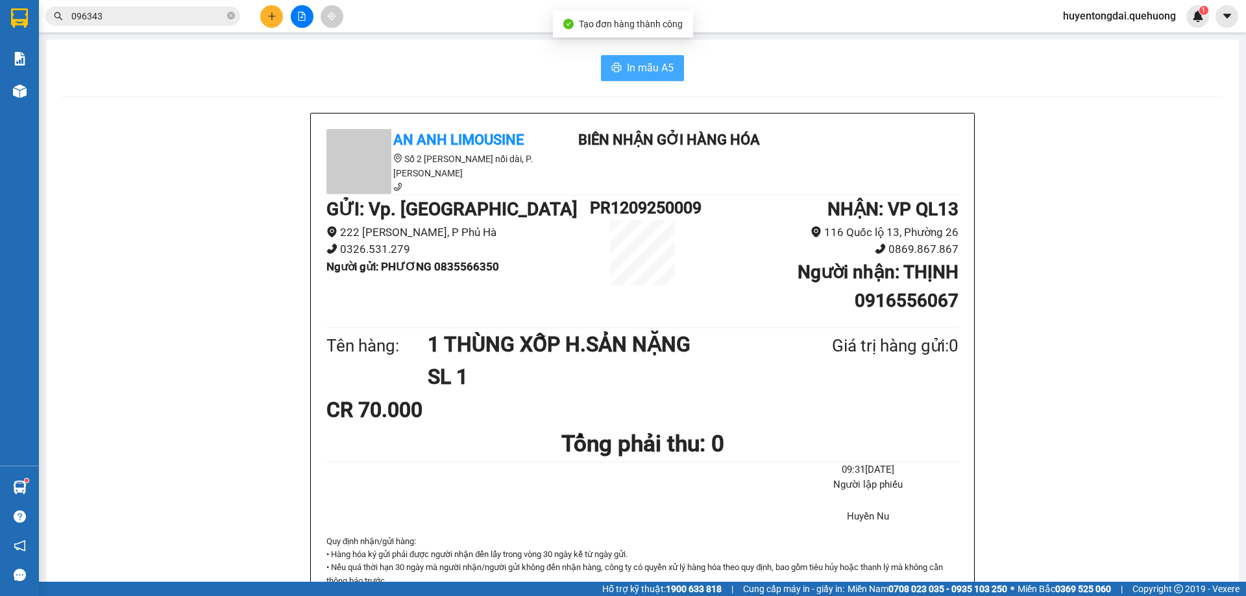
click at [611, 71] on icon "printer" at bounding box center [616, 67] width 10 height 10
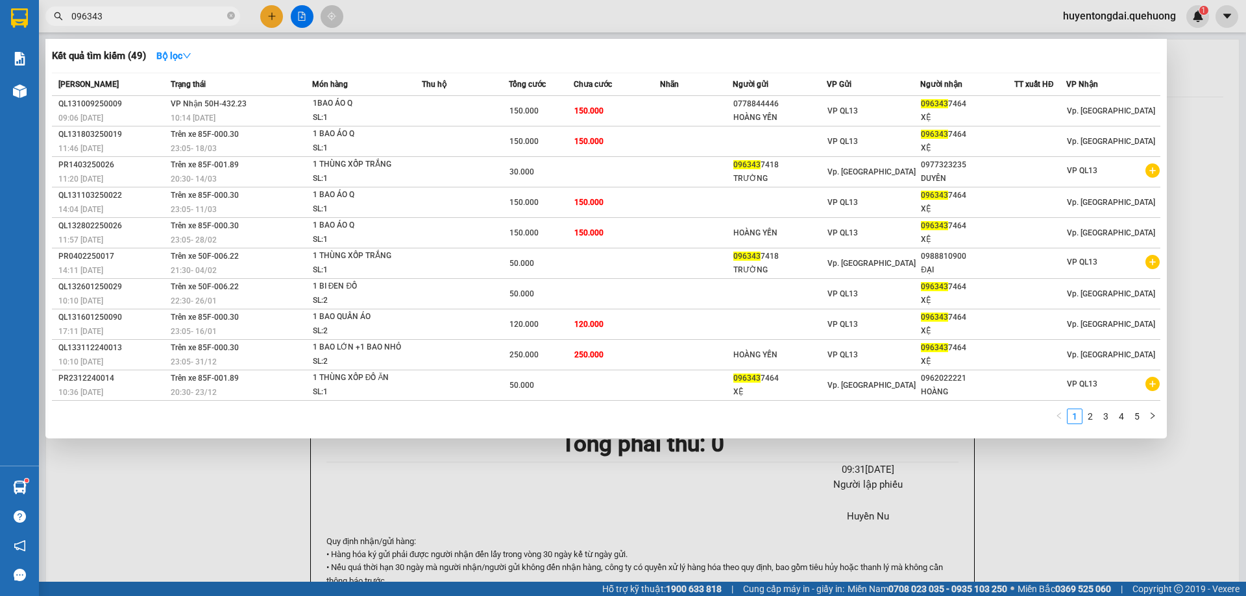
click at [135, 19] on input "096343" at bounding box center [147, 16] width 153 height 14
type input "0"
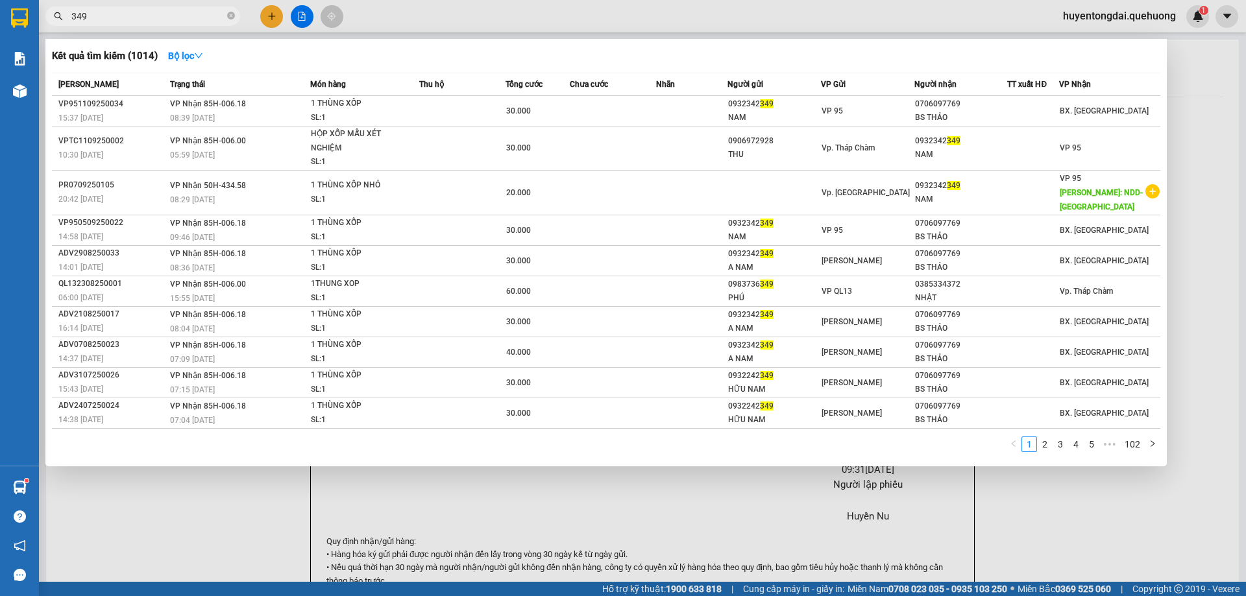
type input "349"
click at [271, 16] on div at bounding box center [623, 298] width 1246 height 596
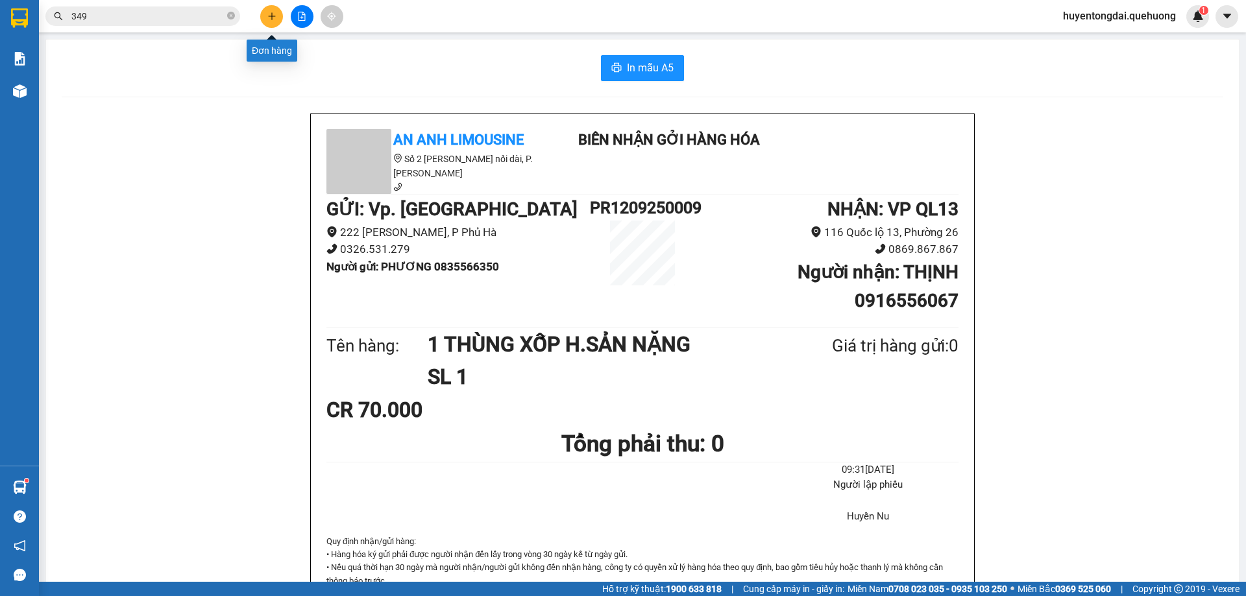
click at [271, 16] on icon "plus" at bounding box center [271, 16] width 7 height 1
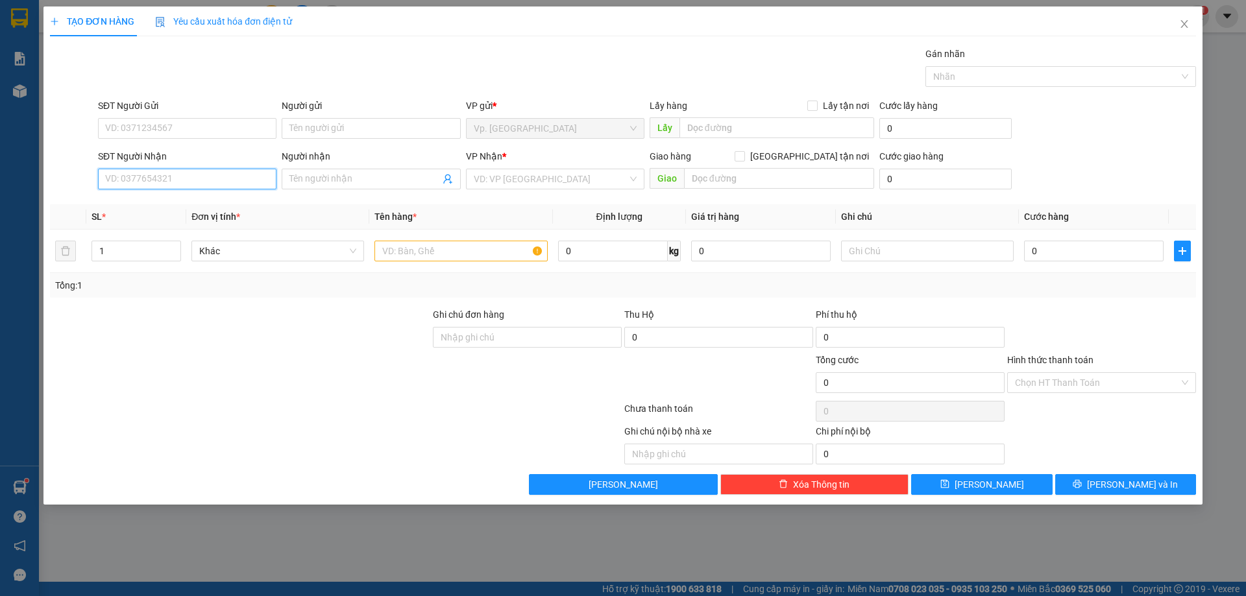
click at [232, 182] on input "SĐT Người Nhận" at bounding box center [187, 179] width 178 height 21
type input "086783568"
click at [339, 184] on input "Người nhận" at bounding box center [364, 179] width 150 height 14
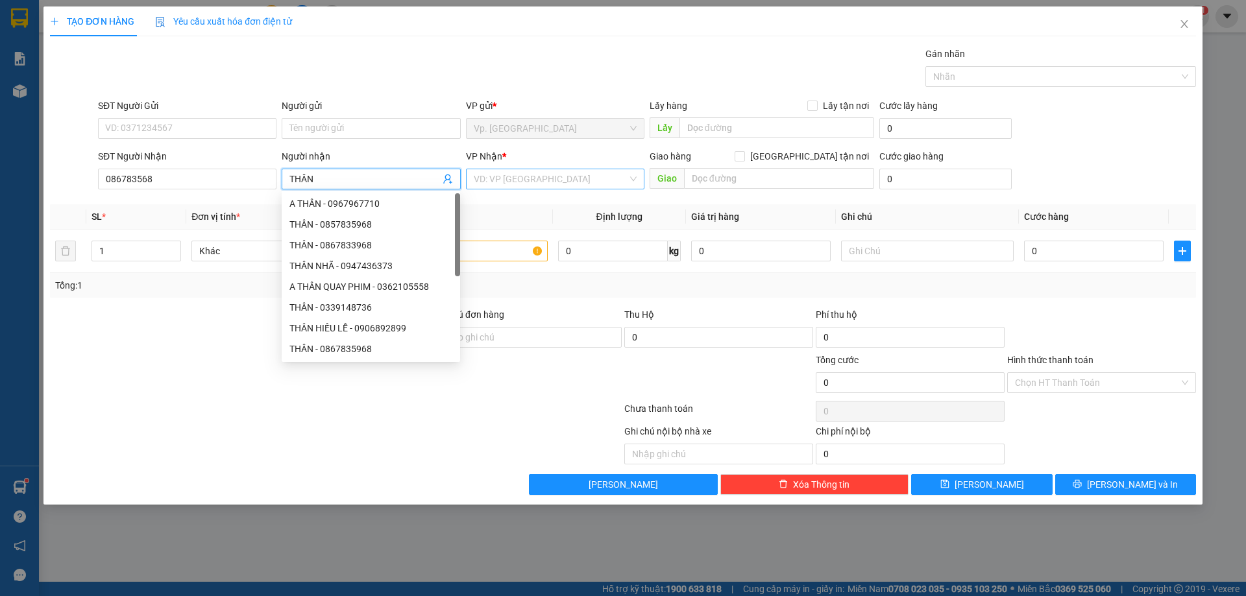
type input "THÂN"
click at [516, 175] on input "search" at bounding box center [551, 178] width 154 height 19
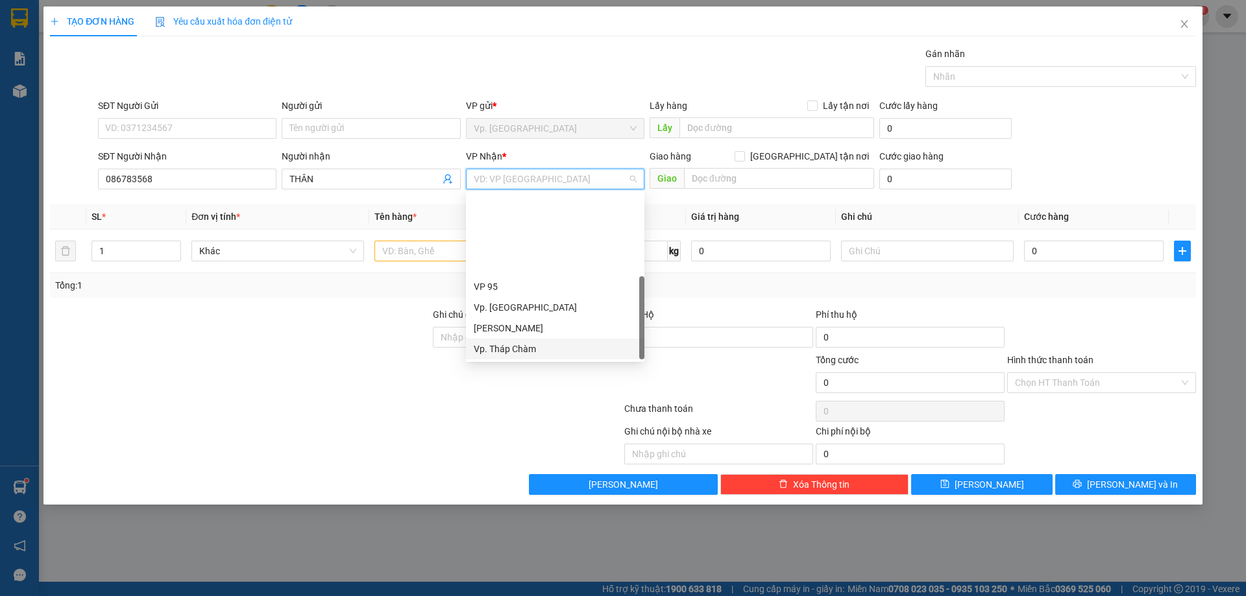
scroll to position [104, 0]
click at [518, 286] on div "VP QL13" at bounding box center [555, 287] width 163 height 14
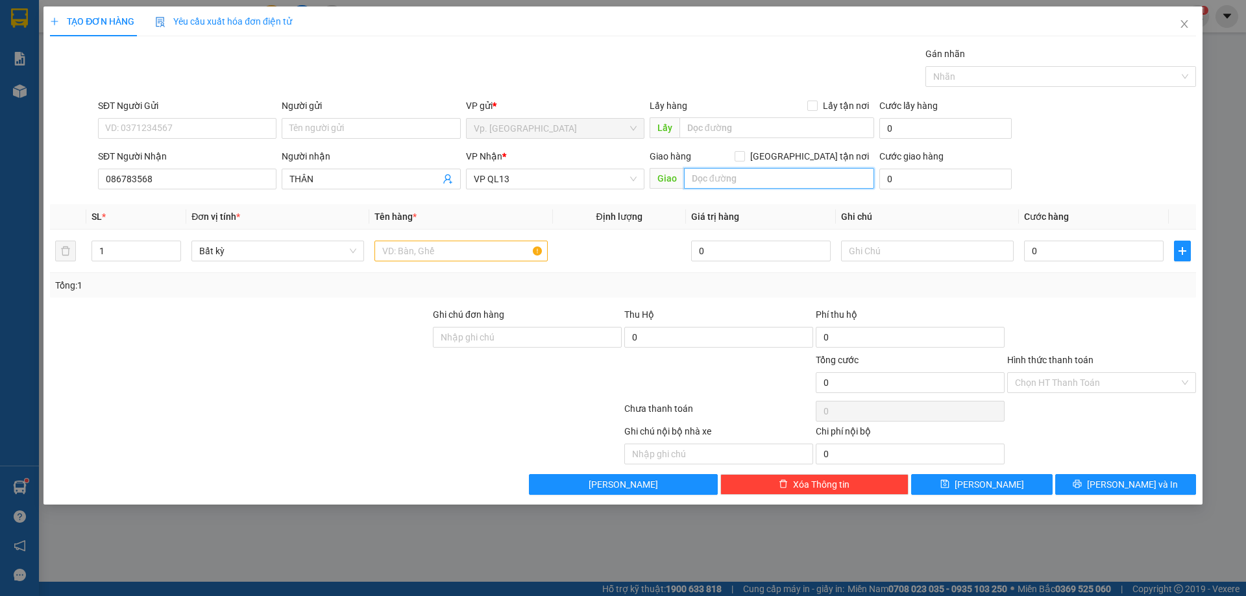
click at [715, 178] on input "text" at bounding box center [779, 178] width 190 height 21
click at [404, 248] on input "text" at bounding box center [460, 251] width 173 height 21
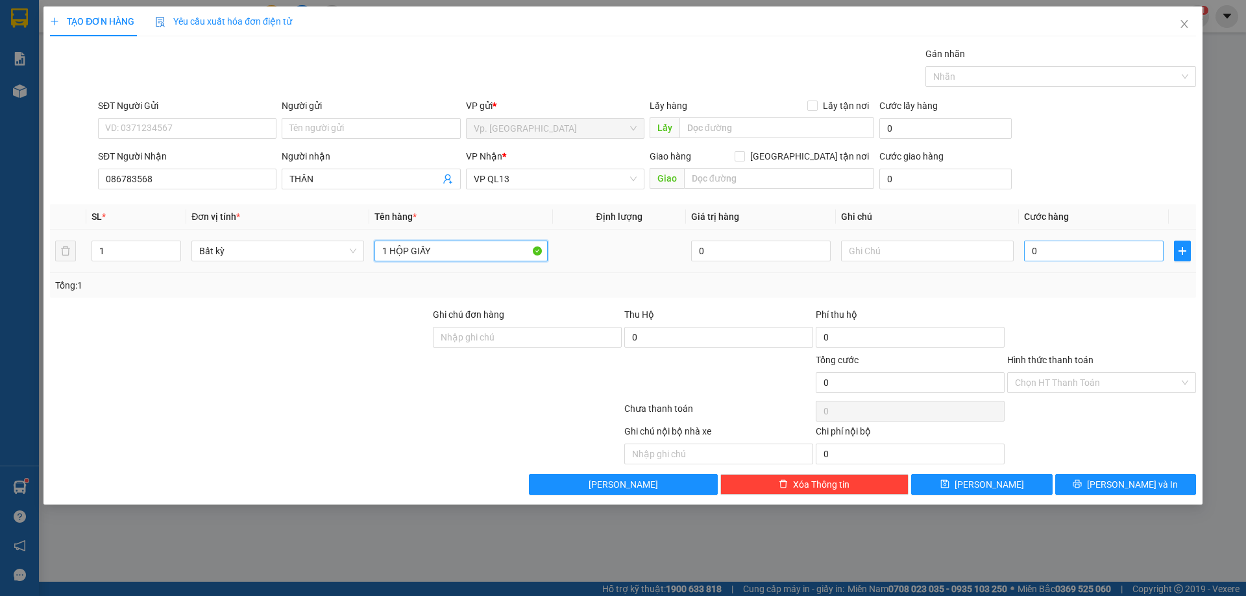
type input "1 HỘP GIẤY"
click at [1132, 252] on input "0" at bounding box center [1094, 251] width 140 height 21
type input "3"
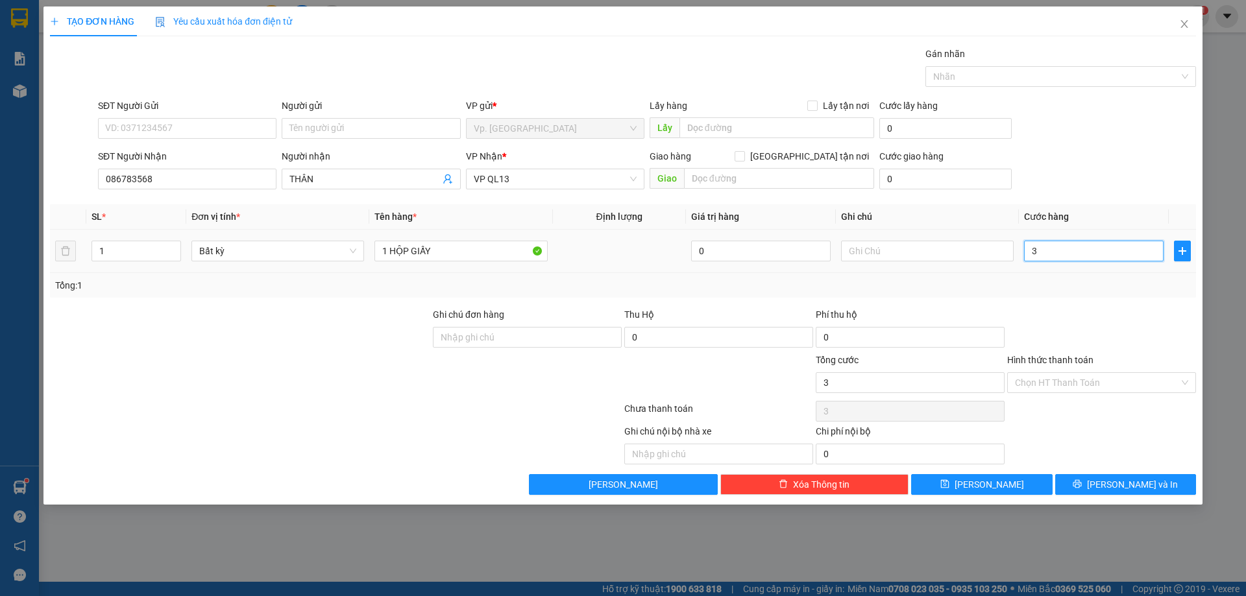
type input "30"
type input "30.000"
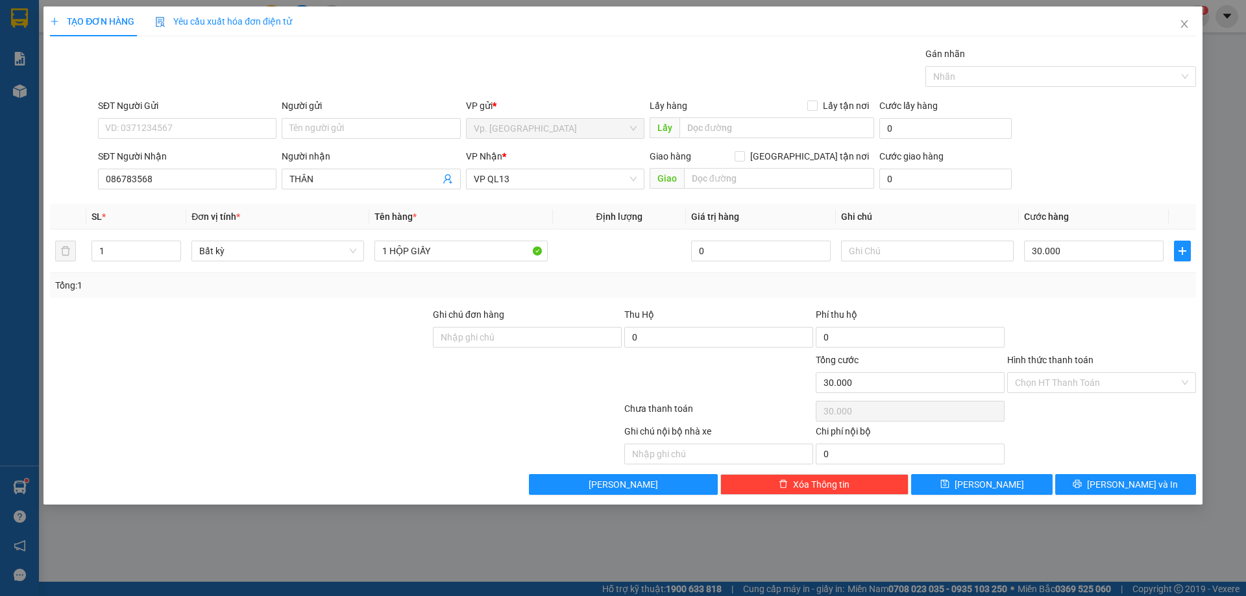
click at [1104, 287] on div "Tổng: 1" at bounding box center [623, 285] width 1136 height 14
click at [1088, 382] on input "Hình thức thanh toán" at bounding box center [1097, 382] width 164 height 19
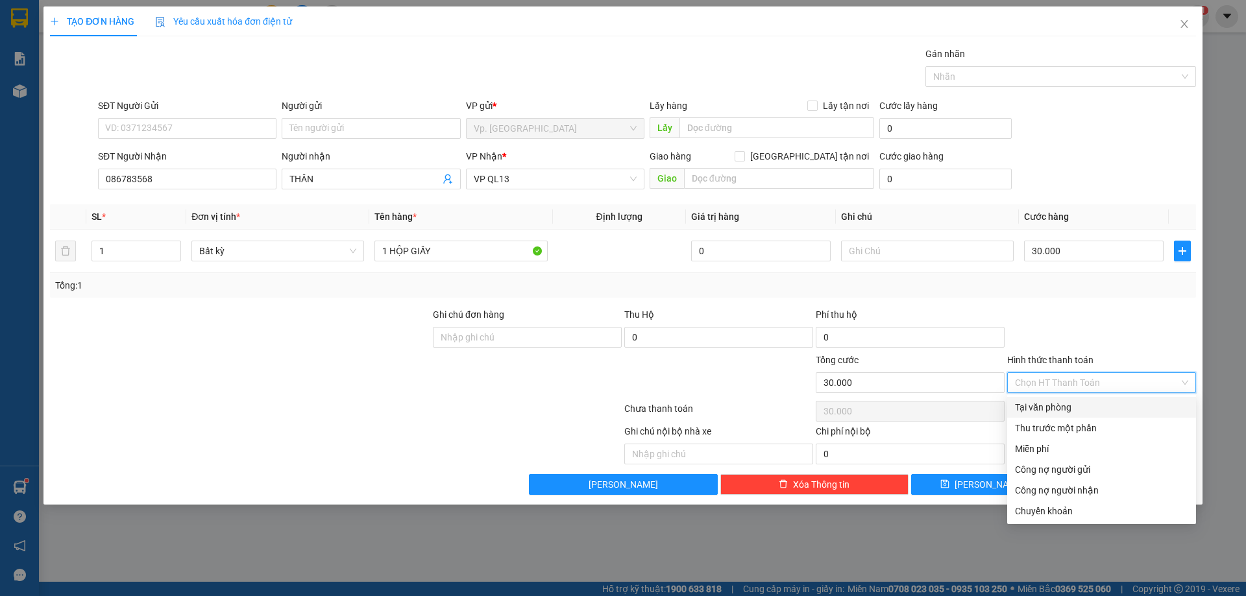
click at [1075, 397] on div "Tại văn phòng" at bounding box center [1101, 407] width 189 height 21
type input "0"
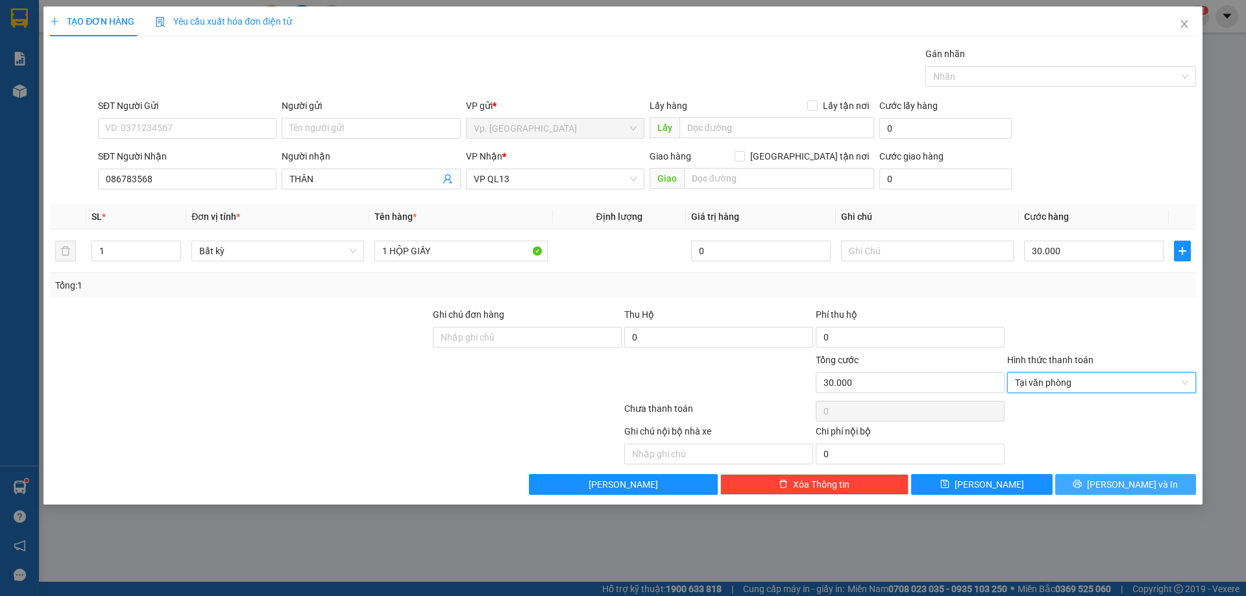
click at [1120, 474] on button "[PERSON_NAME] và In" at bounding box center [1125, 484] width 141 height 21
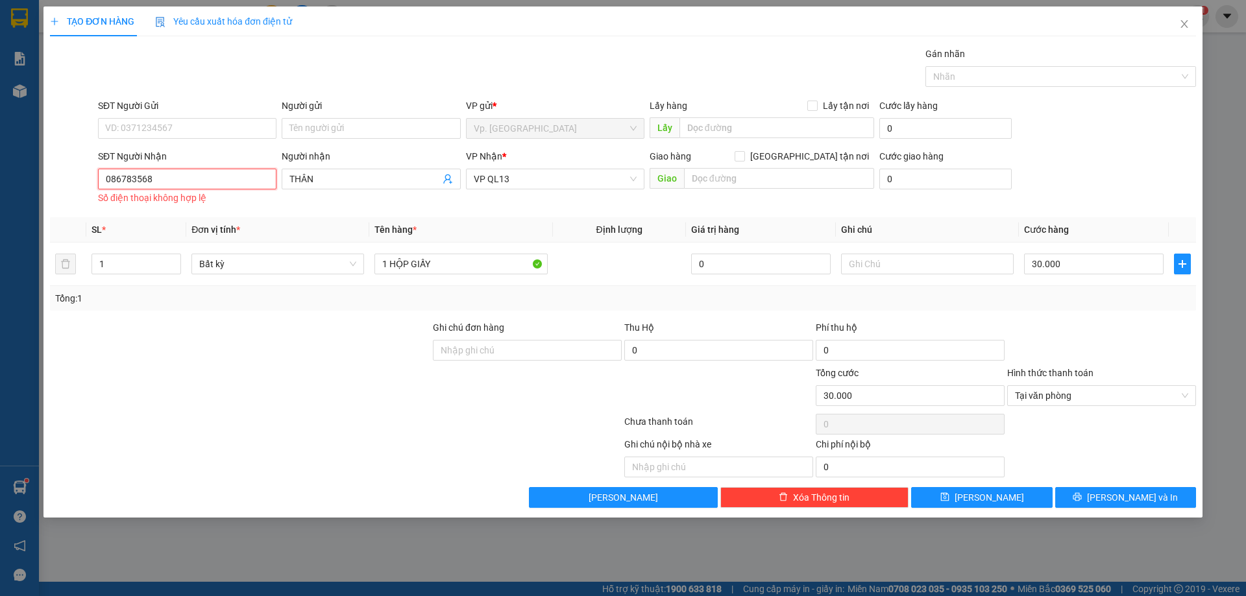
click at [142, 182] on input "086783568" at bounding box center [187, 179] width 178 height 21
type input "0867835968"
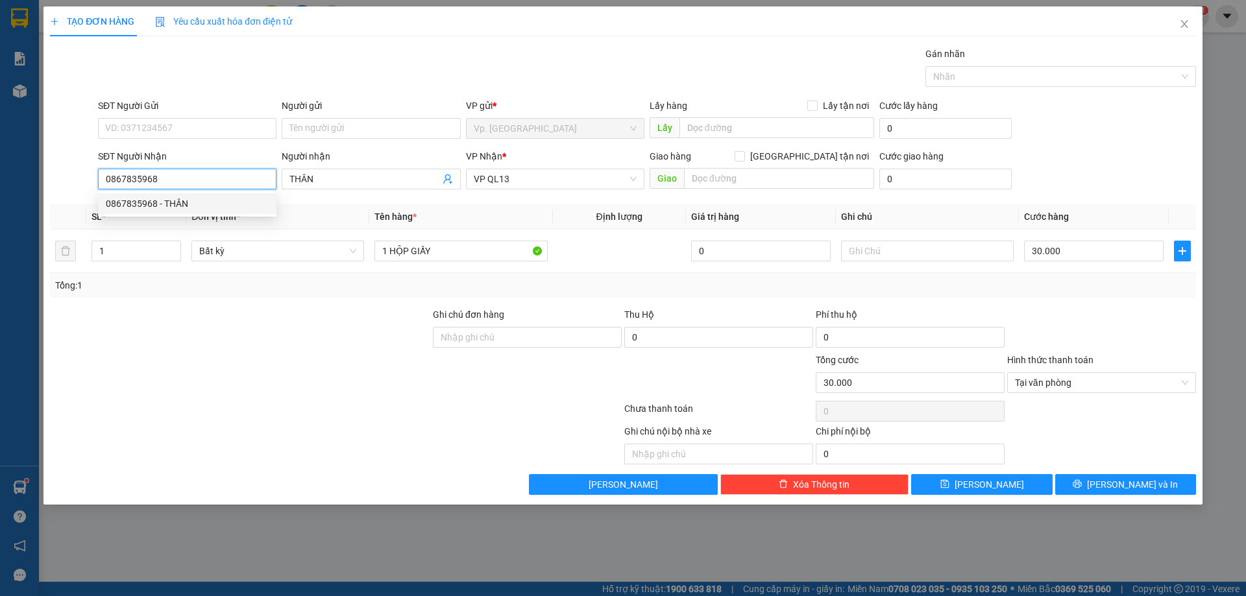
click at [159, 200] on div "0867835968 - THÂN" at bounding box center [187, 204] width 163 height 14
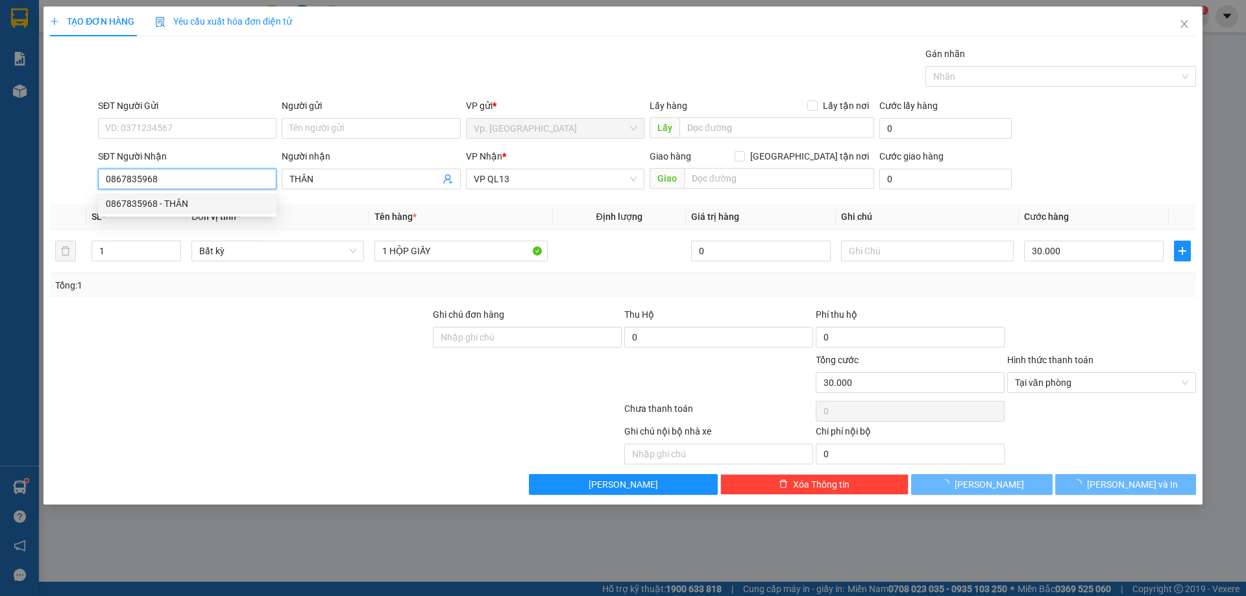
type input "60.000"
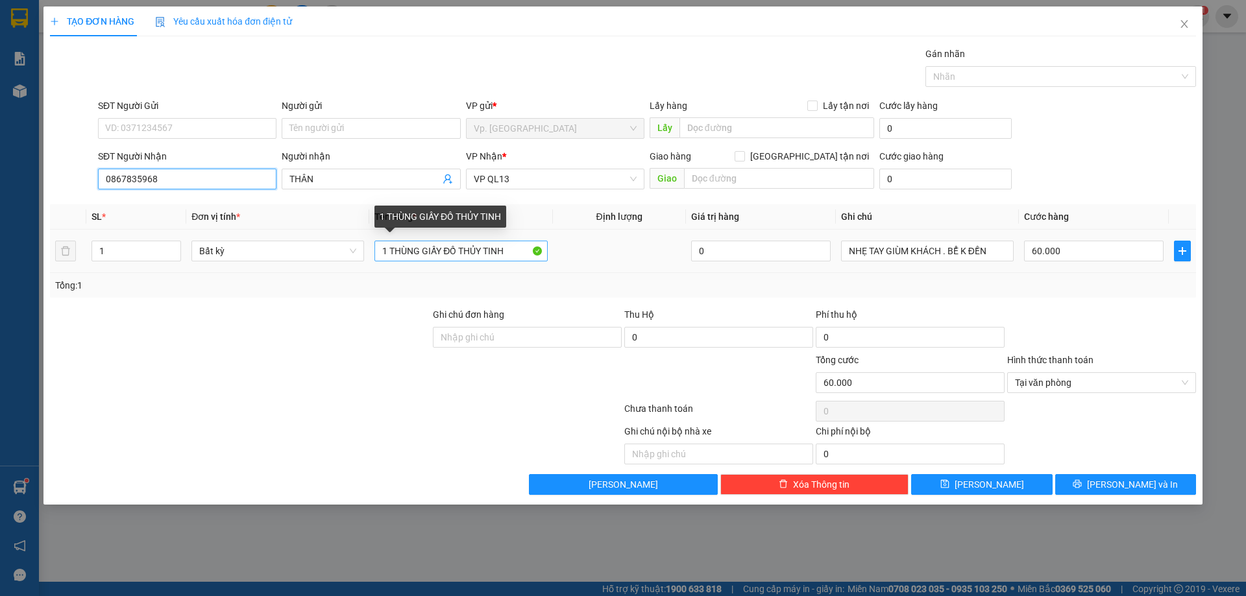
type input "0867835968"
drag, startPoint x: 422, startPoint y: 250, endPoint x: 862, endPoint y: 275, distance: 440.7
click at [850, 271] on tr "1 Bất kỳ 1 THÙNG GIẤY ĐỒ THỦY TINH 0 NHẸ TAY GIÙM KHÁCH . BỂ K ĐỀN 60.000" at bounding box center [623, 251] width 1146 height 43
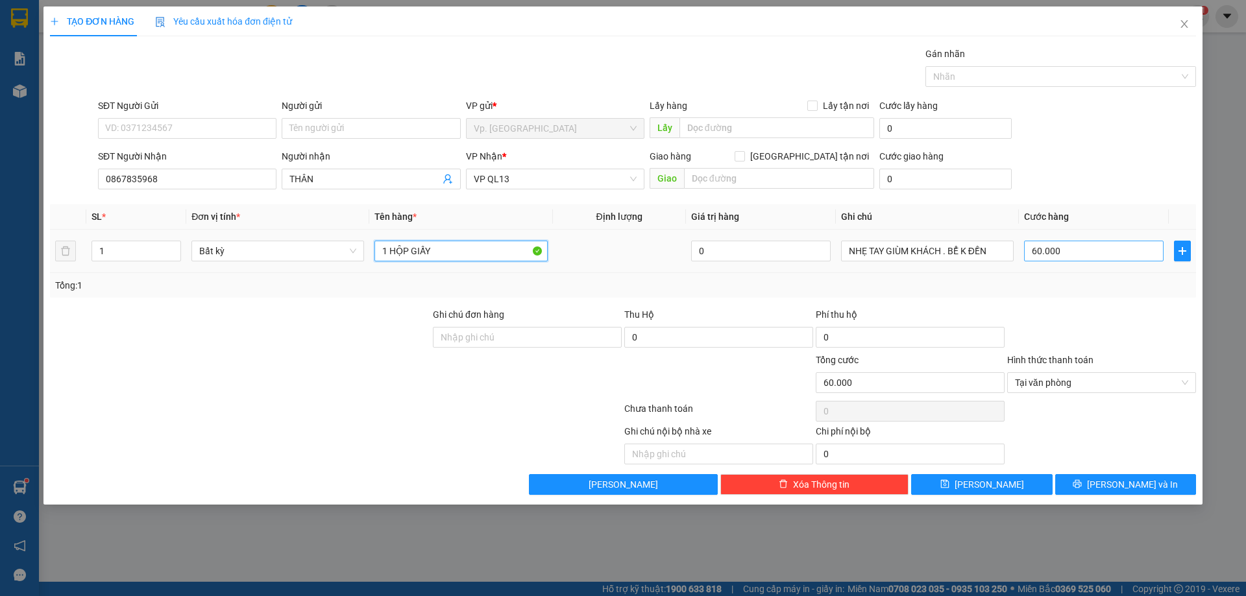
type input "1 HỘP GIẤY"
click at [1071, 259] on input "60.000" at bounding box center [1094, 251] width 140 height 21
type input "3"
type input "30"
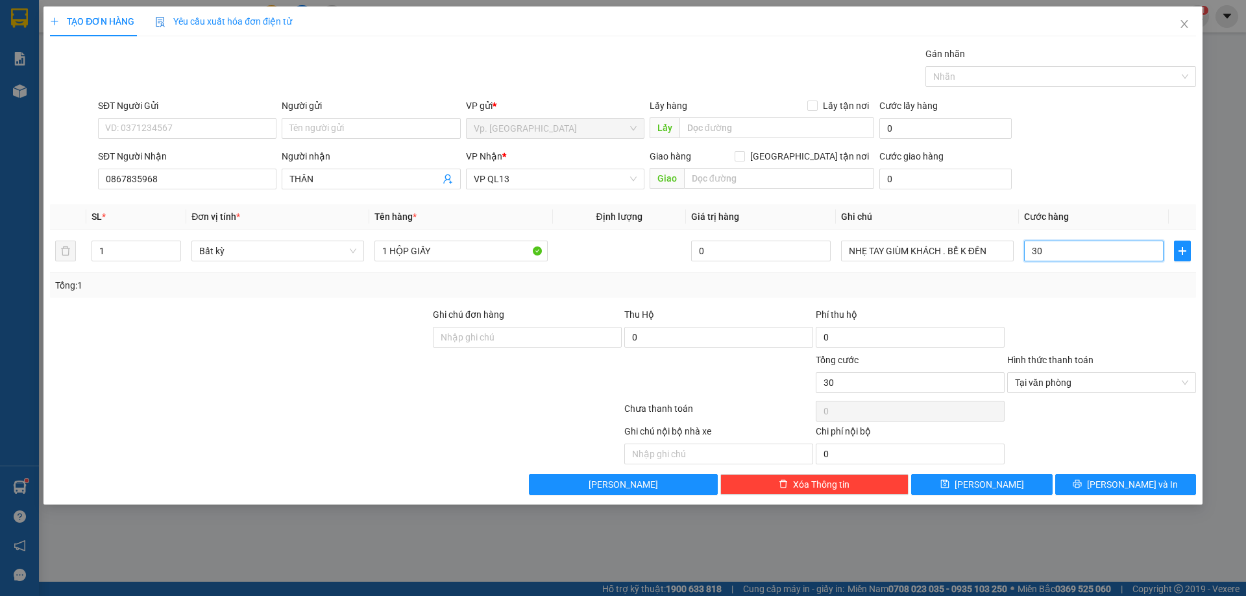
type input "30"
type input "30.000"
click at [1056, 295] on div "Tổng: 1" at bounding box center [623, 285] width 1146 height 25
drag, startPoint x: 851, startPoint y: 249, endPoint x: 1049, endPoint y: 276, distance: 200.4
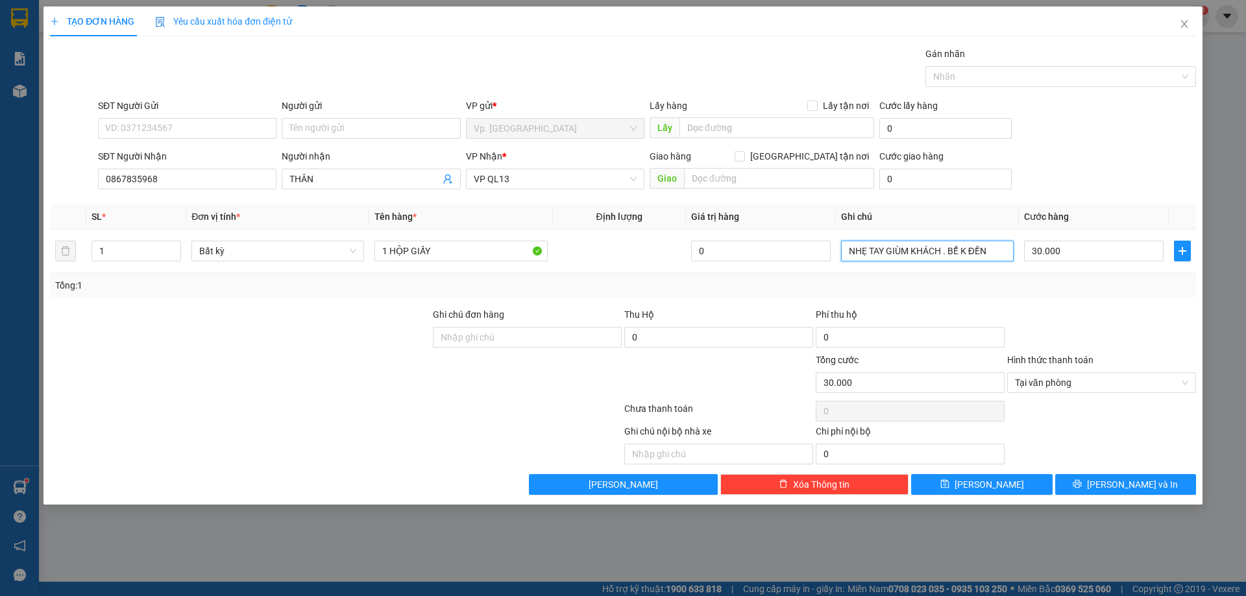
click at [1049, 276] on div "SL * Đơn vị tính * Tên hàng * Định lượng Giá trị hàng Ghi chú Cước hàng 1 Bất k…" at bounding box center [623, 250] width 1146 height 93
type input "="
click at [1133, 474] on button "[PERSON_NAME] và In" at bounding box center [1125, 484] width 141 height 21
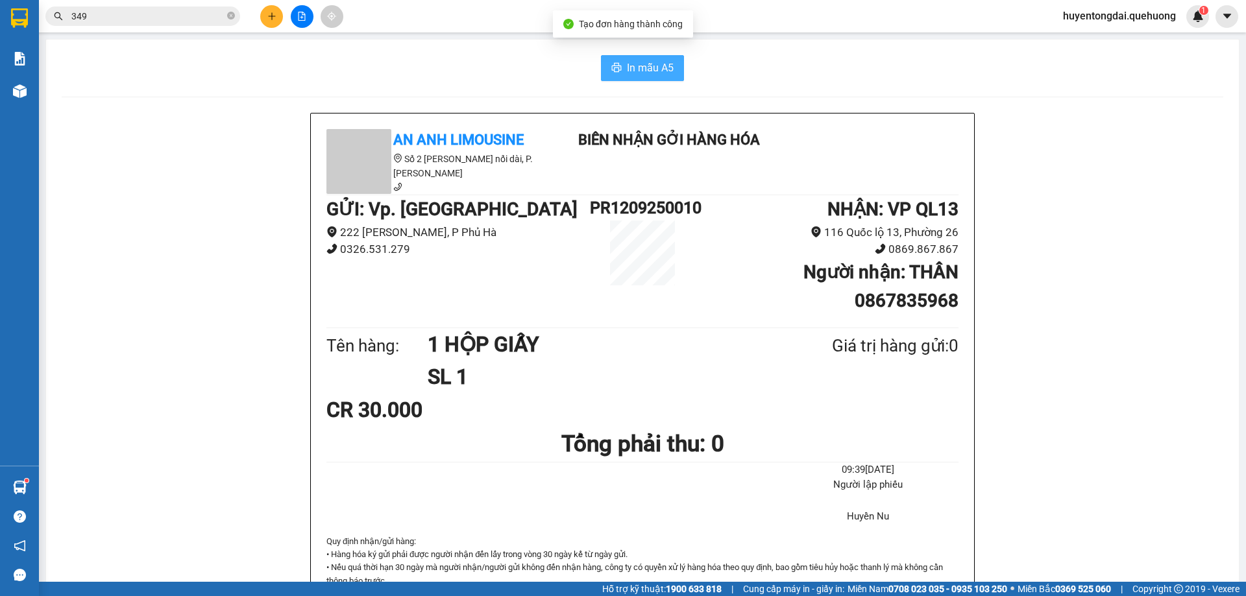
click at [613, 63] on icon "printer" at bounding box center [616, 67] width 10 height 10
click at [401, 45] on div "In mẫu A5 An Anh Limousine Số 2 [PERSON_NAME] nối dài, P. [PERSON_NAME] Biên nh…" at bounding box center [642, 578] width 1193 height 1076
click at [265, 19] on button at bounding box center [271, 16] width 23 height 23
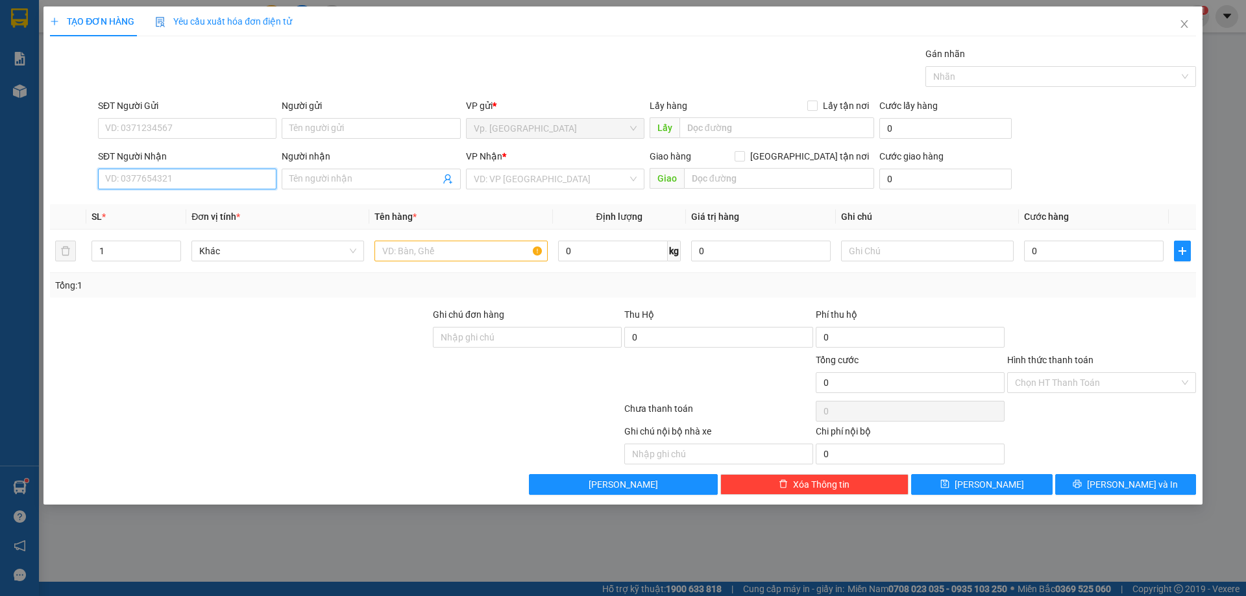
click at [186, 169] on input "SĐT Người Nhận" at bounding box center [187, 179] width 178 height 21
type input "0968228713"
click at [182, 199] on div "0968228713 - HẰNG" at bounding box center [187, 204] width 163 height 14
type input "HẰNG"
type input "60.000"
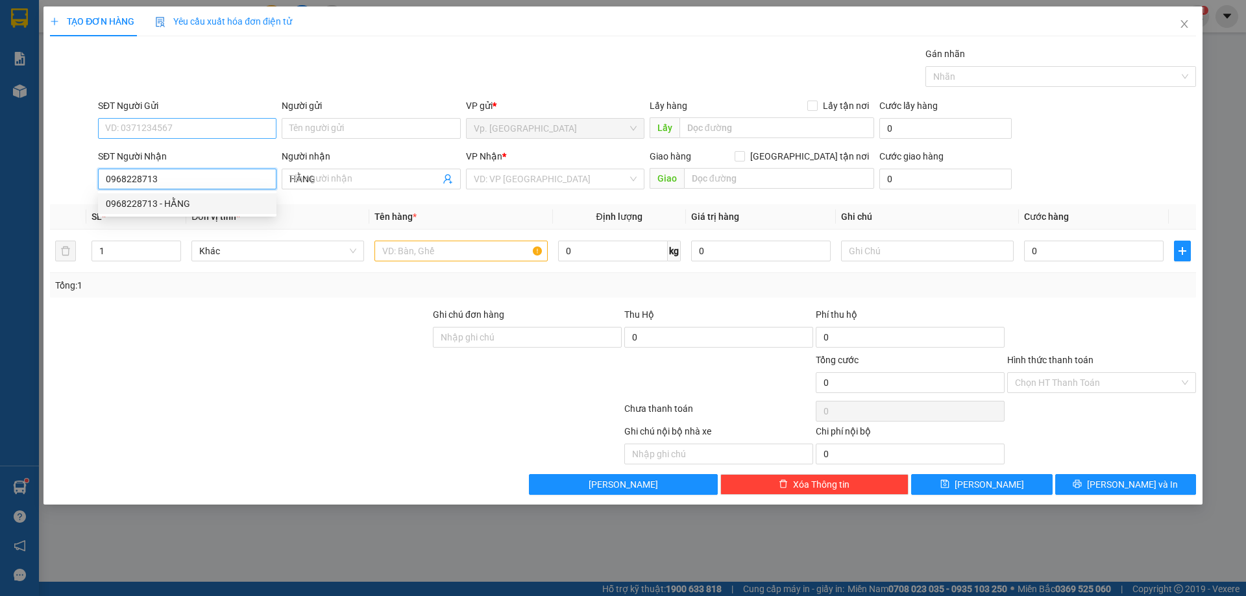
type input "60.000"
type input "0968228713"
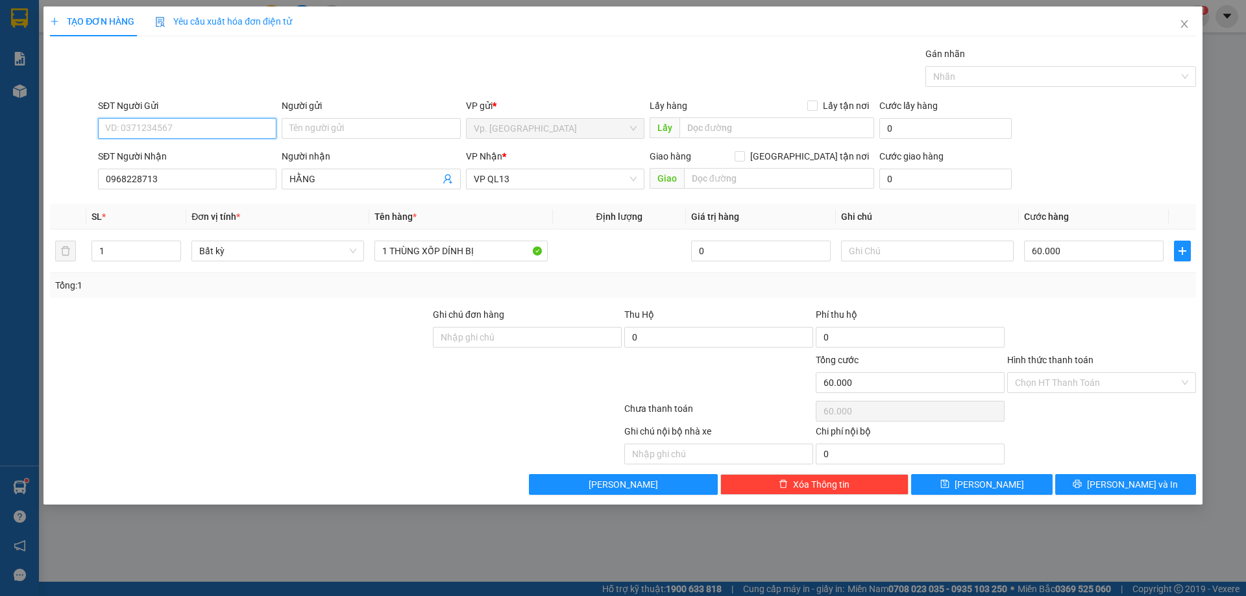
click at [178, 130] on input "SĐT Người Gửi" at bounding box center [187, 128] width 178 height 21
type input "0933773991"
click at [184, 150] on div "0933773991 - CÔ VEO" at bounding box center [187, 154] width 163 height 14
type input "CÔ VEO"
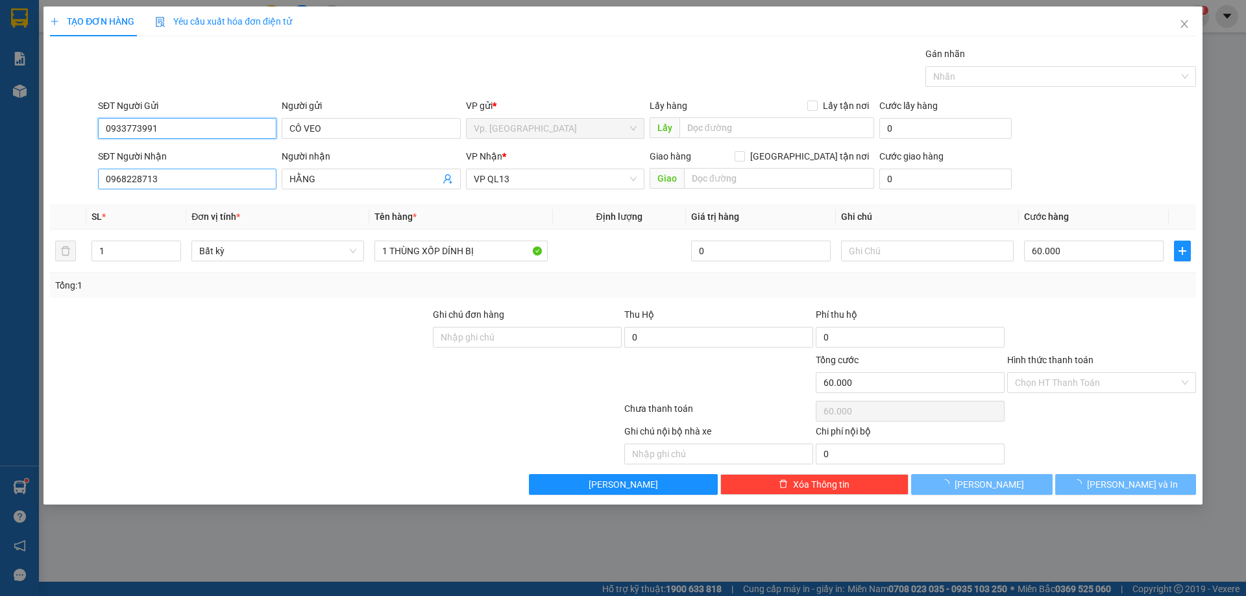
type input "80.000"
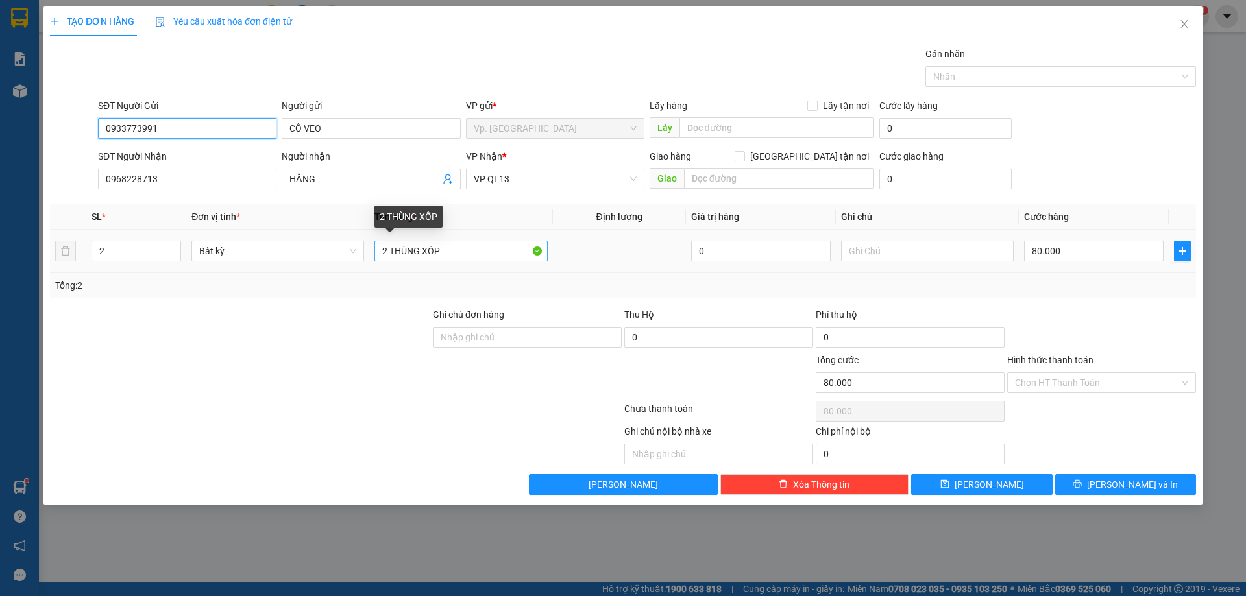
type input "0933773991"
drag, startPoint x: 388, startPoint y: 254, endPoint x: 326, endPoint y: 274, distance: 65.3
click at [326, 274] on div "SL * Đơn vị tính * Tên hàng * Định lượng Giá trị hàng Ghi chú Cước hàng 2 Bất k…" at bounding box center [623, 250] width 1146 height 93
drag, startPoint x: 423, startPoint y: 254, endPoint x: 462, endPoint y: 256, distance: 39.0
click at [462, 256] on input "1 THÙNG XỐP" at bounding box center [460, 251] width 173 height 21
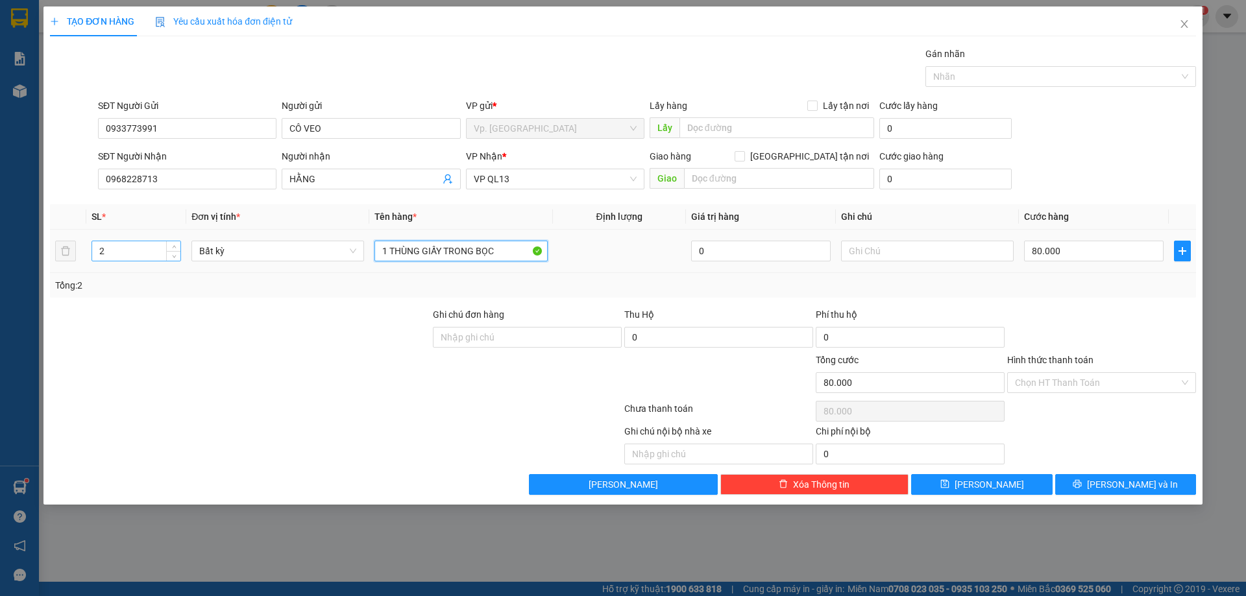
type input "1 THÙNG GIẤY TRONG BỌC"
drag, startPoint x: 106, startPoint y: 247, endPoint x: 80, endPoint y: 256, distance: 28.1
click at [80, 256] on tr "2 Bất kỳ 1 THÙNG GIẤY TRONG BỌC 0 80.000" at bounding box center [623, 251] width 1146 height 43
type input "1"
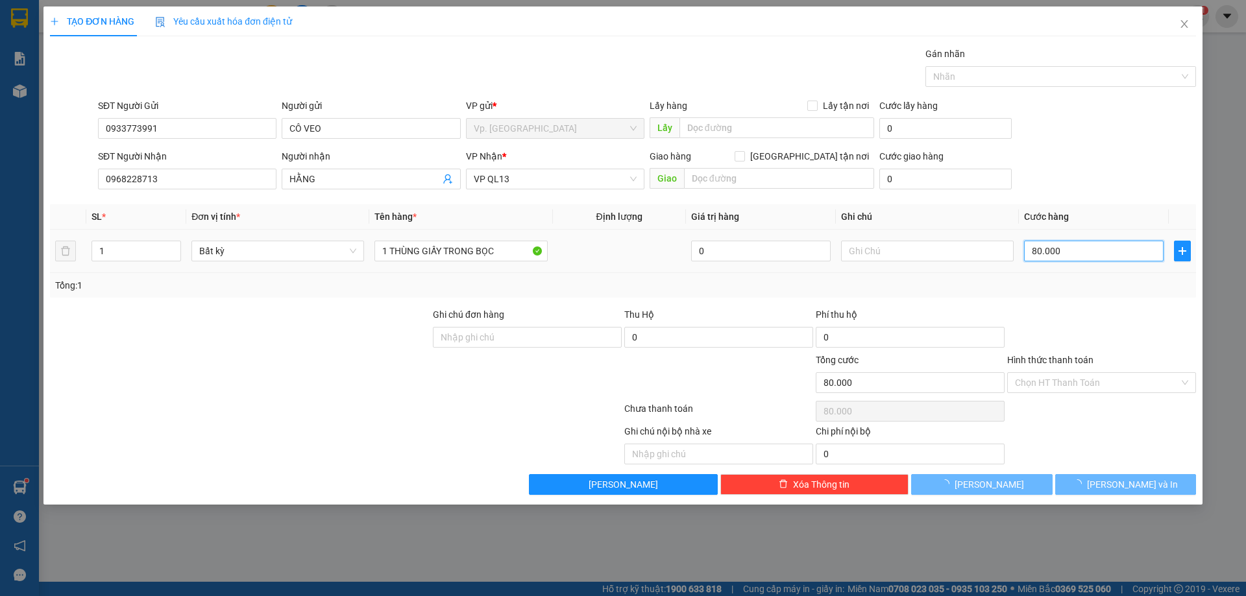
click at [1043, 259] on input "80.000" at bounding box center [1094, 251] width 140 height 21
type input "0"
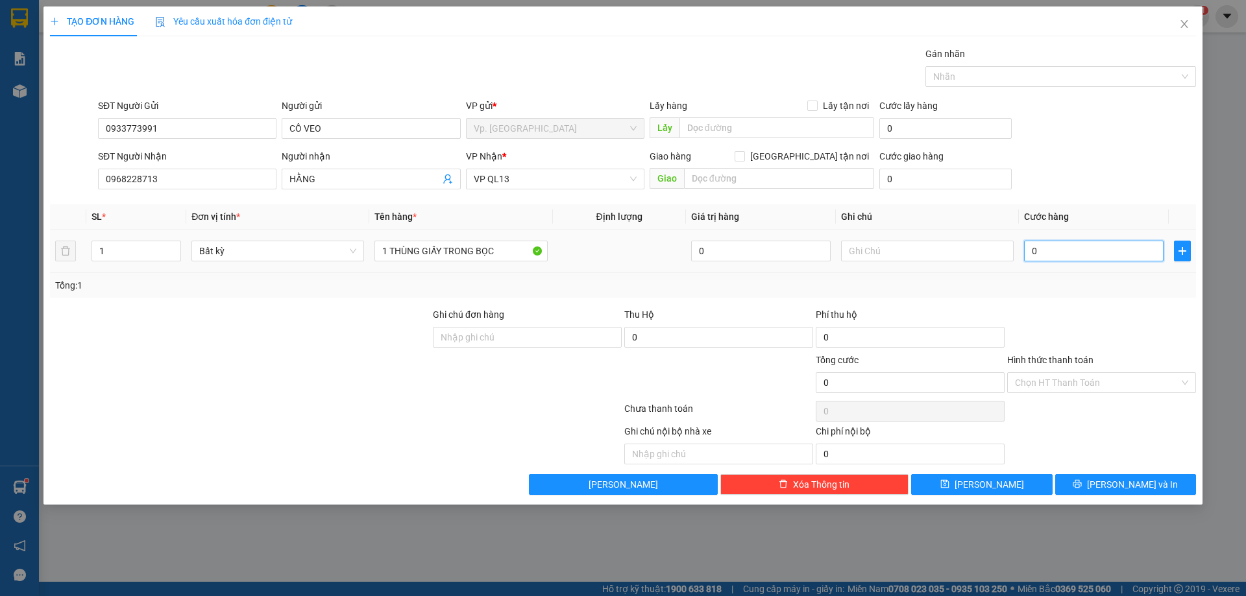
type input "4"
type input "04"
type input "40"
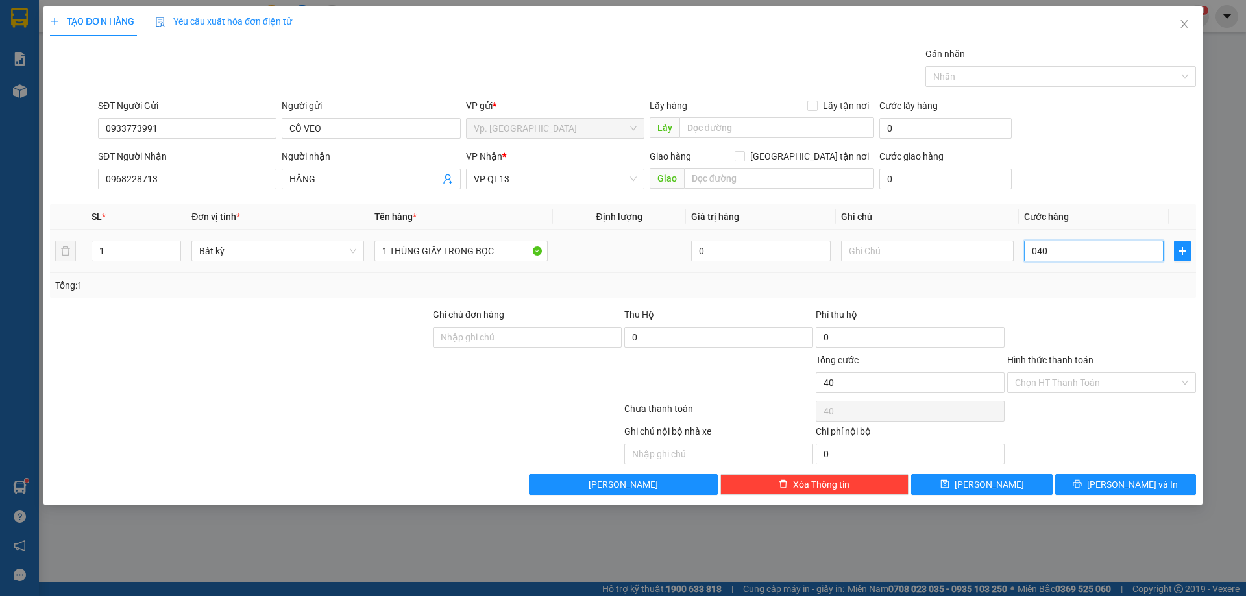
type input "040"
type input "40.000"
click at [1032, 297] on div "Transit Pickup Surcharge Ids Transit Deliver Surcharge Ids Transit Deliver Surc…" at bounding box center [623, 271] width 1146 height 448
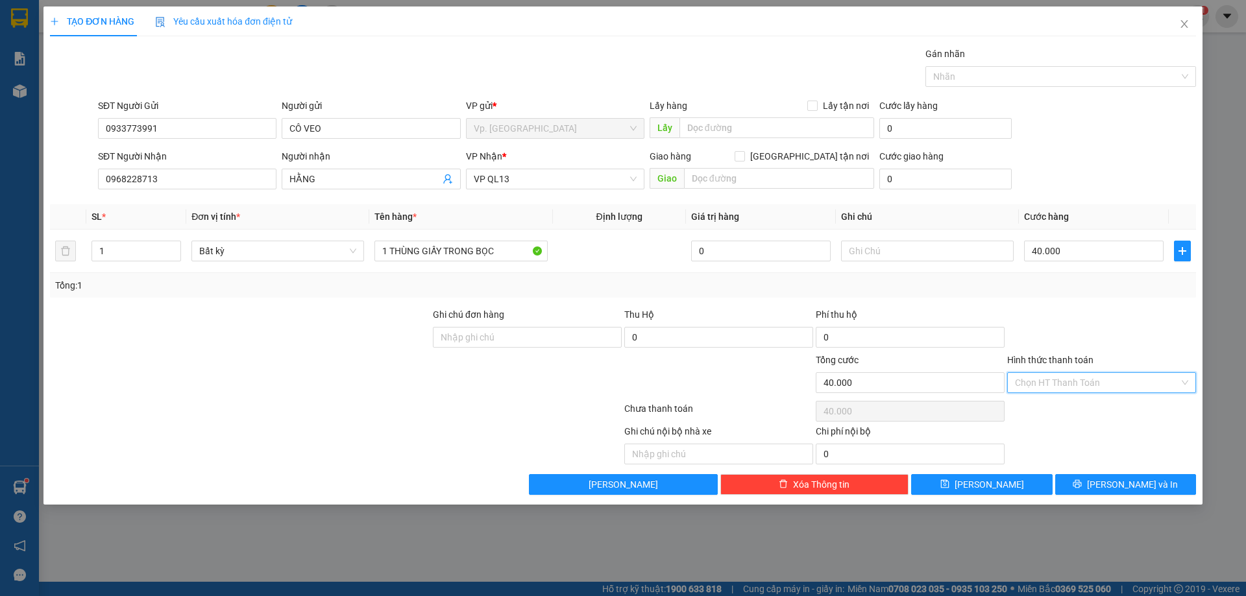
click at [1075, 382] on input "Hình thức thanh toán" at bounding box center [1097, 382] width 164 height 19
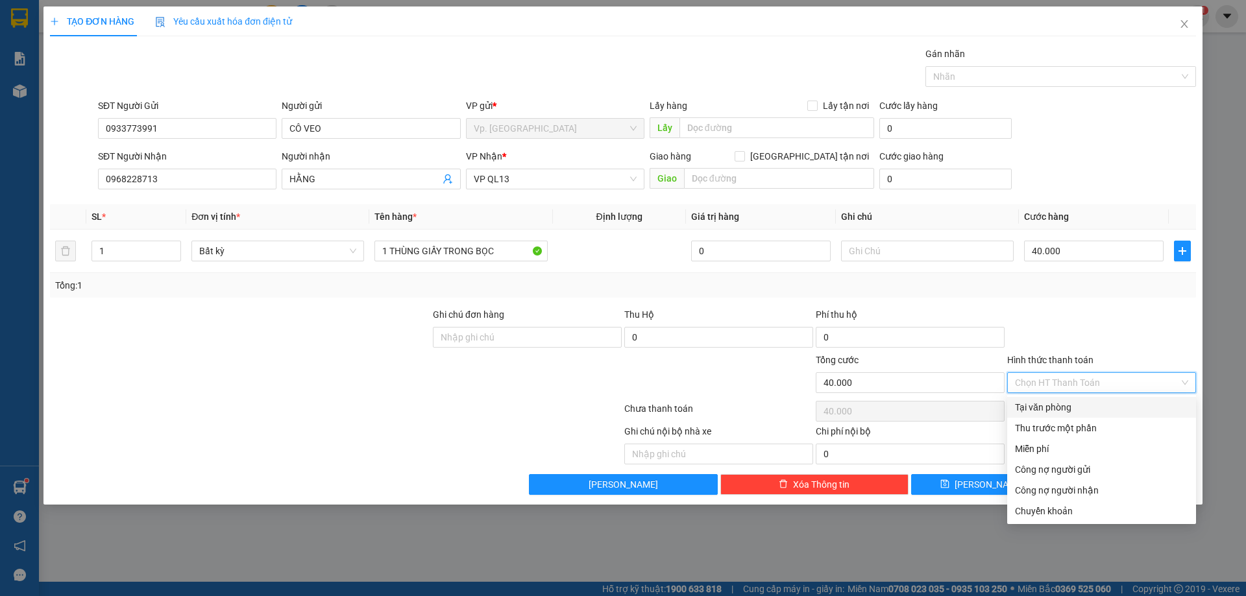
click at [1067, 402] on div "Tại văn phòng" at bounding box center [1101, 407] width 173 height 14
type input "0"
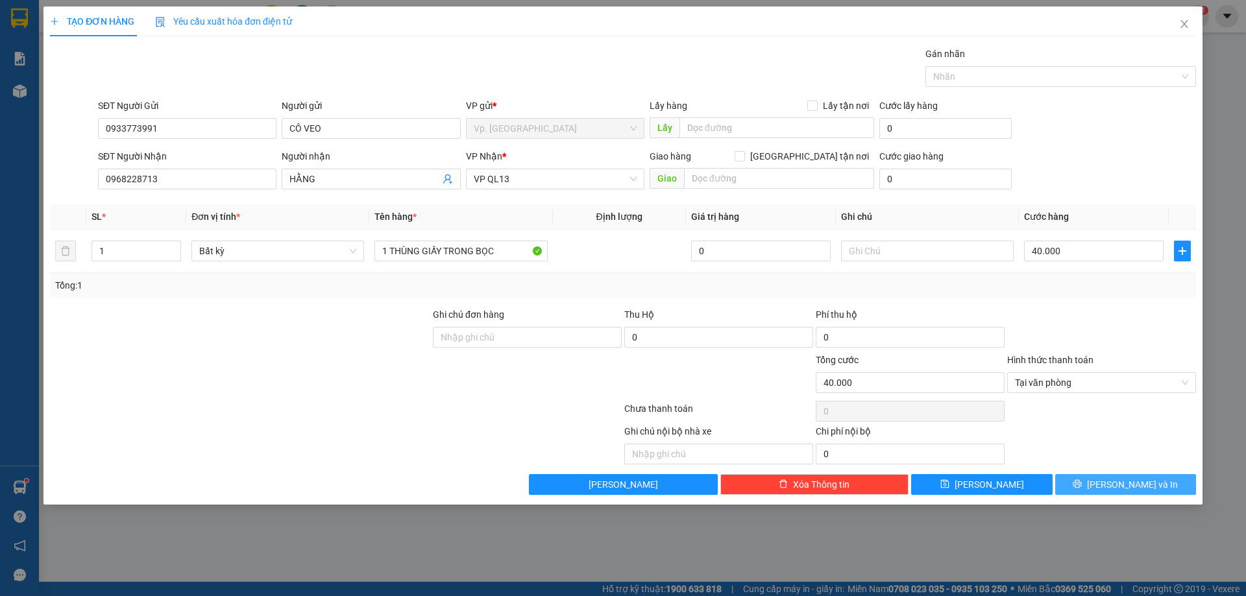
click at [1142, 491] on button "[PERSON_NAME] và In" at bounding box center [1125, 484] width 141 height 21
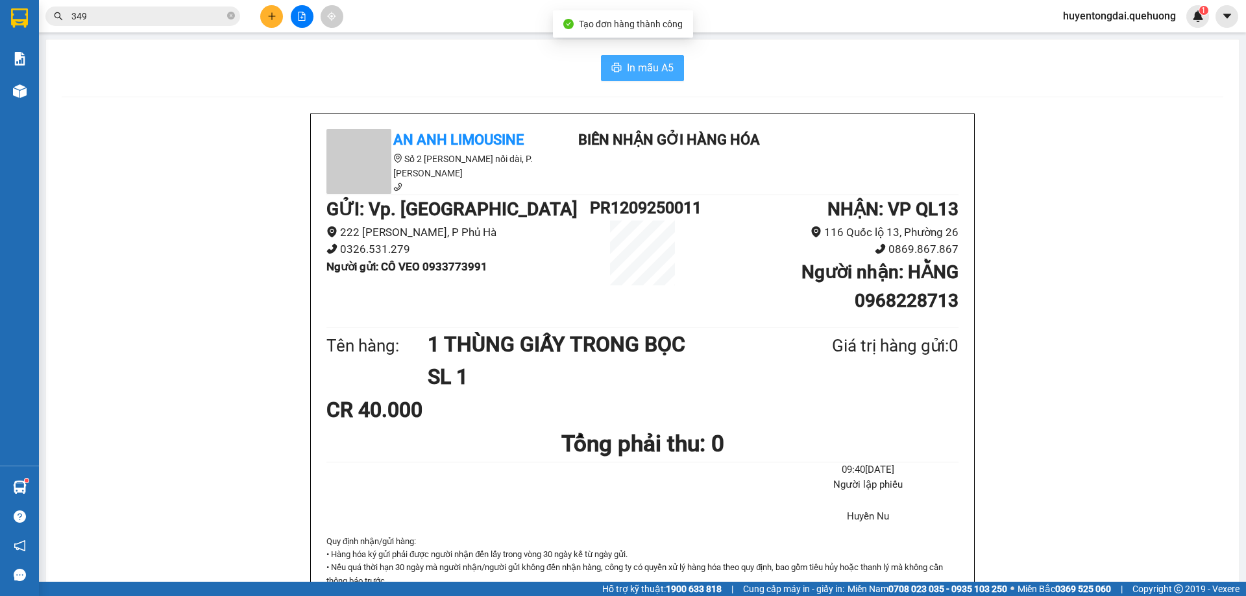
click at [665, 68] on span "In mẫu A5" at bounding box center [650, 68] width 47 height 16
click at [419, 35] on main "In mẫu A5 An Anh Limousine Số 2 [PERSON_NAME] nối dài, P. [PERSON_NAME] Biên nh…" at bounding box center [623, 291] width 1246 height 582
click at [271, 14] on icon "plus" at bounding box center [271, 16] width 9 height 9
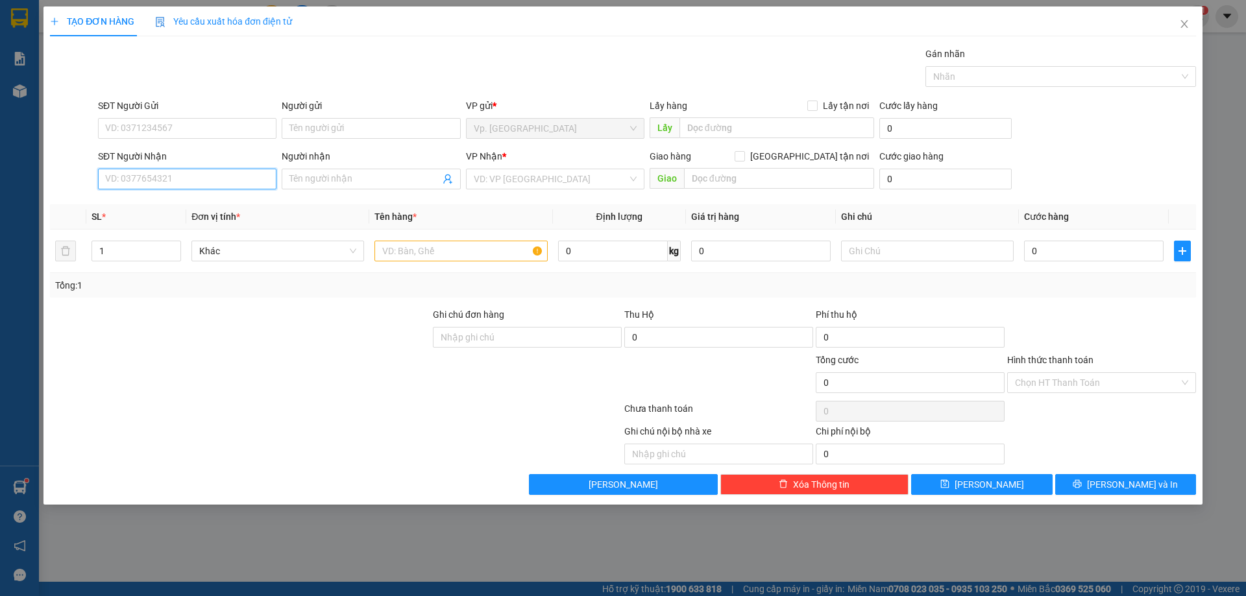
click at [203, 177] on input "SĐT Người Nhận" at bounding box center [187, 179] width 178 height 21
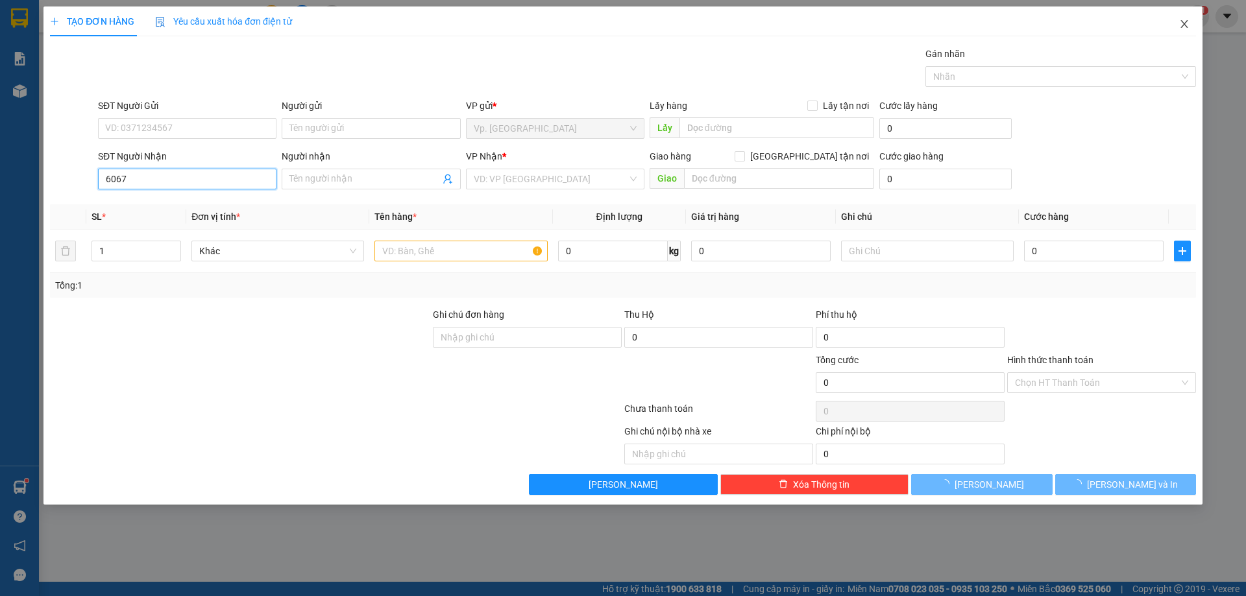
type input "6067"
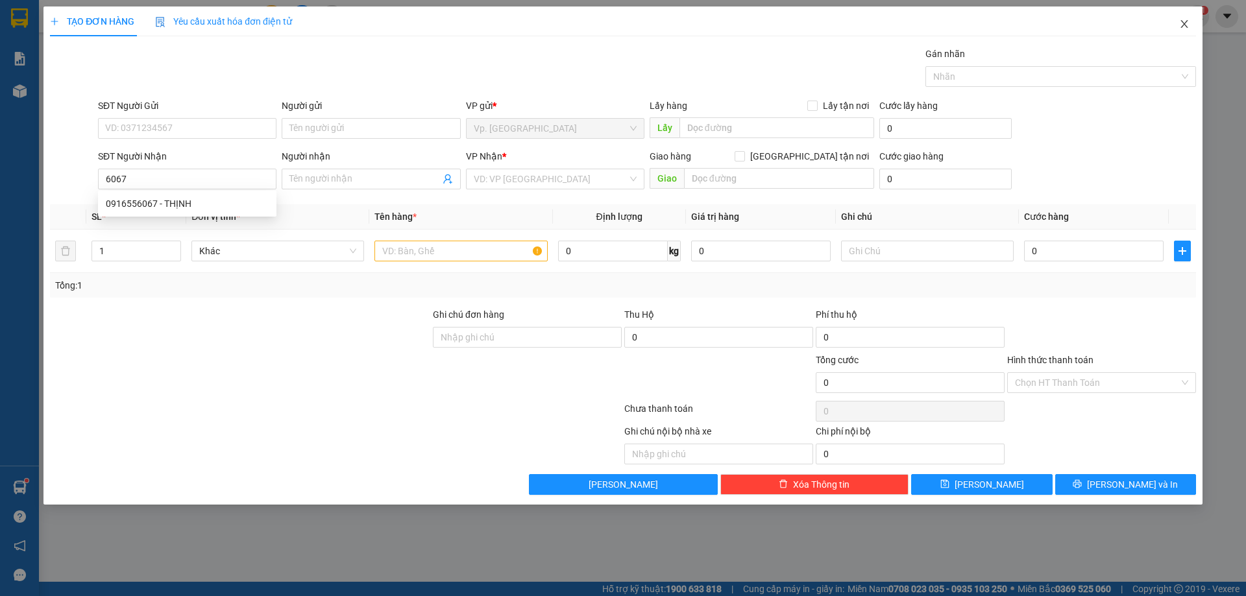
click at [1182, 21] on icon "close" at bounding box center [1183, 24] width 7 height 8
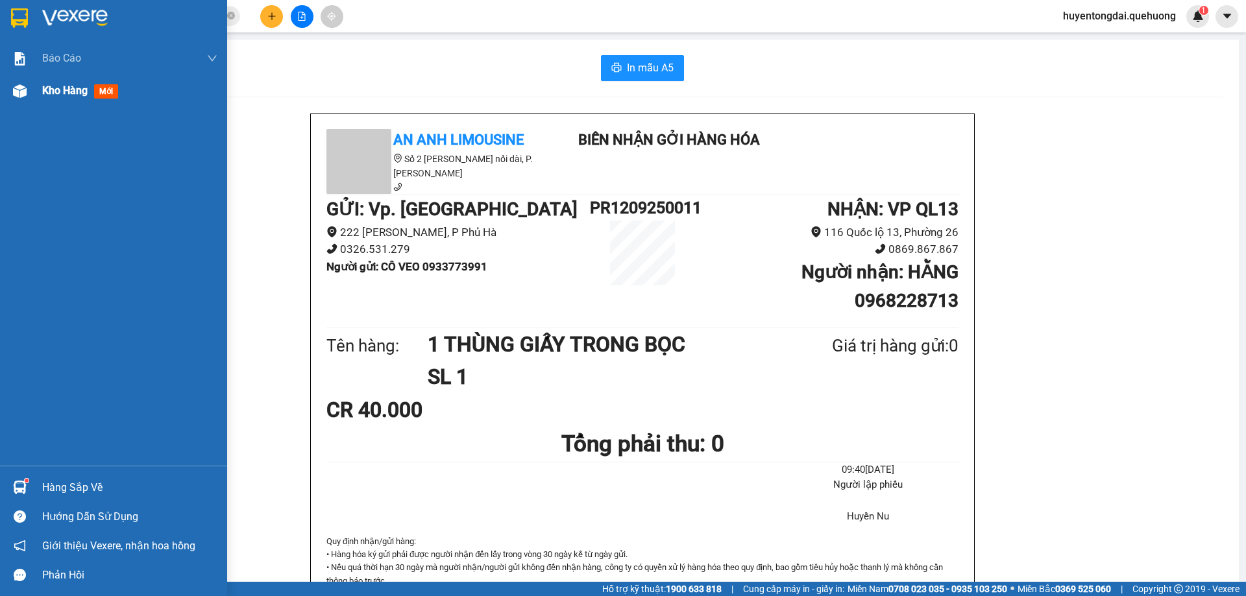
click at [25, 89] on img at bounding box center [20, 91] width 14 height 14
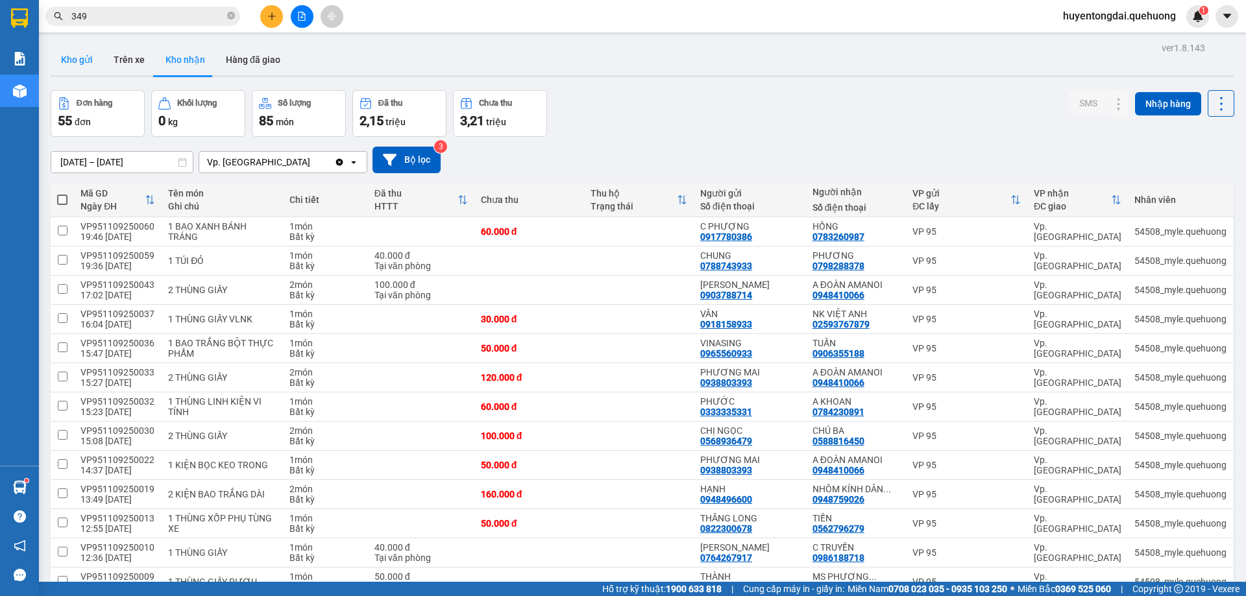
click at [84, 55] on button "Kho gửi" at bounding box center [77, 59] width 53 height 31
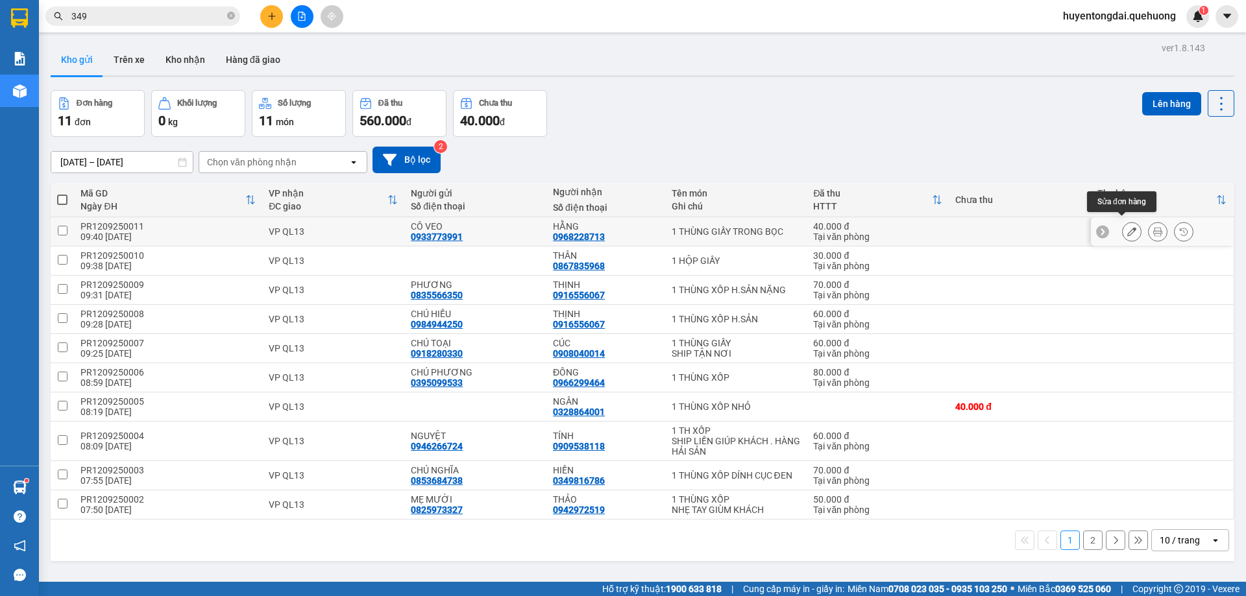
click at [1123, 226] on button at bounding box center [1132, 232] width 18 height 23
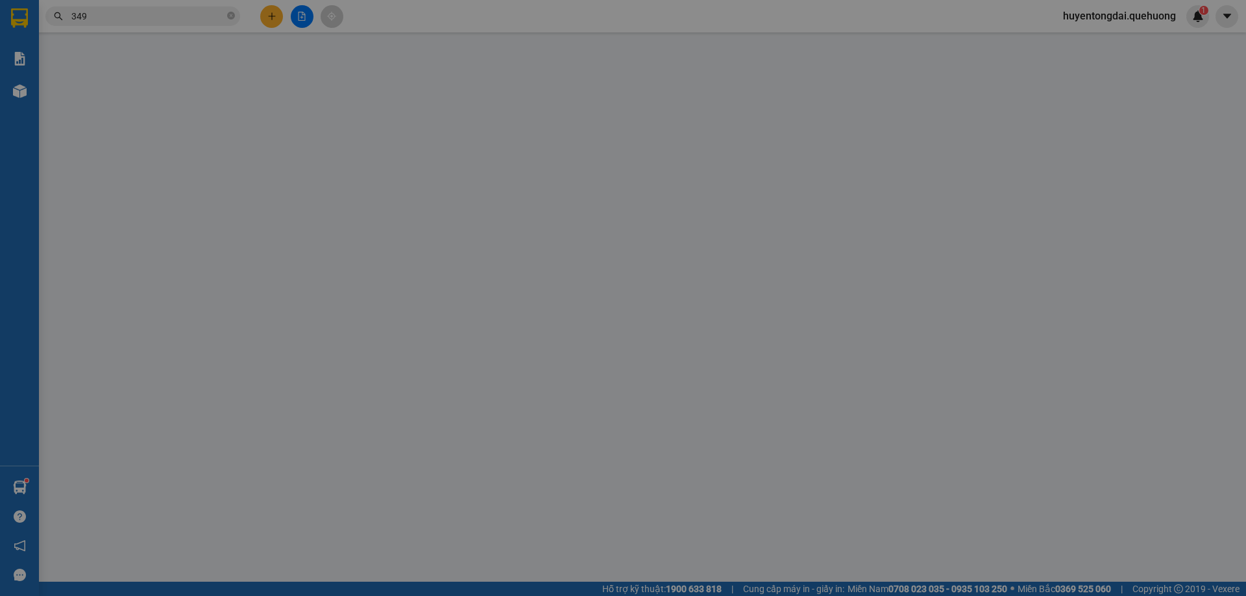
type input "0933773991"
type input "0968228713"
type input "40.000"
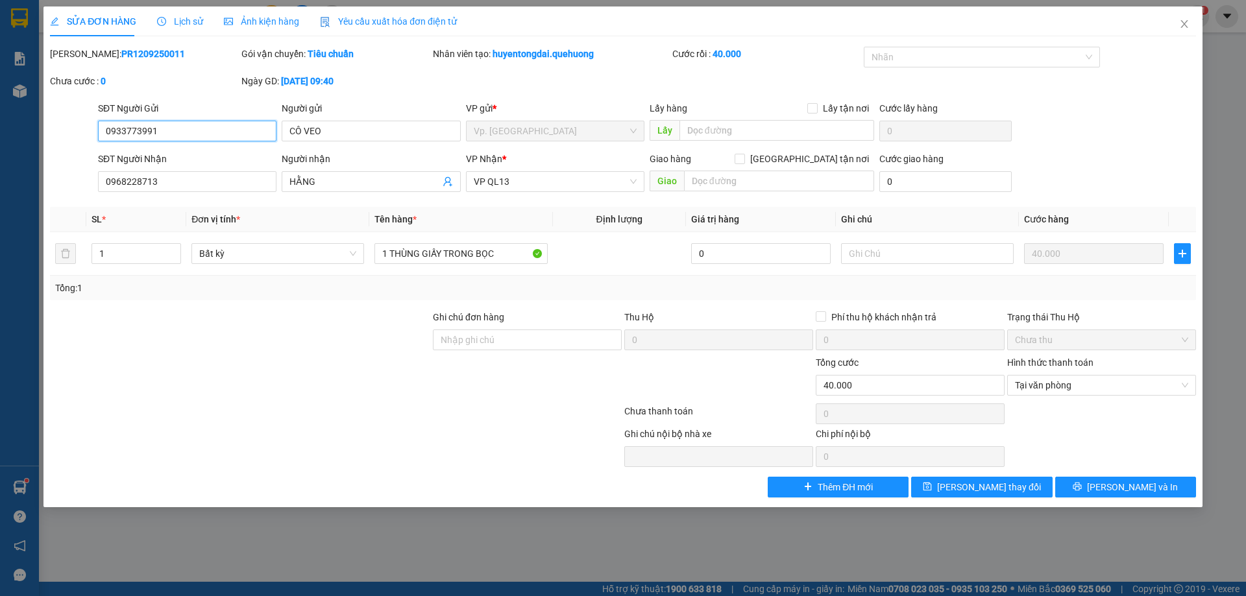
click at [155, 128] on input "0933773991" at bounding box center [187, 131] width 178 height 21
click at [1186, 23] on icon "close" at bounding box center [1183, 24] width 7 height 8
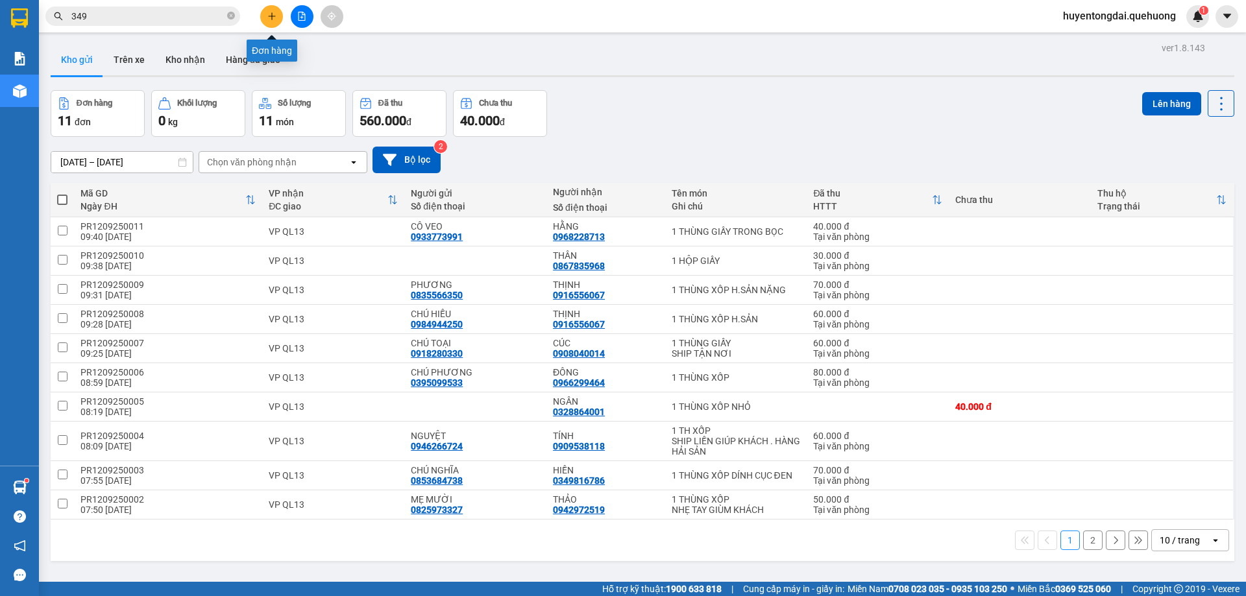
click at [270, 16] on icon "plus" at bounding box center [271, 16] width 7 height 1
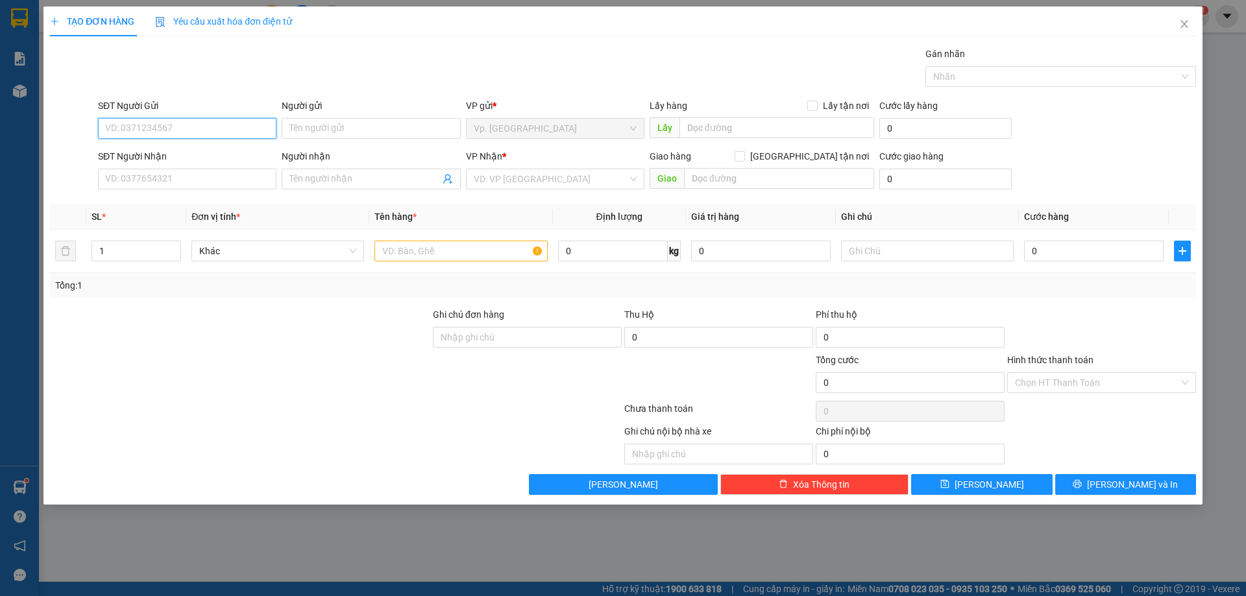
paste input "0933773991"
type input "0933773991"
click at [189, 156] on div "0933773991 - CÔ VEO" at bounding box center [187, 154] width 163 height 14
type input "CÔ VEO"
type input "0968228713"
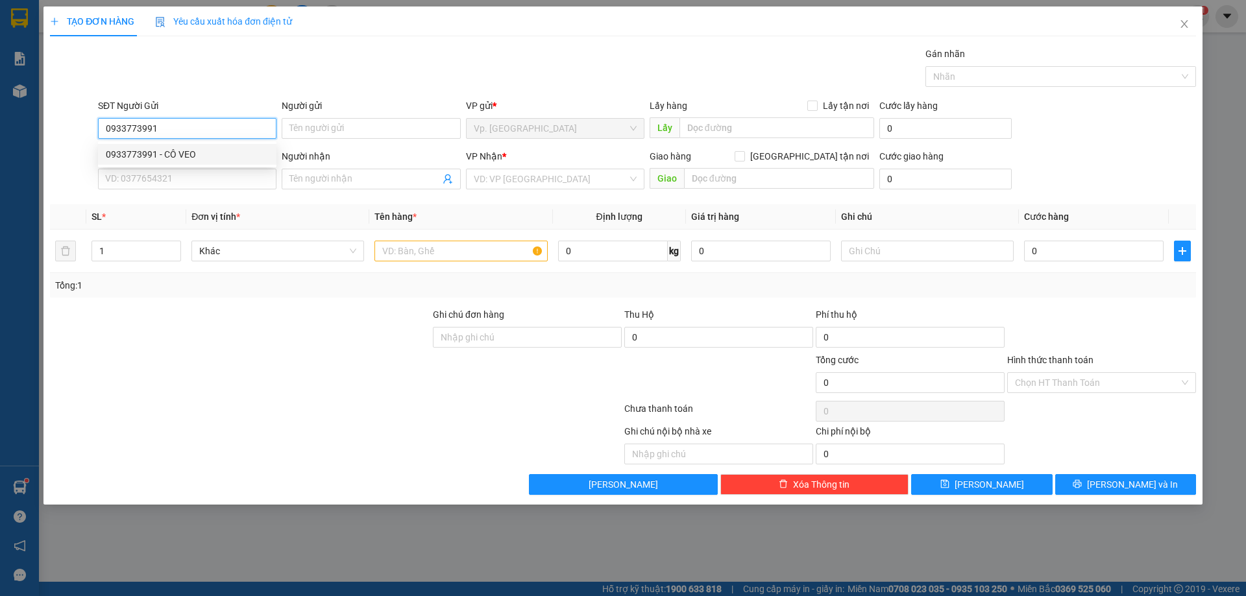
type input "HẰNG"
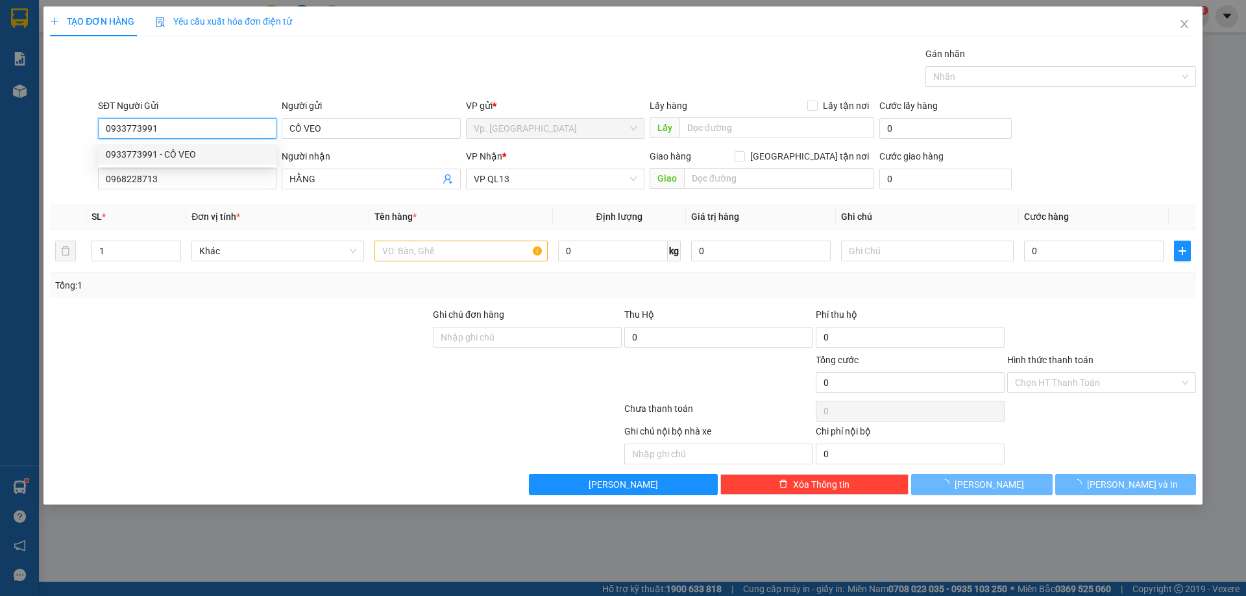
type input "40.000"
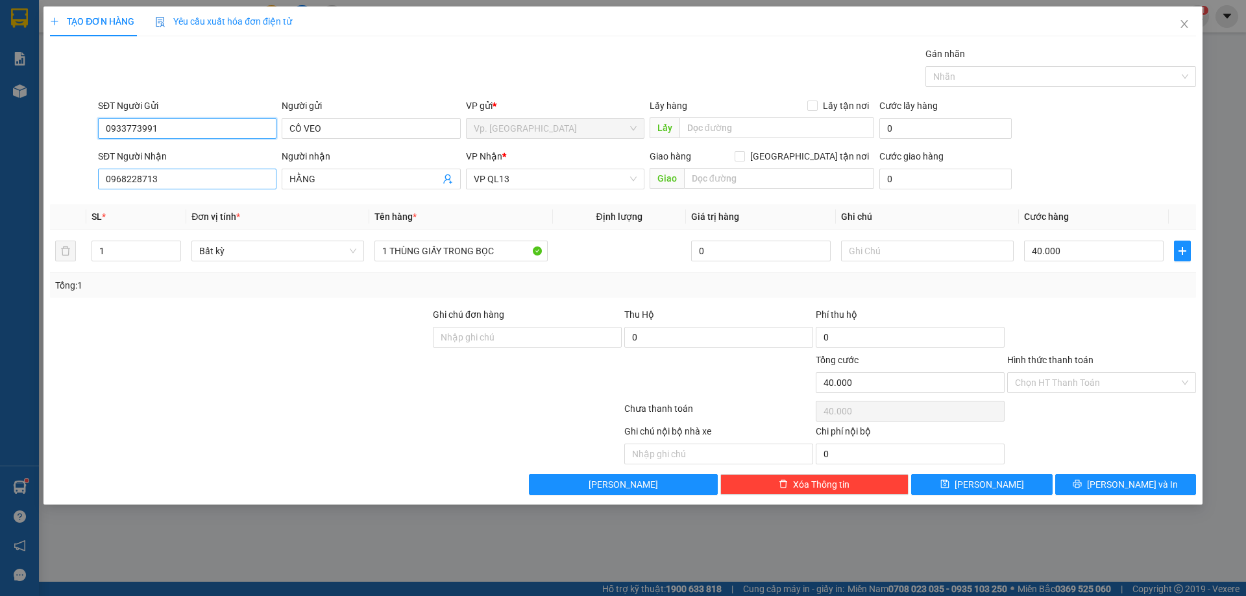
type input "0933773991"
click at [159, 177] on input "0968228713" at bounding box center [187, 179] width 178 height 21
click at [154, 178] on input "0968228713" at bounding box center [187, 179] width 178 height 21
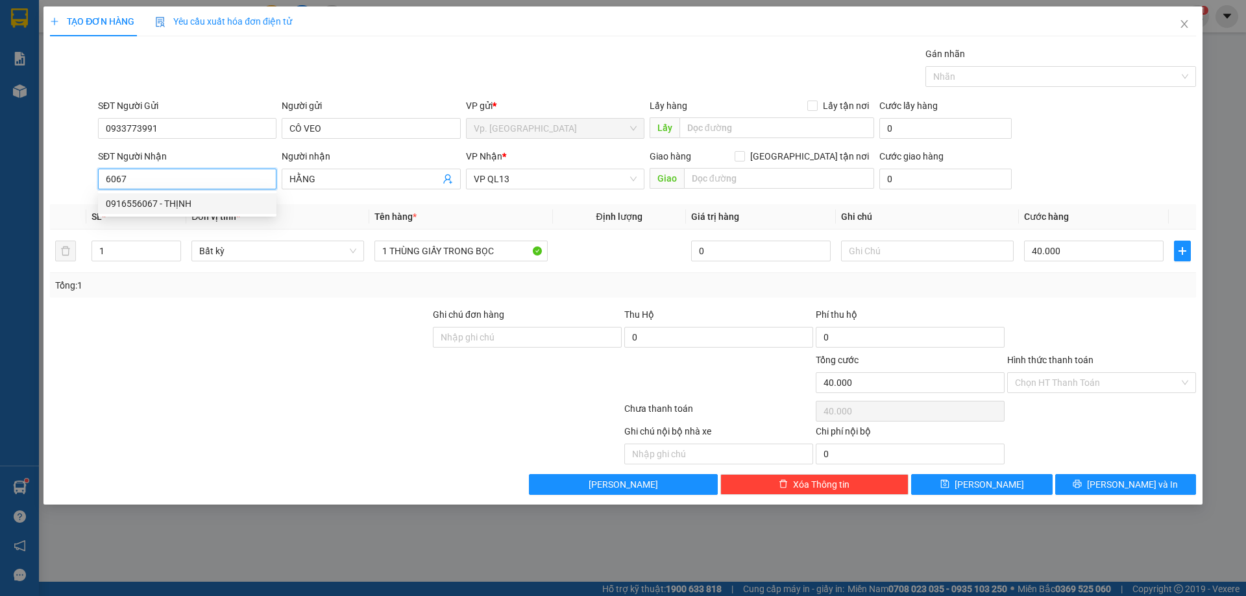
click at [167, 210] on div "0916556067 - THỊNH" at bounding box center [187, 204] width 163 height 14
type input "0916556067"
type input "THỊNH"
type input "70.000"
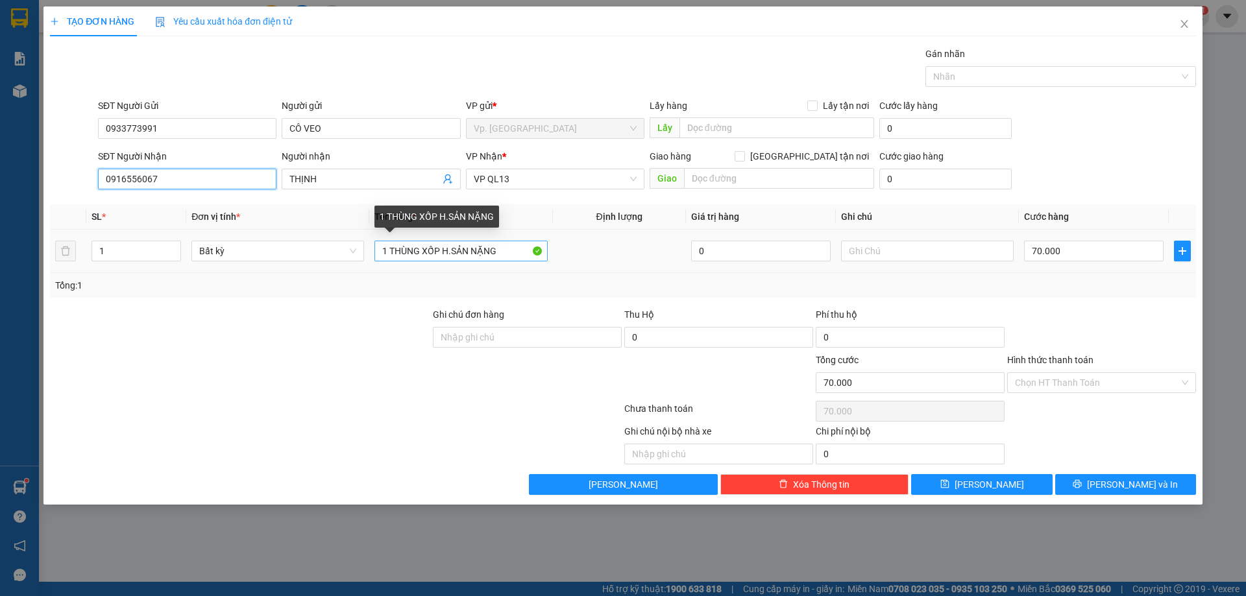
type input "0916556067"
drag, startPoint x: 443, startPoint y: 255, endPoint x: 585, endPoint y: 260, distance: 142.2
click at [585, 260] on tr "1 Bất kỳ 1 THÙNG XỐP H.SẢN NẶNG 0 70.000" at bounding box center [623, 251] width 1146 height 43
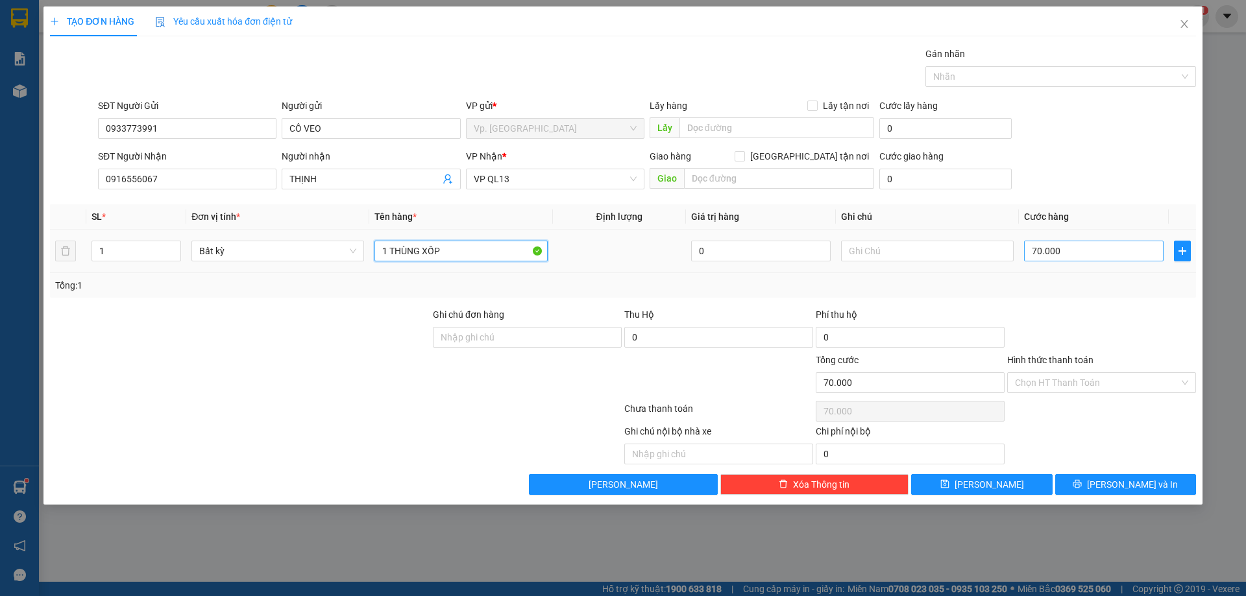
type input "1 THÙNG XỐP"
click at [1056, 252] on input "70.000" at bounding box center [1094, 251] width 140 height 21
type input "6"
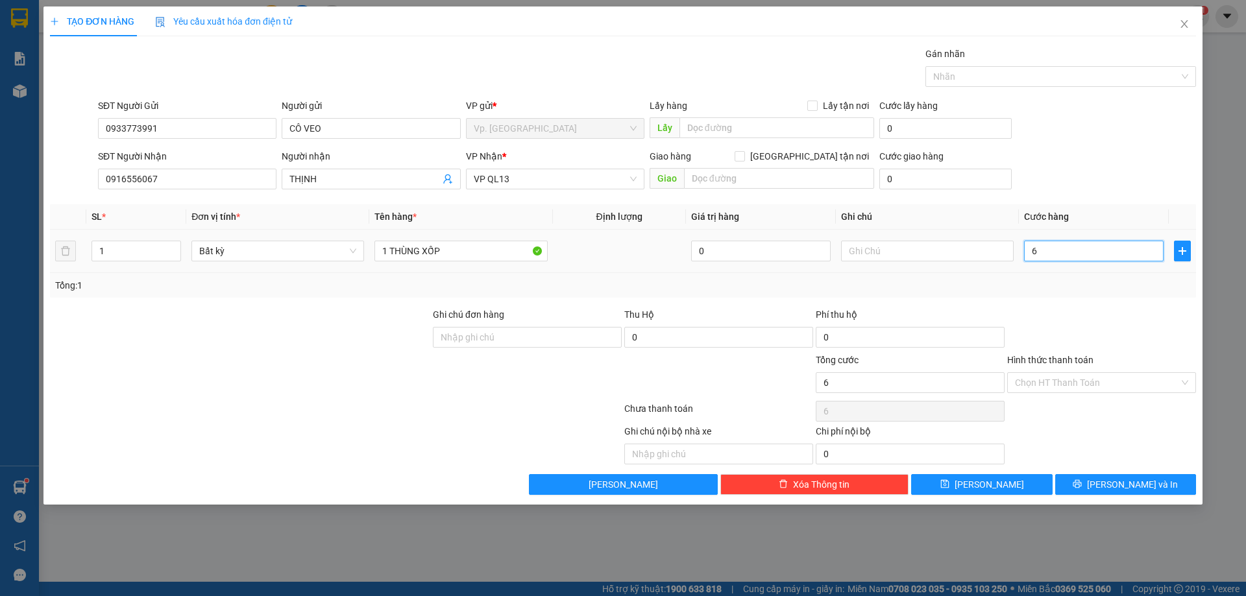
type input "60"
type input "60.000"
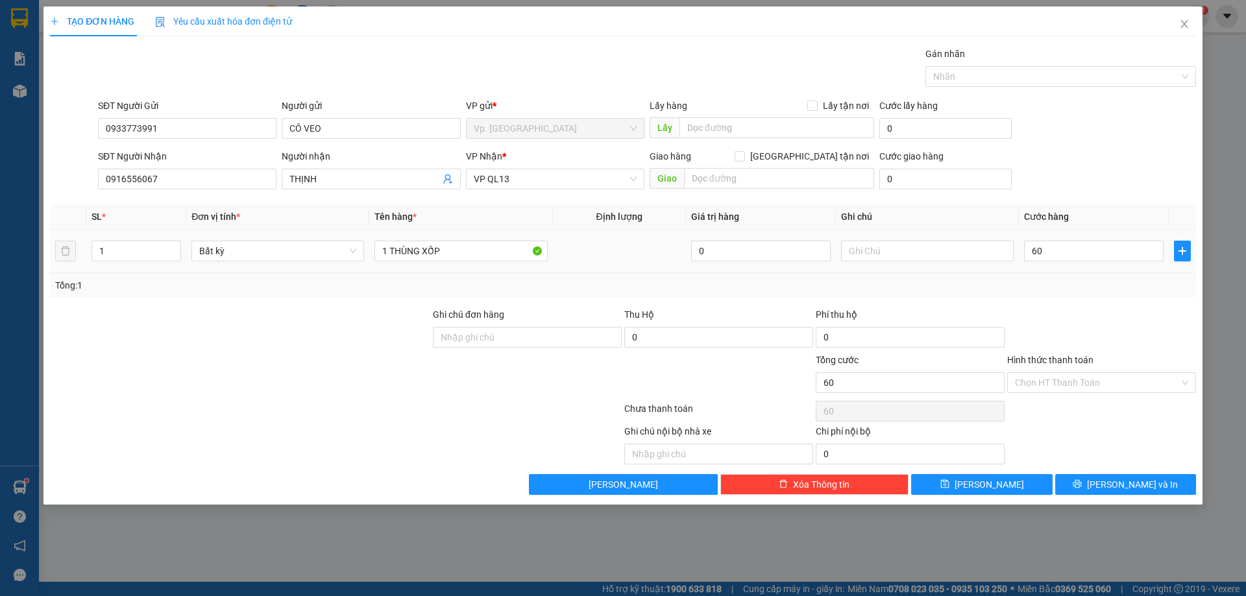
type input "60.000"
click at [1046, 293] on div "Tổng: 1" at bounding box center [623, 285] width 1146 height 25
click at [1056, 373] on input "Hình thức thanh toán" at bounding box center [1097, 382] width 164 height 19
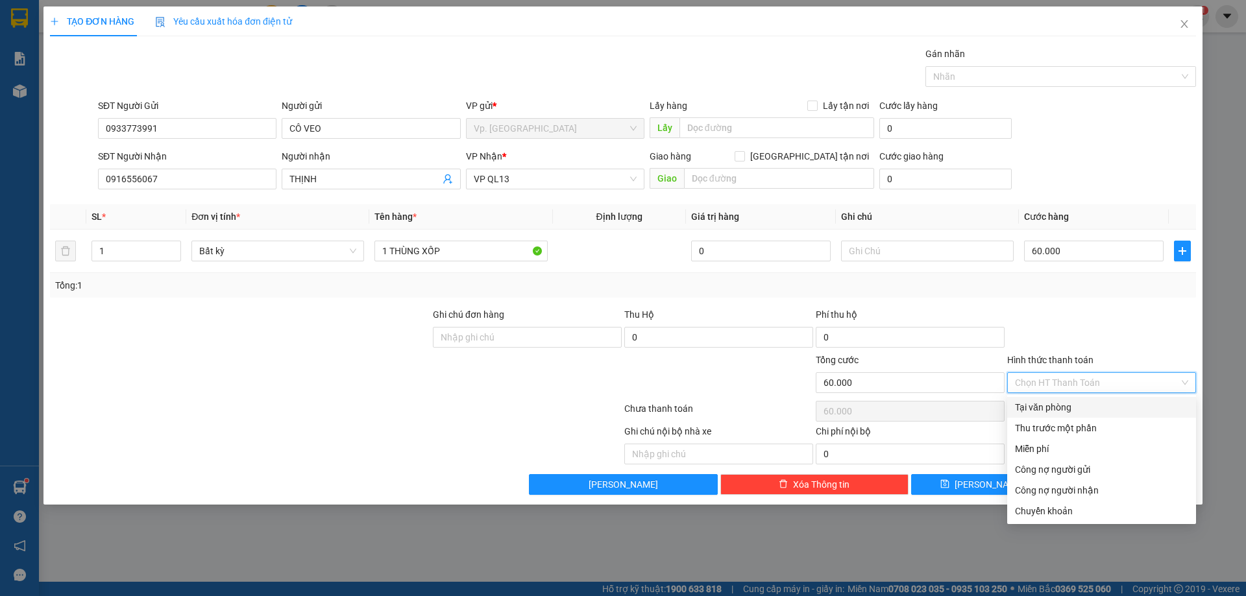
click at [1057, 402] on div "Tại văn phòng" at bounding box center [1101, 407] width 173 height 14
type input "0"
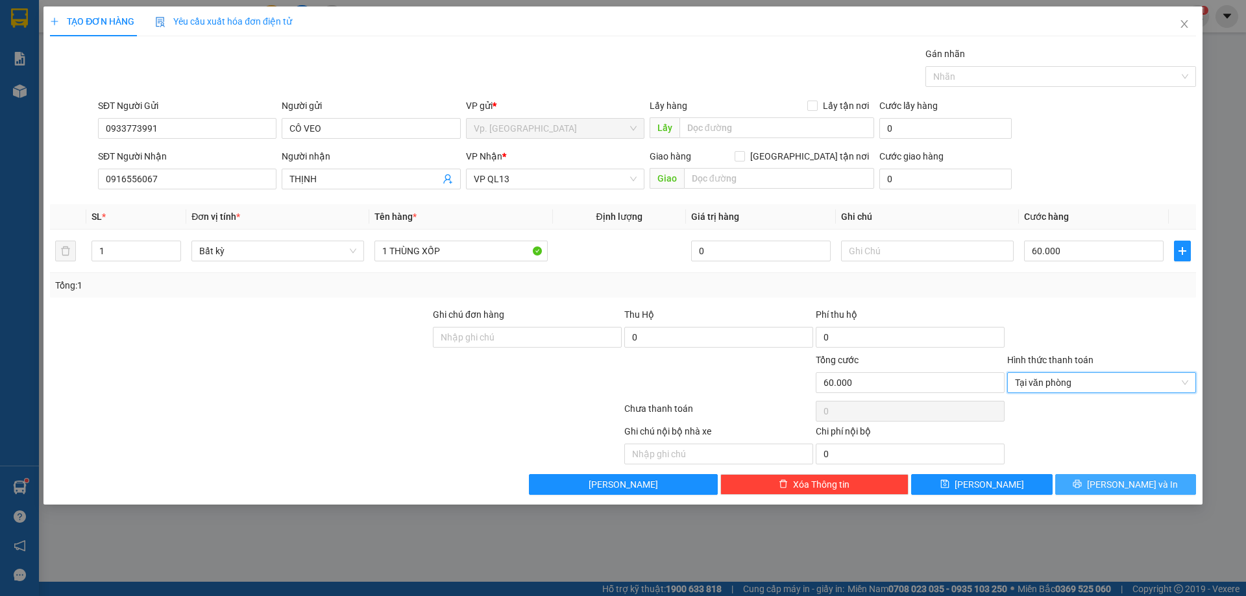
click at [1125, 483] on span "[PERSON_NAME] và In" at bounding box center [1132, 485] width 91 height 14
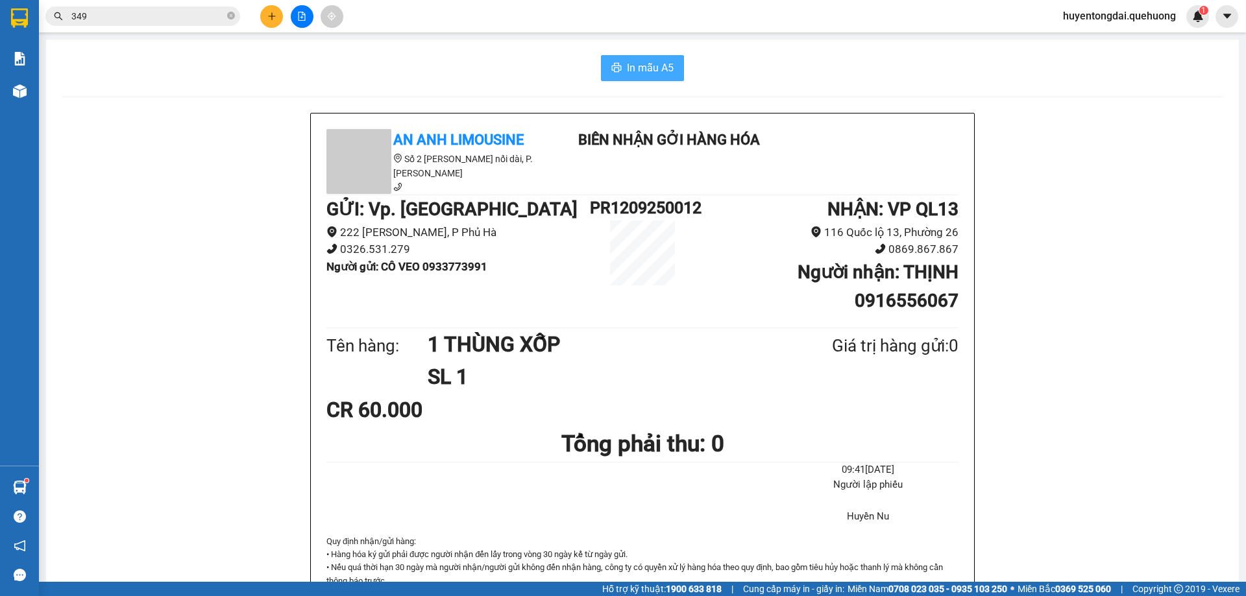
click at [661, 69] on span "In mẫu A5" at bounding box center [650, 68] width 47 height 16
click at [265, 16] on button at bounding box center [271, 16] width 23 height 23
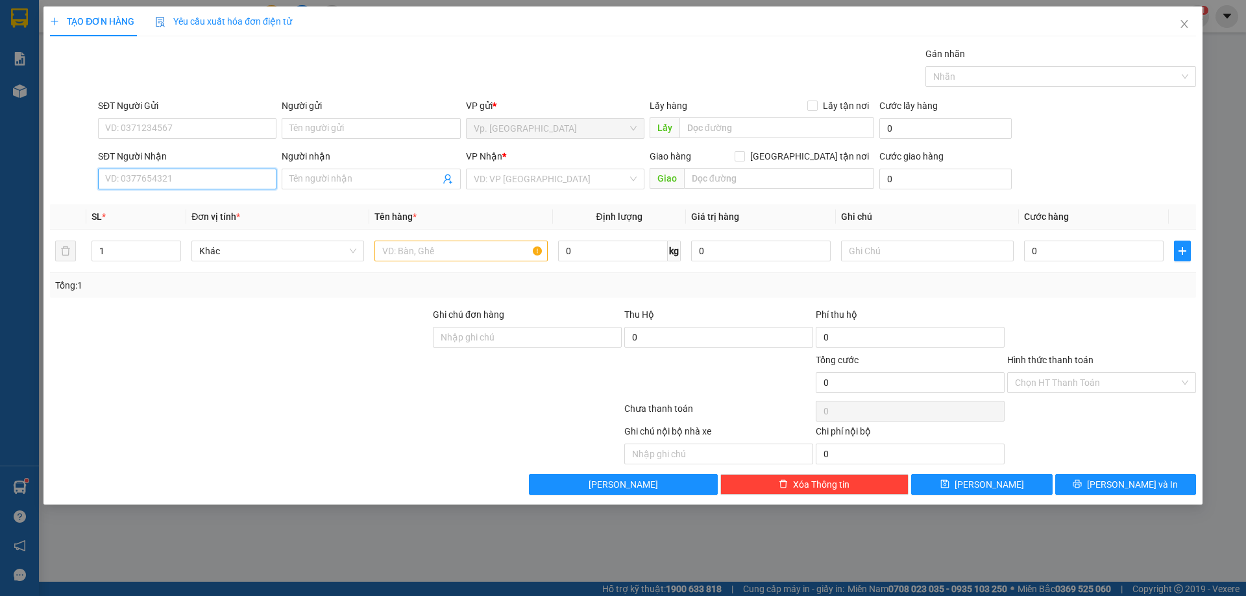
click at [236, 178] on input "SĐT Người Nhận" at bounding box center [187, 179] width 178 height 21
click at [184, 209] on div "0903305721 - NHIỄU" at bounding box center [187, 204] width 163 height 14
type input "0903305721"
type input "NHIỄU"
type input "80.000"
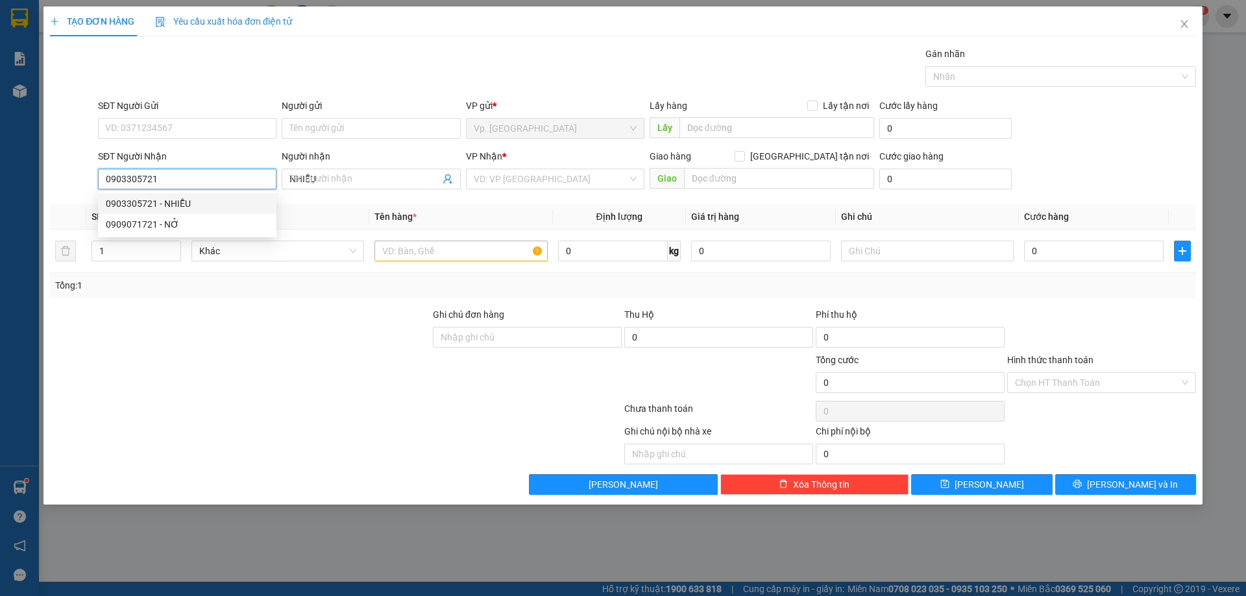
type input "80.000"
type input "0903305721"
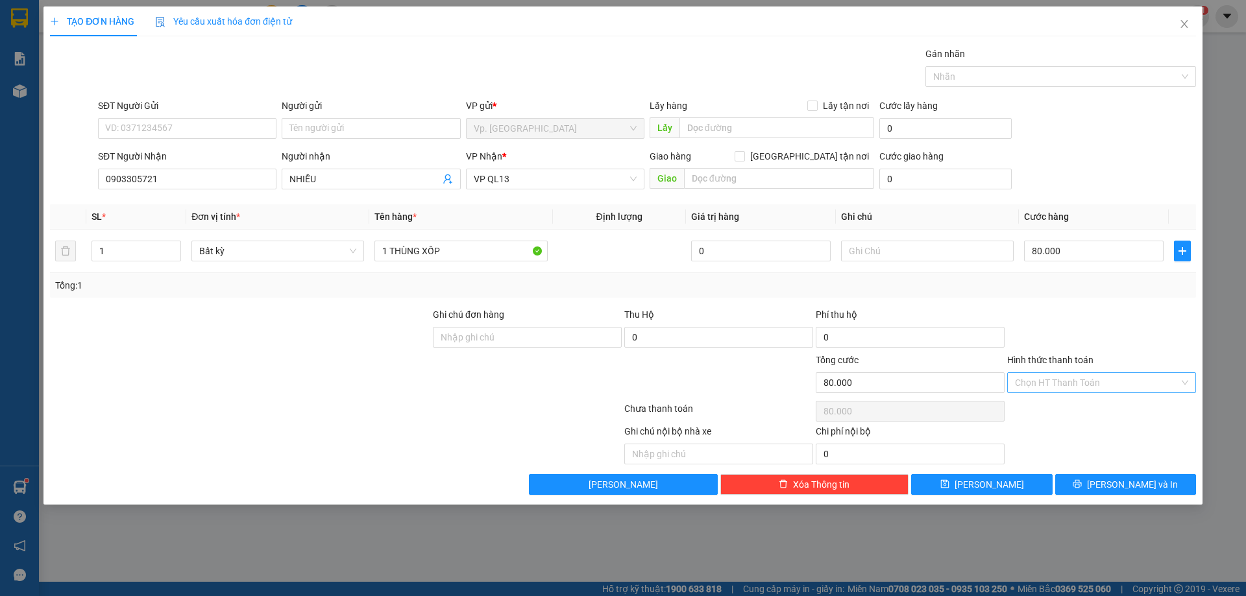
click at [1065, 380] on input "Hình thức thanh toán" at bounding box center [1097, 382] width 164 height 19
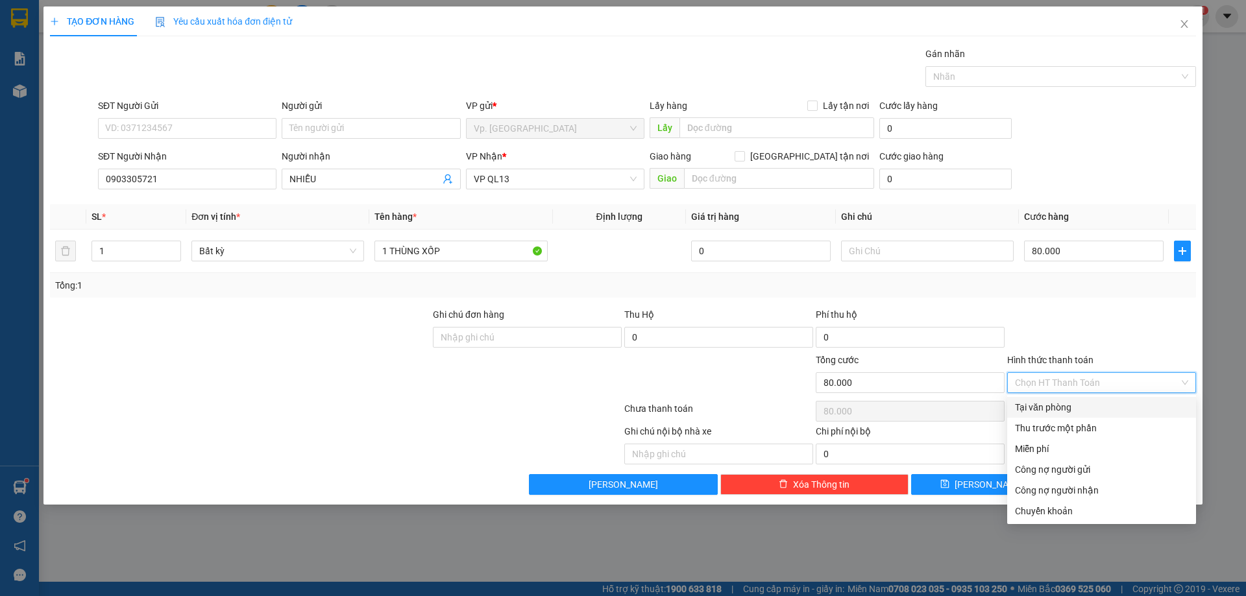
click at [1057, 407] on div "Tại văn phòng" at bounding box center [1101, 407] width 173 height 14
type input "0"
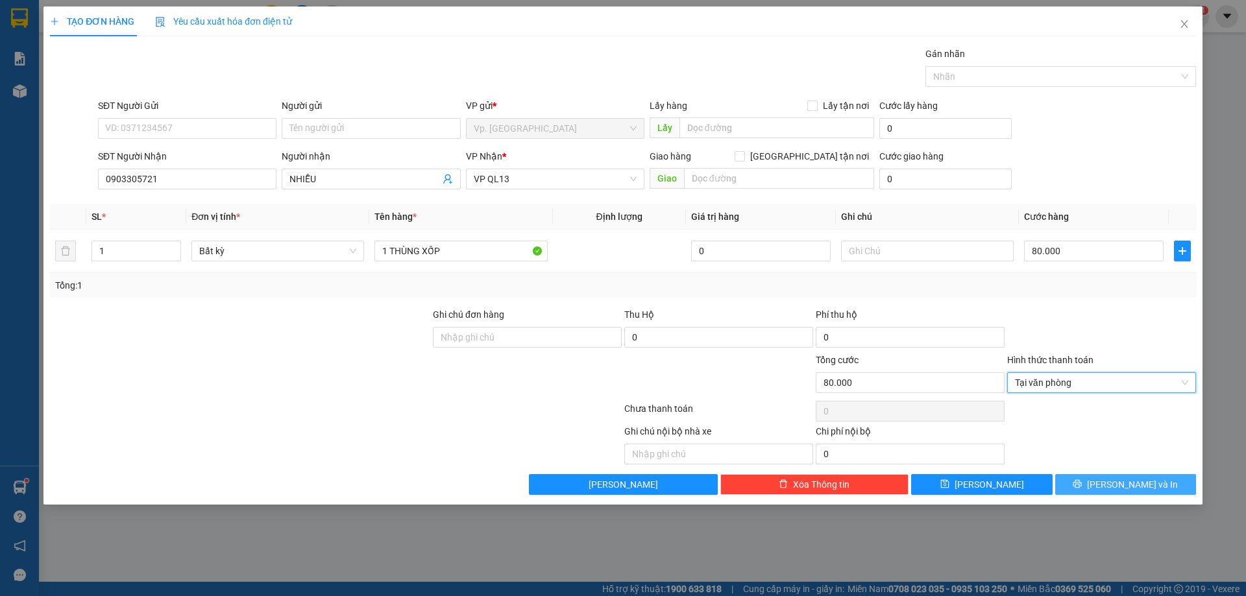
click at [1082, 480] on icon "printer" at bounding box center [1077, 484] width 9 height 9
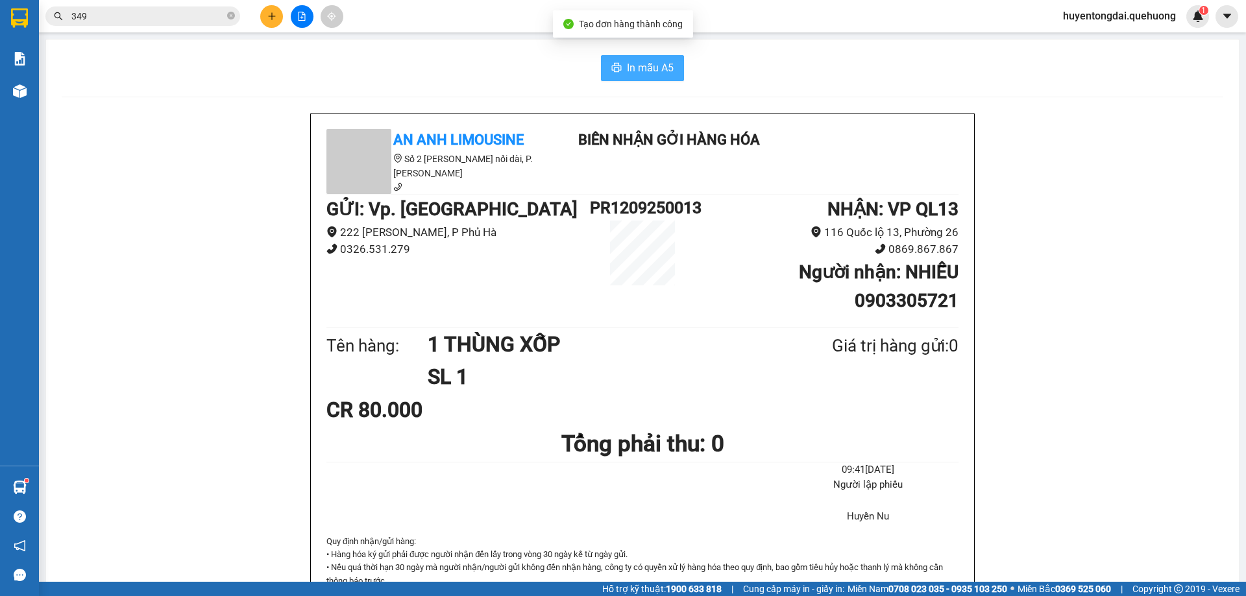
click at [670, 66] on button "In mẫu A5" at bounding box center [642, 68] width 83 height 26
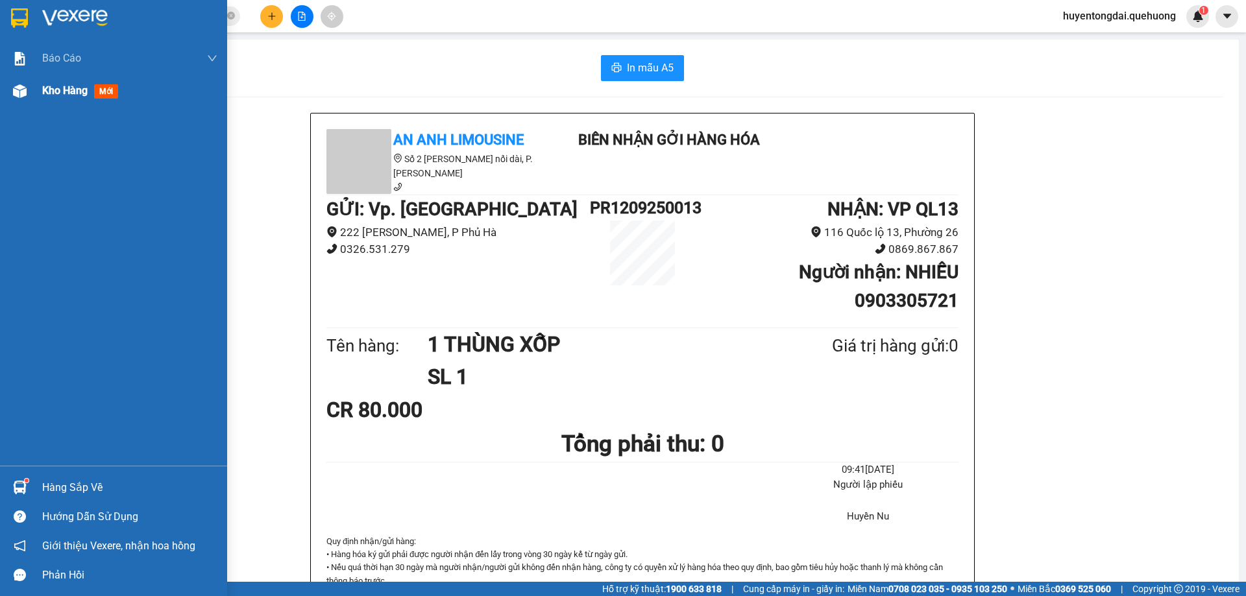
click at [42, 94] on div "Kho hàng mới" at bounding box center [113, 91] width 227 height 32
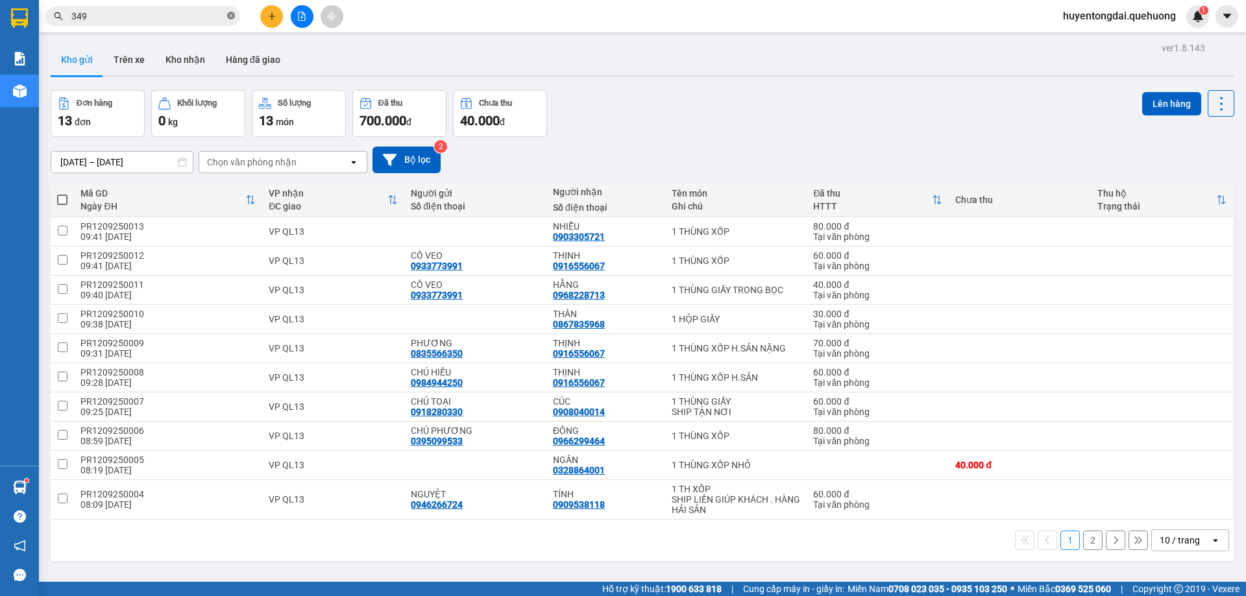
click at [228, 18] on icon "close-circle" at bounding box center [231, 16] width 8 height 8
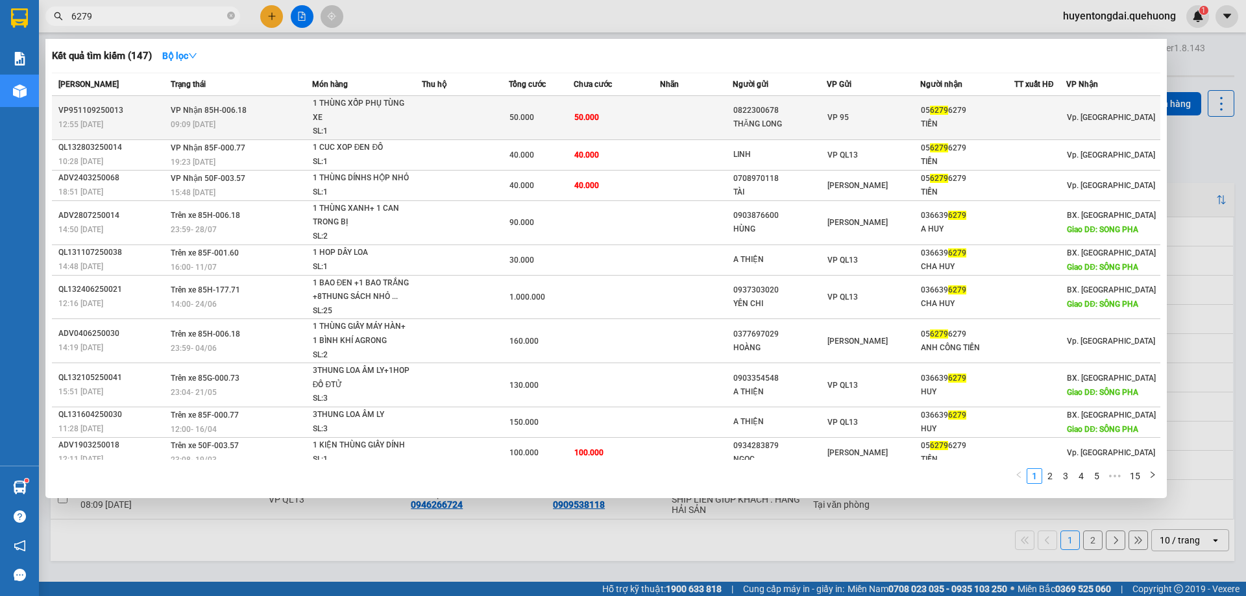
type input "6279"
click at [871, 117] on div "VP 95" at bounding box center [873, 117] width 93 height 14
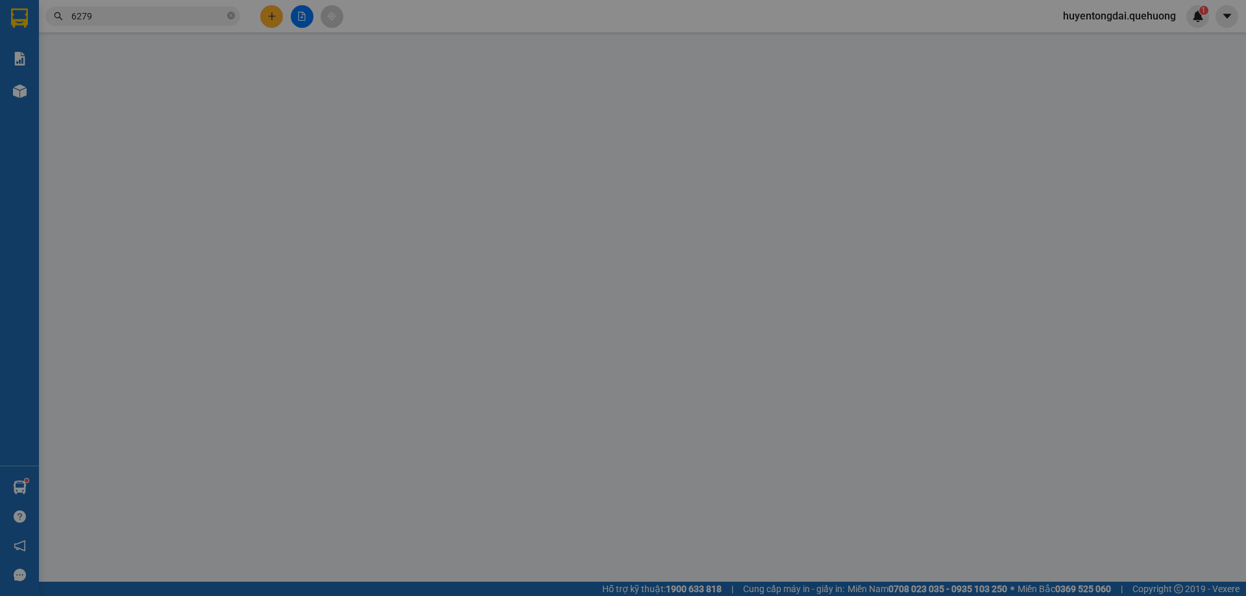
type input "0822300678"
type input "THĂNG LONG"
type input "0562796279"
type input "TIỀN"
type input "50.000"
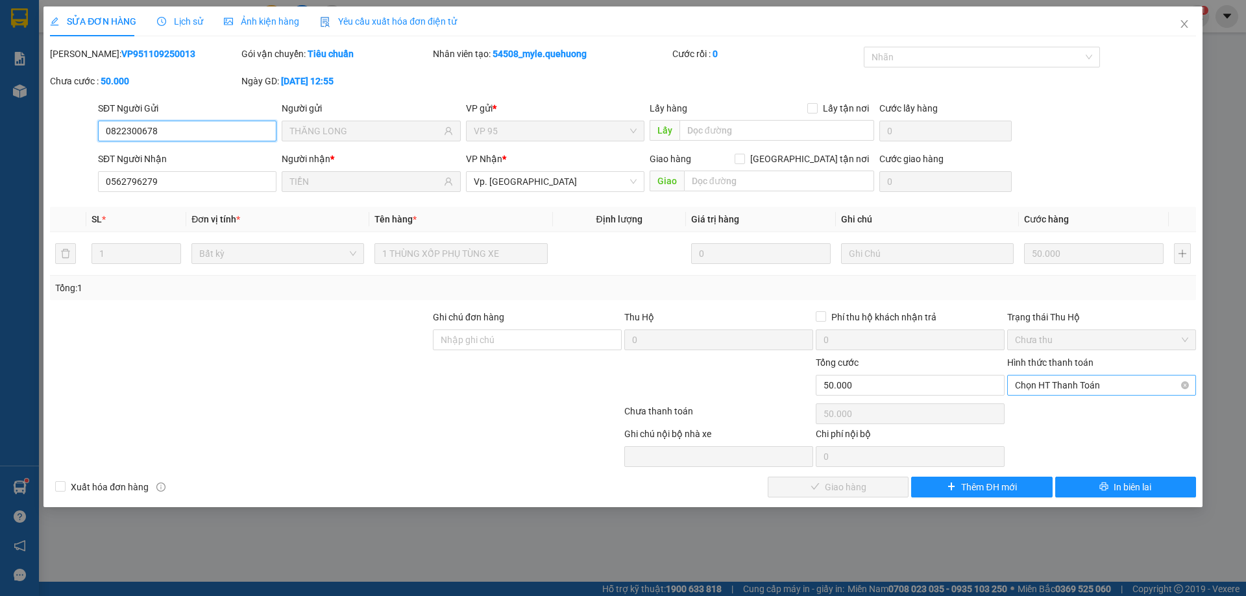
click at [1072, 388] on span "Chọn HT Thanh Toán" at bounding box center [1101, 385] width 173 height 19
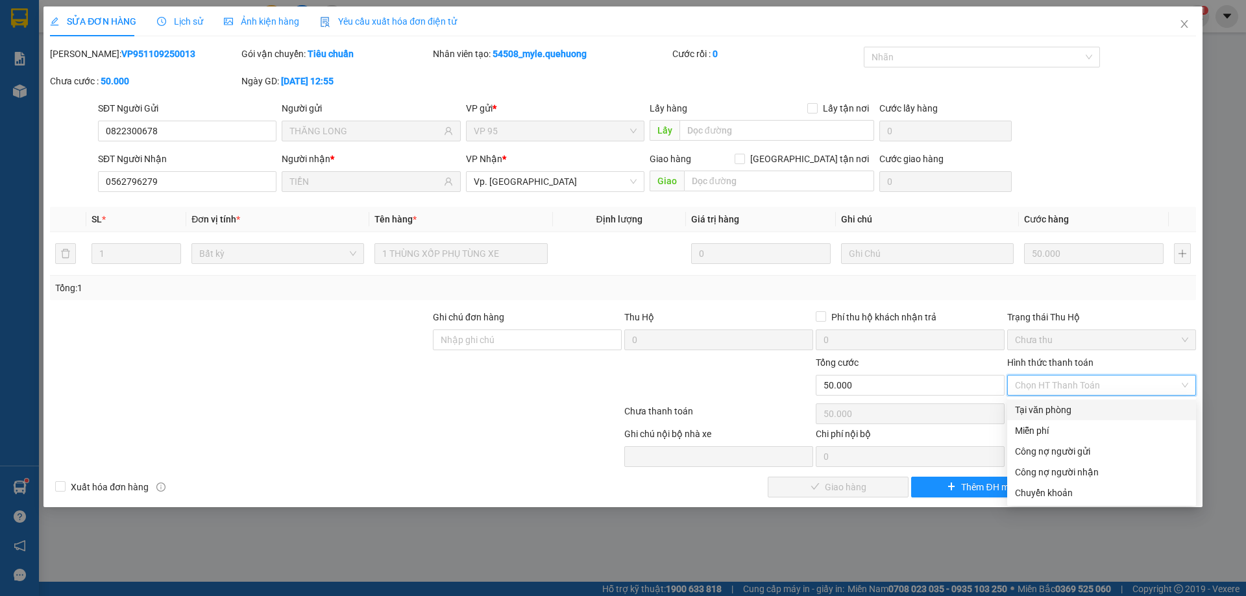
click at [1054, 409] on div "Tại văn phòng" at bounding box center [1101, 410] width 173 height 14
type input "0"
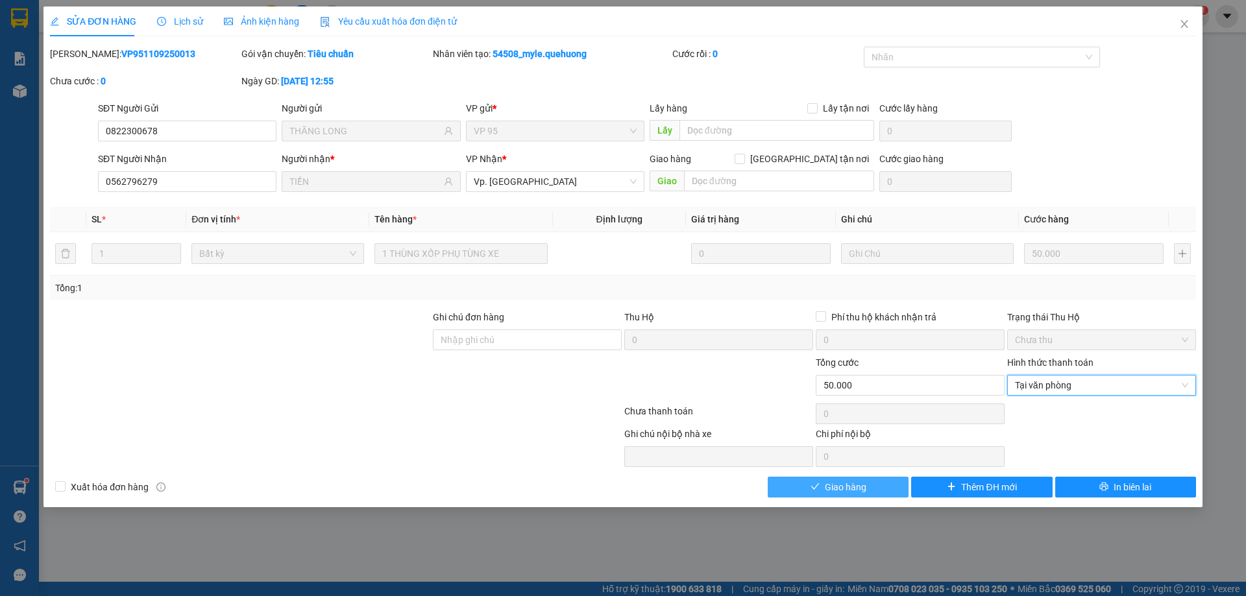
click at [883, 481] on button "Giao hàng" at bounding box center [838, 487] width 141 height 21
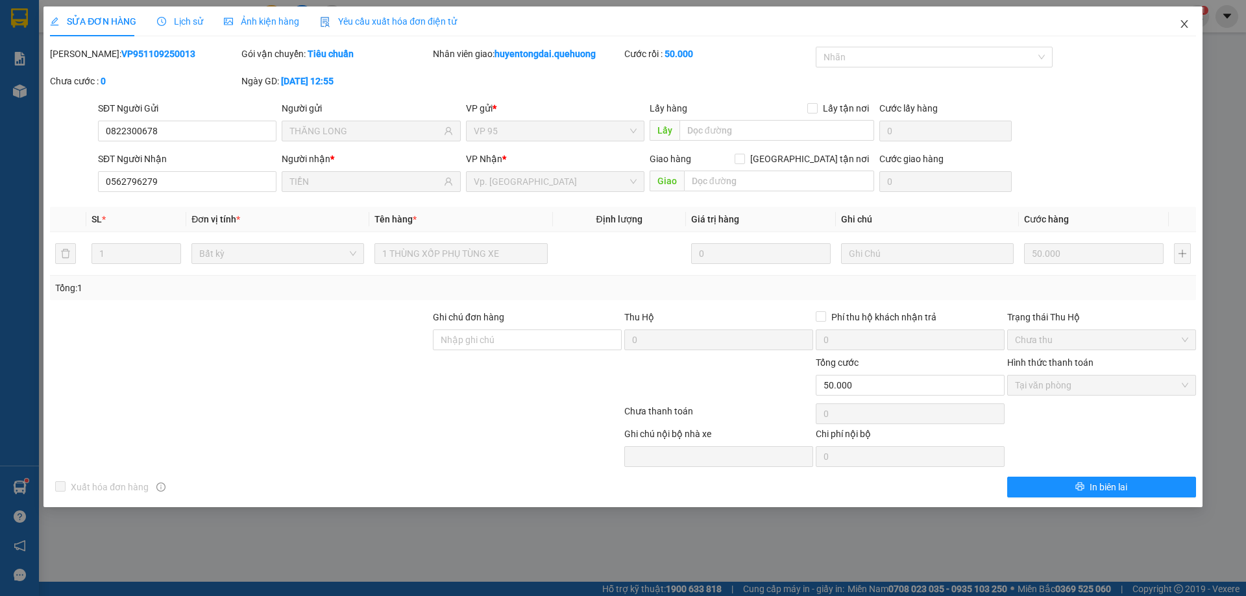
click at [1184, 29] on icon "close" at bounding box center [1184, 24] width 10 height 10
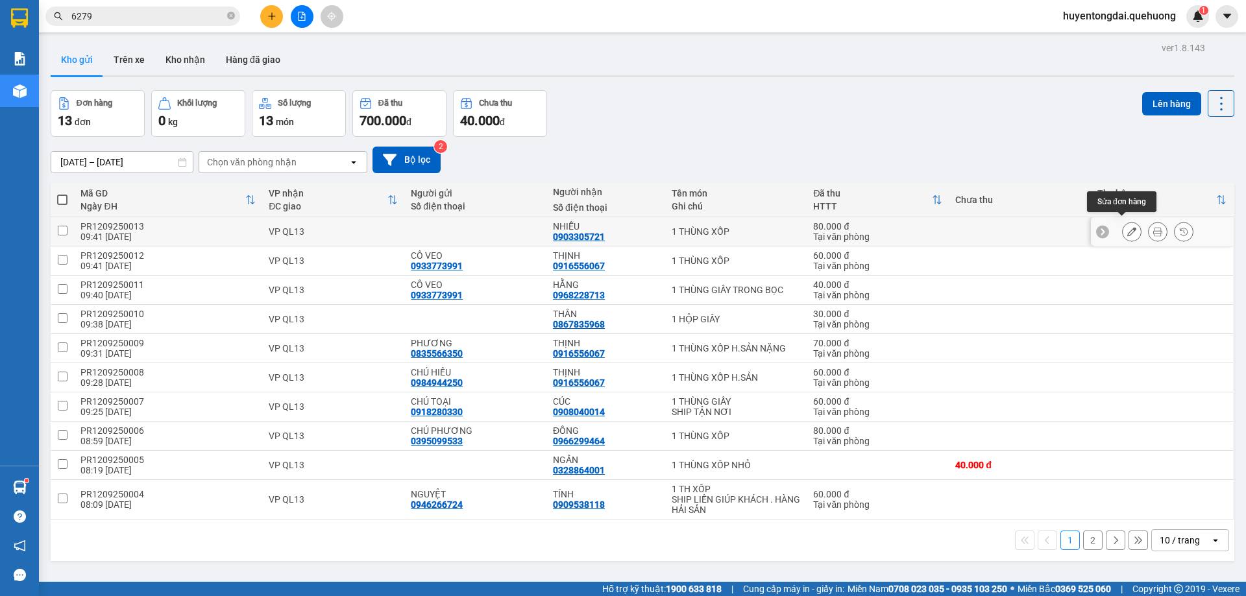
click at [1123, 221] on button at bounding box center [1132, 232] width 18 height 23
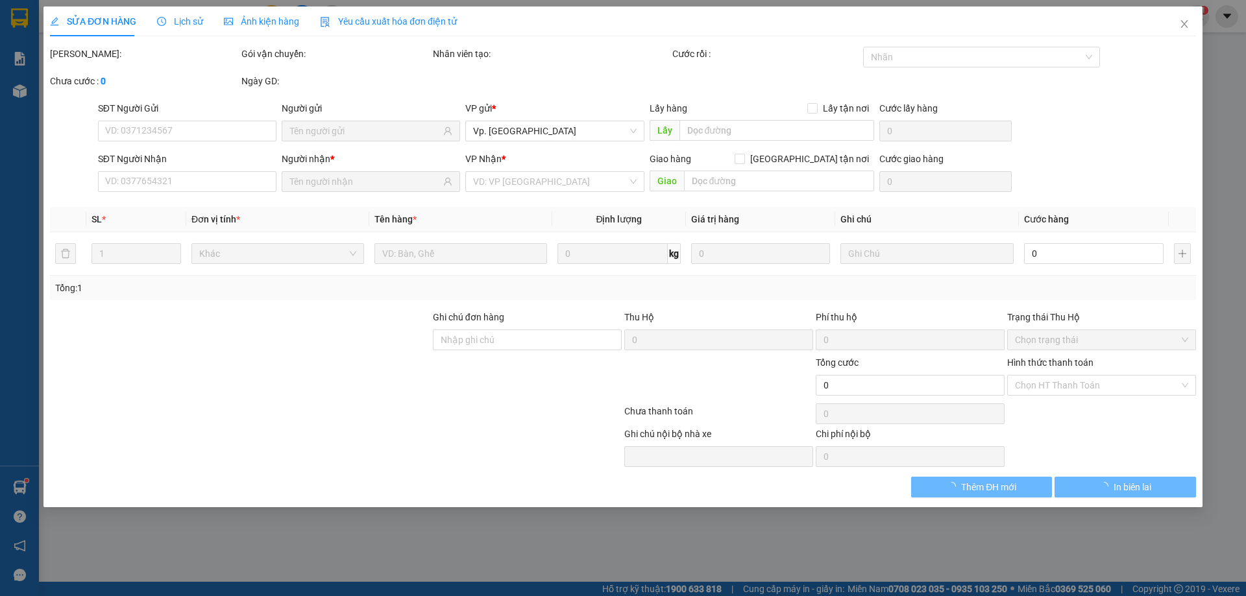
type input "0903305721"
type input "80.000"
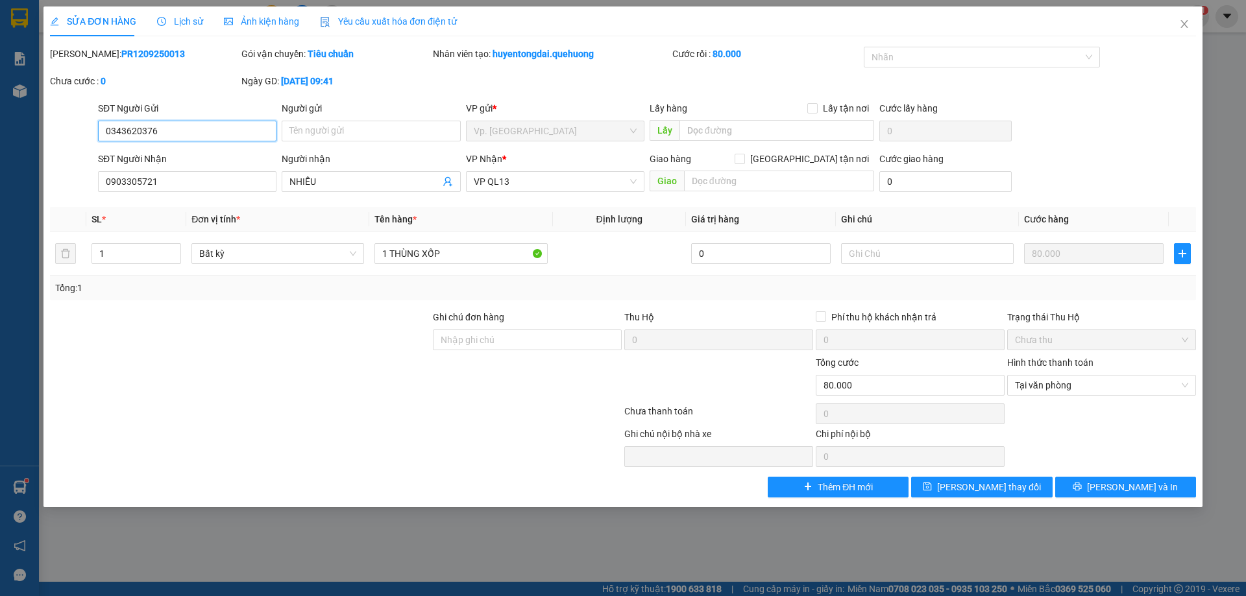
type input "0343620376"
click at [705, 281] on div "Tổng: 1" at bounding box center [623, 288] width 1136 height 14
click at [1116, 485] on span "[PERSON_NAME] và In" at bounding box center [1132, 487] width 91 height 14
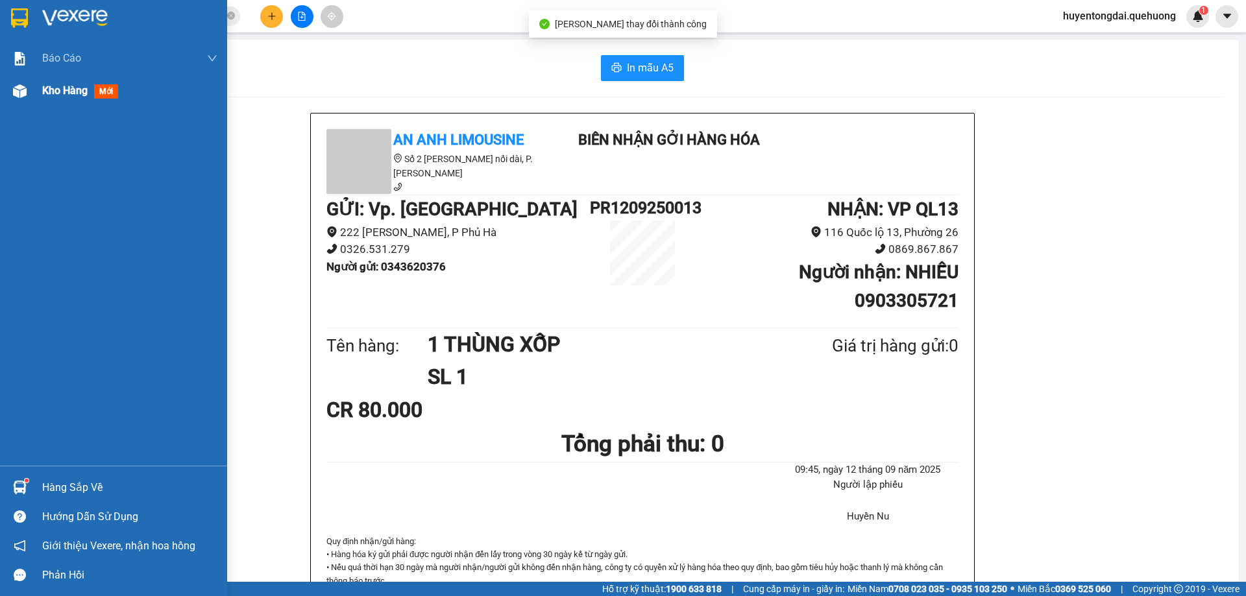
click at [23, 95] on img at bounding box center [20, 91] width 14 height 14
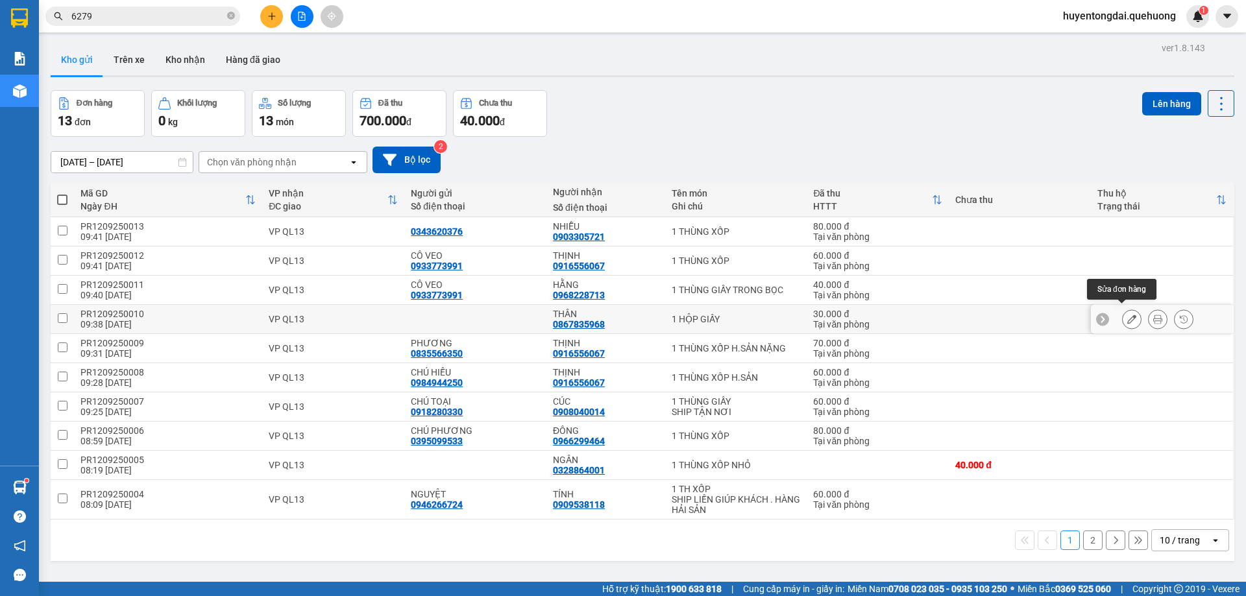
click at [1123, 318] on button at bounding box center [1132, 319] width 18 height 23
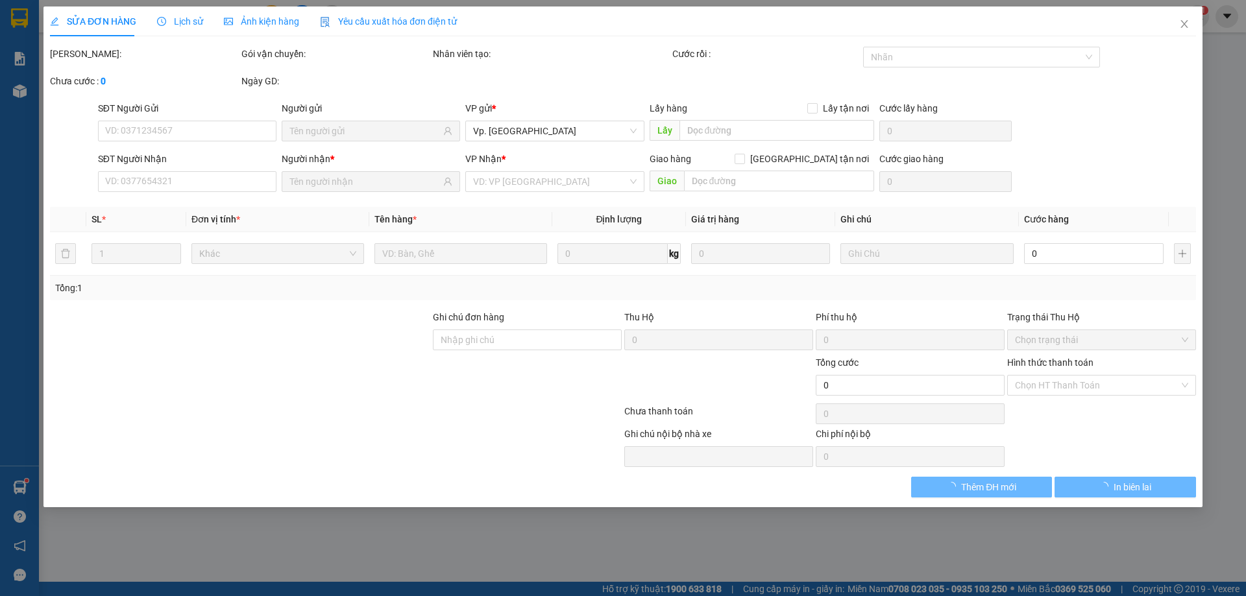
type input "0867835968"
type input "30.000"
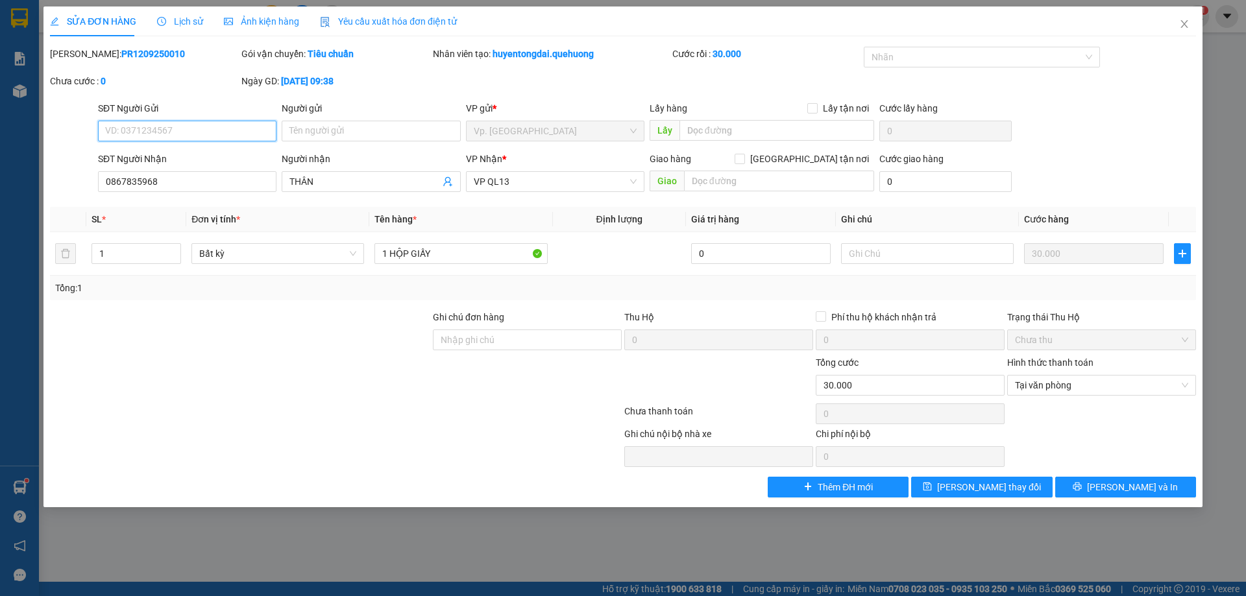
click at [185, 131] on input "SĐT Người Gửi" at bounding box center [187, 131] width 178 height 21
type input "0363082940"
click at [342, 133] on input "Người gửi" at bounding box center [371, 131] width 178 height 21
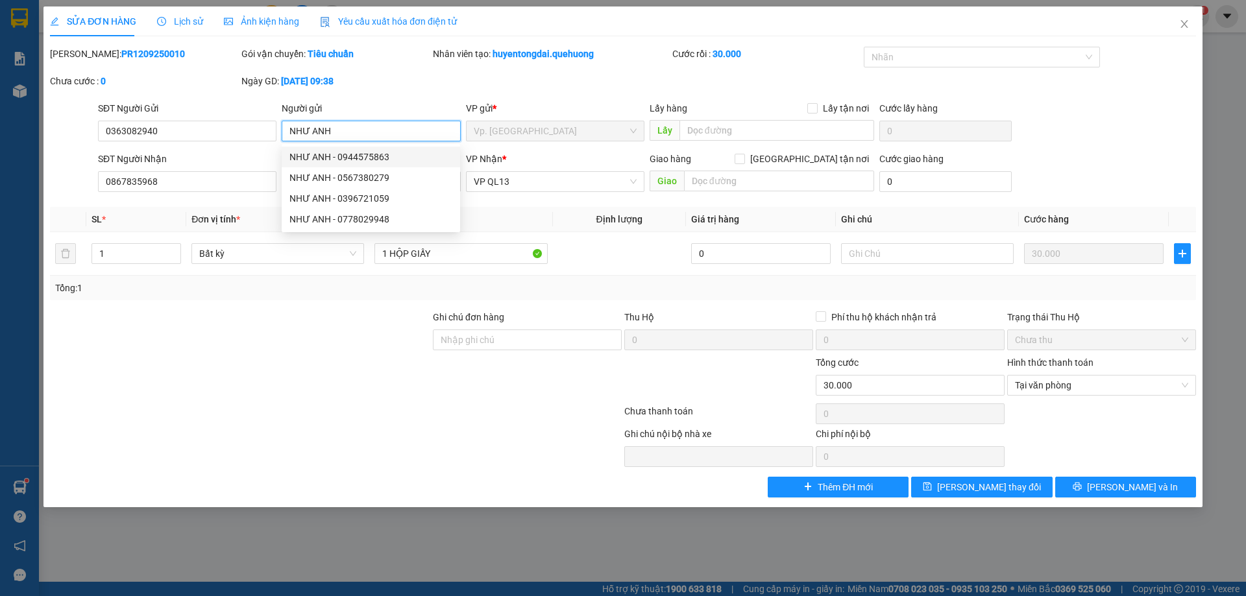
type input "NHƯ ANH"
click at [229, 330] on div at bounding box center [240, 332] width 383 height 45
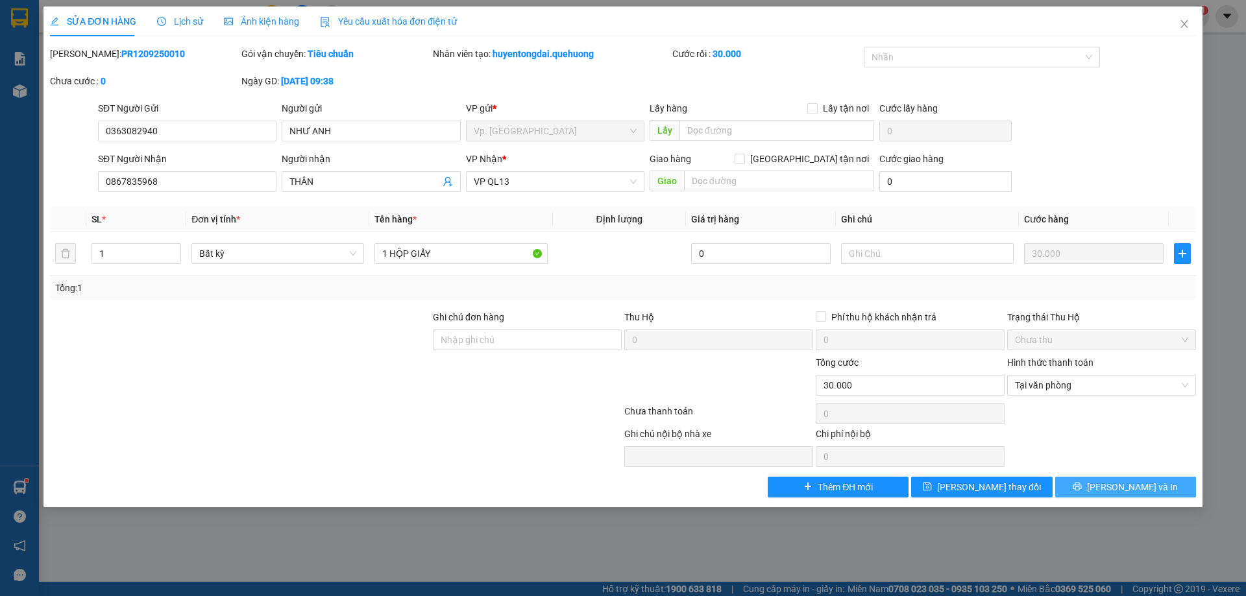
click at [1134, 489] on span "[PERSON_NAME] và In" at bounding box center [1132, 487] width 91 height 14
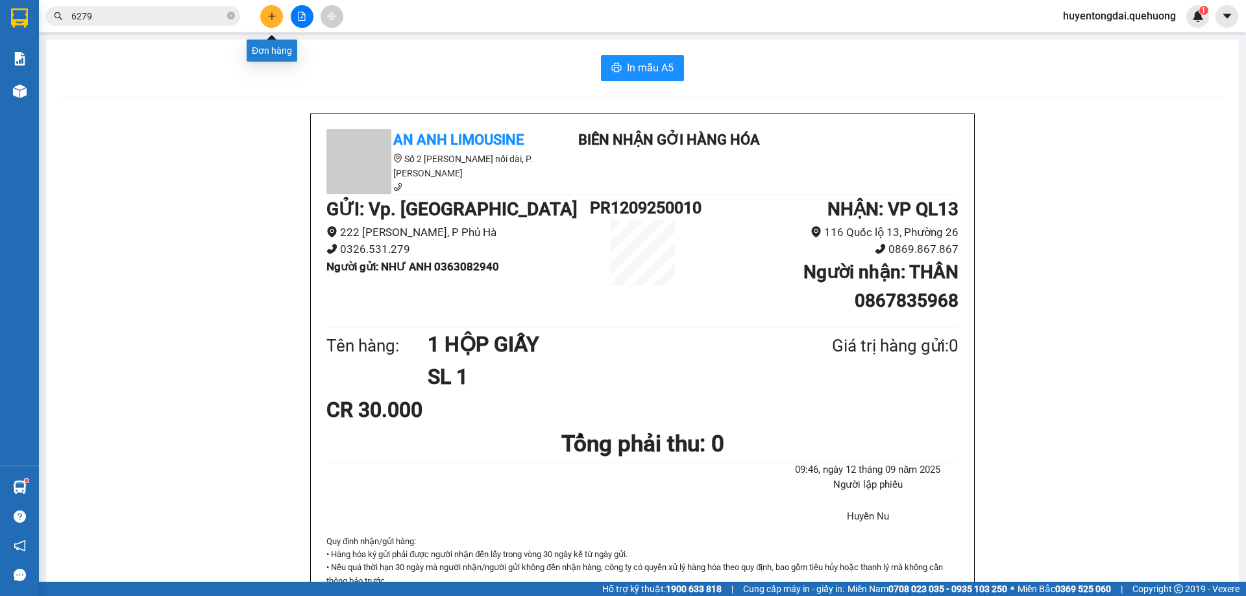
click at [262, 15] on button at bounding box center [271, 16] width 23 height 23
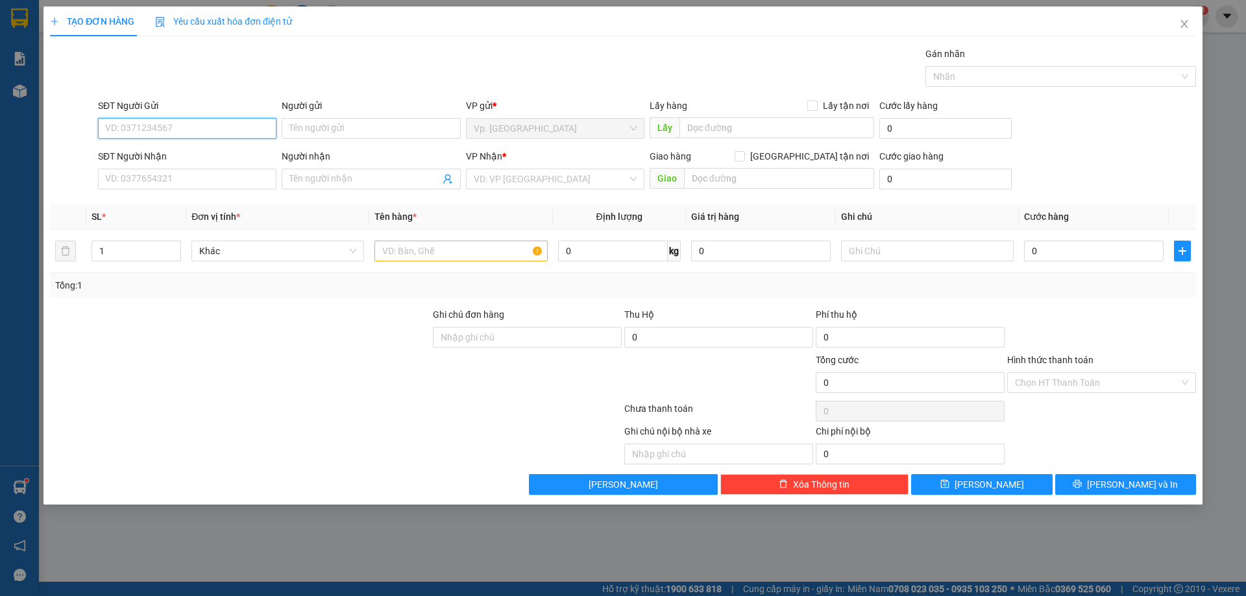
click at [170, 119] on input "SĐT Người Gửi" at bounding box center [187, 128] width 178 height 21
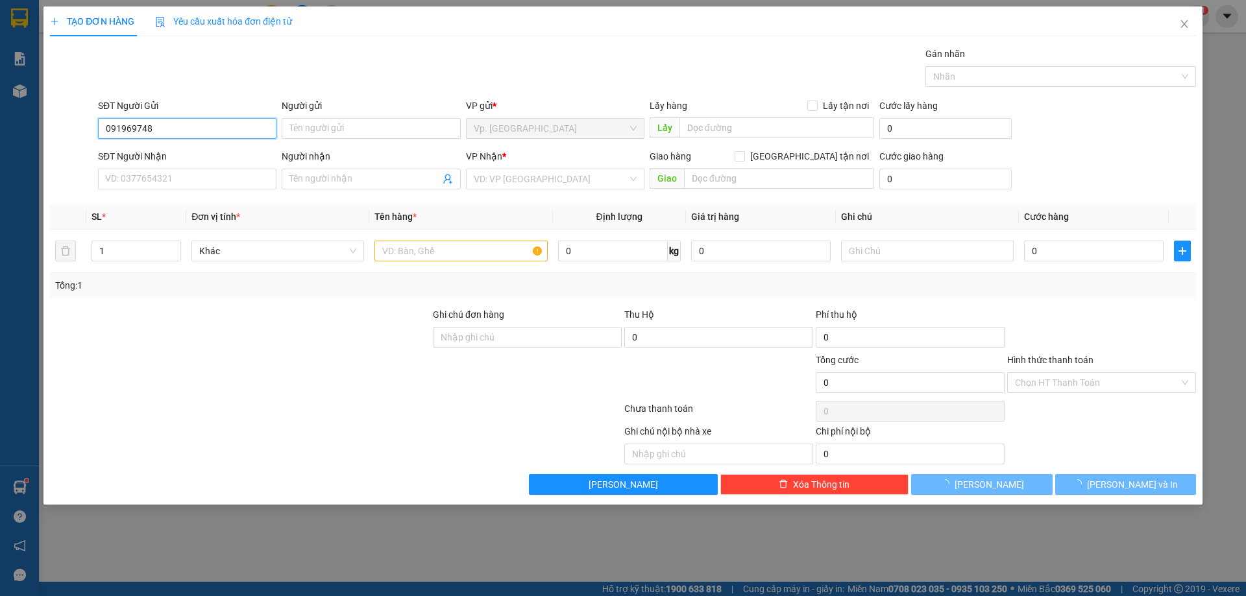
type input "0919697489"
click at [174, 152] on div "0919697489 - A PHƯƠNG" at bounding box center [187, 154] width 163 height 14
type input "A PHƯƠNG"
type input "0931277218"
type input "NHƯ"
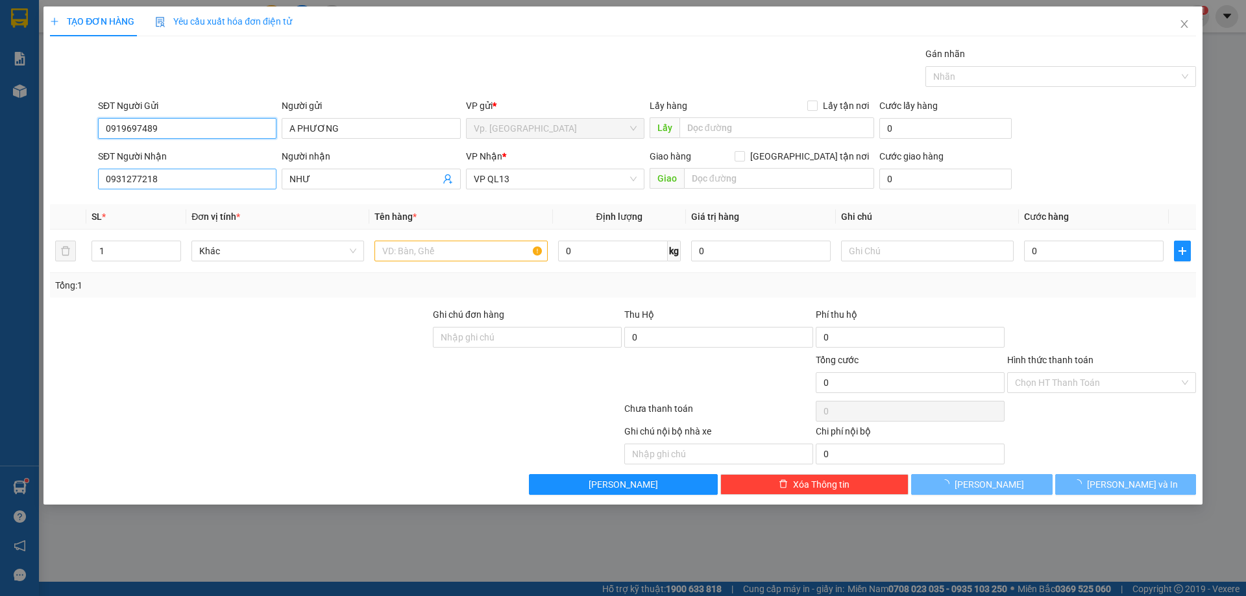
type input "30.000"
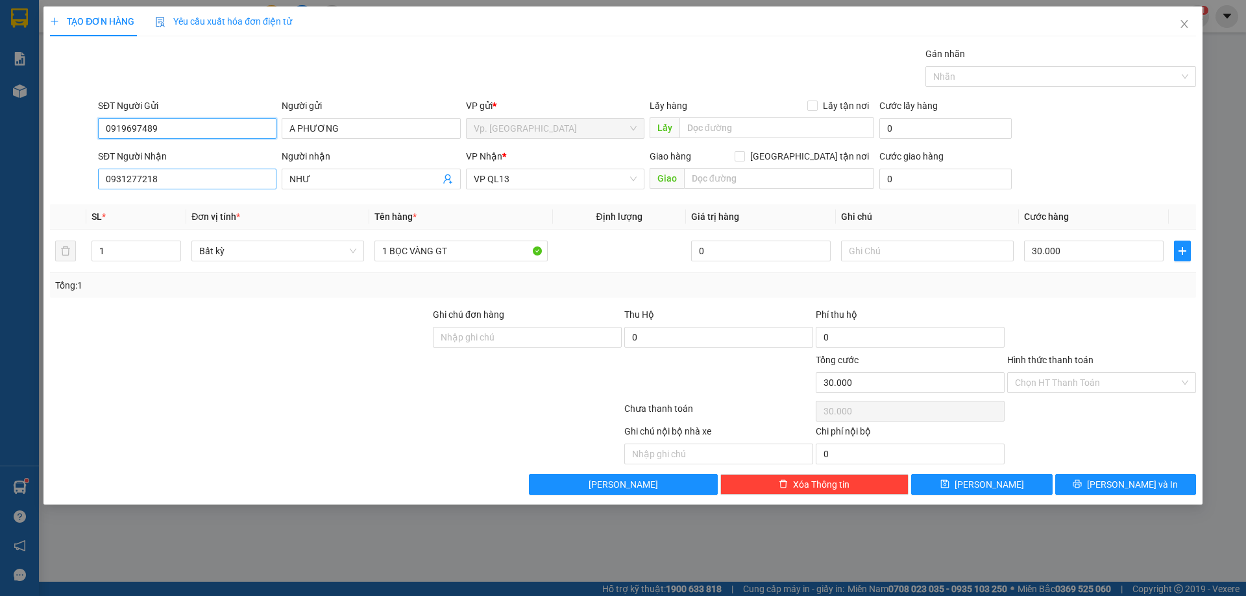
type input "0919697489"
click at [179, 186] on input "0931277218" at bounding box center [187, 179] width 178 height 21
click at [171, 202] on div "0916556067 - THỊNH" at bounding box center [187, 204] width 163 height 14
type input "0916556067"
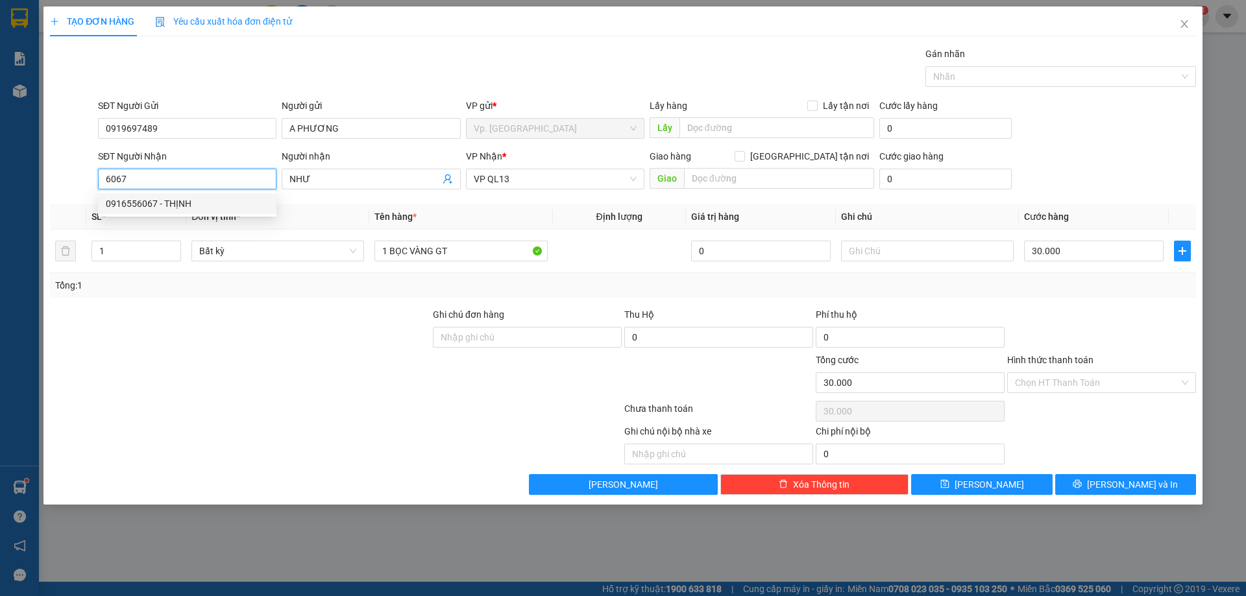
type input "THỊNH"
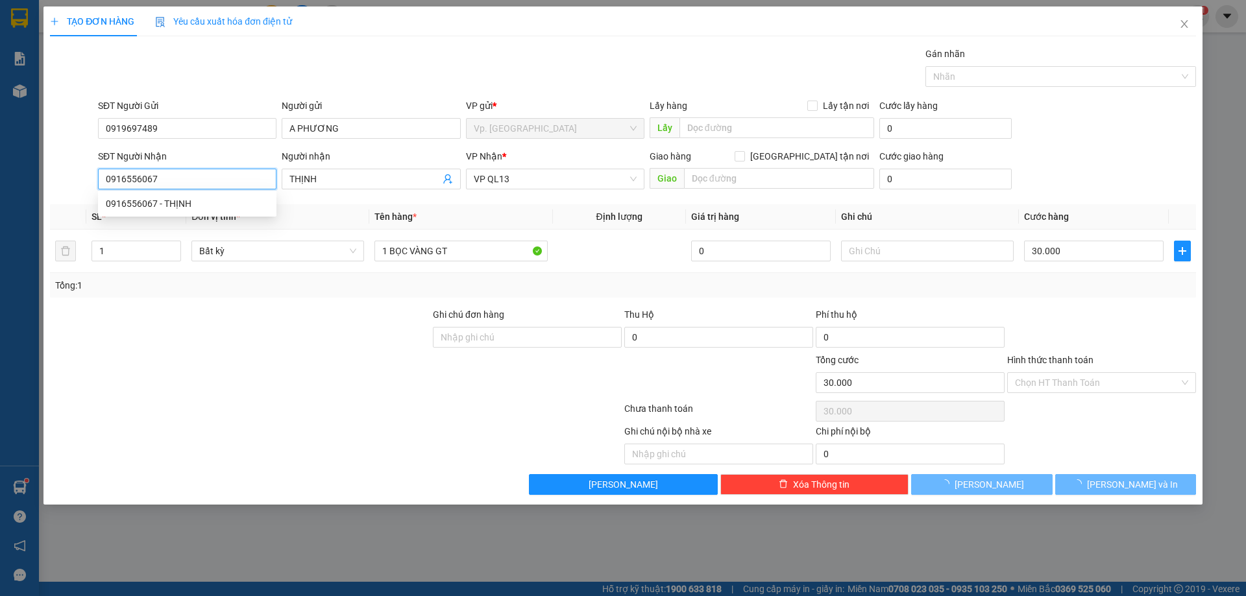
type input "60.000"
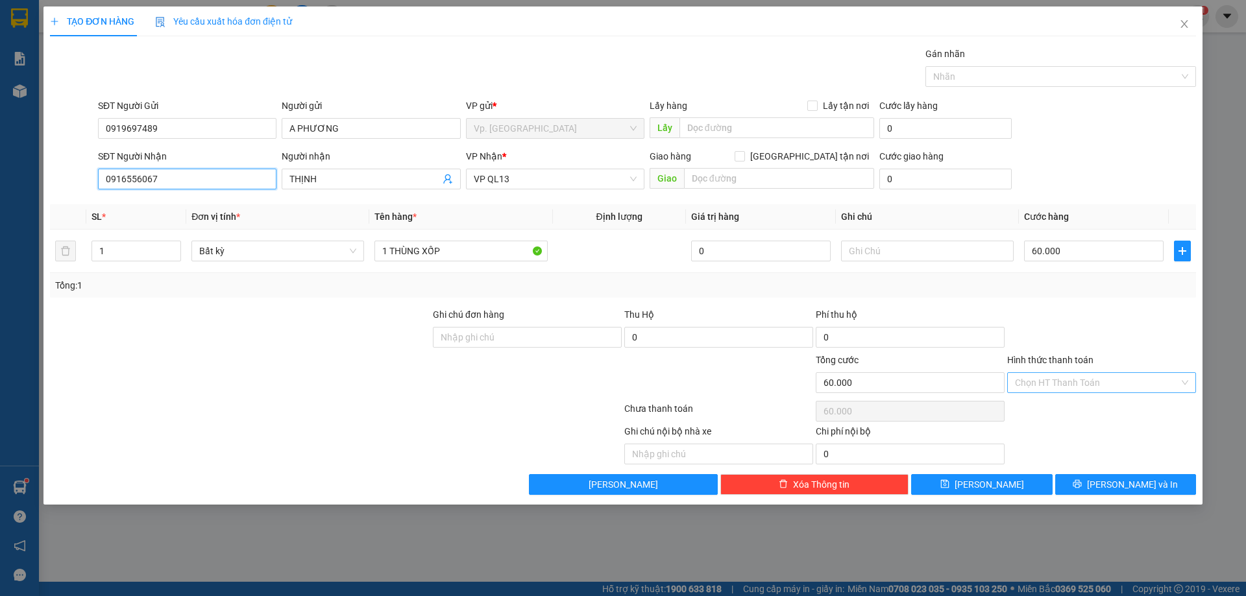
type input "0916556067"
click at [1065, 384] on input "Hình thức thanh toán" at bounding box center [1097, 382] width 164 height 19
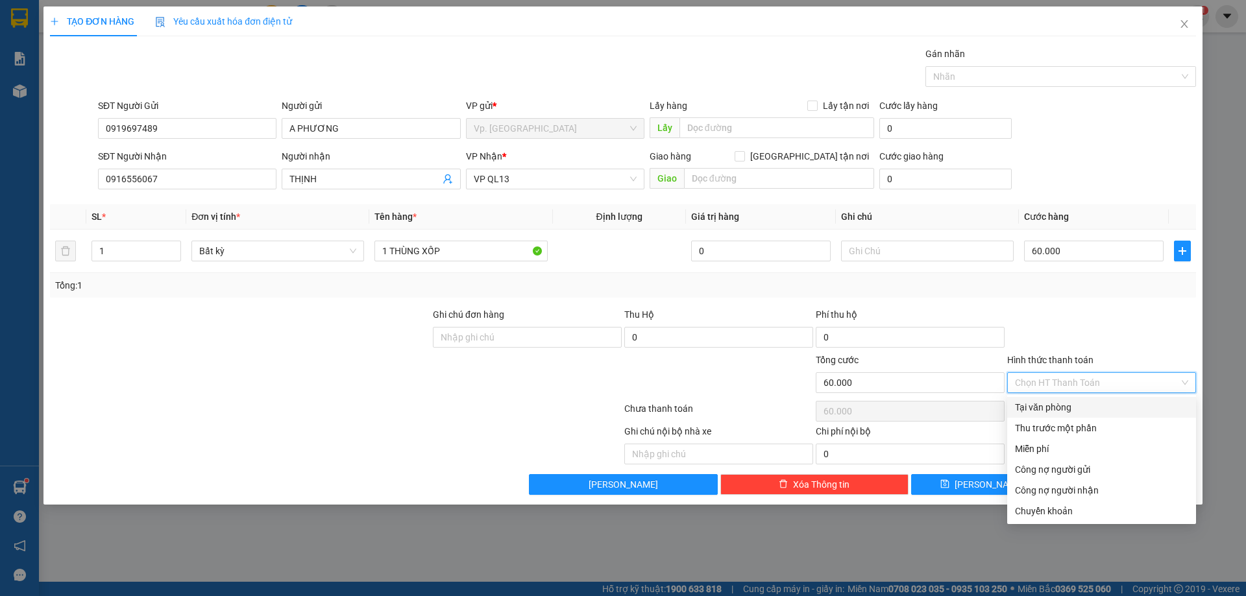
click at [1058, 403] on div "Tại văn phòng" at bounding box center [1101, 407] width 173 height 14
type input "0"
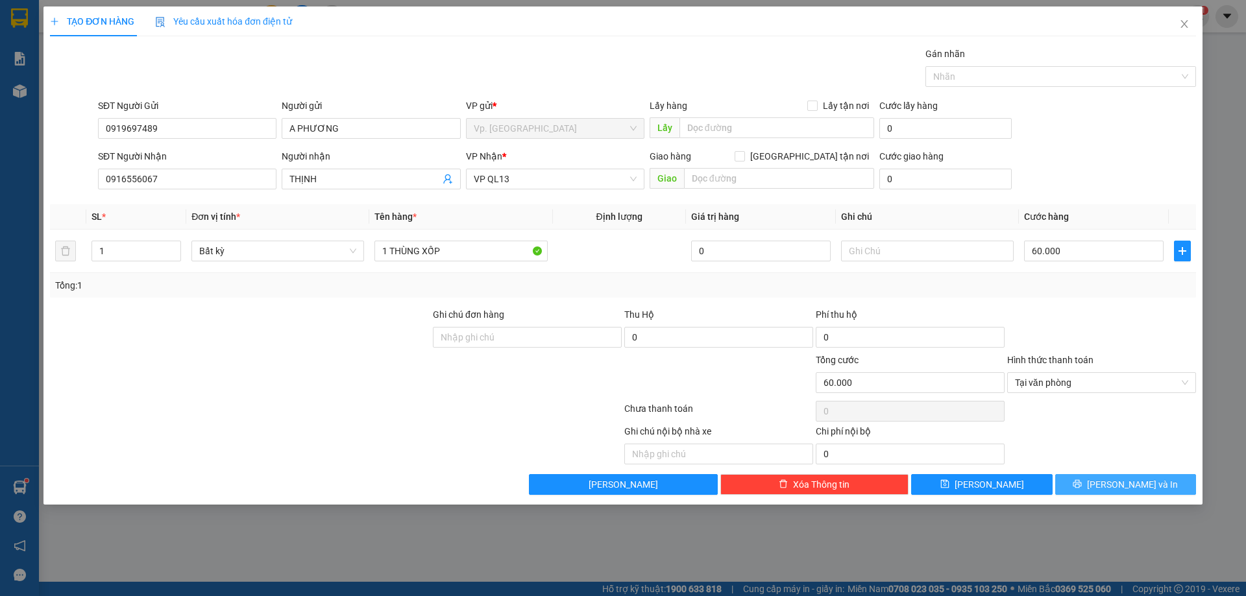
click at [1135, 478] on span "[PERSON_NAME] và In" at bounding box center [1132, 485] width 91 height 14
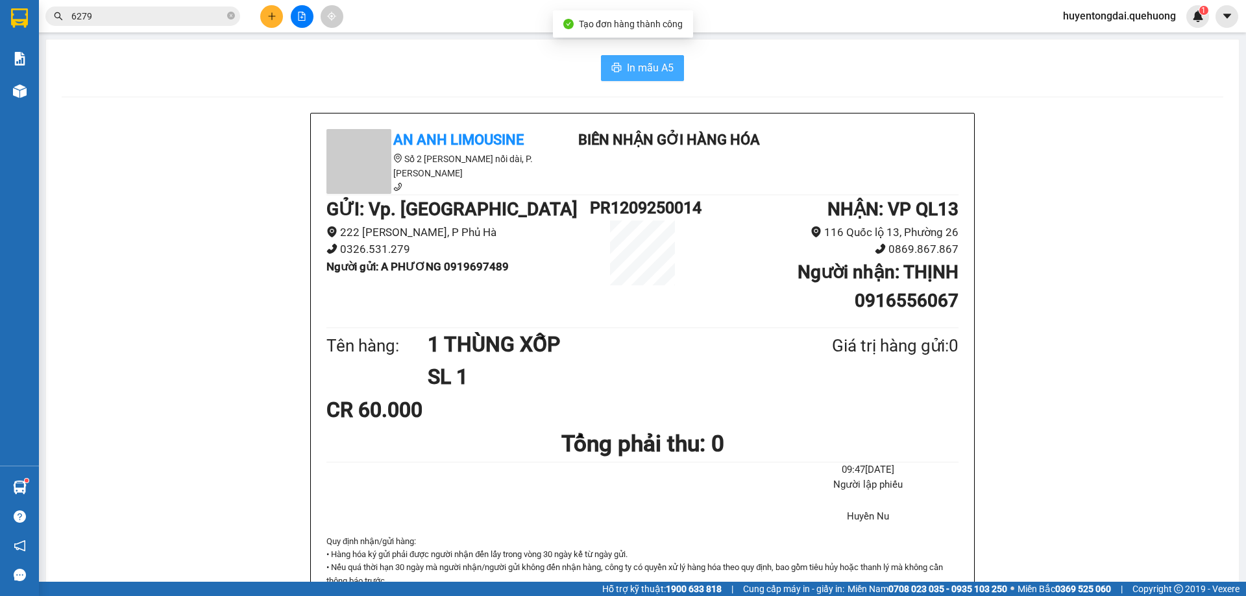
click at [650, 68] on span "In mẫu A5" at bounding box center [650, 68] width 47 height 16
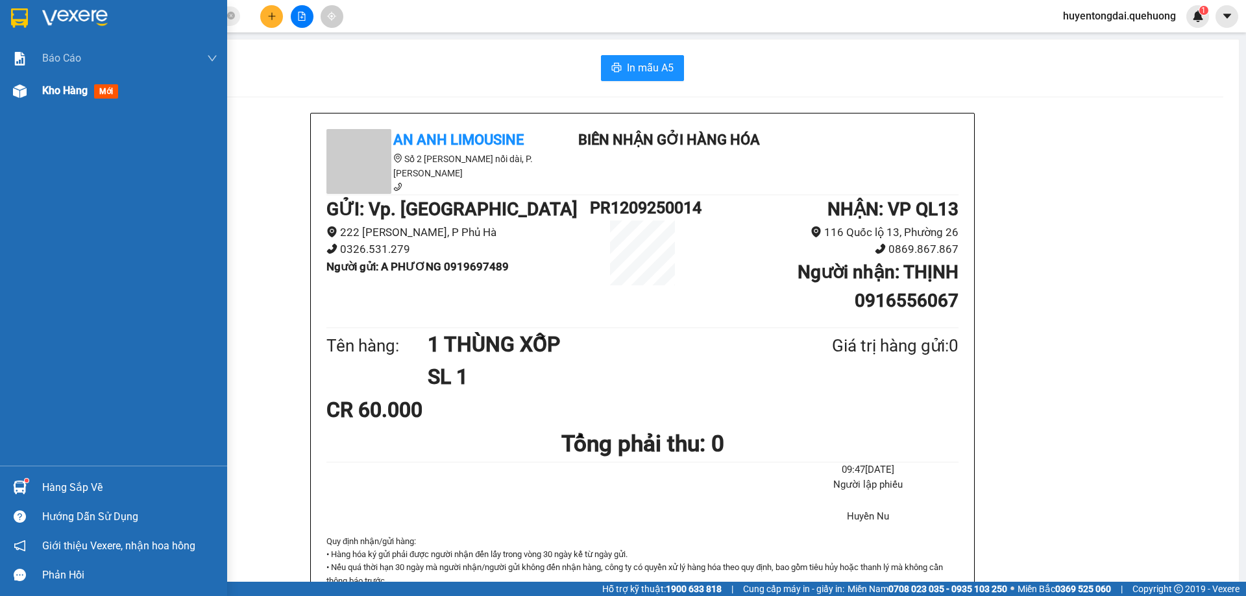
click at [29, 102] on div at bounding box center [19, 91] width 23 height 23
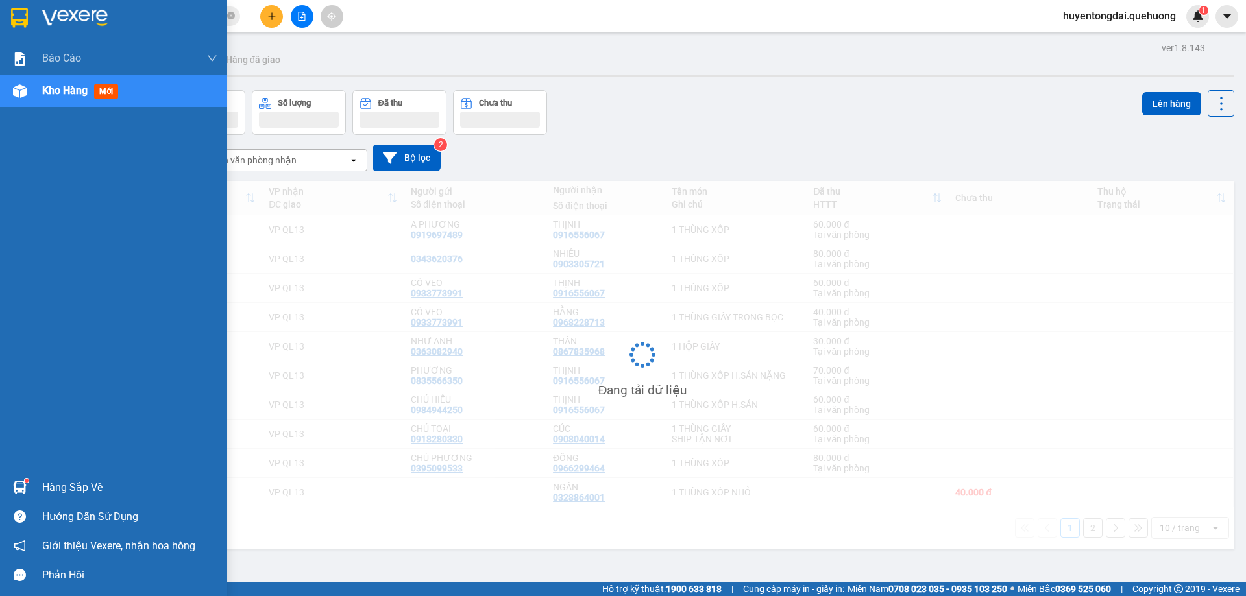
click at [55, 86] on span "Kho hàng" at bounding box center [64, 90] width 45 height 12
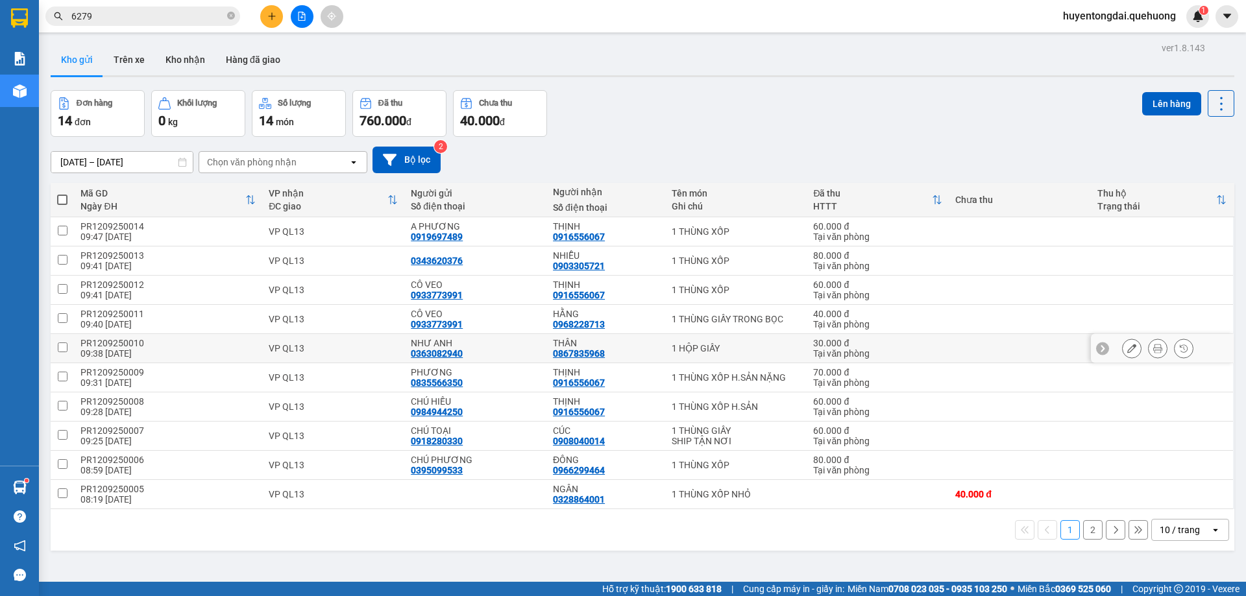
click at [1153, 344] on icon at bounding box center [1157, 348] width 9 height 9
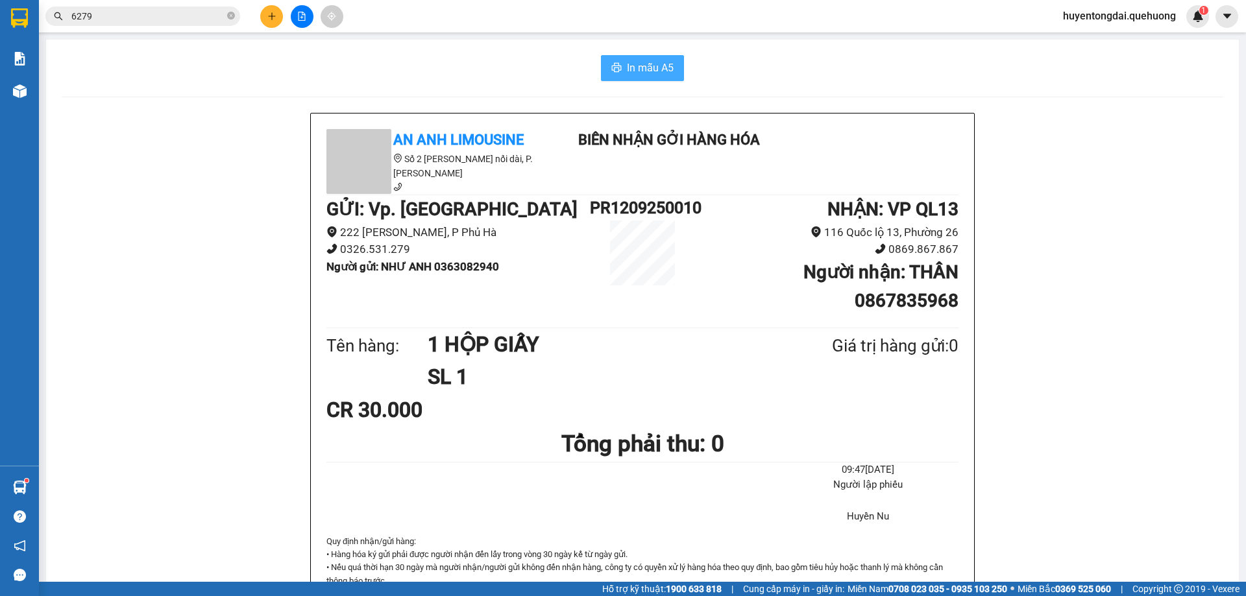
click at [623, 79] on button "In mẫu A5" at bounding box center [642, 68] width 83 height 26
click at [276, 12] on icon "plus" at bounding box center [271, 16] width 9 height 9
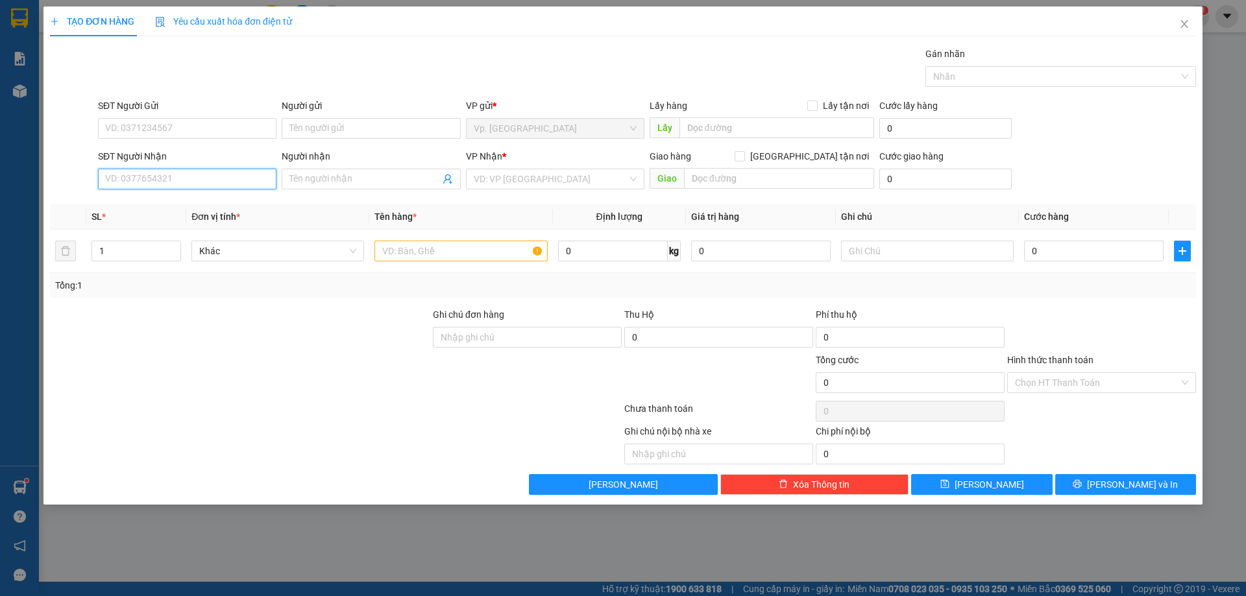
click at [207, 181] on input "SĐT Người Nhận" at bounding box center [187, 179] width 178 height 21
type input "2020"
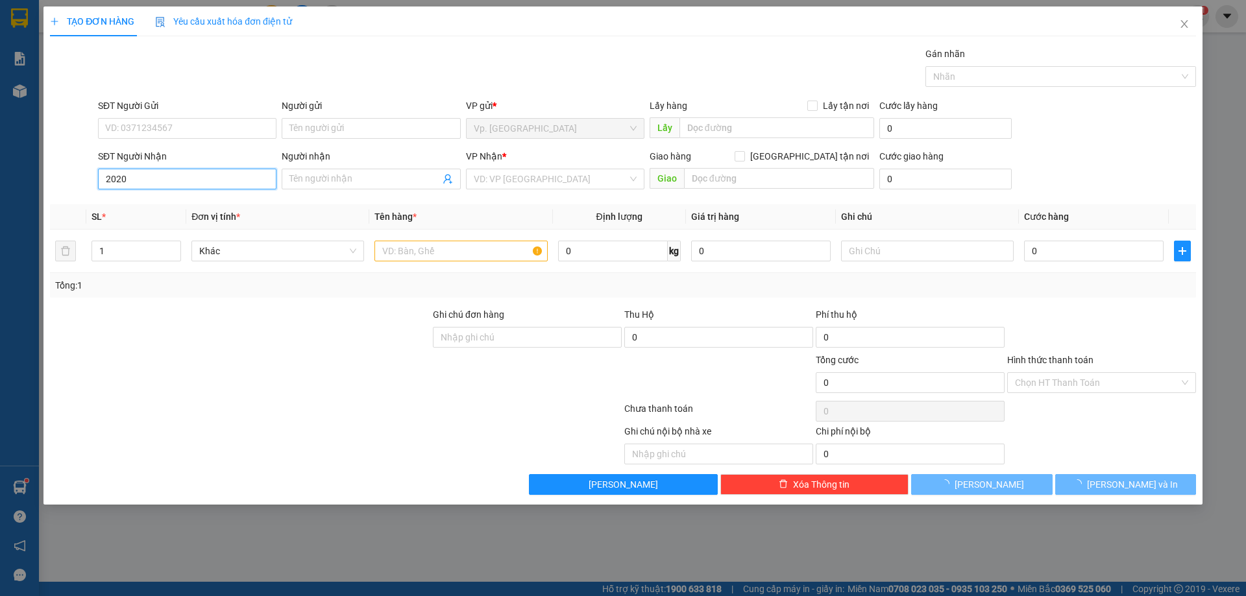
click at [140, 180] on input "2020" at bounding box center [187, 179] width 178 height 21
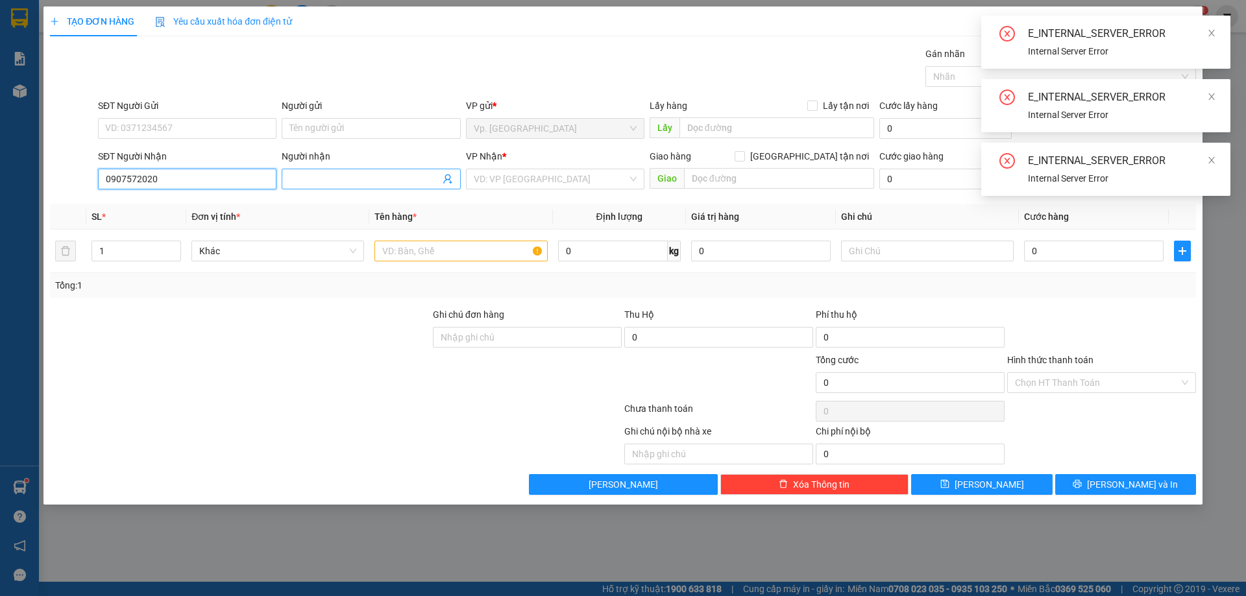
type input "0907572020"
click at [384, 183] on input "Người nhận" at bounding box center [364, 179] width 150 height 14
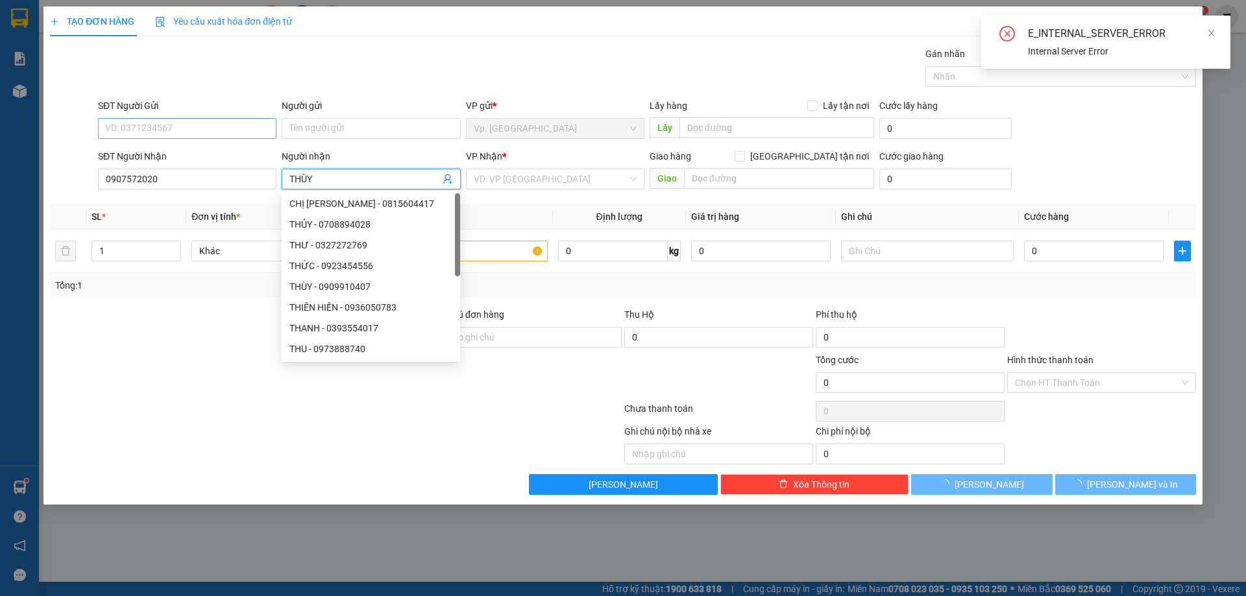
type input "THÙY"
click at [198, 127] on input "SĐT Người Gửi" at bounding box center [187, 128] width 178 height 21
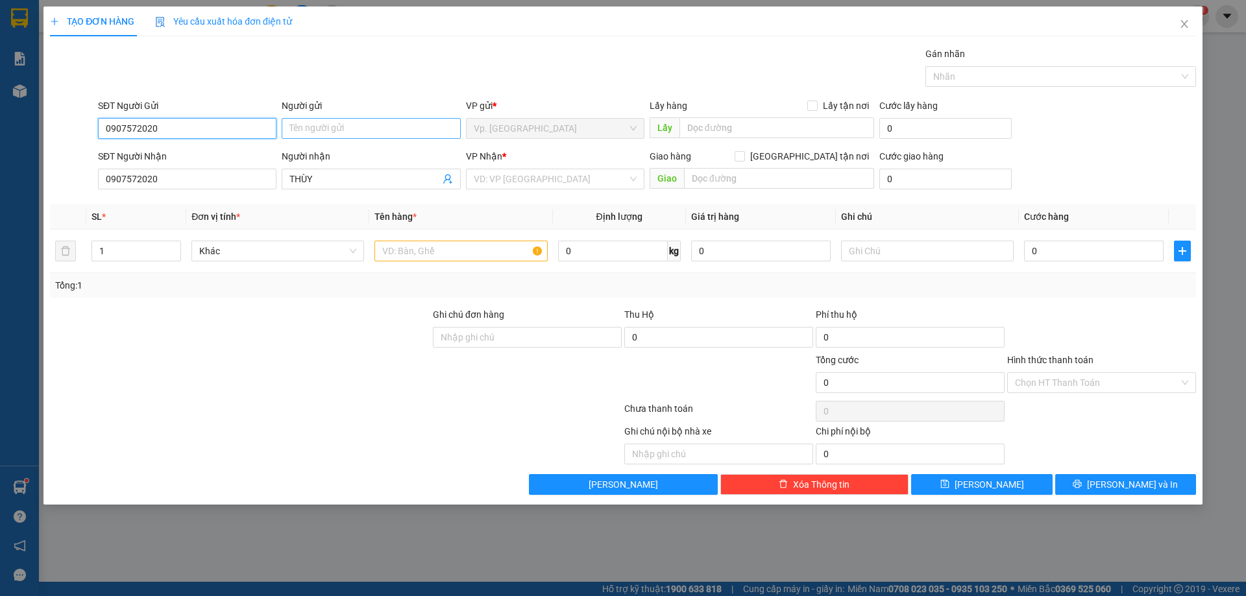
type input "0907572020"
click at [334, 132] on input "Người gửi" at bounding box center [371, 128] width 178 height 21
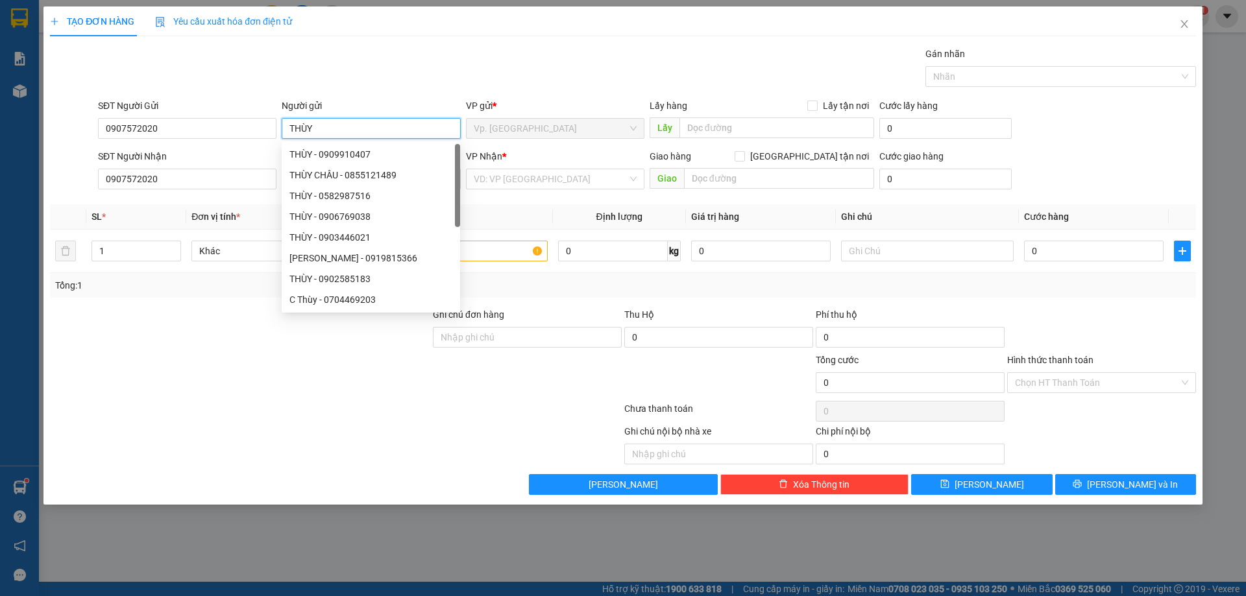
type input "THÙY"
click at [353, 63] on div "Gói vận chuyển * Tiêu chuẩn Gán nhãn Nhãn" at bounding box center [646, 69] width 1103 height 45
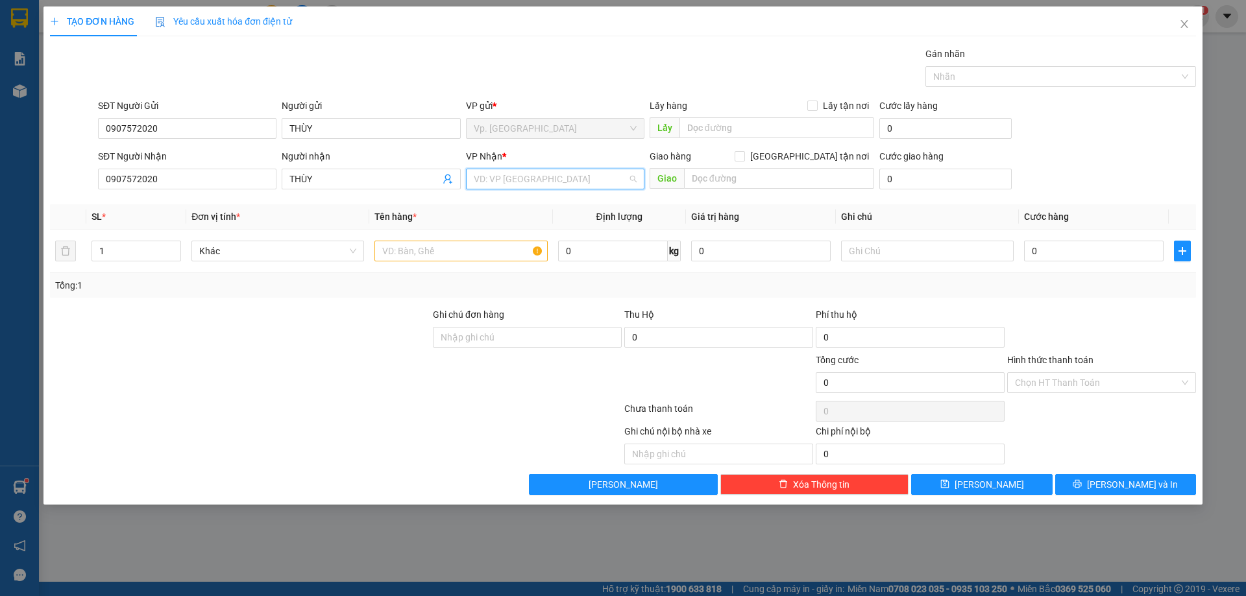
click at [520, 177] on input "search" at bounding box center [551, 178] width 154 height 19
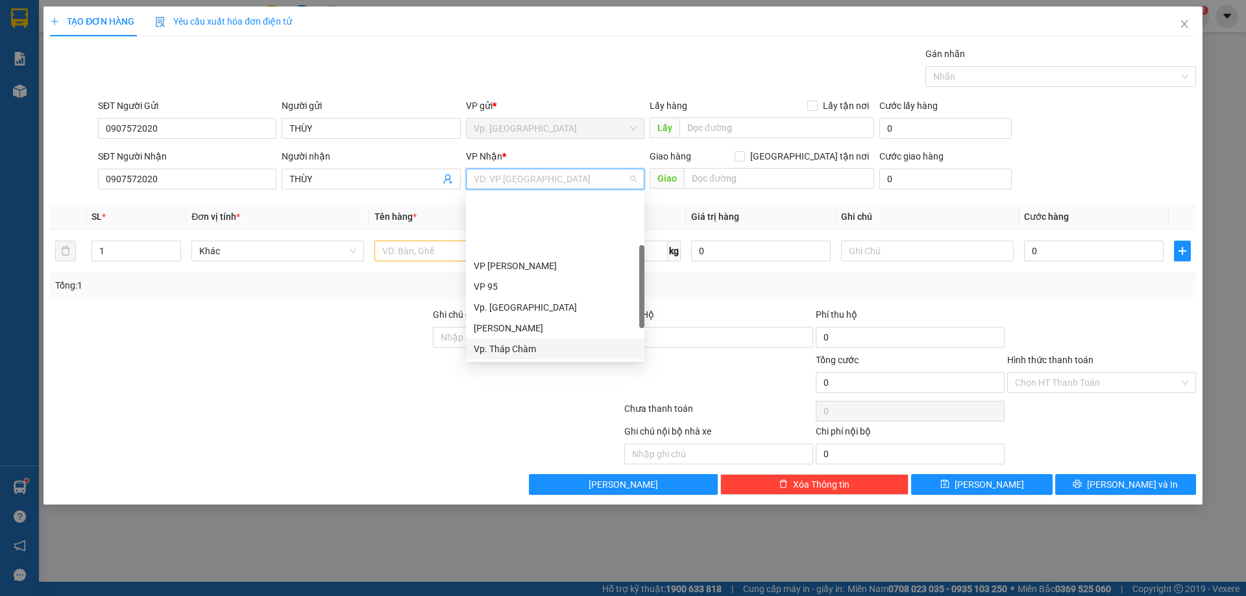
scroll to position [104, 0]
click at [512, 282] on div "VP QL13" at bounding box center [555, 287] width 163 height 14
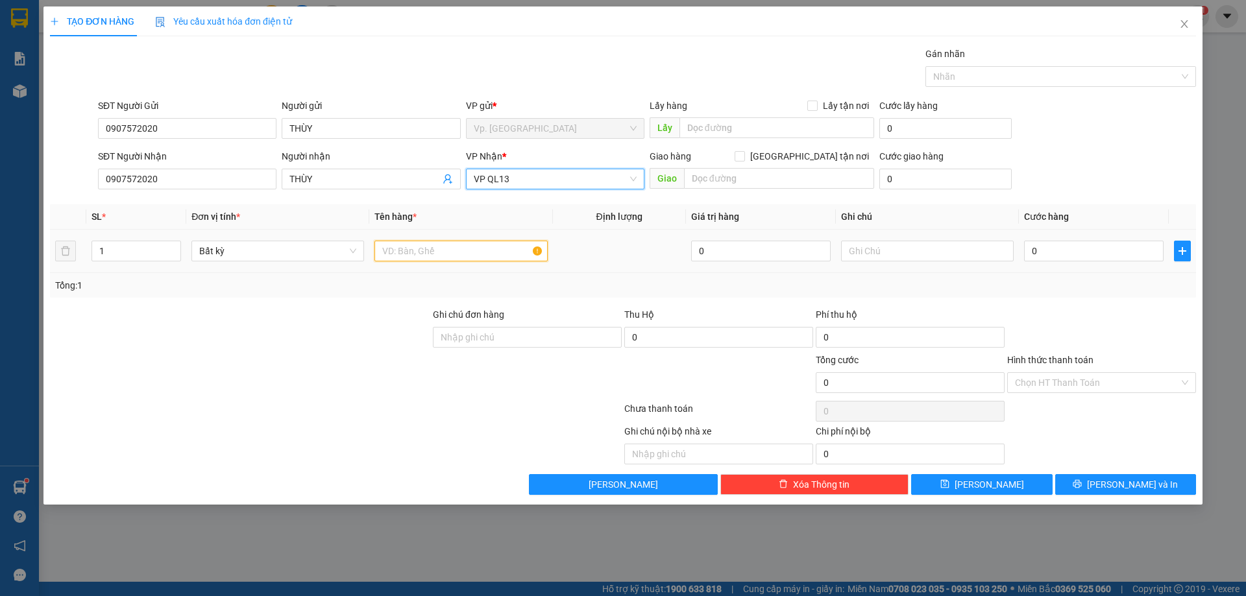
click at [467, 242] on input "text" at bounding box center [460, 251] width 173 height 21
type input "1 THÙNG XỐP"
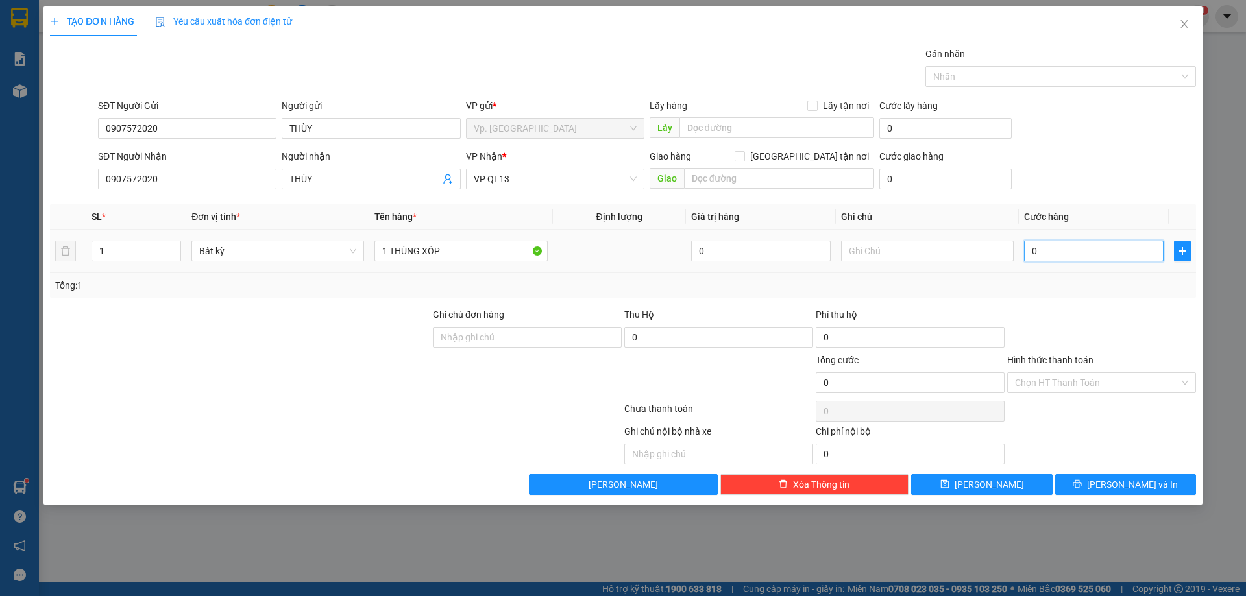
click at [1065, 243] on input "0" at bounding box center [1094, 251] width 140 height 21
type input "6"
type input "60"
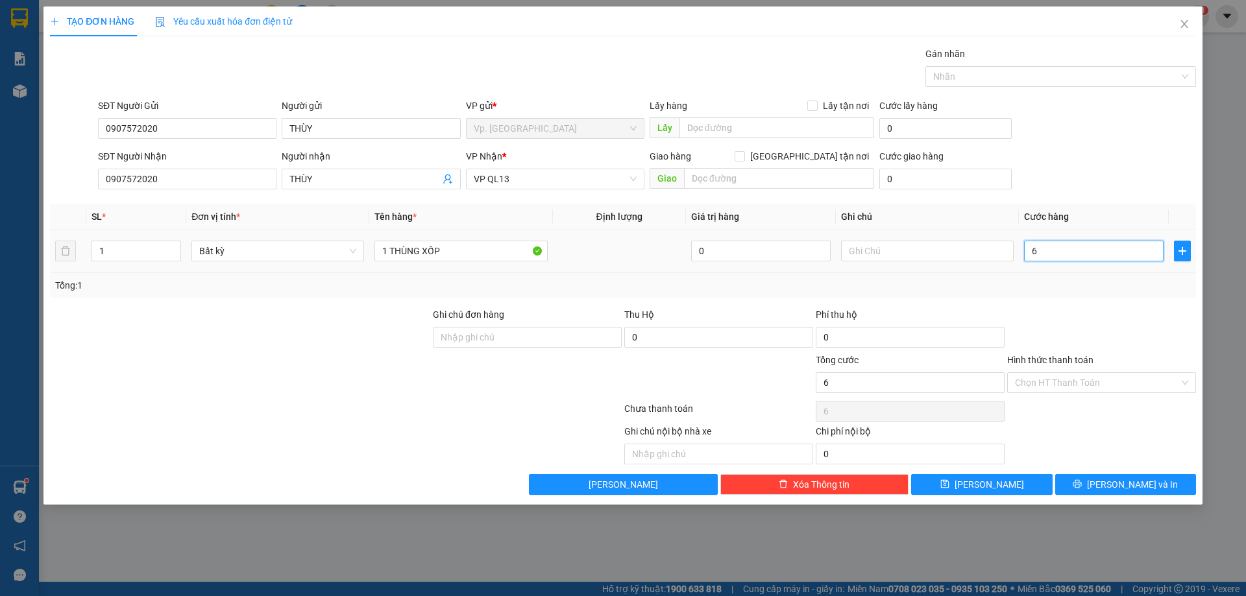
type input "60"
type input "60.000"
click at [1031, 278] on div "Tổng: 1" at bounding box center [623, 285] width 1136 height 14
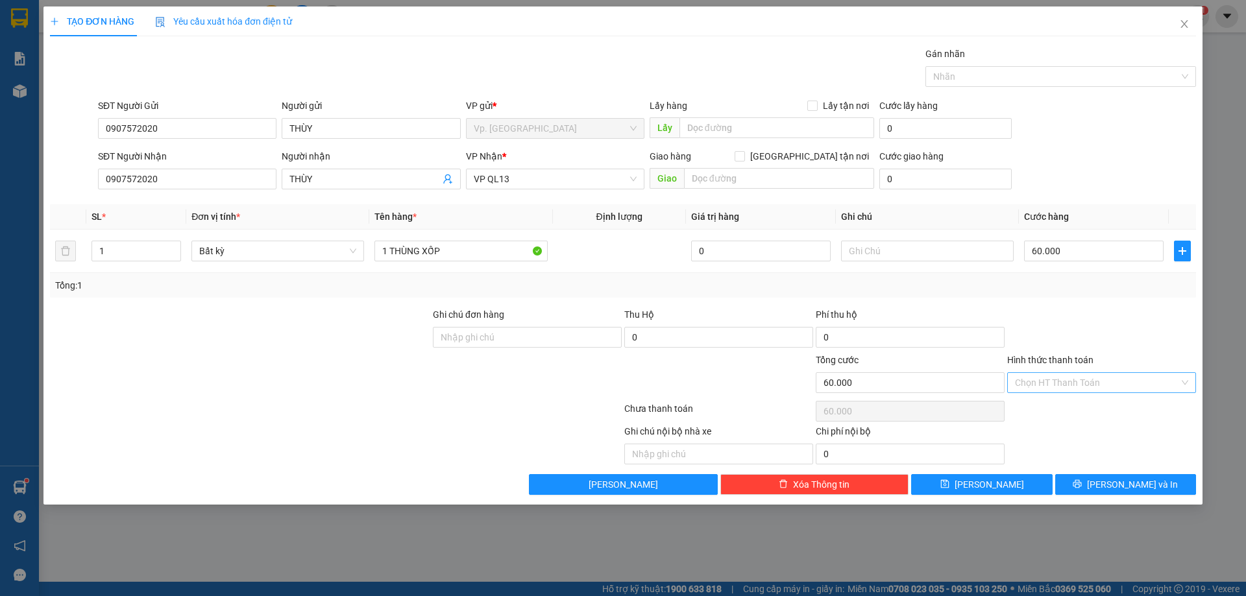
click at [1066, 382] on input "Hình thức thanh toán" at bounding box center [1097, 382] width 164 height 19
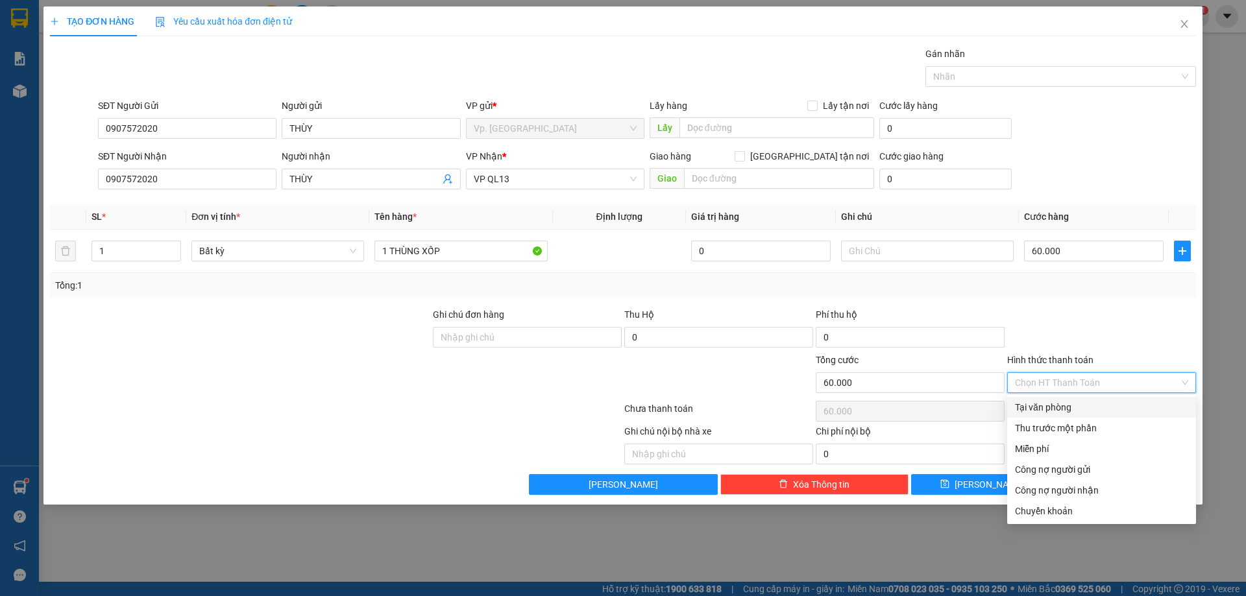
click at [1060, 408] on div "Tại văn phòng" at bounding box center [1101, 407] width 173 height 14
type input "0"
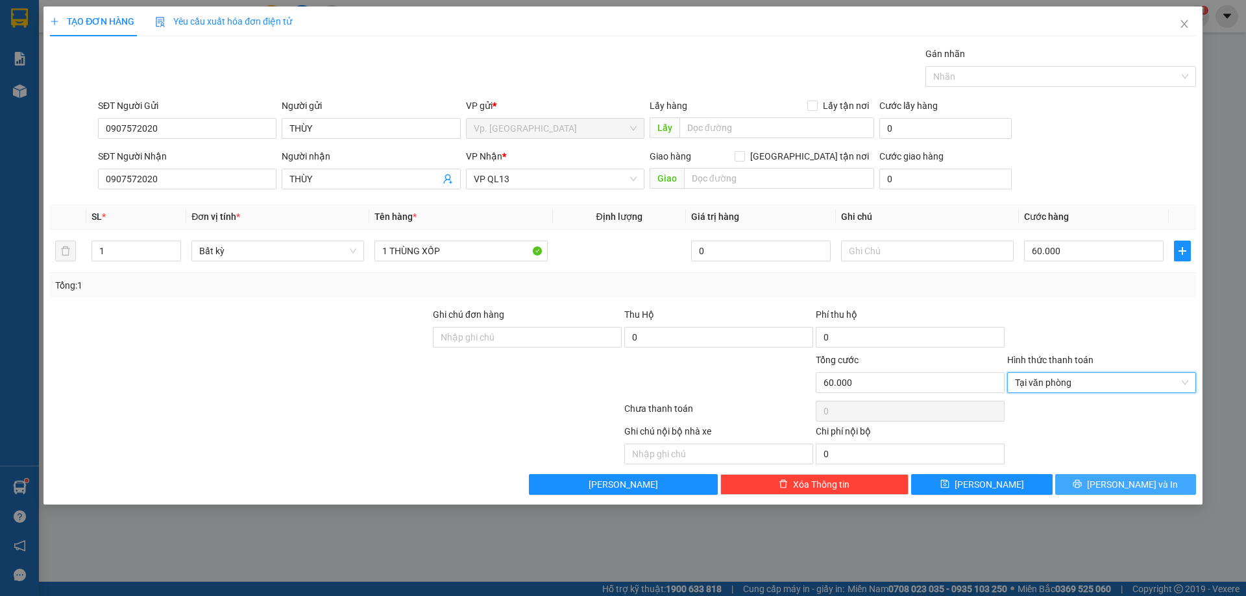
click at [1088, 476] on button "[PERSON_NAME] và In" at bounding box center [1125, 484] width 141 height 21
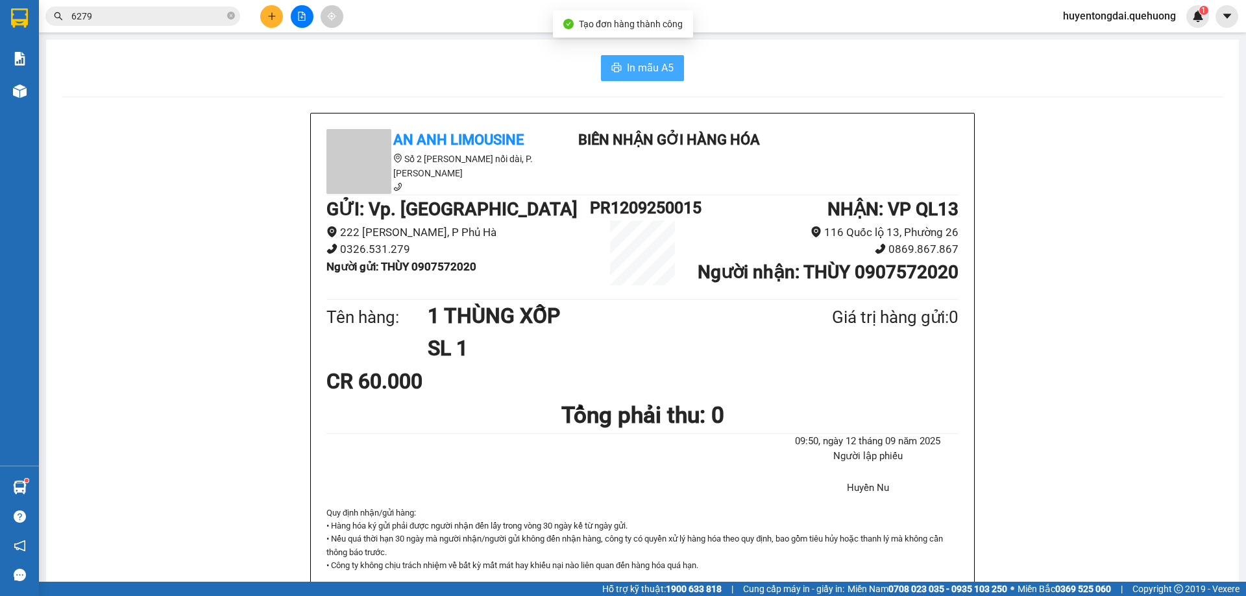
click at [613, 71] on icon "printer" at bounding box center [616, 67] width 10 height 10
click at [271, 10] on button at bounding box center [271, 16] width 23 height 23
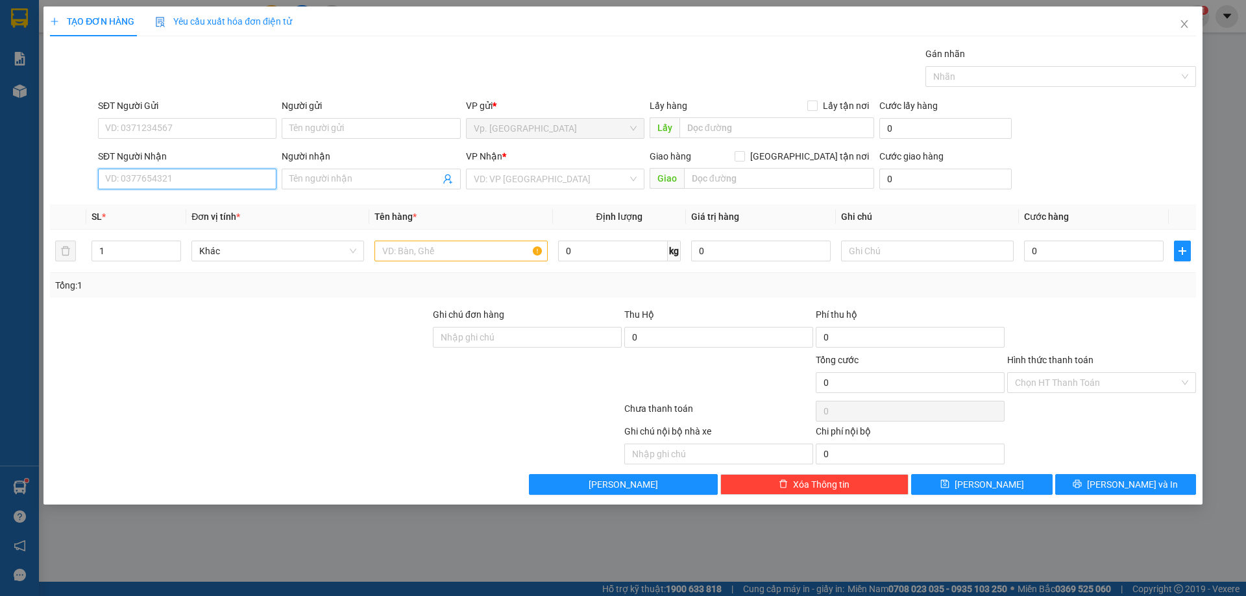
click at [170, 181] on input "SĐT Người Nhận" at bounding box center [187, 179] width 178 height 21
type input "0869094796"
click at [310, 177] on input "Người nhận" at bounding box center [364, 179] width 150 height 14
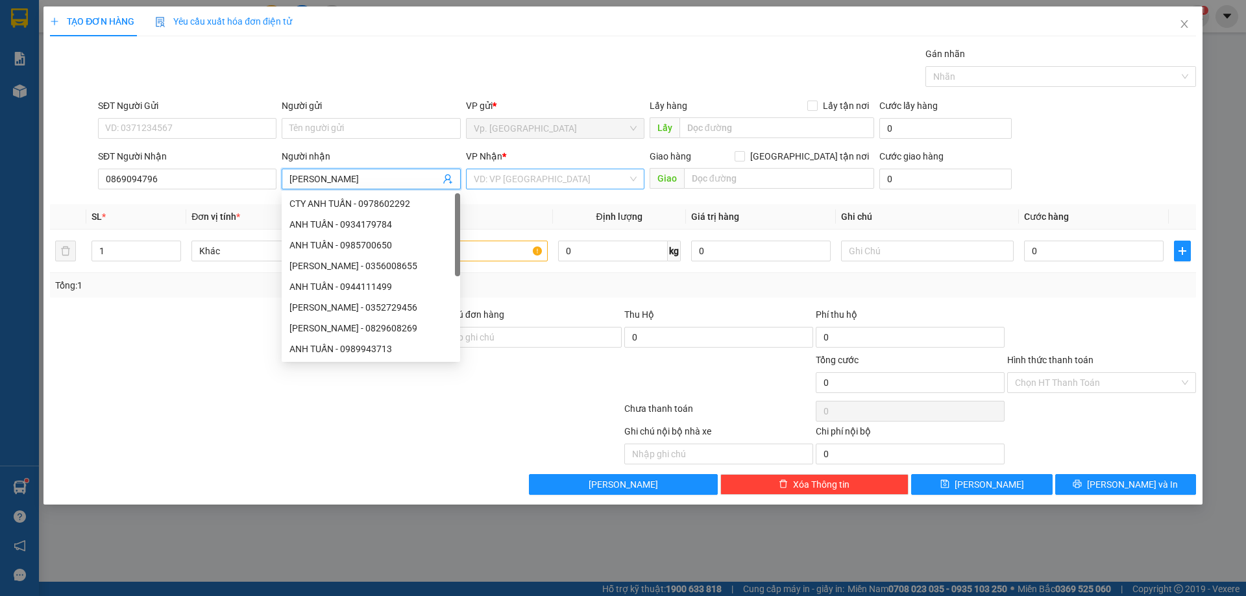
type input "[PERSON_NAME]"
click at [486, 172] on input "search" at bounding box center [551, 178] width 154 height 19
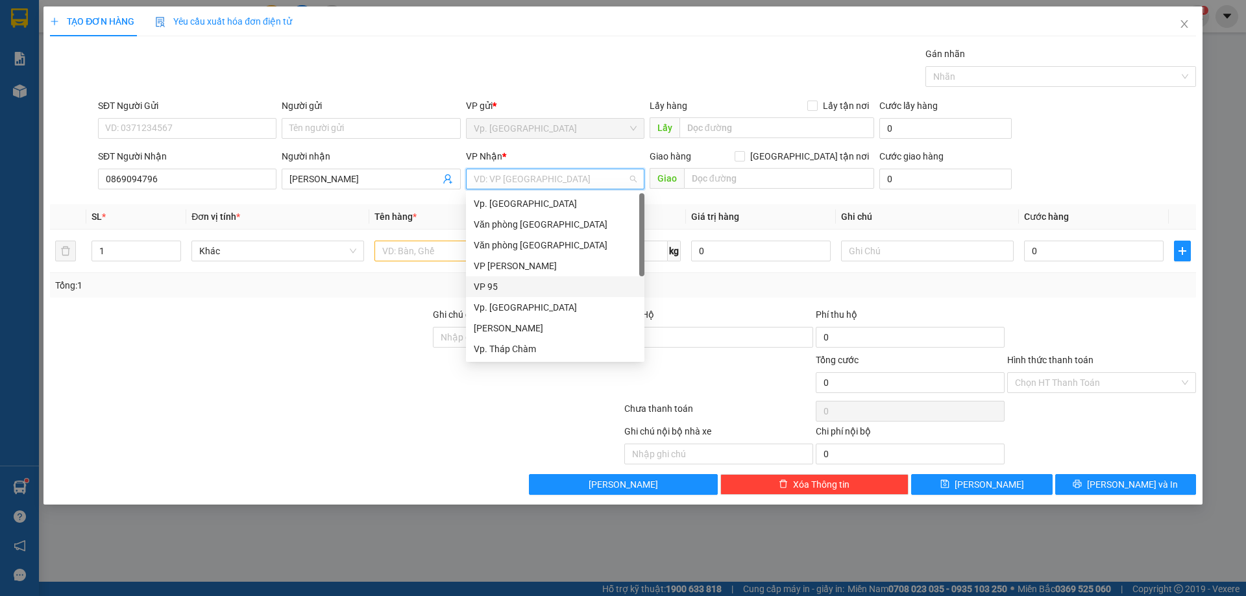
scroll to position [104, 0]
click at [512, 288] on div "VP QL13" at bounding box center [555, 287] width 163 height 14
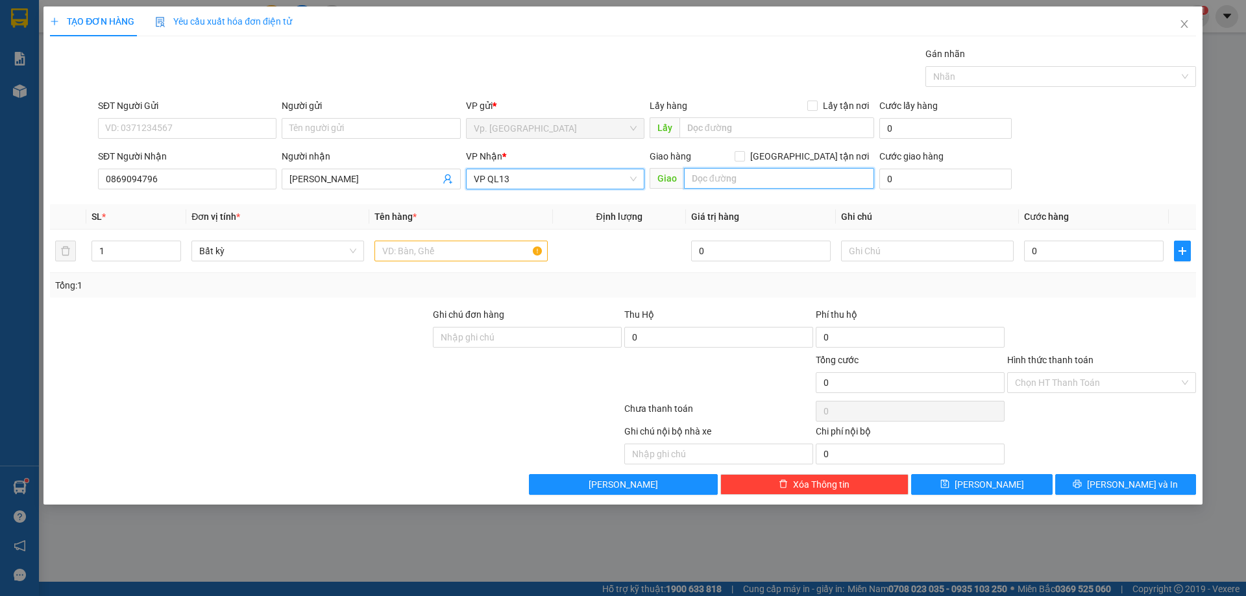
click at [714, 180] on input "text" at bounding box center [779, 178] width 190 height 21
type input "[GEOGRAPHIC_DATA]"
click at [475, 258] on input "text" at bounding box center [460, 251] width 173 height 21
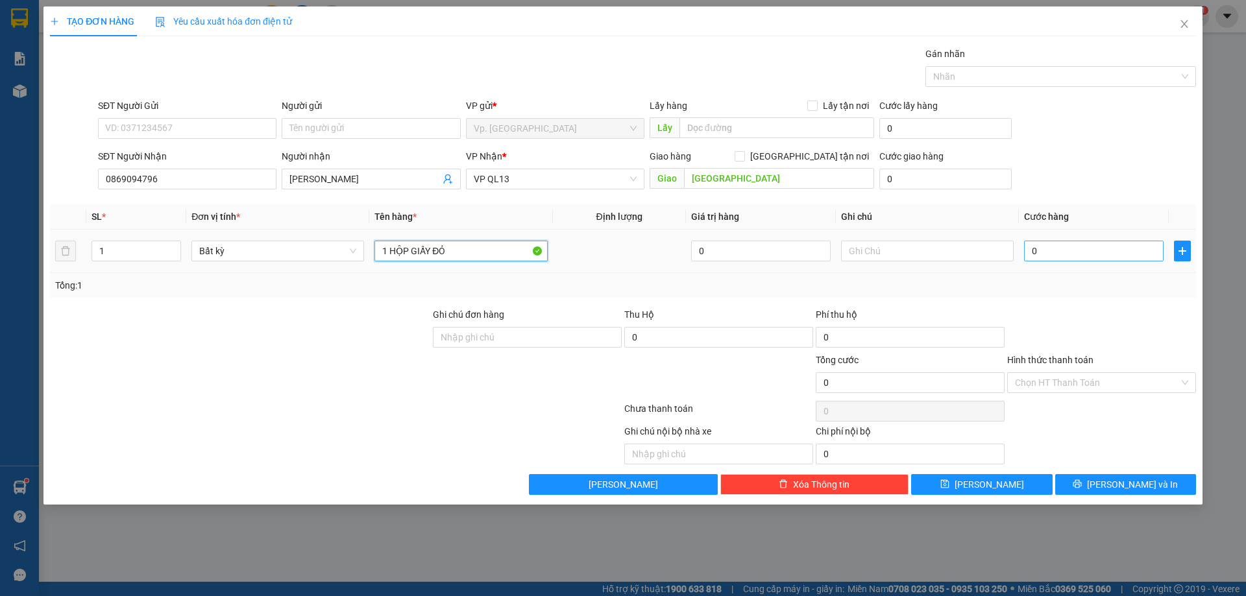
type input "1 HỘP GIẤY ĐỎ"
click at [1134, 259] on input "0" at bounding box center [1094, 251] width 140 height 21
type input "2"
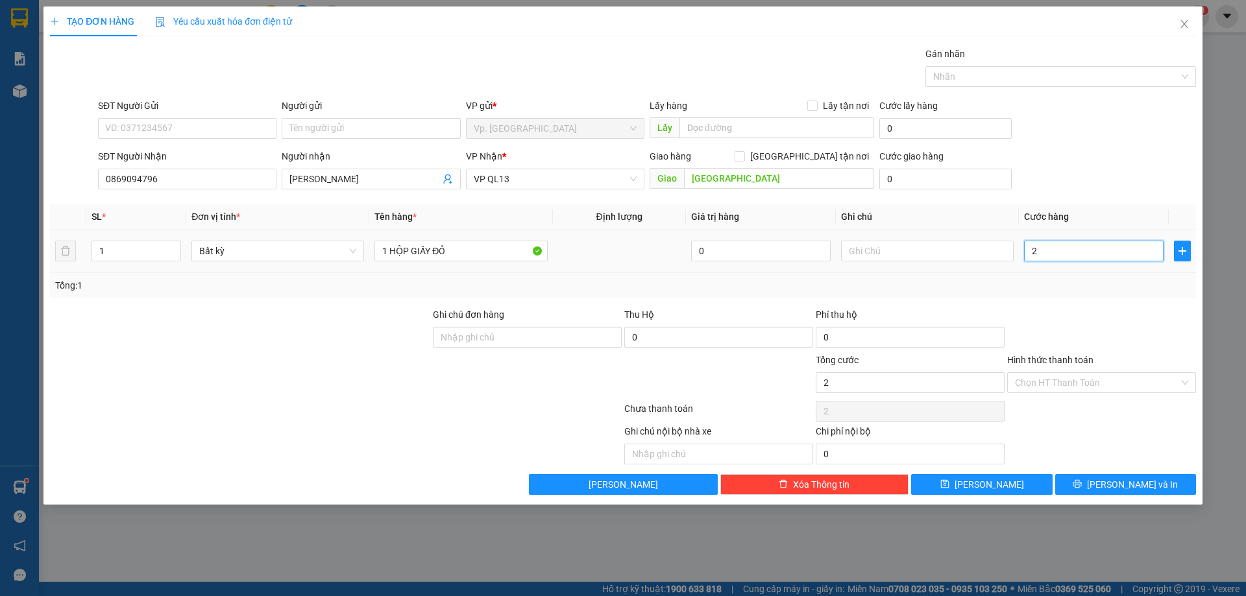
type input "20"
type input "20.000"
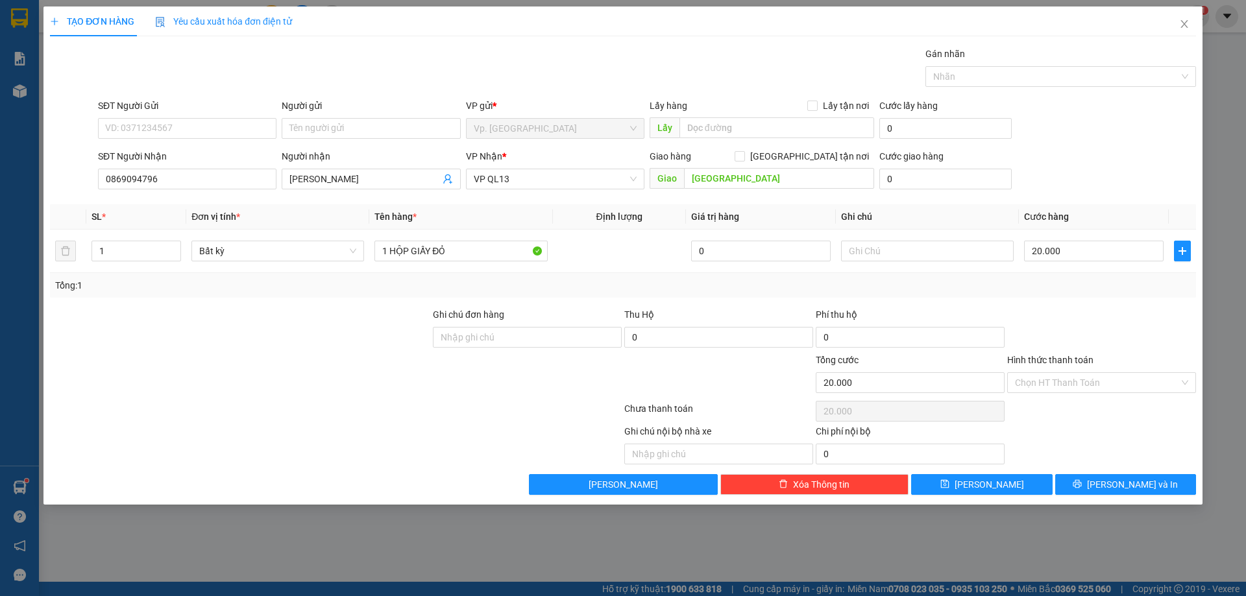
click at [1160, 309] on div at bounding box center [1101, 330] width 191 height 45
click at [1101, 377] on input "Hình thức thanh toán" at bounding box center [1097, 382] width 164 height 19
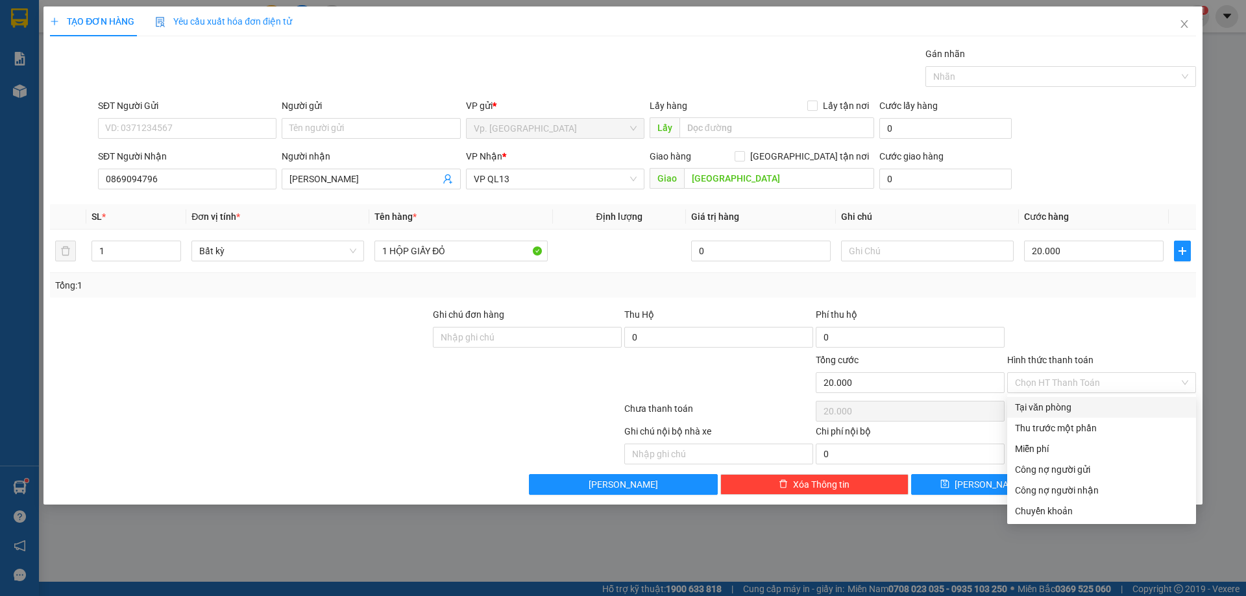
click at [1086, 396] on div "Transit Pickup Surcharge Ids Transit Deliver Surcharge Ids Transit Deliver Surc…" at bounding box center [623, 271] width 1146 height 448
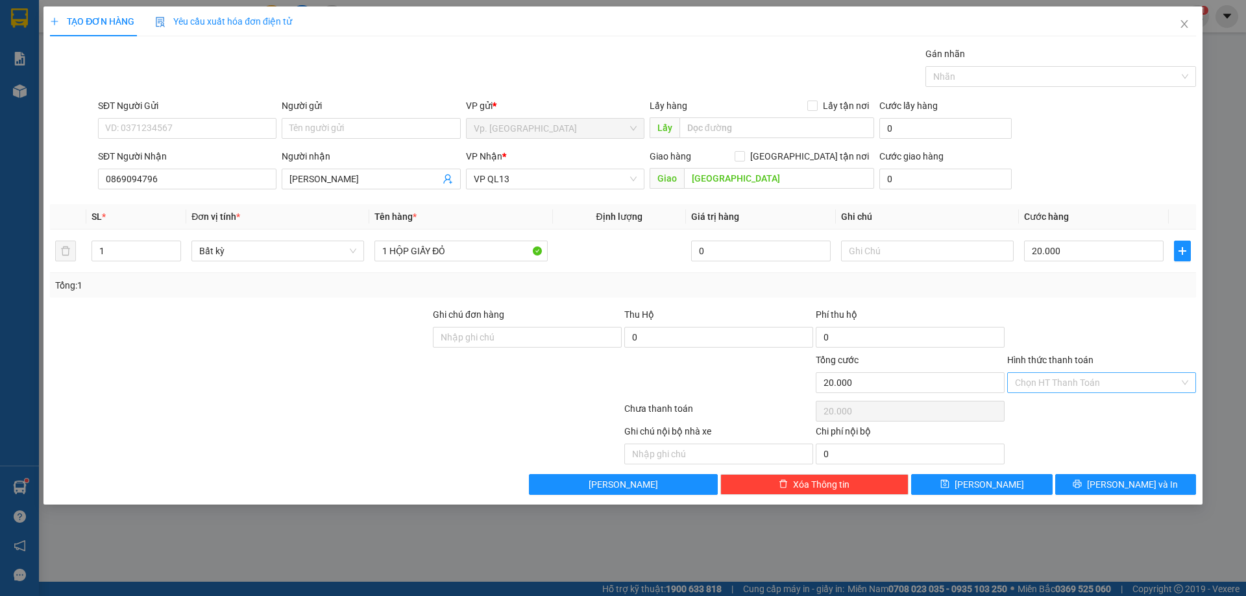
click at [1091, 380] on input "Hình thức thanh toán" at bounding box center [1097, 382] width 164 height 19
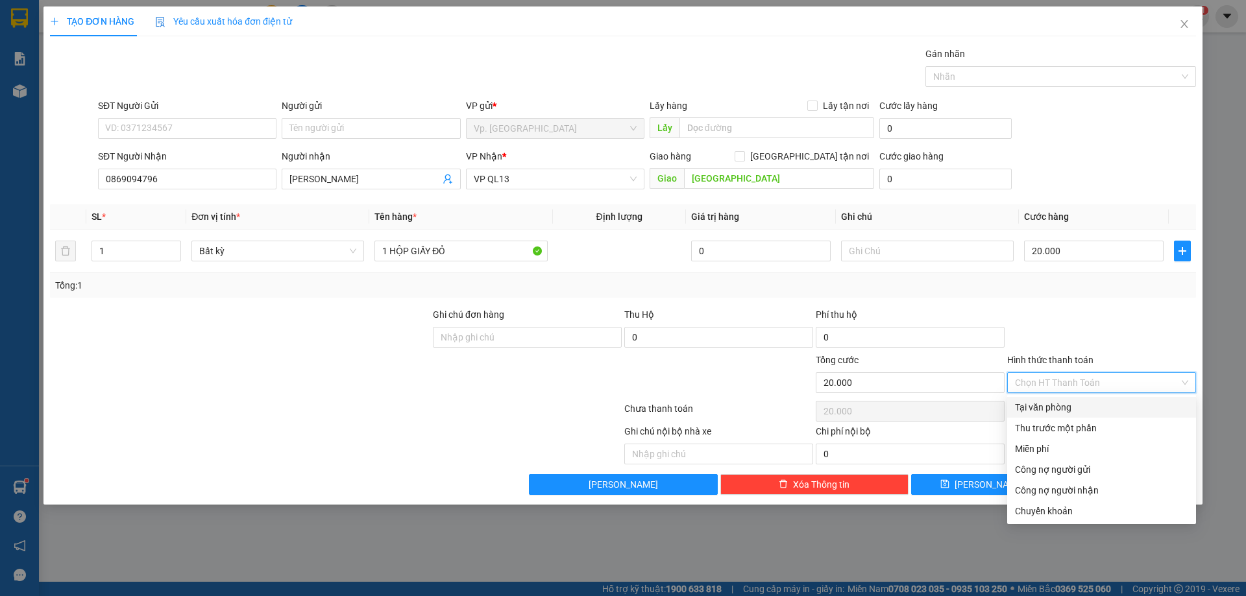
click at [1077, 408] on div "Tại văn phòng" at bounding box center [1101, 407] width 173 height 14
type input "0"
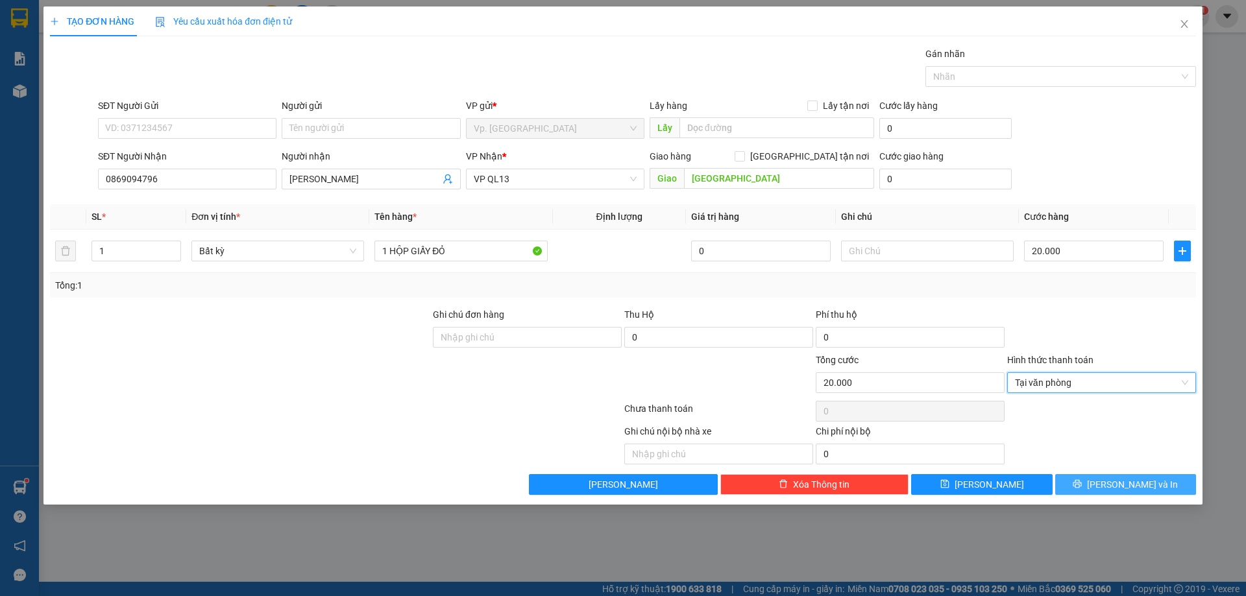
click at [1117, 484] on span "[PERSON_NAME] và In" at bounding box center [1132, 485] width 91 height 14
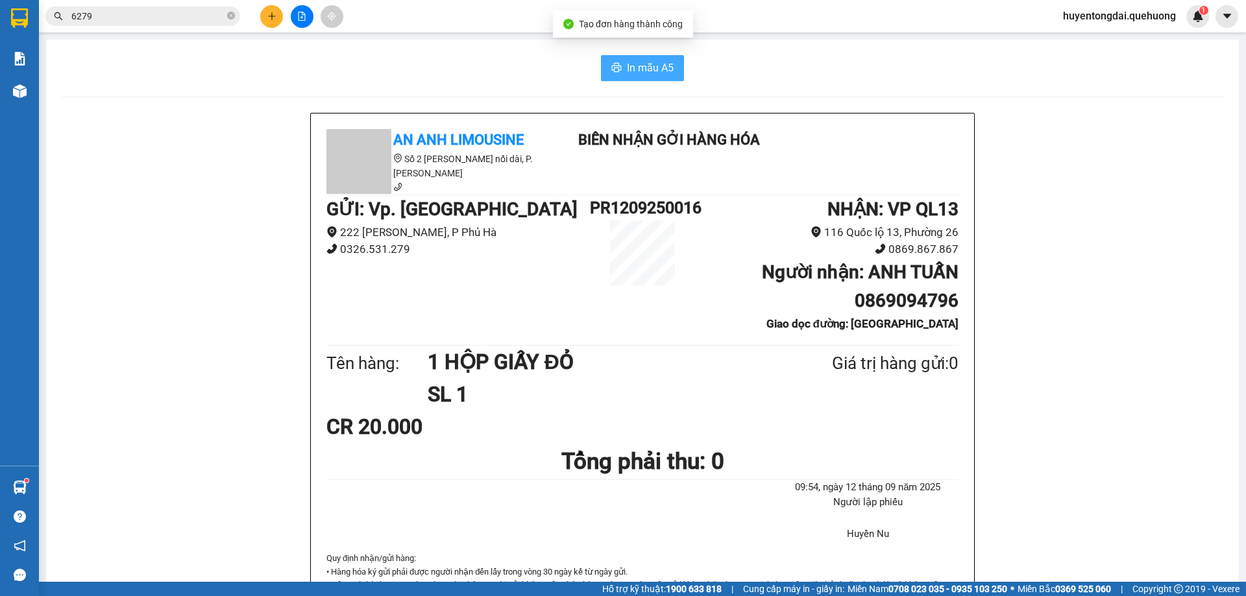
click at [652, 76] on span "In mẫu A5" at bounding box center [650, 68] width 47 height 16
click at [209, 19] on input "6279" at bounding box center [147, 16] width 153 height 14
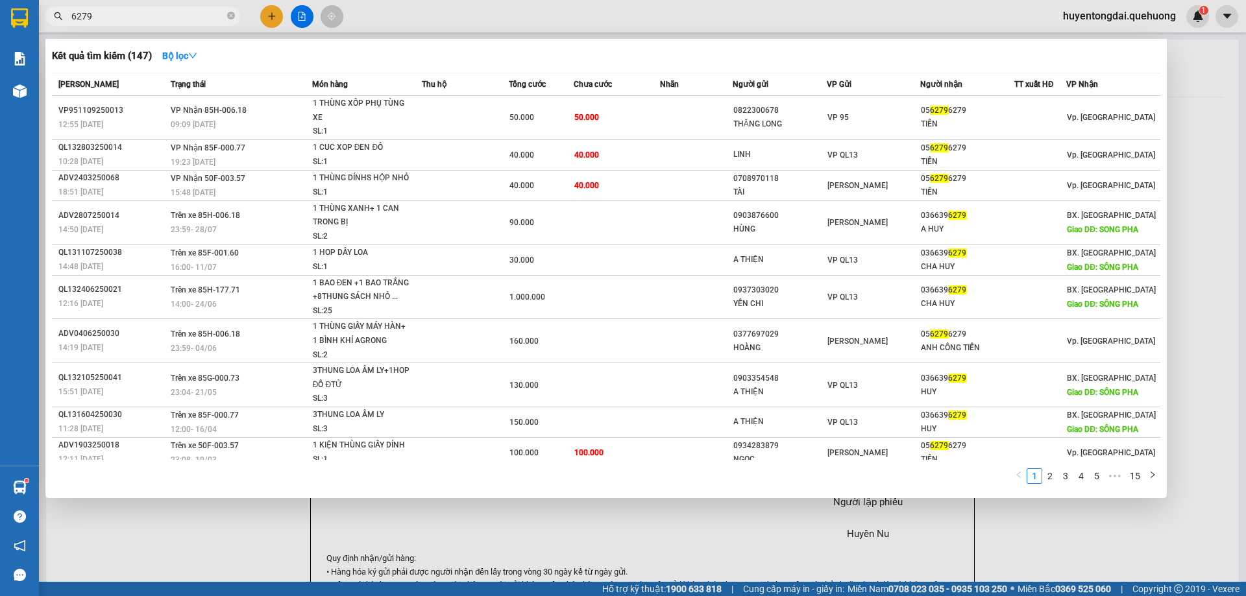
click at [209, 19] on input "6279" at bounding box center [147, 16] width 153 height 14
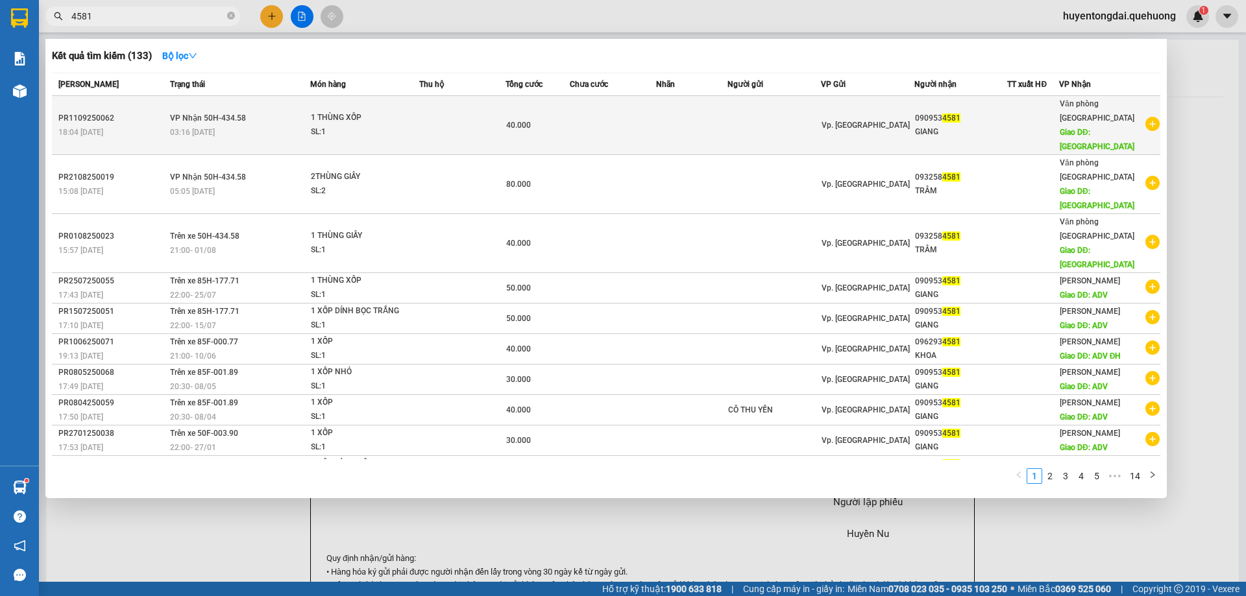
type input "4581"
click at [816, 114] on td at bounding box center [773, 125] width 93 height 59
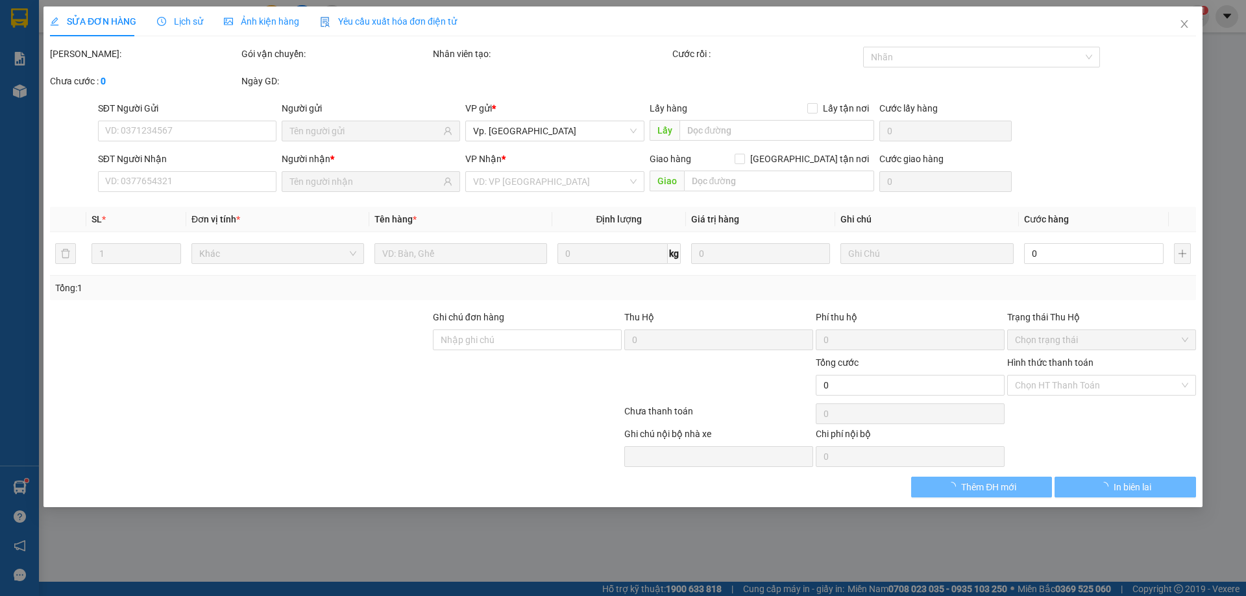
type input "0909534581"
type input "TÂN PHÚ"
type input "40.000"
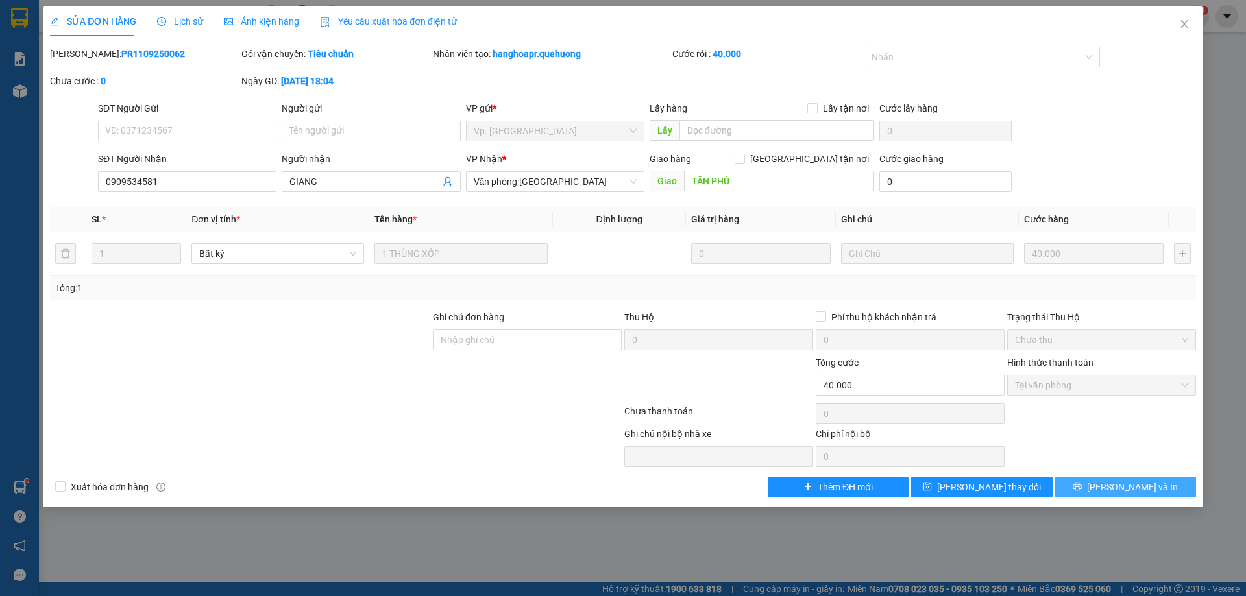
click at [1131, 485] on span "[PERSON_NAME] và In" at bounding box center [1132, 487] width 91 height 14
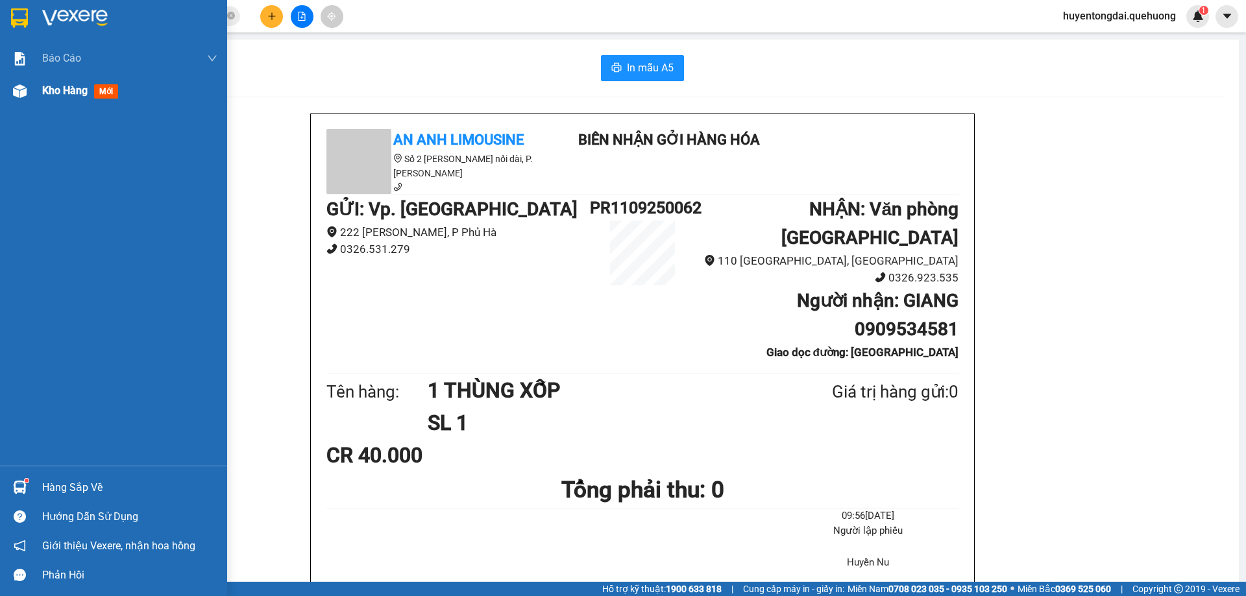
click at [53, 82] on div "Kho hàng mới" at bounding box center [82, 90] width 81 height 16
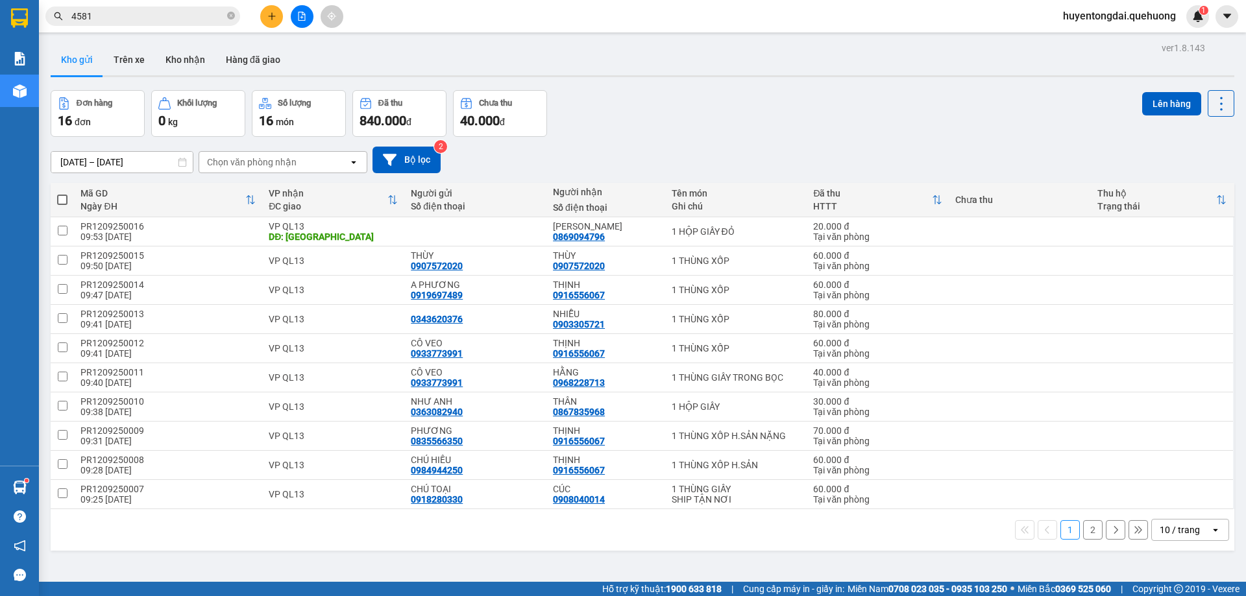
click at [165, 24] on span "4581" at bounding box center [142, 15] width 195 height 19
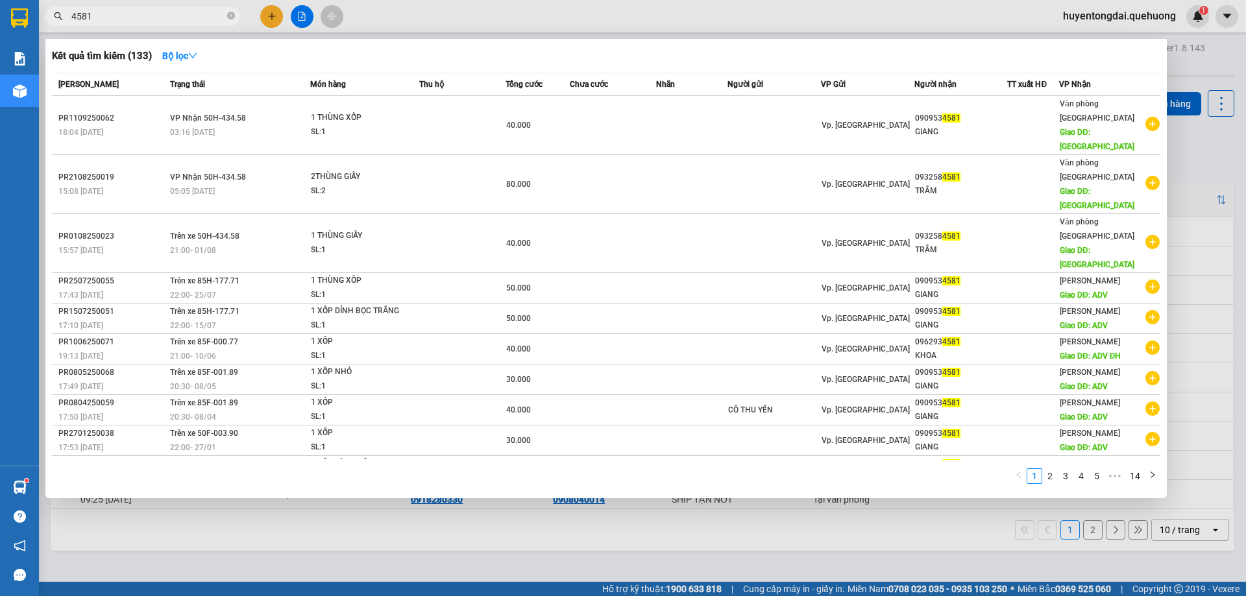
click at [164, 15] on input "4581" at bounding box center [147, 16] width 153 height 14
click at [480, 544] on div at bounding box center [623, 298] width 1246 height 596
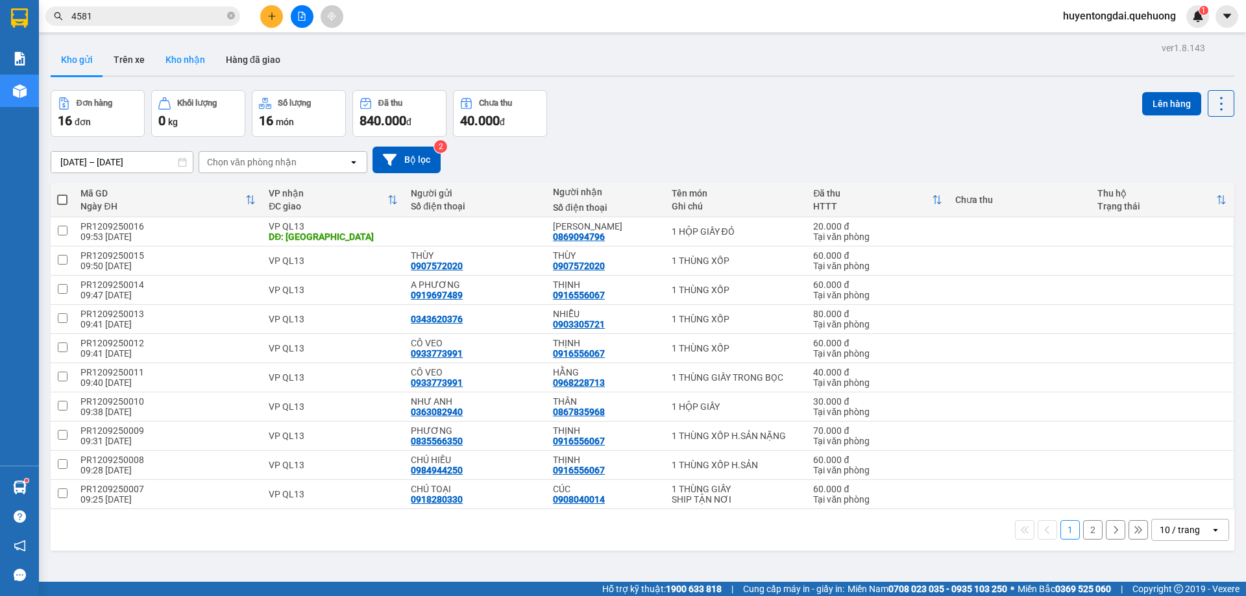
click at [191, 64] on button "Kho nhận" at bounding box center [185, 59] width 60 height 31
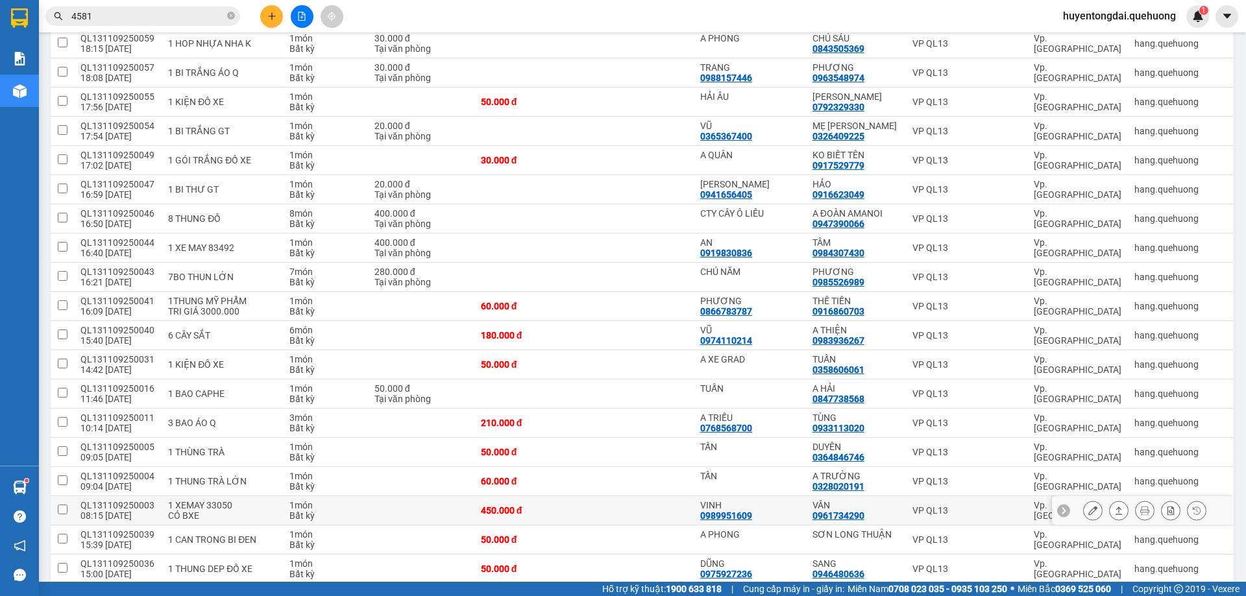
scroll to position [908, 0]
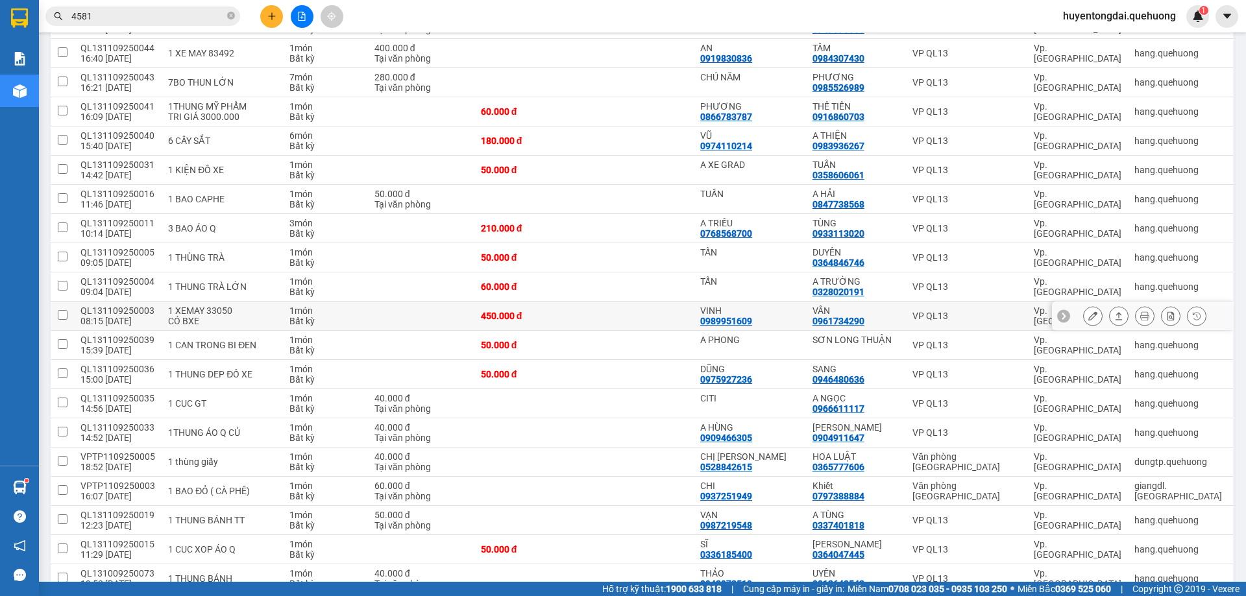
click at [1088, 313] on icon at bounding box center [1092, 315] width 9 height 9
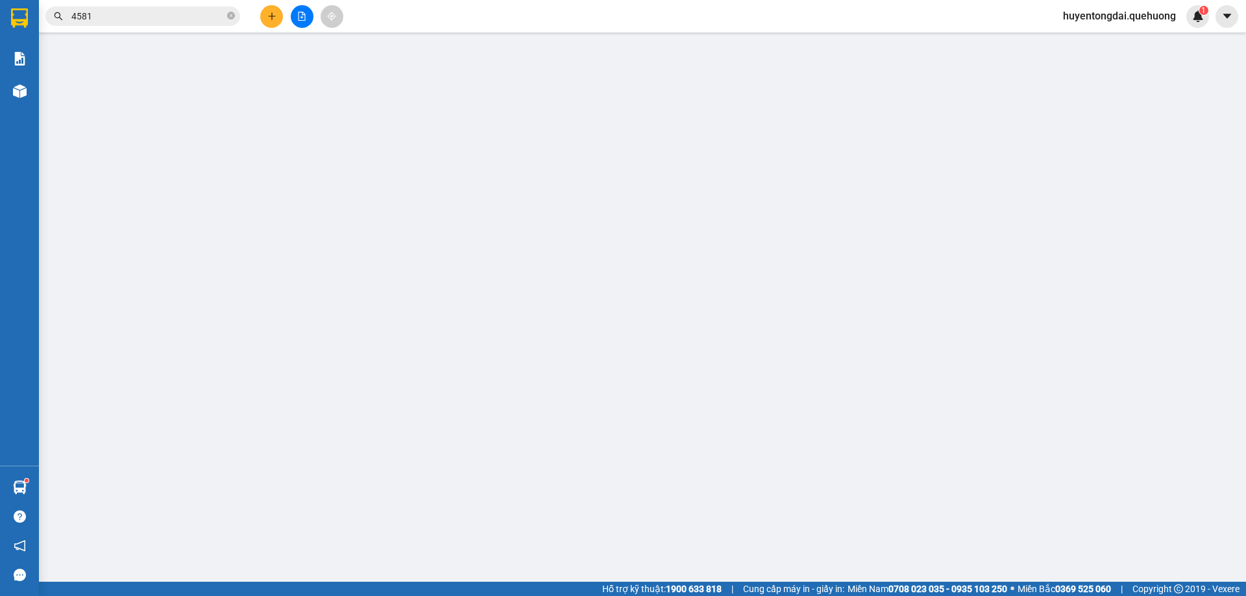
type input "0989951609"
type input "VINH"
type input "0961734290"
type input "VÂN"
type input "450.000"
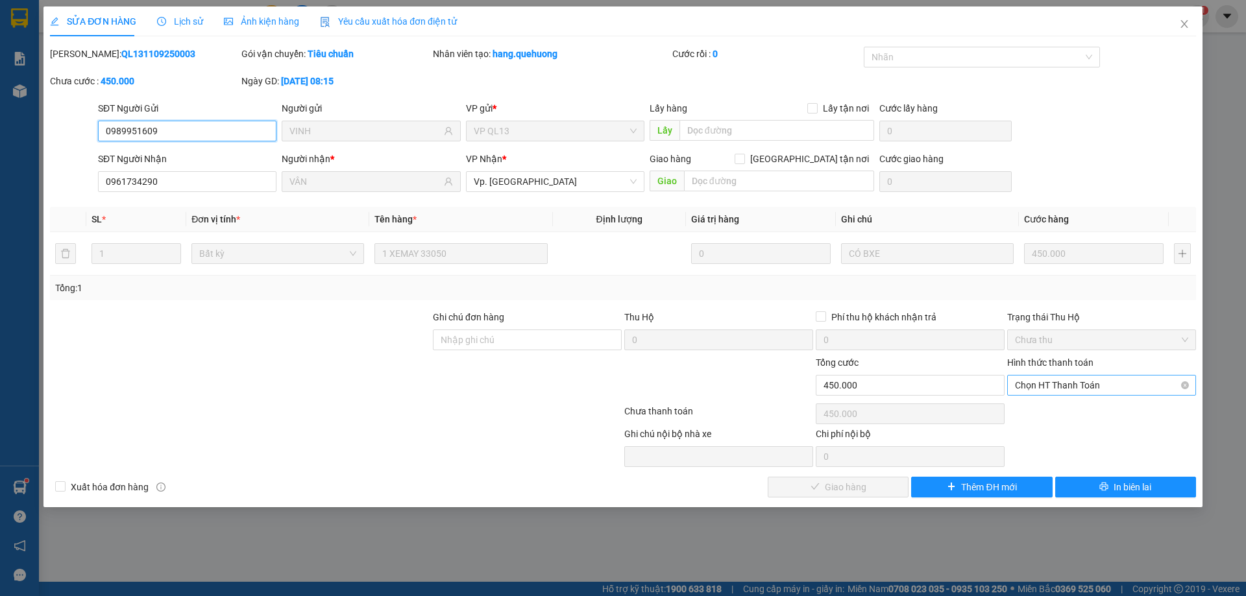
click at [1054, 382] on span "Chọn HT Thanh Toán" at bounding box center [1101, 385] width 173 height 19
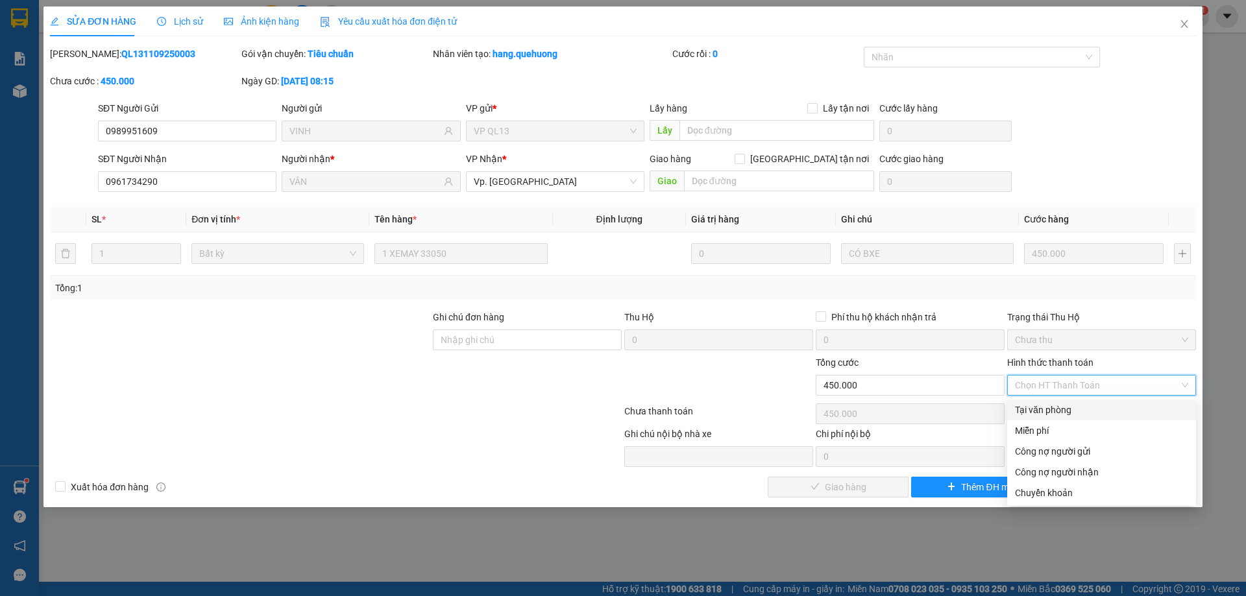
click at [1039, 409] on div "Tại văn phòng" at bounding box center [1101, 410] width 173 height 14
type input "0"
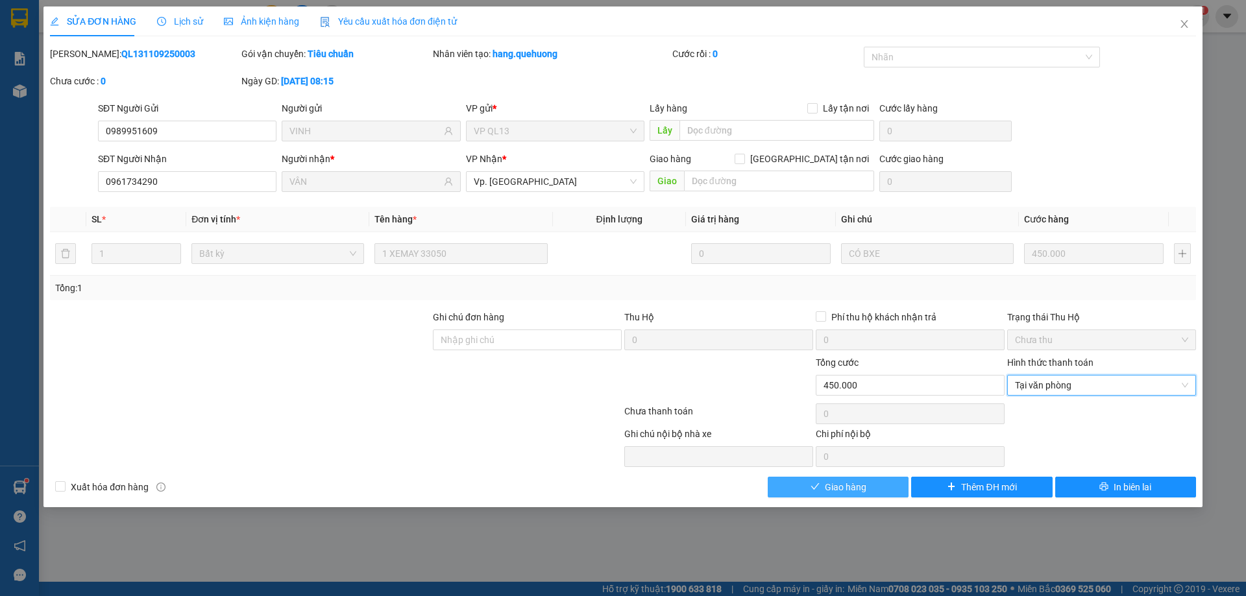
click at [834, 485] on span "Giao hàng" at bounding box center [846, 487] width 42 height 14
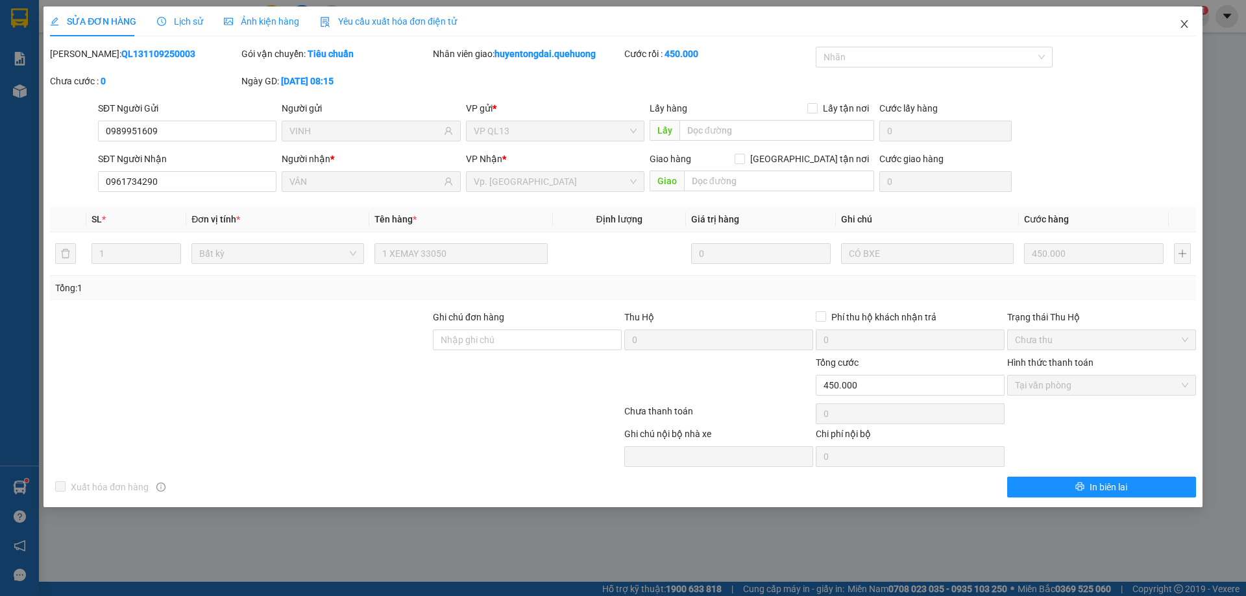
click at [1181, 22] on icon "close" at bounding box center [1184, 24] width 10 height 10
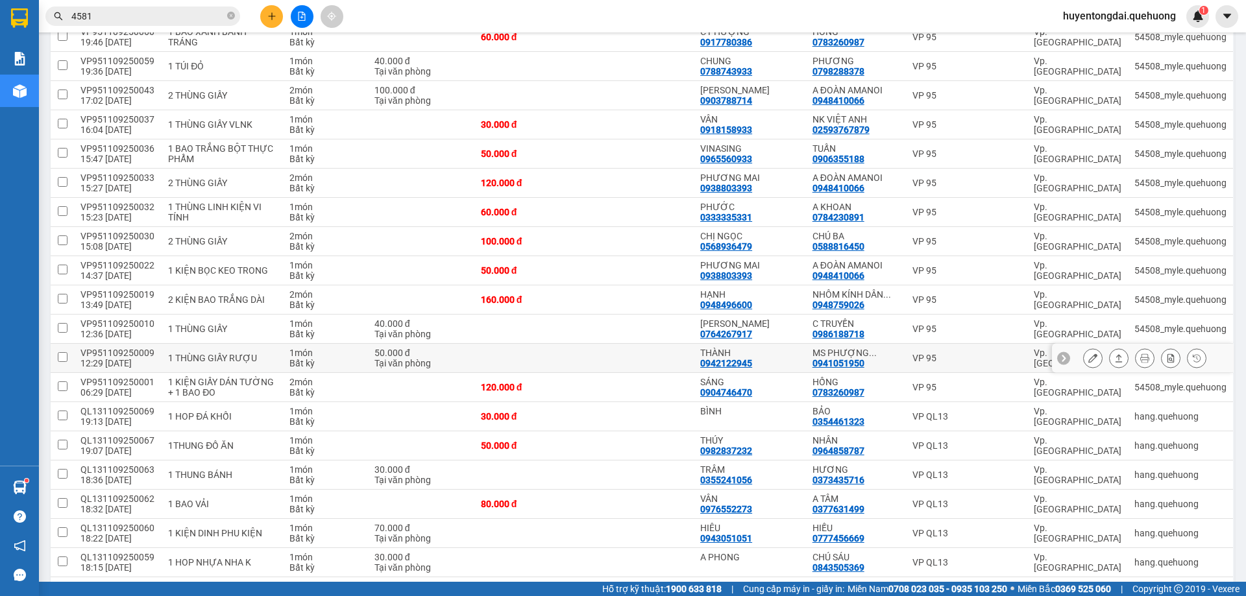
scroll to position [260, 0]
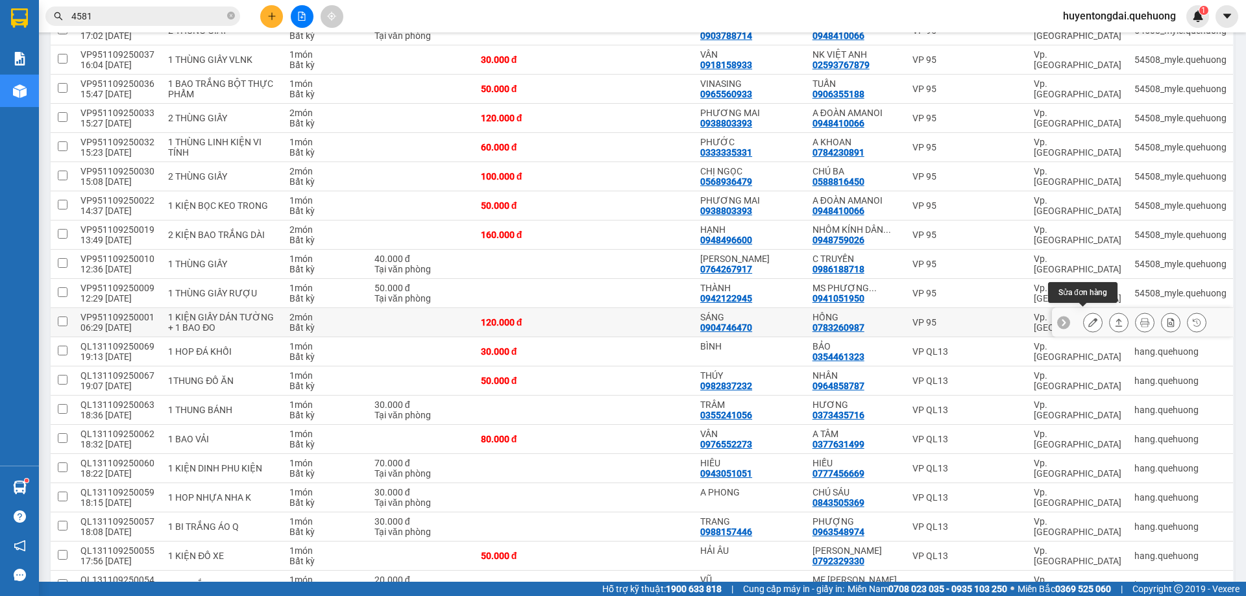
click at [1084, 319] on button at bounding box center [1093, 322] width 18 height 23
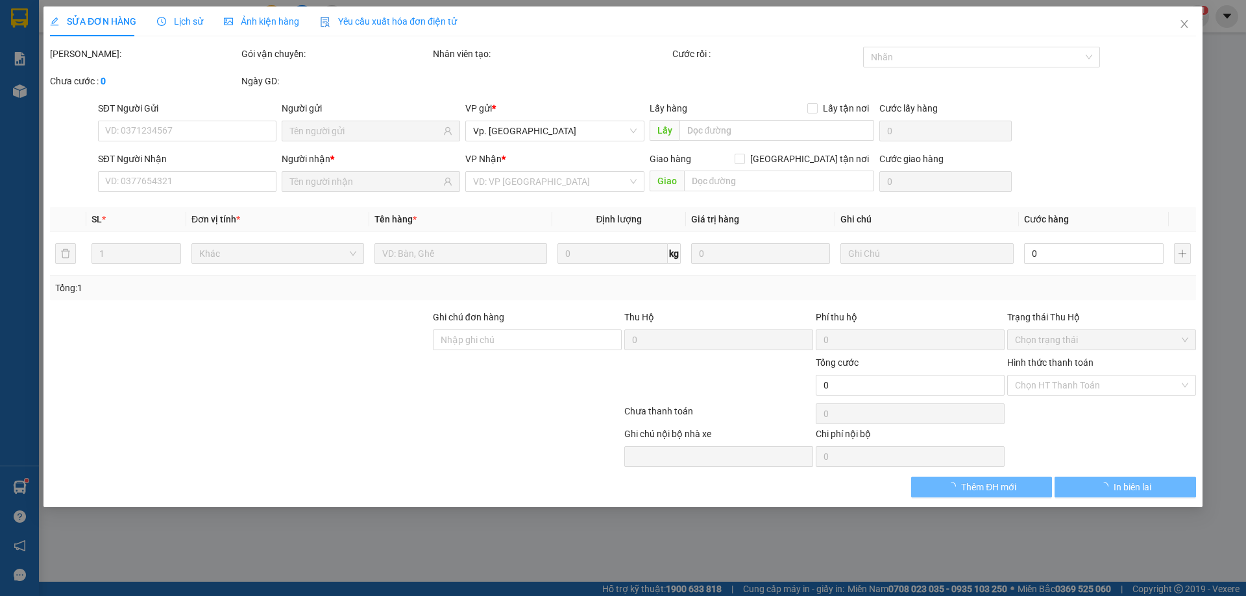
type input "0904746470"
type input "SÁNG"
type input "0783260987"
type input "HỒNG"
type input "120.000"
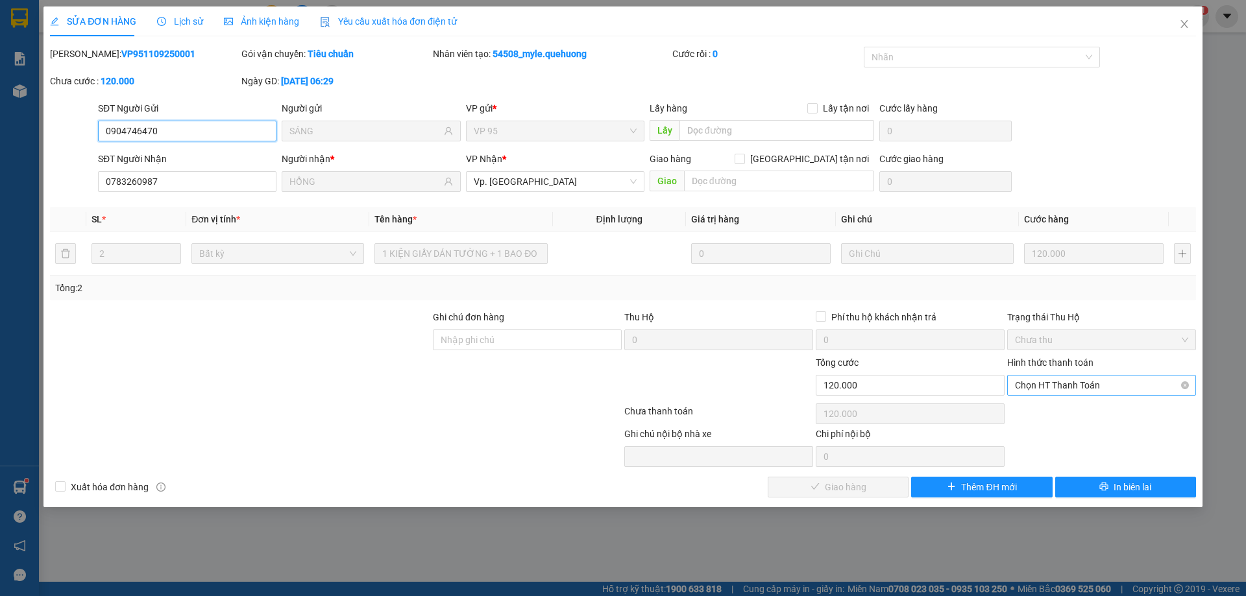
click at [1091, 384] on span "Chọn HT Thanh Toán" at bounding box center [1101, 385] width 173 height 19
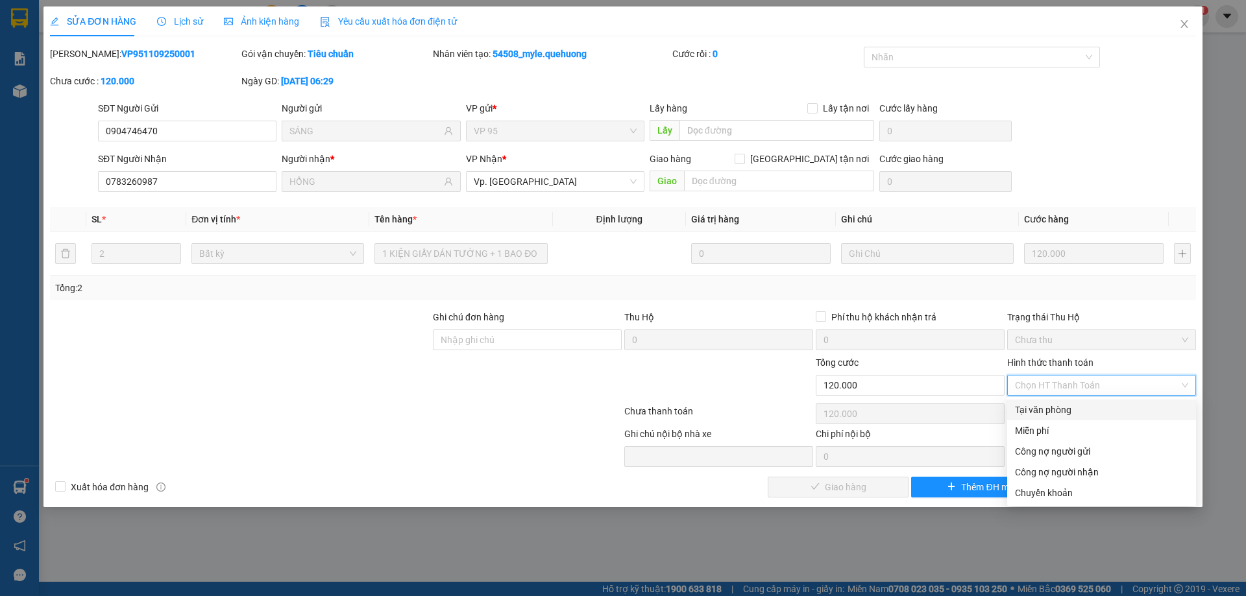
click at [1074, 408] on div "Tại văn phòng" at bounding box center [1101, 410] width 173 height 14
type input "0"
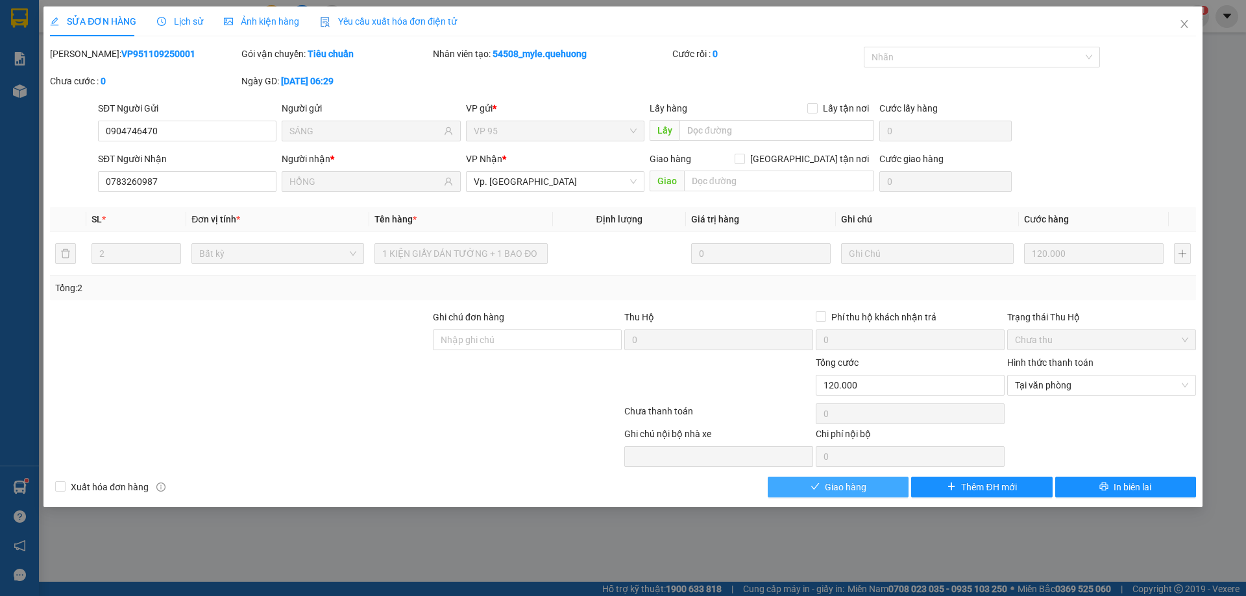
click at [876, 483] on button "Giao hàng" at bounding box center [838, 487] width 141 height 21
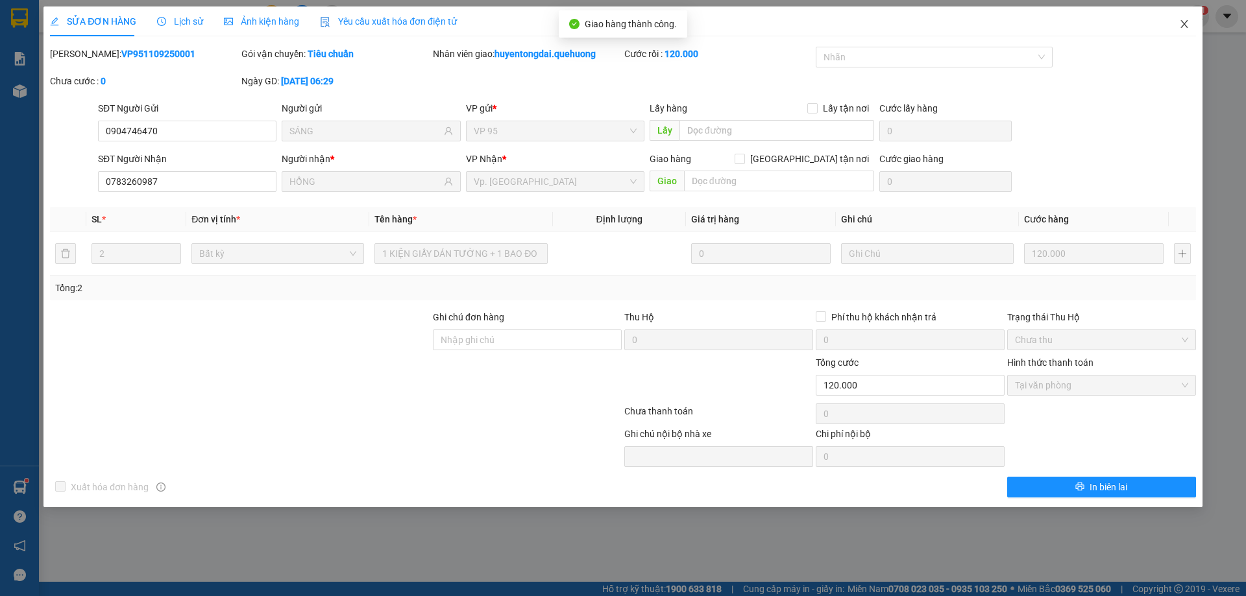
click at [1181, 22] on icon "close" at bounding box center [1184, 24] width 10 height 10
click at [1184, 23] on span "huyentongdai.quehuong" at bounding box center [1120, 16] width 134 height 16
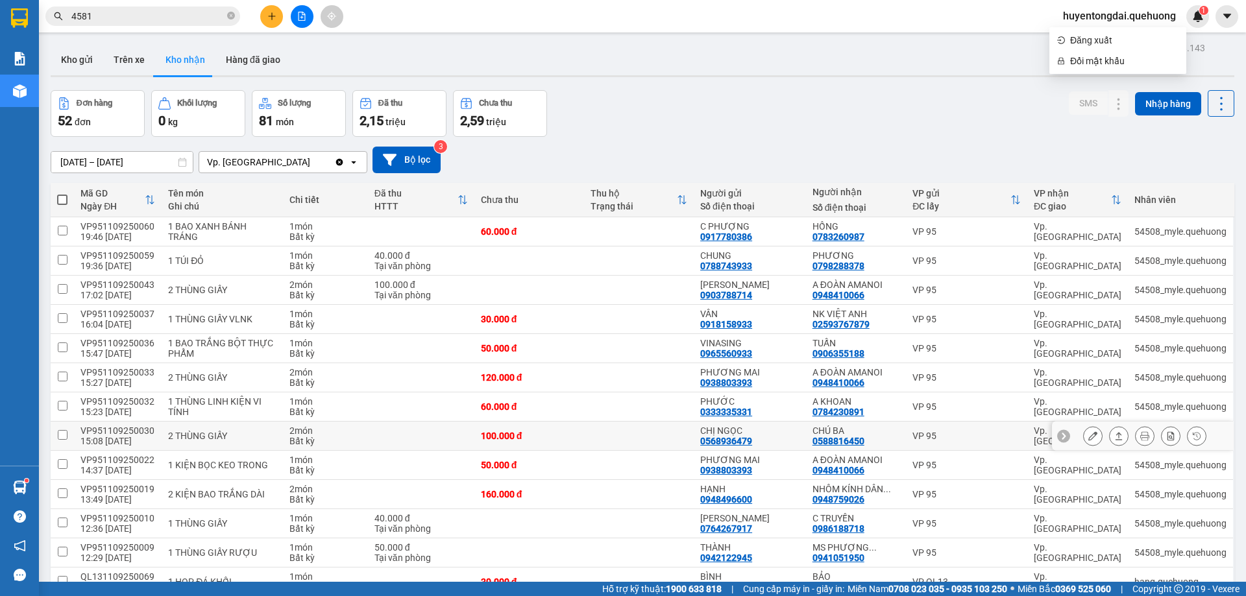
click at [1088, 432] on icon at bounding box center [1092, 436] width 9 height 9
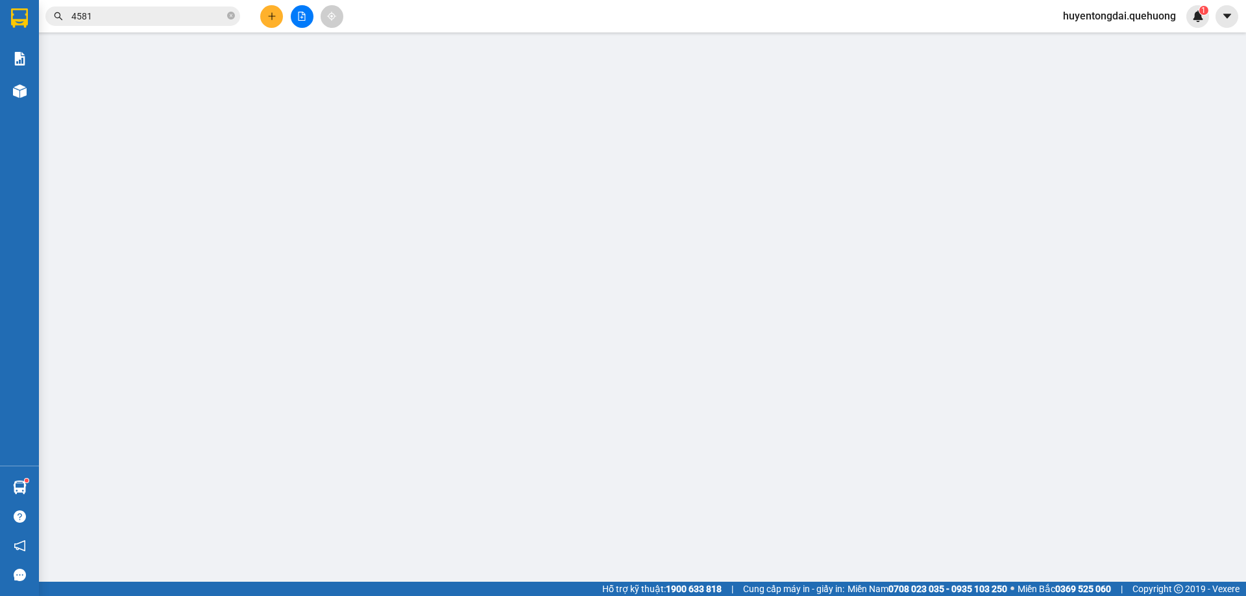
type input "0568936479"
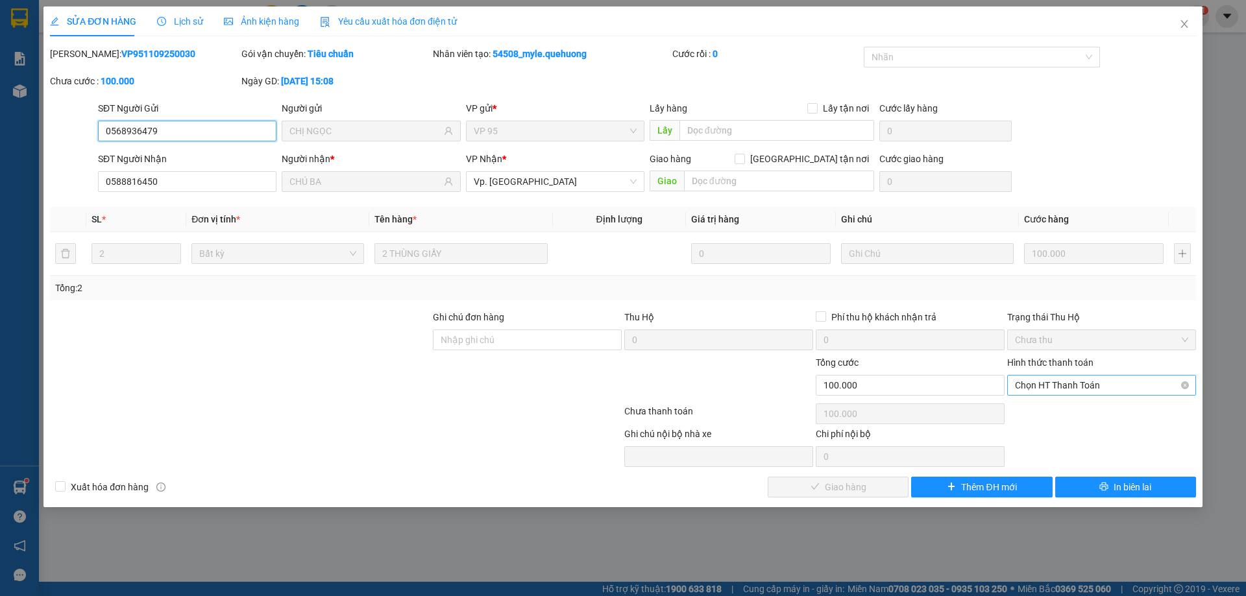
click at [1064, 388] on span "Chọn HT Thanh Toán" at bounding box center [1101, 385] width 173 height 19
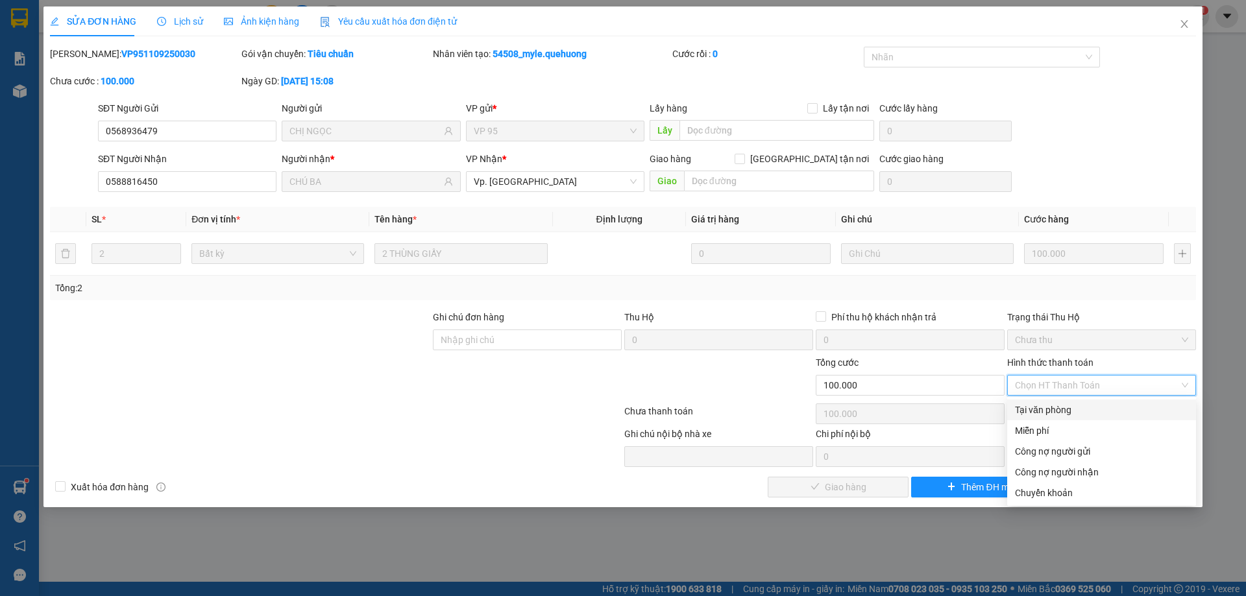
click at [1046, 417] on div "Tại văn phòng" at bounding box center [1101, 410] width 189 height 21
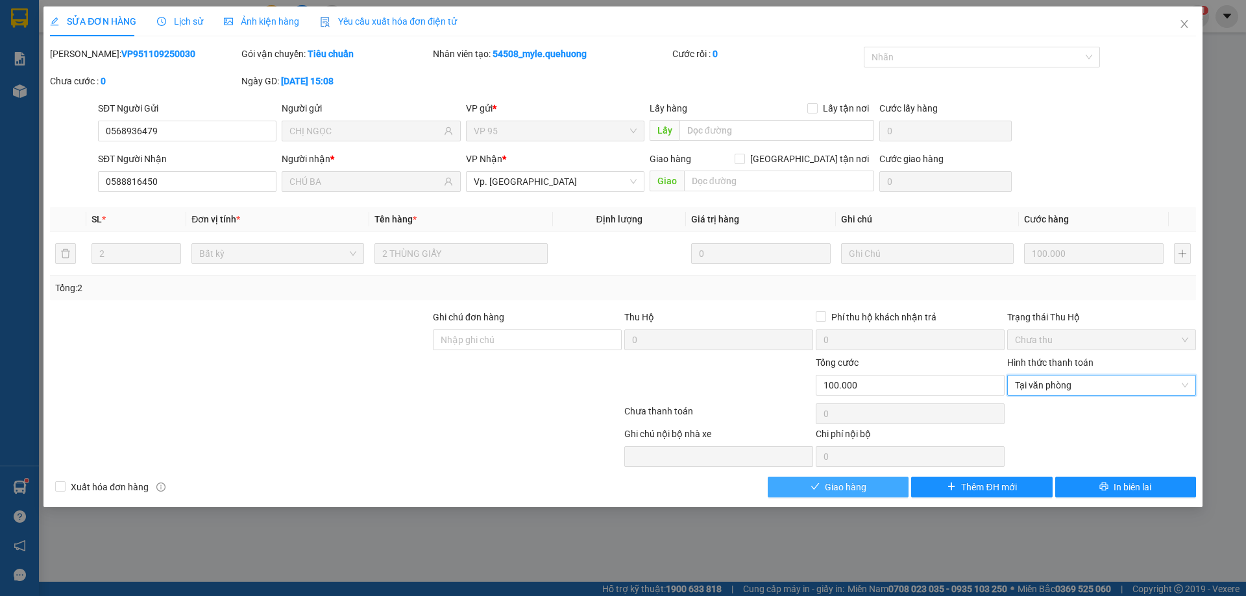
click at [836, 492] on button "Giao hàng" at bounding box center [838, 487] width 141 height 21
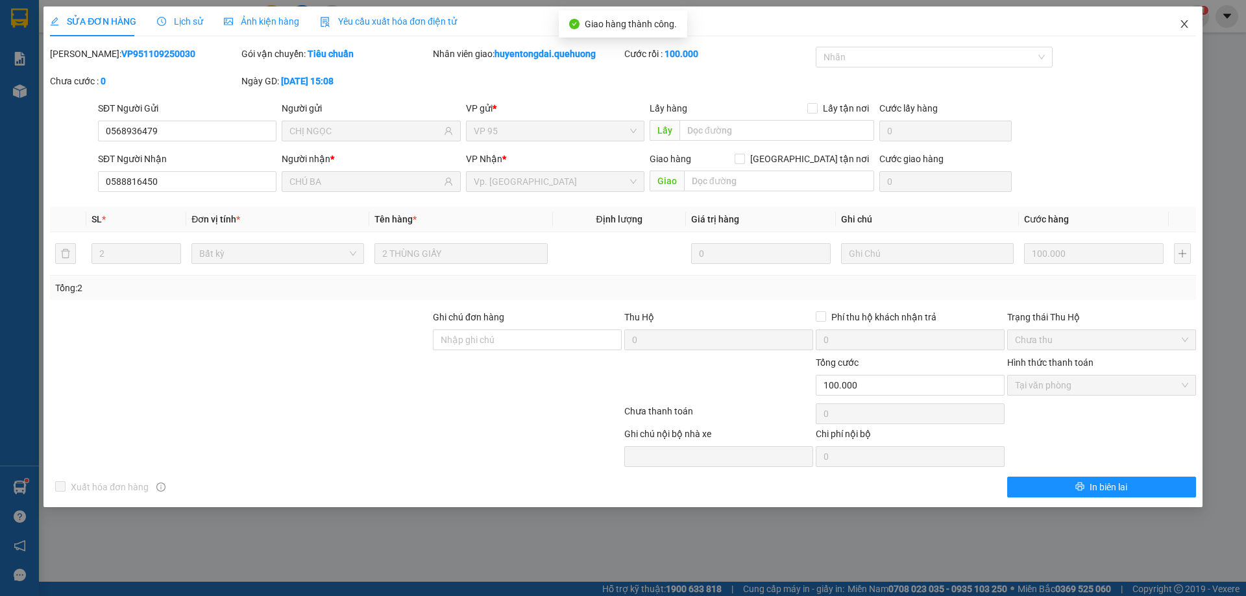
click at [1186, 22] on icon "close" at bounding box center [1184, 24] width 10 height 10
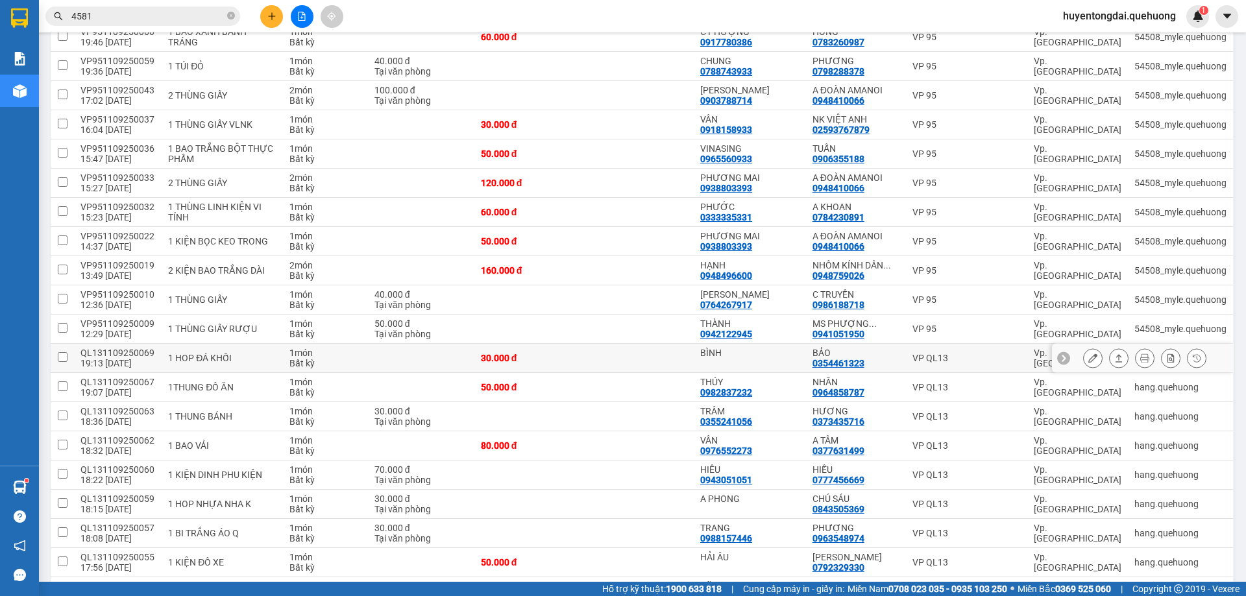
scroll to position [130, 0]
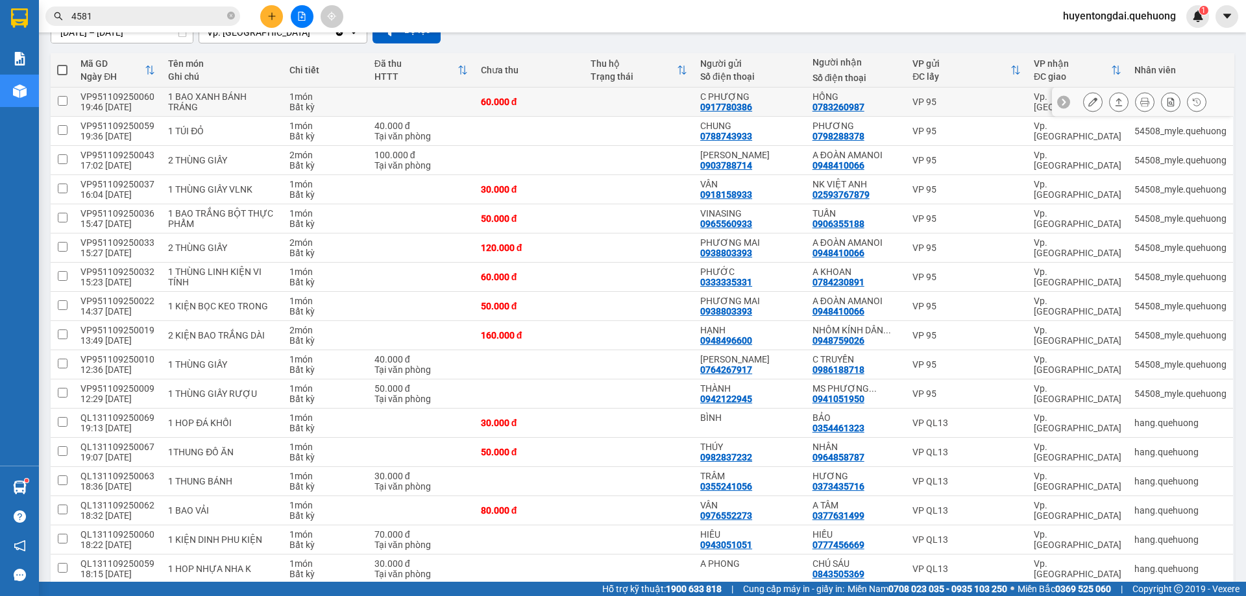
click at [1088, 100] on icon at bounding box center [1092, 101] width 9 height 9
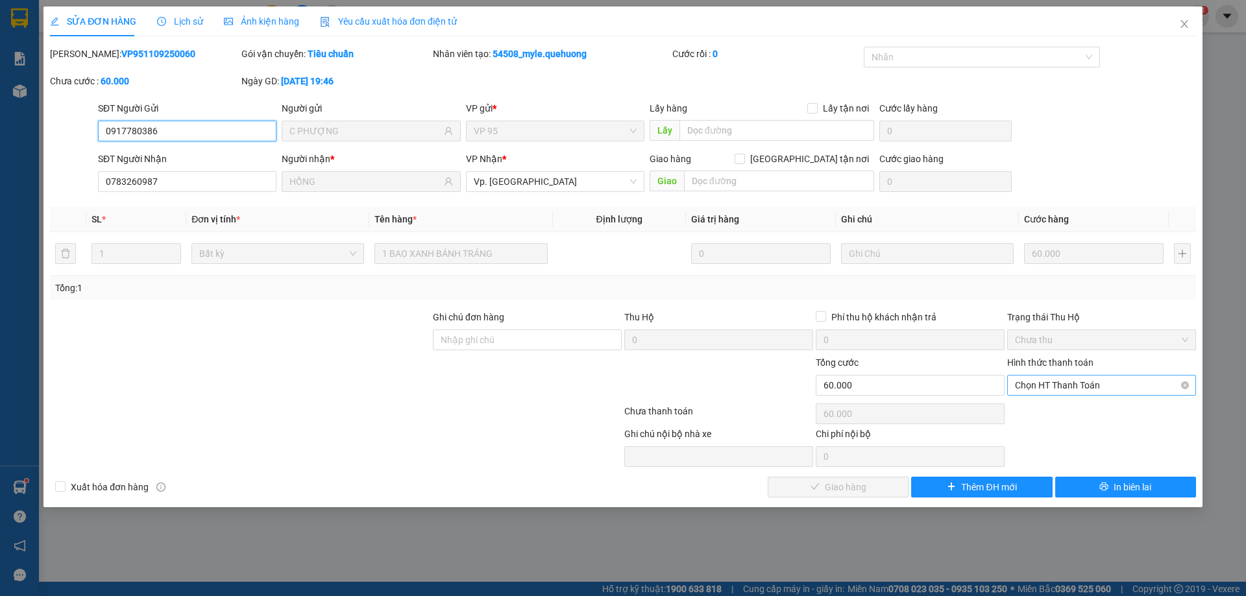
click at [1060, 382] on span "Chọn HT Thanh Toán" at bounding box center [1101, 385] width 173 height 19
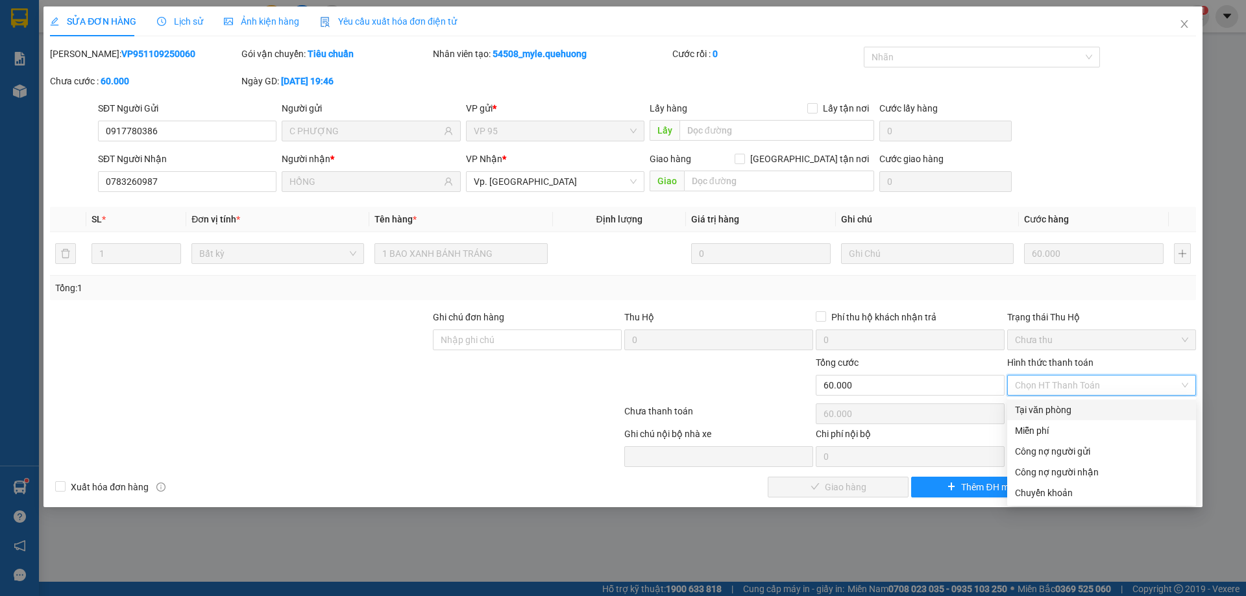
click at [1054, 418] on div "Tại văn phòng" at bounding box center [1101, 410] width 189 height 21
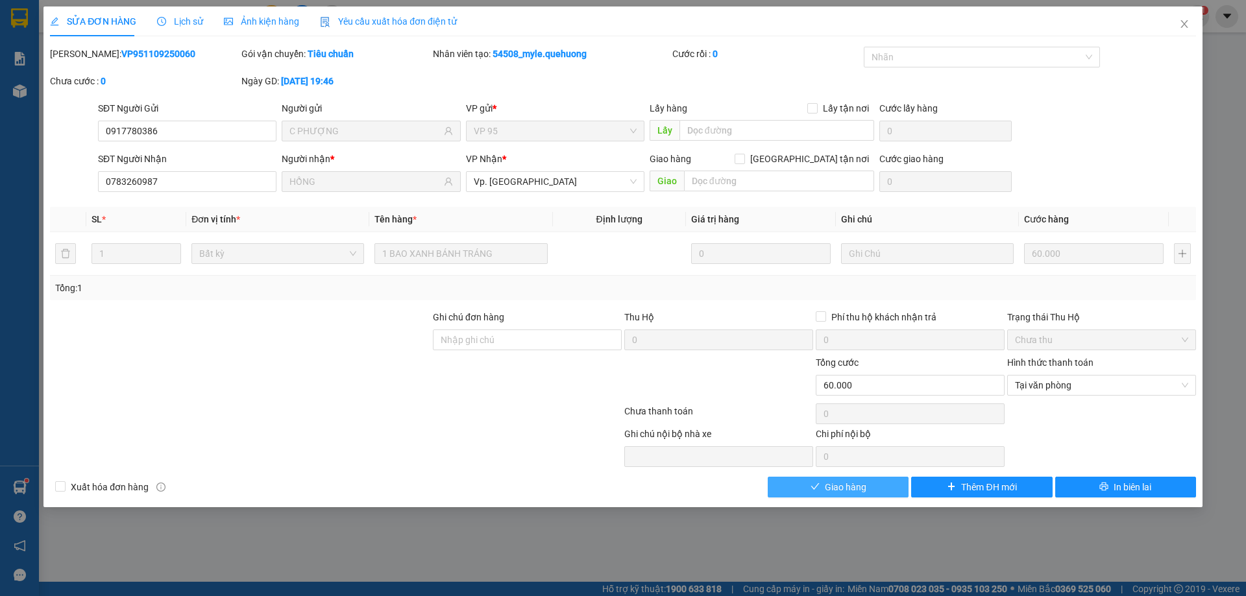
click at [848, 485] on span "Giao hàng" at bounding box center [846, 487] width 42 height 14
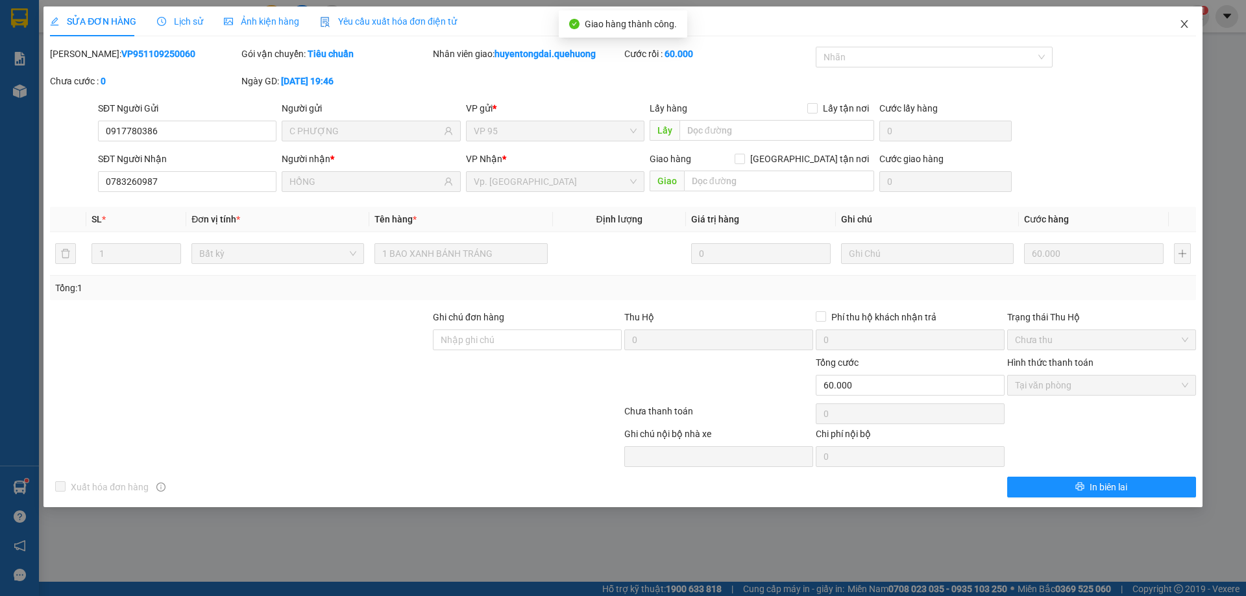
click at [1182, 29] on icon "close" at bounding box center [1184, 24] width 10 height 10
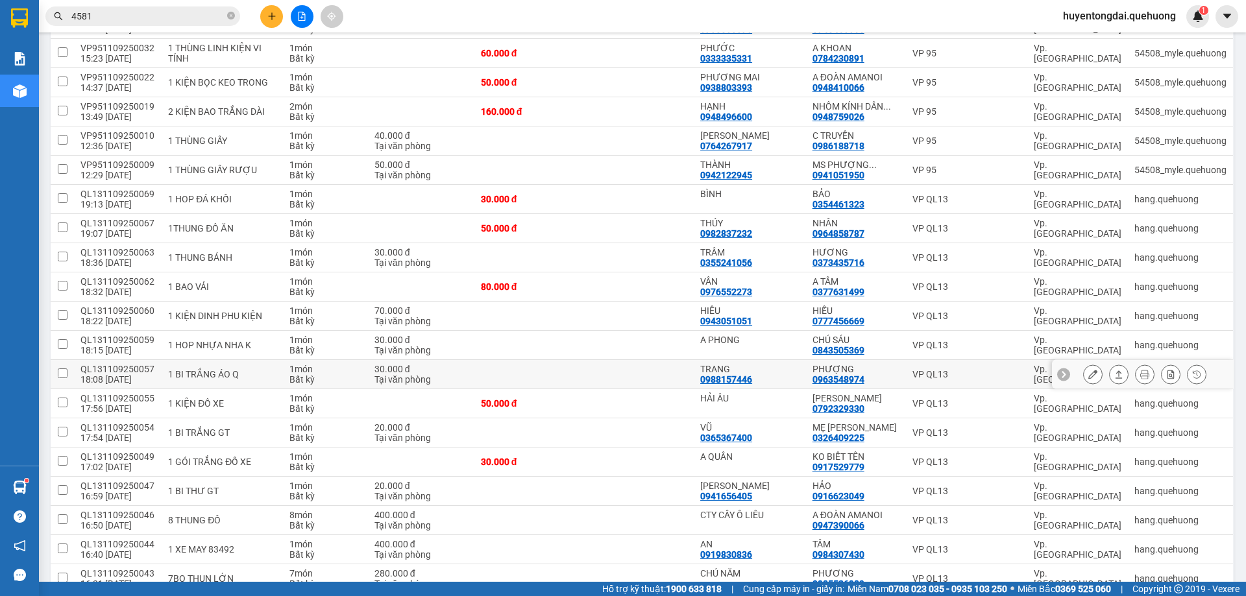
scroll to position [389, 0]
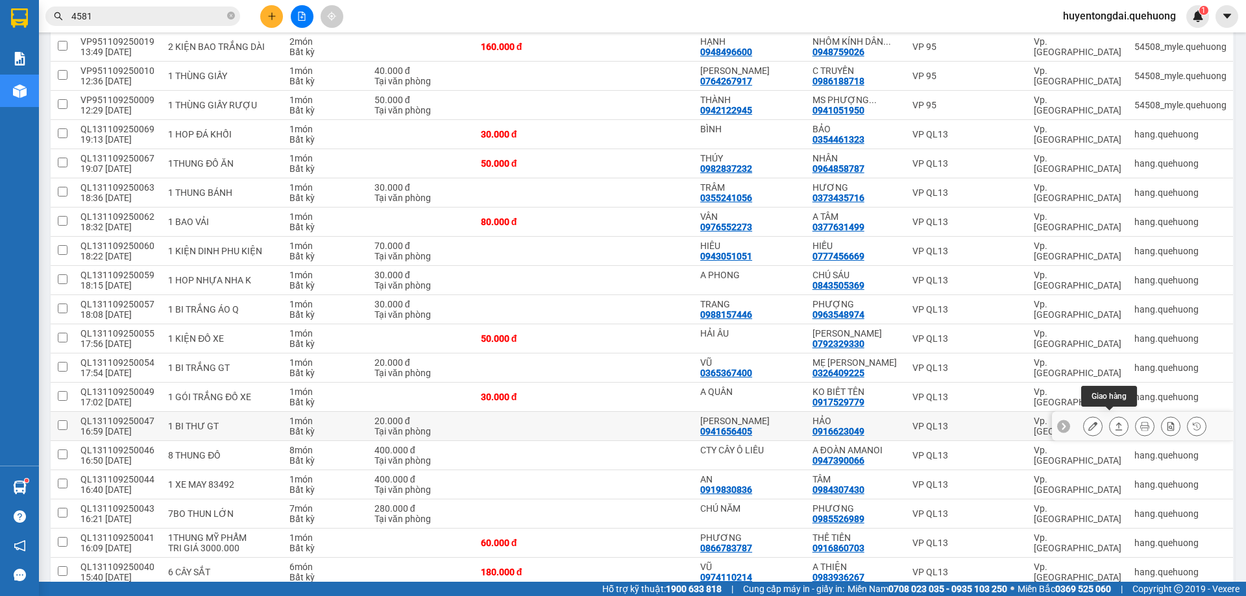
click at [1114, 422] on icon at bounding box center [1118, 426] width 9 height 9
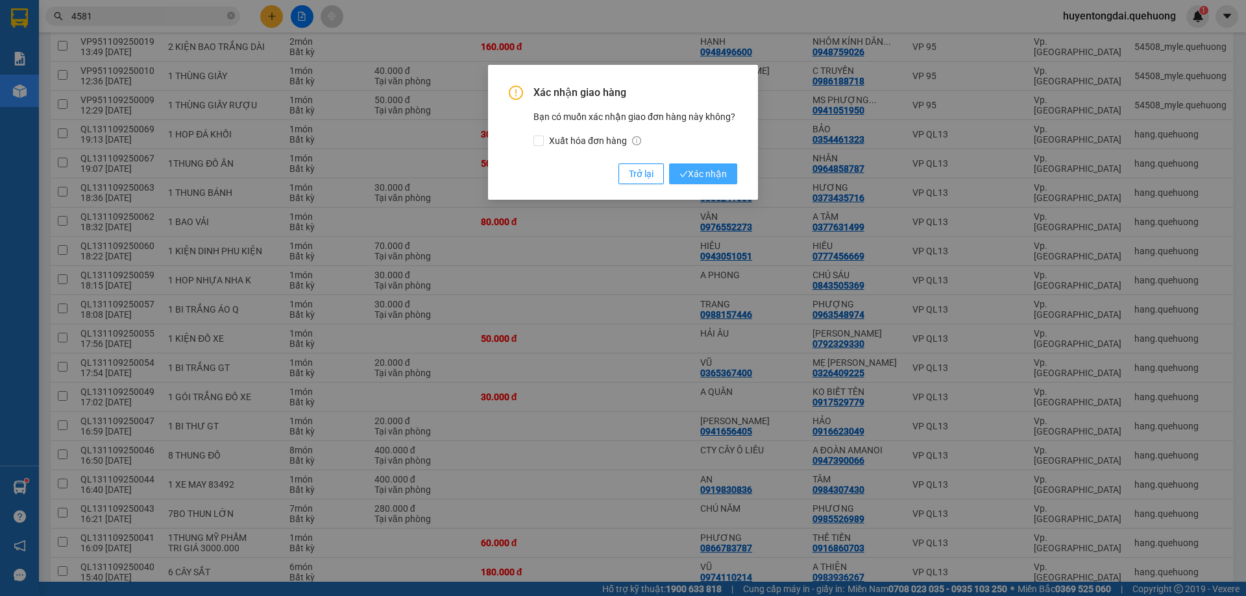
click at [701, 173] on span "Xác nhận" at bounding box center [702, 174] width 47 height 14
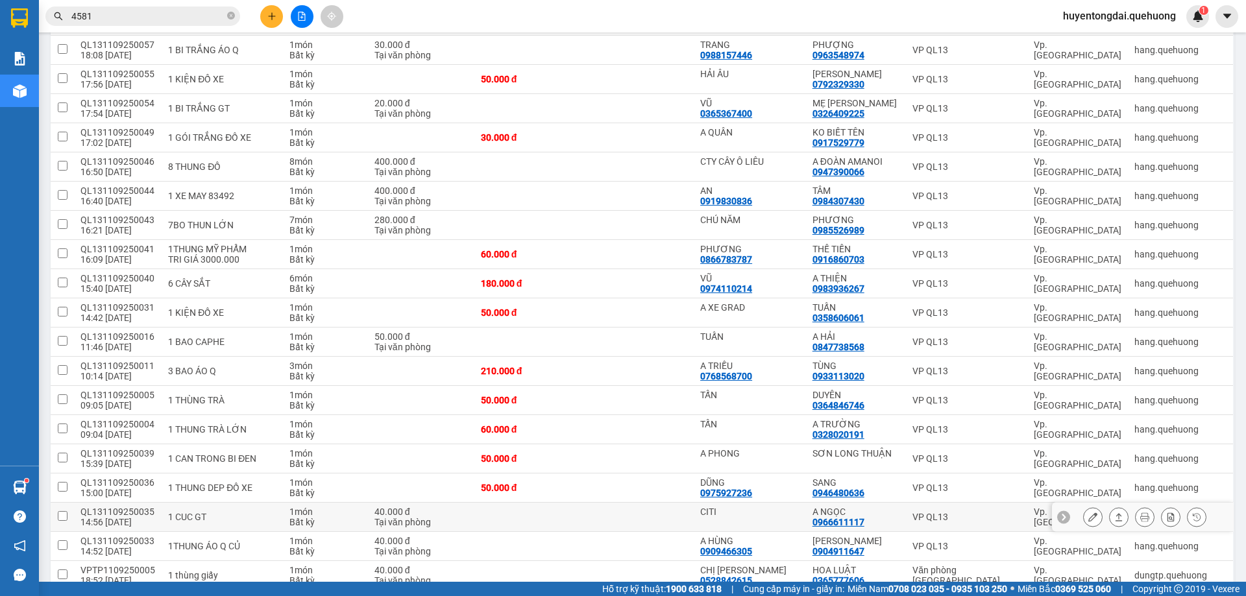
scroll to position [714, 0]
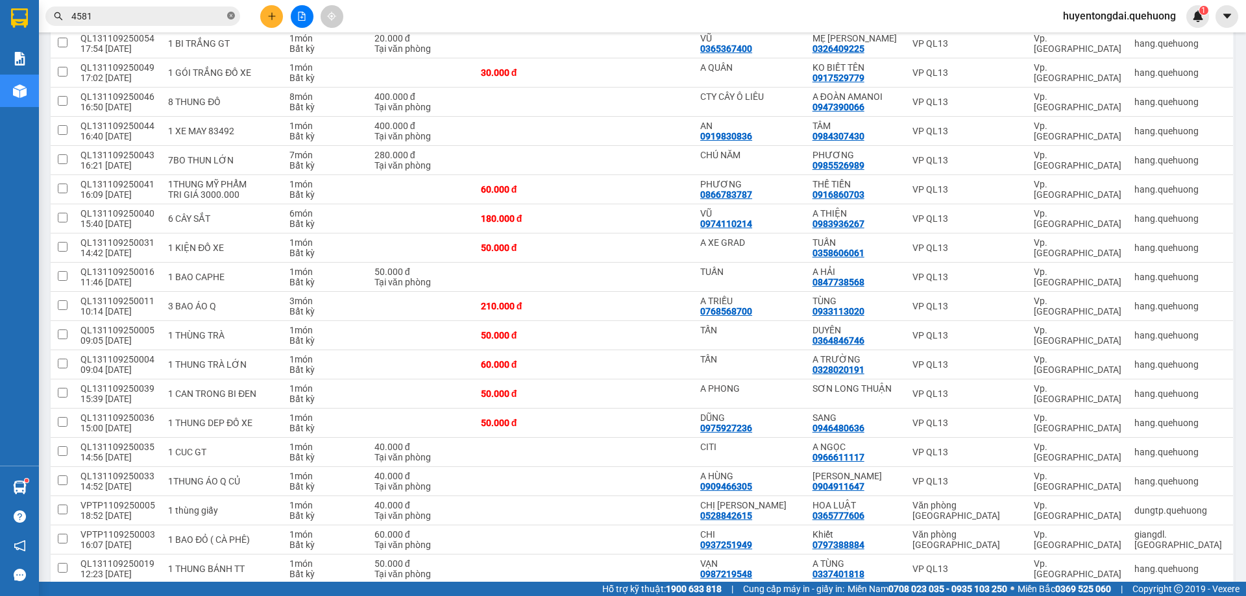
click at [228, 19] on icon "close-circle" at bounding box center [231, 16] width 8 height 8
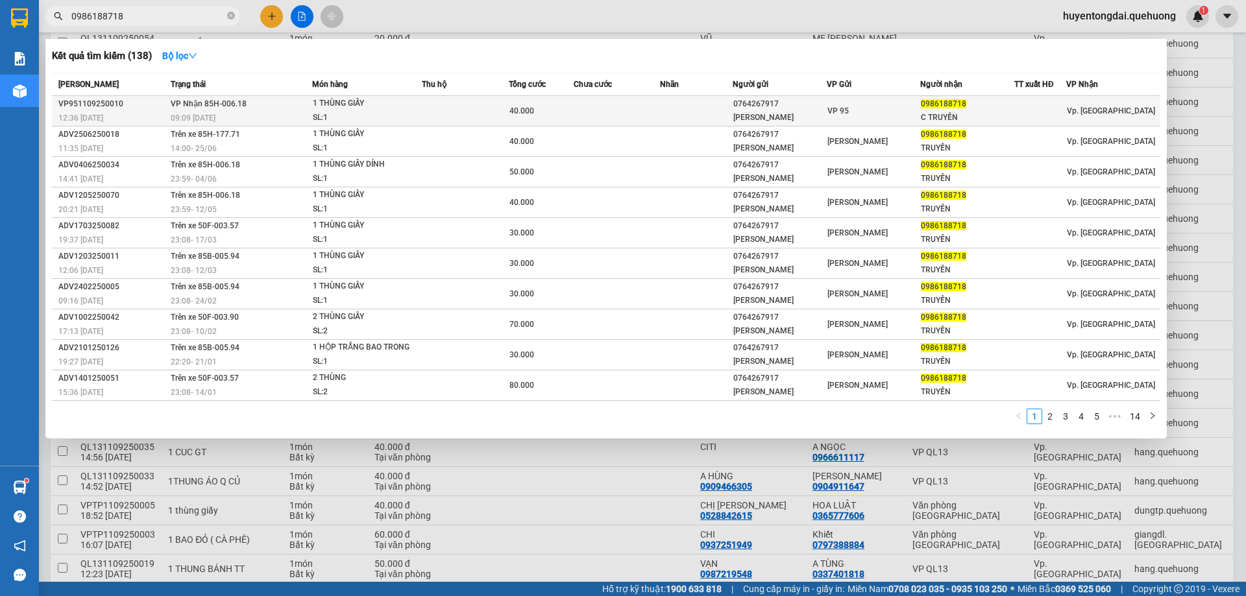
click at [796, 107] on div "0764267917" at bounding box center [779, 104] width 93 height 14
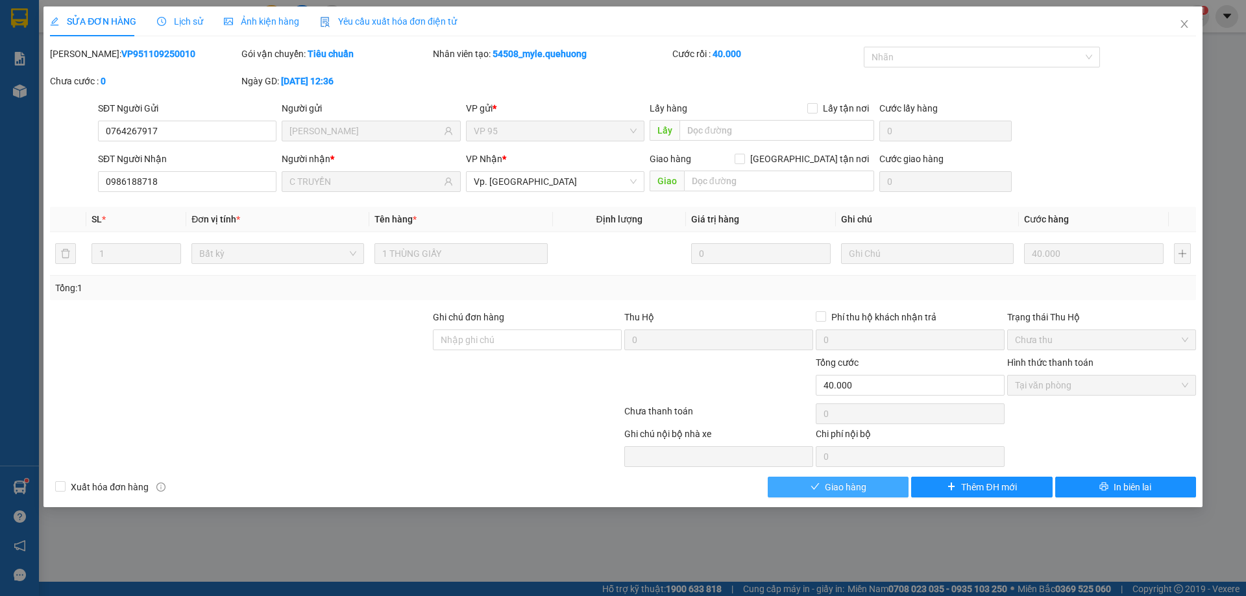
click at [884, 482] on button "Giao hàng" at bounding box center [838, 487] width 141 height 21
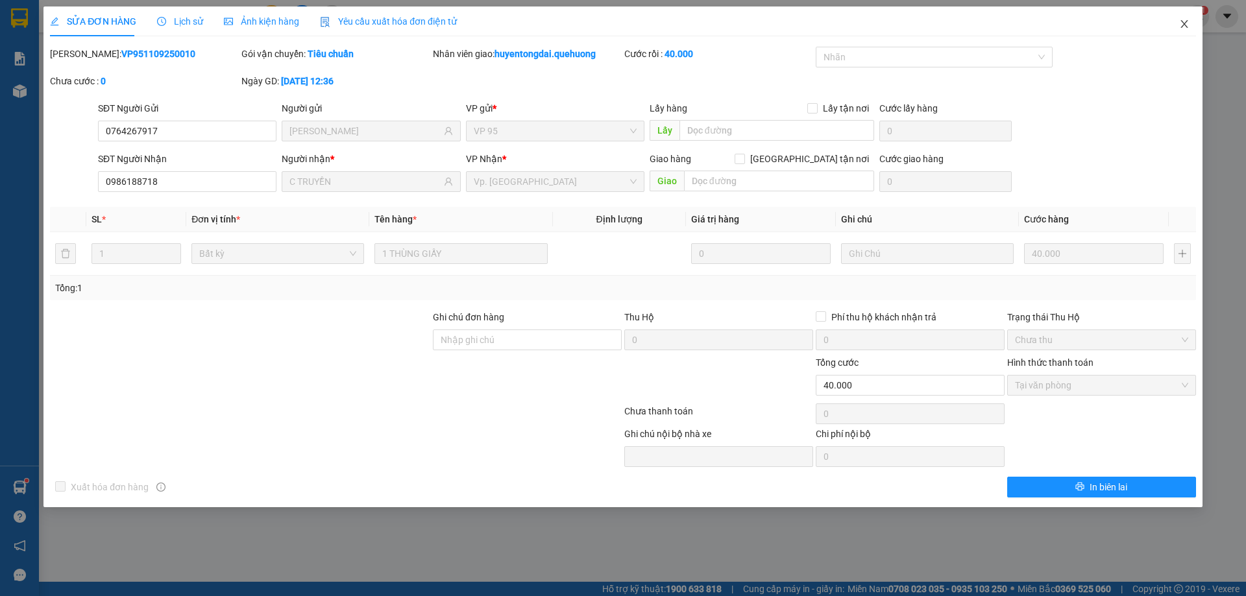
click at [1184, 21] on icon "close" at bounding box center [1184, 24] width 10 height 10
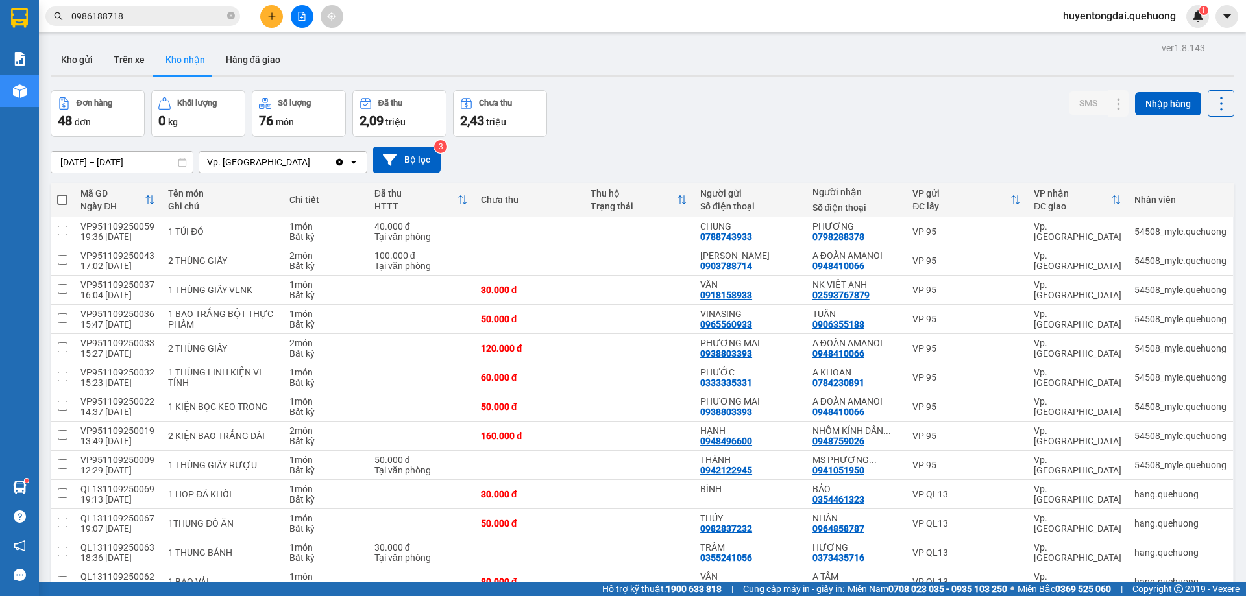
click at [149, 22] on input "0986188718" at bounding box center [147, 16] width 153 height 14
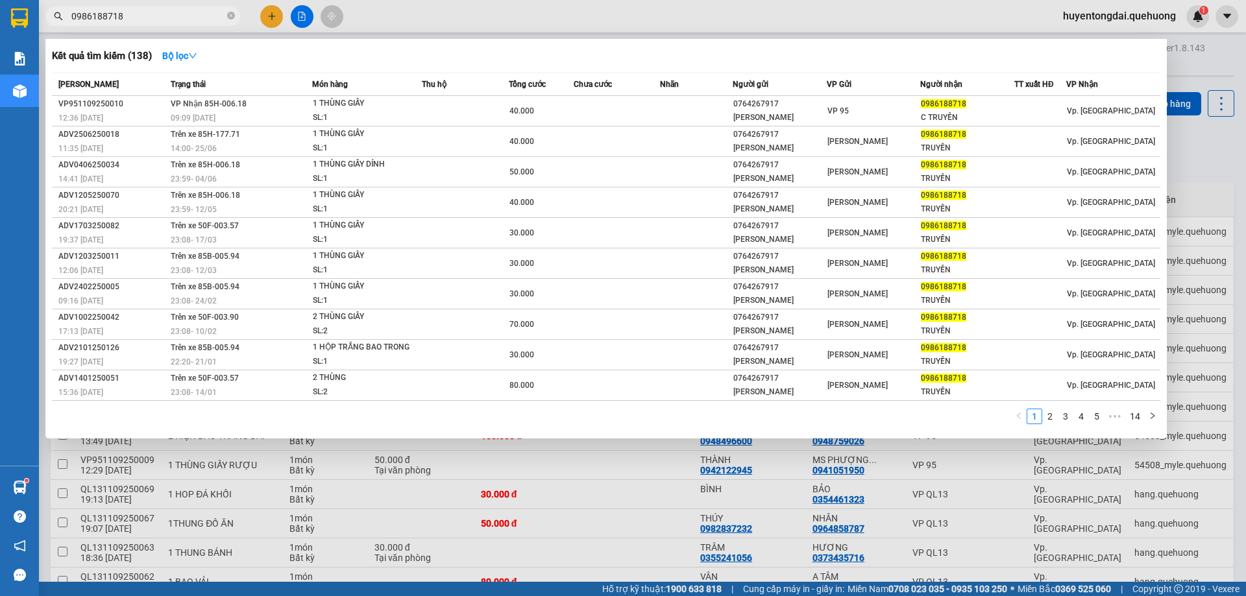
click at [149, 22] on input "0986188718" at bounding box center [147, 16] width 153 height 14
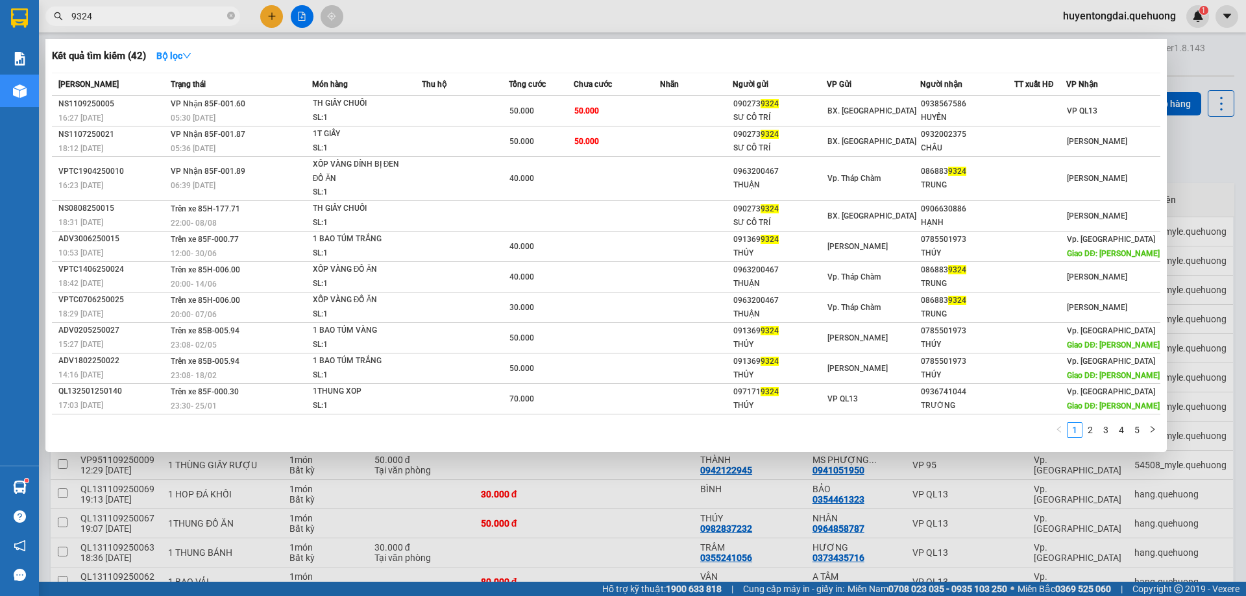
click at [140, 23] on span "9324" at bounding box center [142, 15] width 195 height 19
click at [142, 18] on input "9324" at bounding box center [147, 16] width 153 height 14
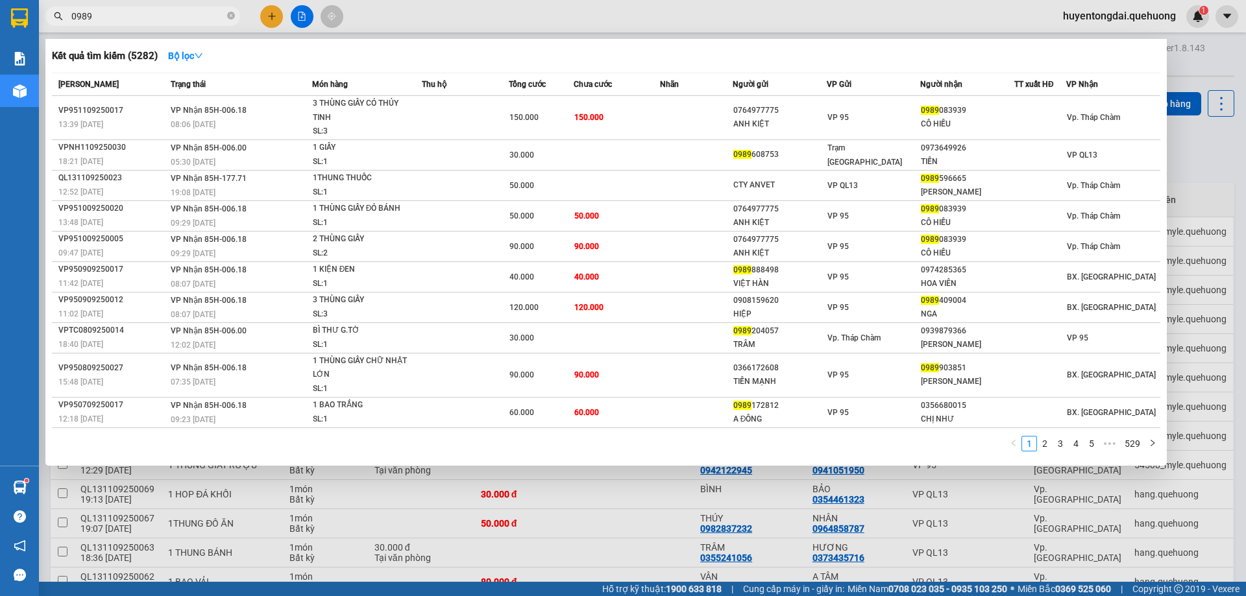
click at [491, 564] on div at bounding box center [623, 298] width 1246 height 596
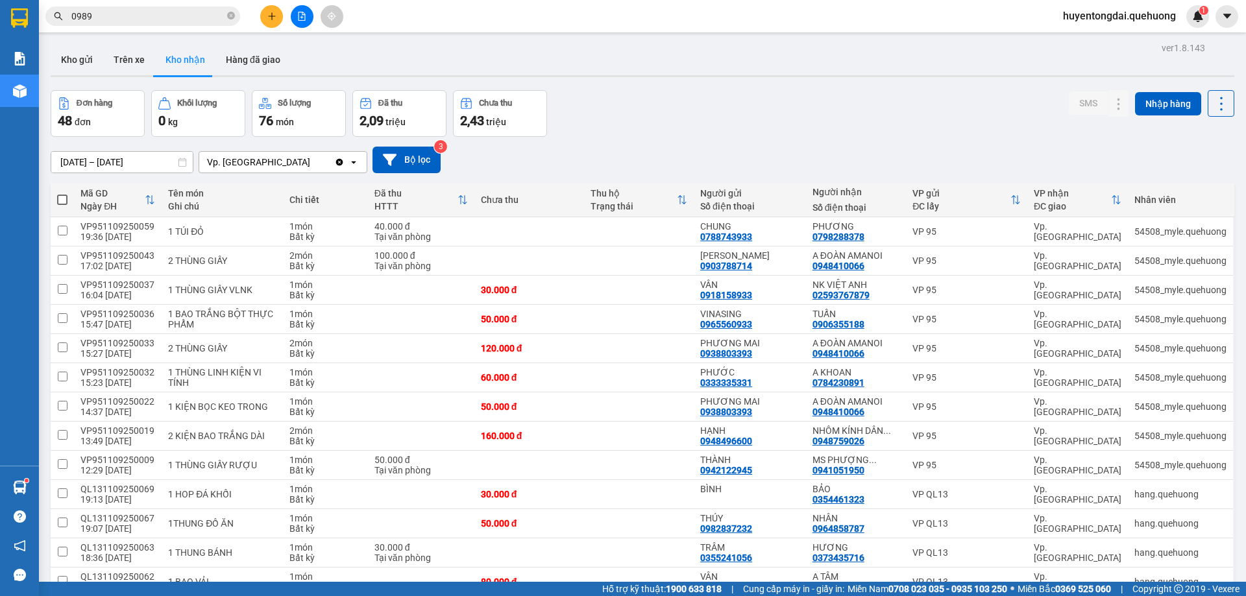
click at [106, 13] on input "0989" at bounding box center [147, 16] width 153 height 14
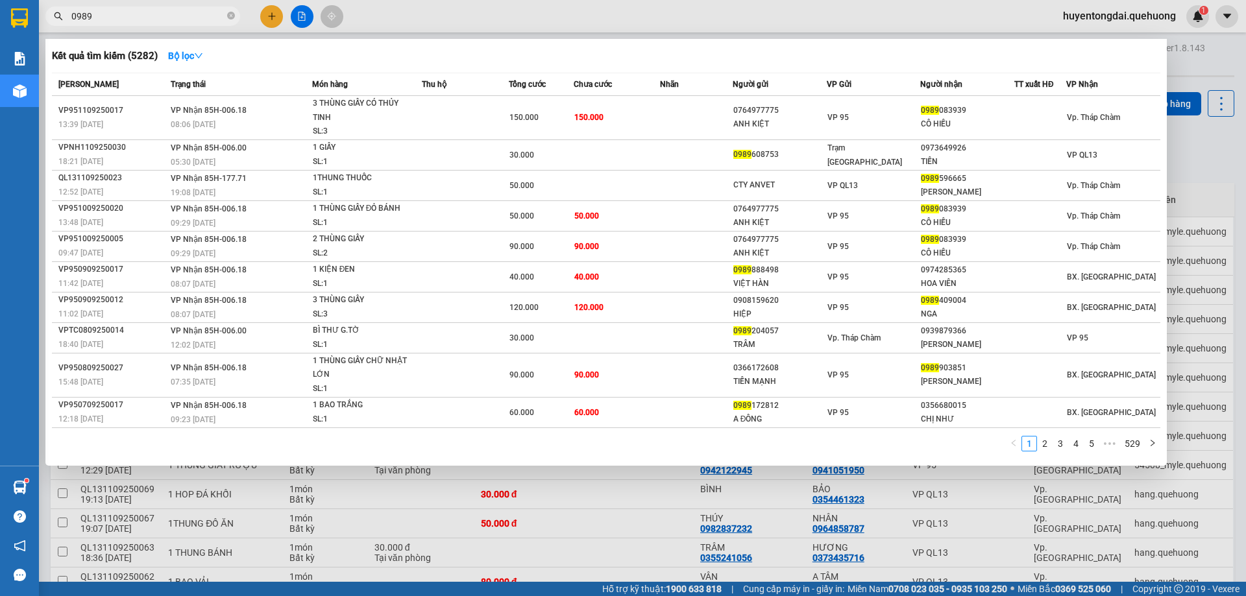
click at [106, 14] on input "0989" at bounding box center [147, 16] width 153 height 14
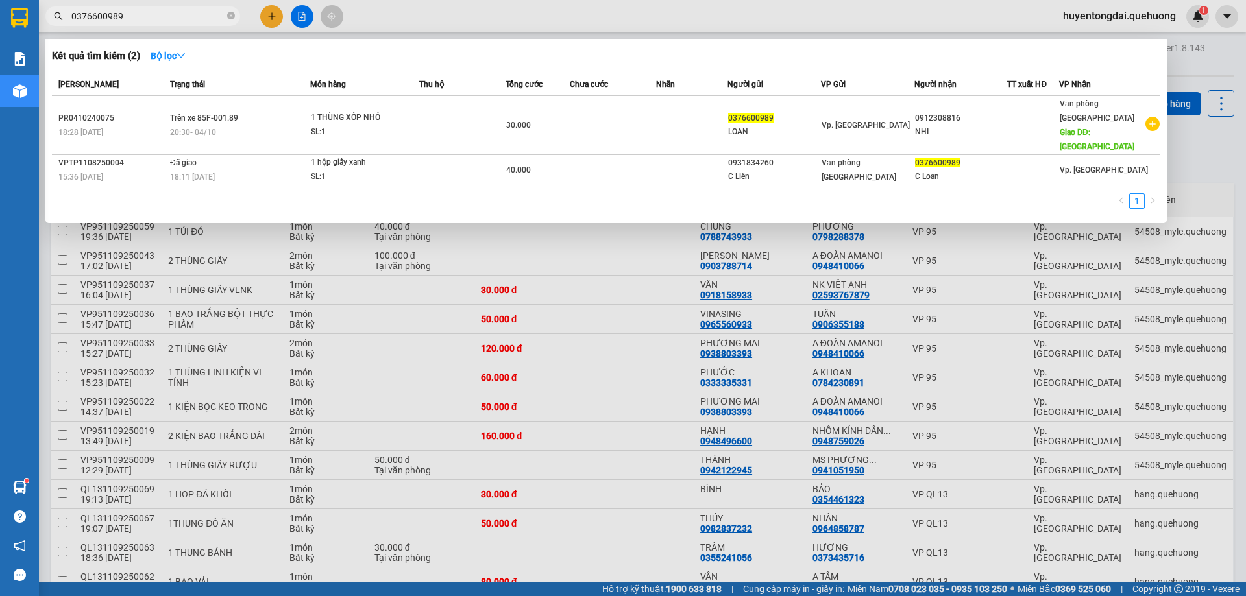
type input "0376600989"
click at [230, 18] on icon "close-circle" at bounding box center [231, 16] width 8 height 8
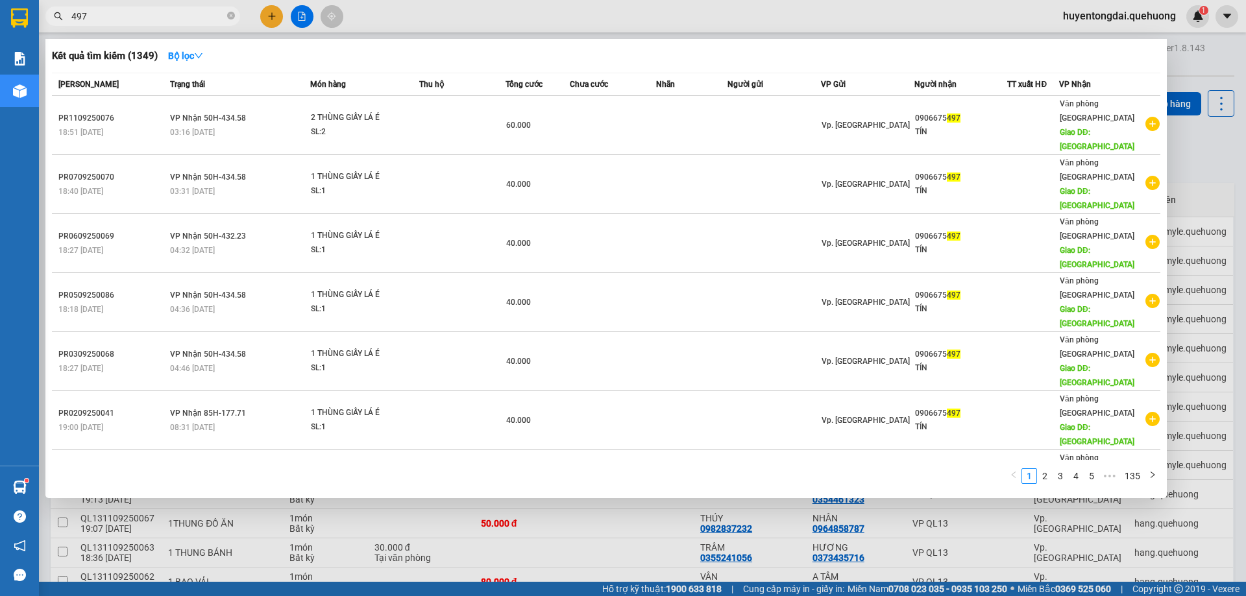
type input "497"
click at [426, 557] on div at bounding box center [623, 298] width 1246 height 596
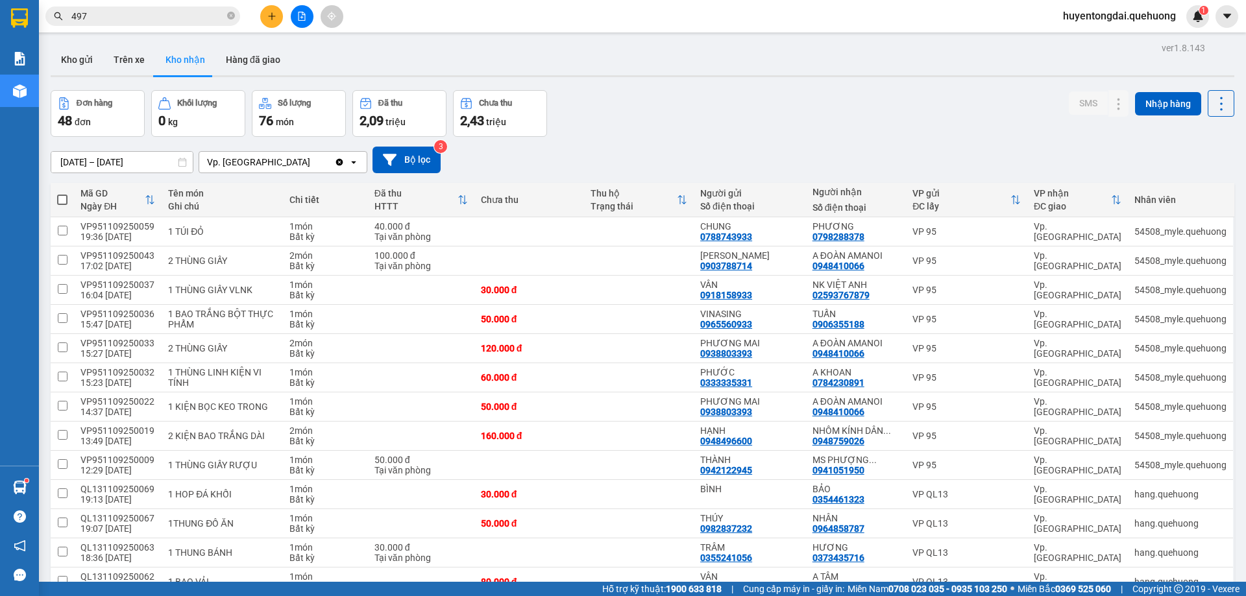
click at [272, 27] on button at bounding box center [271, 16] width 23 height 23
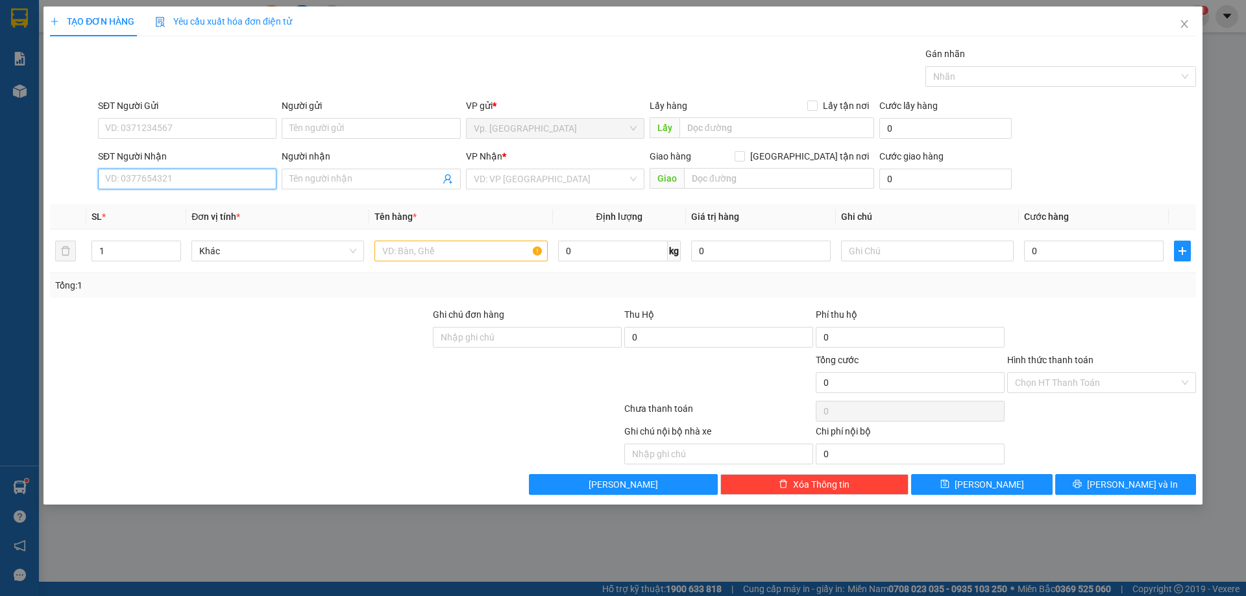
click at [214, 181] on input "SĐT Người Nhận" at bounding box center [187, 179] width 178 height 21
click at [175, 205] on div "0865866659 - KHANH" at bounding box center [187, 204] width 163 height 14
type input "0865866659"
type input "KHANH"
type input "TÂN PHÚ"
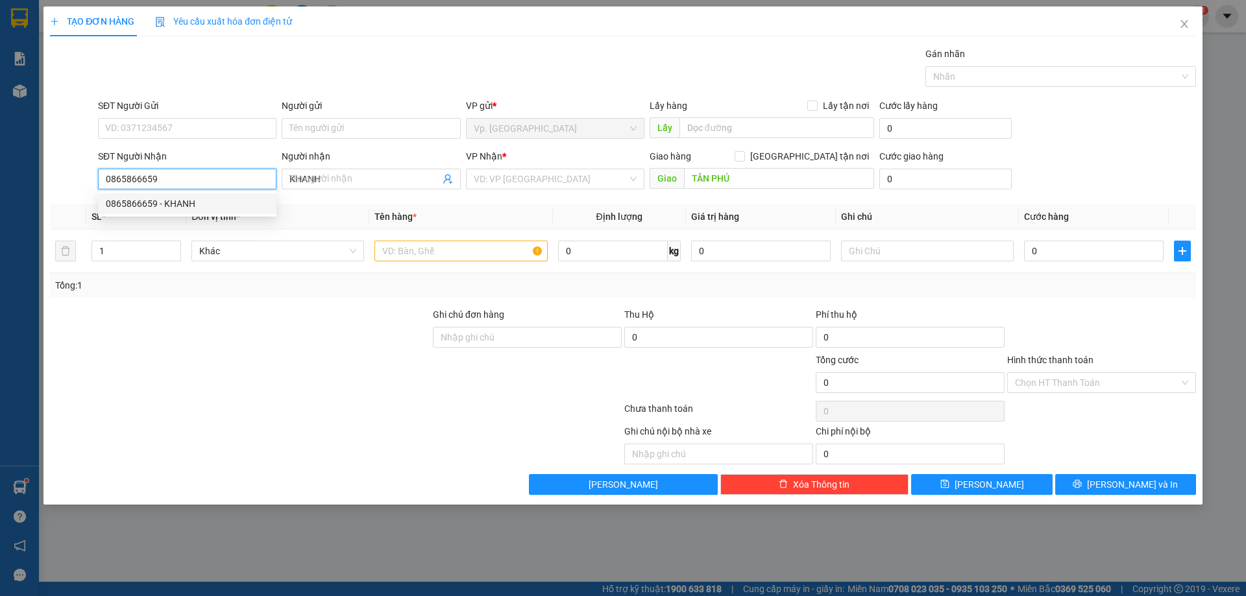
type input "200.000"
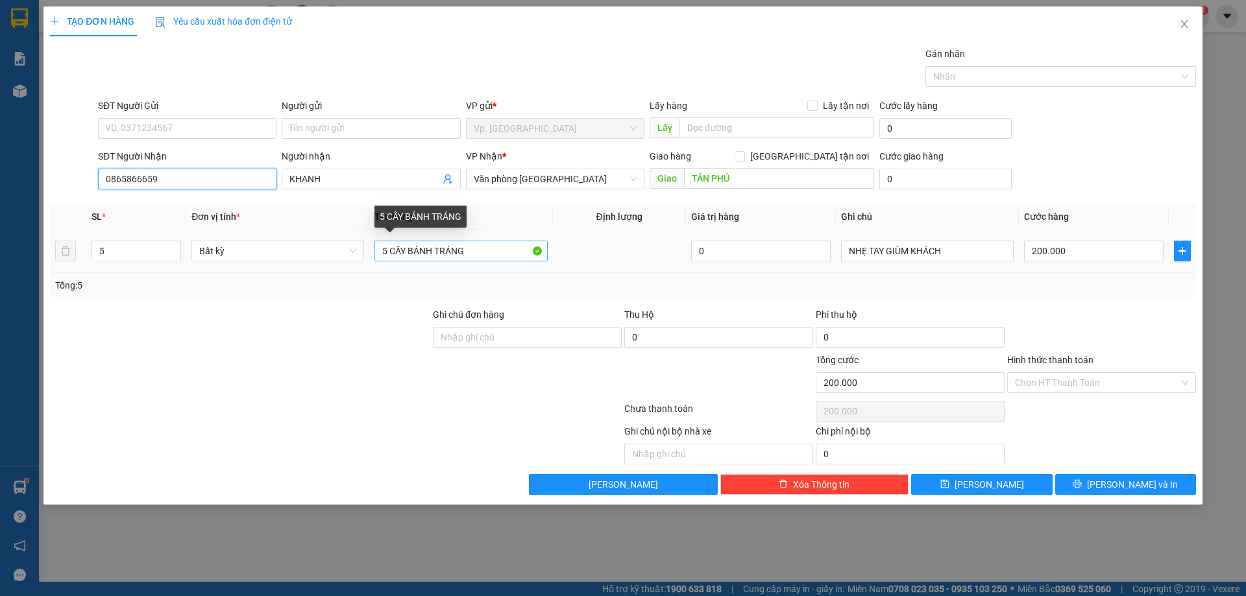
type input "0865866659"
drag, startPoint x: 385, startPoint y: 249, endPoint x: 397, endPoint y: 263, distance: 17.9
click at [367, 259] on tr "5 Bất kỳ 5 CÂY BÁNH TRÁNG 0 NHẸ TAY GIÙM KHÁCH 200.000" at bounding box center [623, 251] width 1146 height 43
click at [504, 250] on input "10 CÂY BÁNH TRÁNG" at bounding box center [460, 251] width 173 height 21
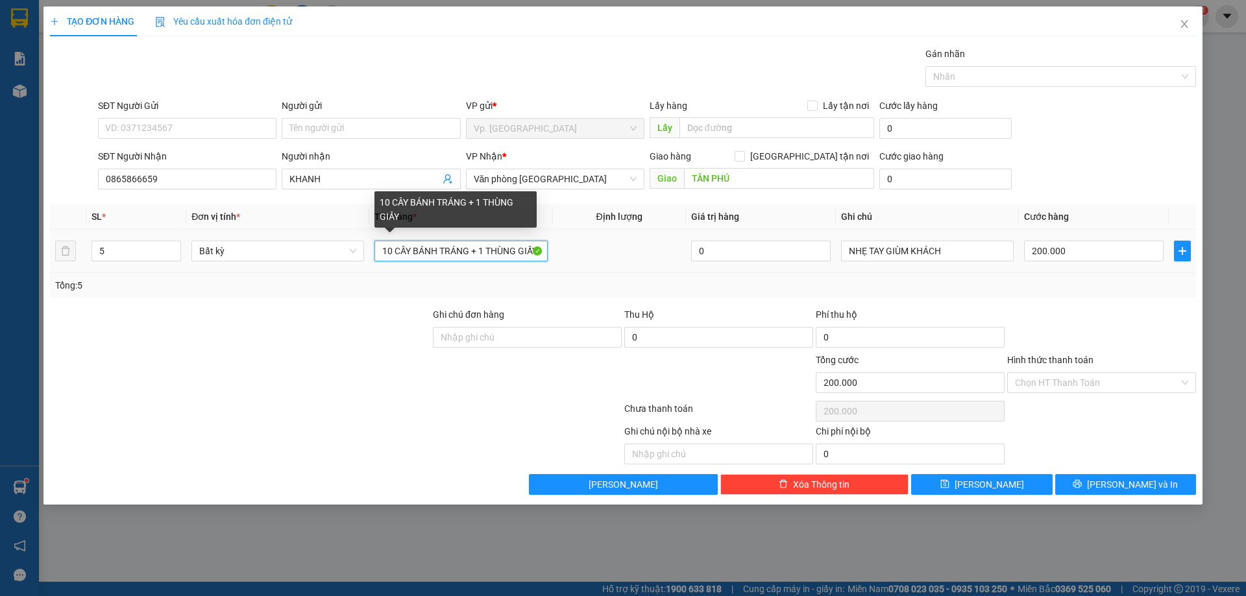
scroll to position [0, 3]
type input "10 CÂY BÁNH TRÁNG + 1 THÙNG GIẤY"
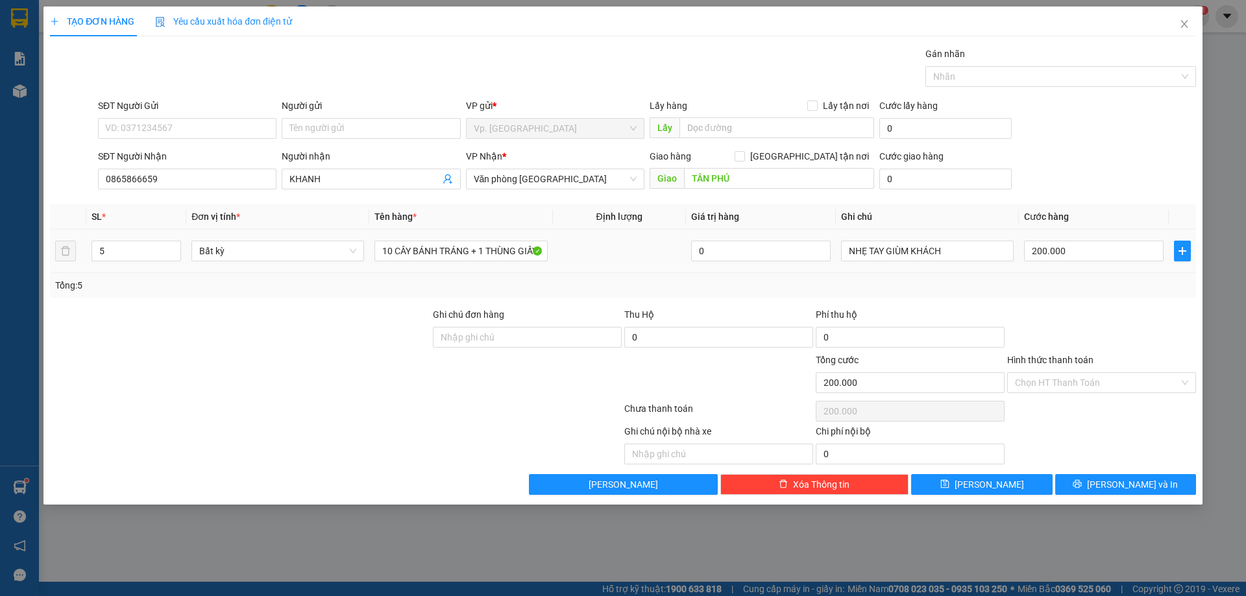
scroll to position [0, 0]
drag, startPoint x: 100, startPoint y: 256, endPoint x: 72, endPoint y: 267, distance: 30.2
click at [72, 267] on tr "5 Bất kỳ 10 CÂY BÁNH TRÁNG + 1 THÙNG GIẤY 0 NHẸ TAY GIÙM KHÁCH 200.000" at bounding box center [623, 251] width 1146 height 43
type input "11"
click at [1090, 246] on input "200.000" at bounding box center [1094, 251] width 140 height 21
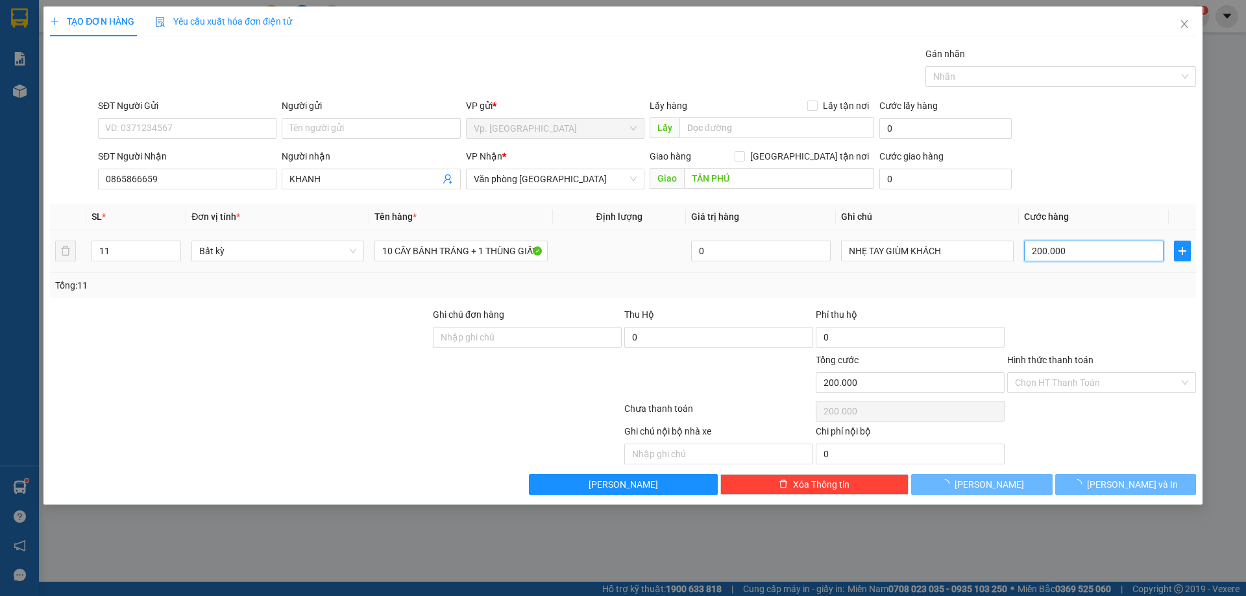
type input "0"
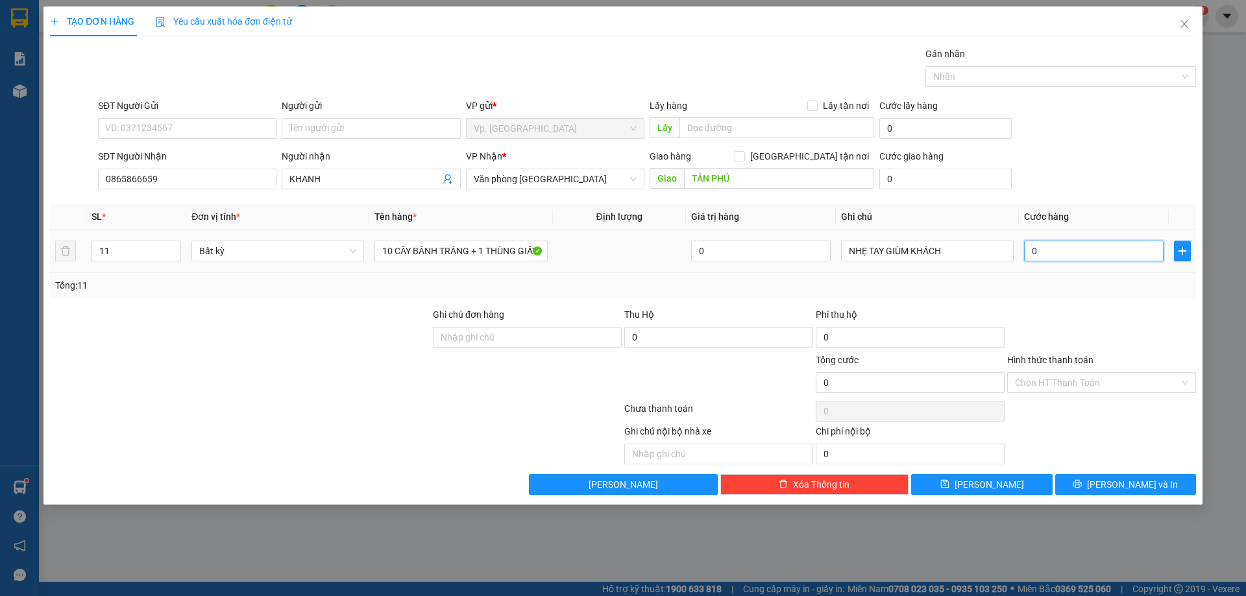
type input "4"
type input "04"
type input "45"
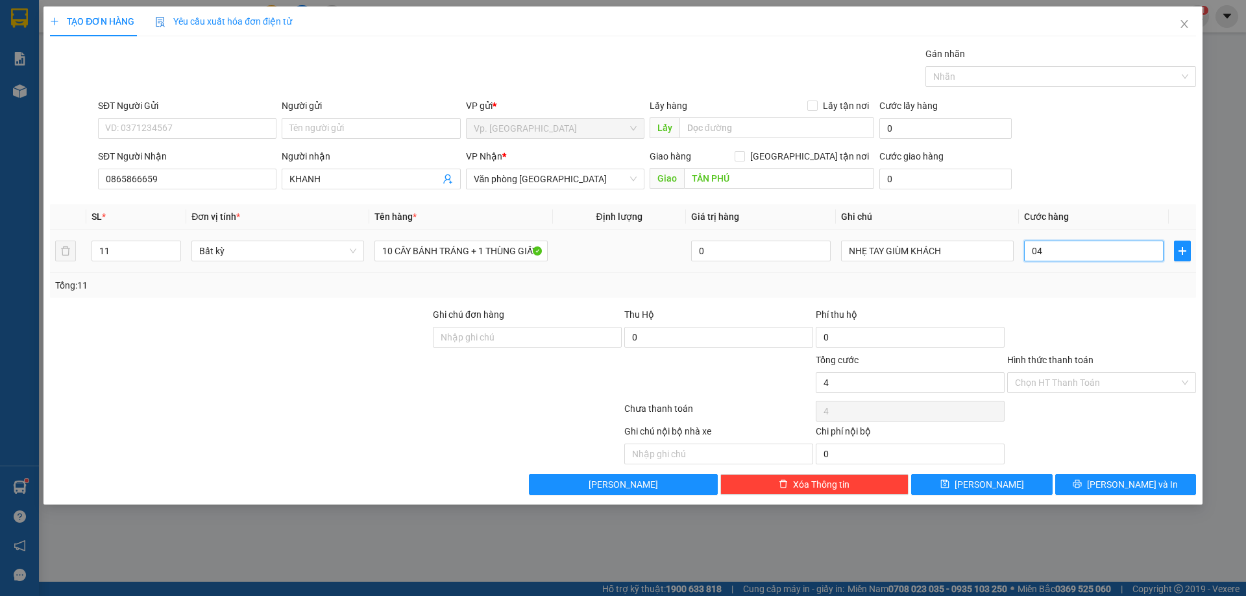
type input "045"
type input "450"
type input "0.450"
type input "450.000"
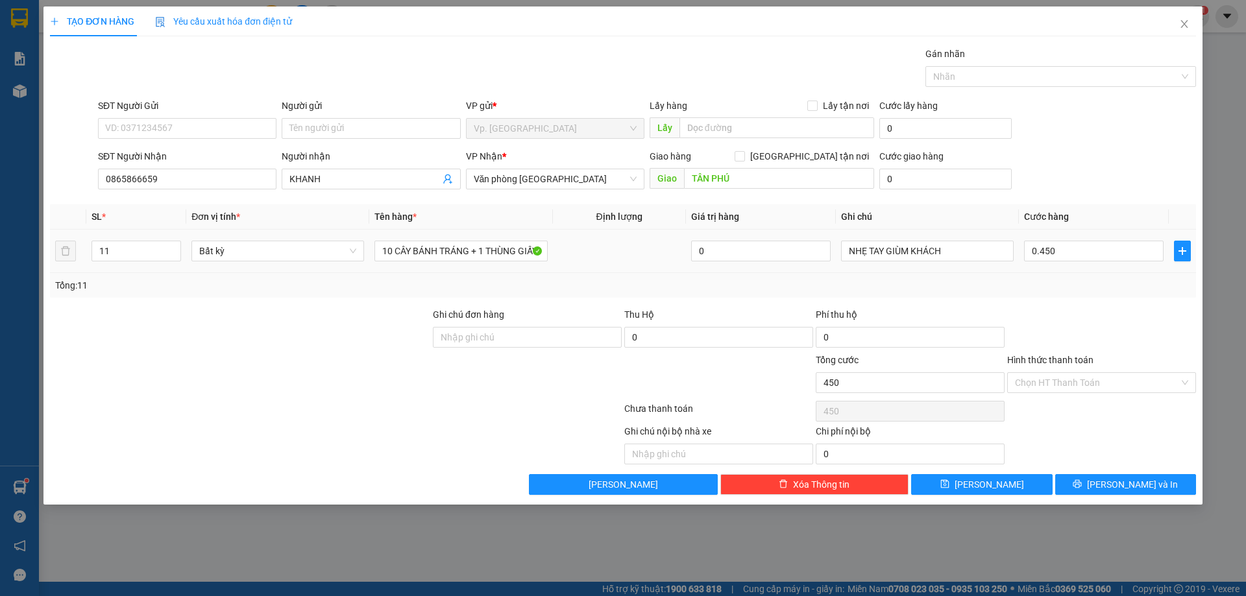
type input "450.000"
click at [1082, 274] on div "Tổng: 11" at bounding box center [623, 285] width 1146 height 25
click at [1071, 390] on input "Hình thức thanh toán" at bounding box center [1097, 382] width 164 height 19
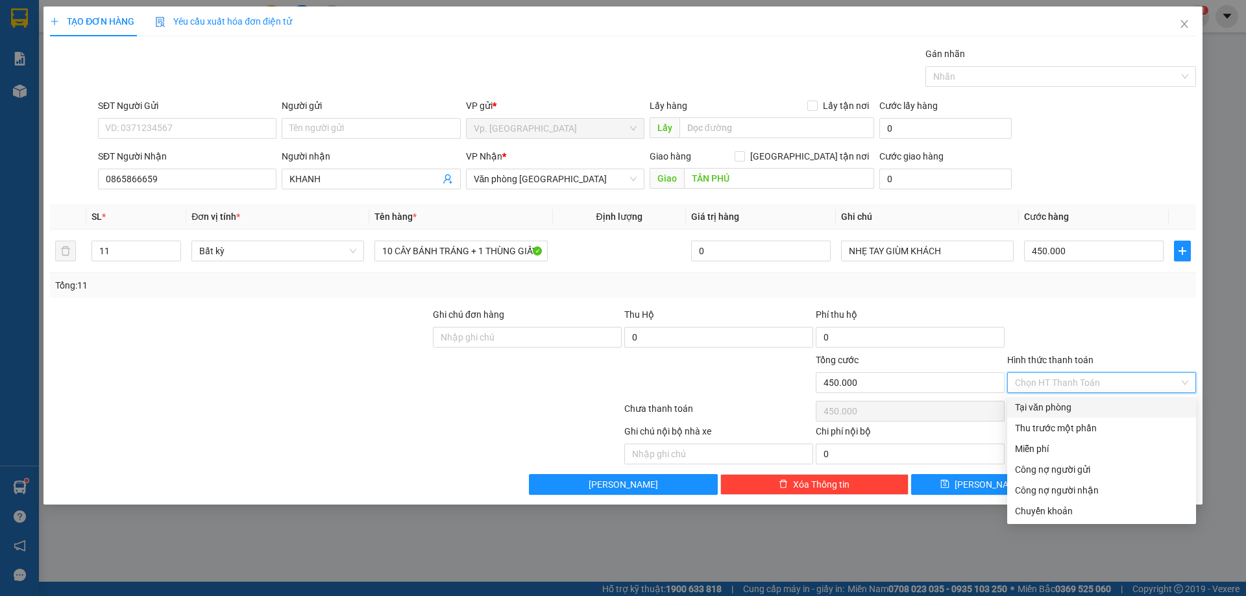
click at [1056, 412] on div "Tại văn phòng" at bounding box center [1101, 407] width 173 height 14
type input "0"
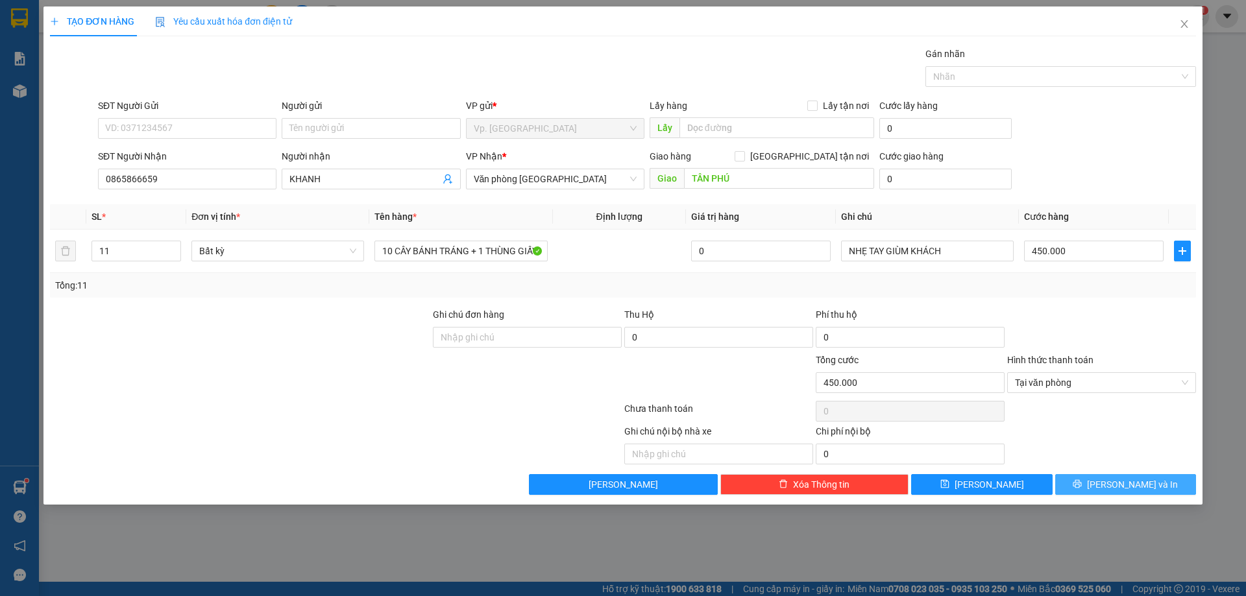
click at [1082, 480] on icon "printer" at bounding box center [1077, 484] width 8 height 8
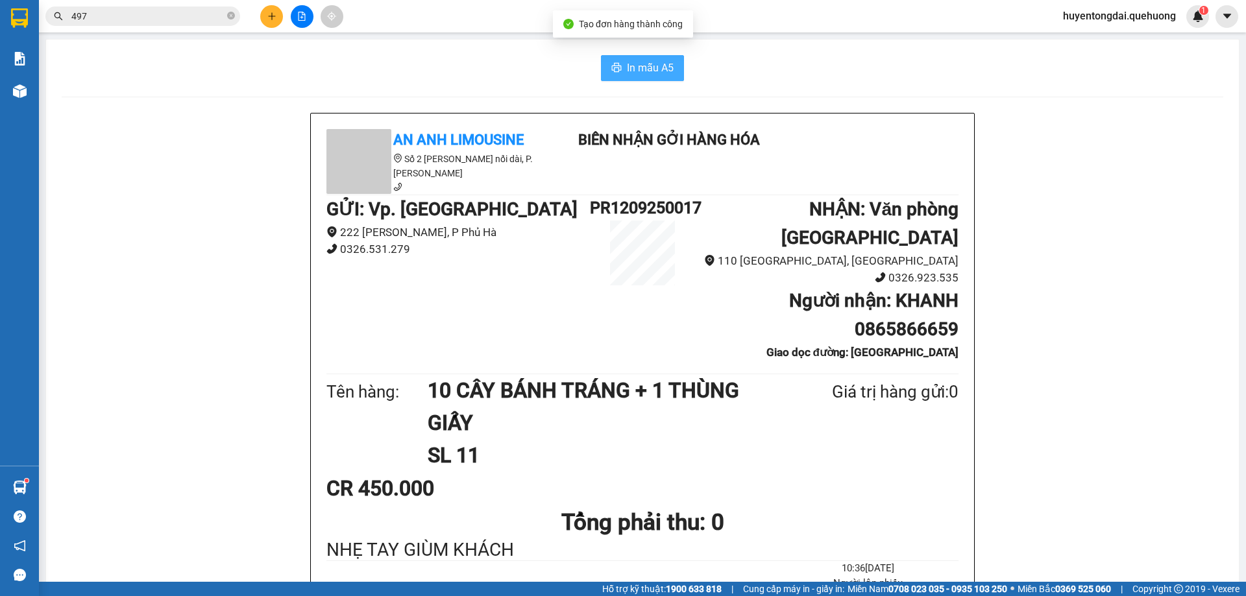
click at [640, 62] on span "In mẫu A5" at bounding box center [650, 68] width 47 height 16
click at [268, 14] on icon "plus" at bounding box center [271, 16] width 9 height 9
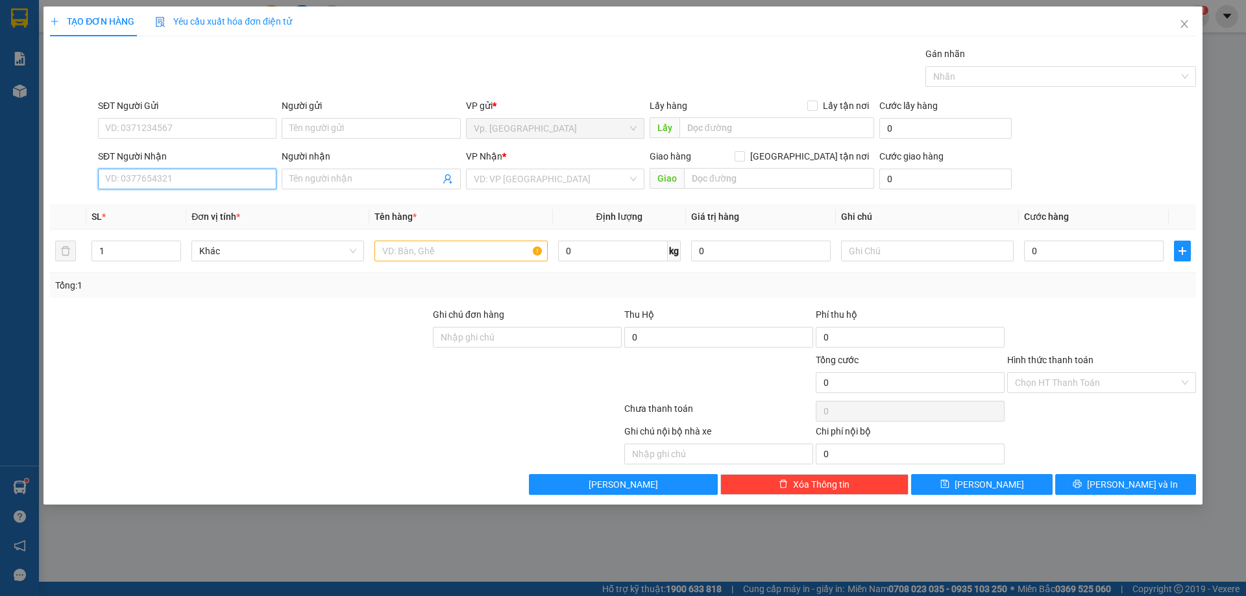
click at [182, 186] on input "SĐT Người Nhận" at bounding box center [187, 179] width 178 height 21
click at [182, 197] on div "0909882422 - [PERSON_NAME]" at bounding box center [187, 204] width 163 height 14
type input "0909882422"
type input "TRINH"
type input "NDD-NHA HỐ"
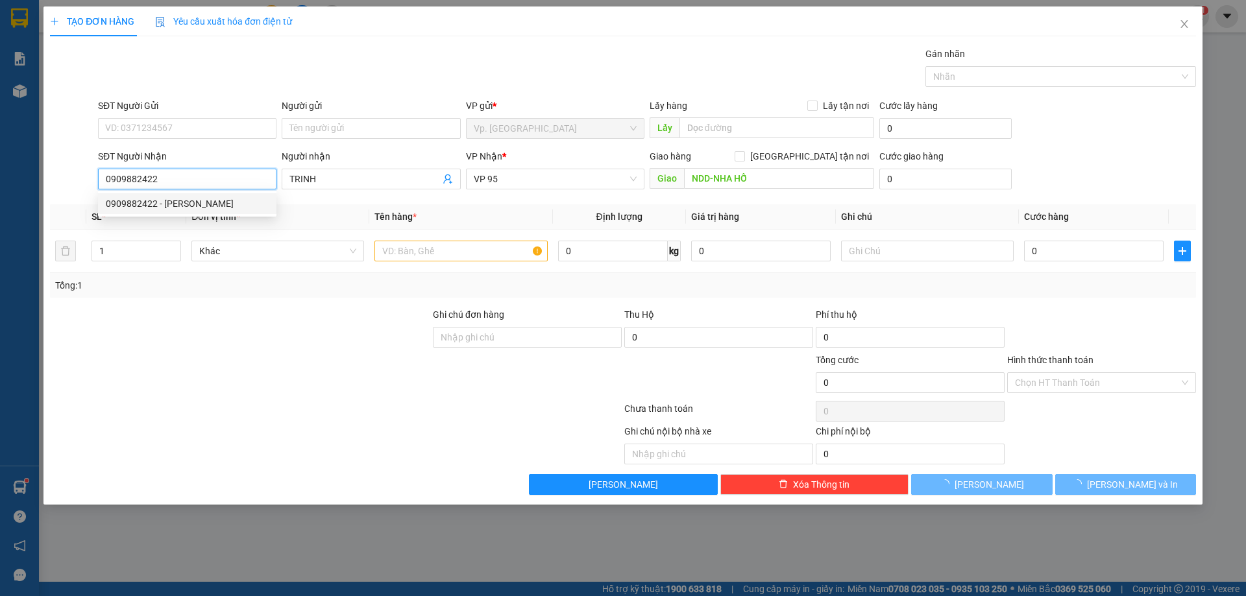
type input "20.000"
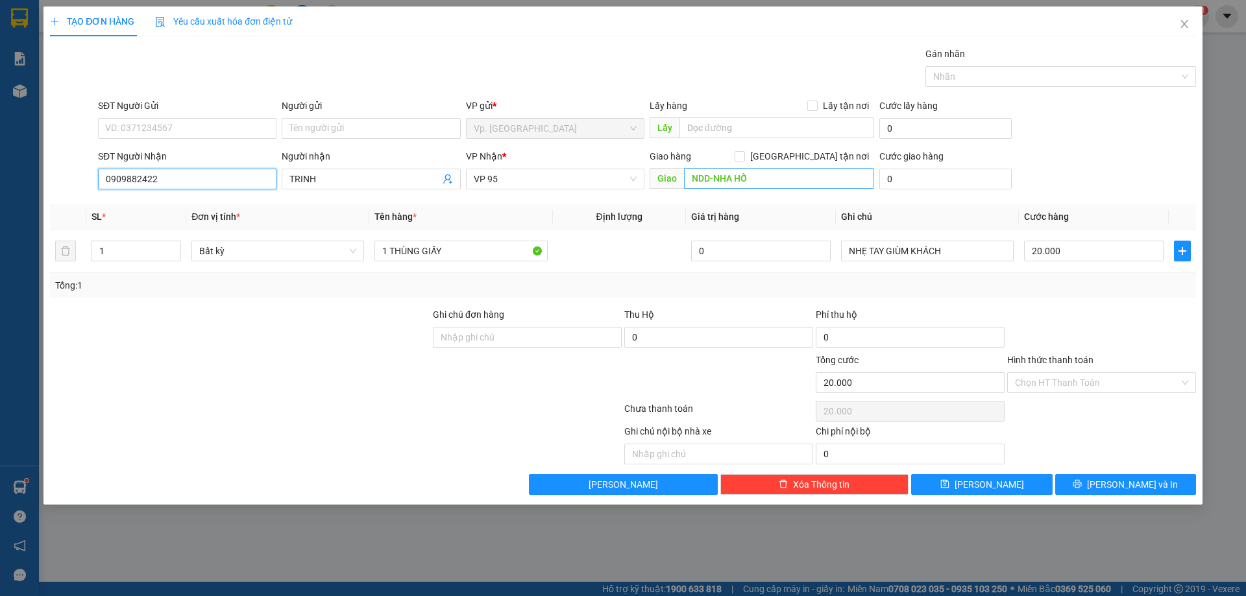
type input "0909882422"
click at [768, 180] on input "NDD-NHA HỐ" at bounding box center [779, 178] width 190 height 21
click at [769, 177] on input "NDD-NHA HỐ" at bounding box center [779, 178] width 190 height 21
type input "NDD"
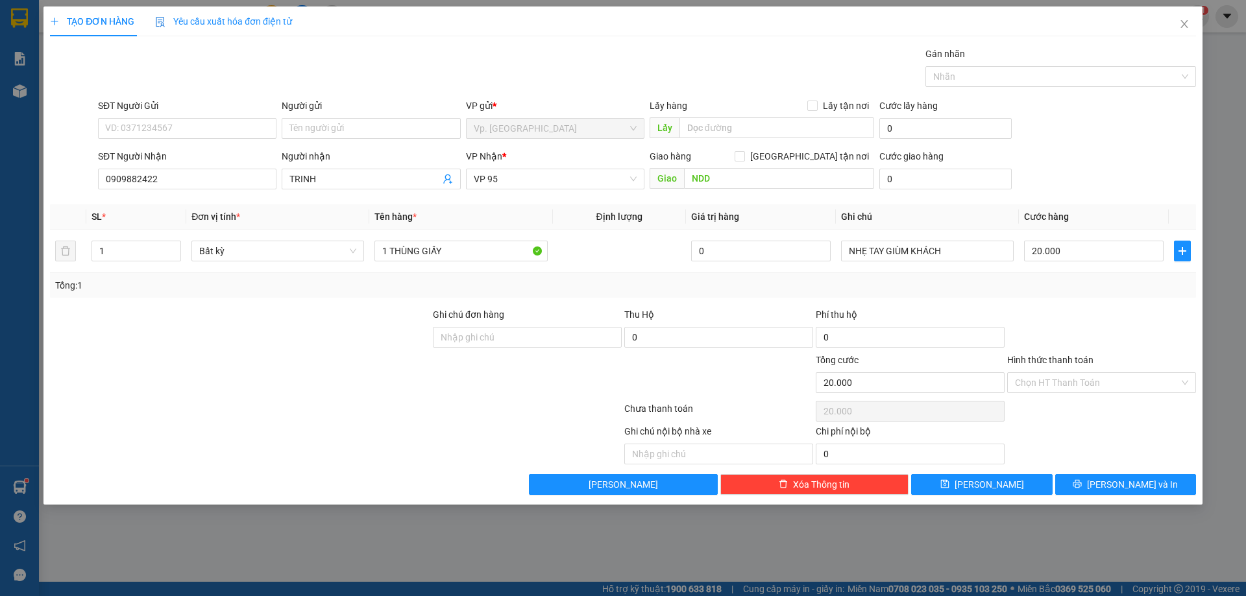
click at [195, 116] on div "SĐT Người Gửi" at bounding box center [187, 108] width 178 height 19
click at [198, 123] on input "SĐT Người Gửi" at bounding box center [187, 128] width 178 height 21
type input "0909007375"
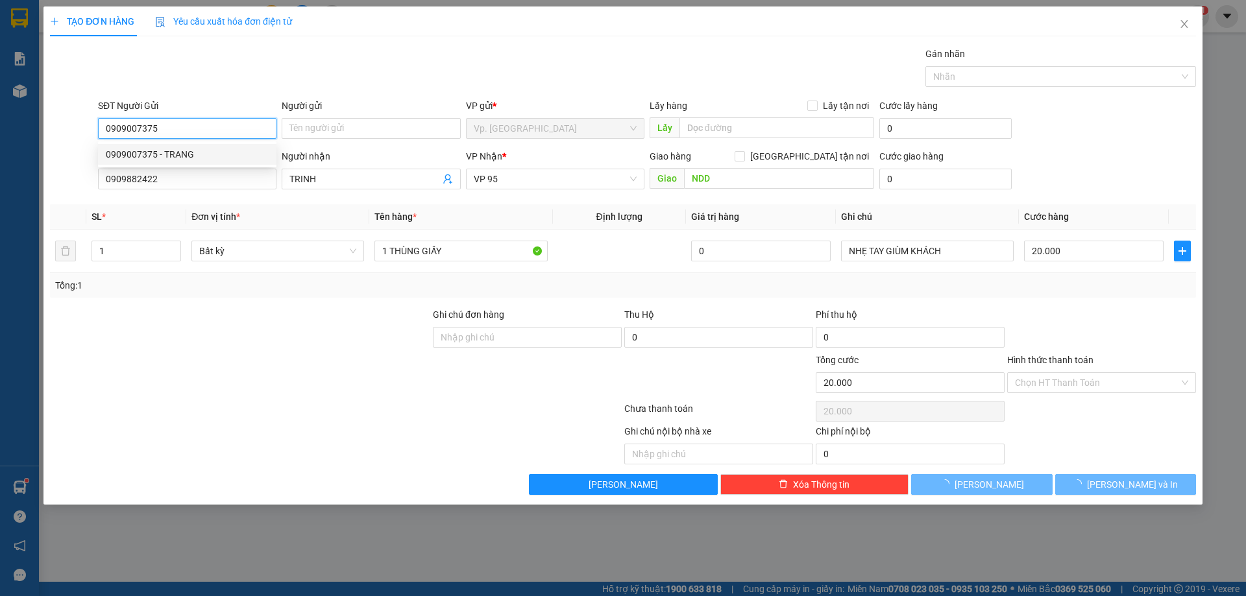
click at [180, 155] on div "0909007375 - TRANG" at bounding box center [187, 154] width 163 height 14
type input "TRANG"
type input "120.000"
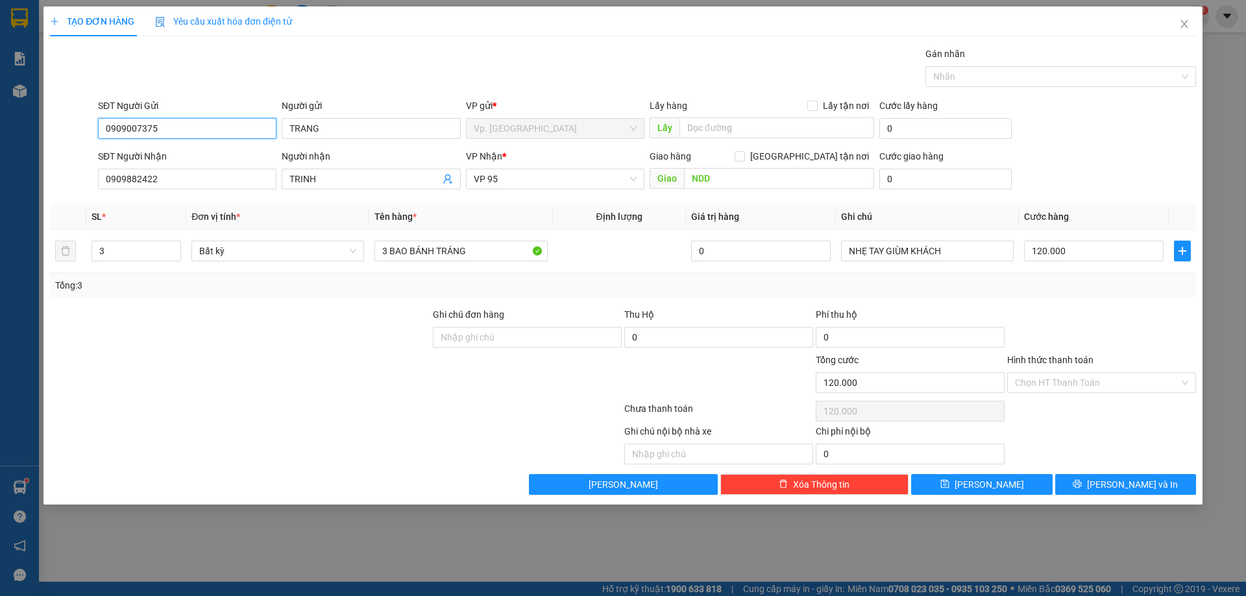
click at [188, 127] on input "0909007375" at bounding box center [187, 128] width 178 height 21
type input "0909007375"
click at [402, 439] on div at bounding box center [503, 444] width 239 height 40
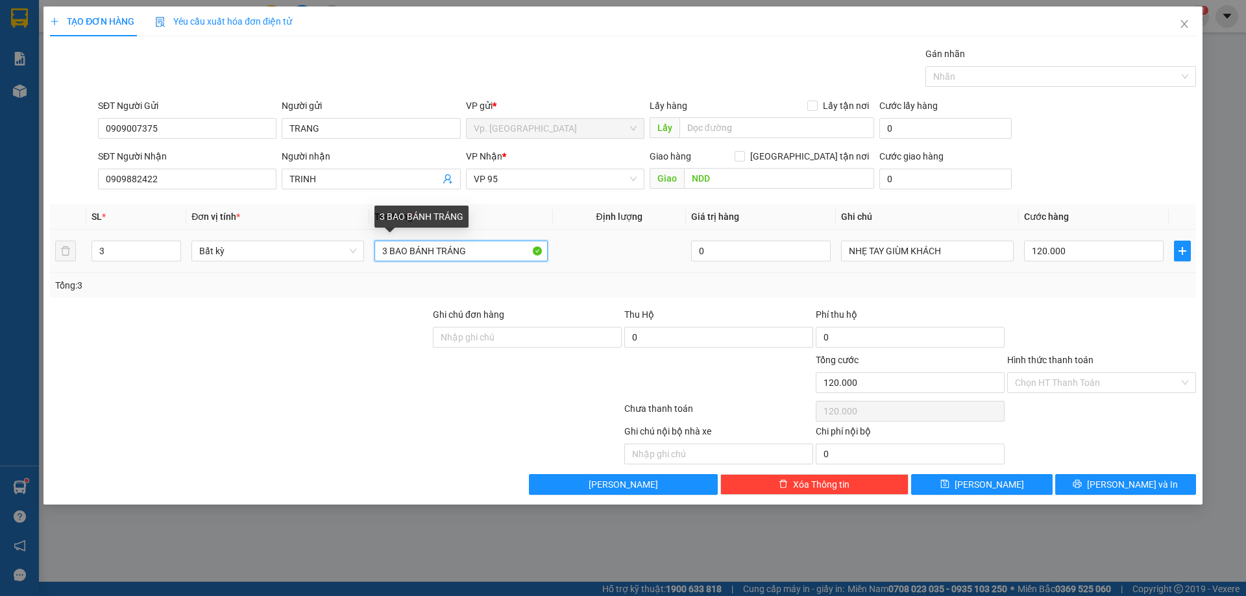
drag, startPoint x: 389, startPoint y: 250, endPoint x: 361, endPoint y: 262, distance: 30.8
click at [359, 262] on tr "3 Bất kỳ 3 BAO BÁNH TRÁNG 0 NHẸ TAY GIÙM KHÁCH 120.000" at bounding box center [623, 251] width 1146 height 43
type input "1 BAO BÁNH TRÁNG"
drag, startPoint x: 112, startPoint y: 245, endPoint x: 82, endPoint y: 253, distance: 30.8
click at [82, 253] on tr "3 Bất kỳ 1 BAO BÁNH TRÁNG 0 NHẸ TAY GIÙM KHÁCH 120.000" at bounding box center [623, 251] width 1146 height 43
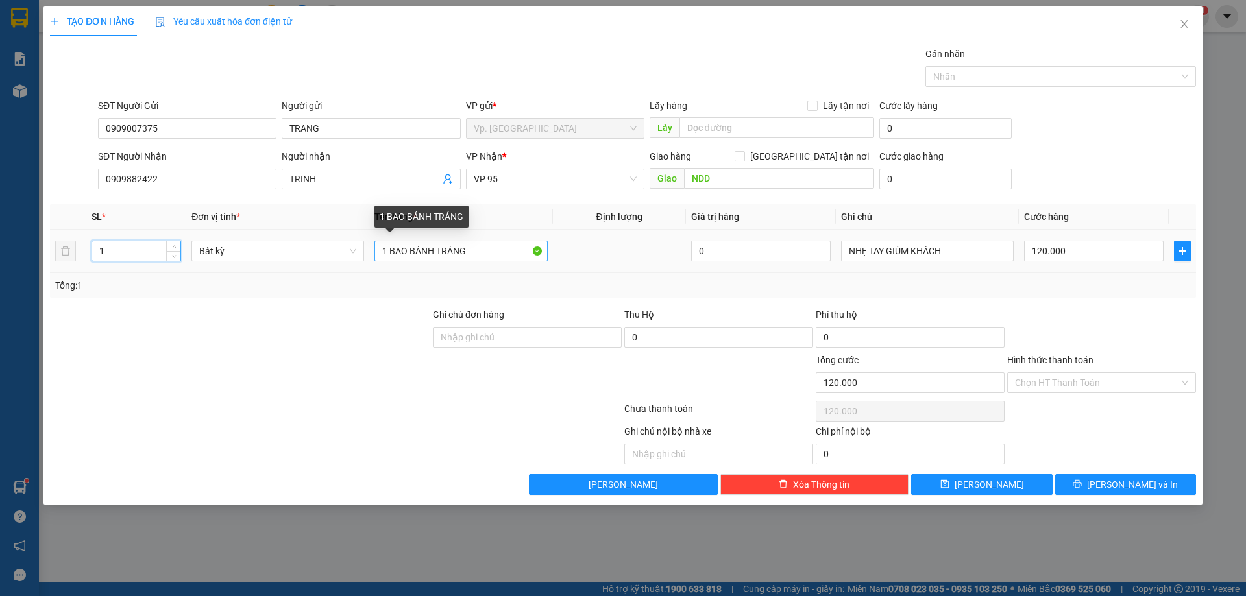
type input "1"
type input "0"
drag, startPoint x: 391, startPoint y: 252, endPoint x: 406, endPoint y: 261, distance: 17.1
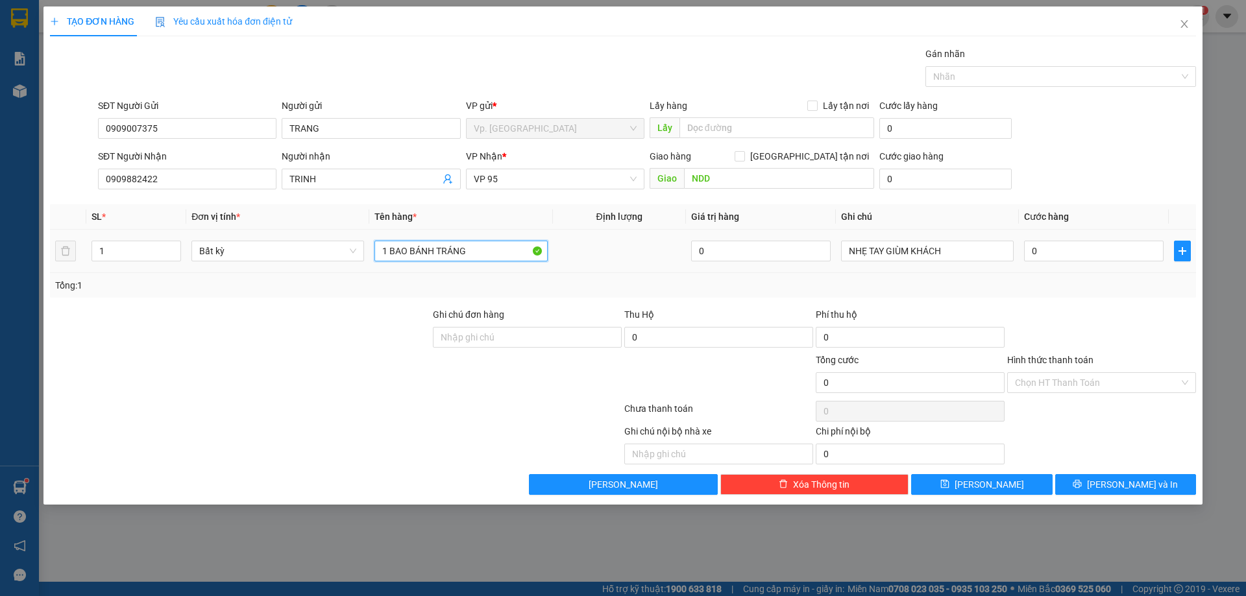
click at [406, 261] on div "1 BAO BÁNH TRÁNG" at bounding box center [460, 251] width 173 height 26
type input "1 THÙNG BÁNH TRÁNG"
click at [1049, 252] on input "0" at bounding box center [1094, 251] width 140 height 21
type input "5"
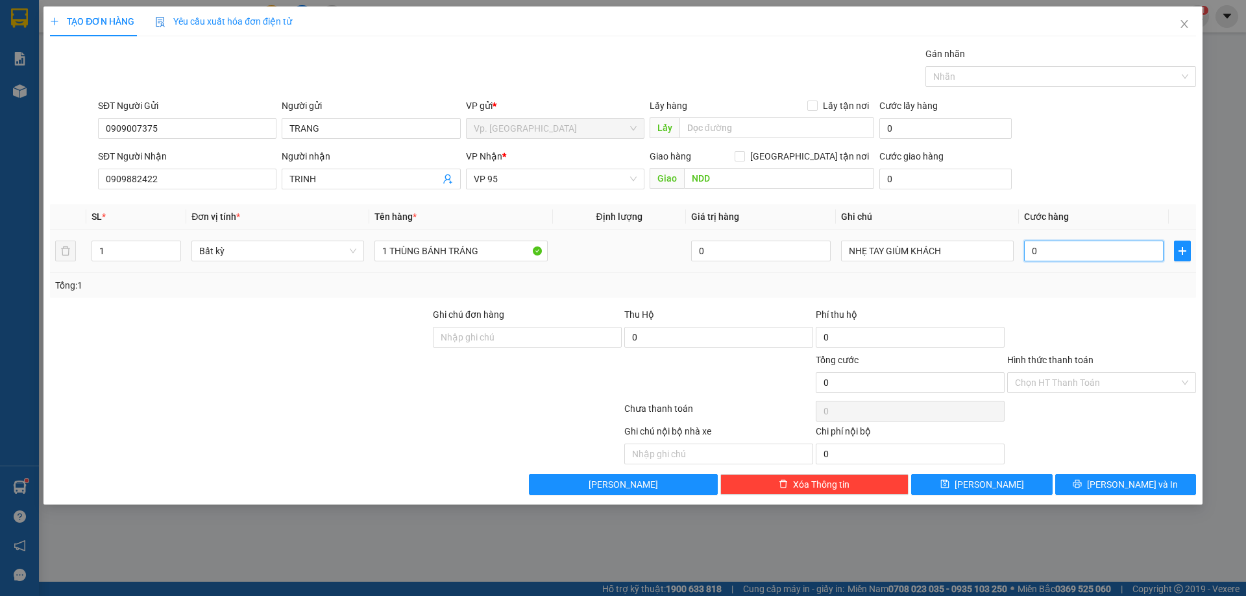
type input "5"
type input "50"
click at [1067, 268] on td "50" at bounding box center [1094, 251] width 150 height 43
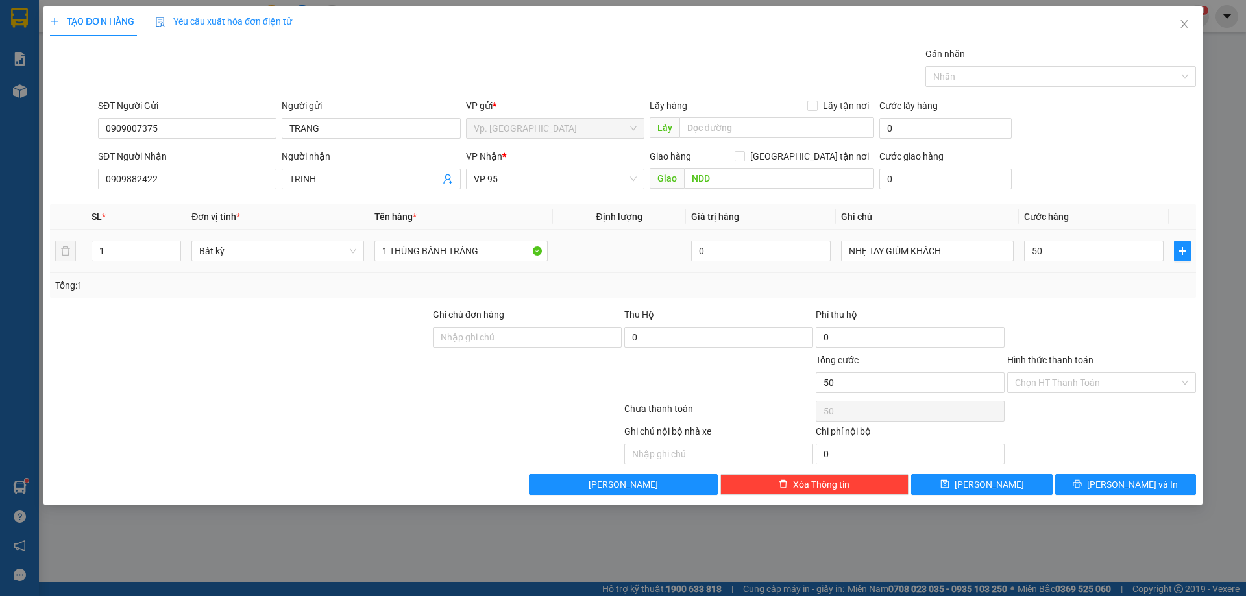
type input "50.000"
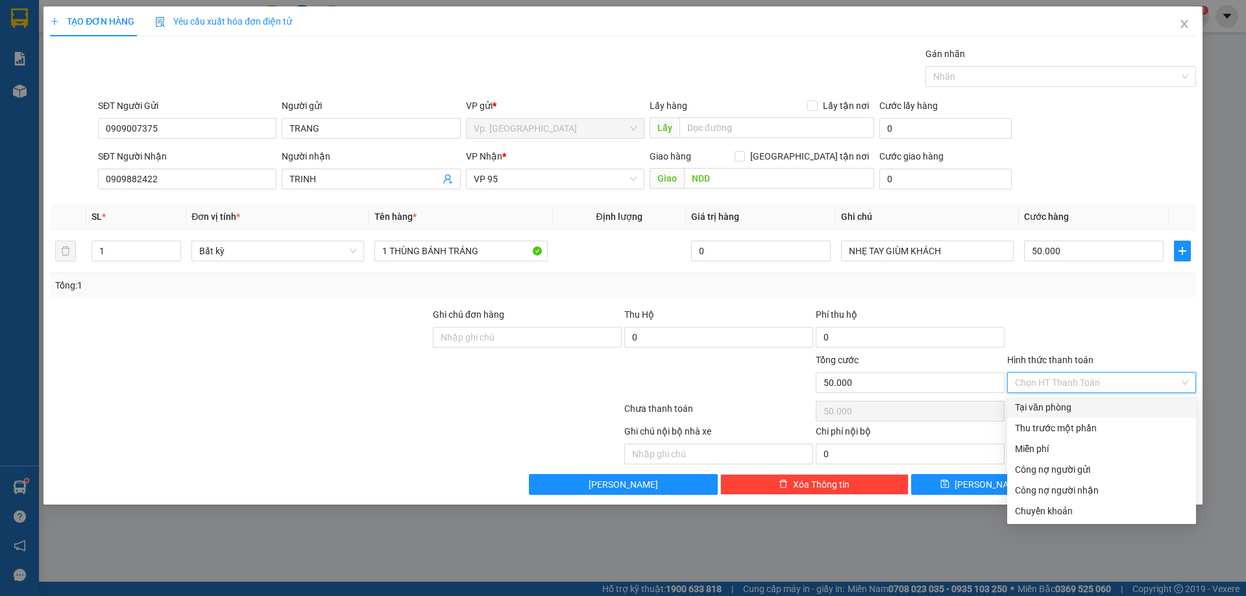
click at [1039, 389] on input "Hình thức thanh toán" at bounding box center [1097, 382] width 164 height 19
click at [1057, 412] on div "Tại văn phòng" at bounding box center [1101, 407] width 173 height 14
type input "0"
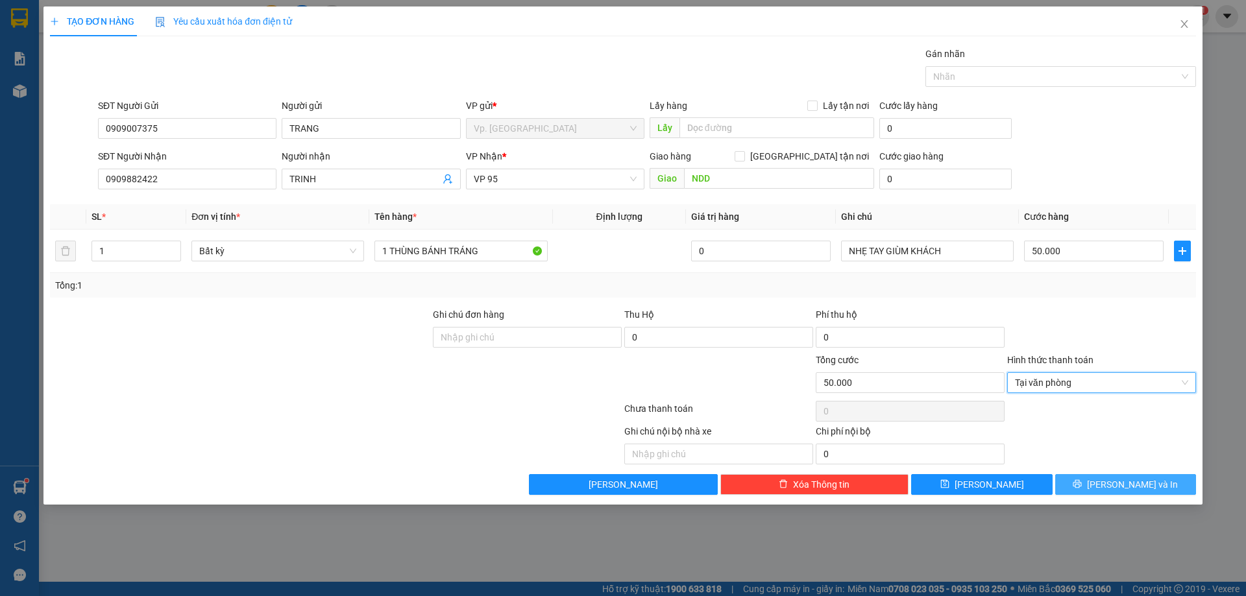
click at [1084, 485] on button "[PERSON_NAME] và In" at bounding box center [1125, 484] width 141 height 21
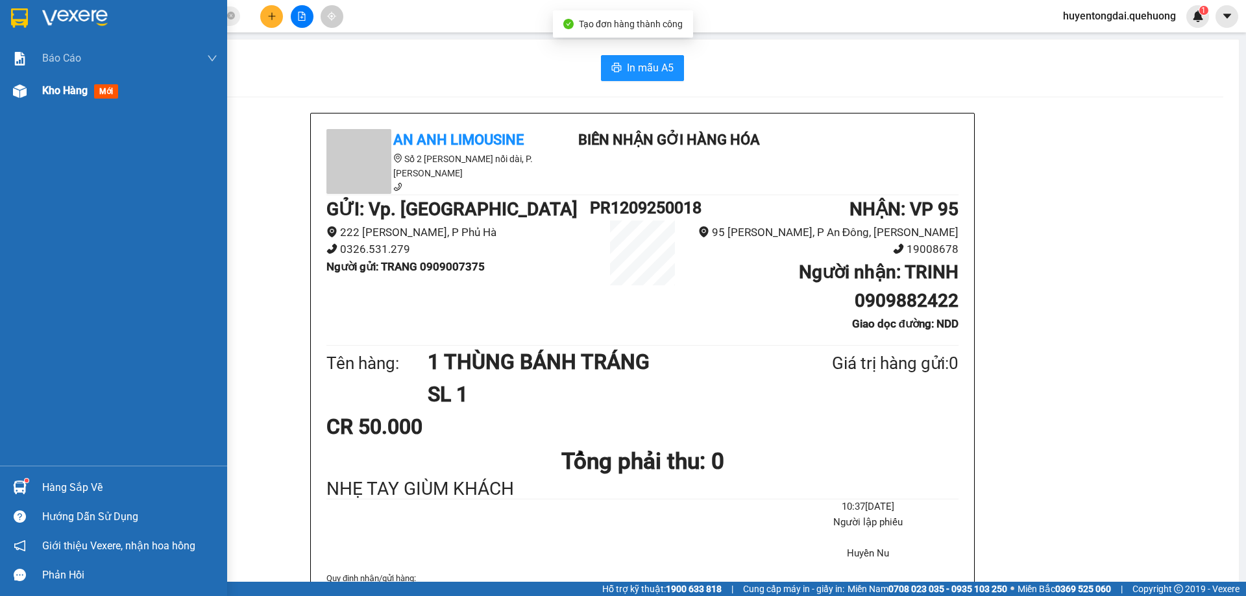
click at [47, 90] on span "Kho hàng" at bounding box center [64, 90] width 45 height 12
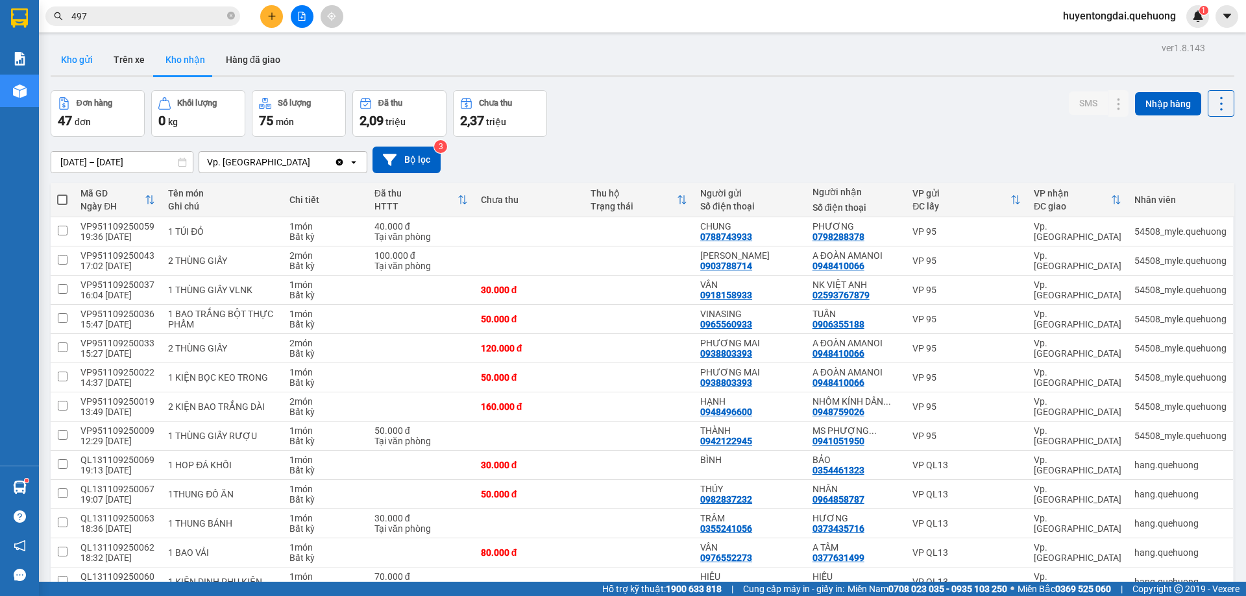
click at [81, 60] on button "Kho gửi" at bounding box center [77, 59] width 53 height 31
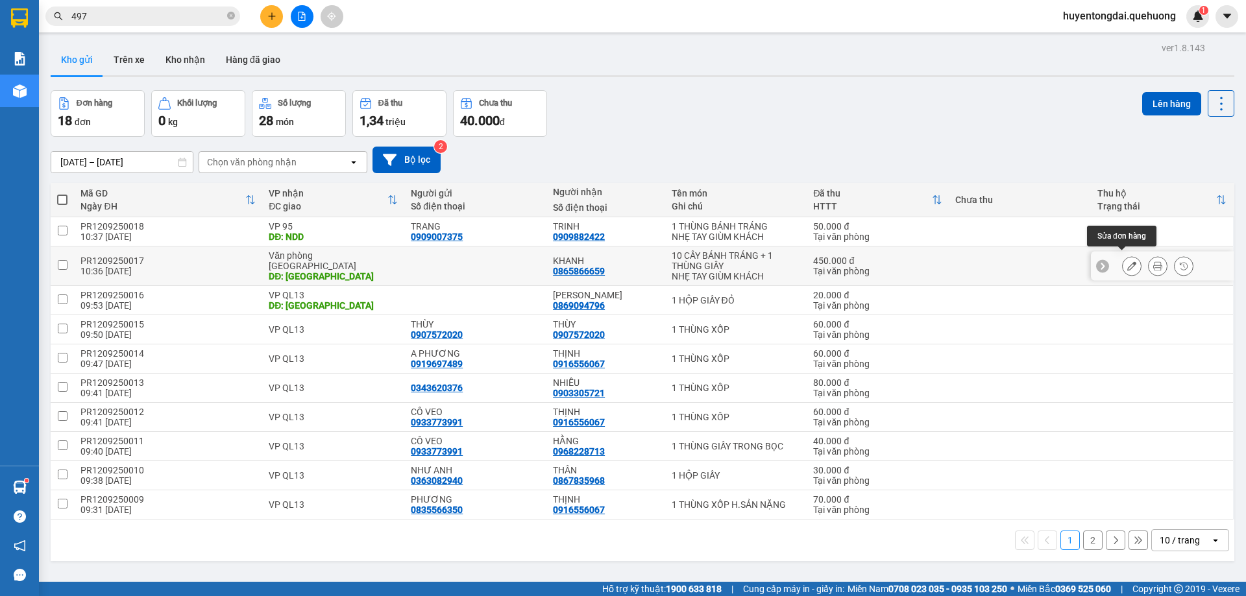
click at [1127, 262] on icon at bounding box center [1131, 266] width 9 height 9
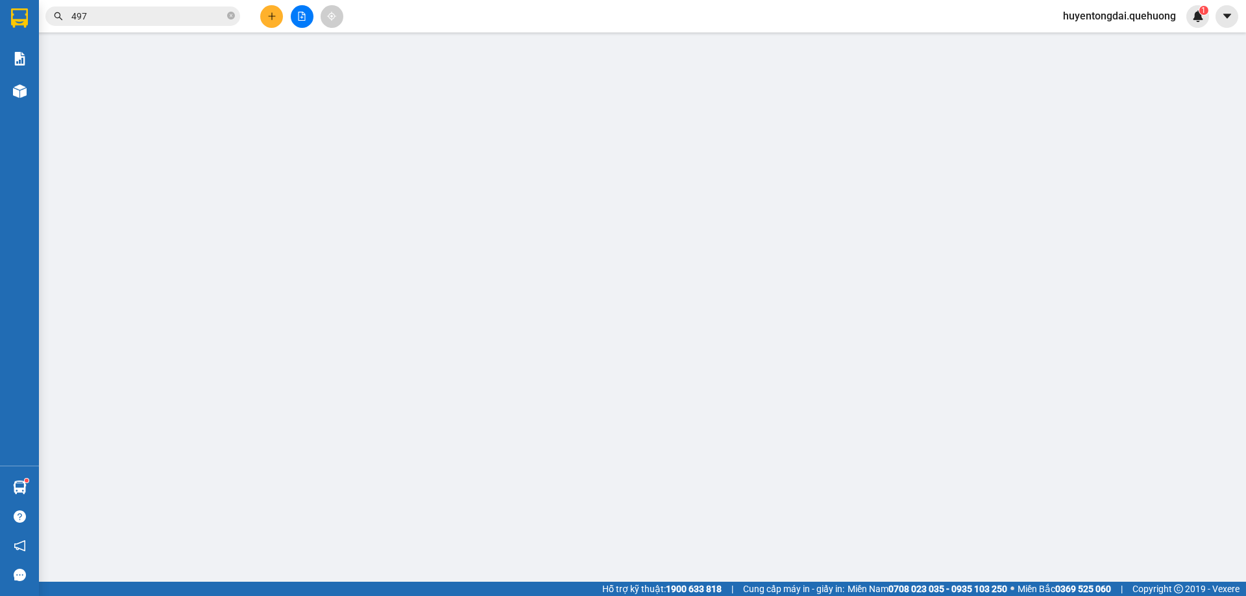
type input "0865866659"
type input "TÂN PHÚ"
type input "450.000"
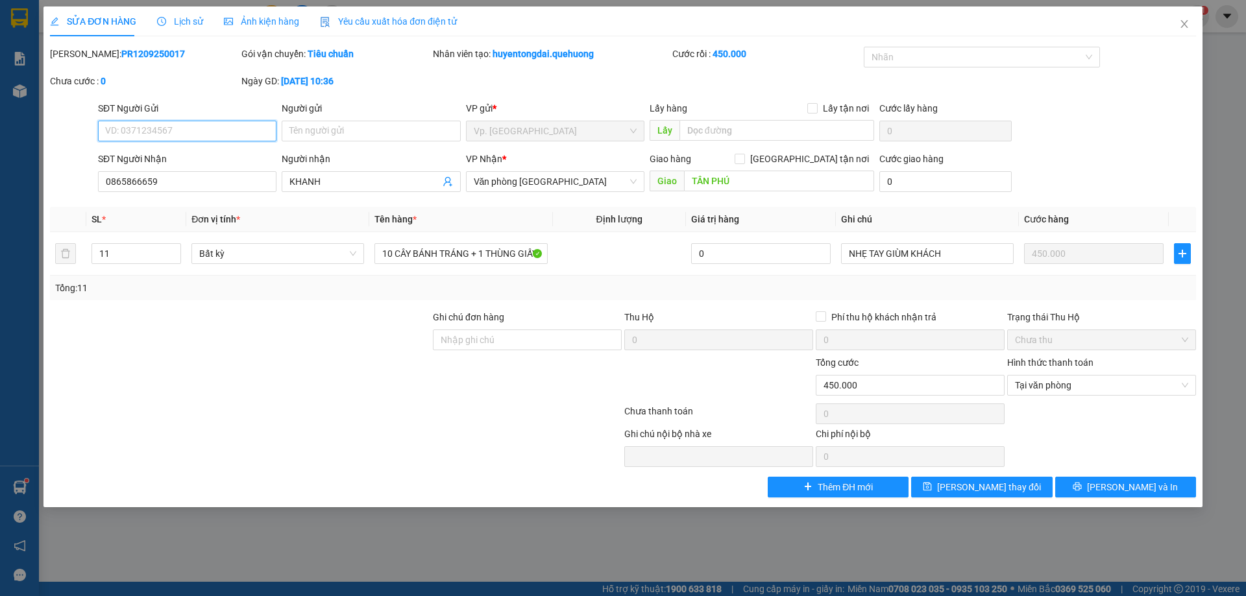
click at [194, 138] on input "SĐT Người Gửi" at bounding box center [187, 131] width 178 height 21
paste input "0909007375"
type input "0909007375"
click at [320, 138] on input "Người gửi" at bounding box center [371, 131] width 178 height 21
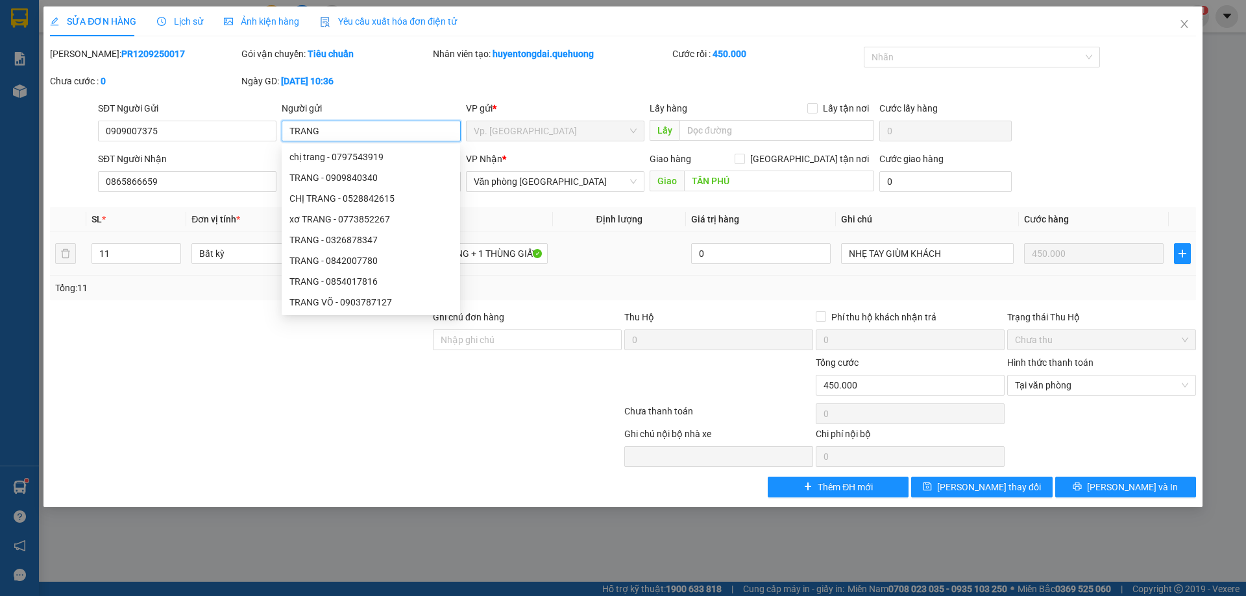
type input "TRANG"
click at [575, 267] on td at bounding box center [619, 253] width 133 height 43
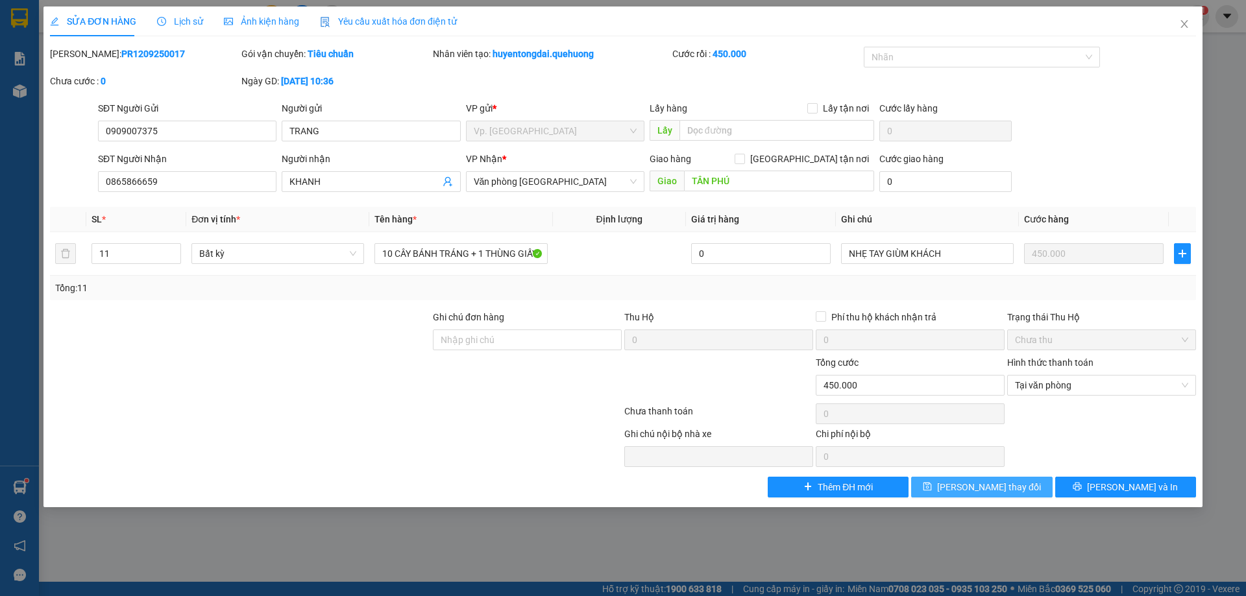
click at [1019, 491] on button "[PERSON_NAME] thay đổi" at bounding box center [981, 487] width 141 height 21
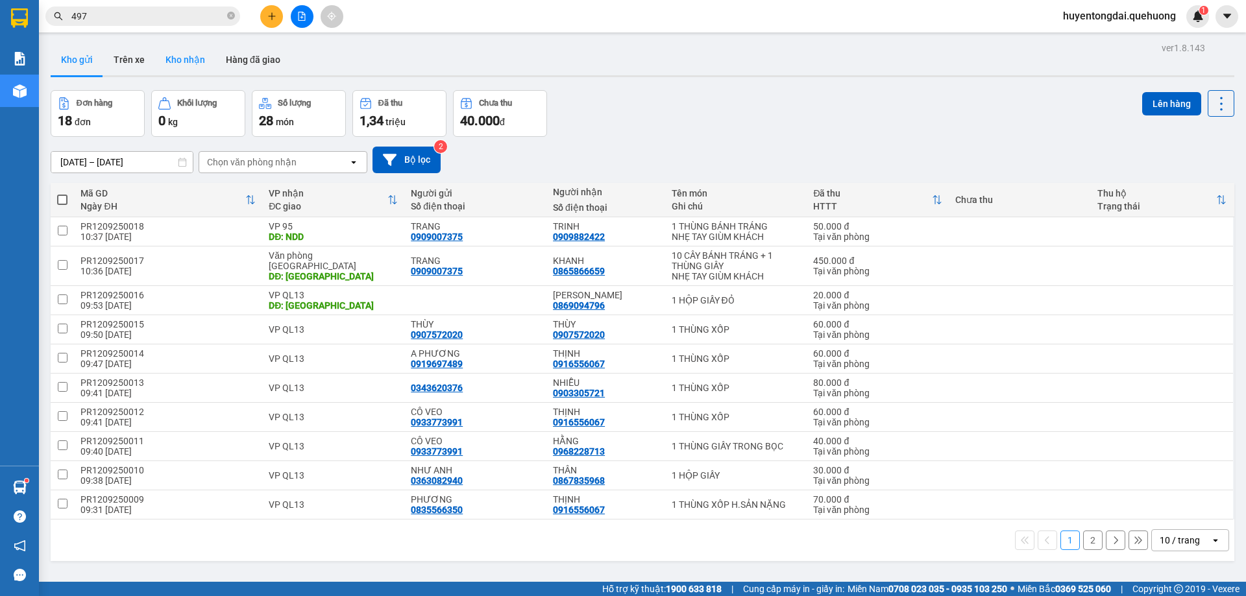
click at [188, 70] on button "Kho nhận" at bounding box center [185, 59] width 60 height 31
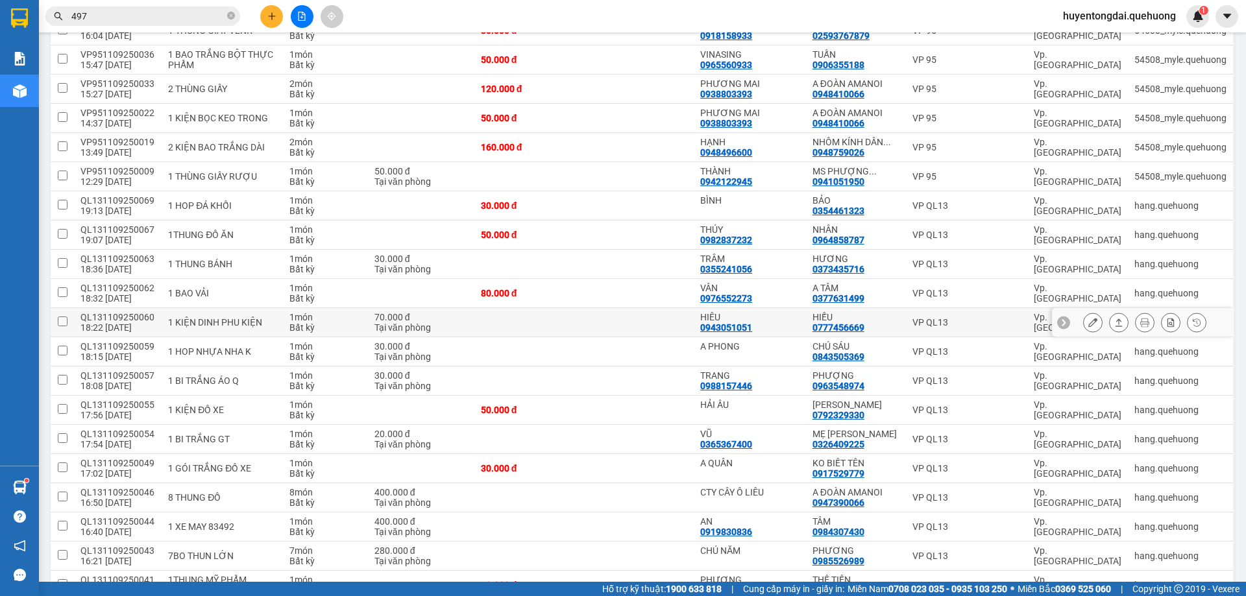
scroll to position [389, 0]
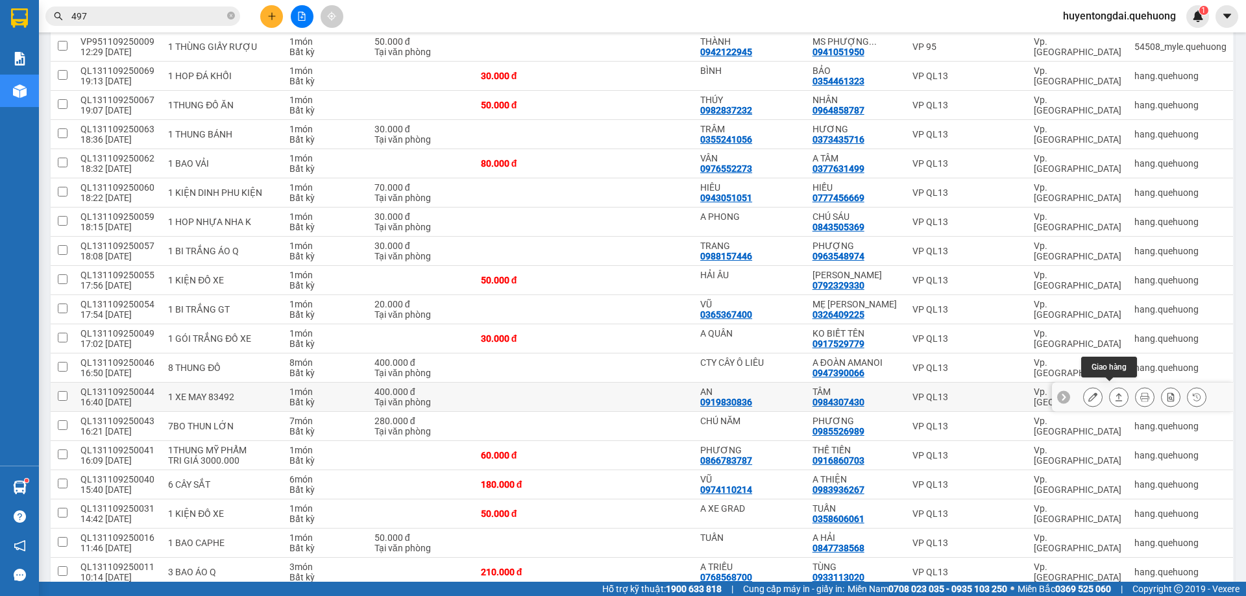
click at [1114, 393] on icon at bounding box center [1118, 397] width 9 height 9
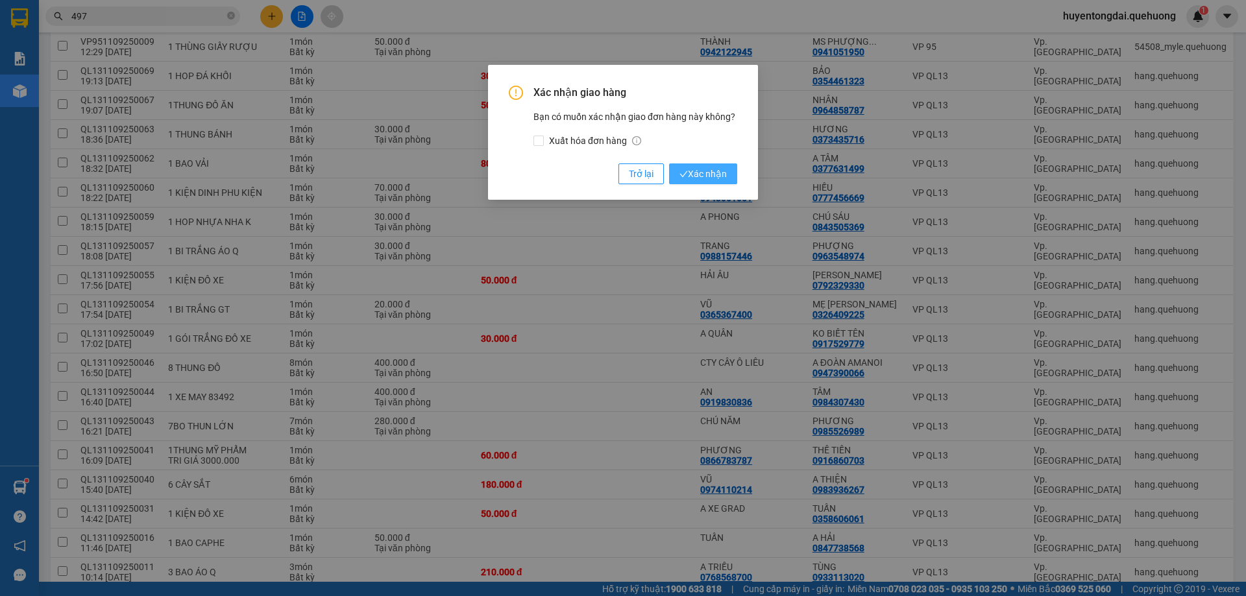
click at [718, 172] on span "Xác nhận" at bounding box center [702, 174] width 47 height 14
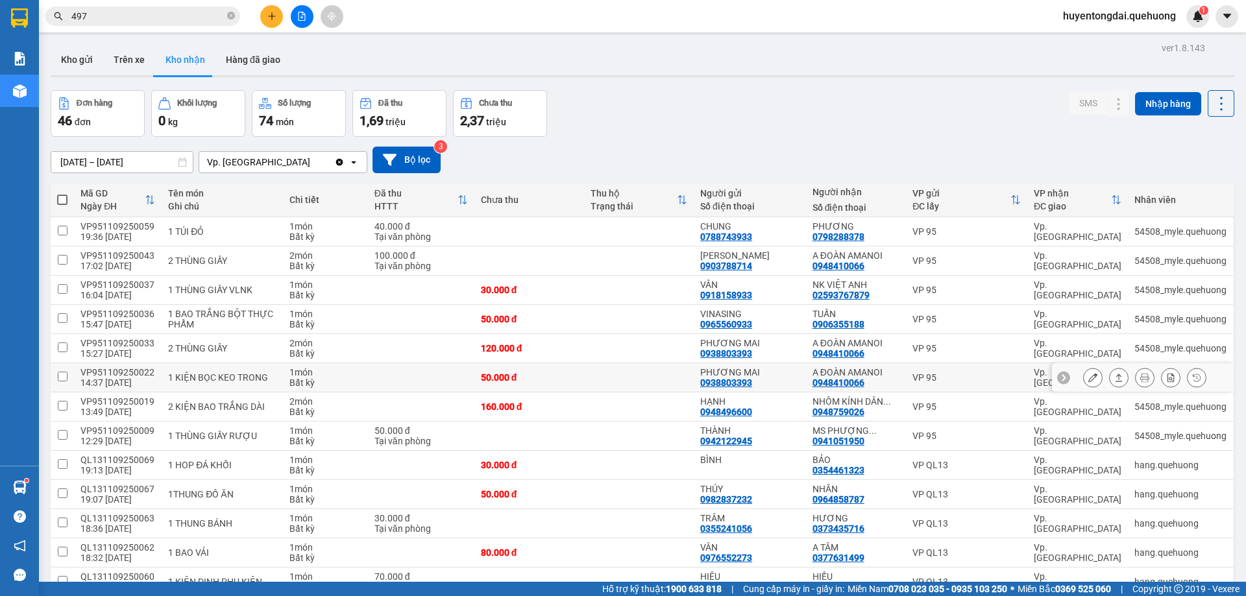
scroll to position [130, 0]
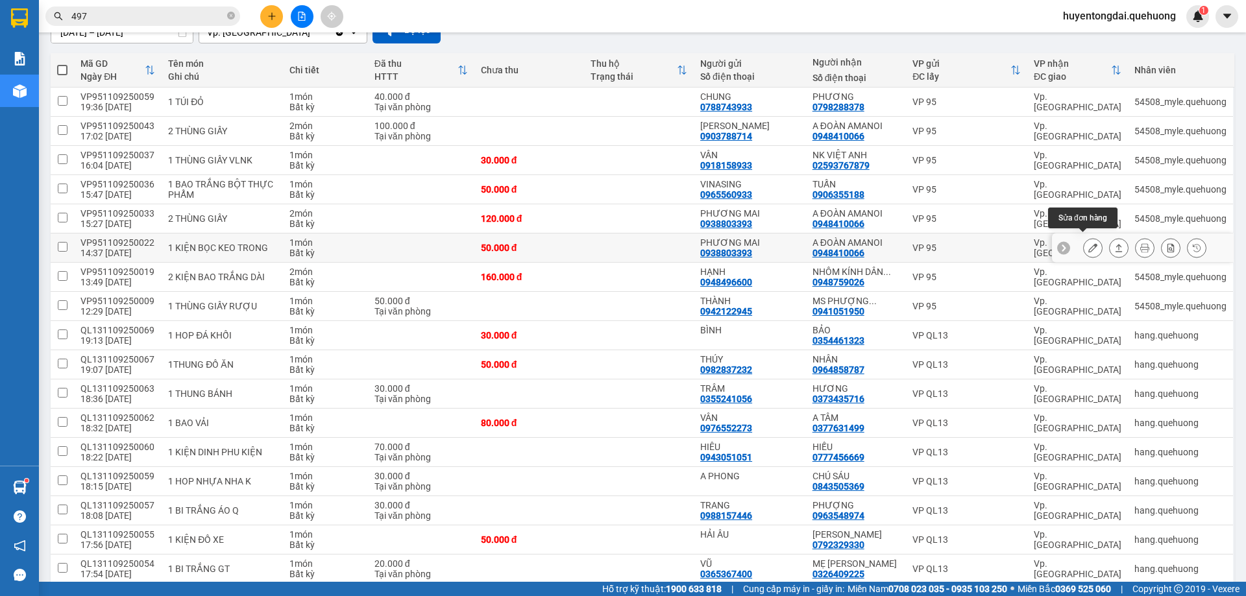
click at [1088, 245] on icon at bounding box center [1092, 247] width 9 height 9
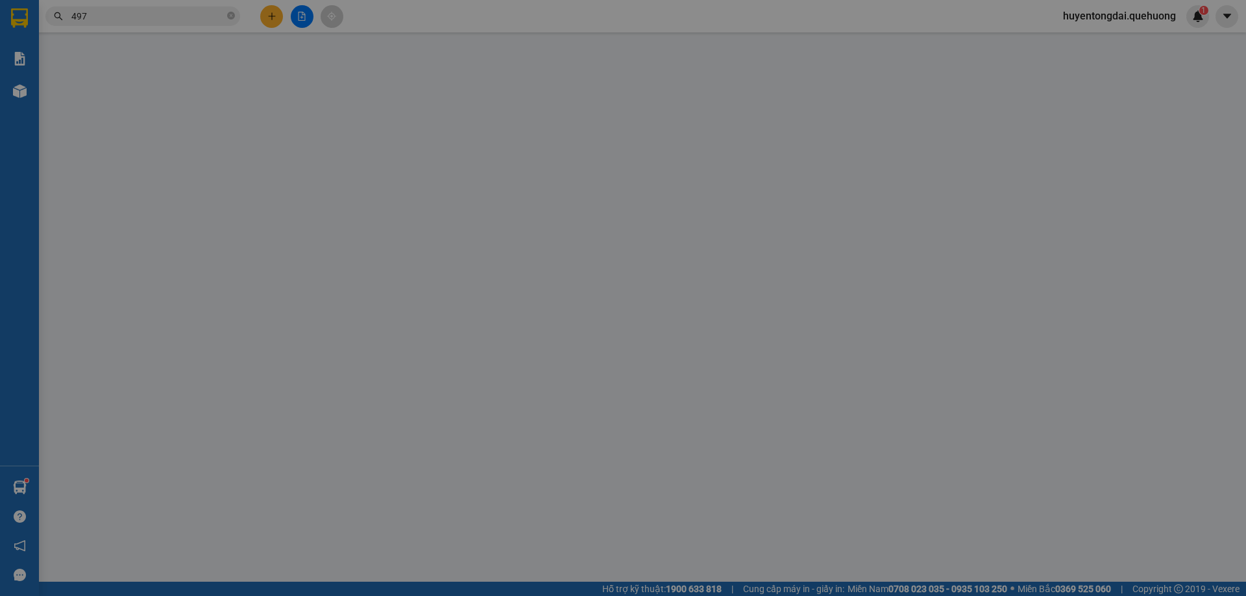
type input "0938803393"
type input "PHƯƠNG MAI"
type input "0948410066"
type input "A ĐOÀN AMANOI"
type input "50.000"
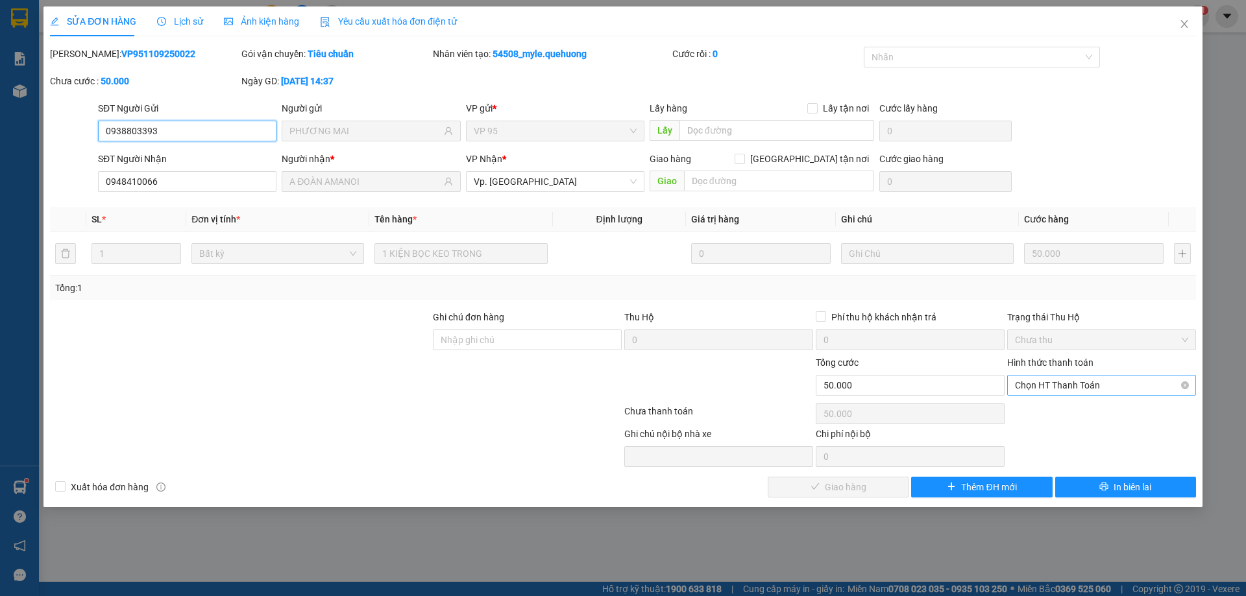
click at [1073, 385] on span "Chọn HT Thanh Toán" at bounding box center [1101, 385] width 173 height 19
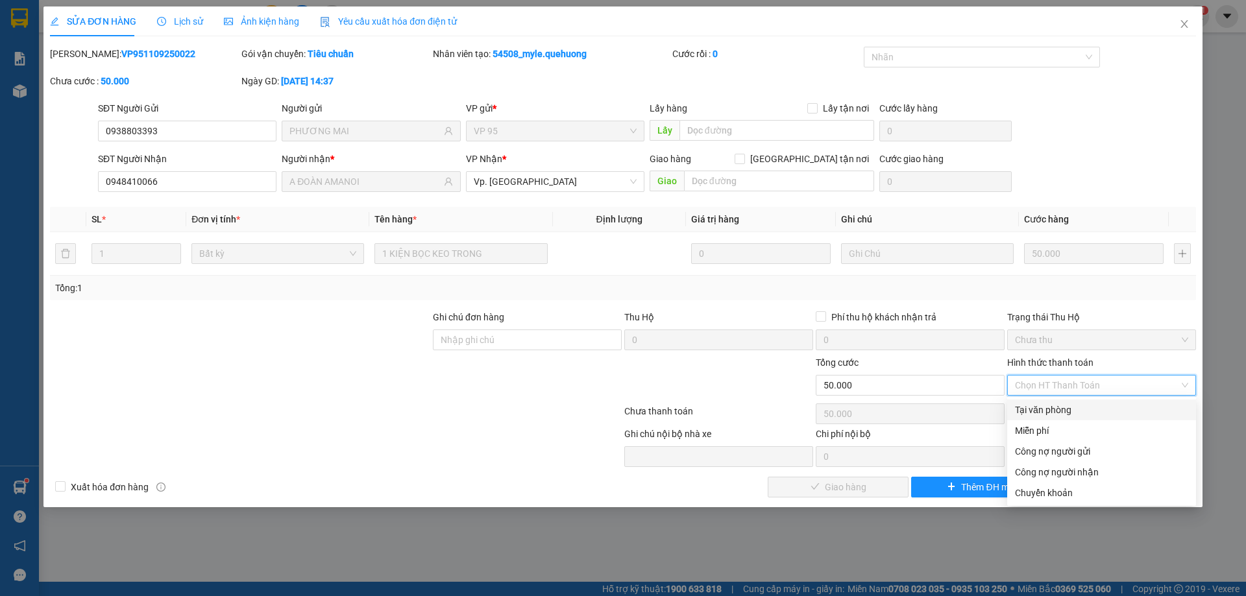
click at [1045, 410] on div "Tại văn phòng" at bounding box center [1101, 410] width 173 height 14
type input "0"
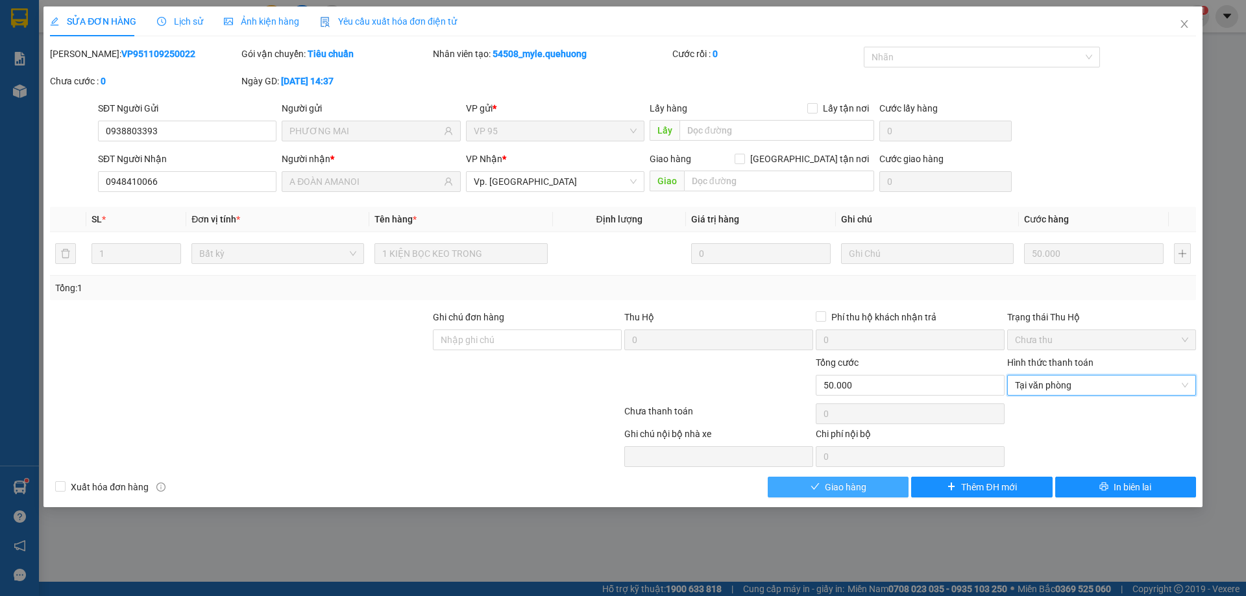
click at [850, 481] on span "Giao hàng" at bounding box center [846, 487] width 42 height 14
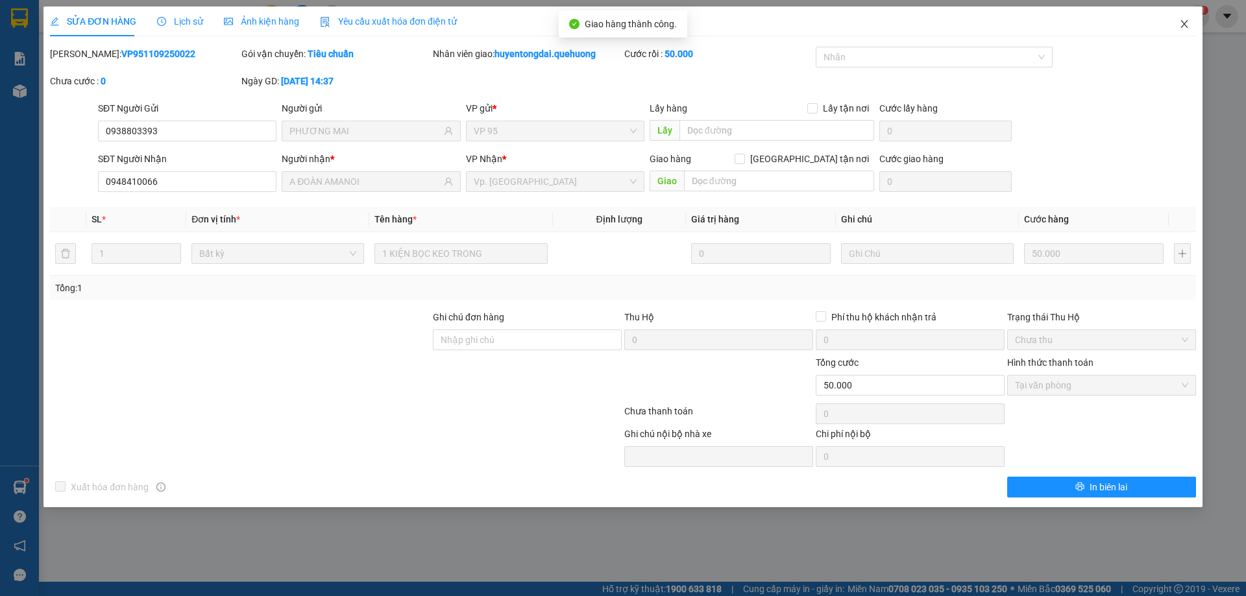
click at [1182, 19] on icon "close" at bounding box center [1184, 24] width 10 height 10
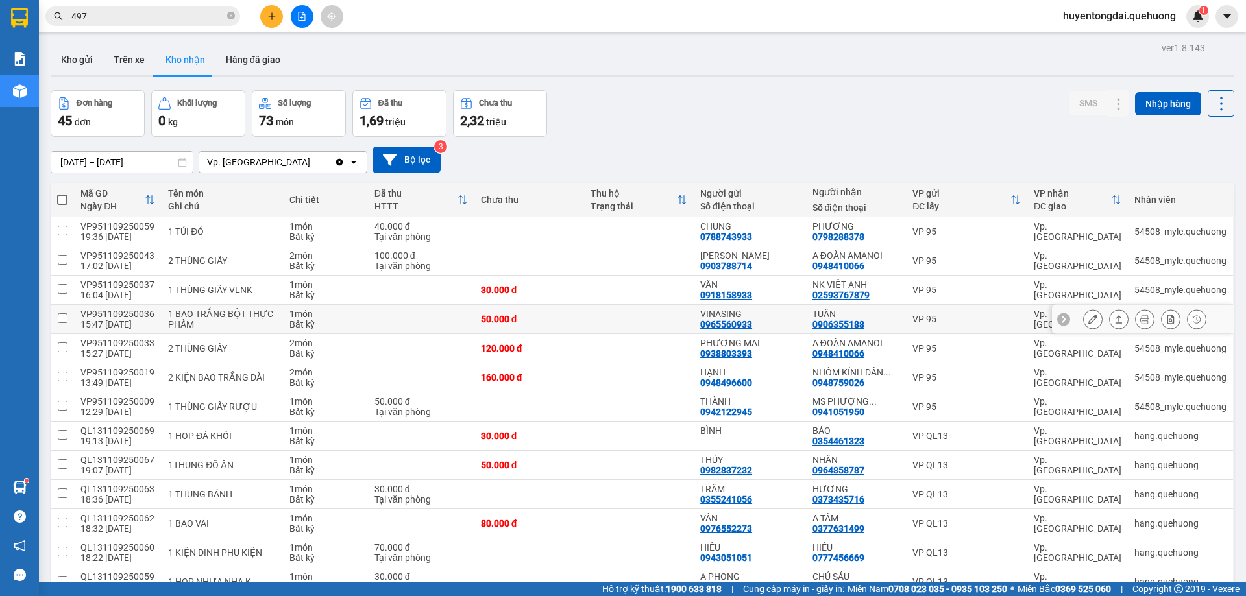
scroll to position [65, 0]
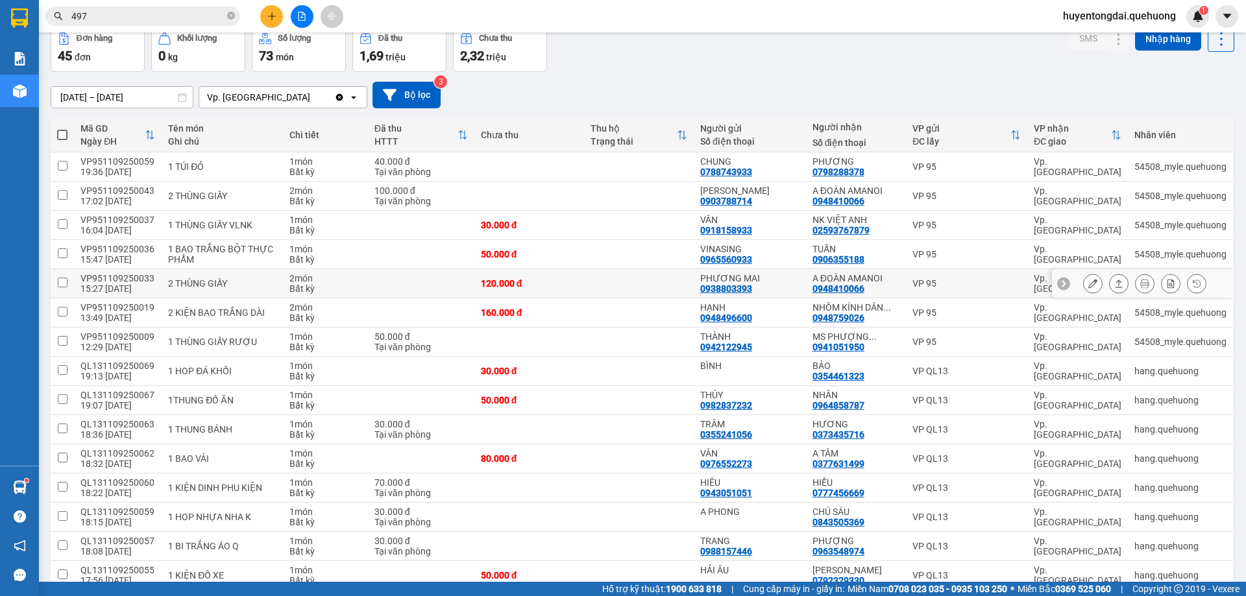
click at [1084, 283] on button at bounding box center [1093, 284] width 18 height 23
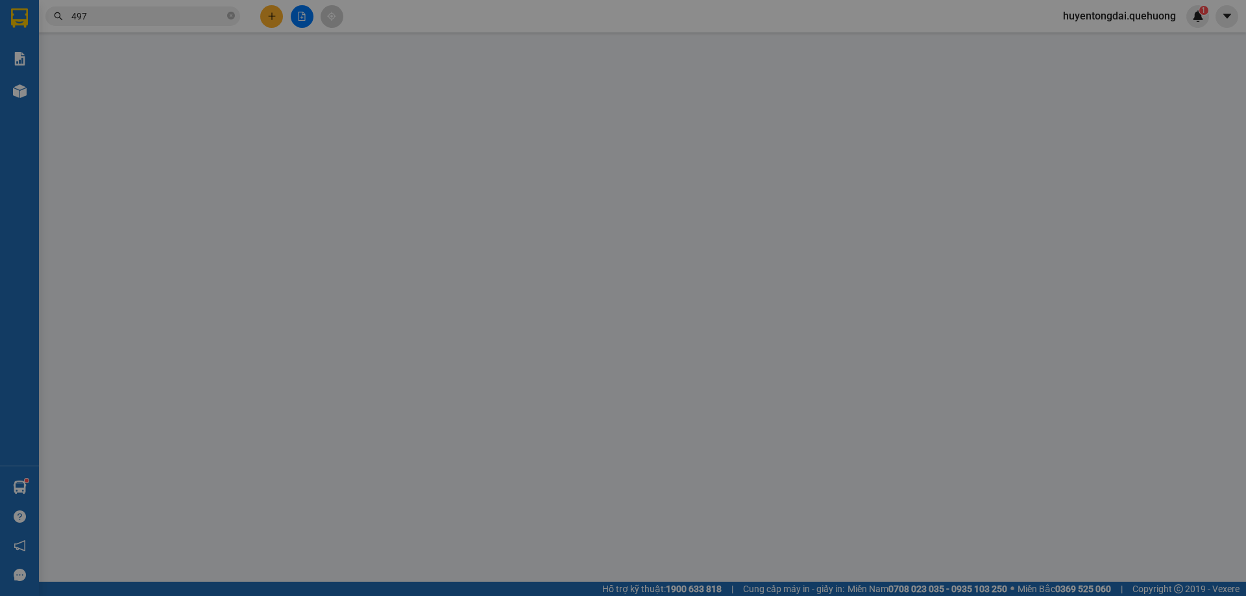
type input "0938803393"
type input "PHƯƠNG MAI"
type input "0948410066"
type input "A ĐOÀN AMANOI"
type input "120.000"
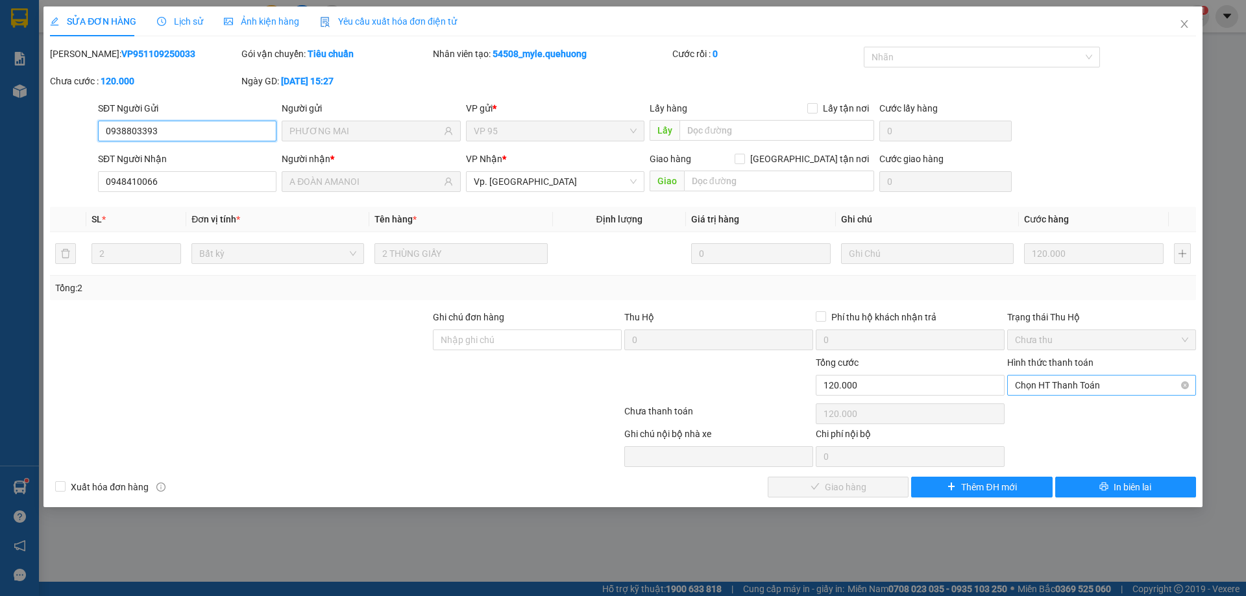
click at [1060, 385] on span "Chọn HT Thanh Toán" at bounding box center [1101, 385] width 173 height 19
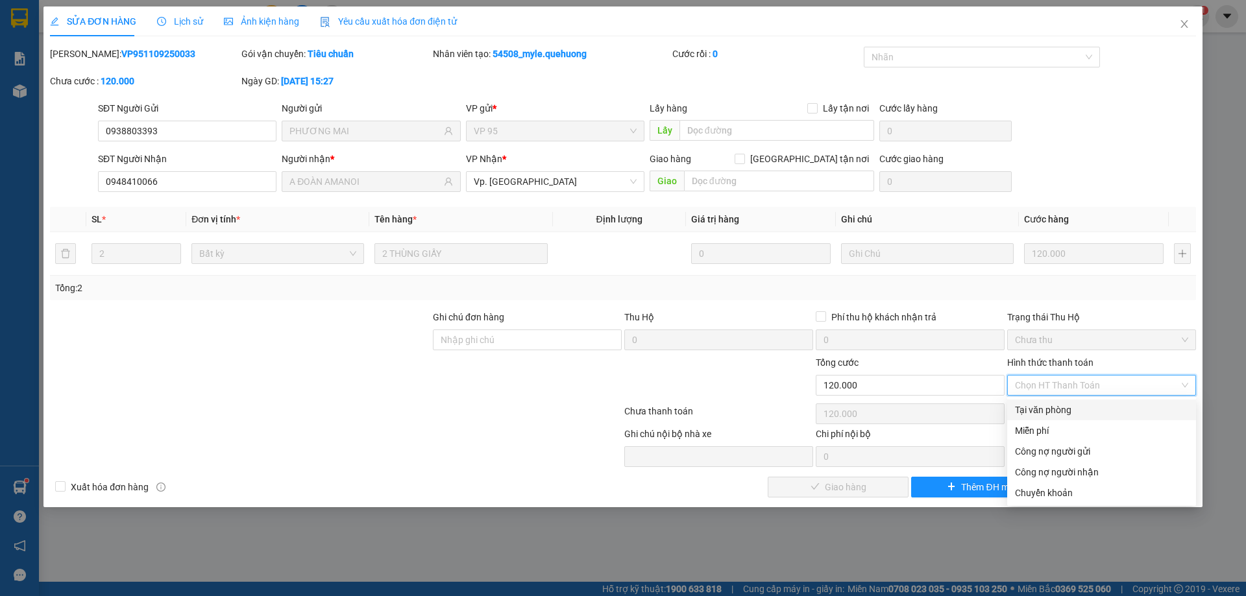
click at [1056, 409] on div "Tại văn phòng" at bounding box center [1101, 410] width 173 height 14
type input "0"
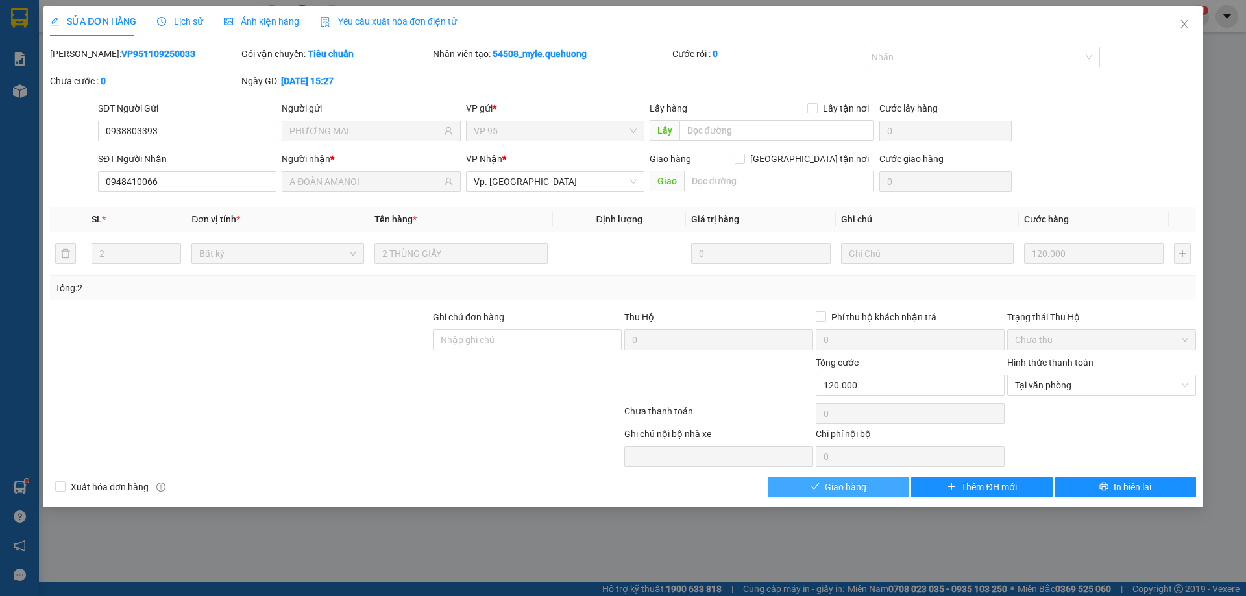
click at [862, 486] on span "Giao hàng" at bounding box center [846, 487] width 42 height 14
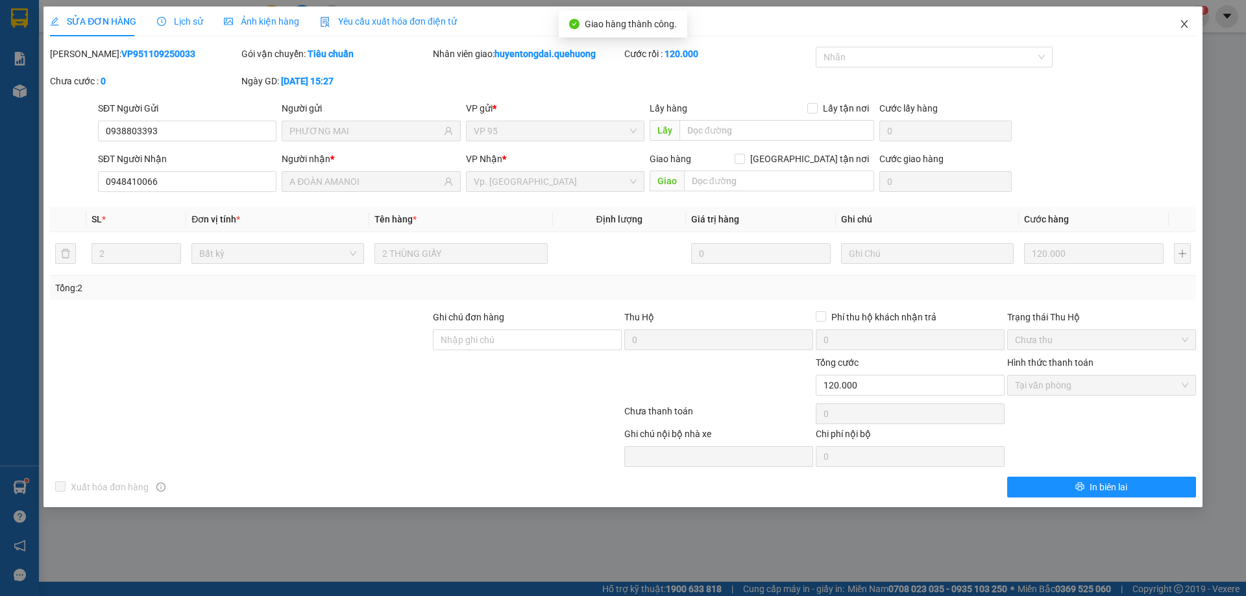
click at [1180, 21] on icon "close" at bounding box center [1184, 24] width 10 height 10
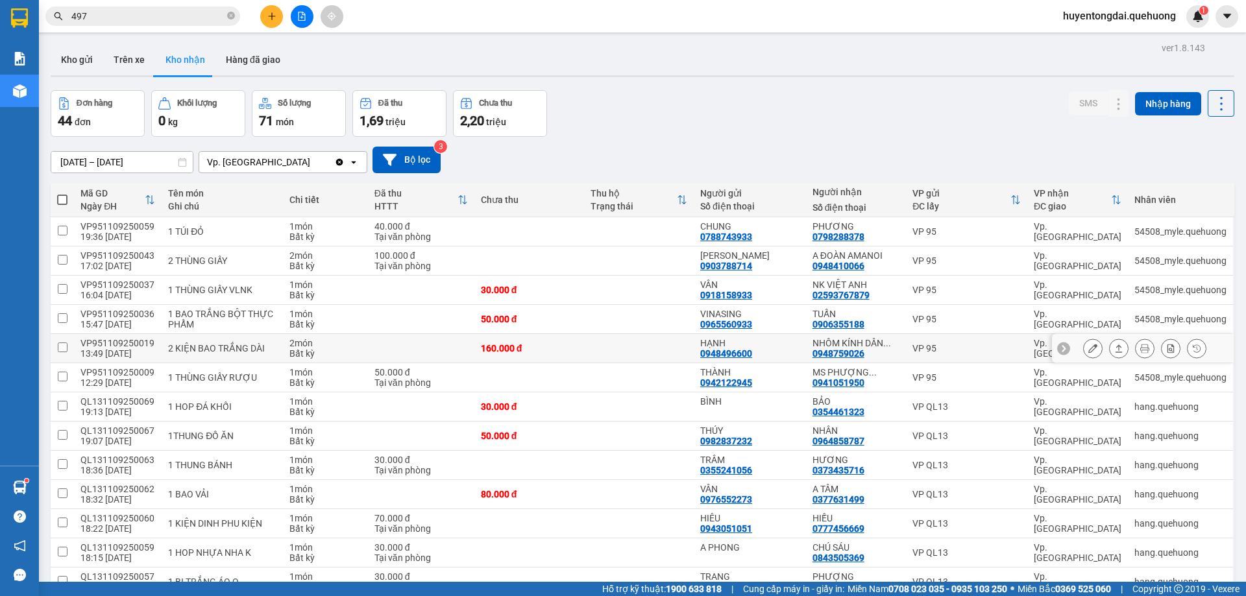
scroll to position [65, 0]
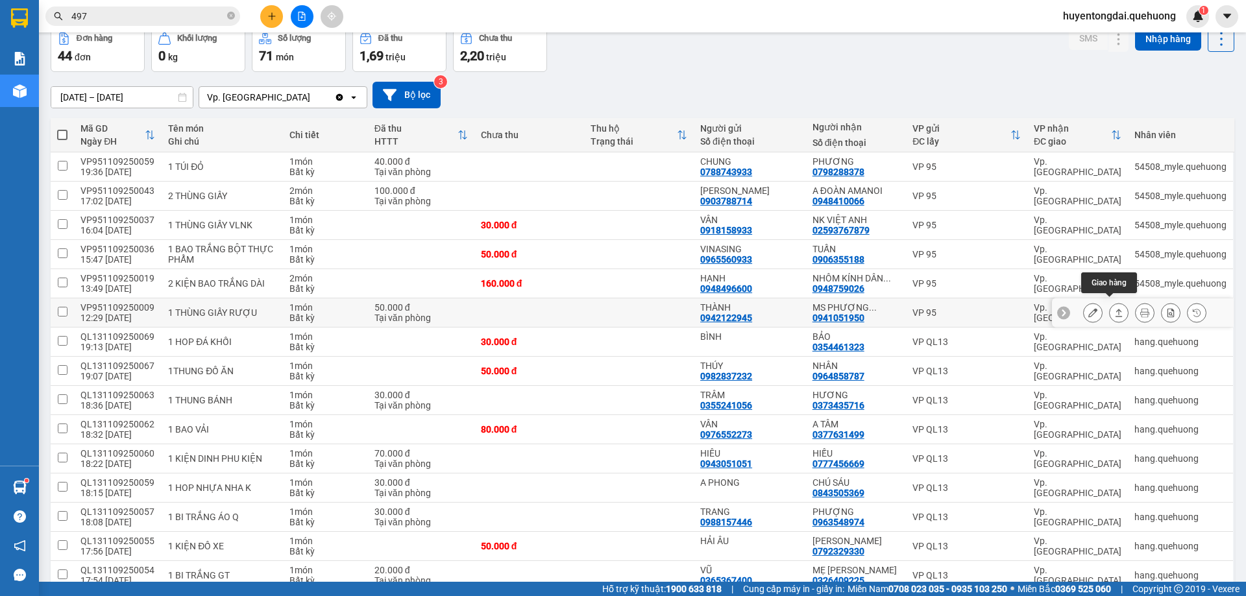
click at [1110, 306] on button at bounding box center [1119, 313] width 18 height 23
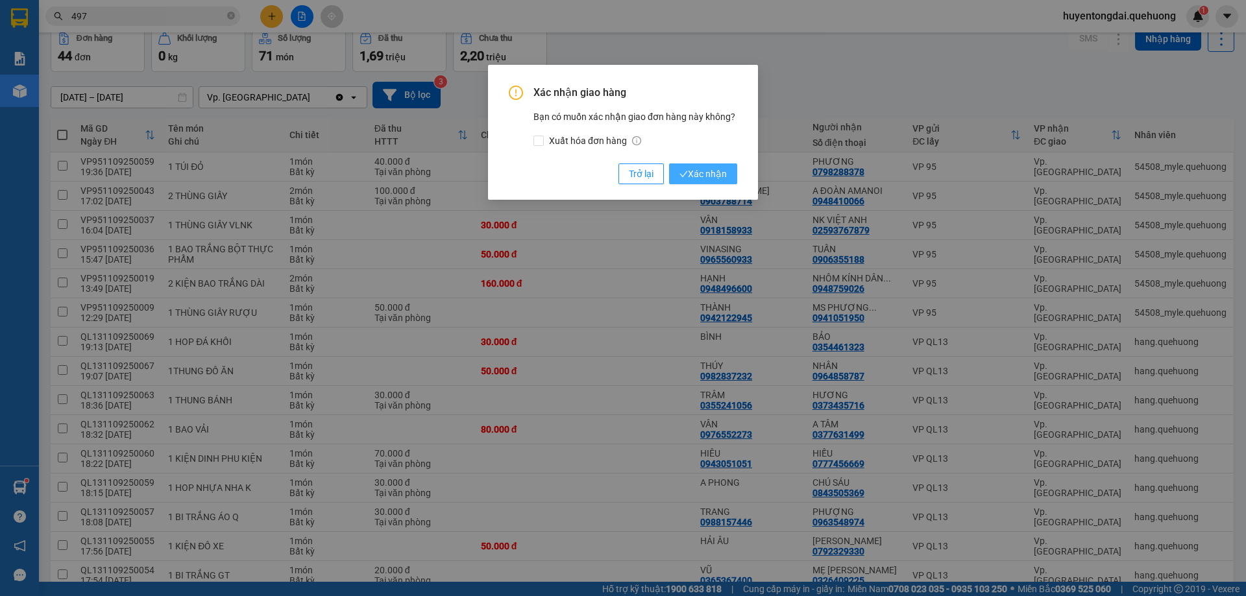
click at [705, 167] on span "Xác nhận" at bounding box center [702, 174] width 47 height 14
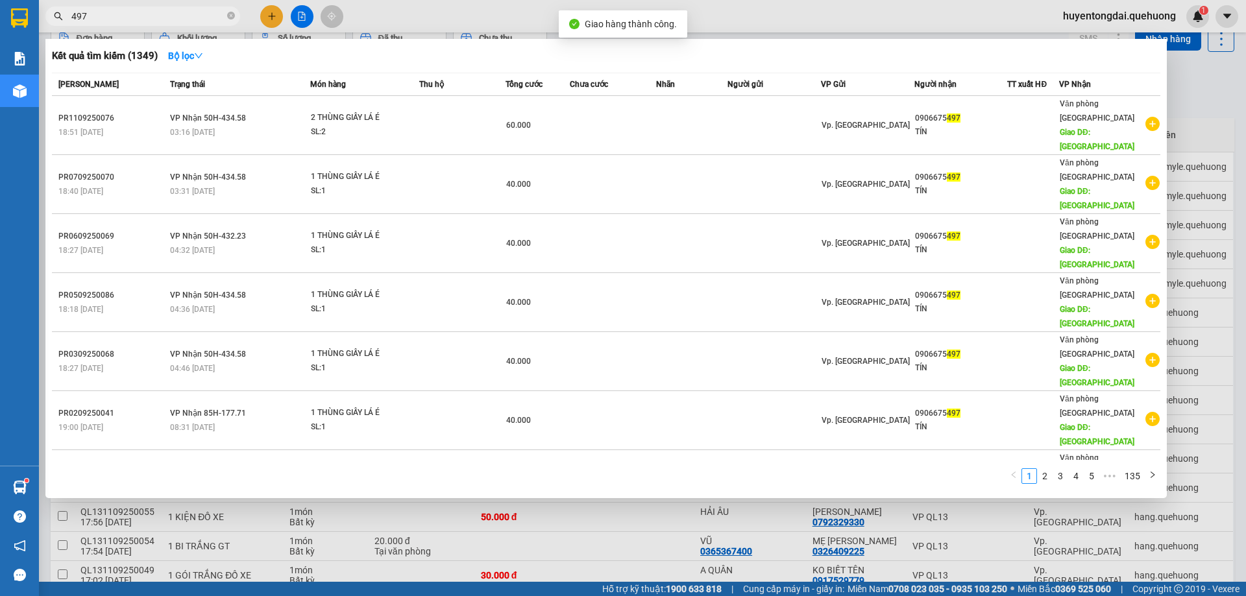
click at [175, 13] on input "497" at bounding box center [147, 16] width 153 height 14
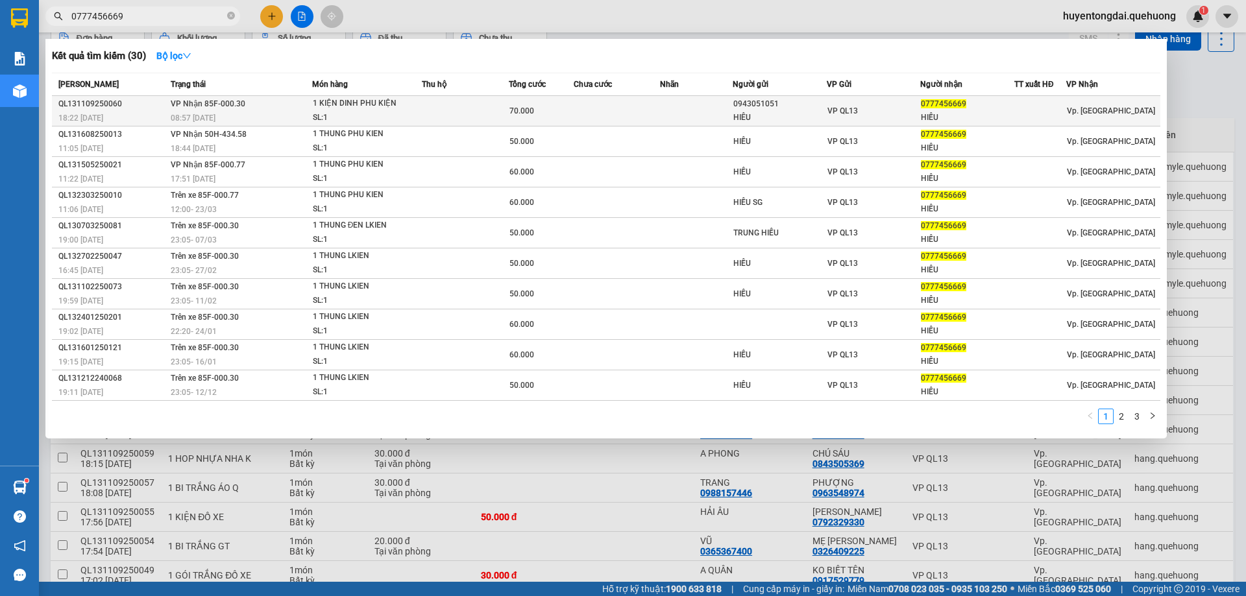
type input "0777456669"
click at [972, 121] on div "[PERSON_NAME]" at bounding box center [967, 118] width 93 height 14
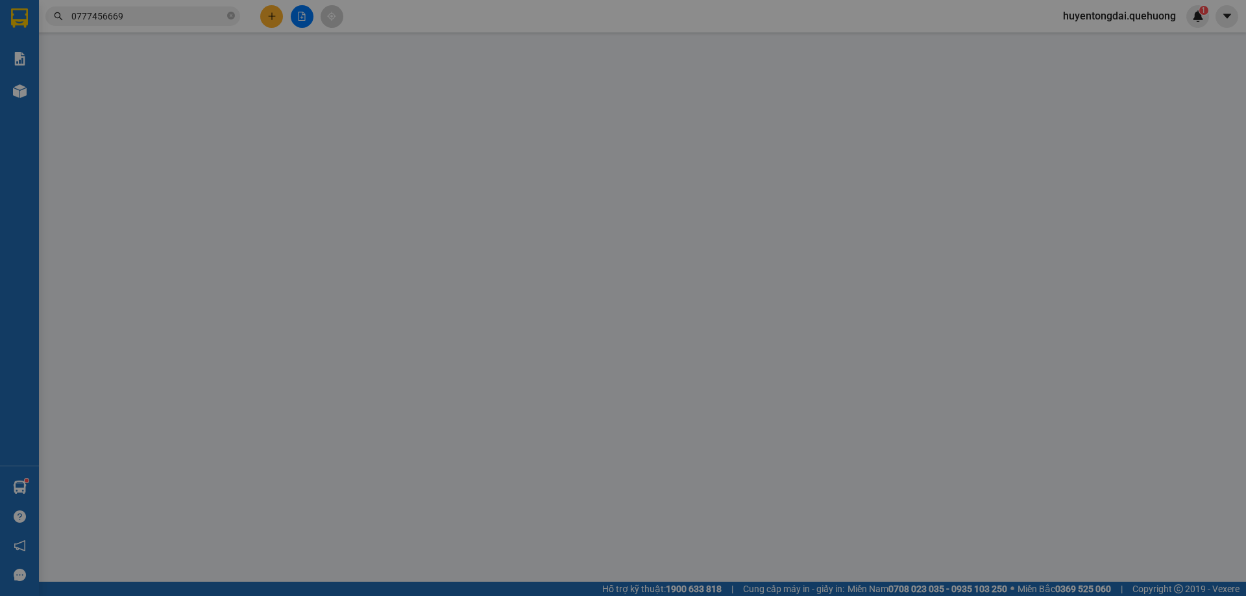
type input "0943051051"
type input "HIÊU"
type input "0777456669"
type input "[PERSON_NAME]"
type input "70.000"
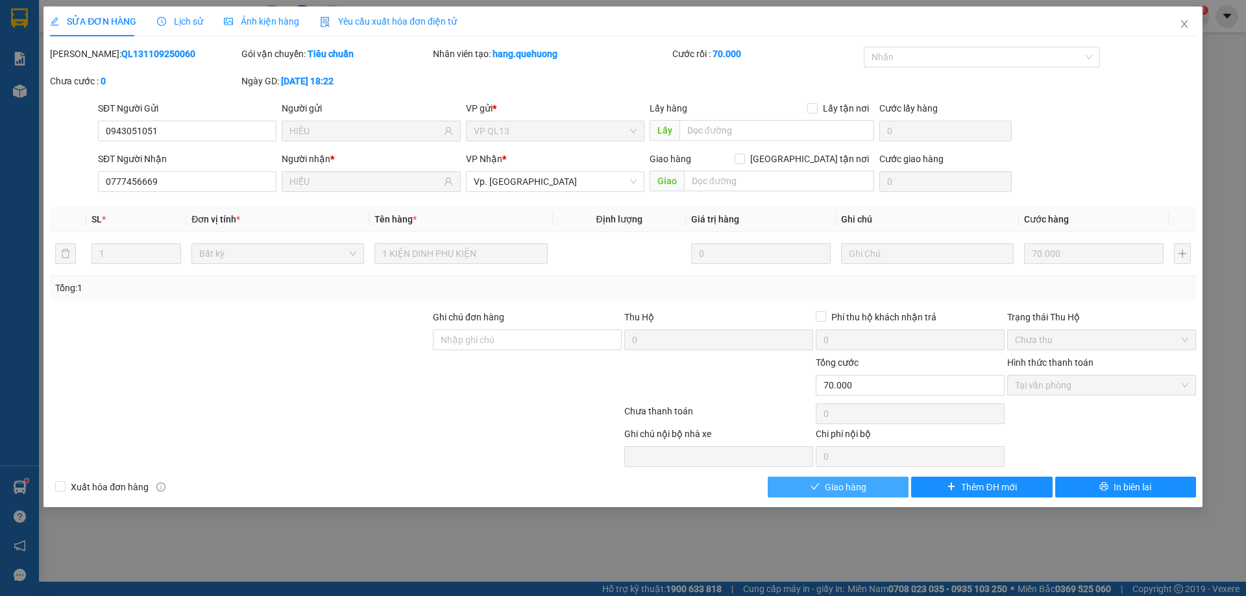
click at [845, 480] on span "Giao hàng" at bounding box center [846, 487] width 42 height 14
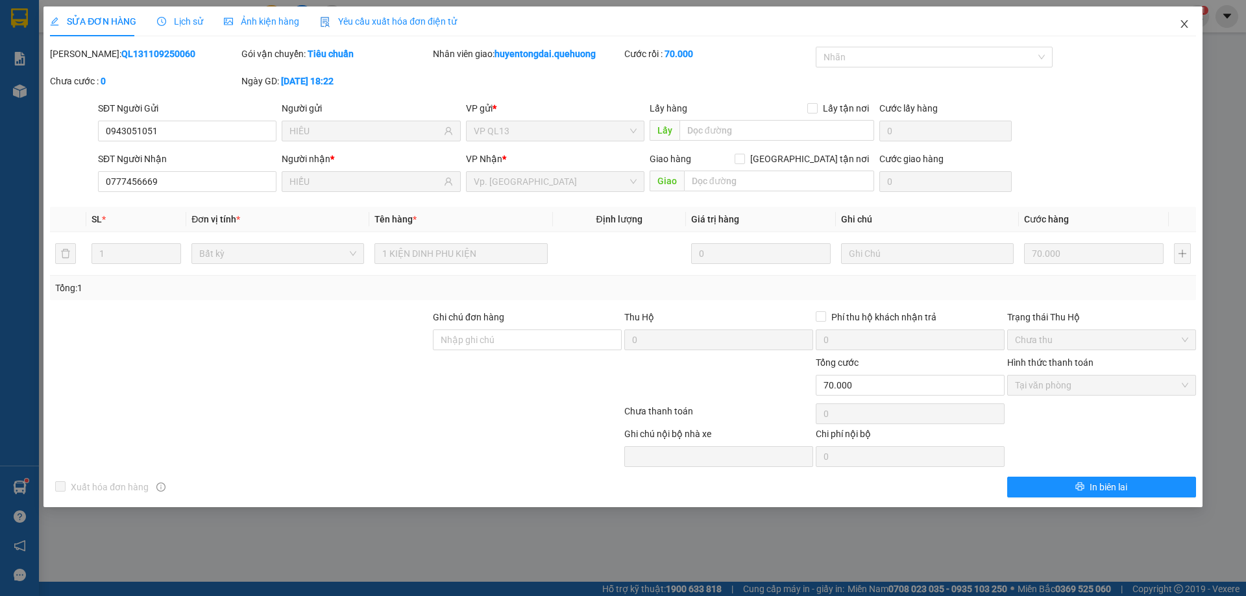
click at [1186, 22] on icon "close" at bounding box center [1184, 24] width 10 height 10
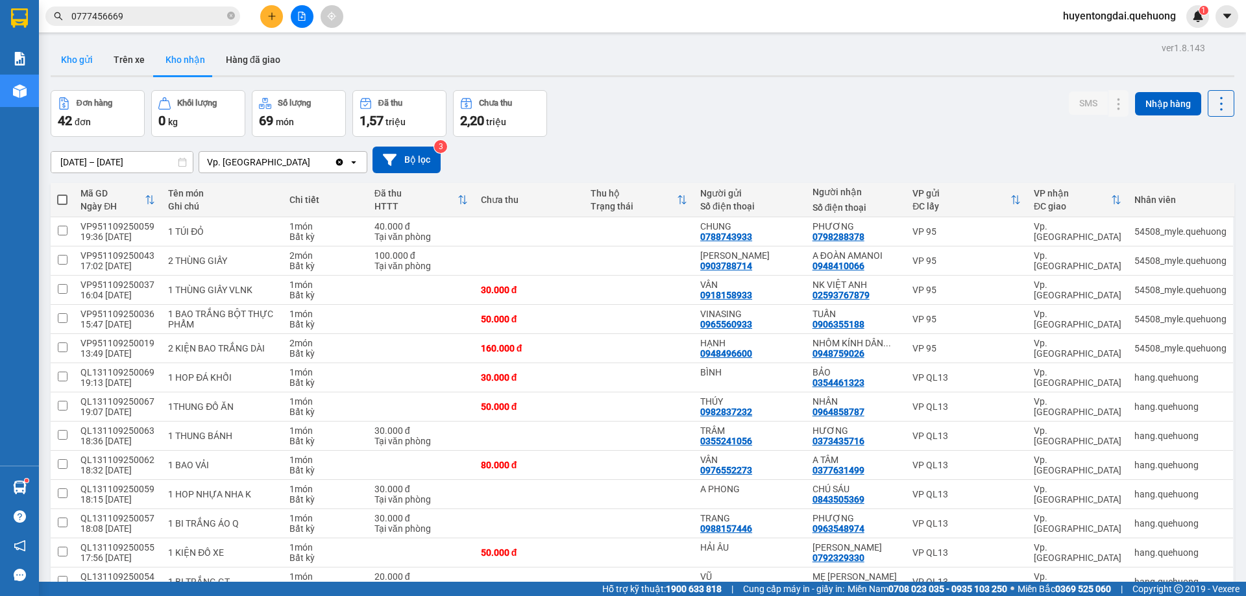
click at [77, 62] on button "Kho gửi" at bounding box center [77, 59] width 53 height 31
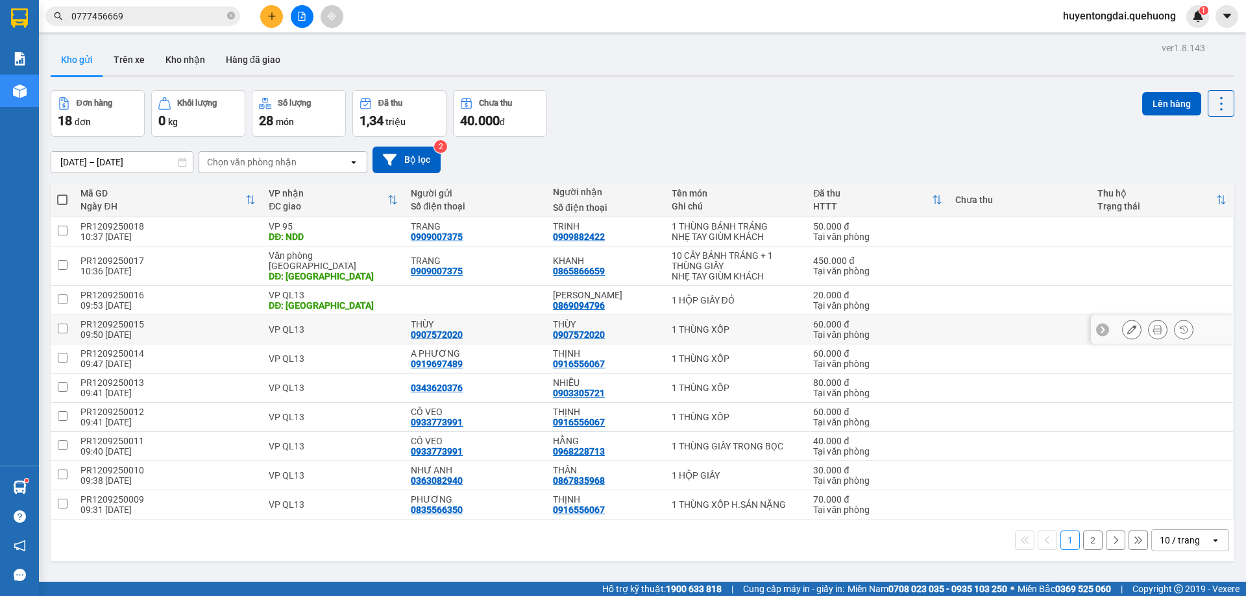
scroll to position [60, 0]
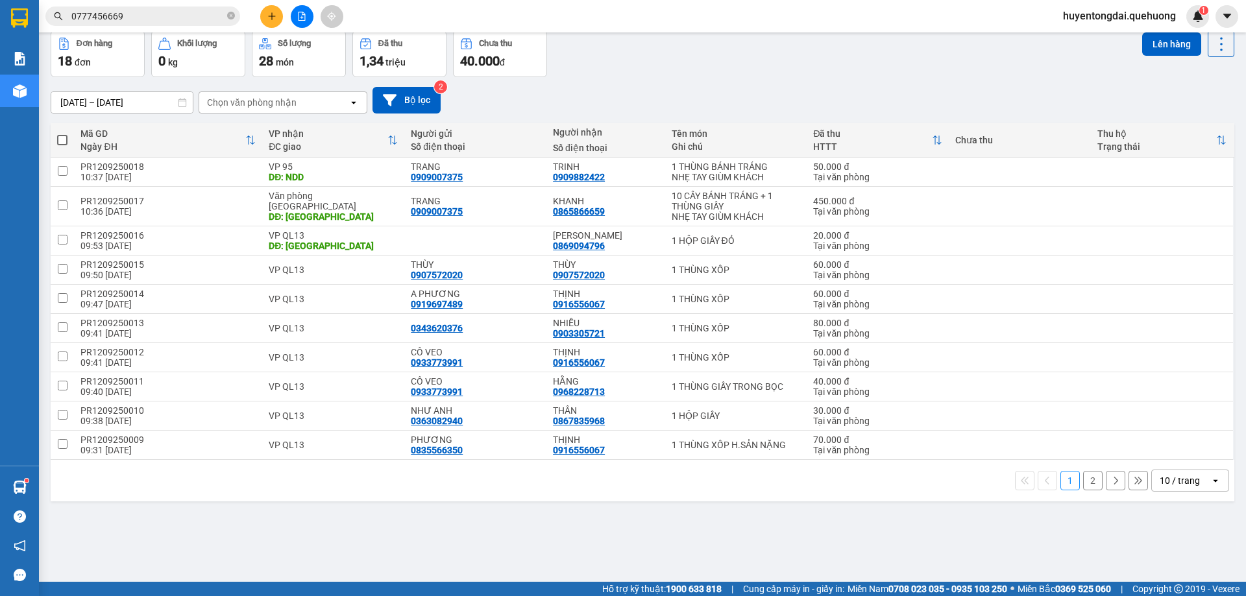
click at [1160, 474] on div "10 / trang" at bounding box center [1180, 480] width 40 height 13
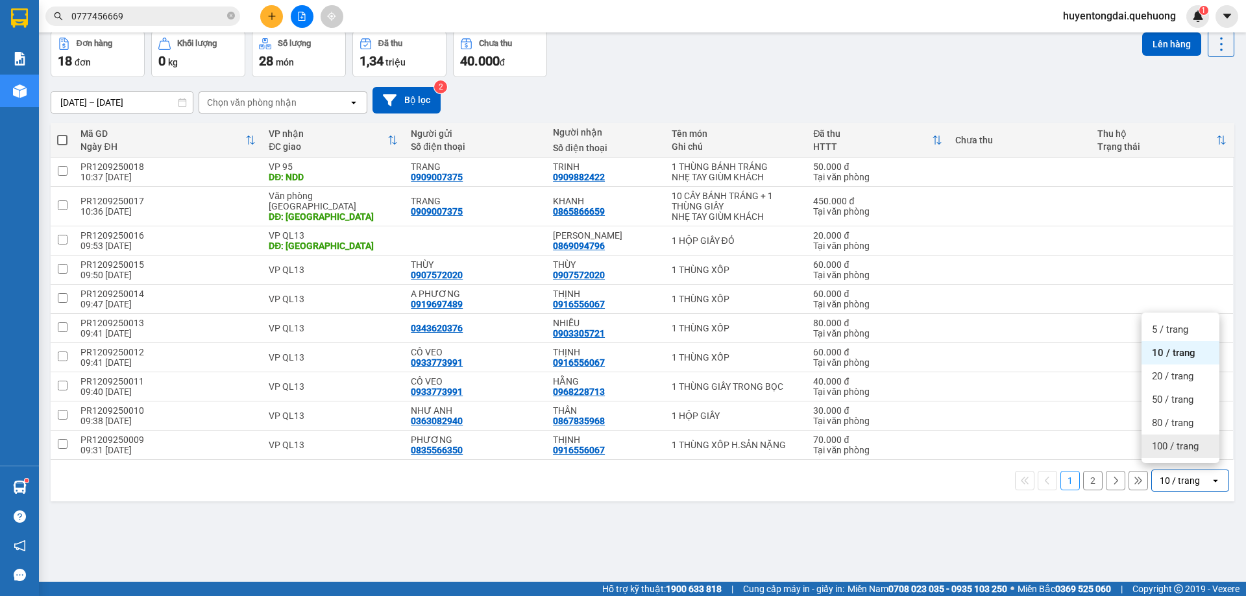
click at [1149, 448] on div "100 / trang" at bounding box center [1180, 446] width 78 height 23
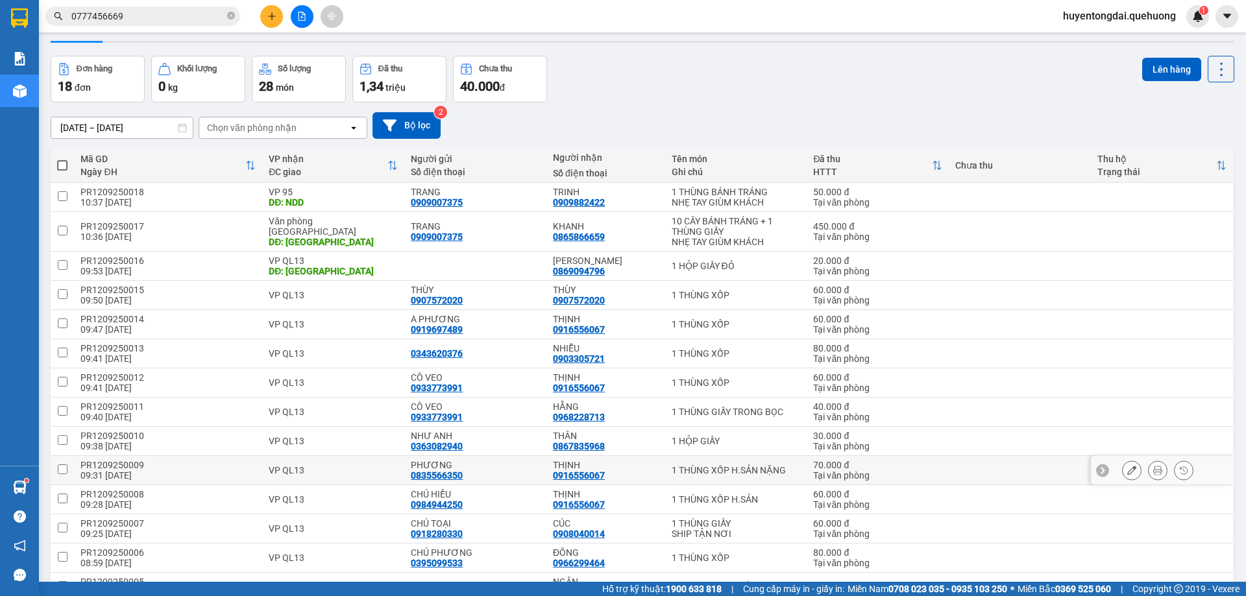
scroll to position [0, 0]
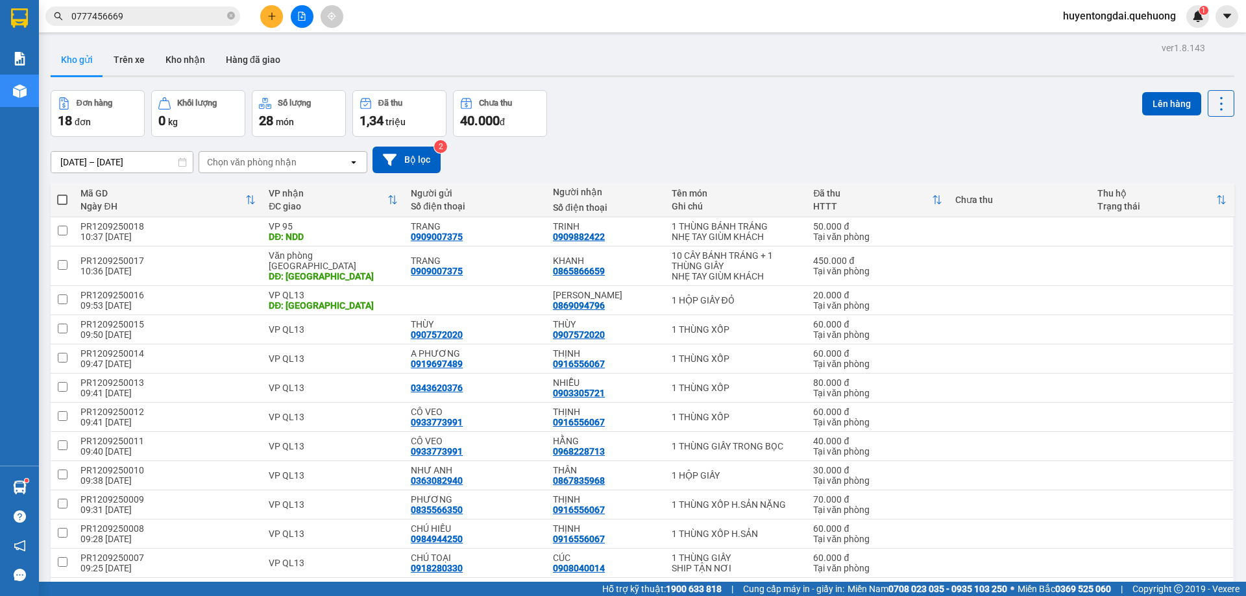
click at [60, 195] on span at bounding box center [62, 200] width 10 height 10
click at [62, 193] on input "checkbox" at bounding box center [62, 193] width 0 height 0
checkbox input "true"
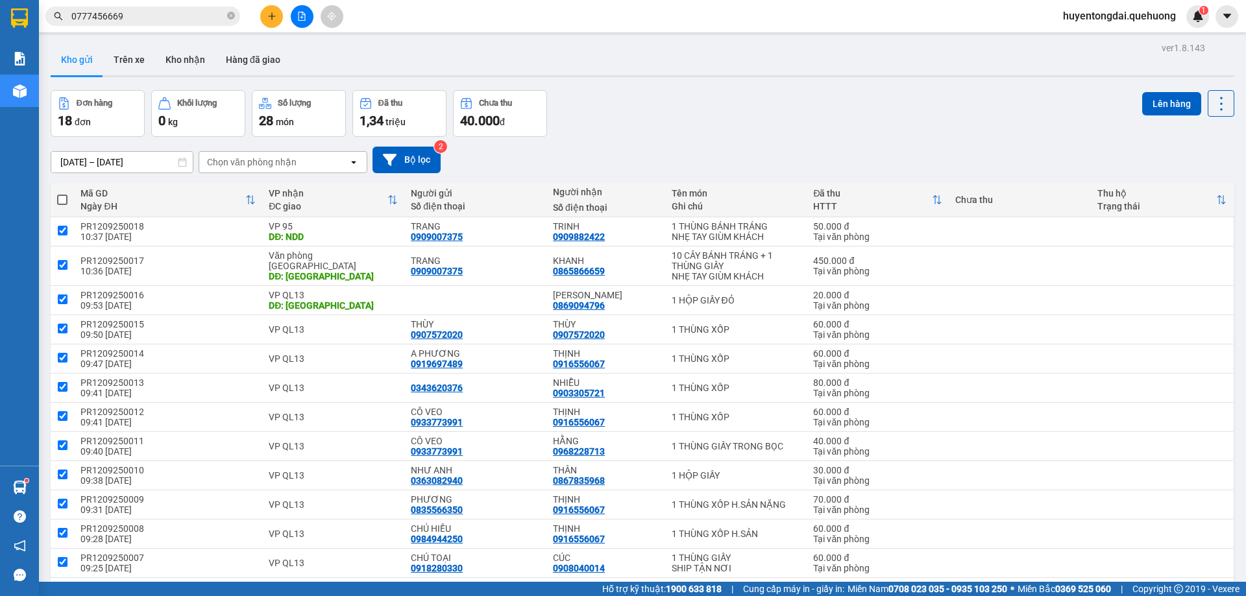
checkbox input "true"
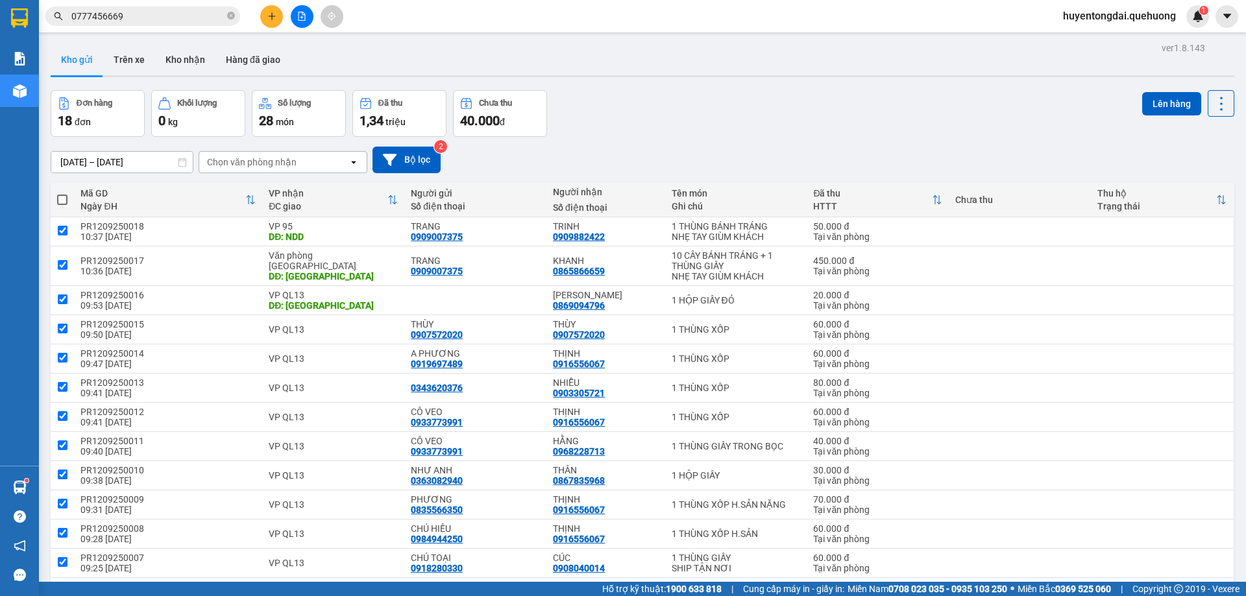
checkbox input "true"
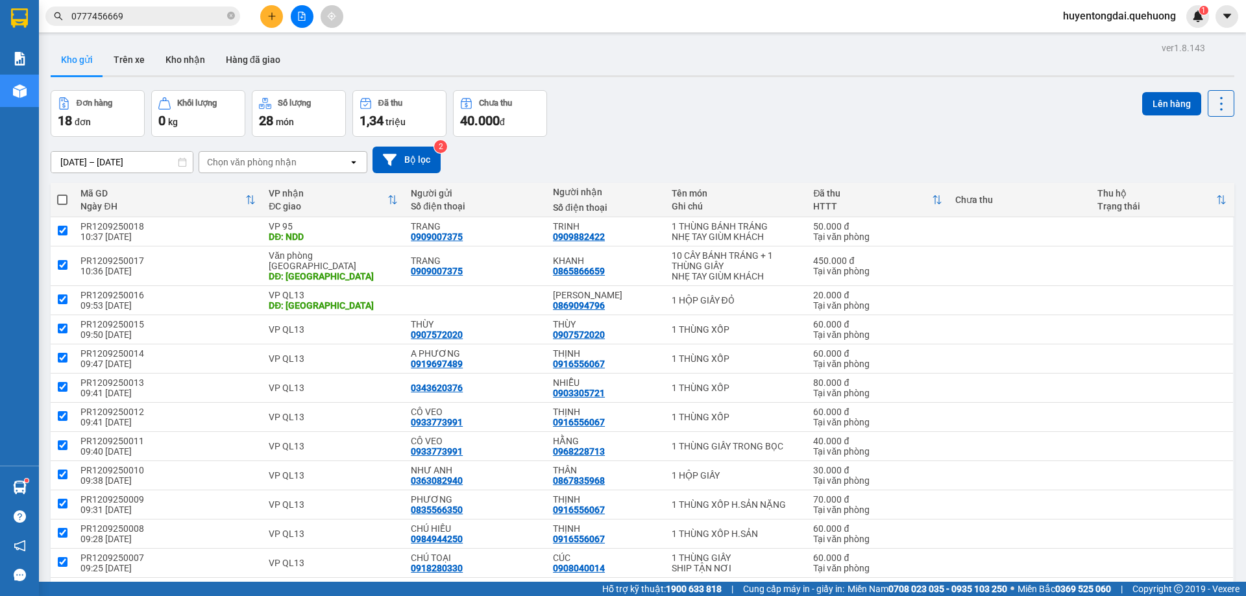
checkbox input "true"
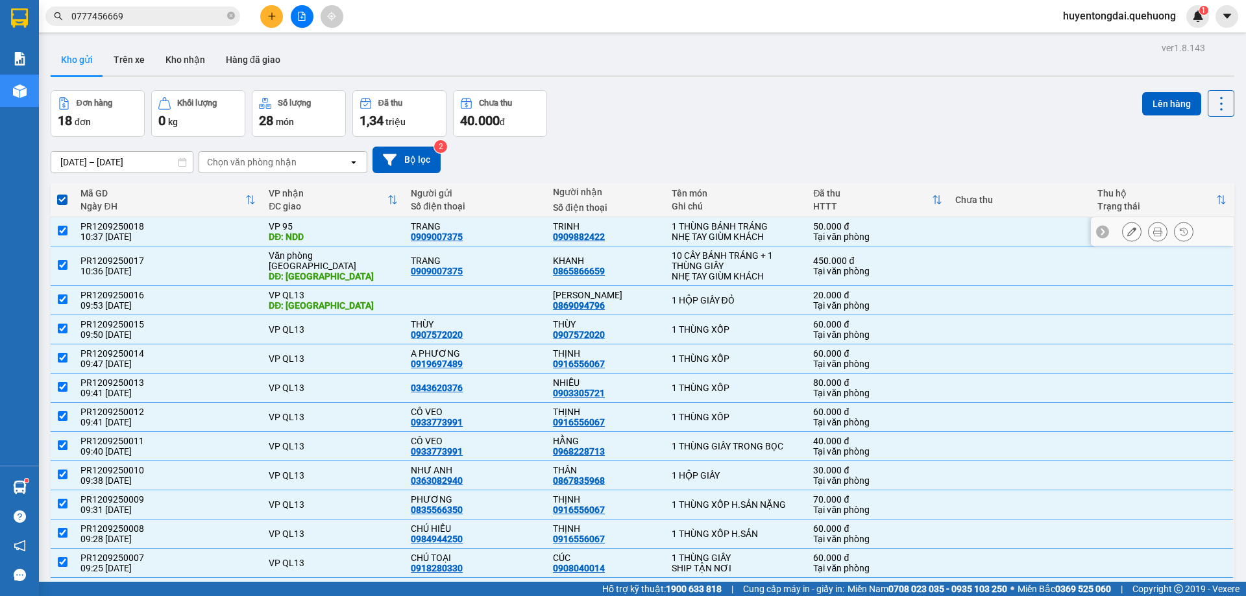
click at [66, 218] on td at bounding box center [62, 231] width 23 height 29
checkbox input "false"
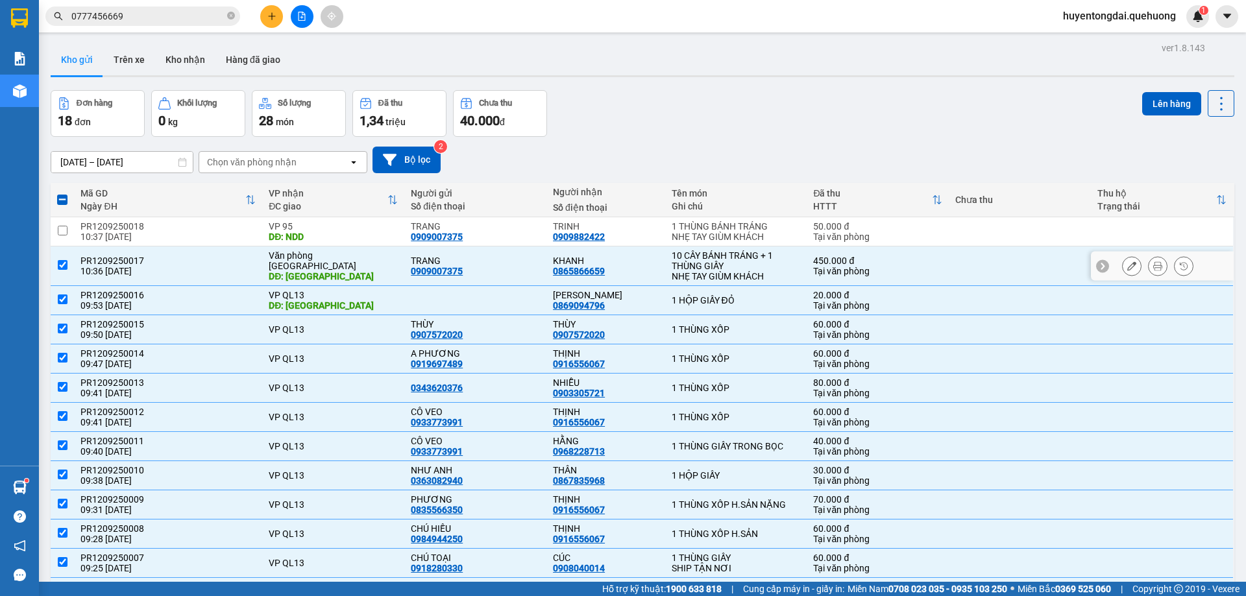
click at [65, 260] on input "checkbox" at bounding box center [63, 265] width 10 height 10
checkbox input "false"
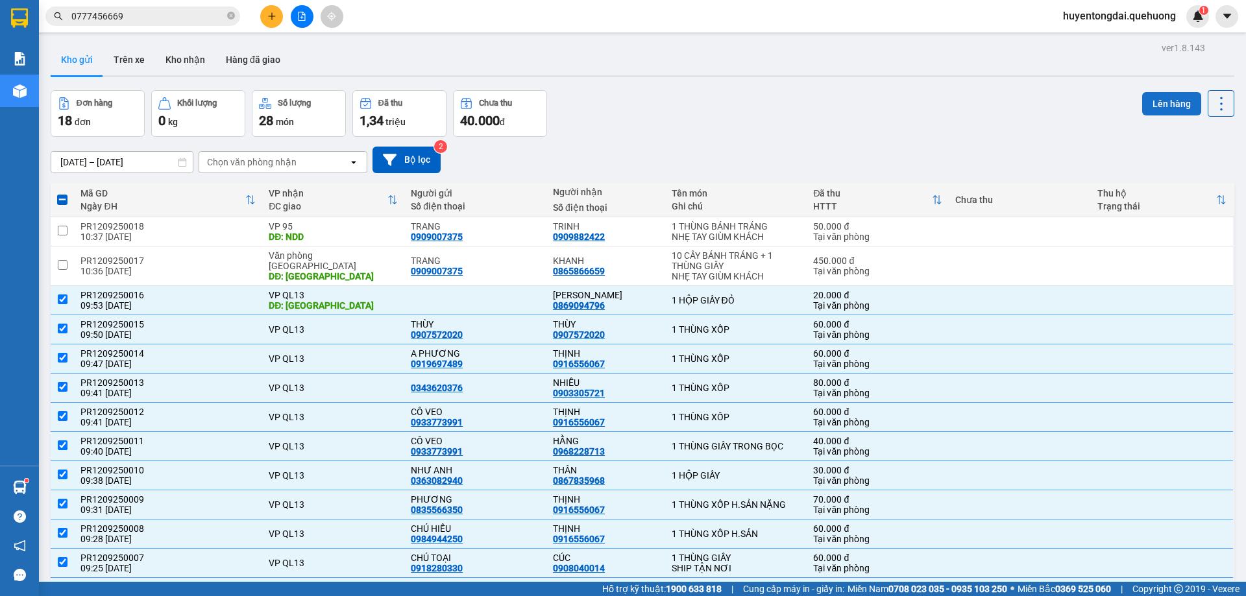
click at [1145, 103] on button "Lên hàng" at bounding box center [1171, 103] width 59 height 23
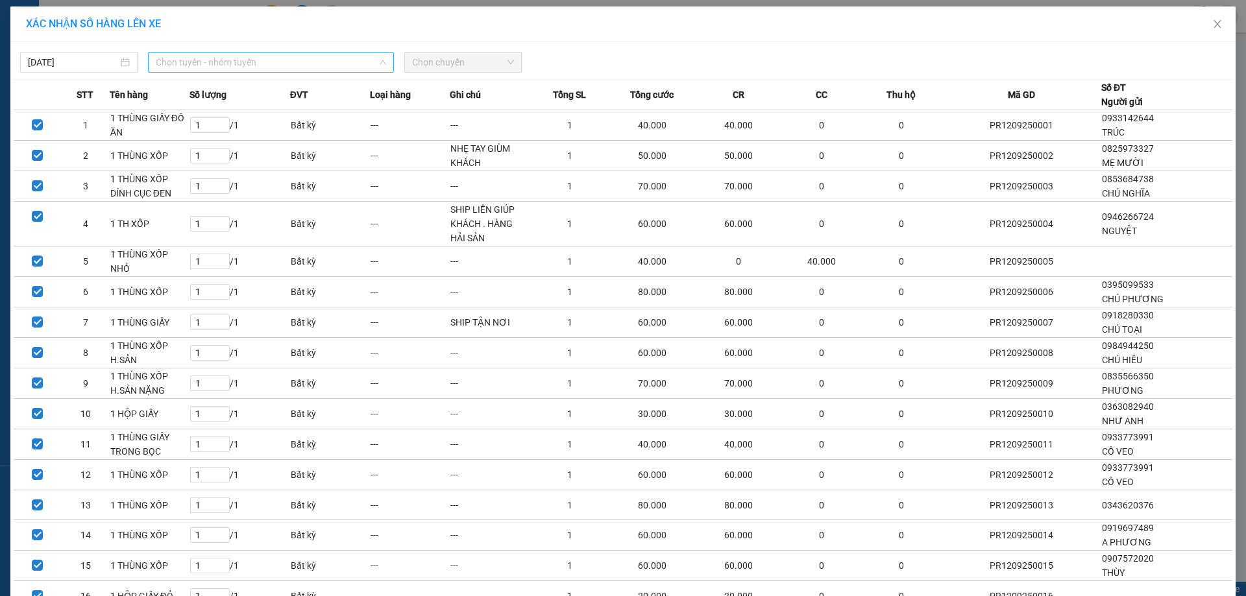
click at [161, 62] on span "Chọn tuyến - nhóm tuyến" at bounding box center [271, 62] width 230 height 19
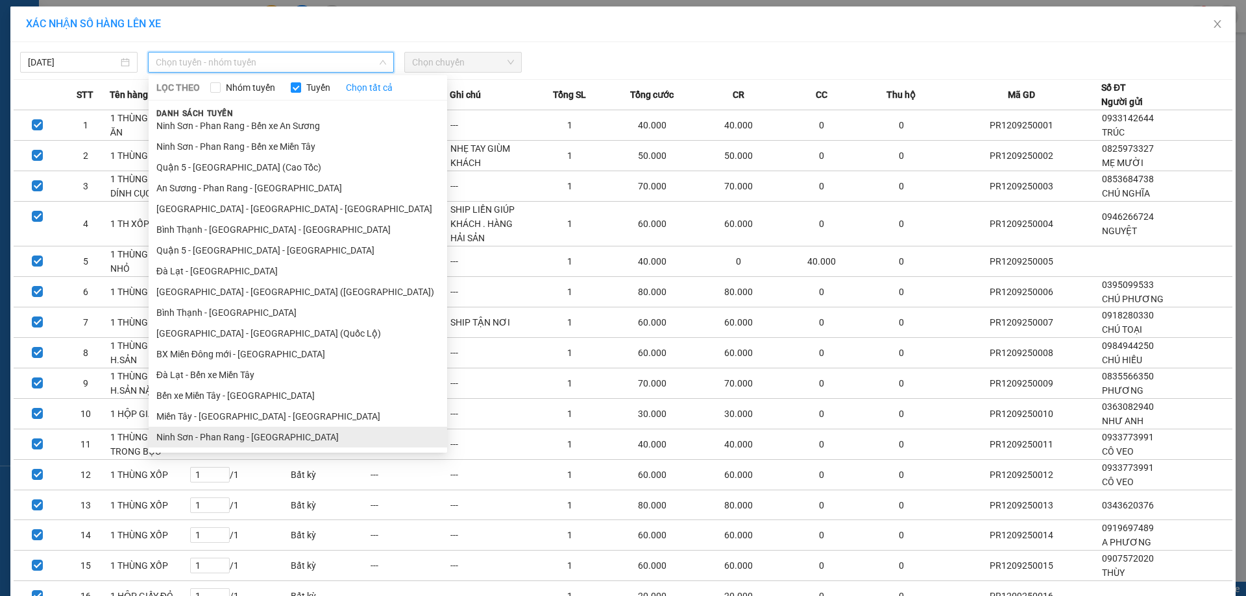
scroll to position [103, 0]
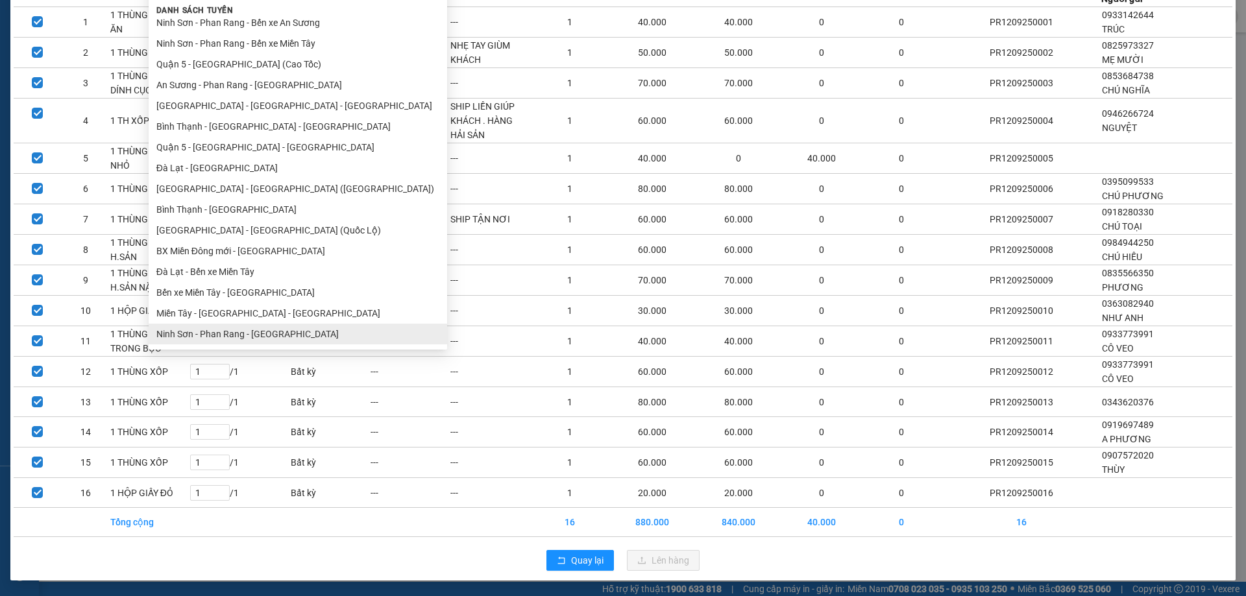
click at [187, 334] on ul "Sài Gòn - Phan Rang - Ninh Sơn Quận 5 - Đà Lạt (Quốc Lộ) Nha Trang - Sài Gòn Sà…" at bounding box center [298, 181] width 299 height 328
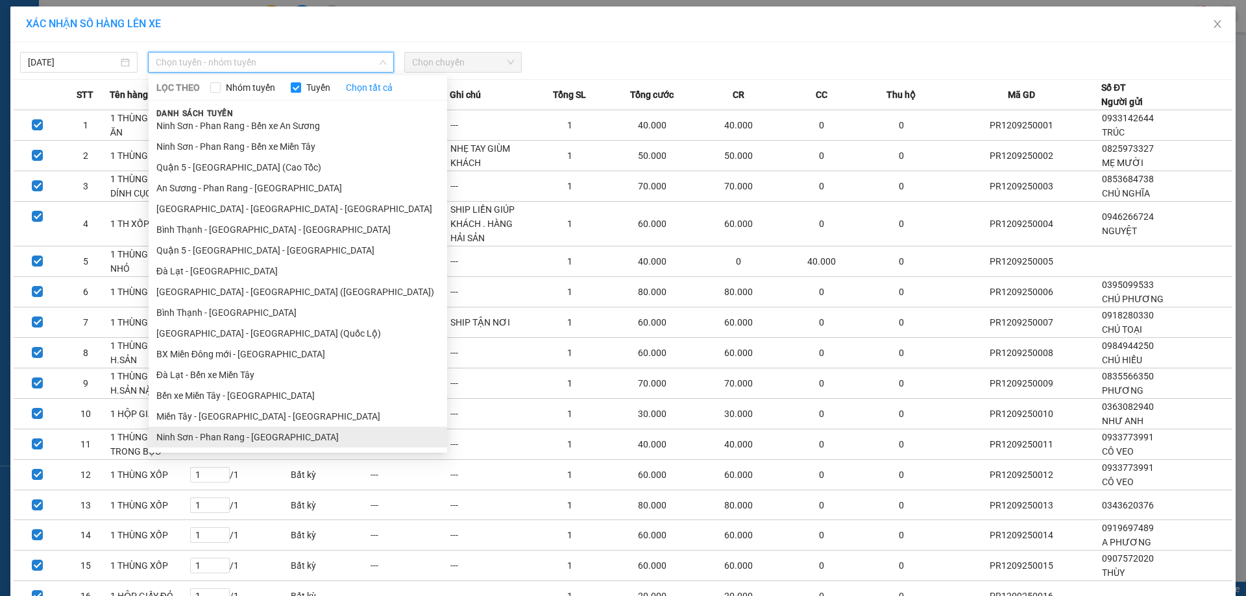
click at [193, 437] on li "Ninh Sơn - Phan Rang - Miền Tây" at bounding box center [298, 437] width 299 height 21
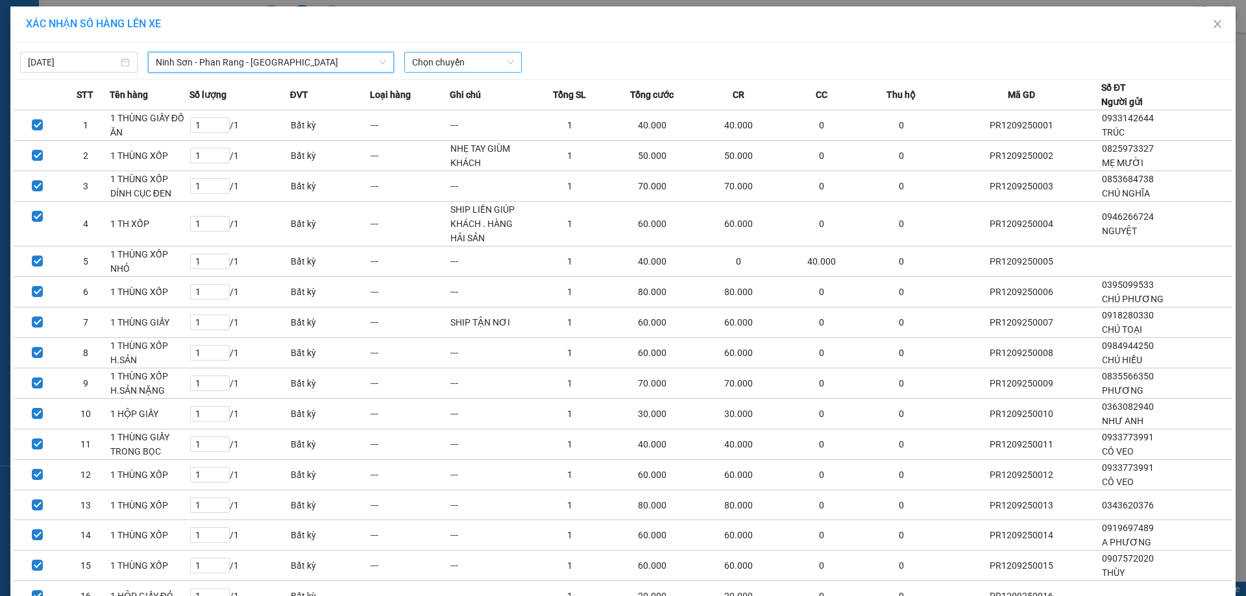
click at [417, 66] on span "Chọn chuyến" at bounding box center [463, 62] width 102 height 19
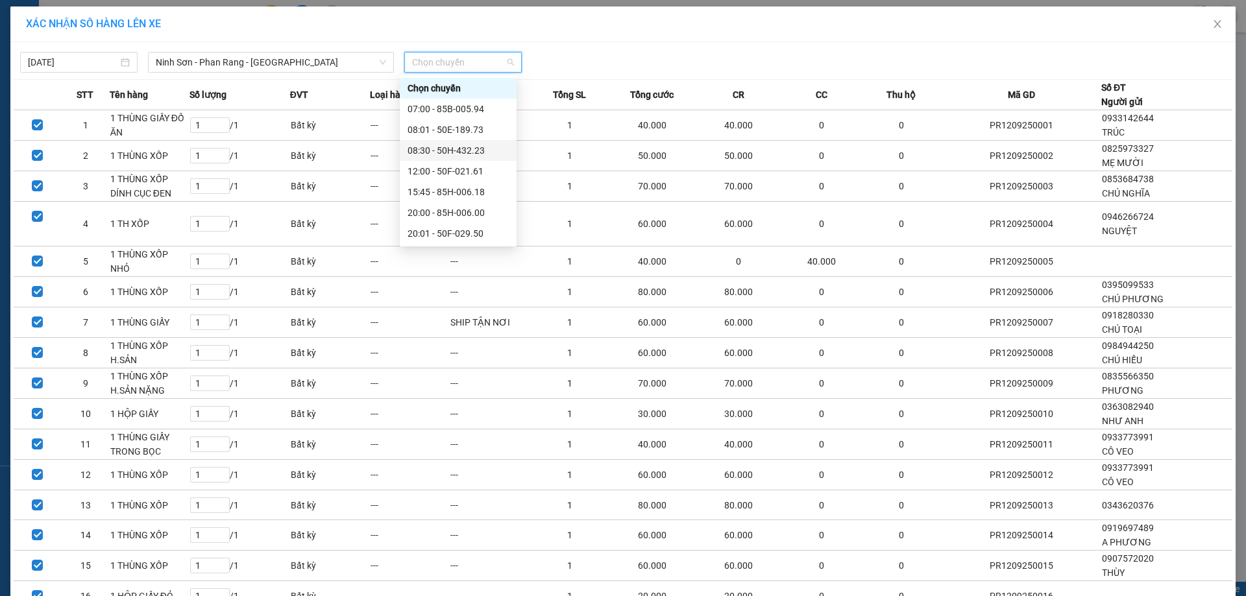
click at [424, 143] on div "08:30 - 50H-432.23" at bounding box center [458, 150] width 101 height 14
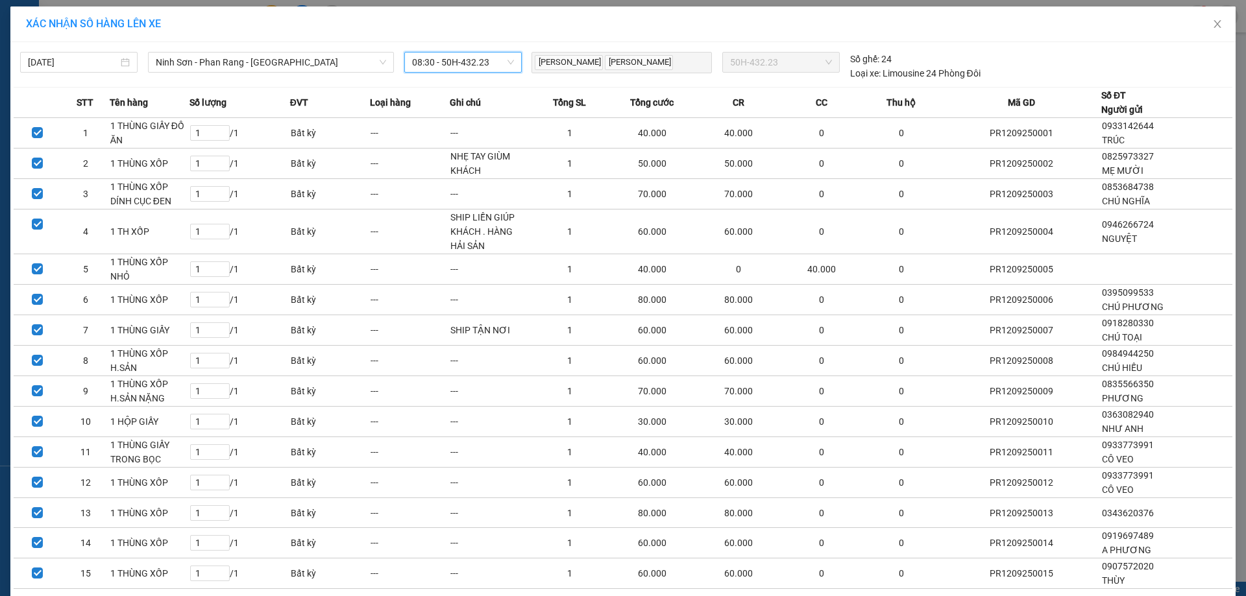
scroll to position [111, 0]
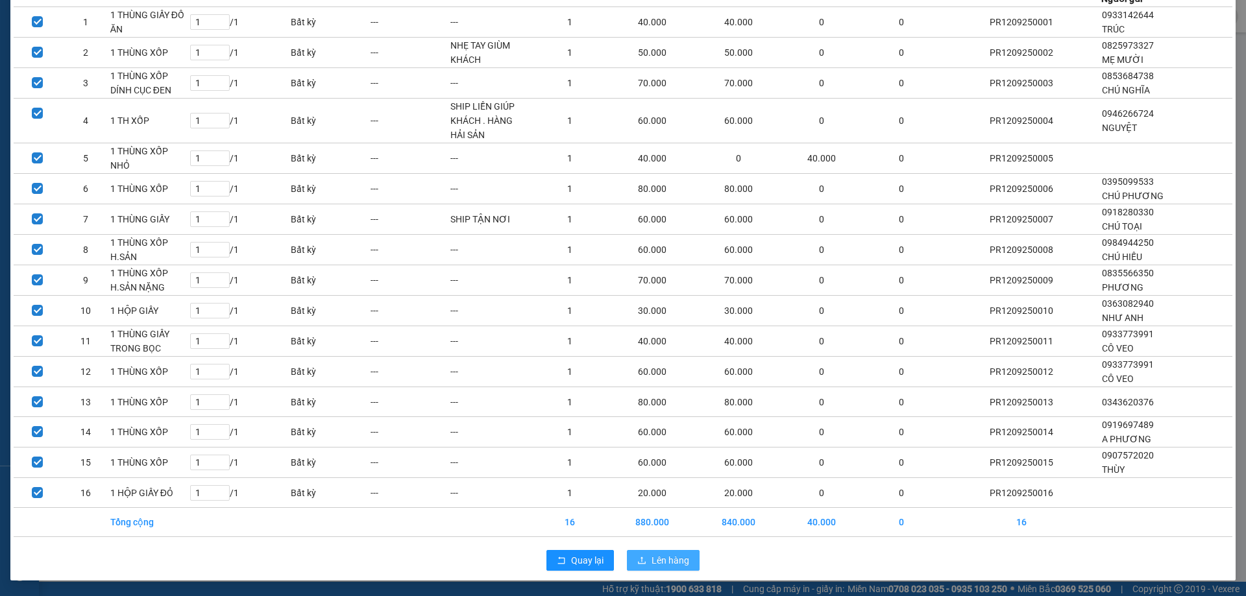
click at [664, 555] on span "Lên hàng" at bounding box center [671, 561] width 38 height 14
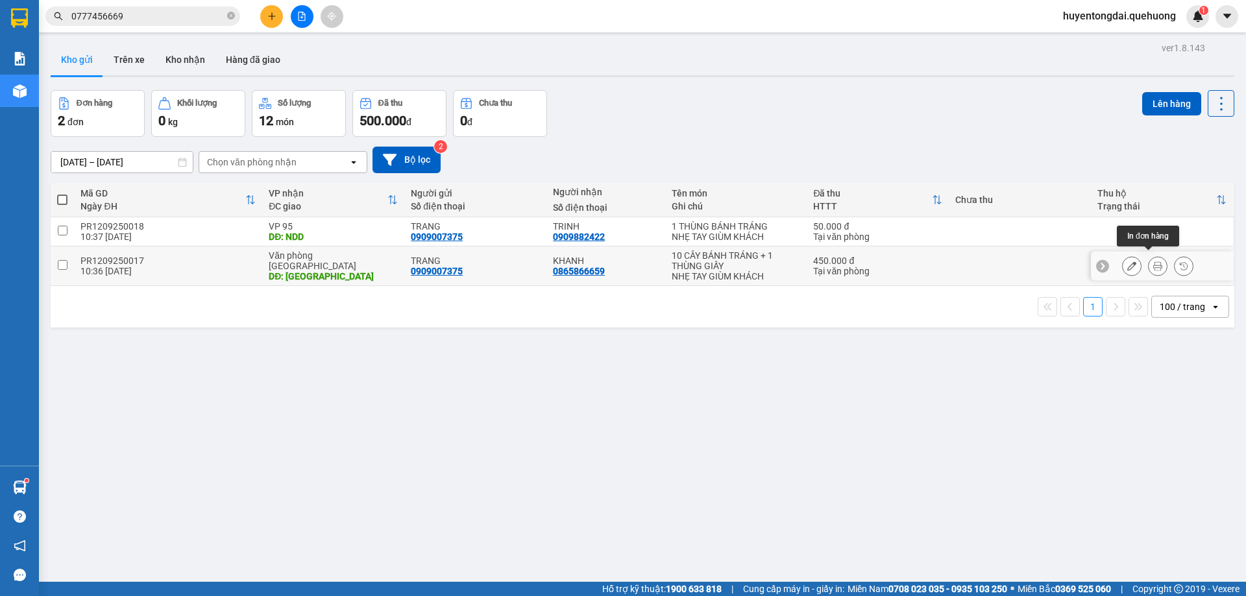
click at [1153, 262] on icon at bounding box center [1157, 266] width 9 height 9
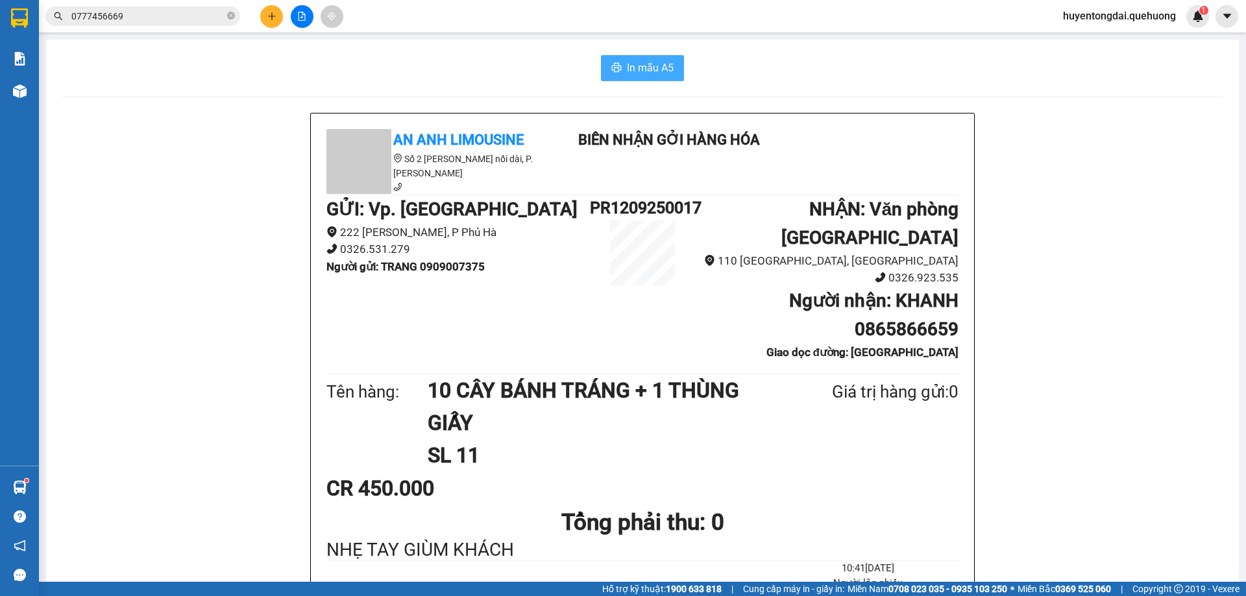
click at [616, 59] on button "In mẫu A5" at bounding box center [642, 68] width 83 height 26
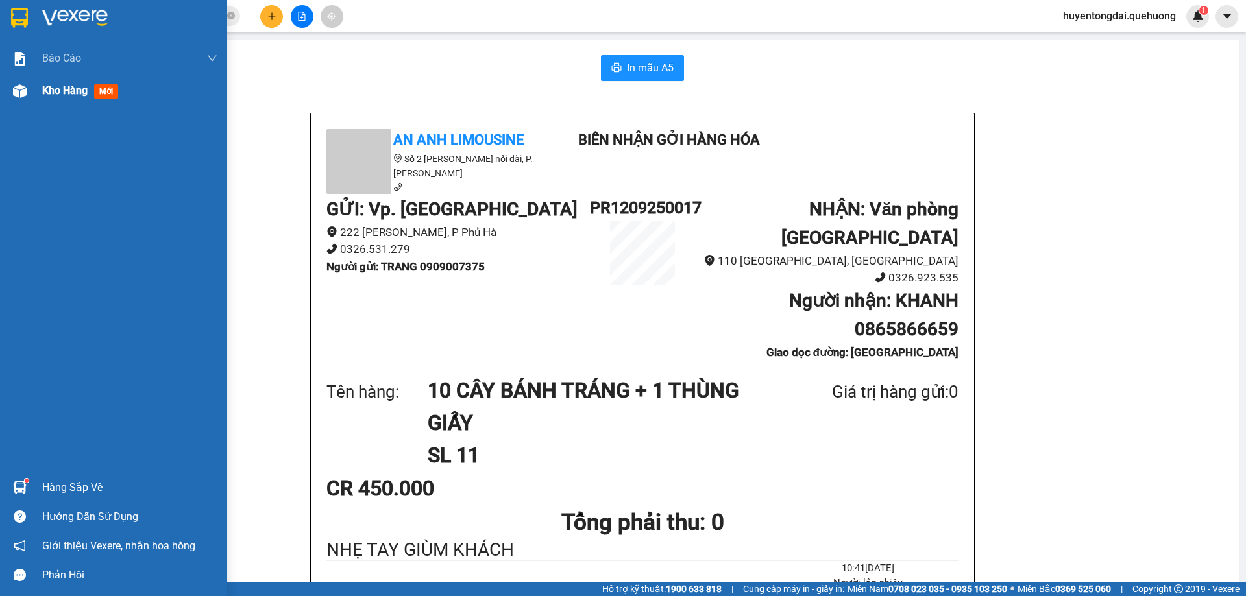
click at [42, 98] on div "Kho hàng mới" at bounding box center [113, 91] width 227 height 32
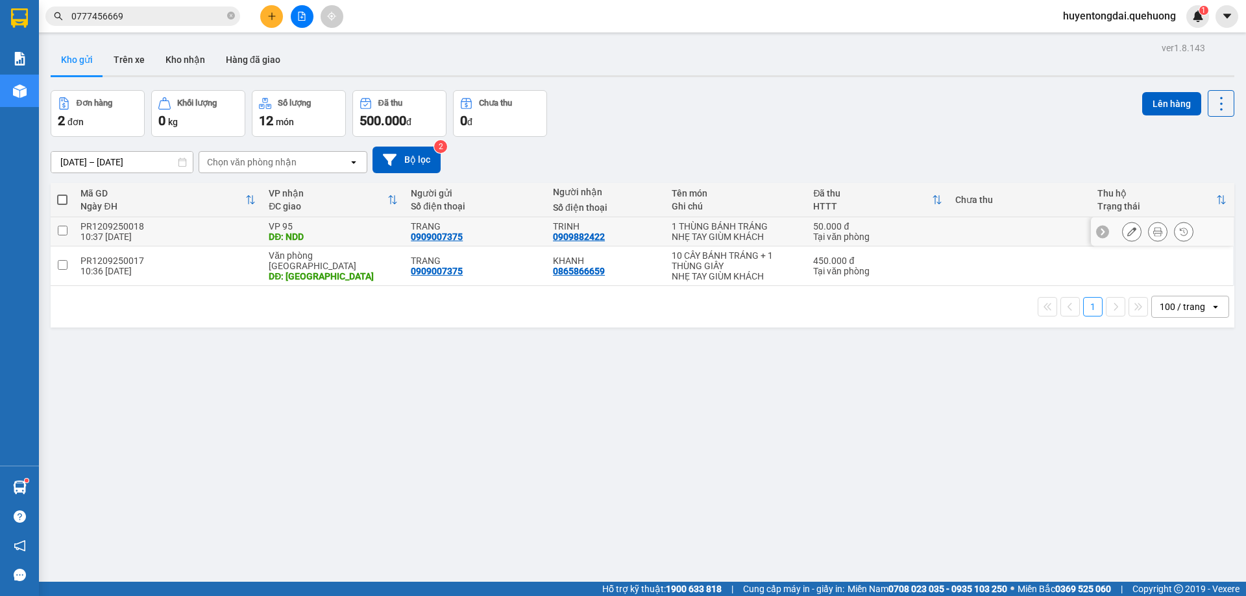
click at [1153, 228] on icon at bounding box center [1157, 231] width 9 height 9
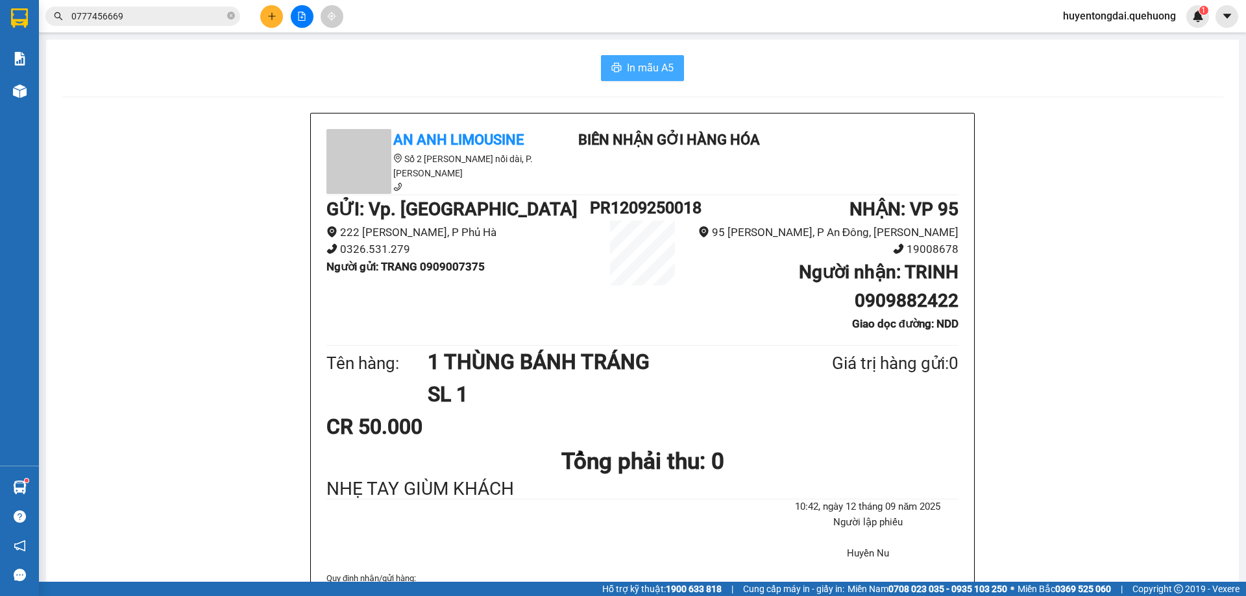
click at [649, 65] on span "In mẫu A5" at bounding box center [650, 68] width 47 height 16
click at [650, 65] on span "In mẫu A5" at bounding box center [650, 68] width 47 height 16
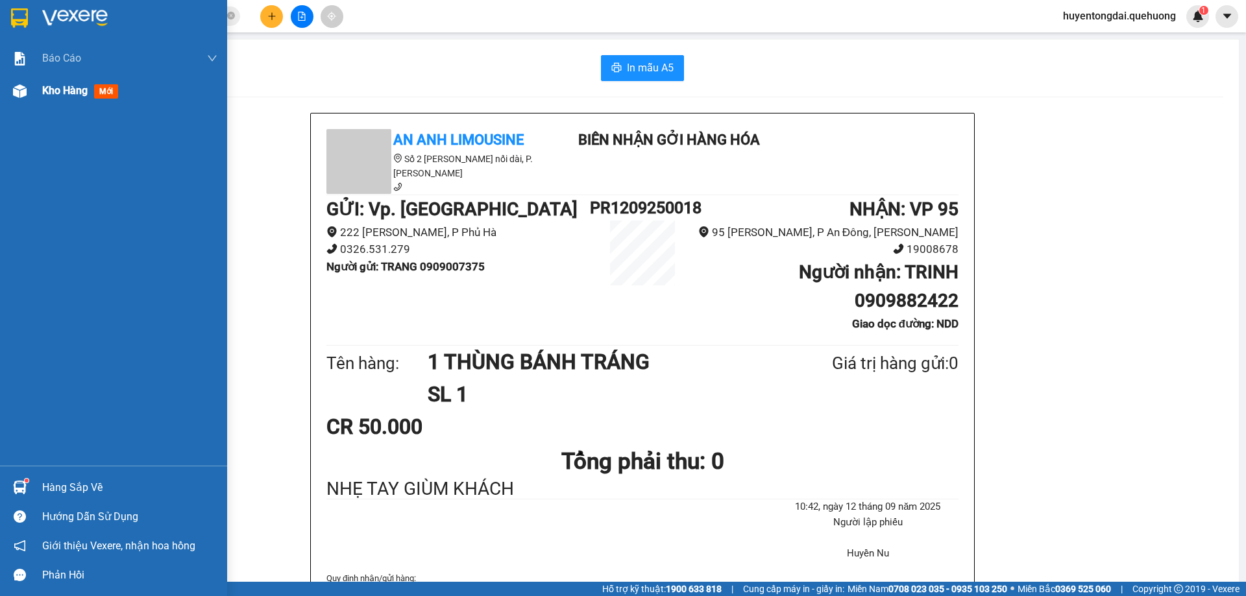
click at [22, 95] on img at bounding box center [20, 91] width 14 height 14
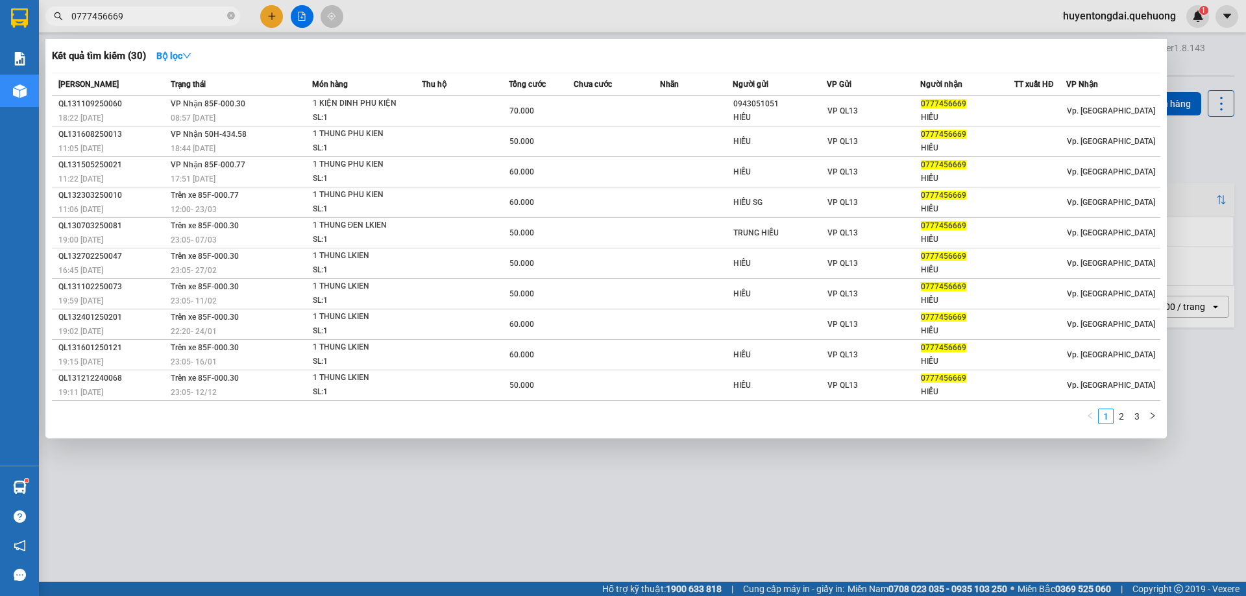
click at [236, 11] on span "0777456669" at bounding box center [142, 15] width 195 height 19
click at [230, 14] on icon "close-circle" at bounding box center [231, 16] width 8 height 8
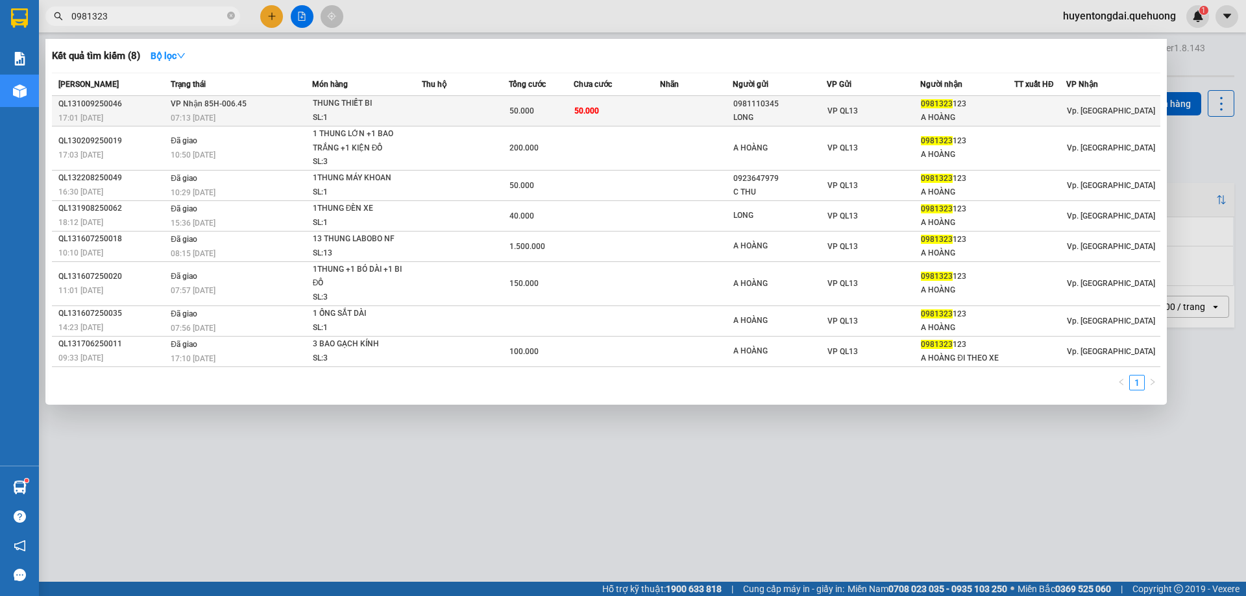
type input "0981323"
click at [450, 104] on td at bounding box center [465, 111] width 87 height 30
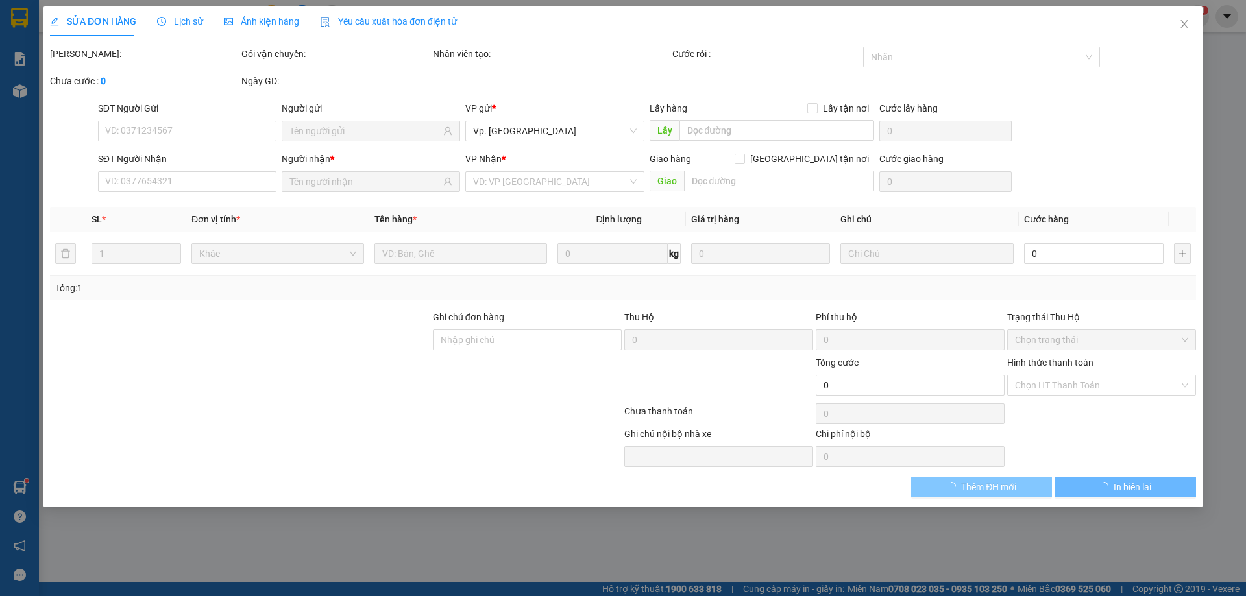
type input "0981110345"
type input "LONG"
type input "0981323123"
type input "A HOÀNG"
type input "50.000"
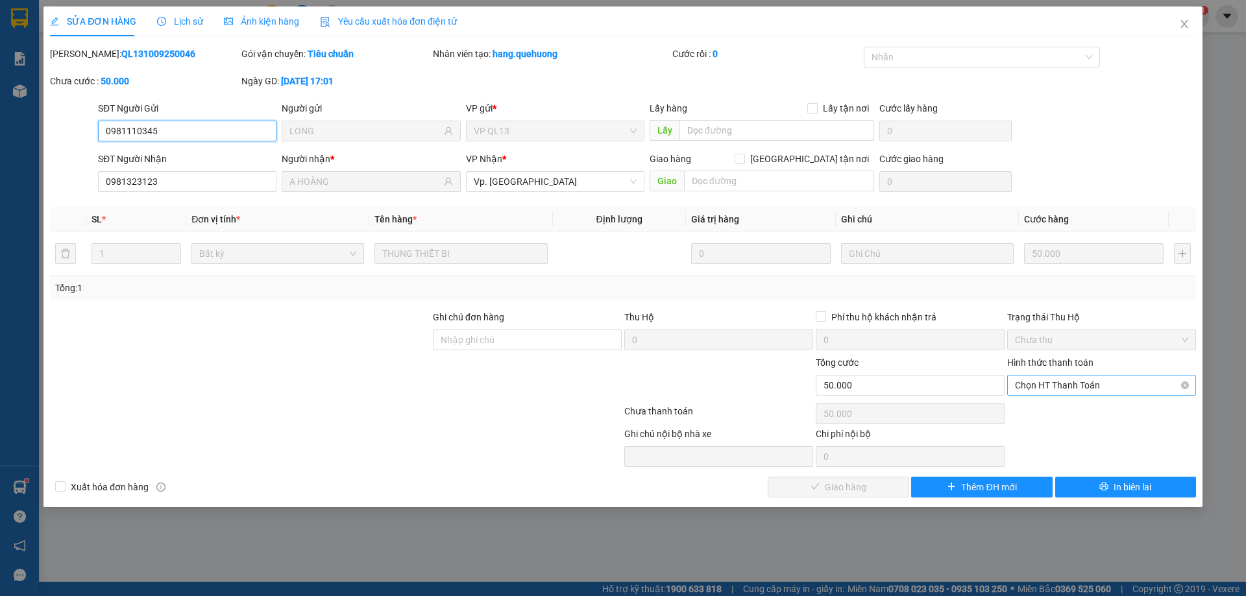
click at [1054, 384] on span "Chọn HT Thanh Toán" at bounding box center [1101, 385] width 173 height 19
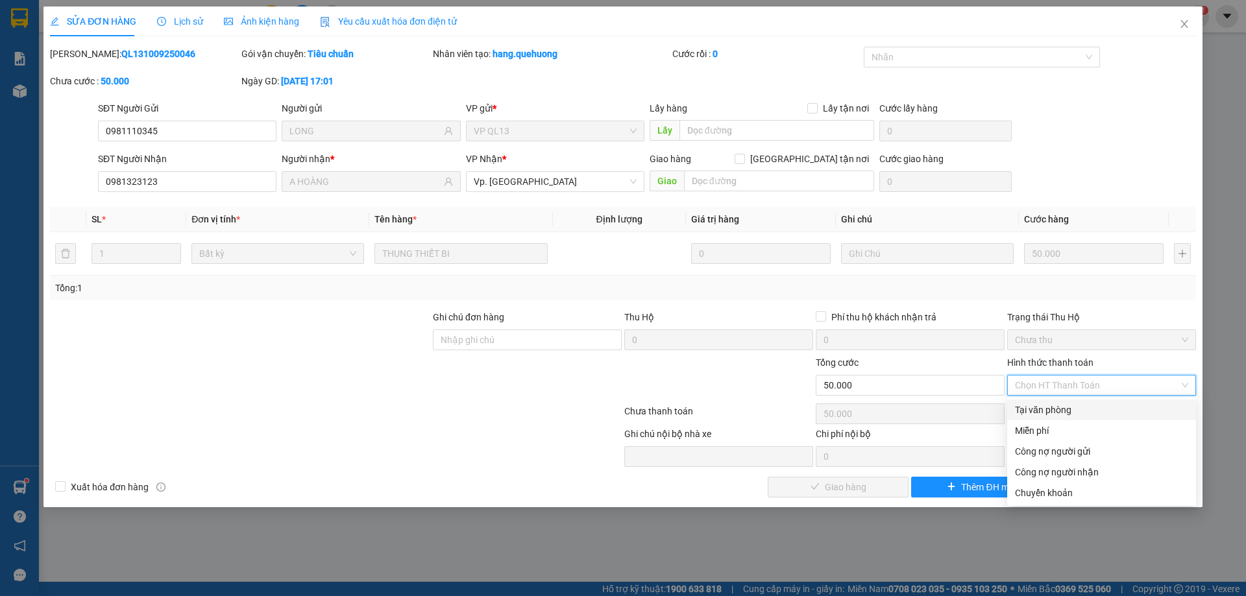
click at [1038, 408] on div "Tại văn phòng" at bounding box center [1101, 410] width 173 height 14
type input "0"
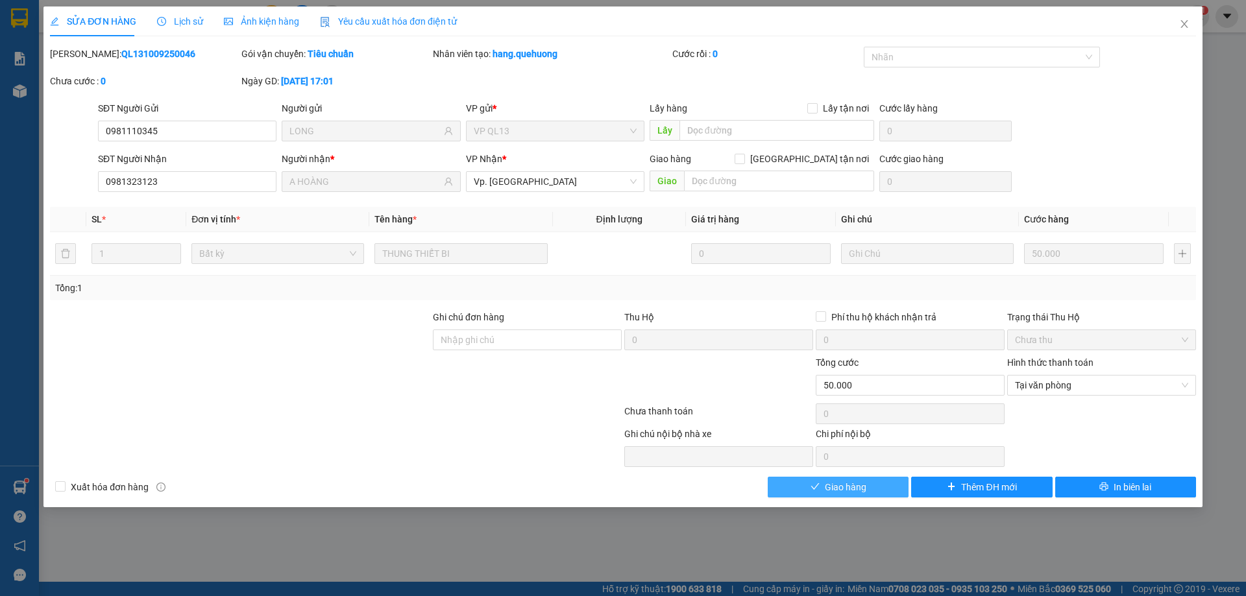
click at [847, 483] on span "Giao hàng" at bounding box center [846, 487] width 42 height 14
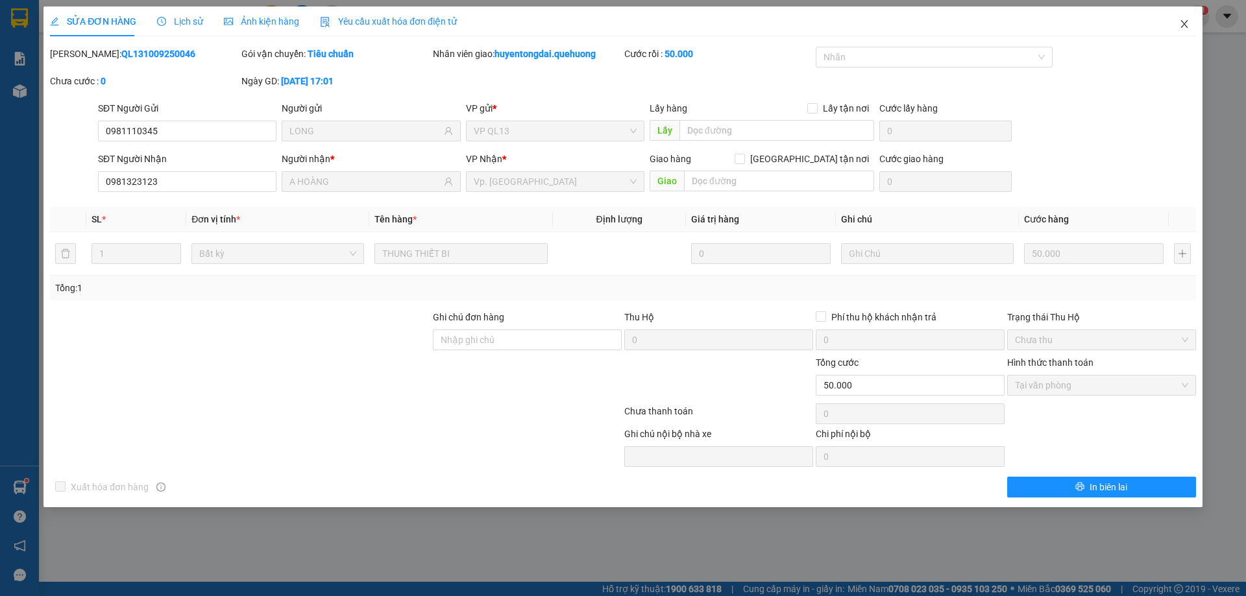
click at [1181, 28] on icon "close" at bounding box center [1183, 24] width 7 height 8
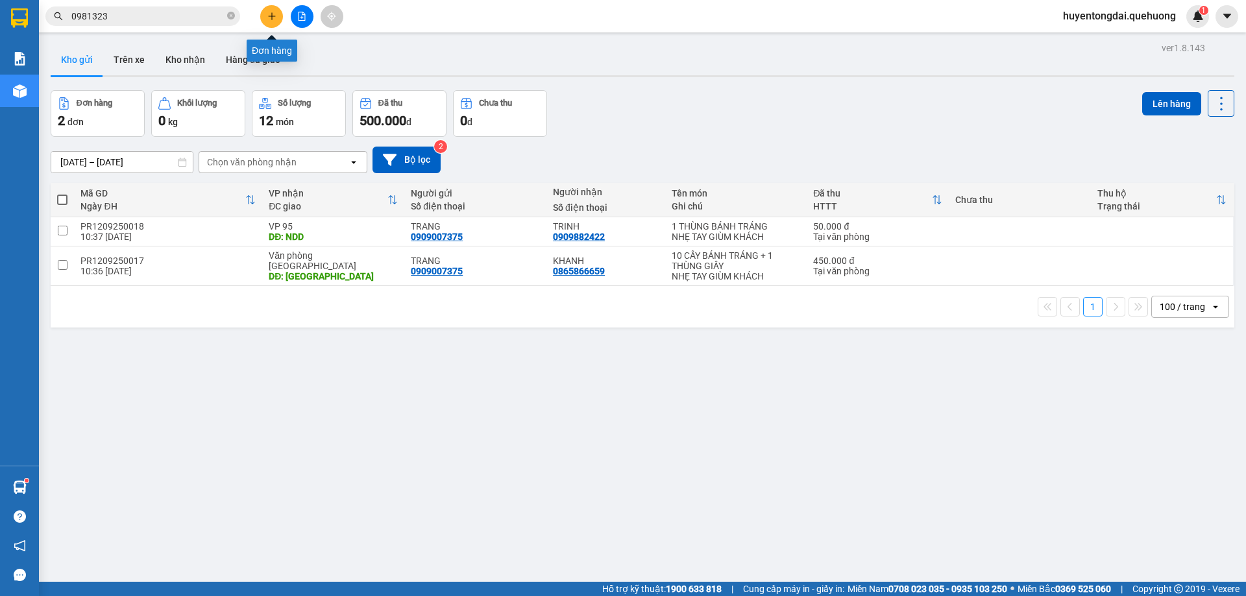
click at [271, 18] on icon "plus" at bounding box center [271, 16] width 9 height 9
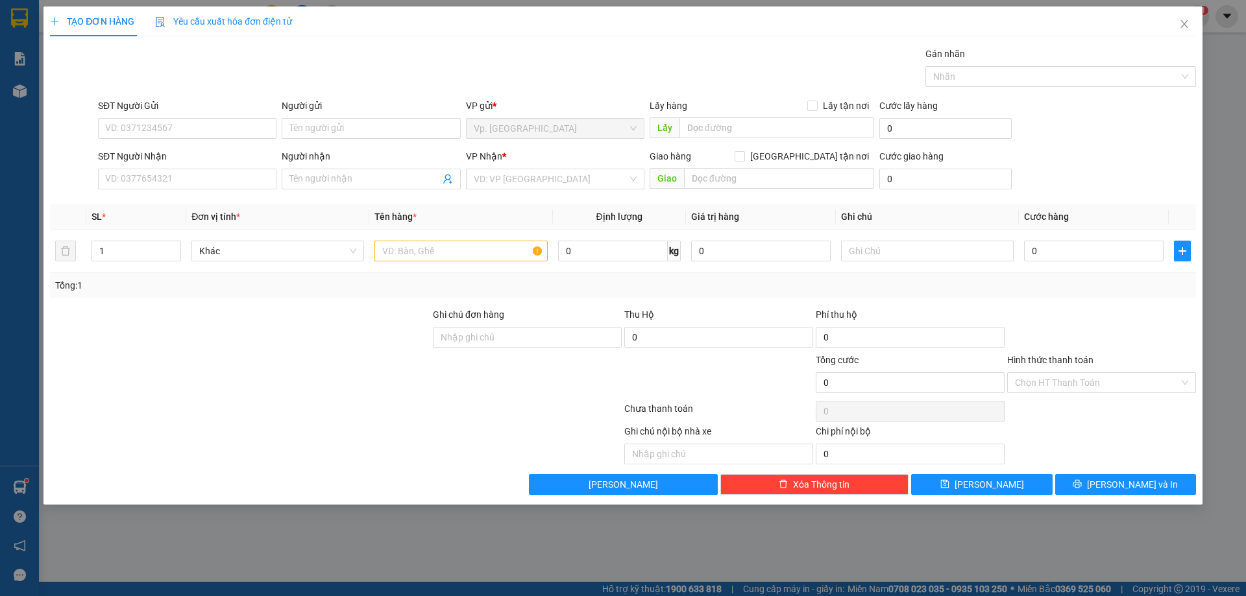
click at [197, 165] on div "SĐT Người Nhận" at bounding box center [187, 158] width 178 height 19
click at [184, 175] on input "SĐT Người Nhận" at bounding box center [187, 179] width 178 height 21
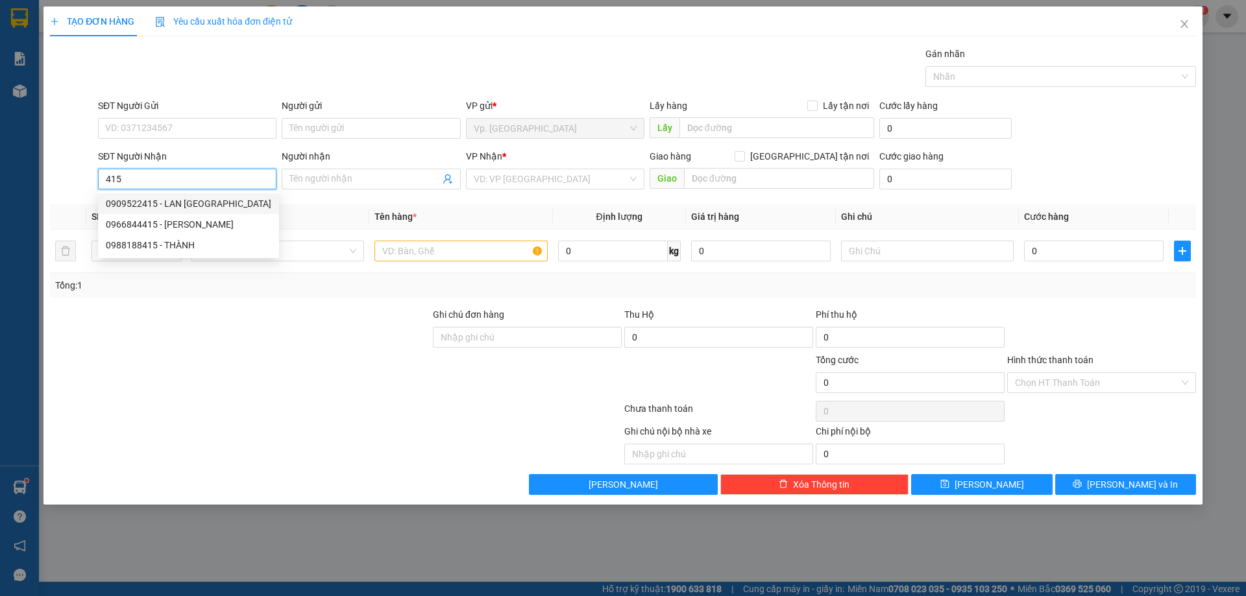
click at [157, 202] on div "0909522415 - LAN ANH" at bounding box center [188, 204] width 165 height 14
type input "0909522415"
type input "LAN ANH"
type input "NDD"
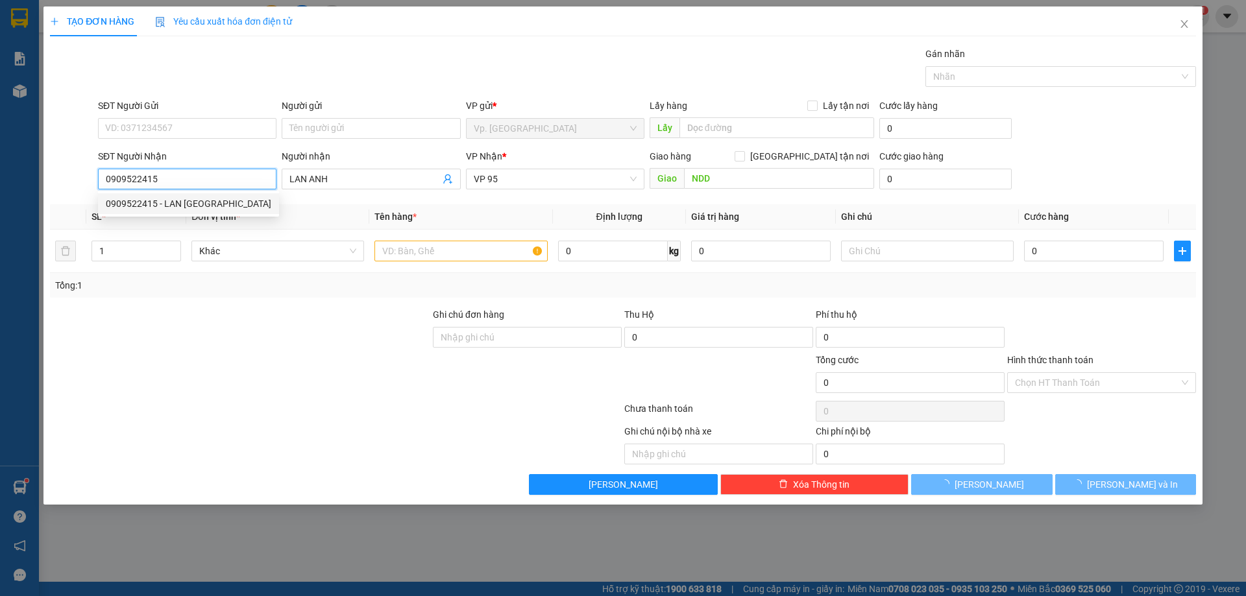
type input "90.000"
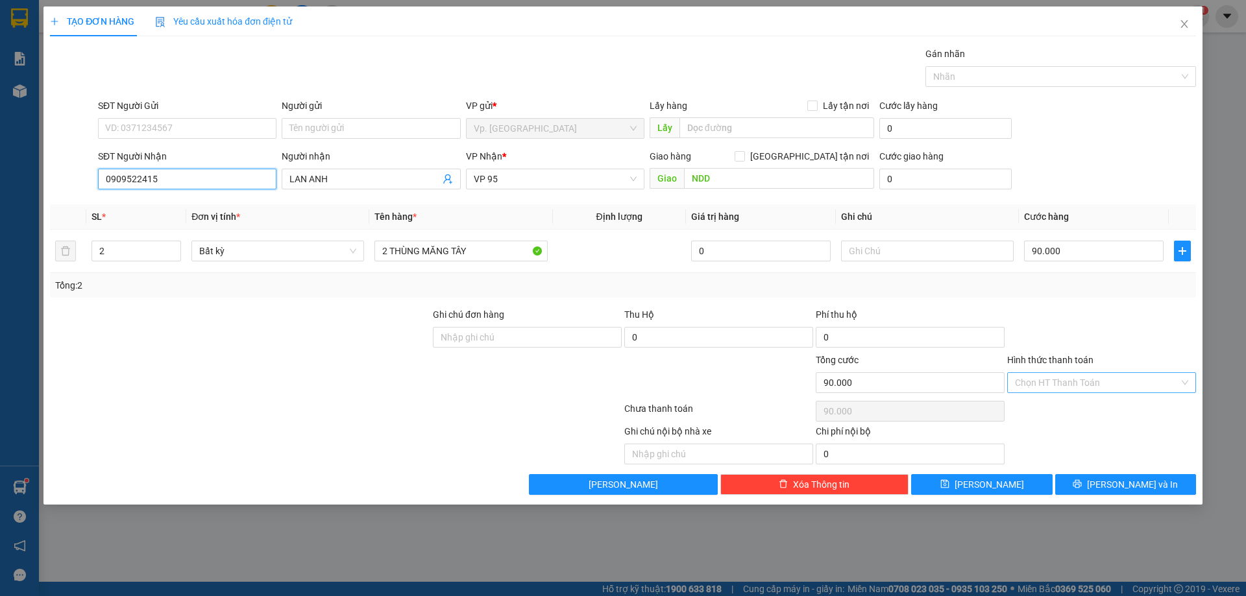
type input "0909522415"
click at [1045, 386] on input "Hình thức thanh toán" at bounding box center [1097, 382] width 164 height 19
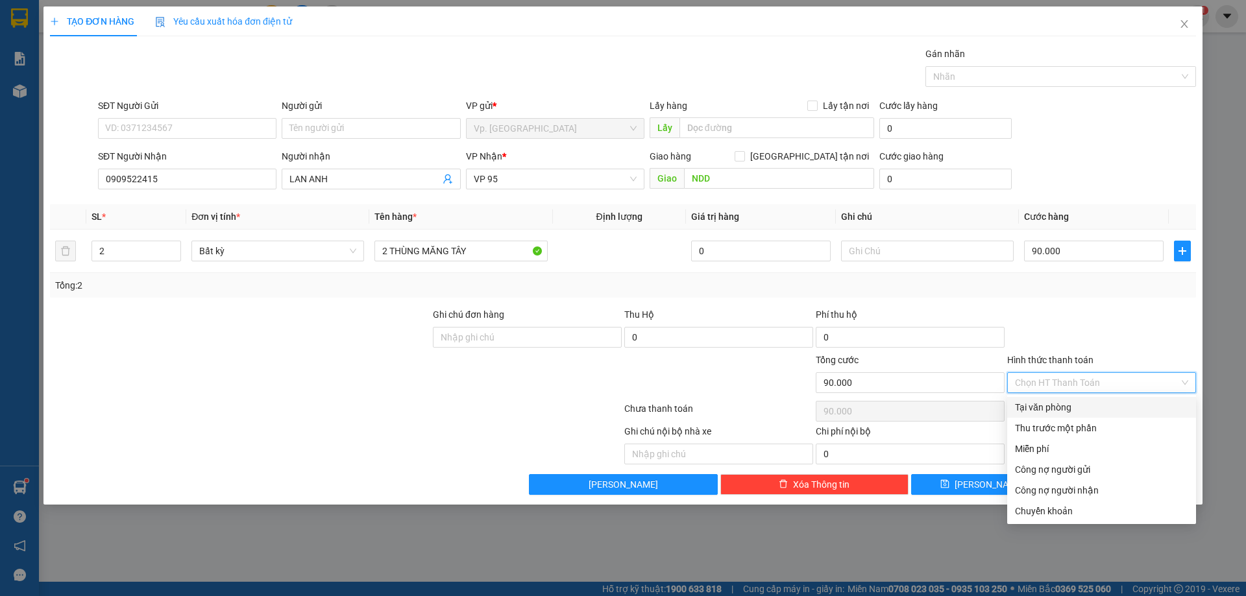
click at [1036, 409] on div "Tại văn phòng" at bounding box center [1101, 407] width 173 height 14
type input "0"
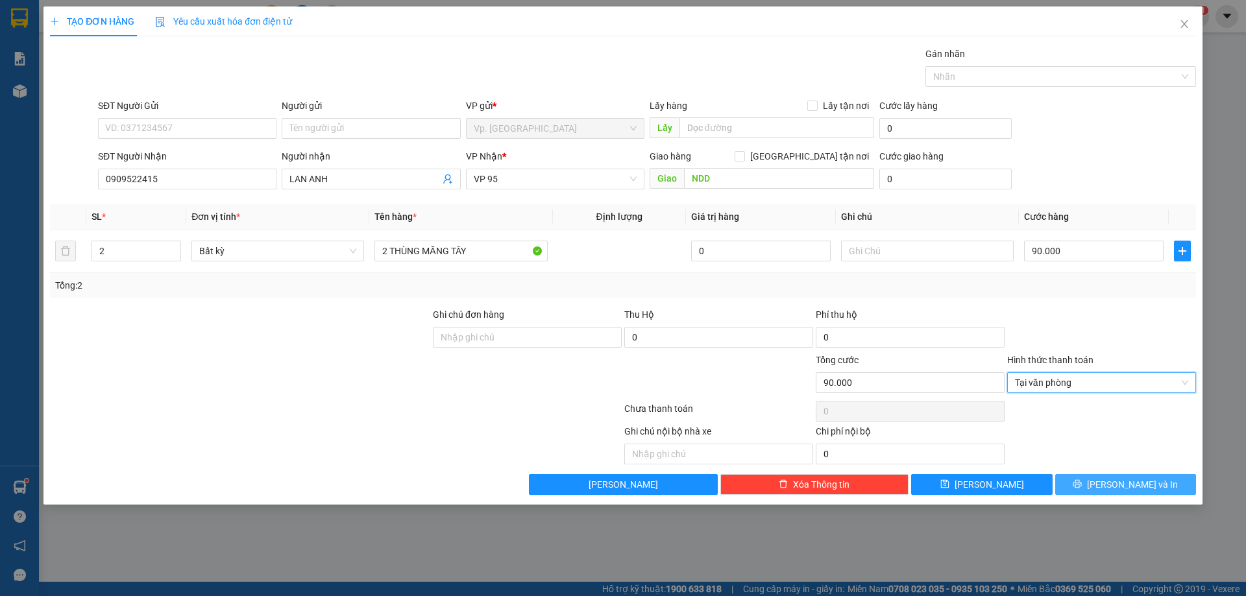
click at [1118, 489] on span "Lưu và In" at bounding box center [1132, 485] width 91 height 14
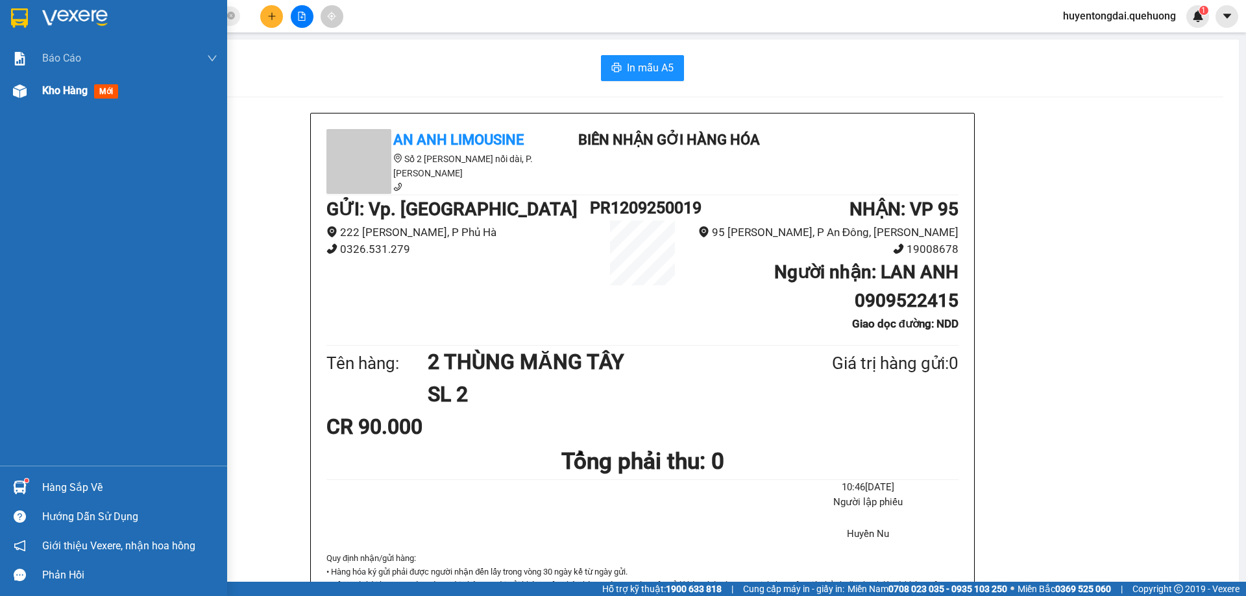
click at [22, 94] on img at bounding box center [20, 91] width 14 height 14
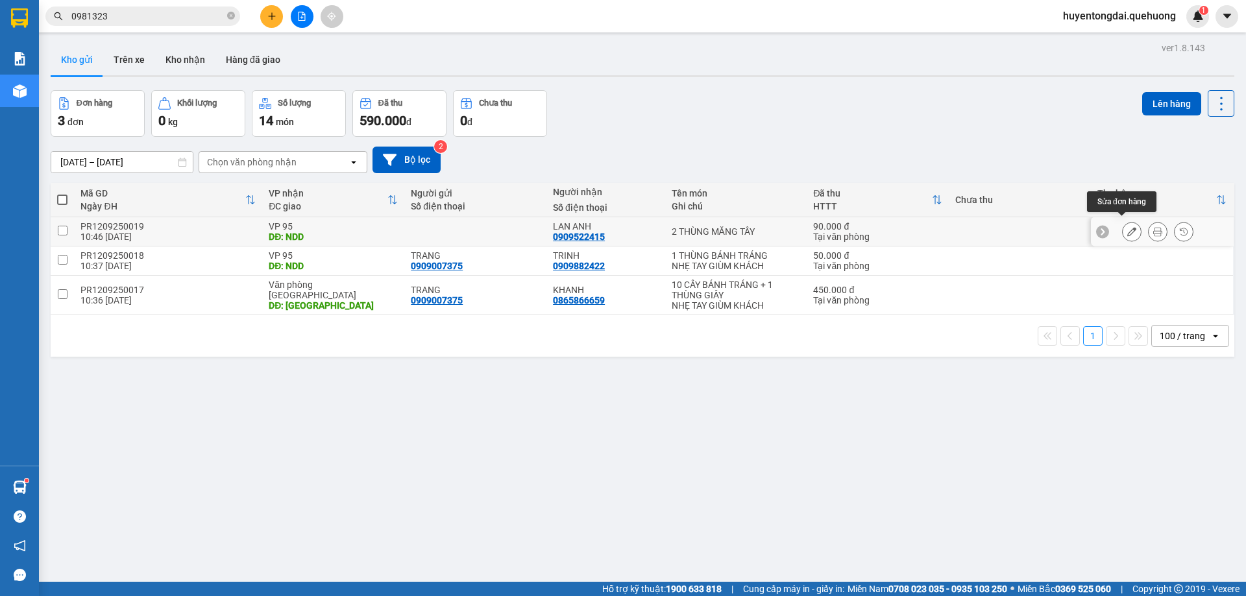
click at [1123, 228] on button at bounding box center [1132, 232] width 18 height 23
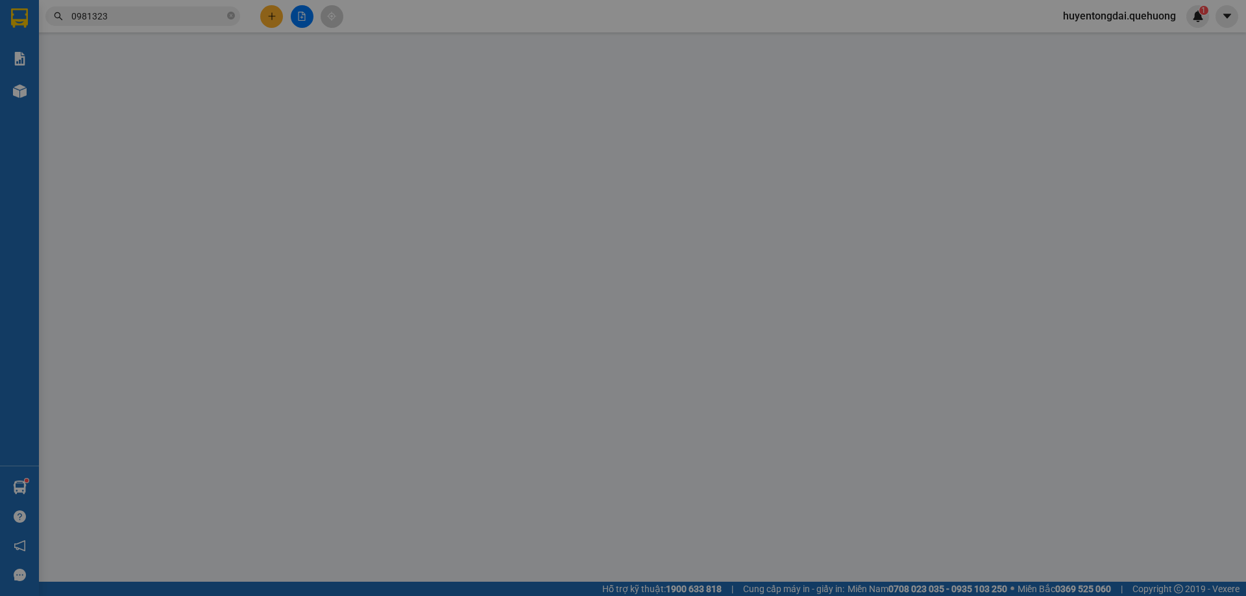
type input "0909522415"
type input "NDD"
type input "90.000"
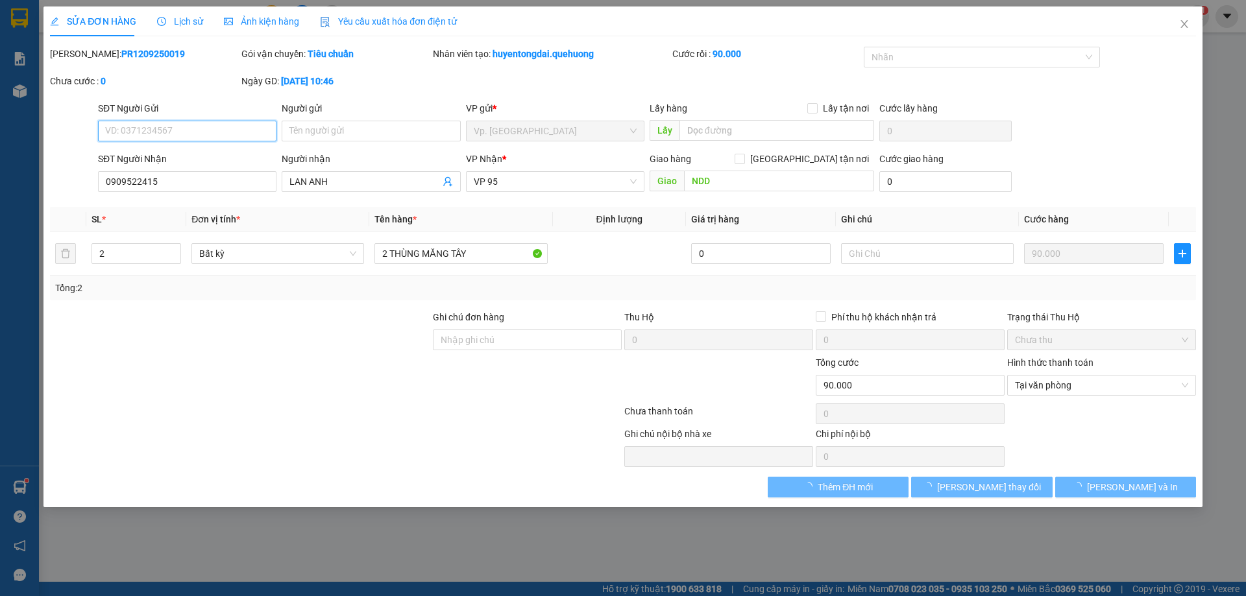
click at [194, 134] on input "SĐT Người Gửi" at bounding box center [187, 131] width 178 height 21
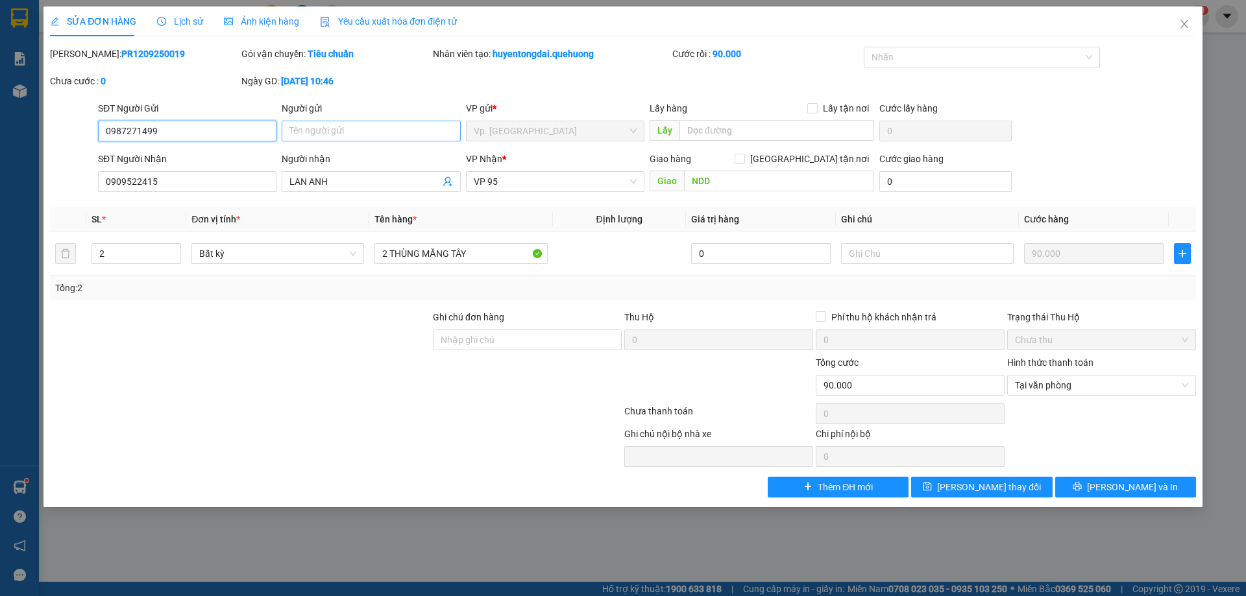
type input "0987271499"
click at [371, 141] on input "Người gửi" at bounding box center [371, 131] width 178 height 21
type input "CTY CÂY TRỒNG NHA HỐ"
click at [1099, 483] on button "Lưu và In" at bounding box center [1125, 487] width 141 height 21
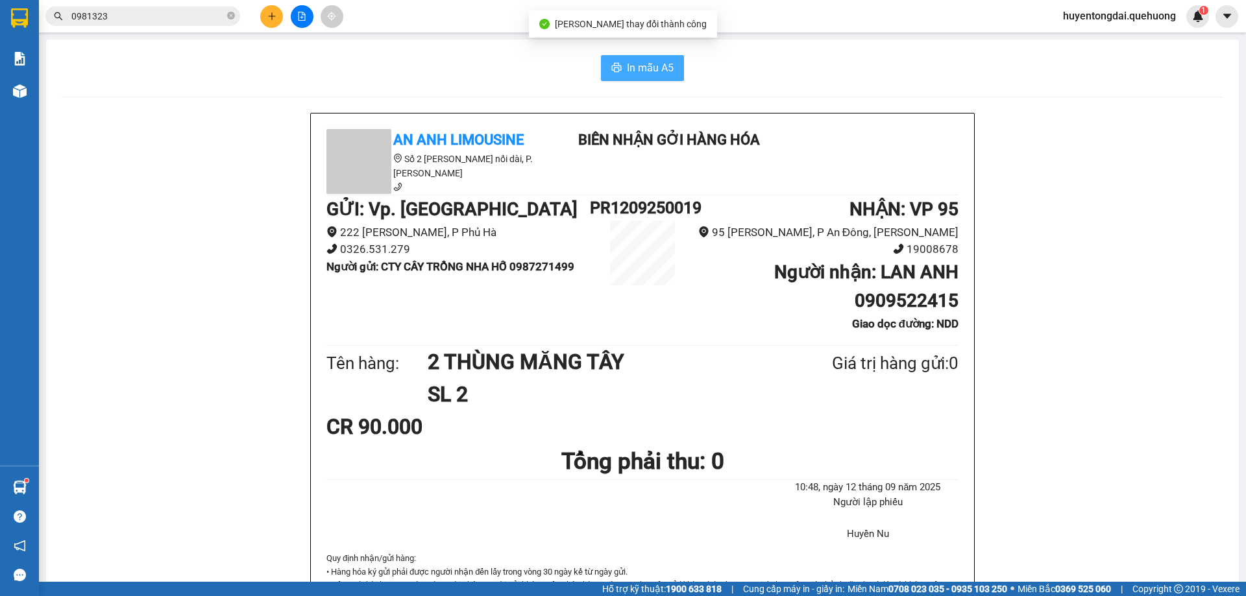
click at [660, 80] on button "In mẫu A5" at bounding box center [642, 68] width 83 height 26
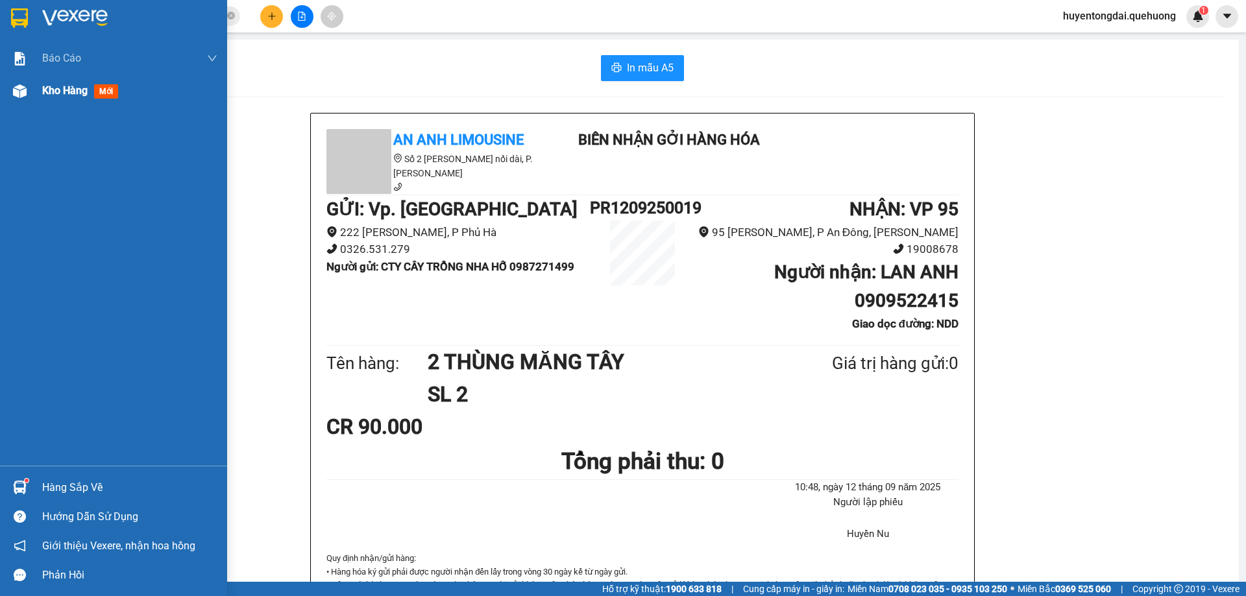
click at [13, 88] on img at bounding box center [20, 91] width 14 height 14
click at [29, 86] on div at bounding box center [19, 91] width 23 height 23
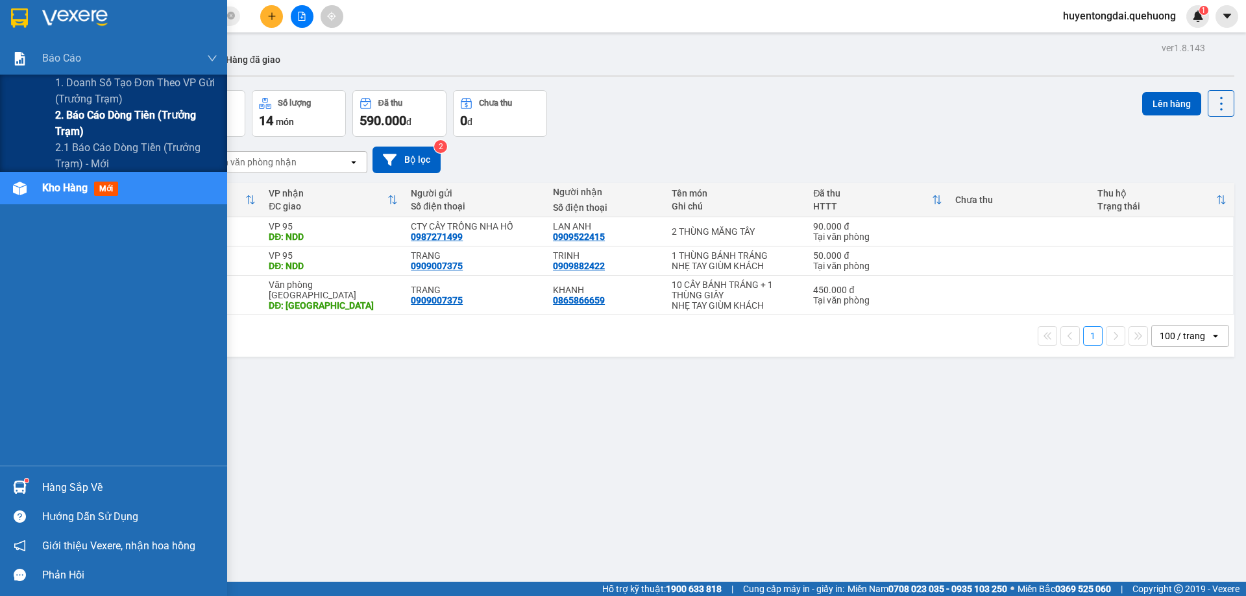
click at [82, 125] on span "2. Báo cáo dòng tiền (trưởng trạm)" at bounding box center [136, 123] width 162 height 32
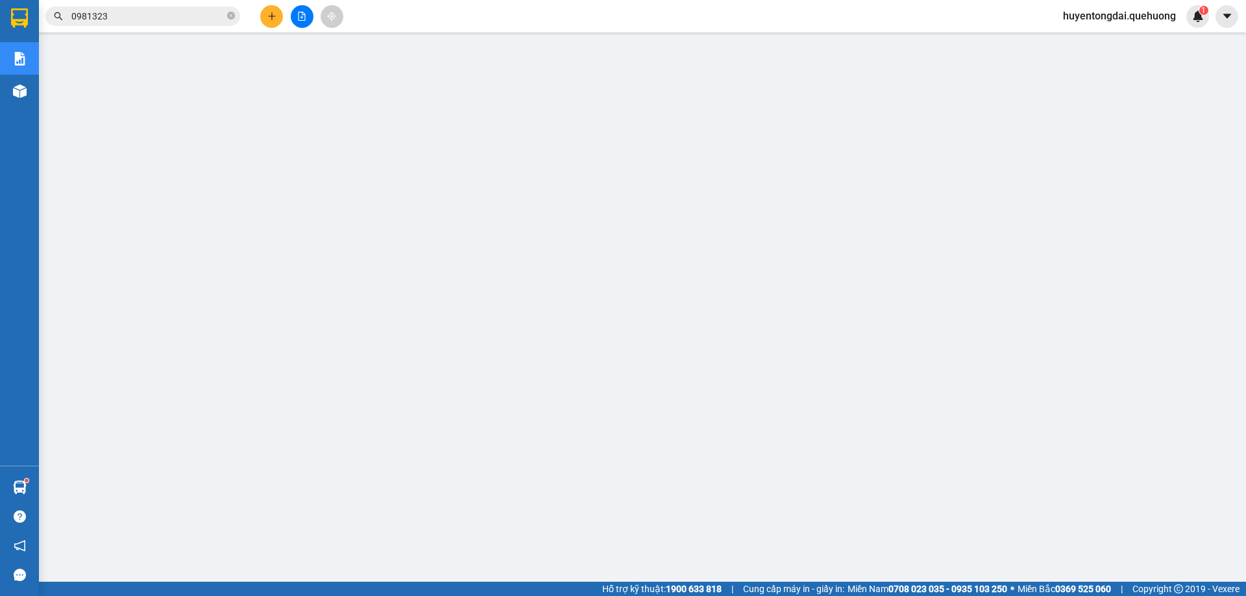
click at [189, 13] on input "0981323" at bounding box center [147, 16] width 153 height 14
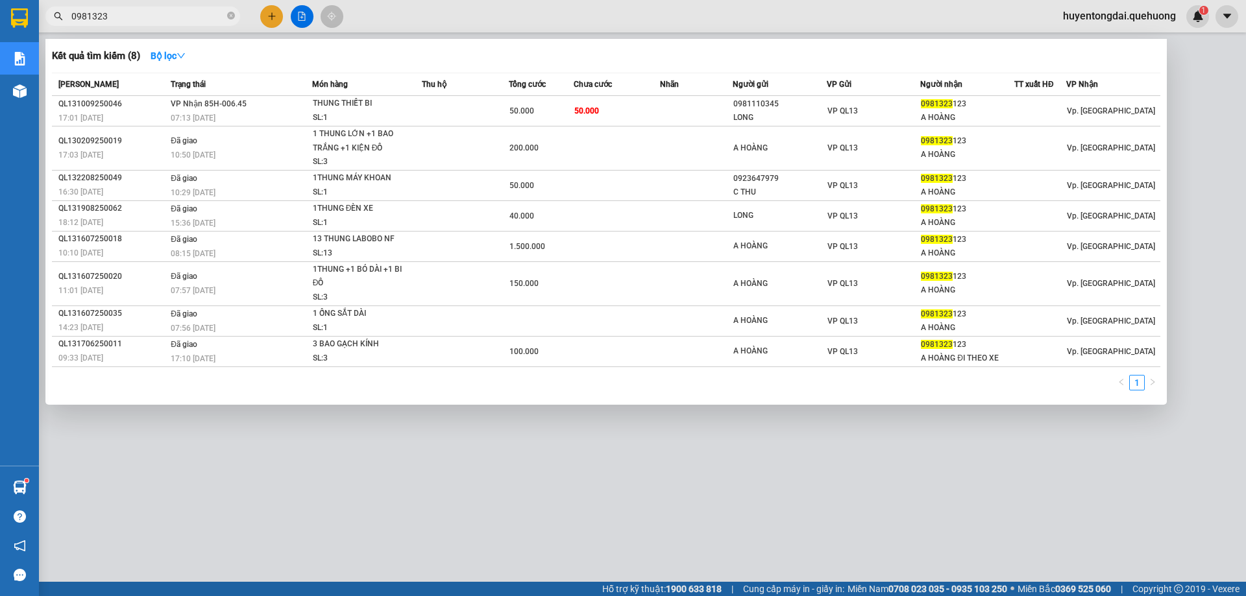
click at [189, 13] on input "0981323" at bounding box center [147, 16] width 153 height 14
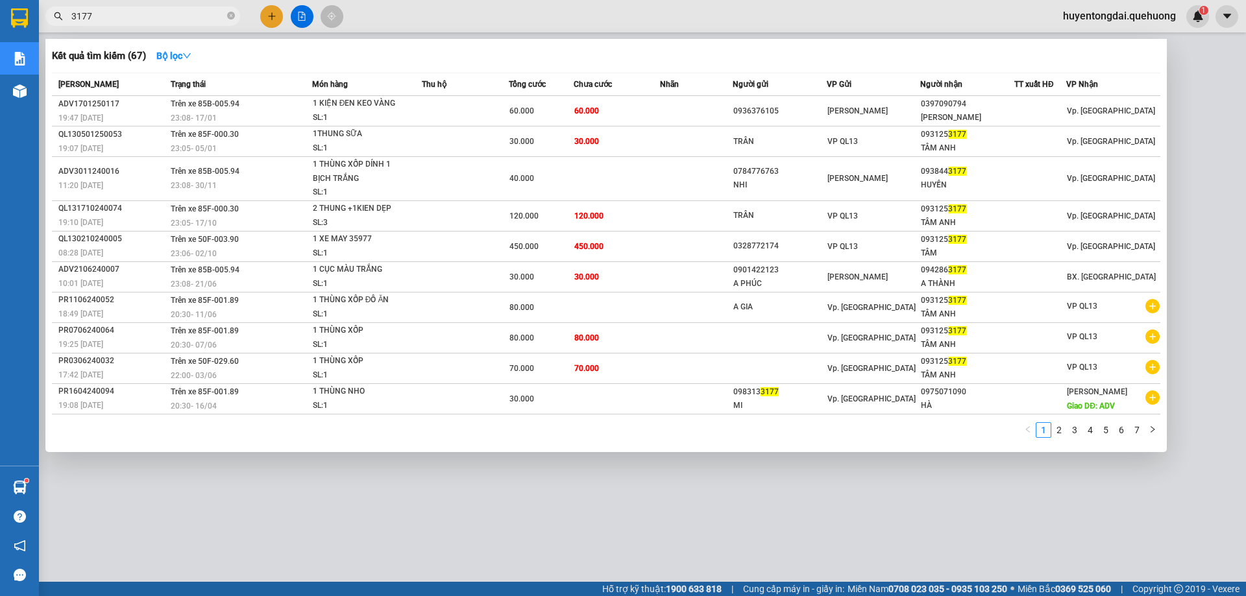
type input "3177"
click at [582, 544] on div at bounding box center [623, 298] width 1246 height 596
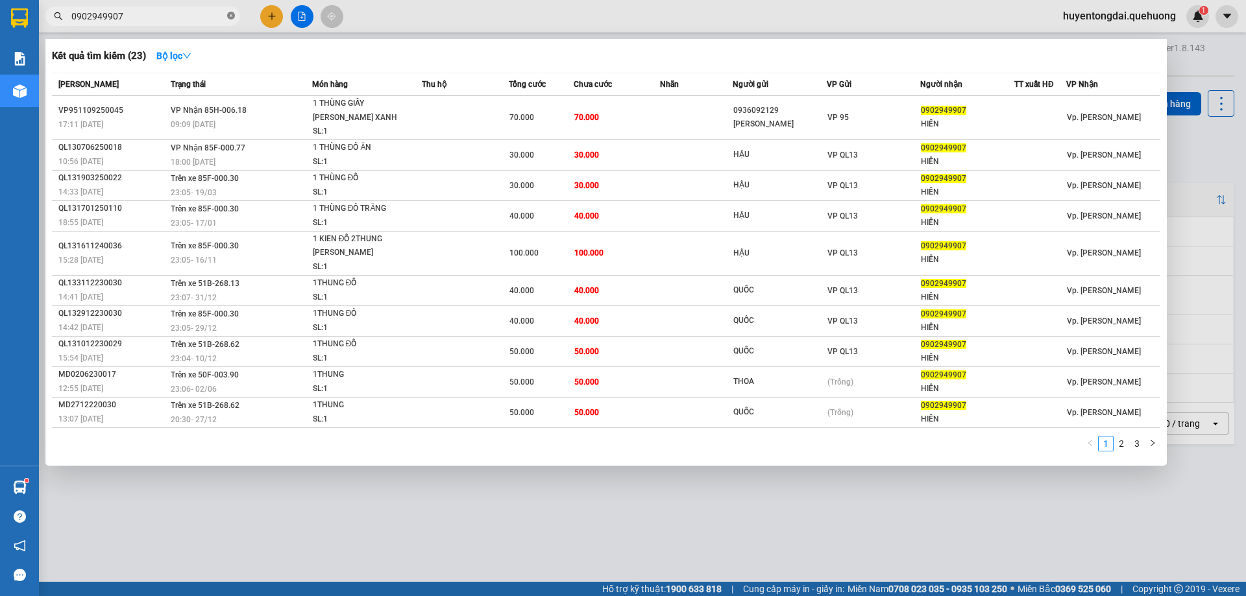
click at [234, 21] on span at bounding box center [231, 16] width 8 height 12
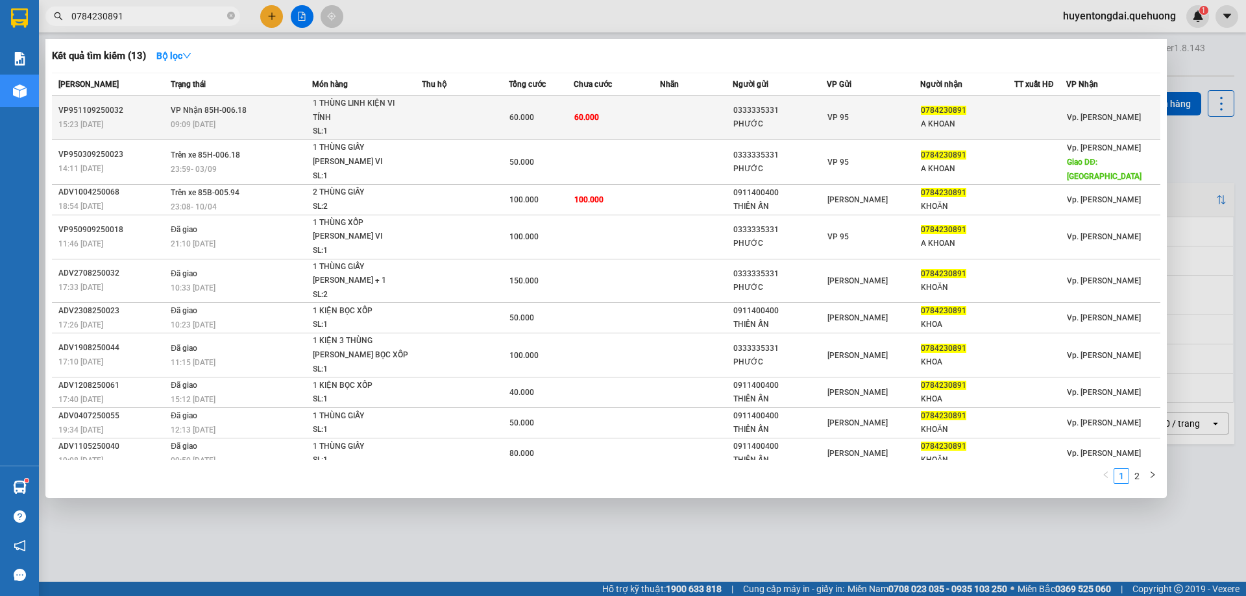
type input "0784230891"
click at [615, 119] on td "60.000" at bounding box center [617, 118] width 87 height 44
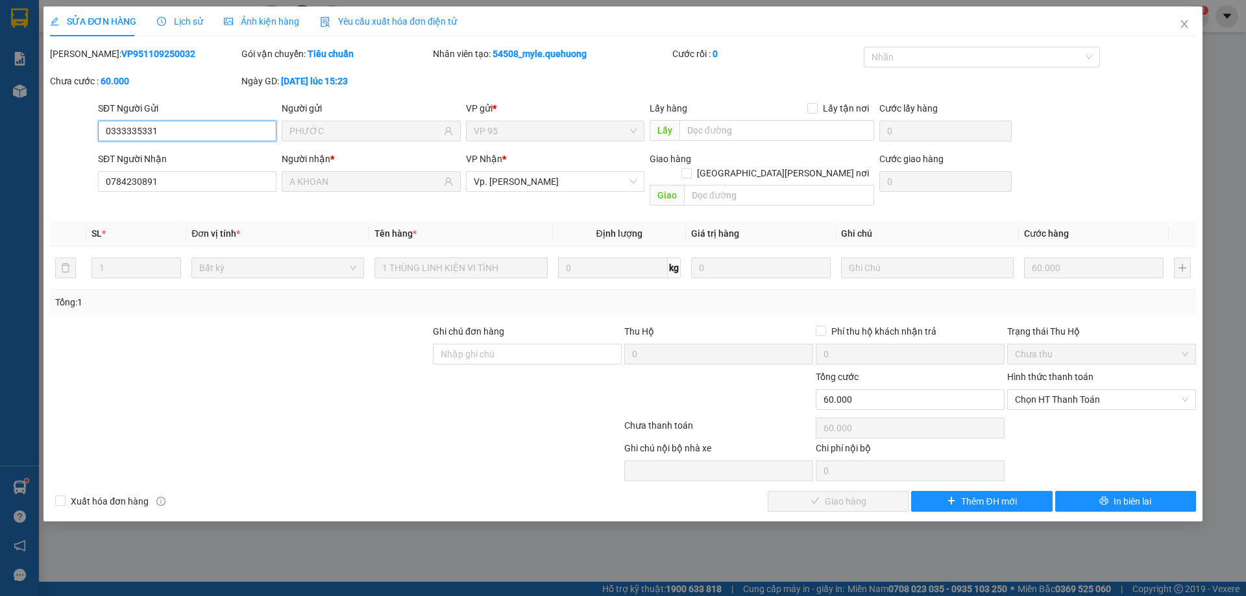
type input "0333335331"
type input "PHƯỚC"
type input "0784230891"
type input "A KHOAN"
type input "60.000"
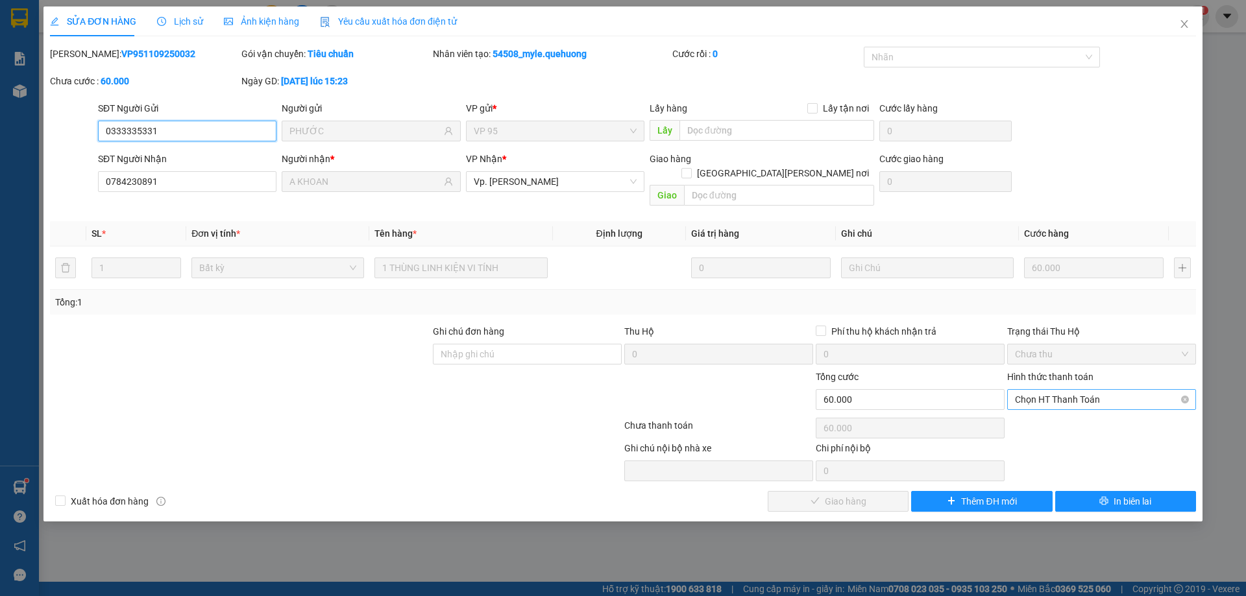
click at [1075, 390] on span "Chọn HT Thanh Toán" at bounding box center [1101, 399] width 173 height 19
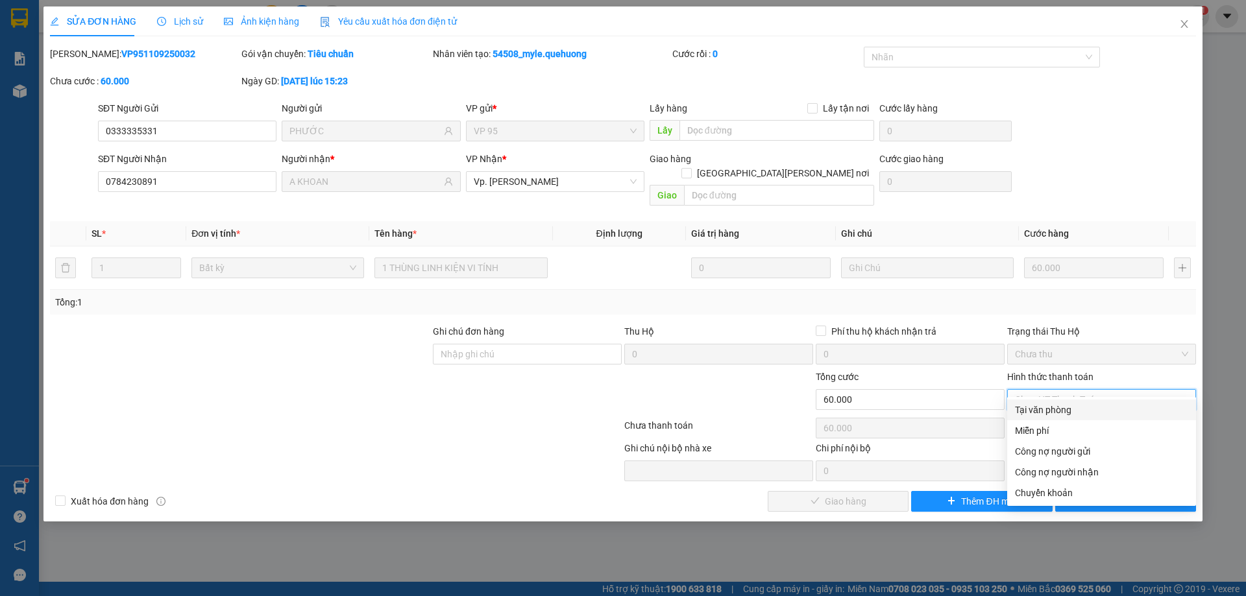
click at [1054, 406] on div "Tại văn phòng" at bounding box center [1101, 410] width 173 height 14
type input "0"
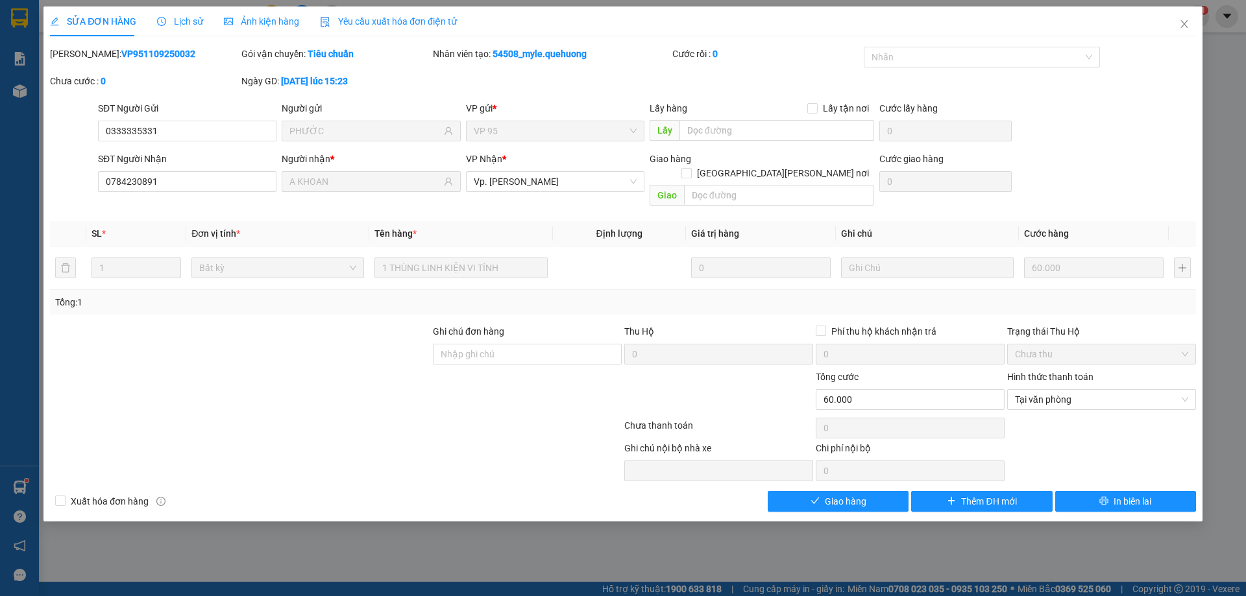
click at [492, 415] on div at bounding box center [336, 428] width 574 height 26
click at [874, 491] on button "Giao hàng" at bounding box center [838, 501] width 141 height 21
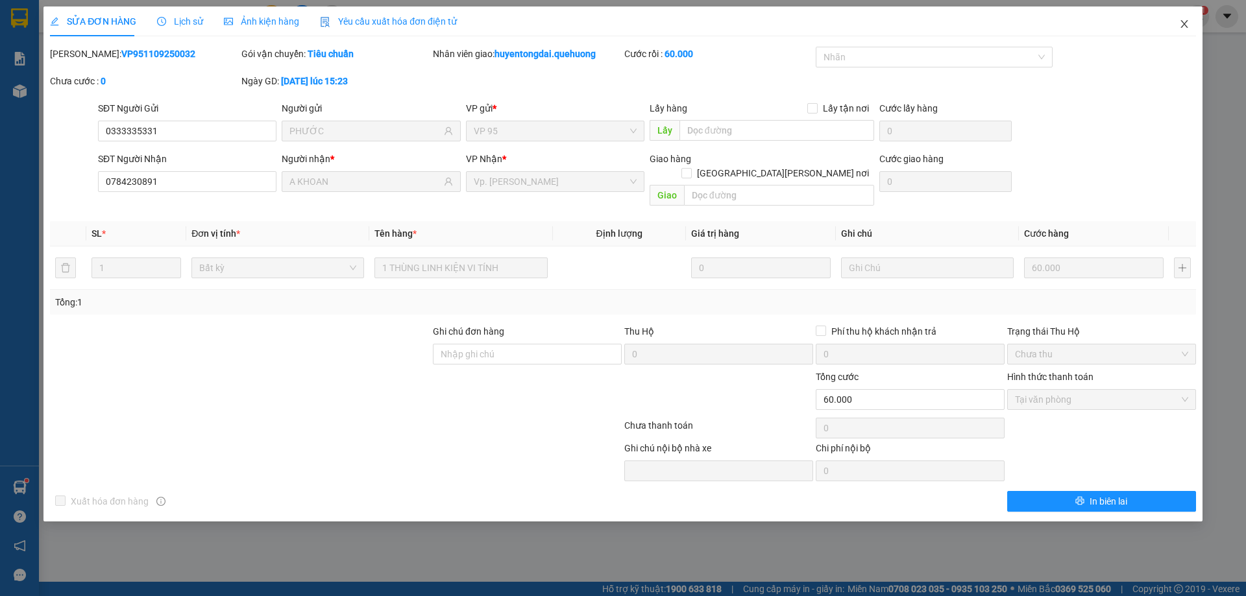
click at [1187, 23] on icon "close" at bounding box center [1184, 24] width 10 height 10
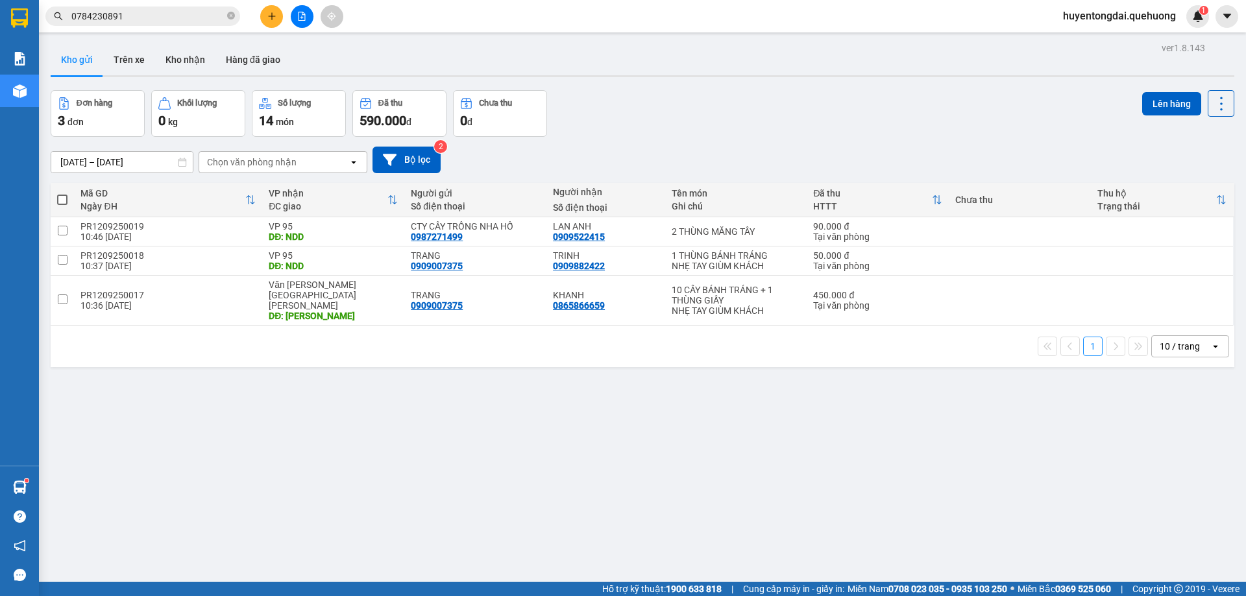
click at [201, 21] on input "0784230891" at bounding box center [147, 16] width 153 height 14
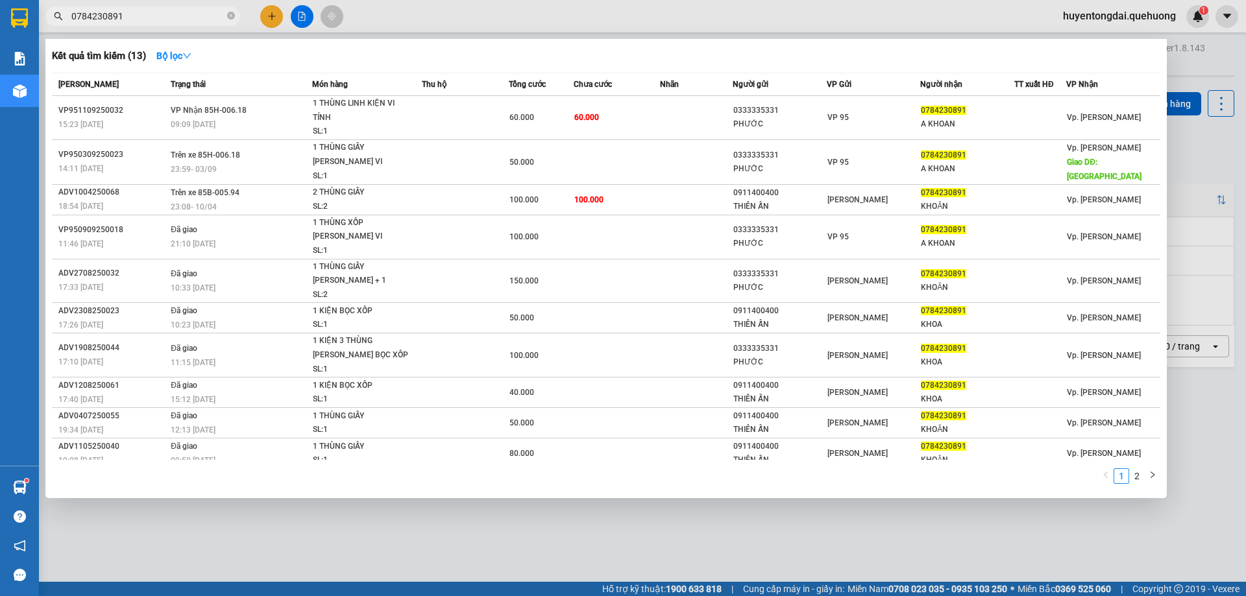
click at [201, 21] on input "0784230891" at bounding box center [147, 16] width 153 height 14
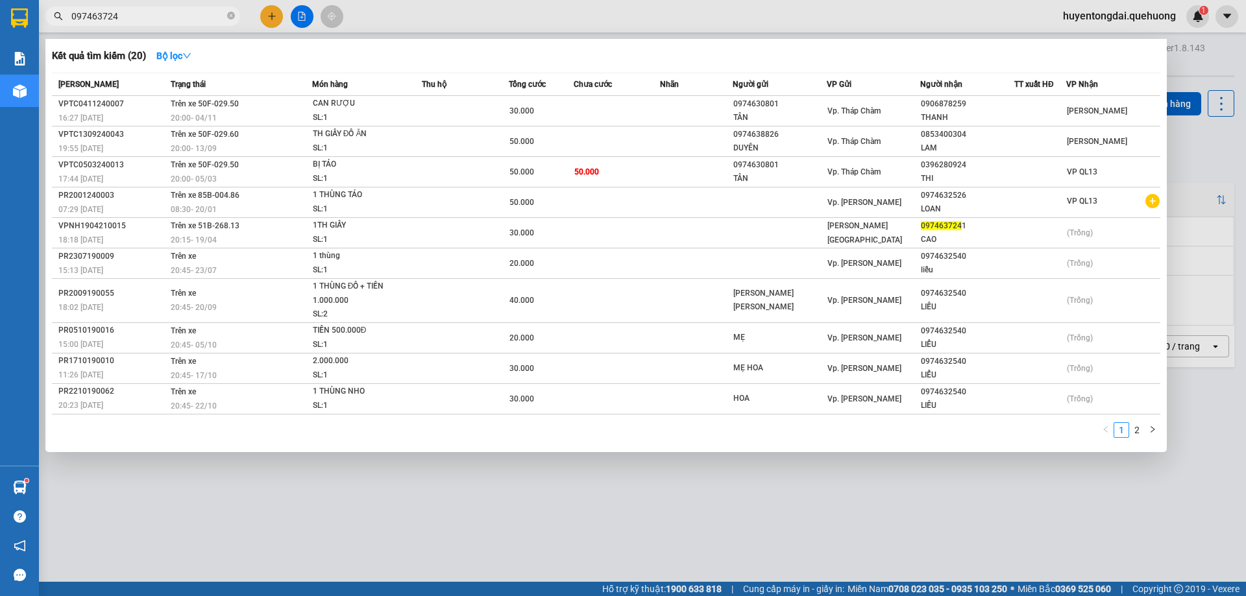
type input "0974637241"
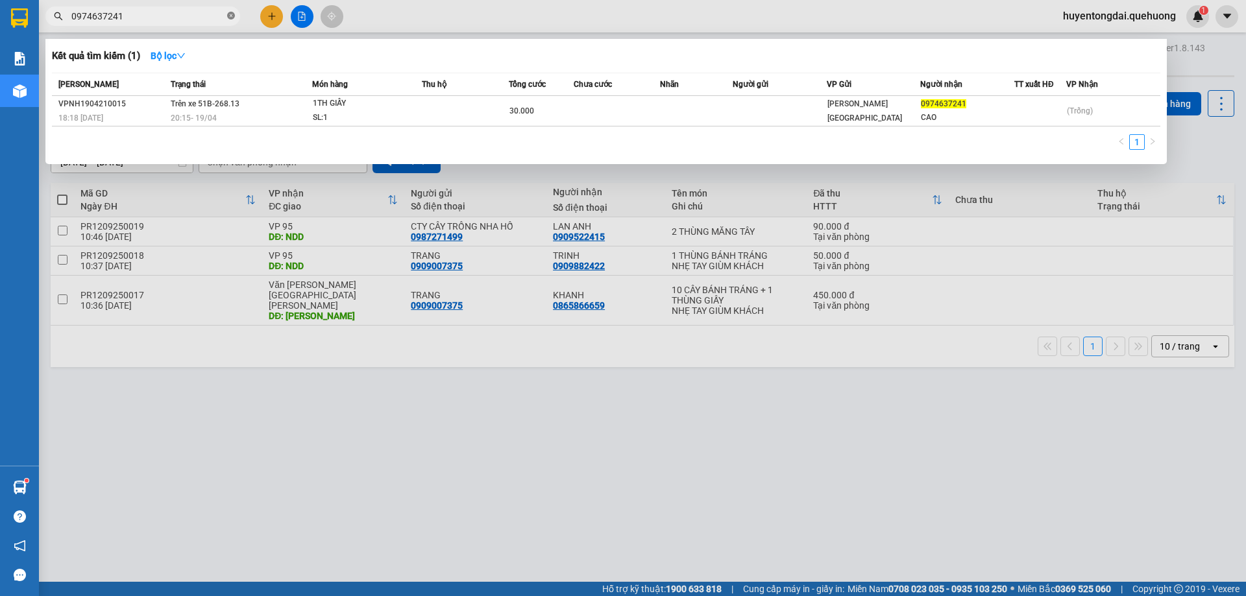
click at [234, 14] on icon "close-circle" at bounding box center [231, 16] width 8 height 8
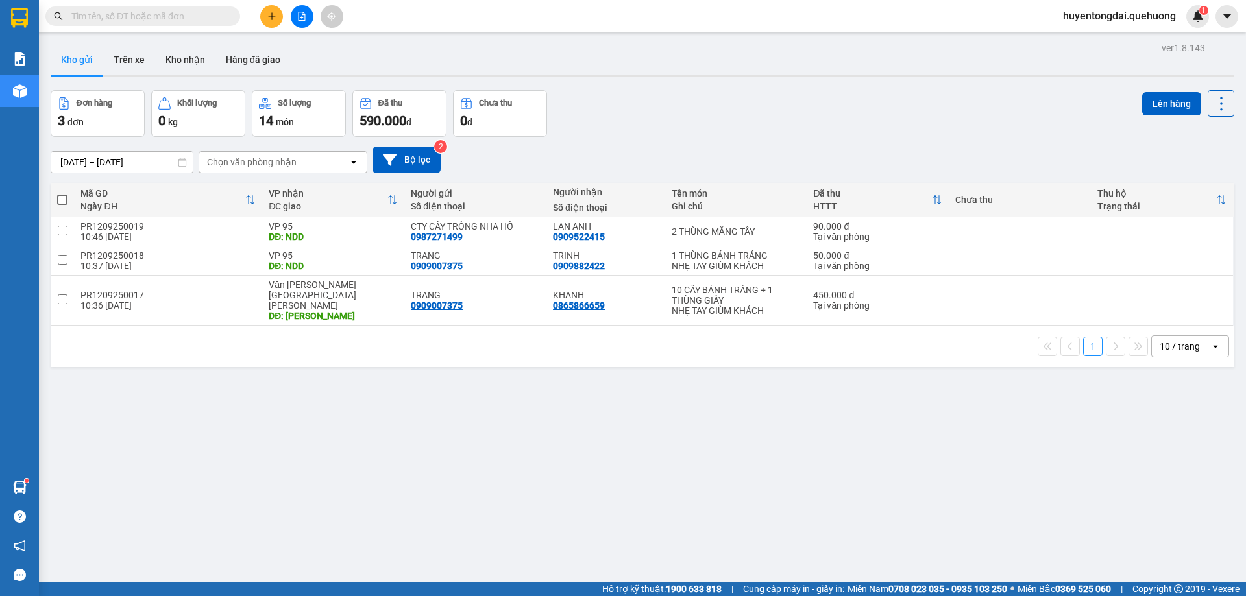
click at [212, 15] on input "text" at bounding box center [147, 16] width 153 height 14
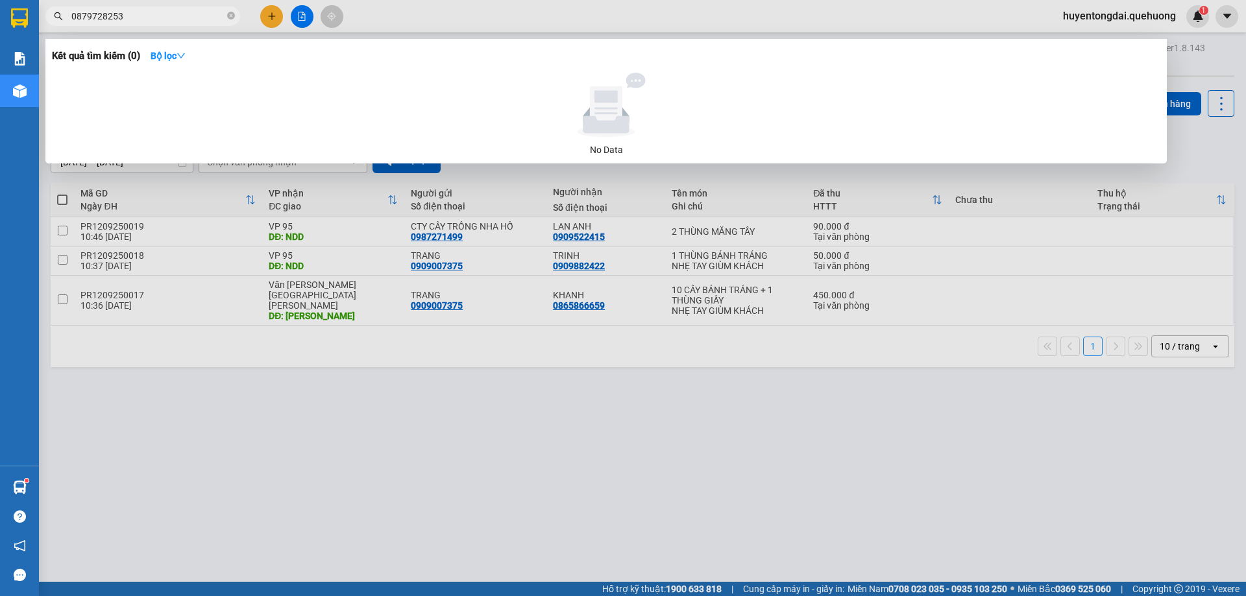
type input "0879728253"
